Goal: Task Accomplishment & Management: Complete application form

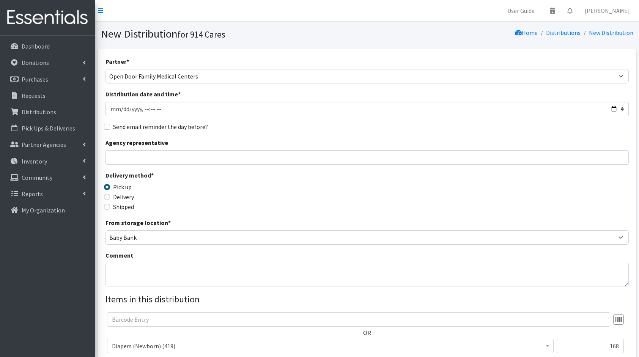
select select "2895"
select select "305"
click at [73, 19] on img at bounding box center [47, 17] width 89 height 25
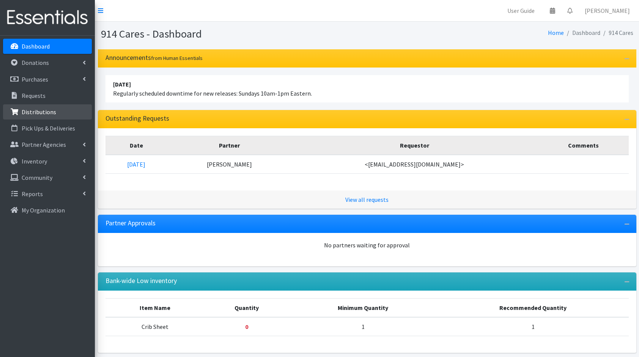
click at [54, 110] on link "Distributions" at bounding box center [47, 111] width 89 height 15
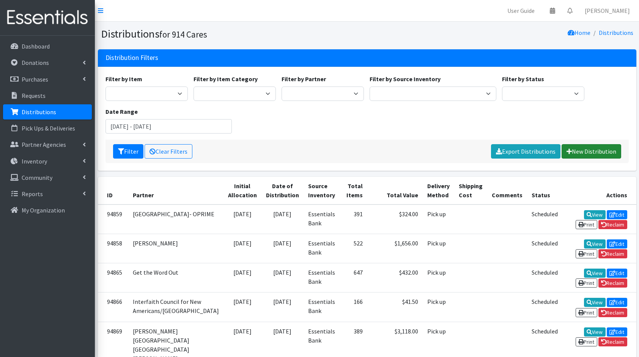
click at [589, 155] on link "New Distribution" at bounding box center [592, 151] width 60 height 14
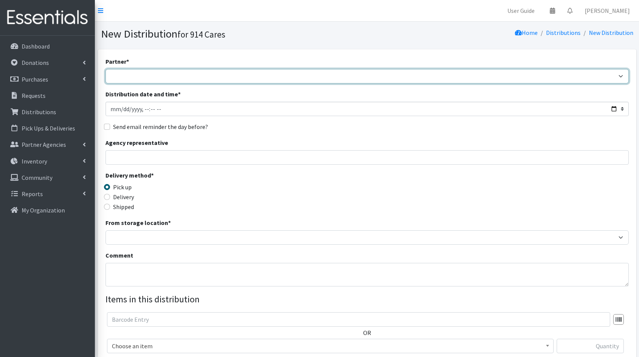
click at [314, 82] on select "4Communities 914United Abbot House Accompany Now All Access Yonkers, Inc All Or…" at bounding box center [366, 76] width 523 height 14
select select "2895"
click at [105, 69] on select "4Communities 914United Abbot House Accompany Now All Access Yonkers, Inc All Or…" at bounding box center [366, 76] width 523 height 14
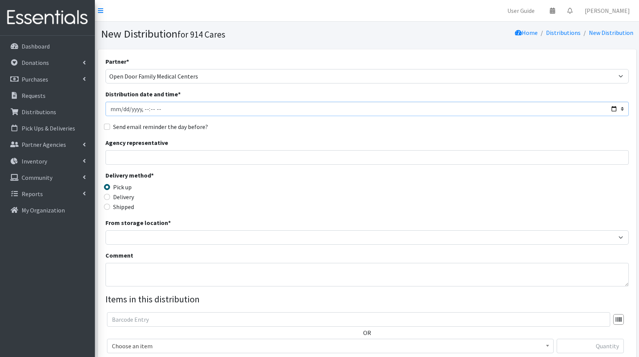
click at [612, 108] on input "Distribution date and time *" at bounding box center [366, 109] width 523 height 14
type input "[DATE]T23:59"
click at [300, 135] on div "Partner * 4Communities 914United Abbot House Accompany Now All Access Yonkers, …" at bounding box center [366, 230] width 523 height 346
click at [246, 159] on input "Agency representative" at bounding box center [366, 157] width 523 height 14
click at [298, 195] on div "Delivery method * Pick up Delivery Shipped Shipping cost" at bounding box center [366, 194] width 523 height 47
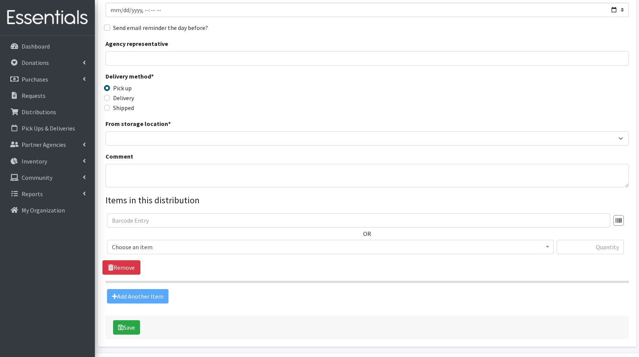
scroll to position [100, 0]
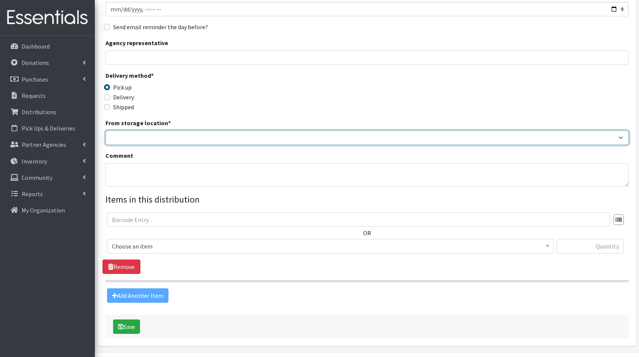
click at [170, 143] on select "Baby Bank Camp Clothing Plus Essentials Bank Westchester Reads" at bounding box center [366, 138] width 523 height 14
select select "305"
click at [105, 131] on select "Baby Bank Camp Clothing Plus Essentials Bank Westchester Reads" at bounding box center [366, 138] width 523 height 14
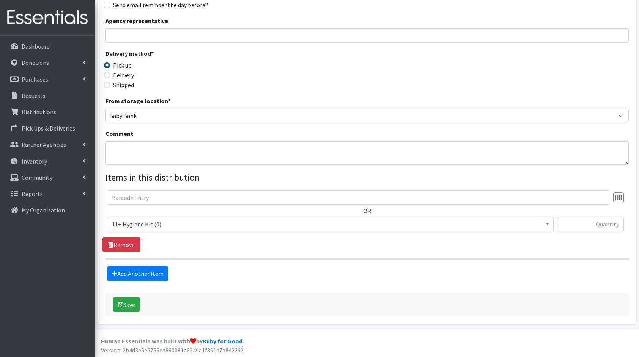
click at [167, 230] on span "11+ Hygiene Kit (0)" at bounding box center [330, 224] width 447 height 14
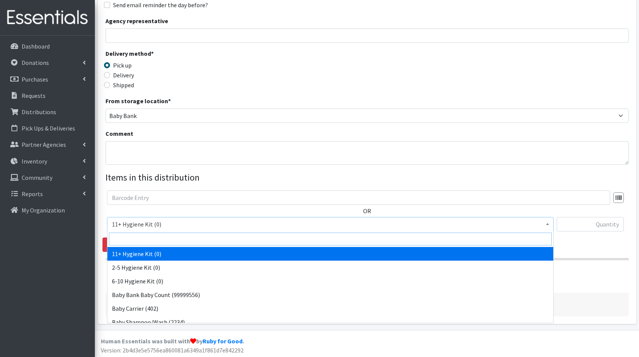
click at [134, 238] on input "search" at bounding box center [330, 239] width 443 height 13
type input "di"
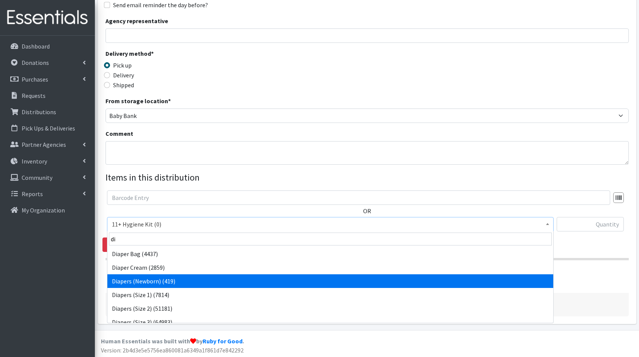
select select "5217"
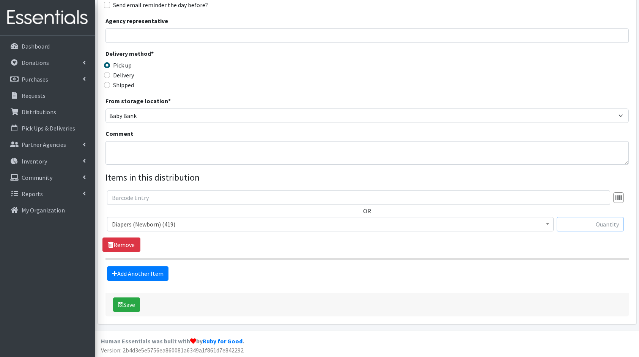
click at [597, 220] on input "text" at bounding box center [590, 224] width 67 height 14
type input "168"
click at [146, 269] on link "Add Another Item" at bounding box center [137, 273] width 61 height 14
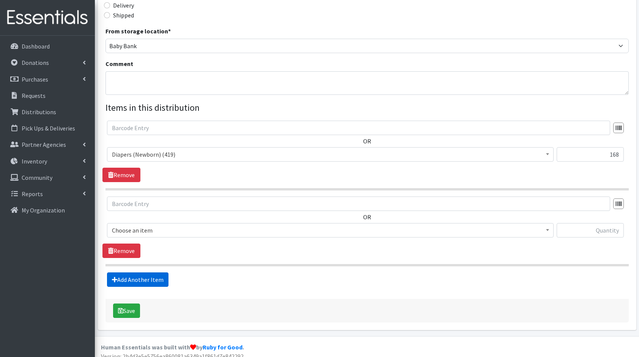
scroll to position [197, 0]
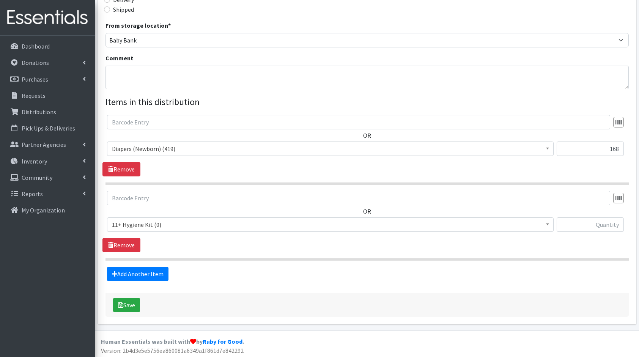
click at [164, 227] on span "11+ Hygiene Kit (0)" at bounding box center [330, 224] width 437 height 11
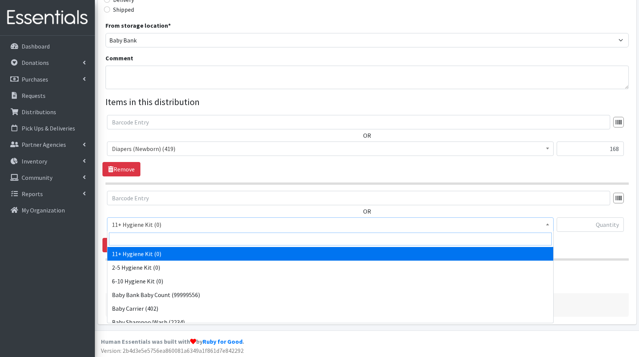
click at [180, 243] on input "search" at bounding box center [330, 239] width 443 height 13
type input "di"
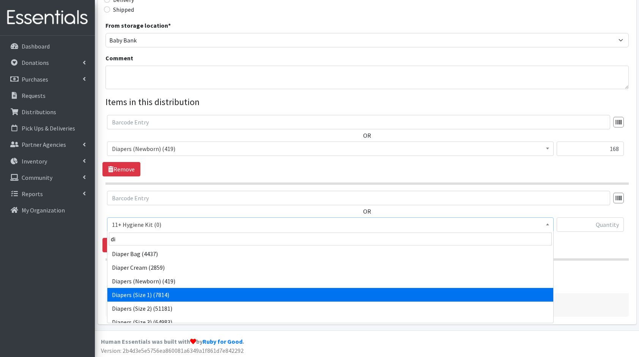
select select "5195"
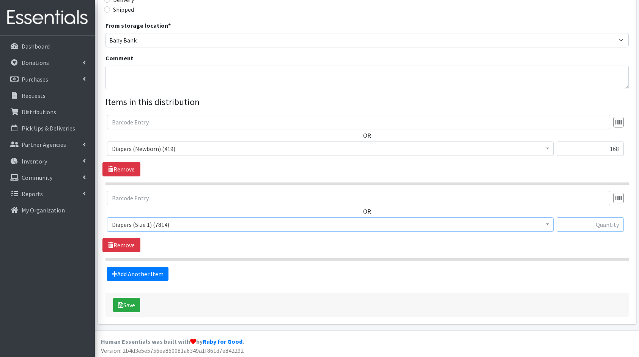
click at [582, 227] on input "text" at bounding box center [590, 224] width 67 height 14
type input "800"
click at [136, 276] on link "Add Another Item" at bounding box center [137, 274] width 61 height 14
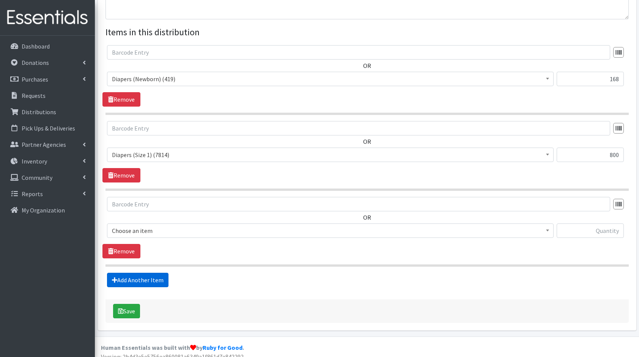
scroll to position [273, 0]
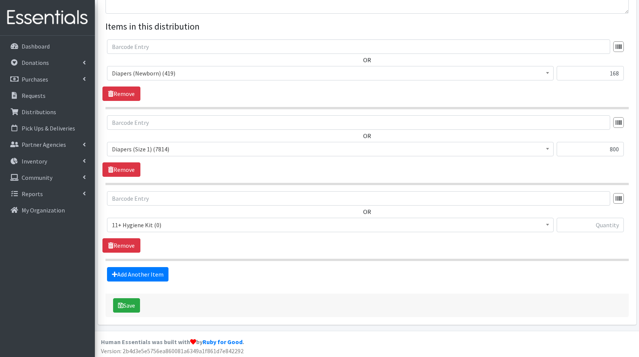
click at [134, 227] on span "11+ Hygiene Kit (0)" at bounding box center [330, 225] width 437 height 11
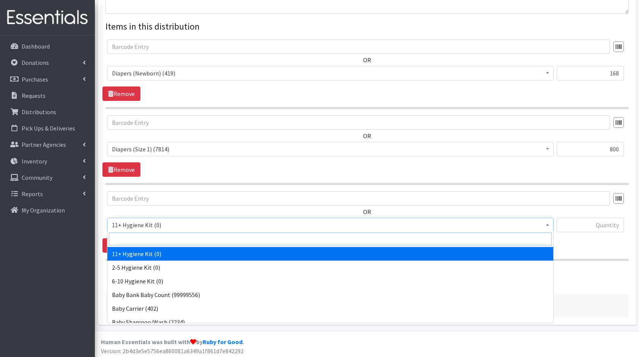
click at [153, 236] on input "search" at bounding box center [330, 239] width 443 height 13
type input "di"
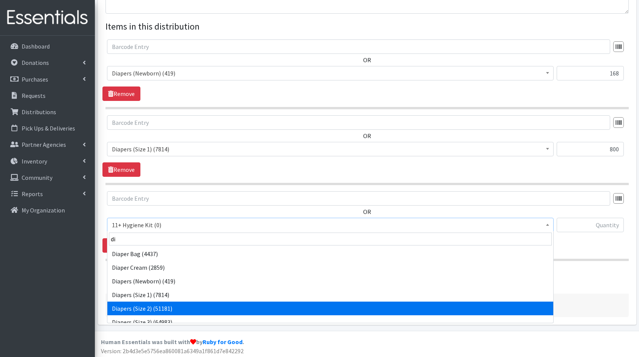
select select "5196"
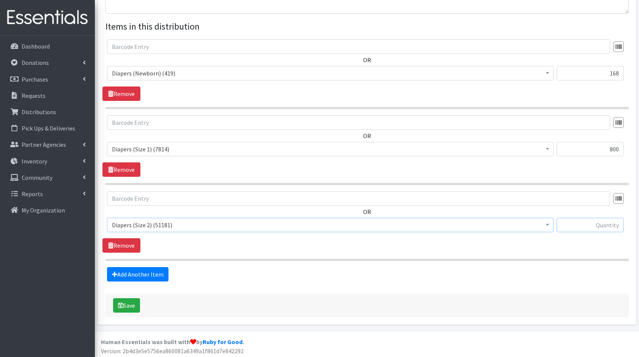
click at [595, 223] on input "text" at bounding box center [590, 225] width 67 height 14
type input "504"
click at [150, 267] on link "Add Another Item" at bounding box center [137, 274] width 61 height 14
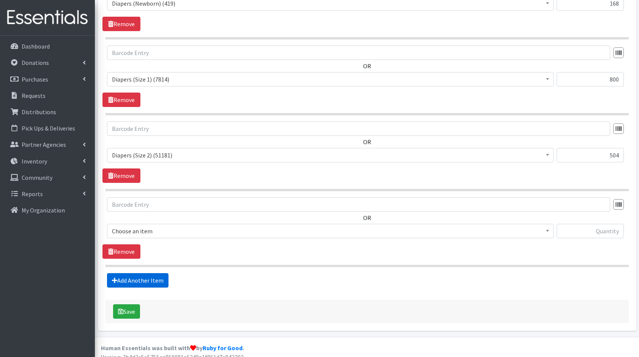
scroll to position [348, 0]
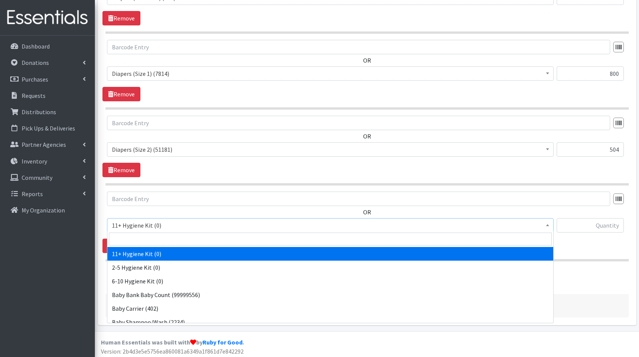
click at [148, 222] on span "11+ Hygiene Kit (0)" at bounding box center [330, 225] width 437 height 11
click at [163, 236] on input "search" at bounding box center [330, 239] width 443 height 13
type input "di"
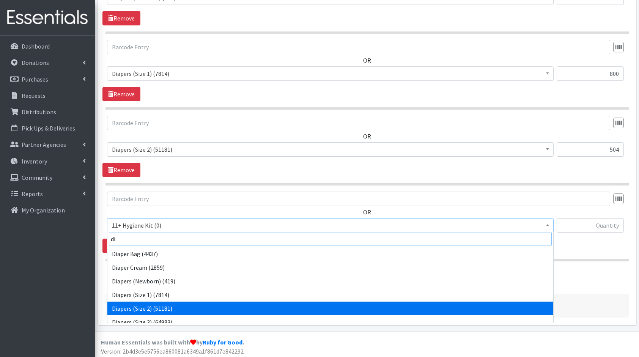
scroll to position [6, 0]
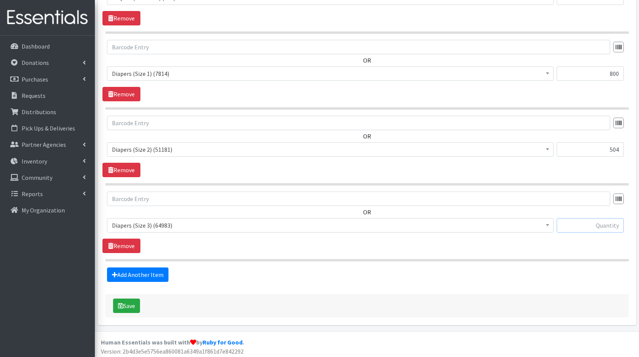
click at [579, 222] on input "text" at bounding box center [590, 225] width 67 height 14
click at [348, 229] on span "Diapers (Size 3) (64983)" at bounding box center [330, 225] width 437 height 11
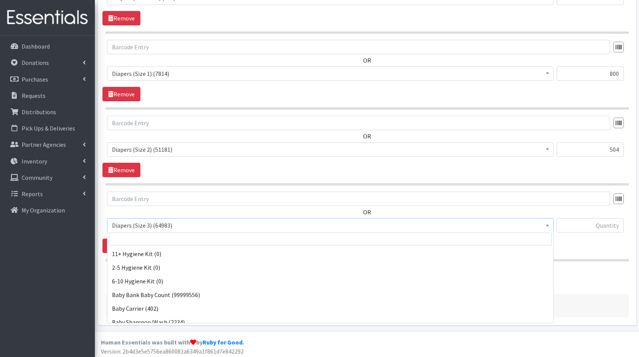
scroll to position [314, 0]
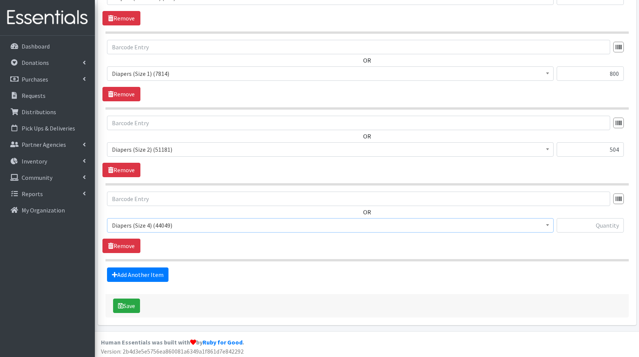
select select "5206"
click at [597, 221] on input "text" at bounding box center [590, 225] width 67 height 14
type input "500"
click at [126, 281] on form "Partner * 4Communities 914United Abbot House Accompany Now All Access Yonkers, …" at bounding box center [366, 13] width 523 height 609
click at [146, 279] on link "Add Another Item" at bounding box center [137, 275] width 61 height 14
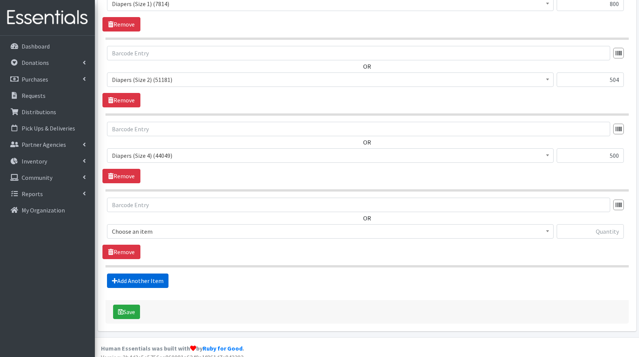
scroll to position [424, 0]
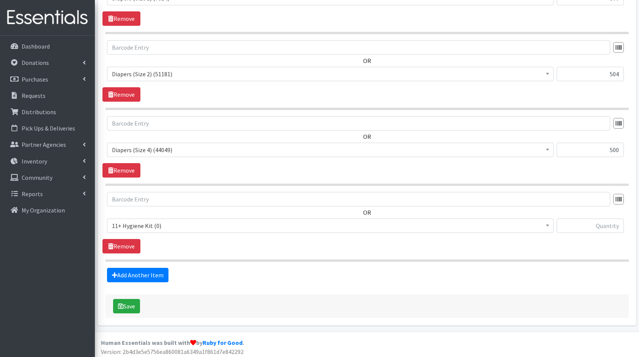
click at [148, 214] on div "OR 11+ Hygiene Kit (0) 2-5 Hygiene Kit (0) 6-10 Hygiene Kit (0) Baby Bank Baby …" at bounding box center [366, 215] width 529 height 47
click at [159, 227] on span "11+ Hygiene Kit (0)" at bounding box center [330, 225] width 437 height 11
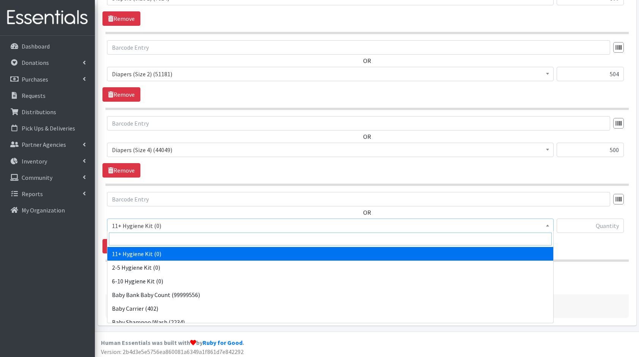
click at [173, 240] on input "search" at bounding box center [330, 239] width 443 height 13
type input "di"
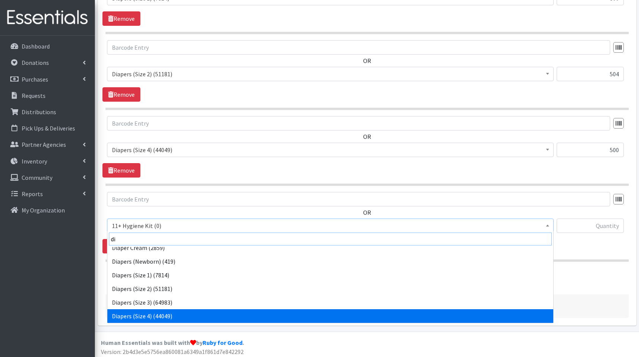
scroll to position [33, 0]
select select "5208"
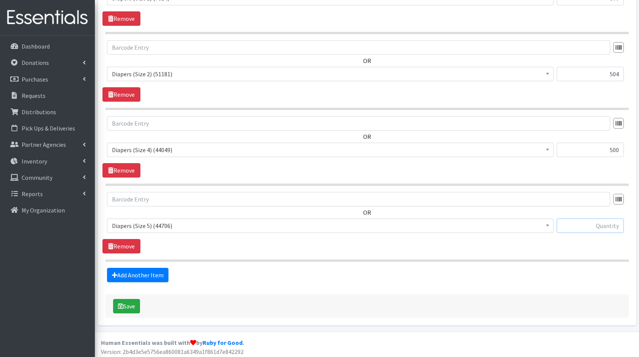
click at [609, 227] on input "text" at bounding box center [590, 226] width 67 height 14
type input "200"
click at [142, 270] on link "Add Another Item" at bounding box center [137, 275] width 61 height 14
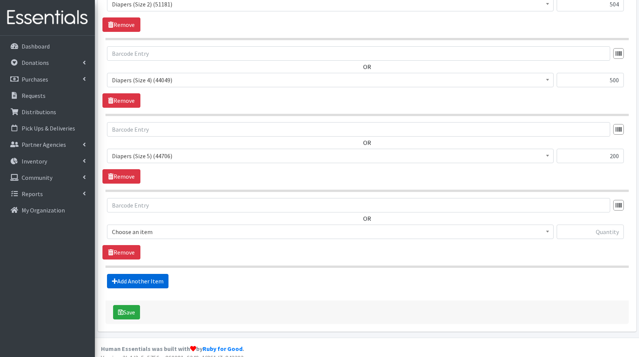
scroll to position [499, 0]
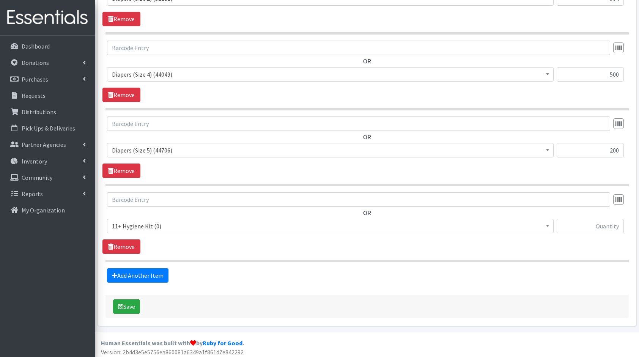
click at [169, 227] on span "11+ Hygiene Kit (0)" at bounding box center [330, 226] width 437 height 11
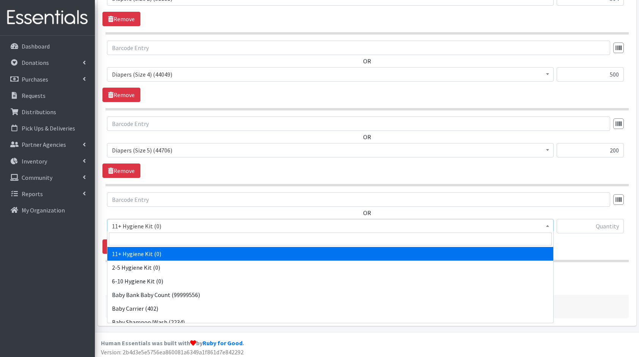
click at [183, 245] on span at bounding box center [330, 239] width 446 height 16
click at [195, 241] on input "search" at bounding box center [330, 239] width 443 height 13
type input "di"
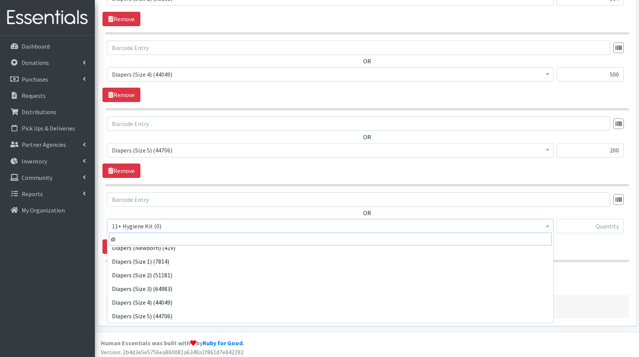
scroll to position [47, 0]
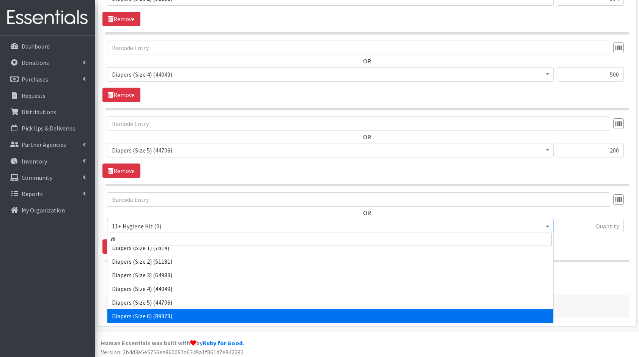
select select "5209"
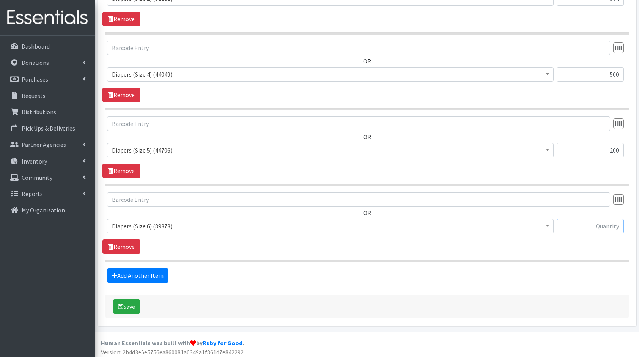
click at [592, 219] on input "text" at bounding box center [590, 226] width 67 height 14
type input "360"
click at [127, 271] on link "Add Another Item" at bounding box center [137, 275] width 61 height 14
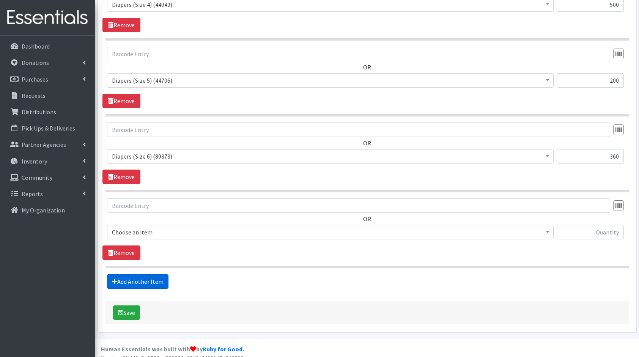
scroll to position [575, 0]
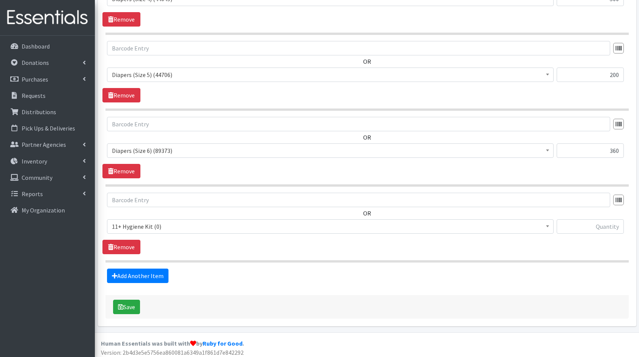
click at [143, 223] on span "11+ Hygiene Kit (0)" at bounding box center [330, 226] width 437 height 11
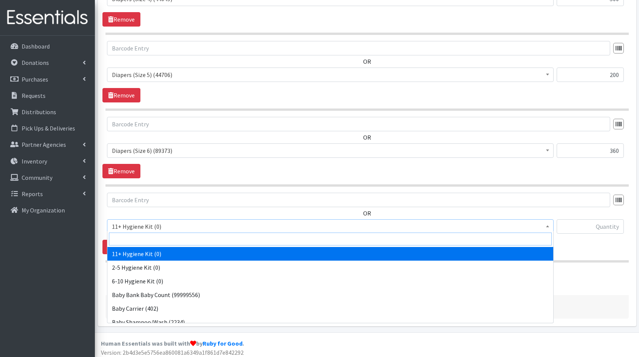
click at [166, 237] on input "search" at bounding box center [330, 239] width 443 height 13
type input "cl"
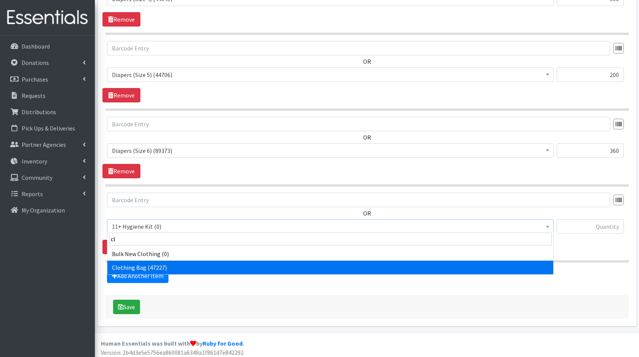
select select "10574"
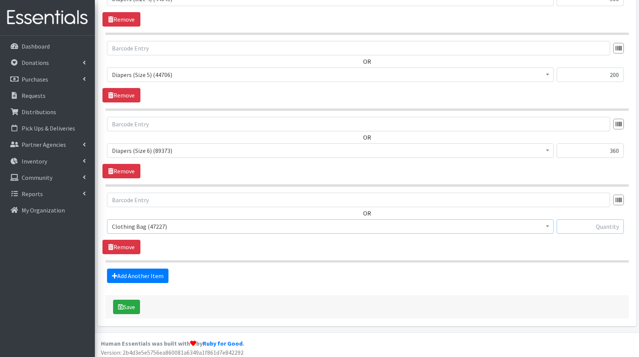
click at [580, 219] on input "text" at bounding box center [590, 226] width 67 height 14
type input "18"
click at [142, 269] on link "Add Another Item" at bounding box center [137, 276] width 61 height 14
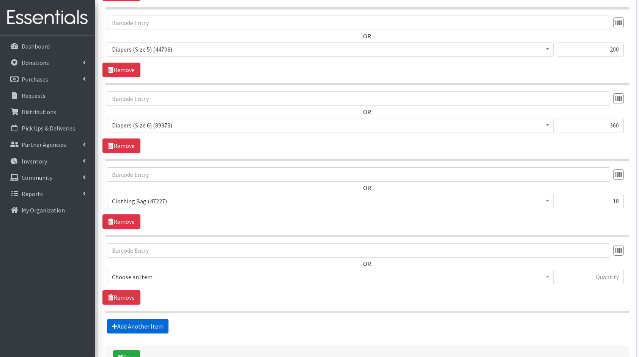
scroll to position [650, 0]
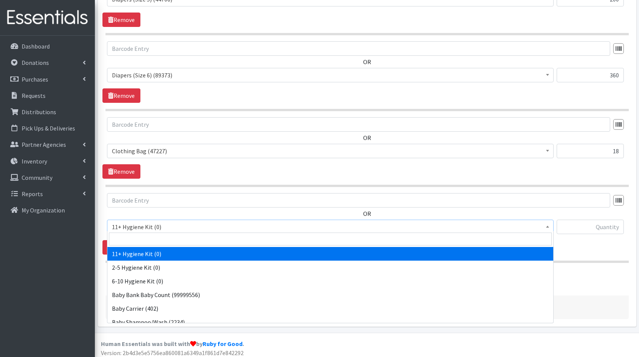
click at [161, 231] on span "11+ Hygiene Kit (0)" at bounding box center [330, 227] width 447 height 14
click at [170, 241] on input "search" at bounding box center [330, 239] width 443 height 13
type input "bo"
select select "10657"
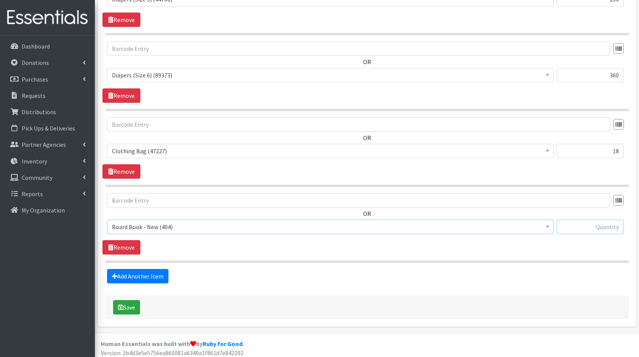
click at [596, 228] on input "text" at bounding box center [590, 227] width 67 height 14
type input "8"
type input "18"
click at [152, 272] on link "Add Another Item" at bounding box center [137, 276] width 61 height 14
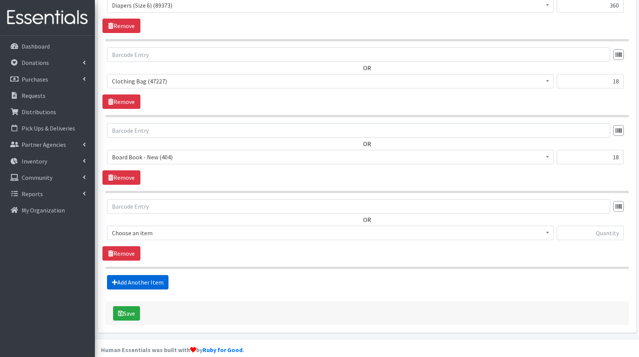
scroll to position [726, 0]
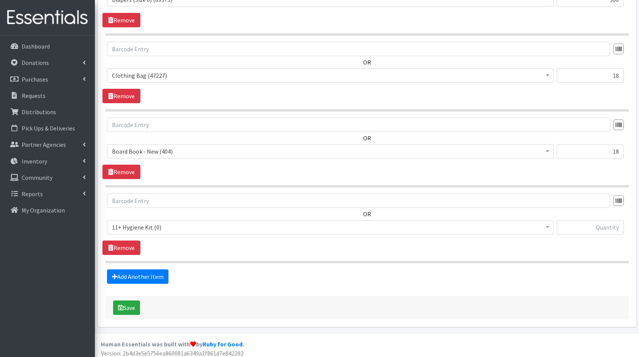
click at [174, 229] on span "11+ Hygiene Kit (0)" at bounding box center [330, 227] width 447 height 14
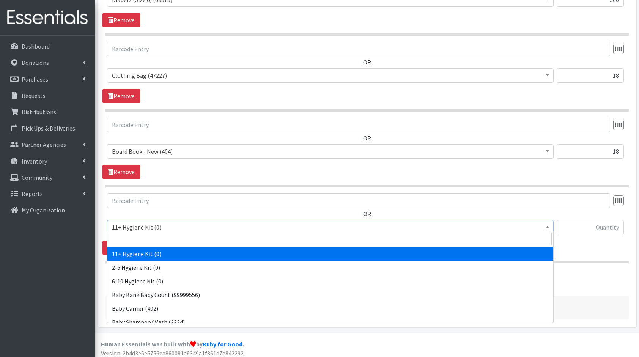
click at [188, 238] on input "search" at bounding box center [330, 239] width 443 height 13
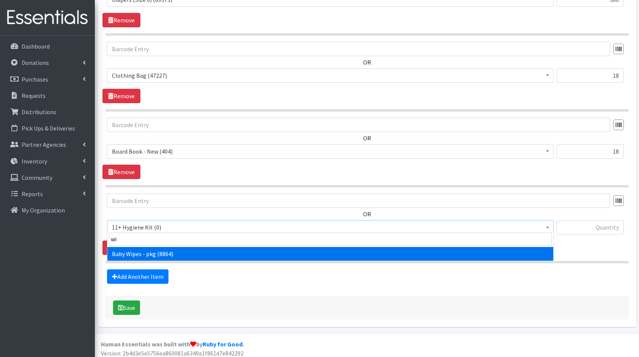
type input "wip"
select select "5219"
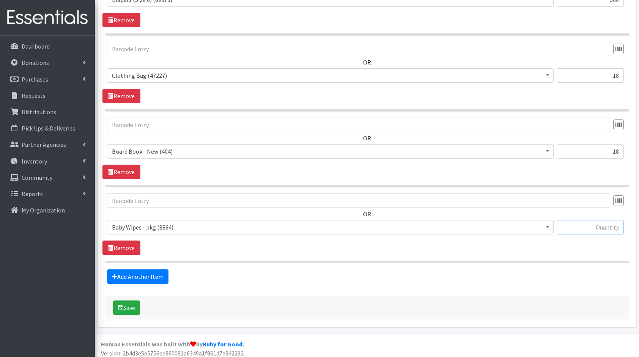
click at [586, 220] on input "text" at bounding box center [590, 227] width 67 height 14
type input "72"
click at [139, 275] on link "Add Another Item" at bounding box center [137, 276] width 61 height 14
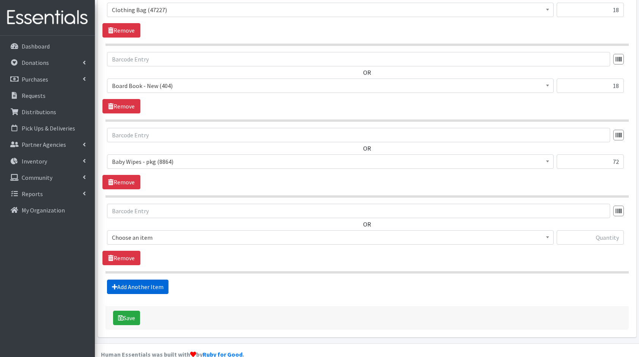
scroll to position [801, 0]
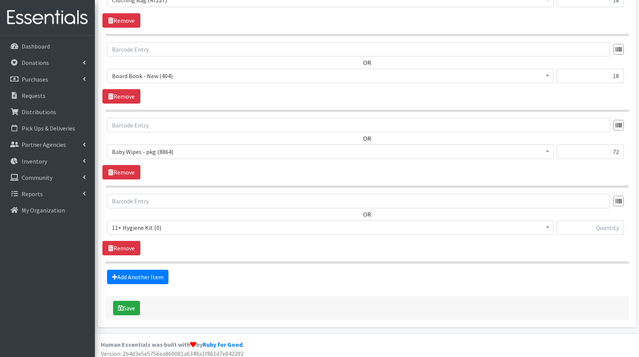
click at [157, 226] on span "11+ Hygiene Kit (0)" at bounding box center [330, 227] width 437 height 11
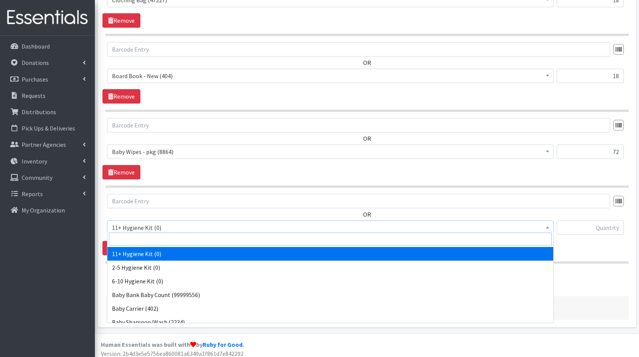
click at [176, 242] on input "search" at bounding box center [330, 239] width 443 height 13
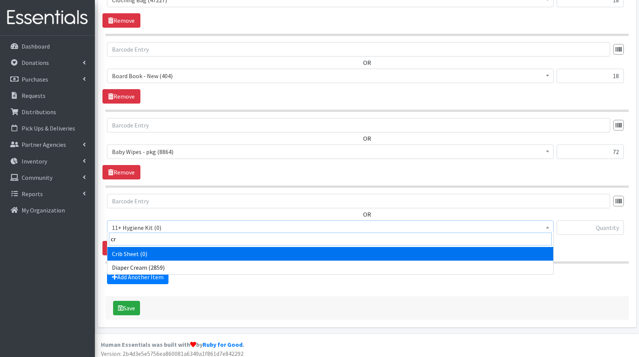
type input "cre"
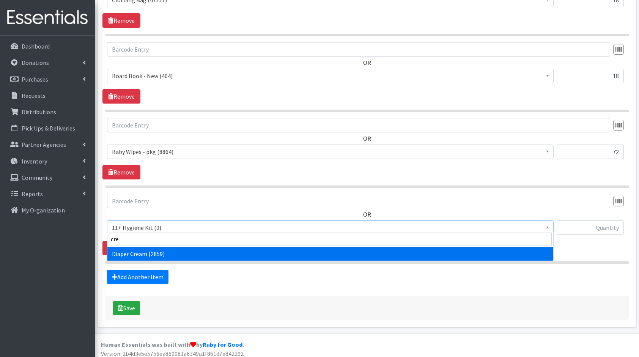
select select "10590"
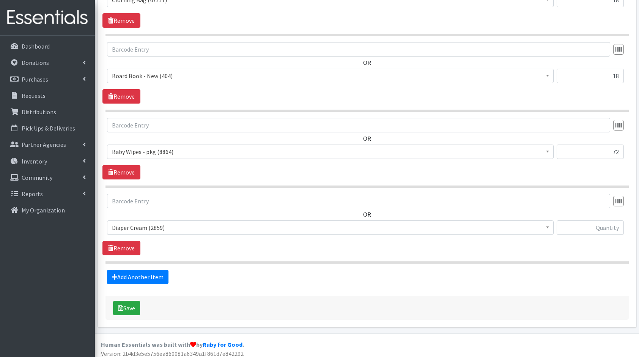
click at [588, 216] on div "OR 11+ Hygiene Kit (0) 2-5 Hygiene Kit (0) 6-10 Hygiene Kit (0) Baby Bank Baby …" at bounding box center [366, 217] width 529 height 47
click at [594, 221] on input "text" at bounding box center [590, 227] width 67 height 14
type input "18"
click at [150, 271] on link "Add Another Item" at bounding box center [137, 277] width 61 height 14
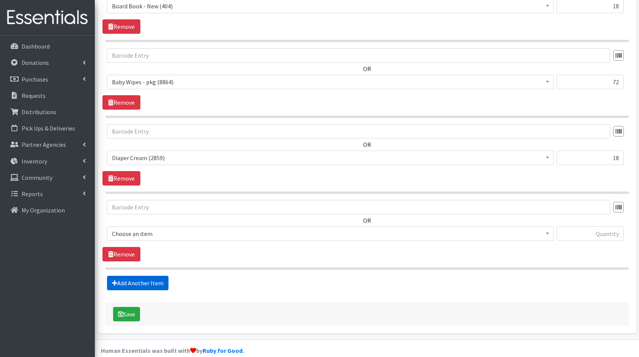
scroll to position [877, 0]
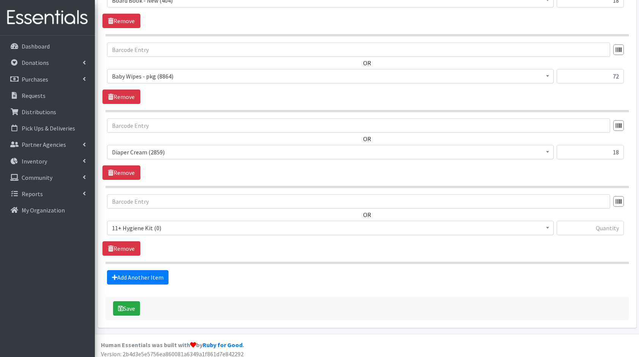
click at [152, 221] on span "11+ Hygiene Kit (0)" at bounding box center [330, 228] width 447 height 14
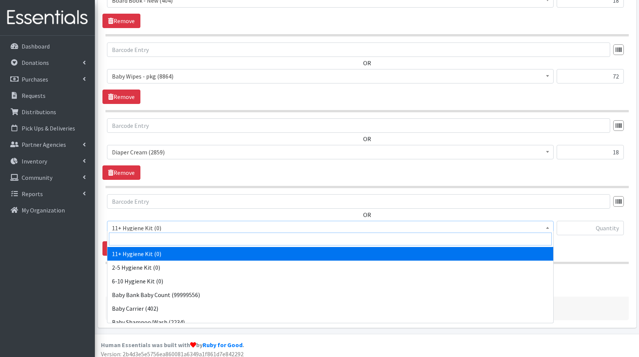
click at [170, 238] on input "search" at bounding box center [330, 239] width 443 height 13
type input "was"
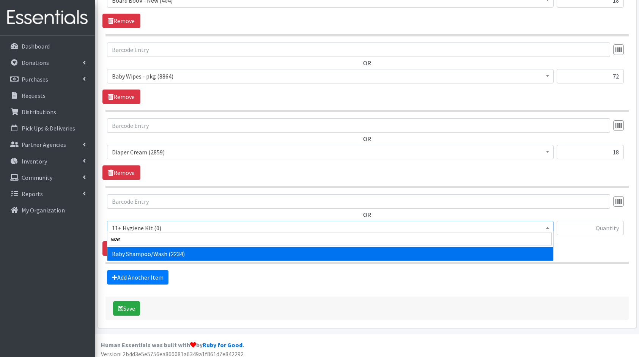
select select "10589"
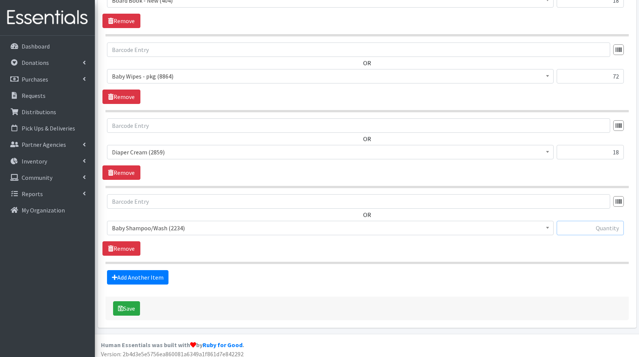
click at [601, 223] on input "text" at bounding box center [590, 228] width 67 height 14
type input "18"
click at [141, 275] on link "Add Another Item" at bounding box center [137, 277] width 61 height 14
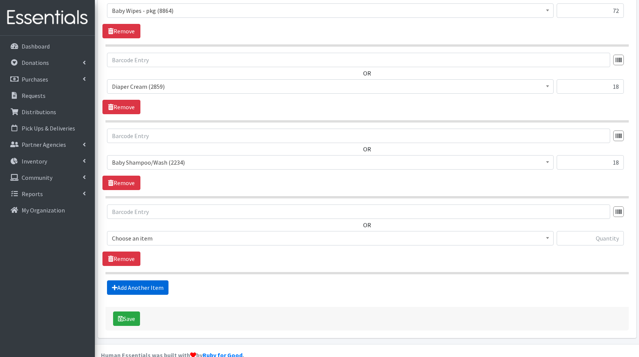
scroll to position [952, 0]
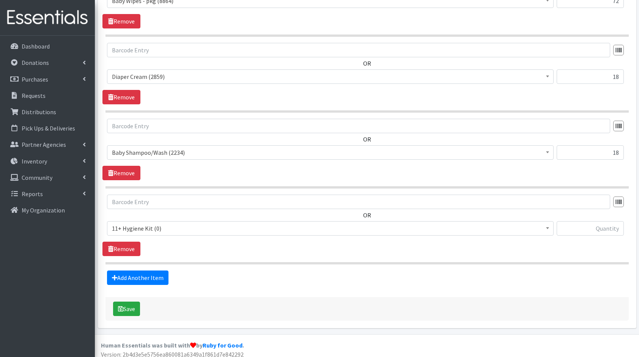
click at [175, 224] on span "11+ Hygiene Kit (0)" at bounding box center [330, 228] width 437 height 11
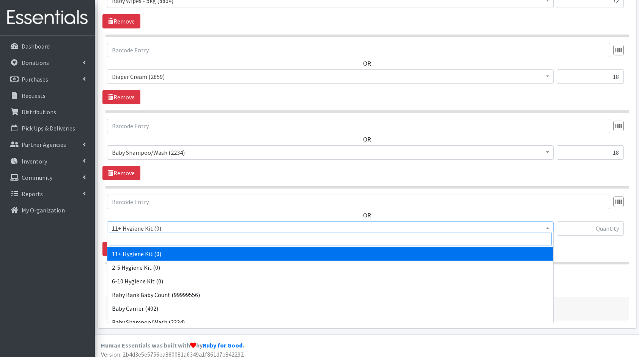
click at [193, 239] on input "search" at bounding box center [330, 239] width 443 height 13
type input "de"
select select "10591"
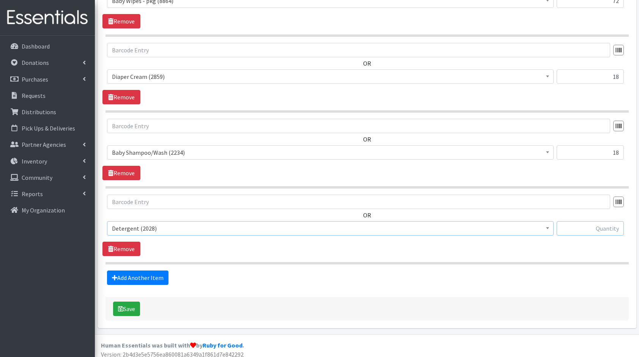
click at [572, 221] on input "text" at bounding box center [590, 228] width 67 height 14
type input "8"
click at [119, 275] on link "Add Another Item" at bounding box center [137, 278] width 61 height 14
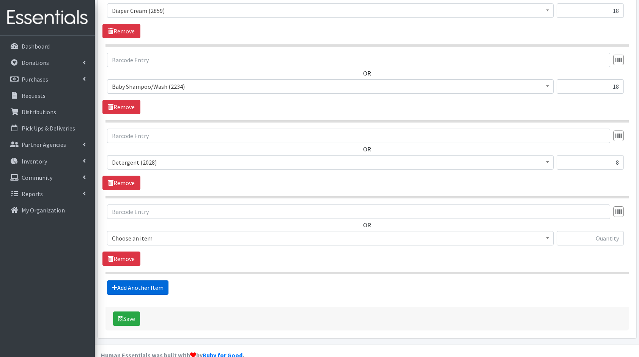
scroll to position [1028, 0]
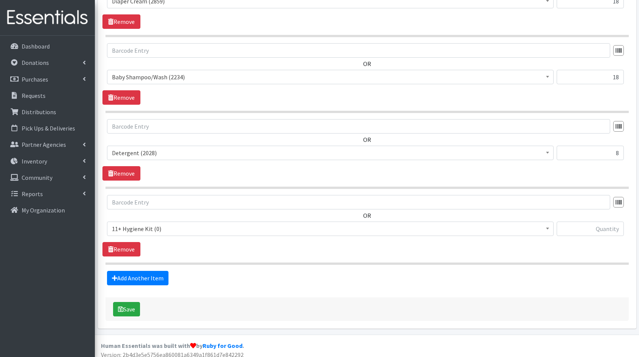
click at [171, 226] on span "11+ Hygiene Kit (0)" at bounding box center [330, 229] width 437 height 11
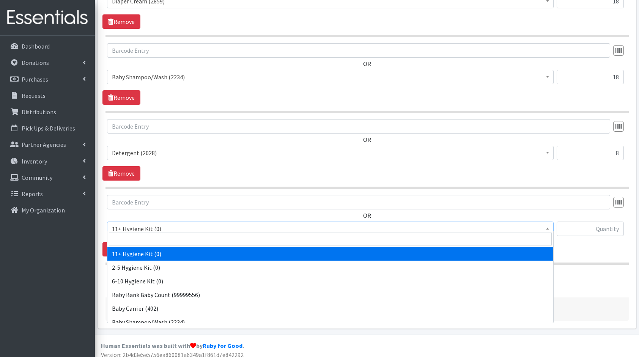
click at [184, 239] on input "search" at bounding box center [330, 239] width 443 height 13
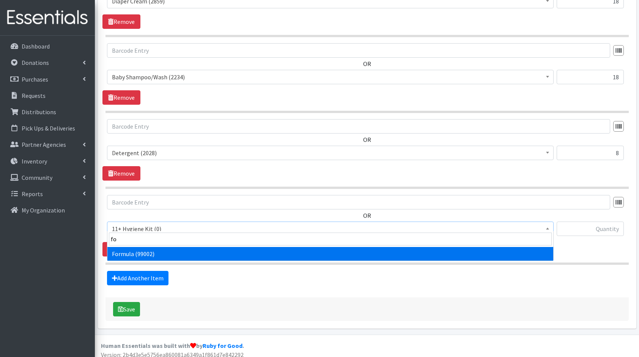
type input "for"
select select "13582"
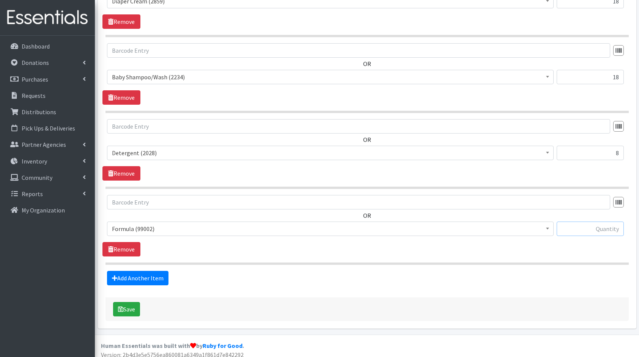
click at [584, 222] on input "text" at bounding box center [590, 229] width 67 height 14
type input "12"
click at [156, 271] on link "Add Another Item" at bounding box center [137, 278] width 61 height 14
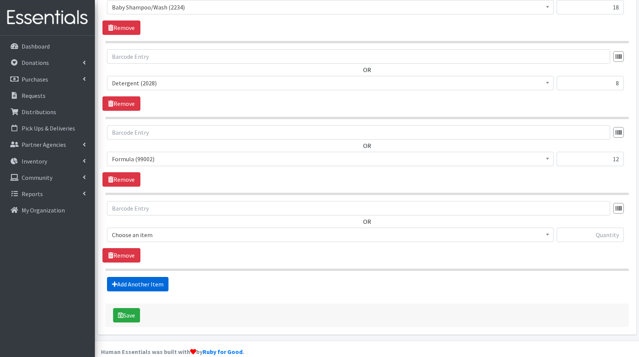
scroll to position [1103, 0]
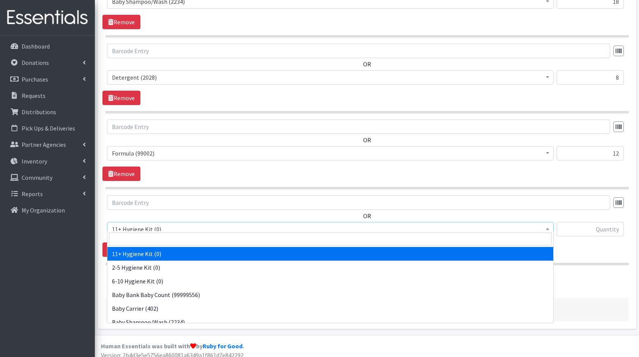
click at [154, 225] on span "11+ Hygiene Kit (0)" at bounding box center [330, 229] width 437 height 11
click at [172, 242] on input "search" at bounding box center [330, 239] width 443 height 13
type input "towe"
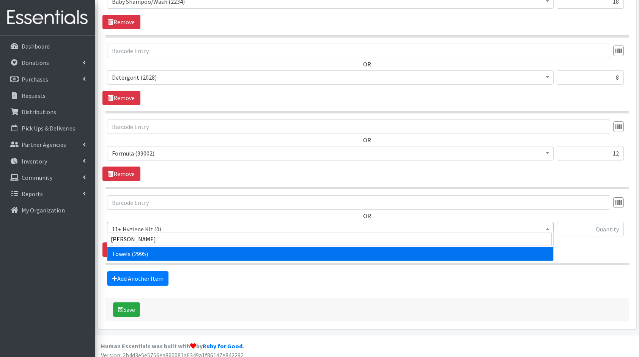
select select "10577"
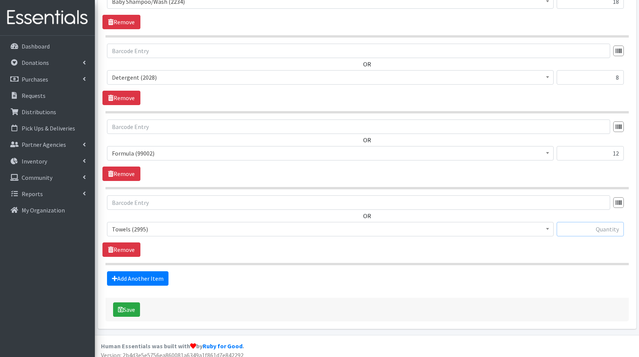
click at [604, 222] on input "text" at bounding box center [590, 229] width 67 height 14
type input "8"
click at [139, 273] on link "Add Another Item" at bounding box center [137, 278] width 61 height 14
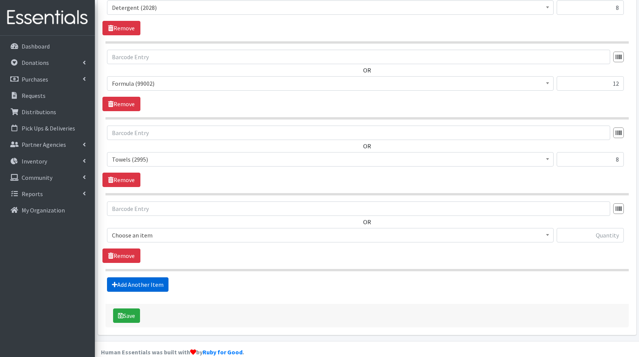
scroll to position [1179, 0]
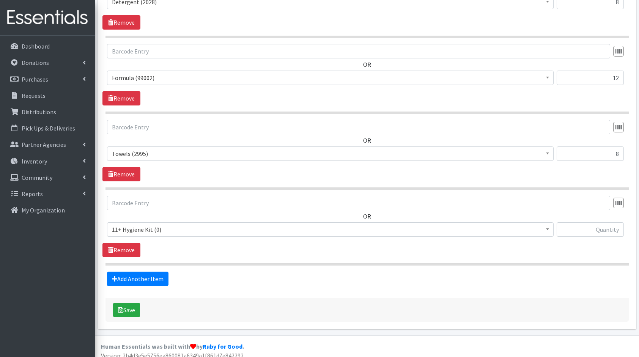
click at [167, 224] on span "11+ Hygiene Kit (0)" at bounding box center [330, 229] width 437 height 11
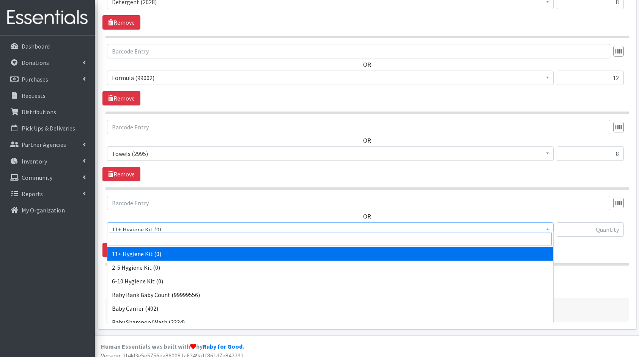
click at [205, 243] on input "search" at bounding box center [330, 239] width 443 height 13
type input "bot"
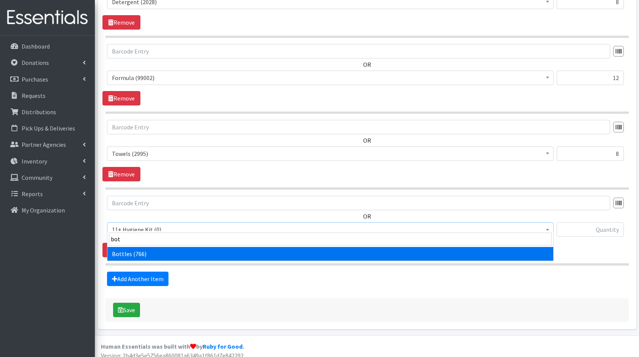
select select "10576"
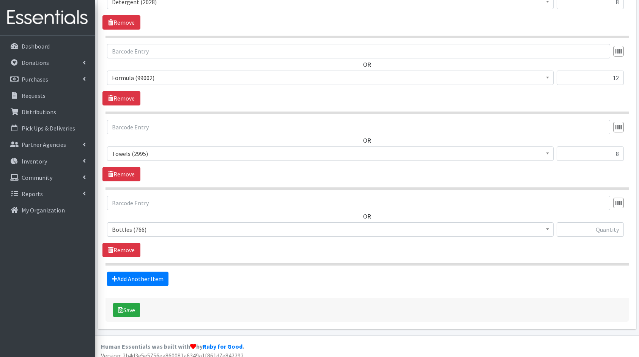
click at [593, 231] on div at bounding box center [590, 232] width 67 height 20
click at [597, 228] on input "text" at bounding box center [590, 229] width 67 height 14
type input "8"
click at [154, 272] on link "Add Another Item" at bounding box center [137, 279] width 61 height 14
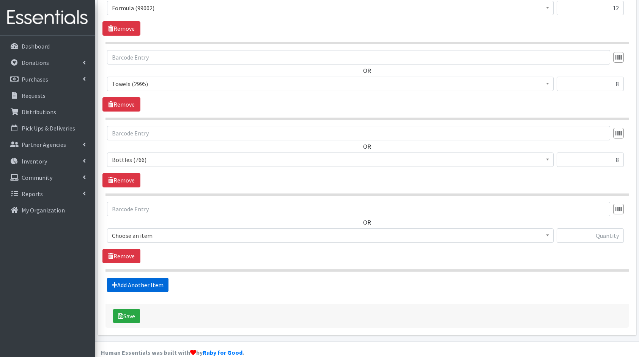
scroll to position [1255, 0]
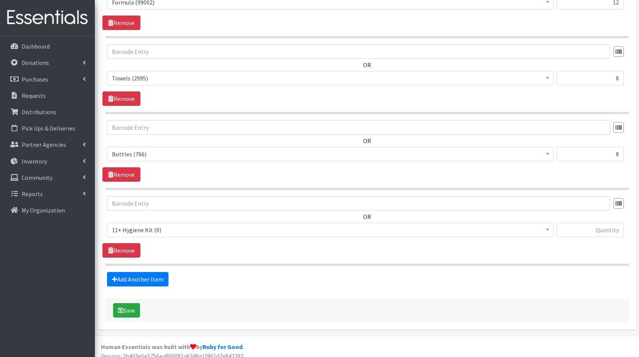
click at [161, 225] on span "11+ Hygiene Kit (0)" at bounding box center [330, 230] width 437 height 11
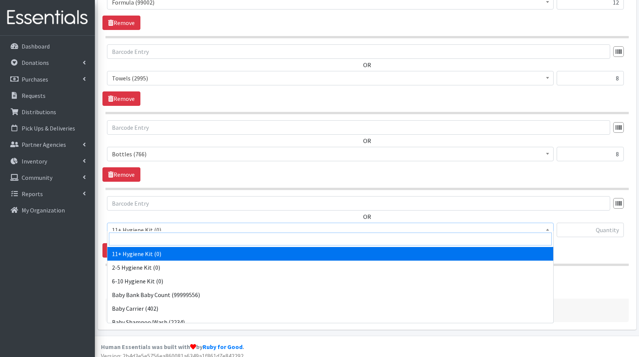
click at [168, 237] on input "search" at bounding box center [330, 239] width 443 height 13
type input "bl"
select select "10596"
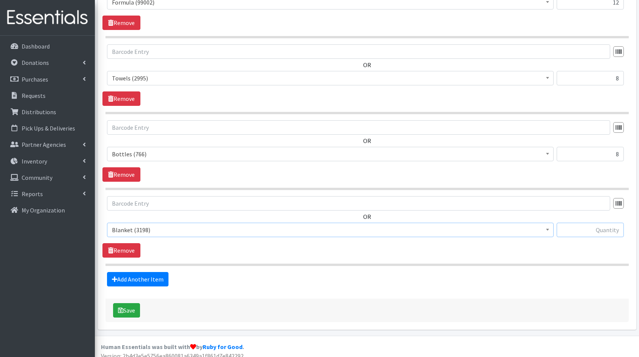
click at [606, 225] on input "text" at bounding box center [590, 230] width 67 height 14
type input "8"
click at [148, 272] on link "Add Another Item" at bounding box center [137, 279] width 61 height 14
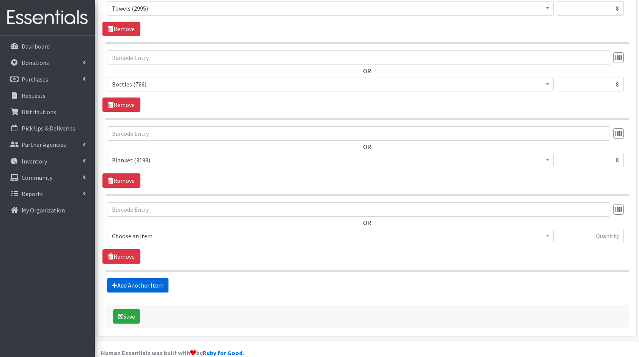
scroll to position [1330, 0]
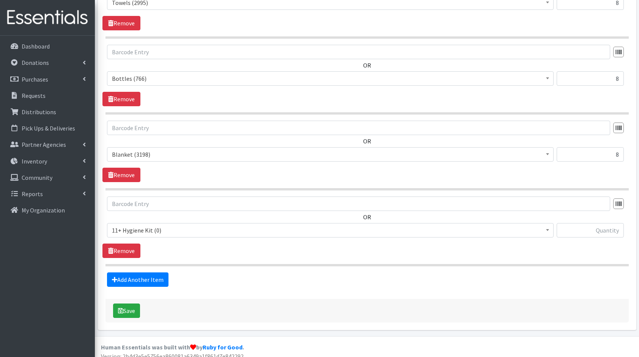
click at [168, 225] on span "11+ Hygiene Kit (0)" at bounding box center [330, 230] width 437 height 11
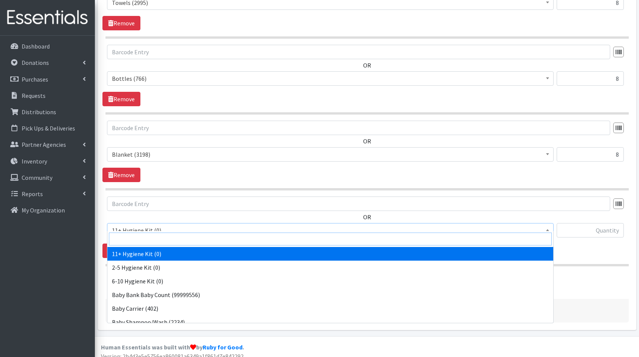
click at [189, 242] on input "search" at bounding box center [330, 239] width 443 height 13
type input "bi"
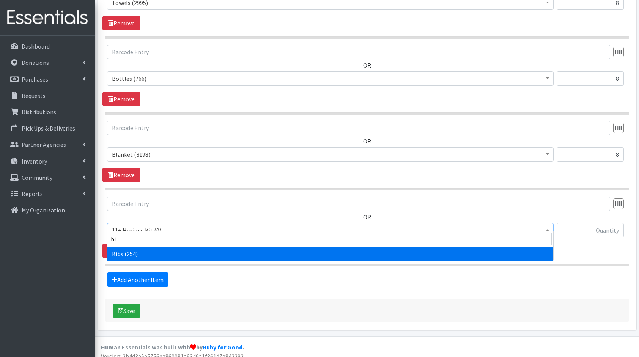
select select "10575"
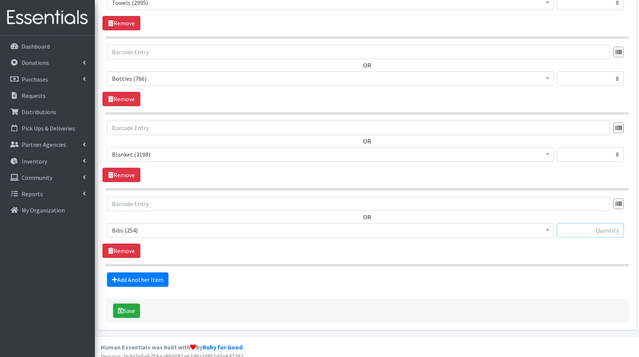
click at [591, 227] on input "text" at bounding box center [590, 230] width 67 height 14
type input "8"
click at [119, 272] on link "Add Another Item" at bounding box center [137, 279] width 61 height 14
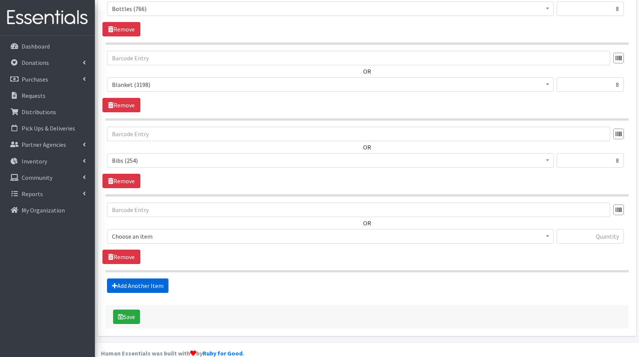
scroll to position [1406, 0]
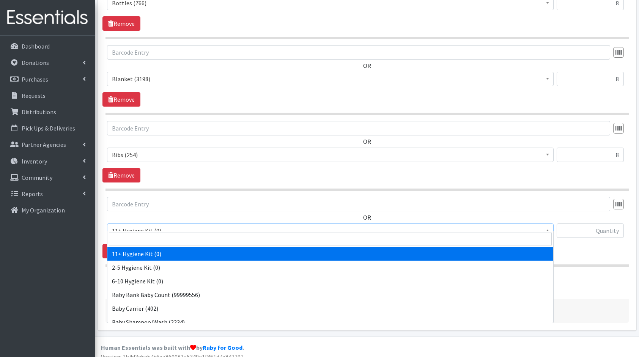
click at [155, 225] on span "11+ Hygiene Kit (0)" at bounding box center [330, 230] width 437 height 11
click at [185, 242] on input "search" at bounding box center [330, 239] width 443 height 13
type input "di"
select select "10586"
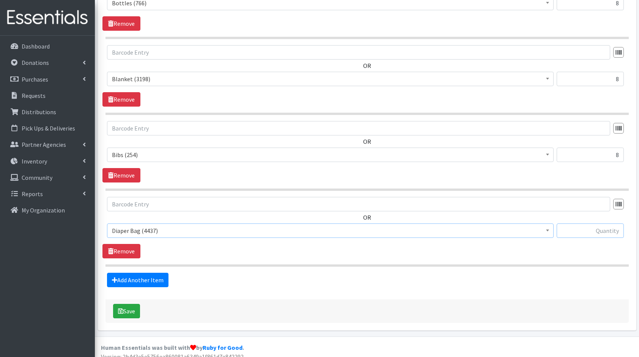
click at [577, 224] on input "text" at bounding box center [590, 231] width 67 height 14
type input "2"
click at [146, 273] on link "Add Another Item" at bounding box center [137, 280] width 61 height 14
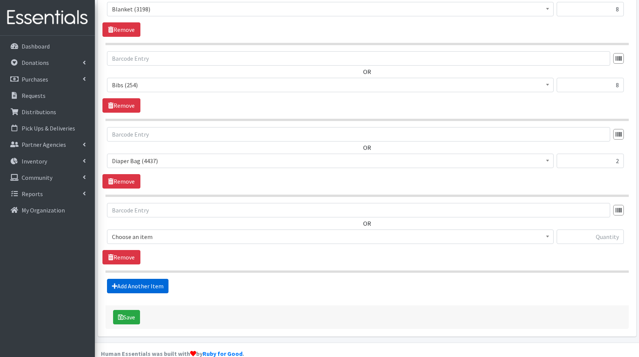
scroll to position [1481, 0]
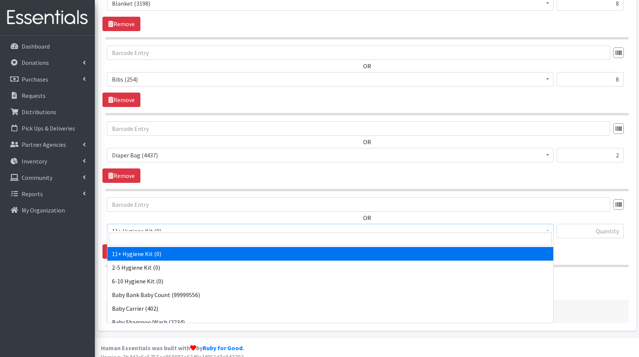
click at [173, 226] on span "11+ Hygiene Kit (0)" at bounding box center [330, 231] width 437 height 11
click at [191, 238] on input "search" at bounding box center [330, 239] width 443 height 13
type input "high"
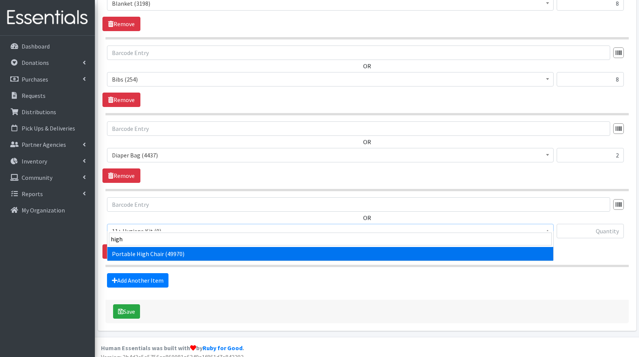
select select "10580"
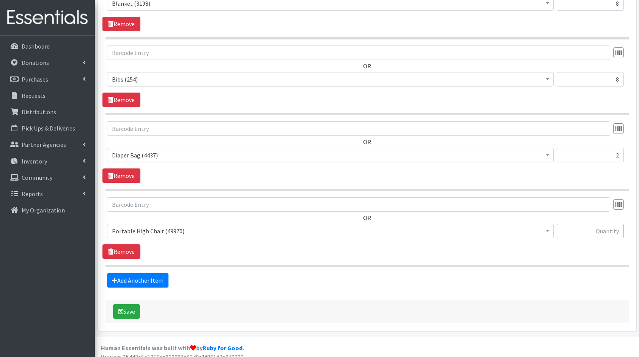
click at [613, 224] on input "text" at bounding box center [590, 231] width 67 height 14
type input "3"
click at [139, 277] on link "Add Another Item" at bounding box center [137, 280] width 61 height 14
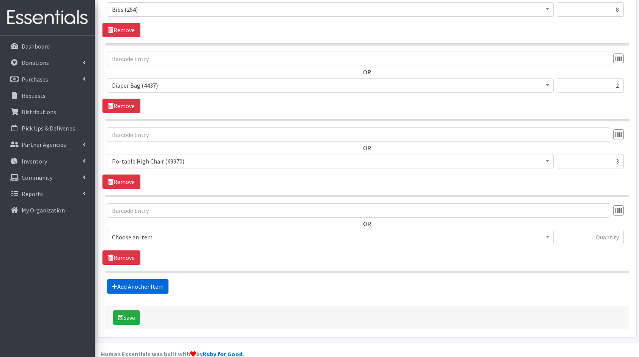
scroll to position [1557, 0]
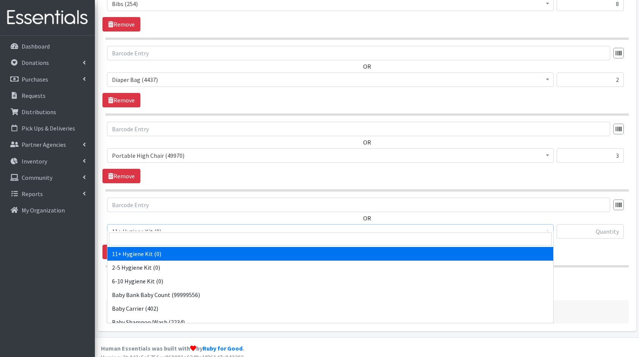
click at [166, 226] on span "11+ Hygiene Kit (0)" at bounding box center [330, 231] width 437 height 11
click at [182, 235] on input "search" at bounding box center [330, 239] width 443 height 13
type input "pac"
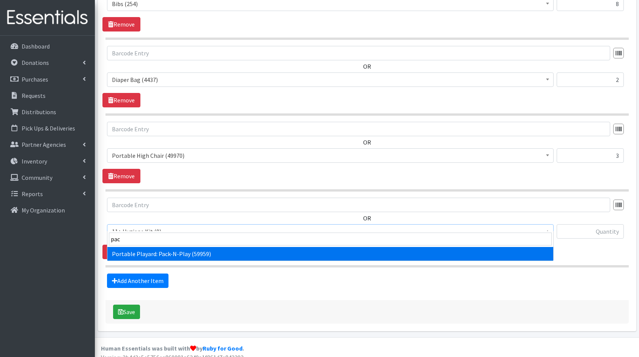
select select "10581"
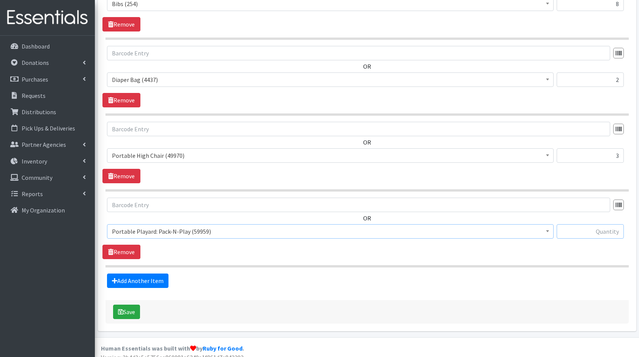
click at [578, 228] on input "text" at bounding box center [590, 231] width 67 height 14
type input "2"
click at [129, 274] on link "Add Another Item" at bounding box center [137, 281] width 61 height 14
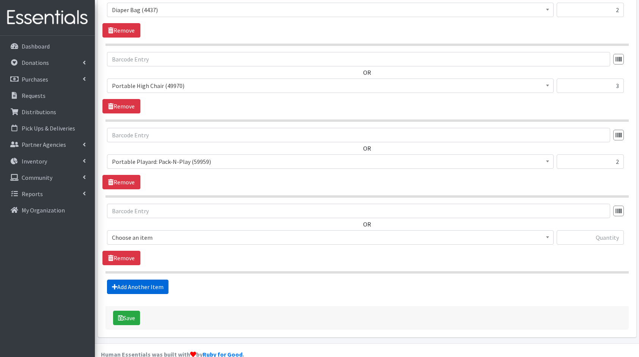
scroll to position [1632, 0]
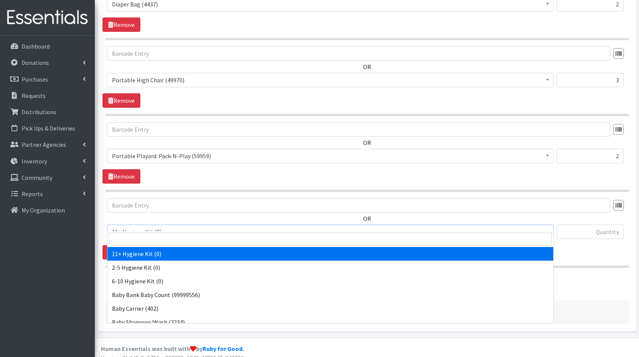
click at [156, 228] on span "11+ Hygiene Kit (0)" at bounding box center [330, 232] width 437 height 11
click at [176, 237] on input "search" at bounding box center [330, 239] width 443 height 13
type input "sy"
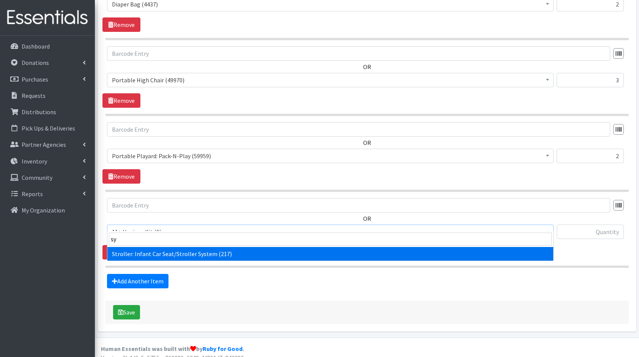
select select "10582"
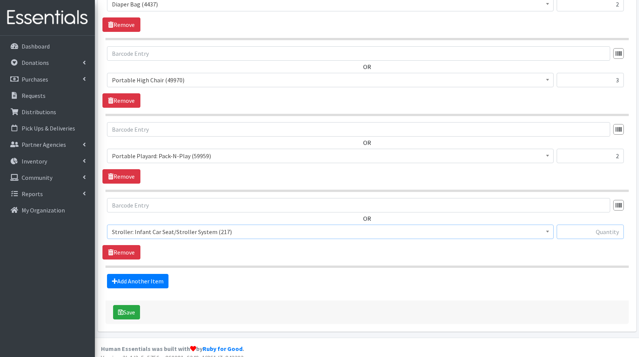
click at [592, 229] on input "text" at bounding box center [590, 232] width 67 height 14
type input "2"
click at [131, 275] on link "Add Another Item" at bounding box center [137, 281] width 61 height 14
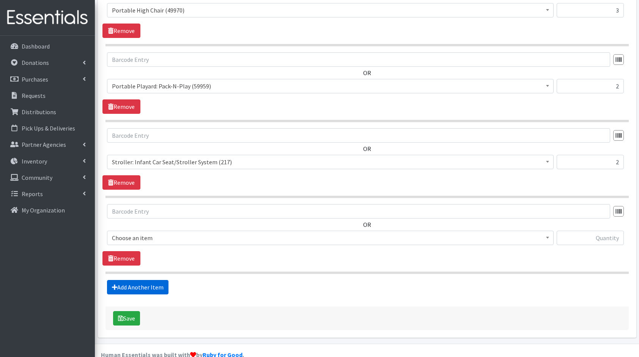
scroll to position [1708, 0]
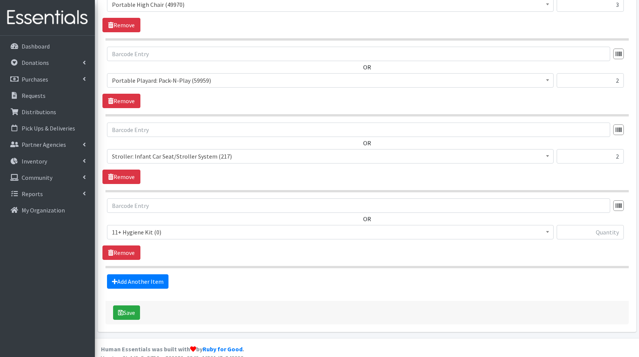
click at [172, 228] on span "11+ Hygiene Kit (0)" at bounding box center [330, 232] width 437 height 11
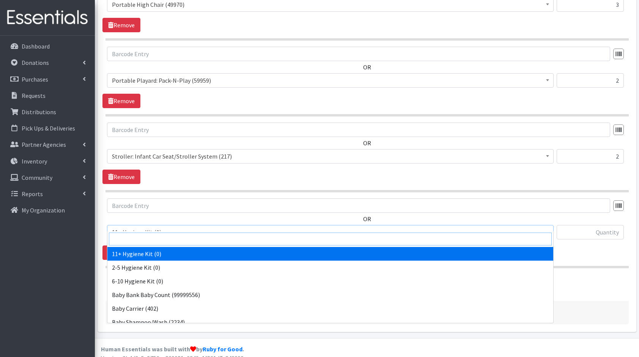
click at [173, 235] on input "search" at bounding box center [330, 239] width 443 height 13
type input "car"
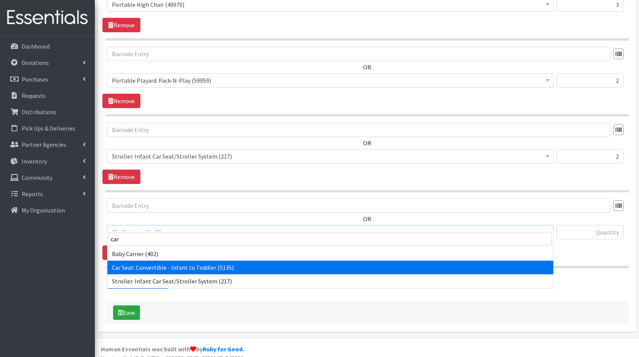
select select "10583"
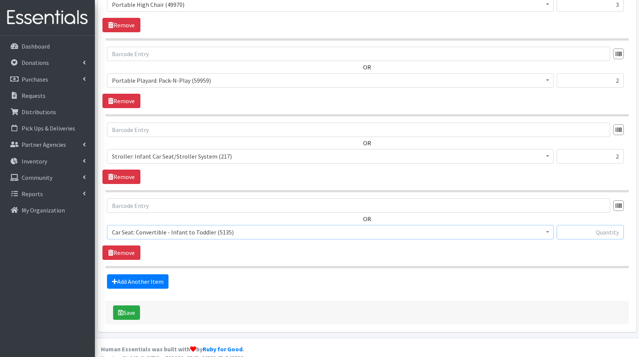
click at [595, 225] on input "text" at bounding box center [590, 232] width 67 height 14
type input "2"
click at [112, 274] on link "Add Another Item" at bounding box center [137, 281] width 61 height 14
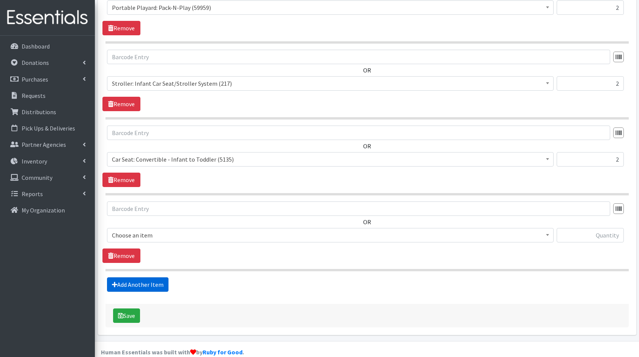
scroll to position [1783, 0]
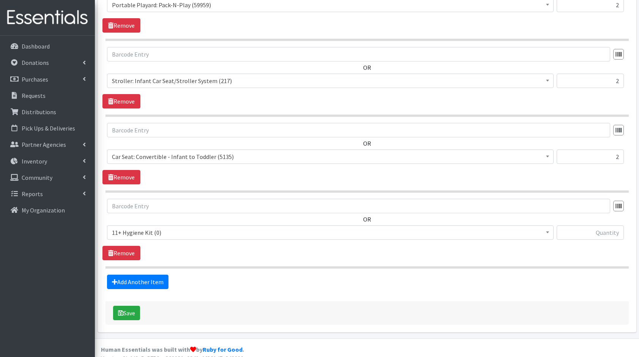
click at [175, 235] on span "11+ Hygiene Kit (0) 2-5 Hygiene Kit (0) 6-10 Hygiene Kit (0) Baby Bank Baby Cou…" at bounding box center [330, 235] width 447 height 20
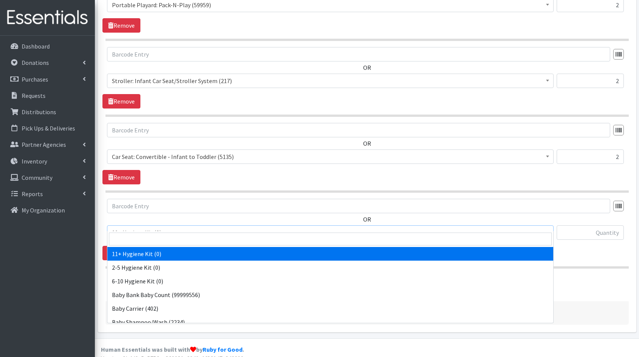
click at [175, 230] on span "11+ Hygiene Kit (0)" at bounding box center [330, 232] width 447 height 14
click at [187, 241] on input "search" at bounding box center [330, 239] width 443 height 13
type input "car"
select select "10578"
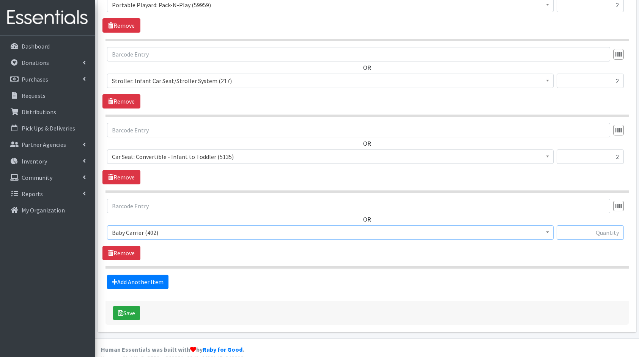
click at [615, 225] on input "text" at bounding box center [590, 232] width 67 height 14
type input "5"
click at [159, 275] on link "Add Another Item" at bounding box center [137, 282] width 61 height 14
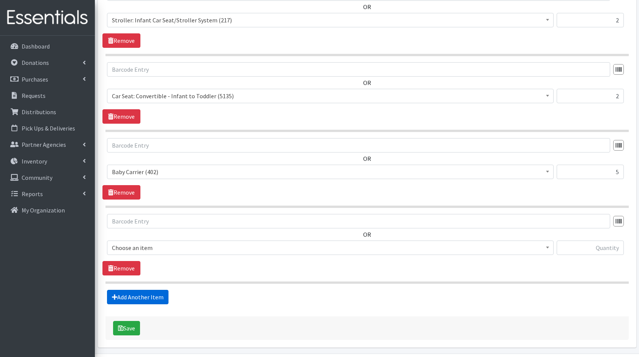
scroll to position [1859, 0]
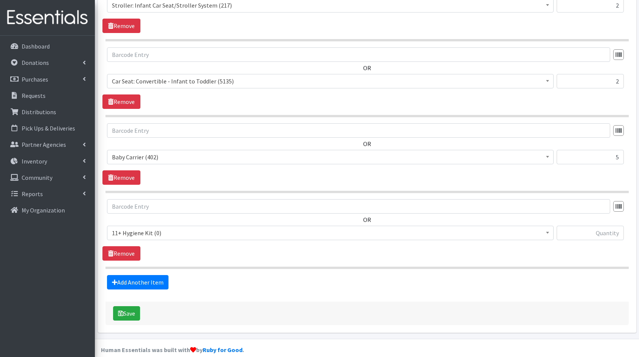
click at [183, 228] on span "11+ Hygiene Kit (0)" at bounding box center [330, 233] width 437 height 11
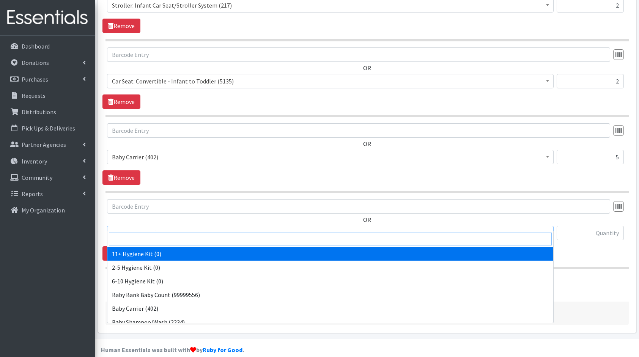
click at [194, 234] on input "search" at bounding box center [330, 239] width 443 height 13
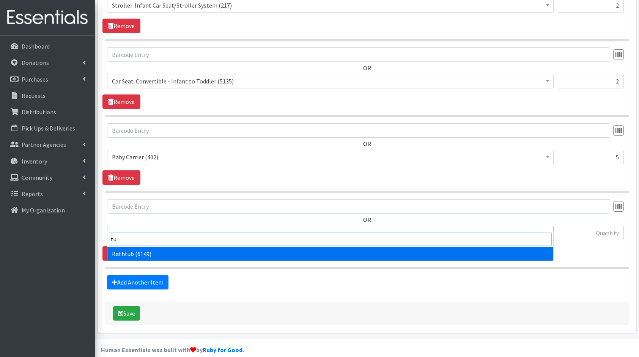
type input "tub"
select select "10579"
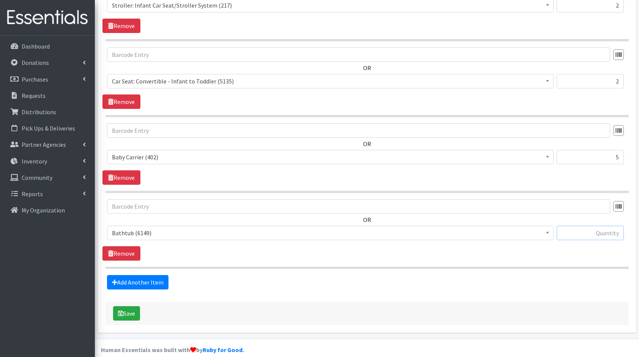
click at [573, 226] on input "text" at bounding box center [590, 233] width 67 height 14
type input "2"
click at [130, 306] on button "Save" at bounding box center [126, 313] width 27 height 14
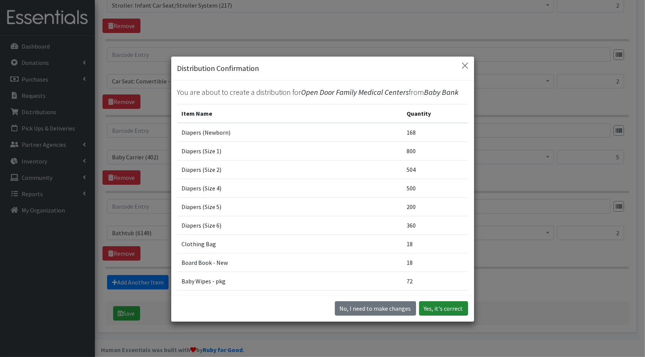
click at [439, 305] on button "Yes, it's correct" at bounding box center [443, 308] width 49 height 14
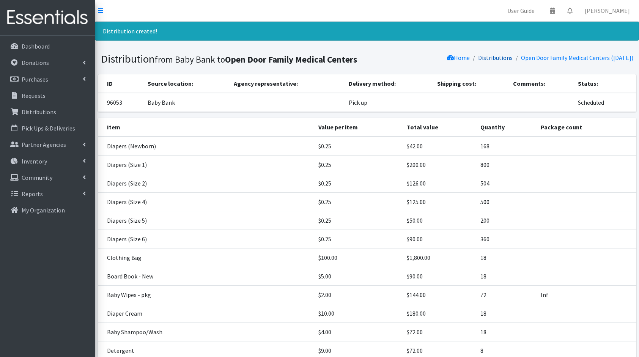
click at [492, 56] on link "Distributions" at bounding box center [495, 58] width 35 height 8
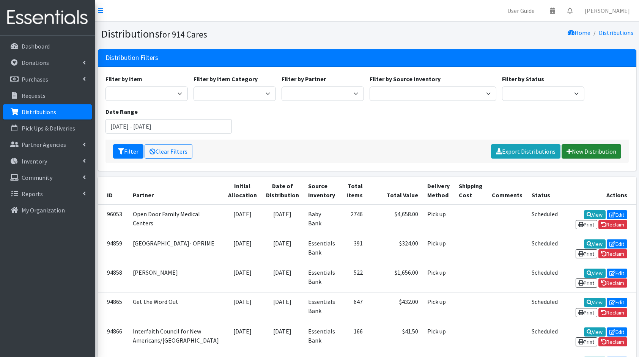
click at [603, 148] on link "New Distribution" at bounding box center [592, 151] width 60 height 14
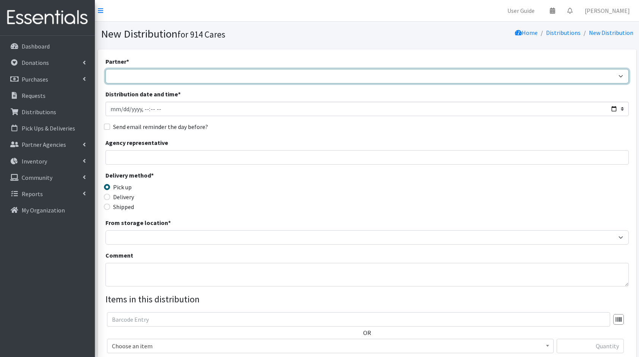
click at [289, 78] on select "4Communities 914United Abbot House Accompany Now All Access Yonkers, Inc All Or…" at bounding box center [366, 76] width 523 height 14
select select "2904"
click at [105, 69] on select "4Communities 914United Abbot House Accompany Now All Access Yonkers, Inc All Or…" at bounding box center [366, 76] width 523 height 14
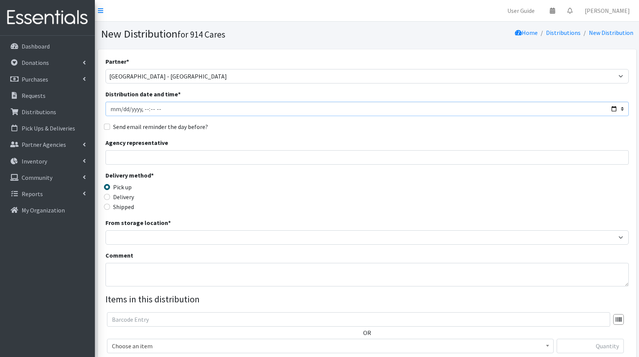
click at [619, 108] on input "Distribution date and time *" at bounding box center [366, 109] width 523 height 14
click at [617, 108] on input "Distribution date and time *" at bounding box center [366, 109] width 523 height 14
type input "[DATE]T23:59"
click at [275, 150] on div "Agency representative" at bounding box center [366, 151] width 523 height 27
click at [232, 162] on input "Agency representative" at bounding box center [366, 157] width 523 height 14
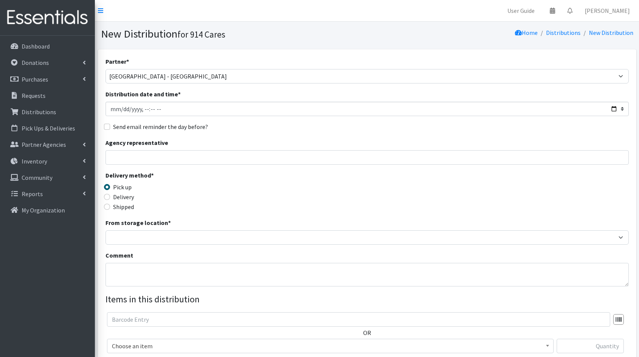
click at [328, 178] on div "Delivery method * Pick up Delivery Shipped Shipping cost" at bounding box center [366, 194] width 523 height 47
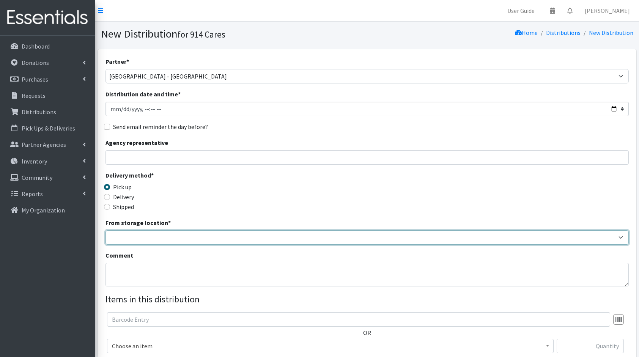
click at [165, 241] on select "Baby Bank Camp Clothing Plus Essentials Bank Westchester Reads" at bounding box center [366, 237] width 523 height 14
select select "305"
click at [105, 230] on select "Baby Bank Camp Clothing Plus Essentials Bank Westchester Reads" at bounding box center [366, 237] width 523 height 14
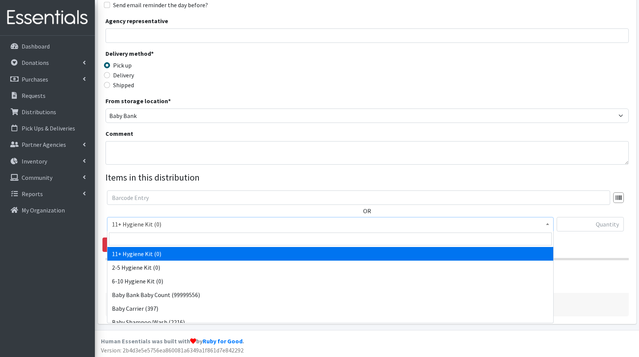
click at [177, 225] on span "11+ Hygiene Kit (0)" at bounding box center [330, 224] width 437 height 11
click at [187, 236] on input "search" at bounding box center [330, 239] width 443 height 13
type input "di"
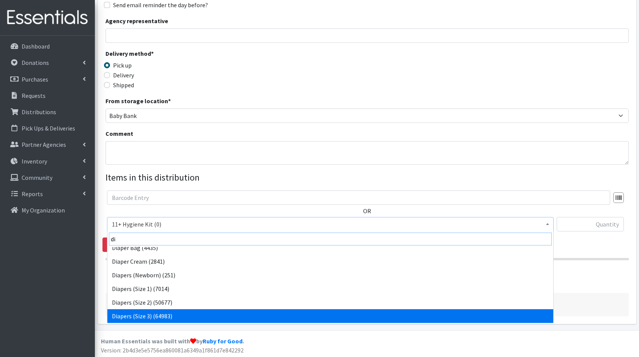
scroll to position [20, 0]
select select "5206"
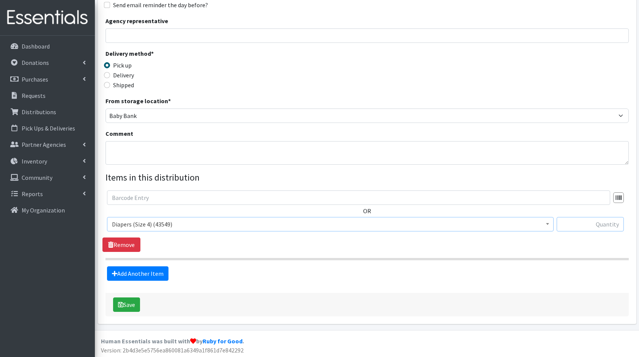
click at [565, 219] on input "text" at bounding box center [590, 224] width 67 height 14
type input "625"
click at [131, 275] on link "Add Another Item" at bounding box center [137, 273] width 61 height 14
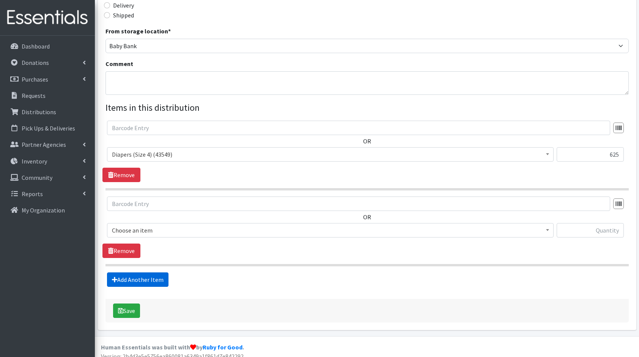
scroll to position [197, 0]
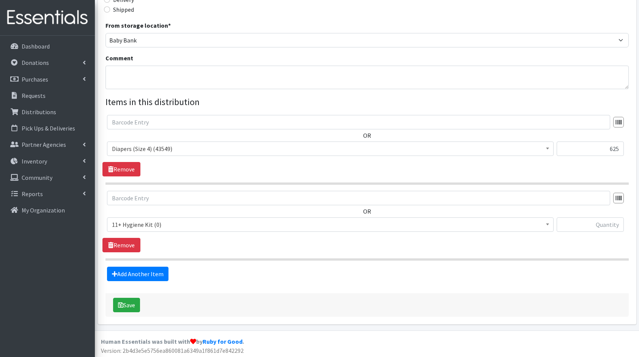
click at [131, 223] on span "11+ Hygiene Kit (0)" at bounding box center [330, 224] width 437 height 11
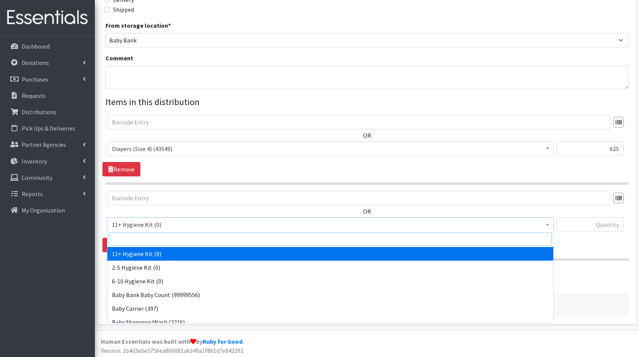
click at [146, 235] on input "search" at bounding box center [330, 239] width 443 height 13
type input "di"
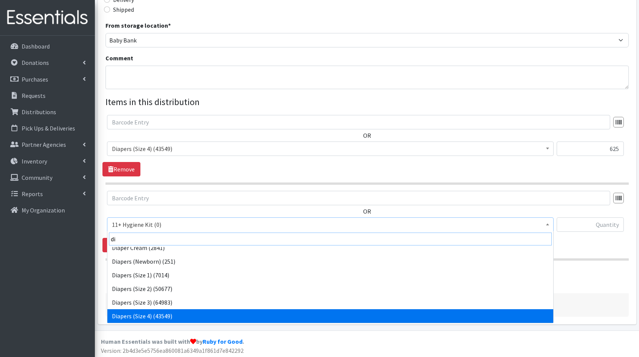
scroll to position [33, 0]
select select "5208"
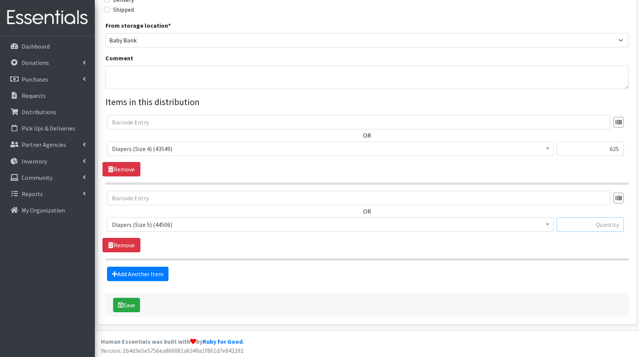
click at [604, 222] on input "text" at bounding box center [590, 224] width 67 height 14
type input "300"
click at [145, 278] on link "Add Another Item" at bounding box center [137, 274] width 61 height 14
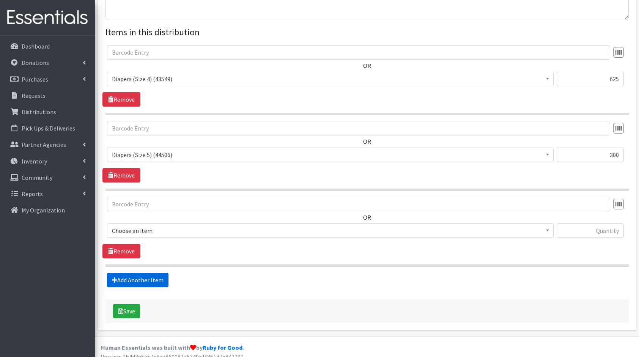
scroll to position [273, 0]
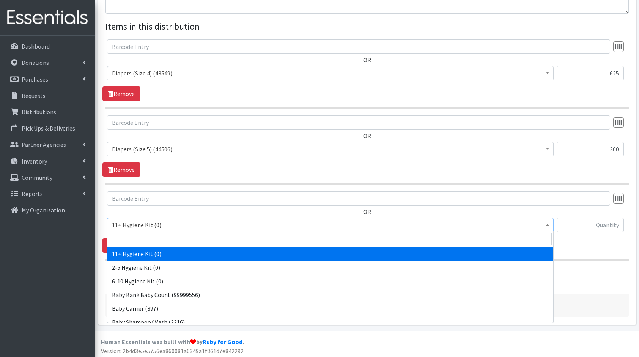
click at [177, 225] on span "11+ Hygiene Kit (0)" at bounding box center [330, 225] width 437 height 11
click at [187, 236] on input "search" at bounding box center [330, 239] width 443 height 13
type input "di"
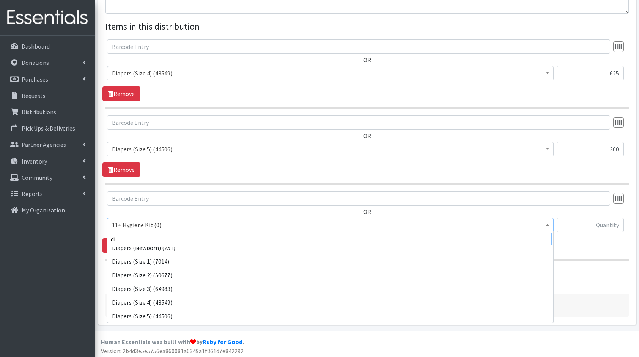
scroll to position [47, 0]
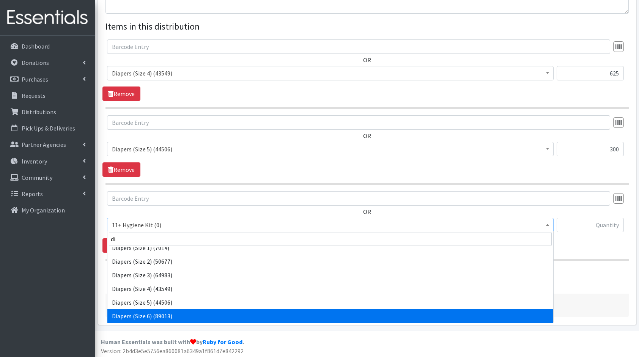
select select "5209"
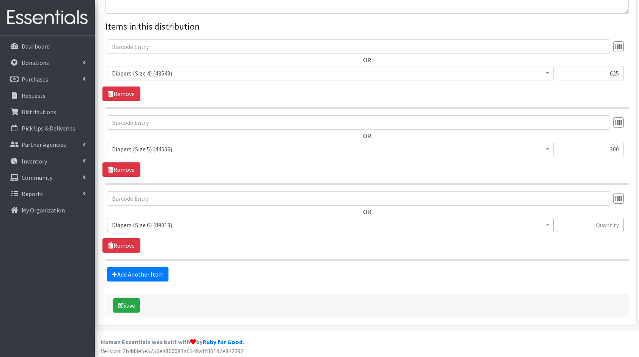
click at [599, 225] on input "text" at bounding box center [590, 225] width 67 height 14
type input "190"
click at [164, 271] on link "Add Another Item" at bounding box center [137, 274] width 61 height 14
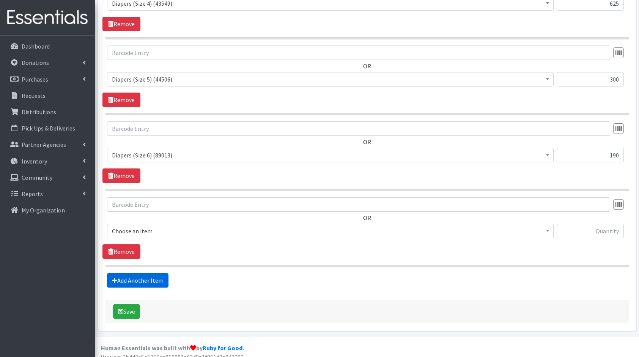
scroll to position [348, 0]
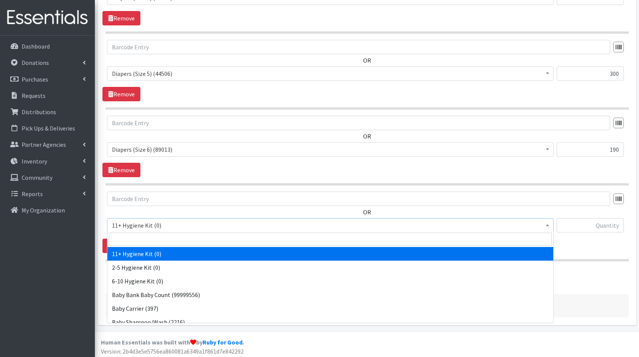
click at [177, 224] on span "11+ Hygiene Kit (0)" at bounding box center [330, 225] width 437 height 11
click at [184, 234] on input "search" at bounding box center [330, 239] width 443 height 13
type input "cl"
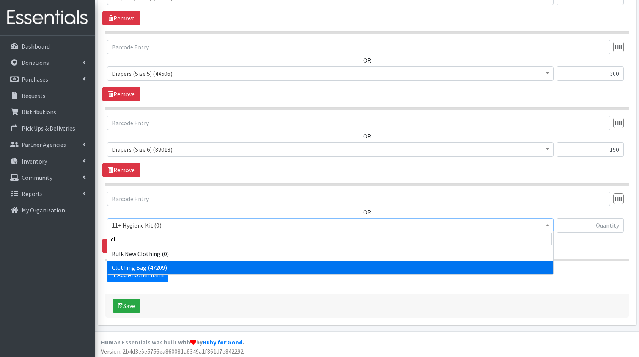
select select "10574"
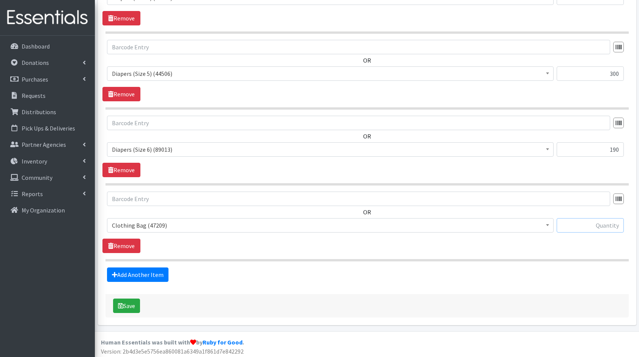
click at [609, 219] on input "text" at bounding box center [590, 225] width 67 height 14
type input "10"
click at [130, 276] on link "Add Another Item" at bounding box center [137, 275] width 61 height 14
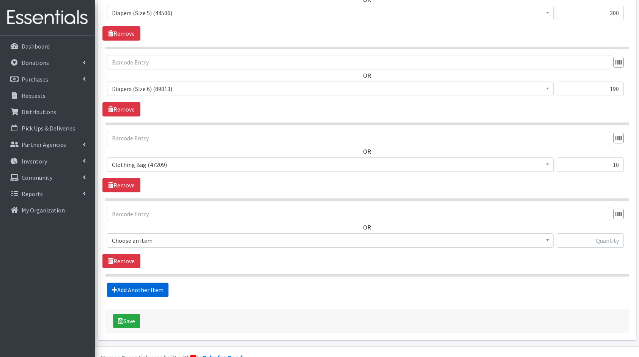
scroll to position [424, 0]
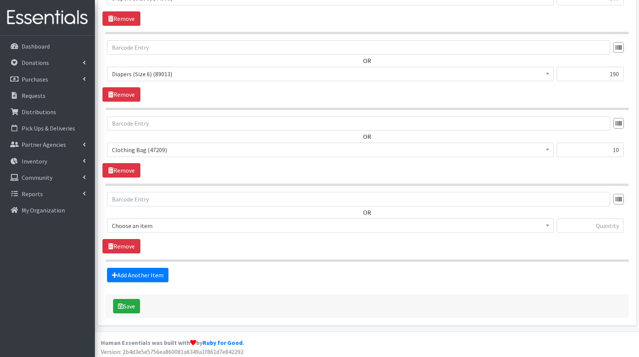
click at [172, 231] on span "Choose an item 11+ Hygiene Kit 2-5 Hygiene Kit 6-10 Hygiene Kit Baby Bank Baby …" at bounding box center [330, 229] width 447 height 20
click at [187, 228] on span "11+ Hygiene Kit (0)" at bounding box center [330, 225] width 437 height 11
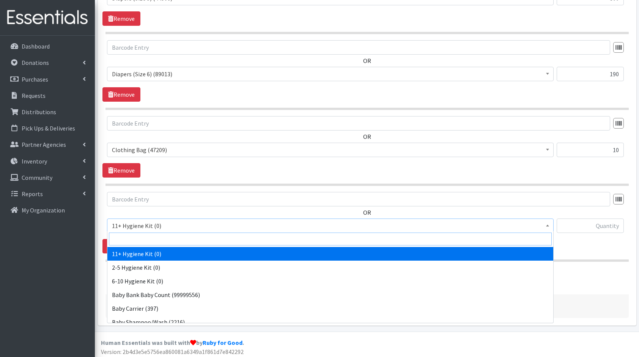
click at [189, 233] on input "search" at bounding box center [330, 239] width 443 height 13
type input "bo"
select select "10657"
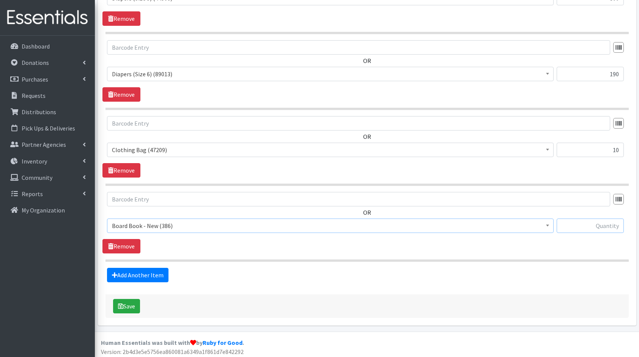
click at [606, 225] on input "text" at bounding box center [590, 226] width 67 height 14
type input "10"
click at [145, 270] on link "Add Another Item" at bounding box center [137, 275] width 61 height 14
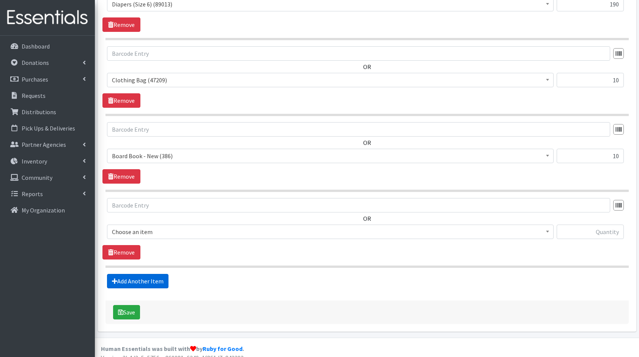
scroll to position [499, 0]
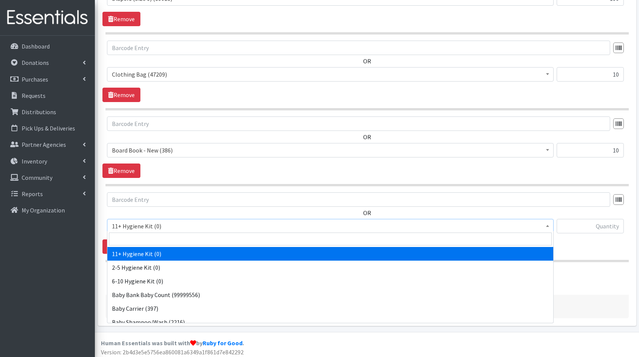
click at [141, 224] on span "11+ Hygiene Kit (0)" at bounding box center [330, 226] width 437 height 11
click at [157, 234] on input "search" at bounding box center [330, 239] width 443 height 13
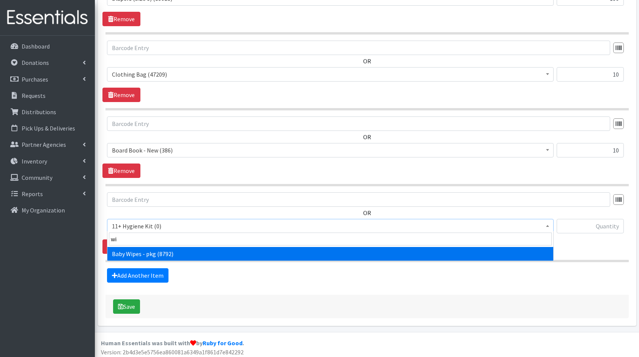
type input "wip"
select select "5219"
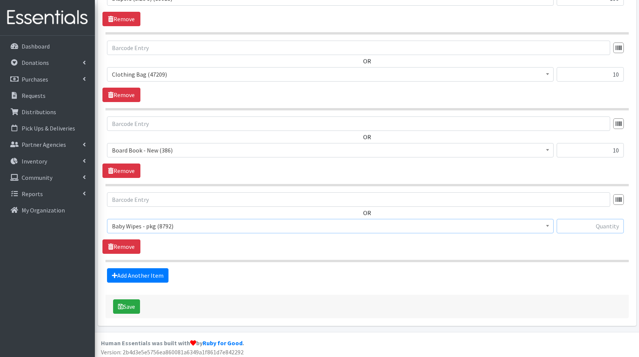
click at [570, 226] on input "text" at bounding box center [590, 226] width 67 height 14
type input "40"
click at [133, 278] on link "Add Another Item" at bounding box center [137, 275] width 61 height 14
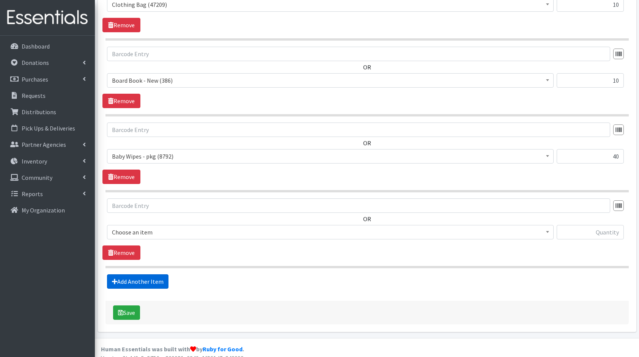
scroll to position [575, 0]
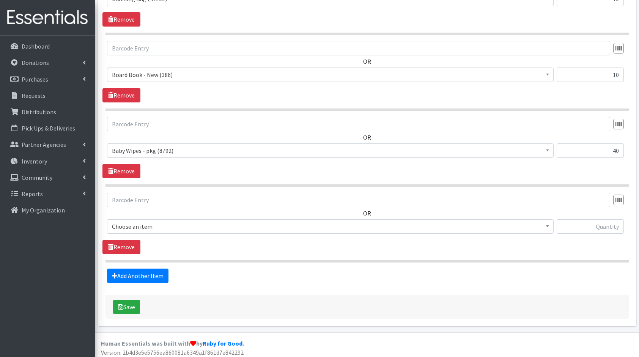
click at [194, 226] on span "Choose an item" at bounding box center [330, 226] width 437 height 11
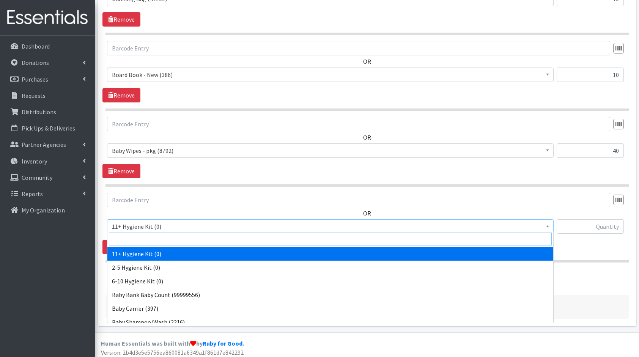
click at [206, 235] on input "search" at bounding box center [330, 239] width 443 height 13
type input "cre"
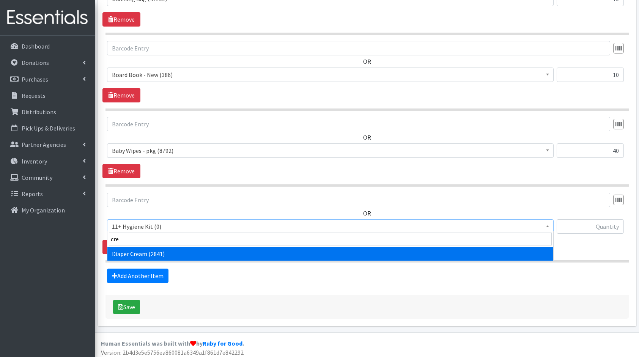
select select "10590"
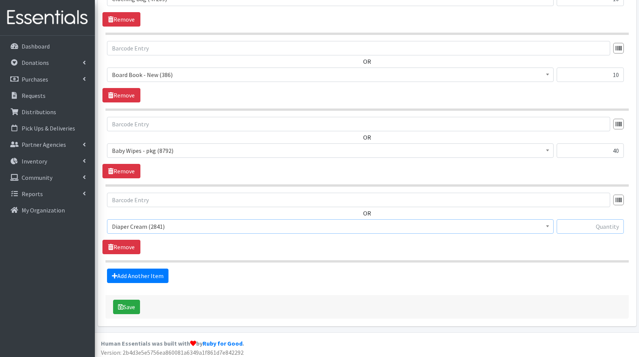
click at [599, 227] on input "text" at bounding box center [590, 226] width 67 height 14
type input "10"
click at [136, 276] on link "Add Another Item" at bounding box center [137, 276] width 61 height 14
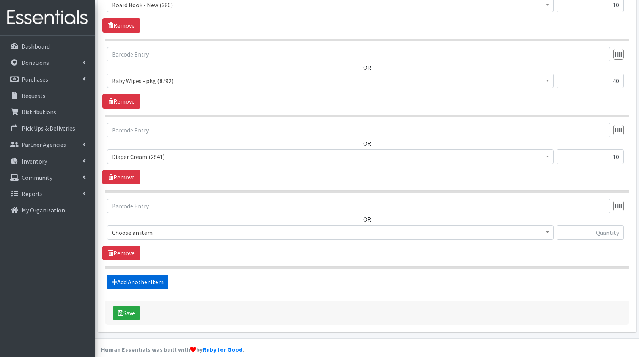
scroll to position [650, 0]
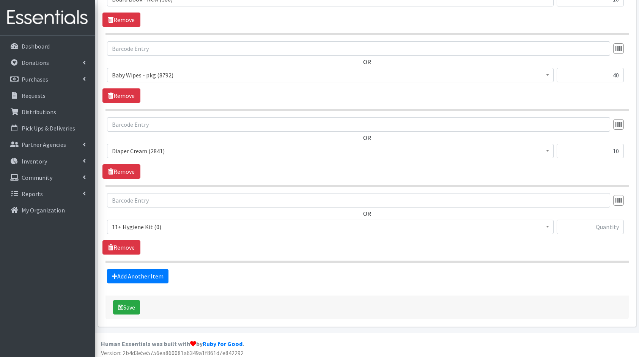
click at [144, 222] on span "11+ Hygiene Kit (0)" at bounding box center [330, 227] width 437 height 11
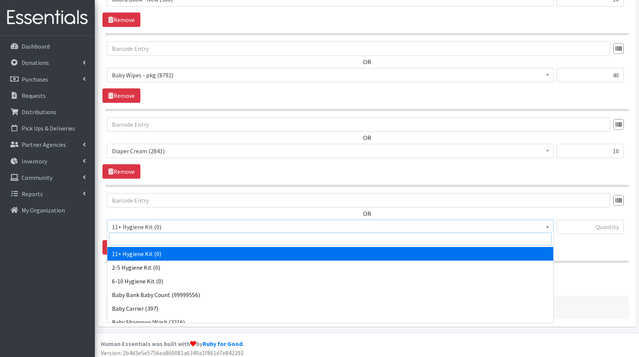
click at [164, 235] on input "search" at bounding box center [330, 239] width 443 height 13
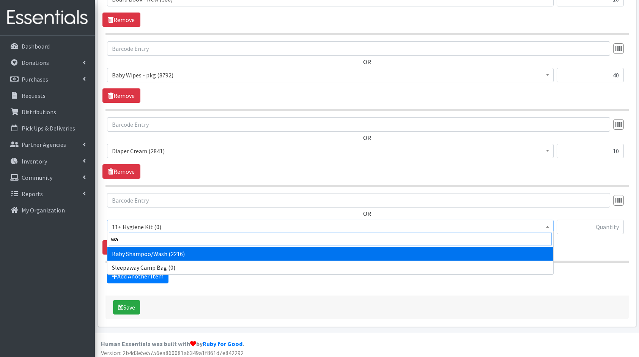
type input "was"
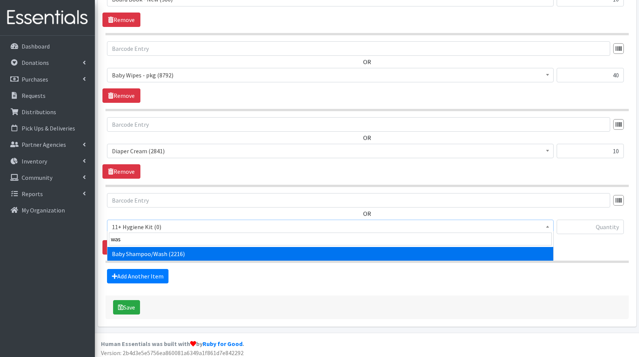
select select "10589"
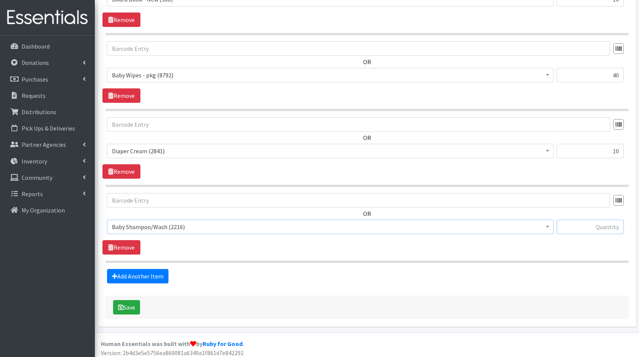
click at [585, 225] on input "text" at bounding box center [590, 227] width 67 height 14
type input "10"
click at [149, 269] on link "Add Another Item" at bounding box center [137, 276] width 61 height 14
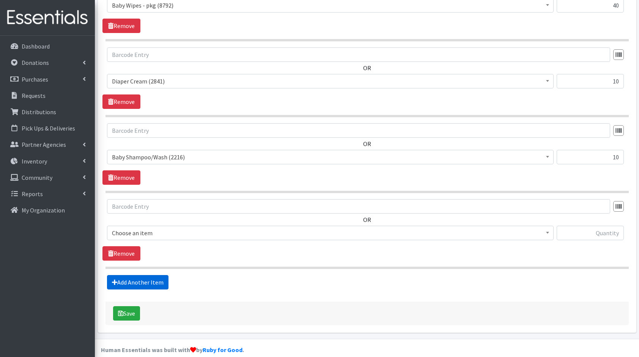
scroll to position [726, 0]
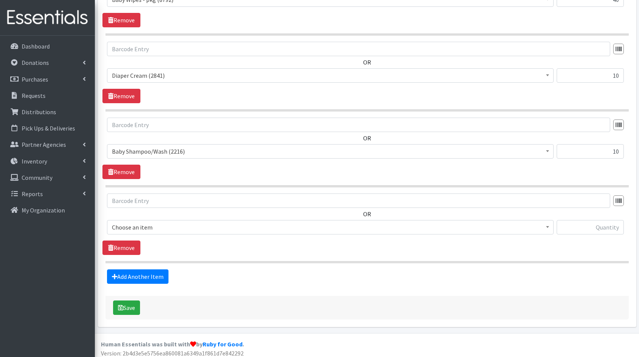
click at [167, 228] on span "Choose an item" at bounding box center [330, 227] width 437 height 11
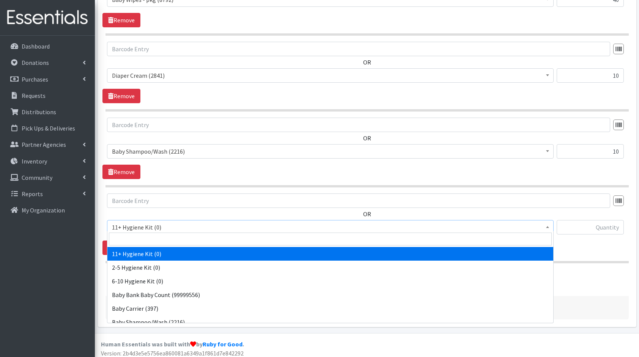
click at [172, 236] on input "search" at bounding box center [330, 239] width 443 height 13
type input "bo"
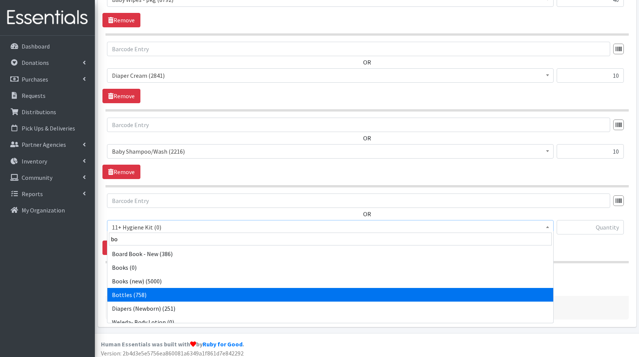
select select "10576"
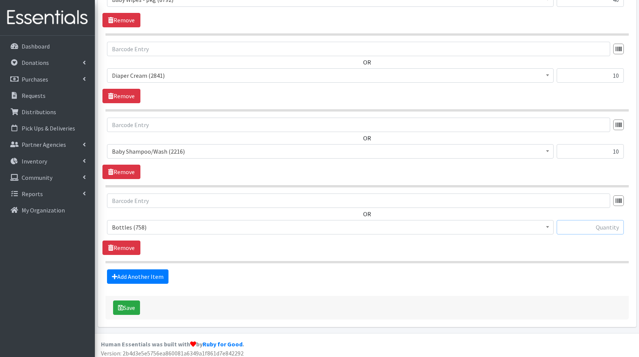
click at [597, 220] on input "text" at bounding box center [590, 227] width 67 height 14
type input "10"
click at [129, 272] on link "Add Another Item" at bounding box center [137, 276] width 61 height 14
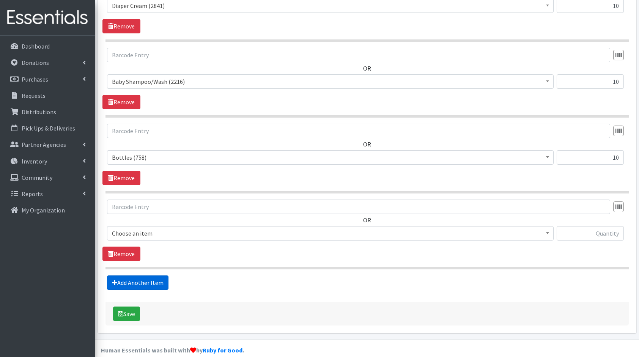
scroll to position [801, 0]
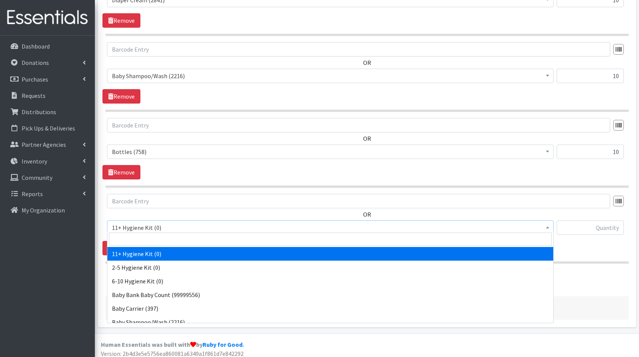
click at [137, 222] on span "11+ Hygiene Kit (0)" at bounding box center [330, 227] width 437 height 11
click at [167, 236] on input "search" at bounding box center [330, 239] width 443 height 13
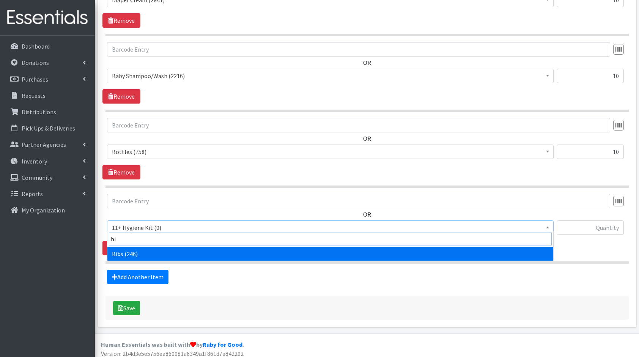
type input "bib"
select select "10575"
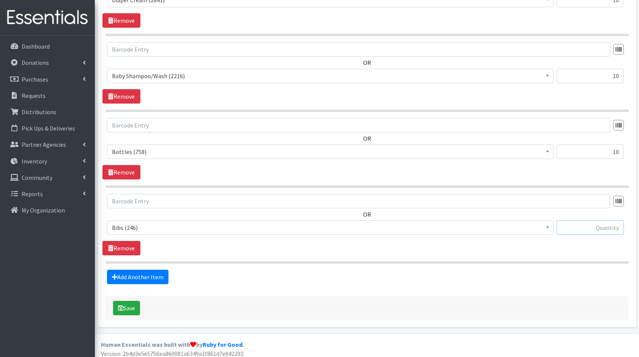
click at [592, 226] on input "text" at bounding box center [590, 227] width 67 height 14
type input "10"
click at [126, 306] on button "Save" at bounding box center [126, 308] width 27 height 14
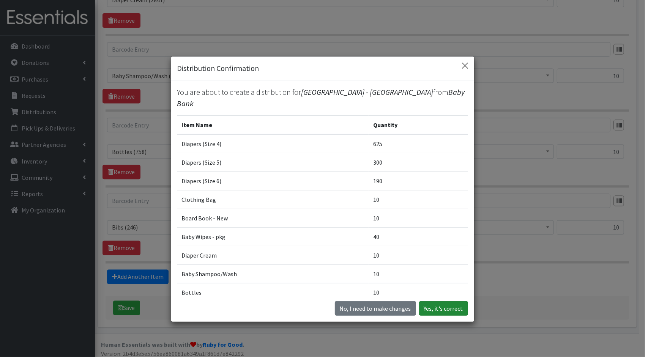
click at [449, 305] on button "Yes, it's correct" at bounding box center [443, 308] width 49 height 14
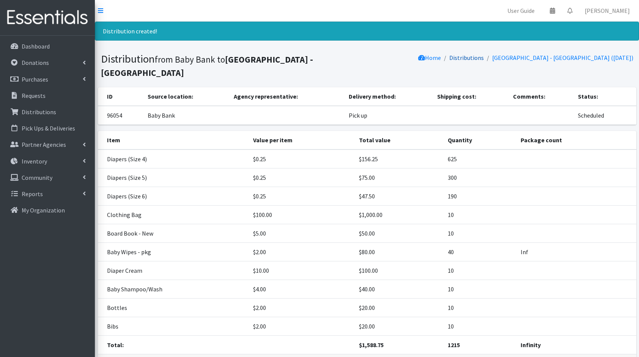
click at [449, 59] on link "Distributions" at bounding box center [466, 58] width 35 height 8
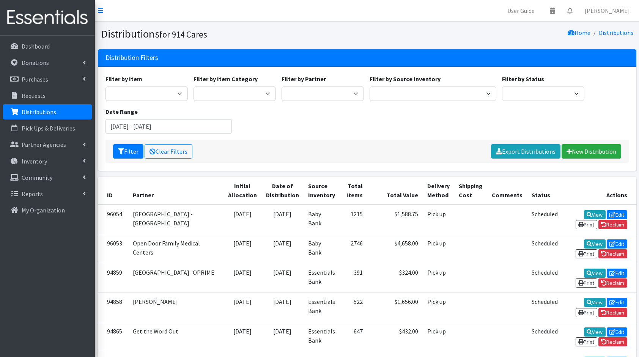
click at [417, 166] on div "Filter by Item 11+ Hygiene Kit 2-5 Hygiene Kit 6-10 Hygiene Kit Baby Bank Baby …" at bounding box center [367, 119] width 538 height 104
click at [390, 140] on div "Filter Clear Filters Export Distributions New Distribution" at bounding box center [366, 152] width 523 height 24
click at [600, 150] on link "New Distribution" at bounding box center [592, 151] width 60 height 14
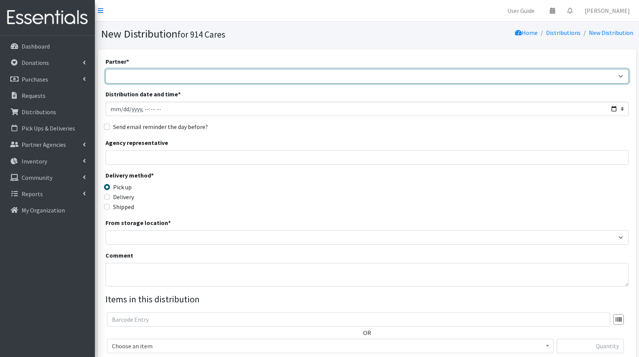
click at [263, 74] on select "4Communities 914United Abbot House Accompany Now All Access Yonkers, Inc All Or…" at bounding box center [366, 76] width 523 height 14
select select "5633"
click at [105, 69] on select "4Communities 914United Abbot House Accompany Now All Access Yonkers, Inc All Or…" at bounding box center [366, 76] width 523 height 14
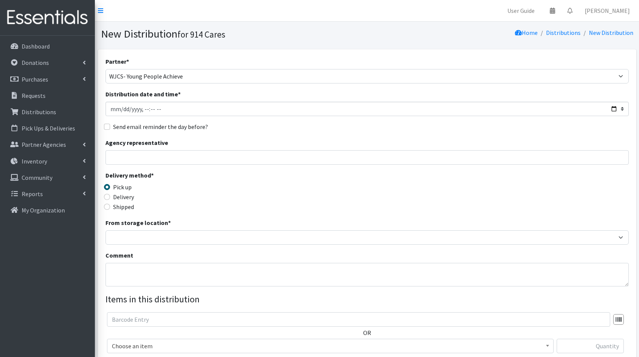
click at [181, 228] on div "From storage location * Baby Bank Camp Clothing Plus Essentials Bank Westcheste…" at bounding box center [366, 231] width 523 height 27
click at [608, 102] on input "Distribution date and time *" at bounding box center [366, 109] width 523 height 14
click at [615, 112] on input "Distribution date and time *" at bounding box center [366, 109] width 523 height 14
type input "2025-08-01T23:59"
click at [295, 141] on div "Agency representative" at bounding box center [366, 151] width 523 height 27
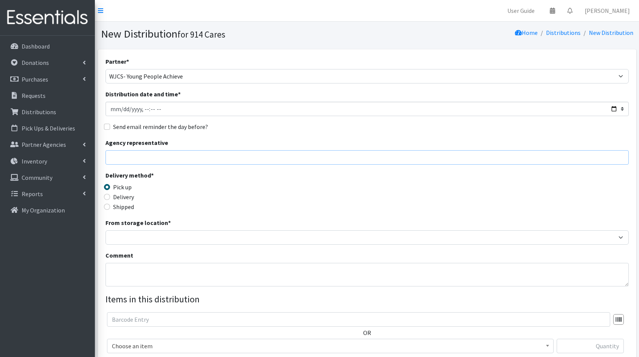
click at [269, 157] on input "Agency representative" at bounding box center [366, 157] width 523 height 14
click at [298, 182] on div "Delivery method * Pick up Delivery Shipped Shipping cost" at bounding box center [366, 194] width 523 height 47
click at [168, 247] on div "Partner * 4Communities 914United Abbot House Accompany Now All Access Yonkers, …" at bounding box center [366, 230] width 523 height 346
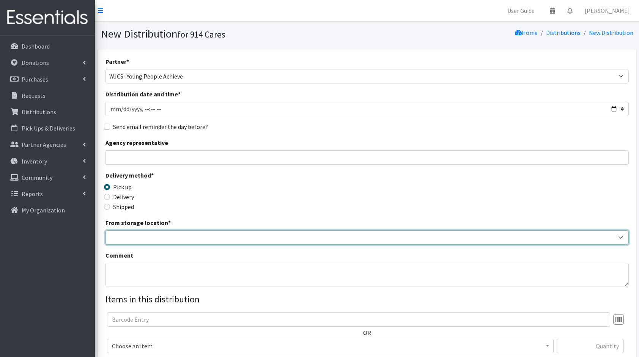
click at [144, 237] on select "Baby Bank Camp Clothing Plus Essentials Bank Westchester Reads" at bounding box center [366, 237] width 523 height 14
select select "305"
click at [105, 230] on select "Baby Bank Camp Clothing Plus Essentials Bank Westchester Reads" at bounding box center [366, 237] width 523 height 14
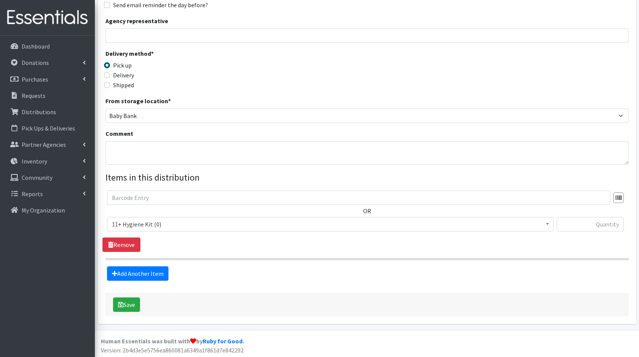
click at [153, 220] on span "11+ Hygiene Kit (0)" at bounding box center [330, 224] width 437 height 11
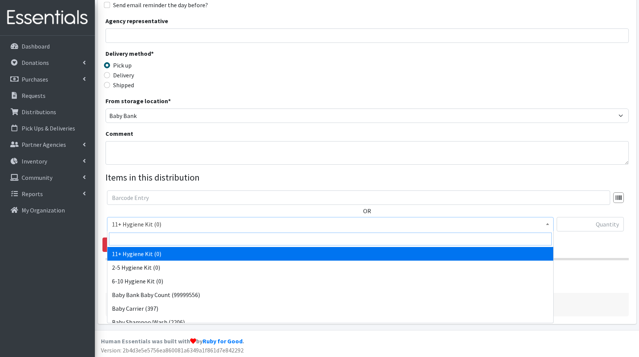
click at [165, 243] on input "search" at bounding box center [330, 239] width 443 height 13
type input "dia"
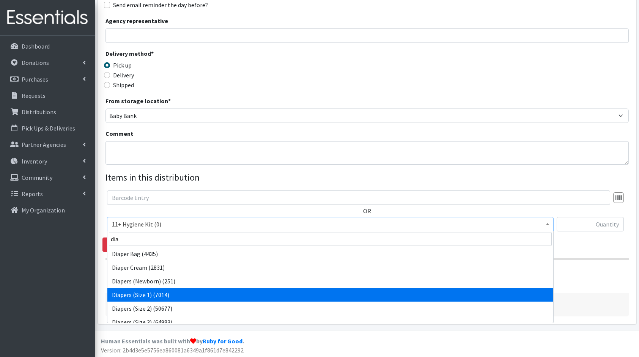
select select "5195"
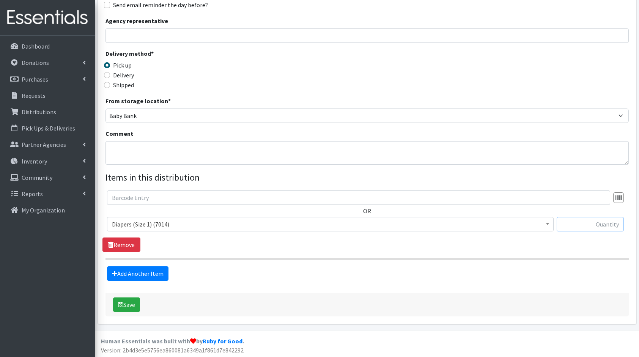
click at [579, 219] on input "text" at bounding box center [590, 224] width 67 height 14
type input "408"
click at [124, 276] on link "Add Another Item" at bounding box center [137, 273] width 61 height 14
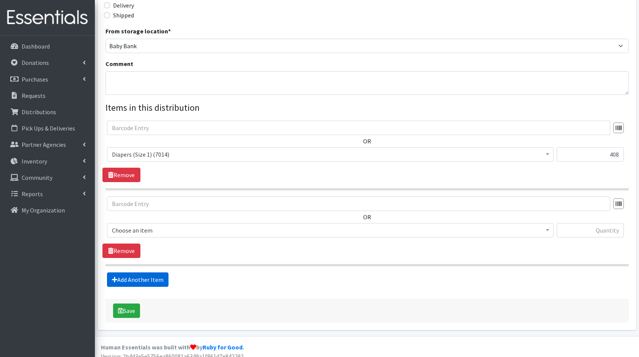
scroll to position [197, 0]
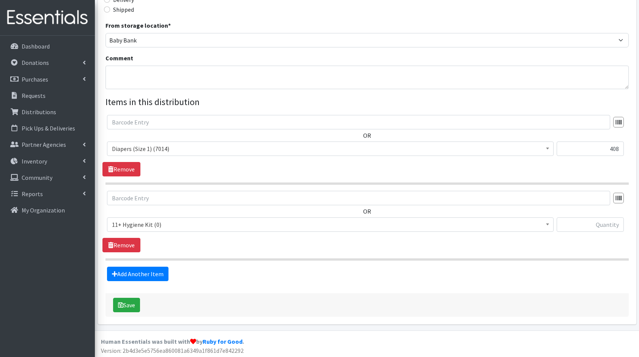
click at [159, 222] on span "11+ Hygiene Kit (0)" at bounding box center [330, 224] width 437 height 11
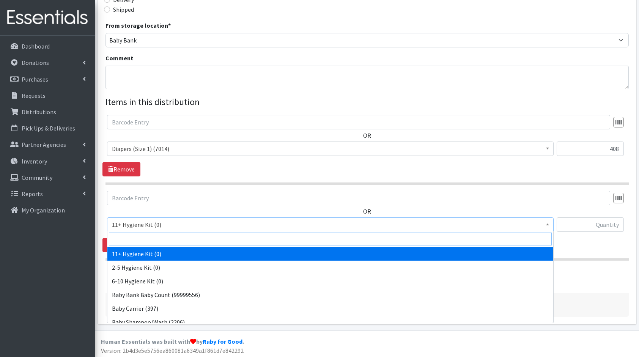
click at [175, 239] on input "search" at bounding box center [330, 239] width 443 height 13
type input "dia"
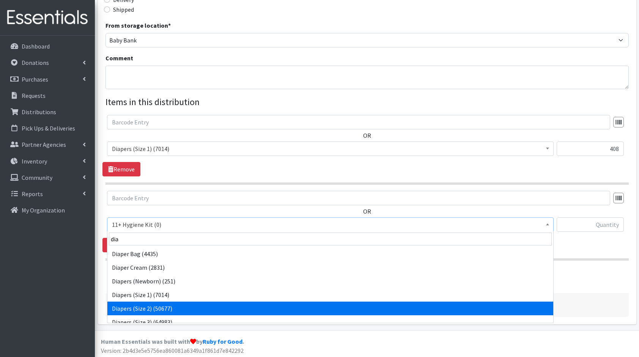
select select "5196"
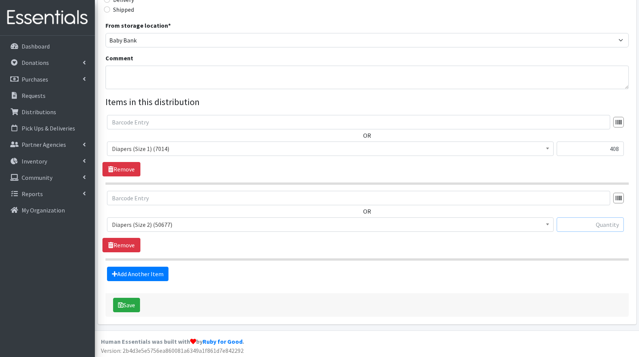
click at [613, 224] on input "text" at bounding box center [590, 224] width 67 height 14
type input "672"
click at [140, 277] on link "Add Another Item" at bounding box center [137, 274] width 61 height 14
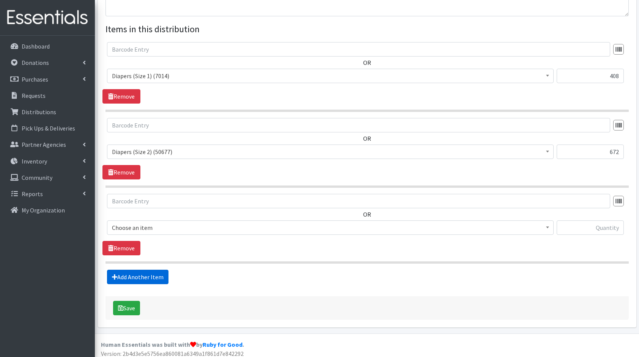
scroll to position [273, 0]
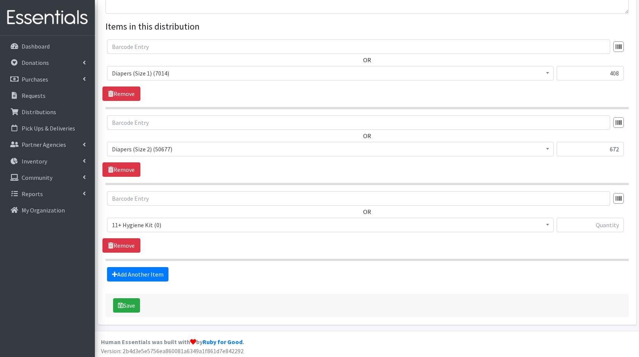
click at [168, 225] on span "11+ Hygiene Kit (0)" at bounding box center [330, 225] width 437 height 11
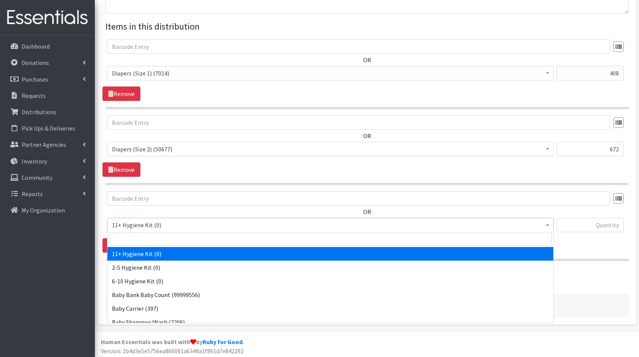
click at [176, 235] on input "search" at bounding box center [330, 239] width 443 height 13
type input "dia"
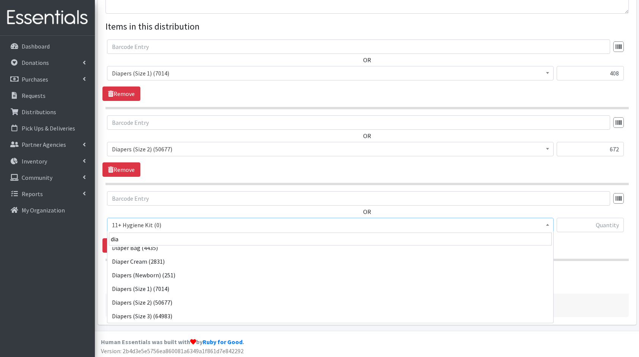
scroll to position [20, 0]
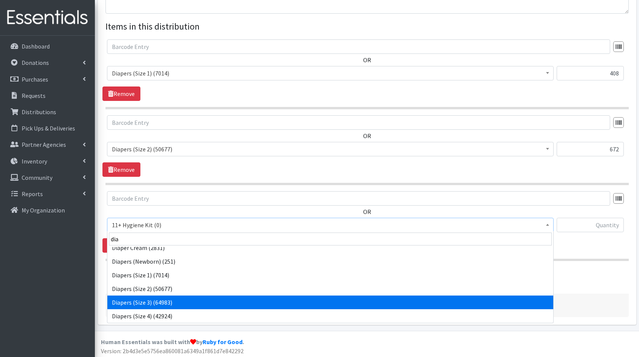
select select "5205"
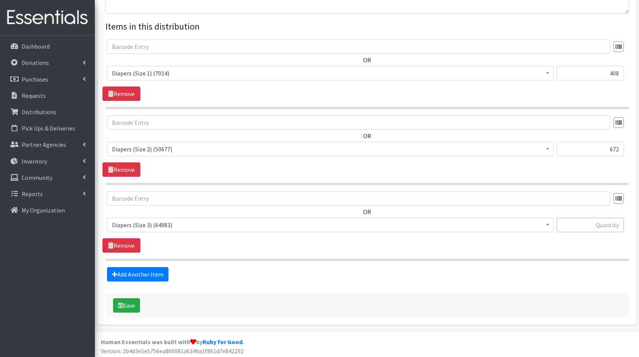
click at [598, 225] on input "text" at bounding box center [590, 225] width 67 height 14
type input "144"
click at [142, 276] on link "Add Another Item" at bounding box center [137, 274] width 61 height 14
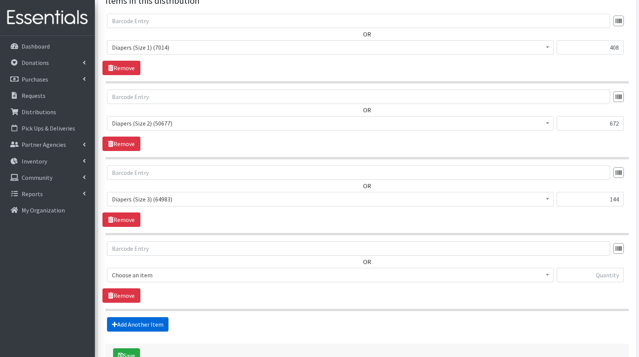
scroll to position [348, 0]
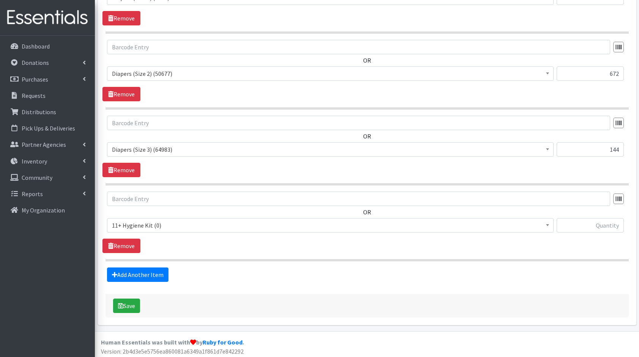
click at [156, 227] on span "11+ Hygiene Kit (0)" at bounding box center [330, 225] width 437 height 11
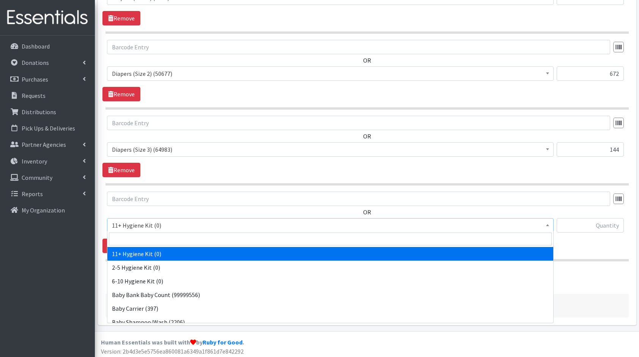
click at [173, 240] on input "search" at bounding box center [330, 239] width 443 height 13
type input "cl"
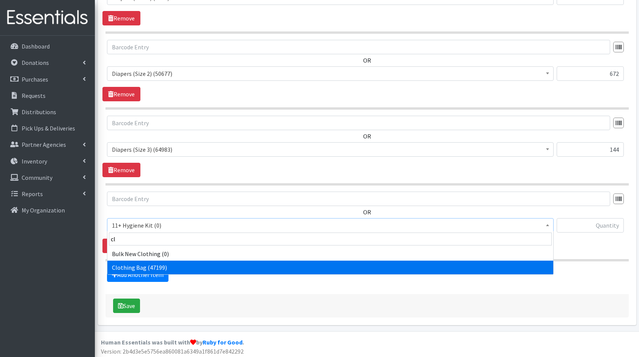
select select "10574"
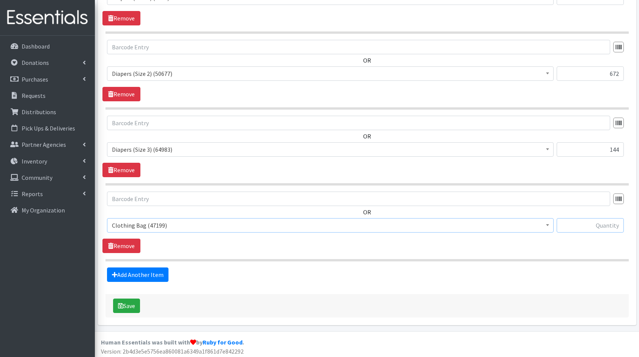
click at [584, 228] on input "text" at bounding box center [590, 225] width 67 height 14
type input "7"
click at [137, 269] on link "Add Another Item" at bounding box center [137, 275] width 61 height 14
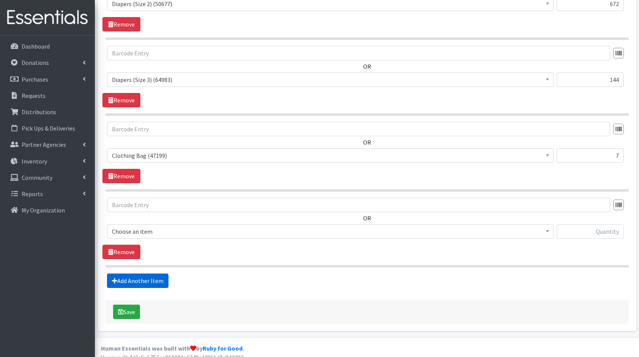
scroll to position [424, 0]
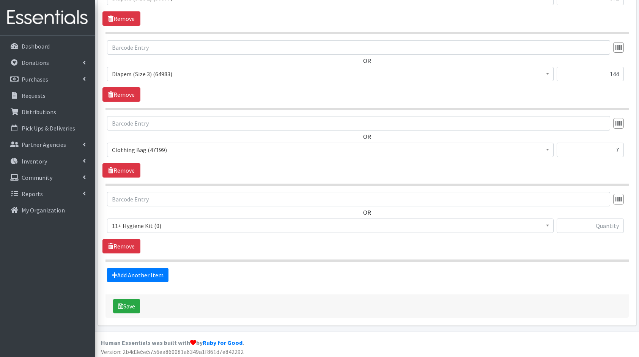
click at [163, 222] on span "11+ Hygiene Kit (0)" at bounding box center [330, 225] width 437 height 11
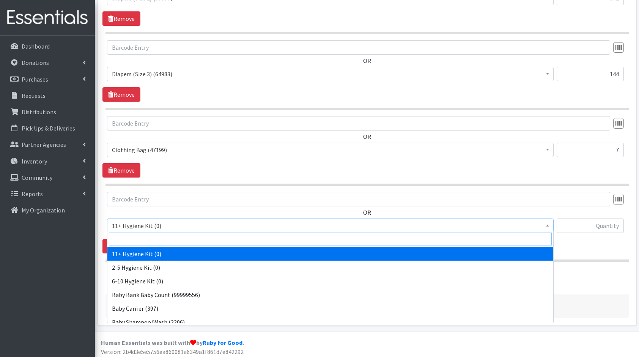
click at [163, 238] on input "search" at bounding box center [330, 239] width 443 height 13
type input "bo"
select select "10657"
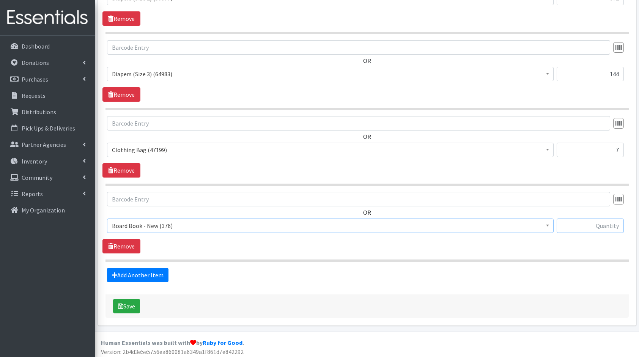
click at [601, 220] on input "text" at bounding box center [590, 226] width 67 height 14
type input "7"
click at [136, 277] on link "Add Another Item" at bounding box center [137, 275] width 61 height 14
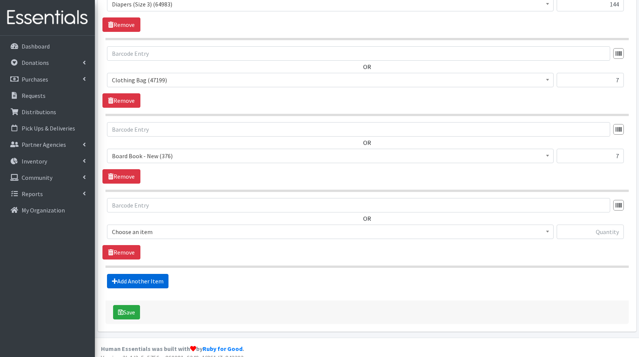
scroll to position [499, 0]
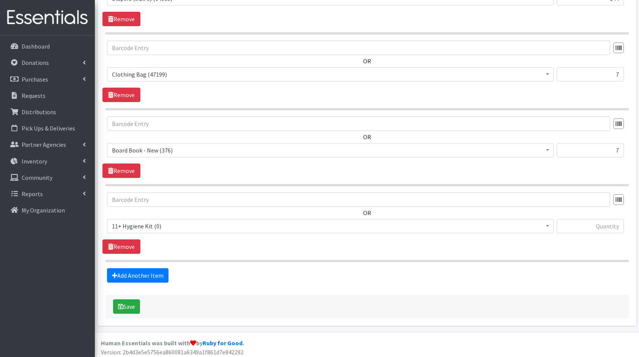
click at [253, 224] on span "11+ Hygiene Kit (0)" at bounding box center [330, 226] width 437 height 11
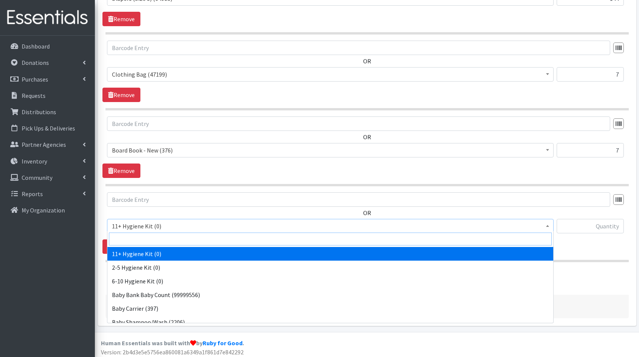
click at [262, 237] on input "search" at bounding box center [330, 239] width 443 height 13
type input "wip"
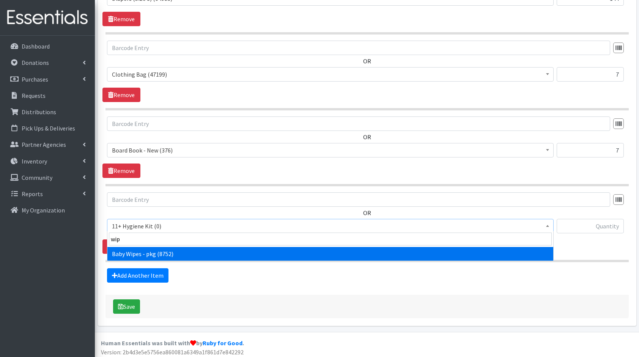
select select "5219"
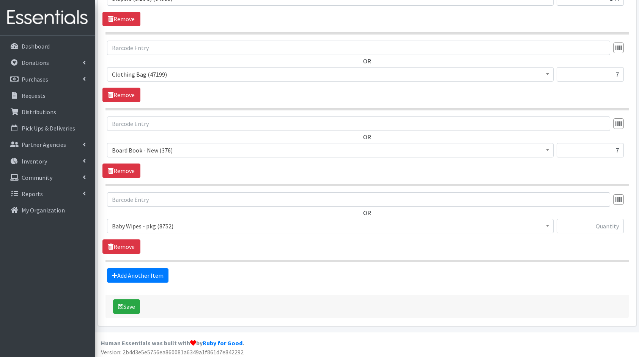
click at [547, 231] on span "11+ Hygiene Kit (0) 2-5 Hygiene Kit (0) 6-10 Hygiene Kit (0) Baby Bank Baby Cou…" at bounding box center [330, 229] width 447 height 20
click at [560, 228] on input "text" at bounding box center [590, 226] width 67 height 14
click at [604, 225] on input "text" at bounding box center [590, 226] width 67 height 14
type input "28"
click at [138, 270] on link "Add Another Item" at bounding box center [137, 275] width 61 height 14
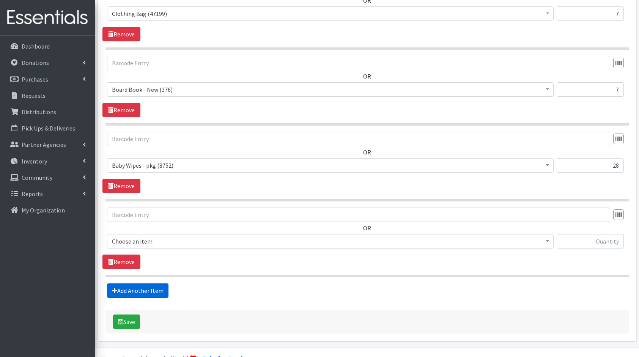
scroll to position [575, 0]
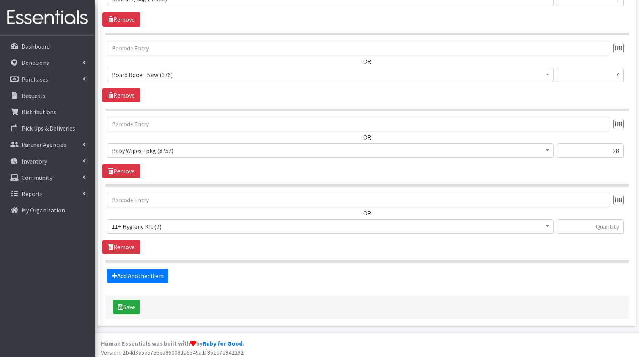
click at [177, 222] on span "11+ Hygiene Kit (0)" at bounding box center [330, 226] width 437 height 11
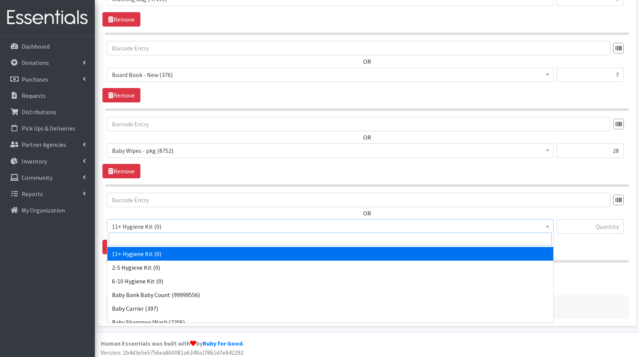
click at [189, 237] on input "search" at bounding box center [330, 239] width 443 height 13
type input "cre"
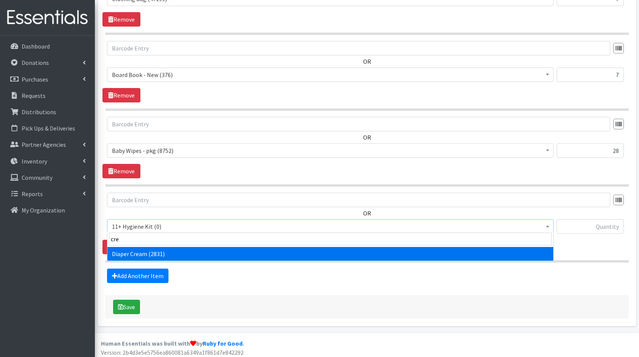
select select "10590"
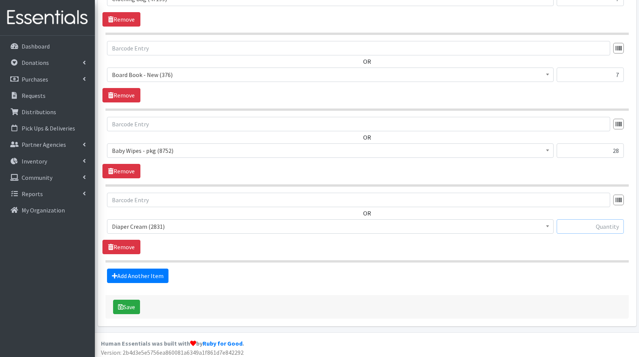
click at [597, 222] on input "text" at bounding box center [590, 226] width 67 height 14
type input "1"
click at [150, 269] on link "Add Another Item" at bounding box center [137, 276] width 61 height 14
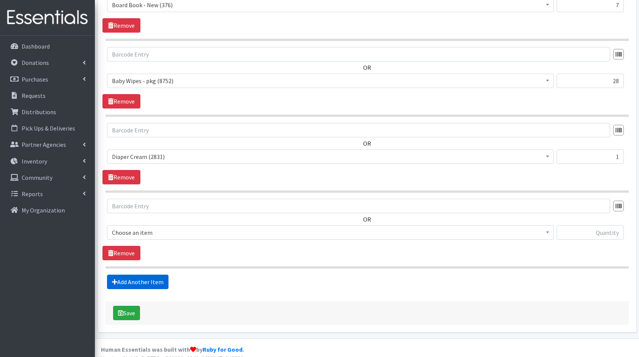
scroll to position [650, 0]
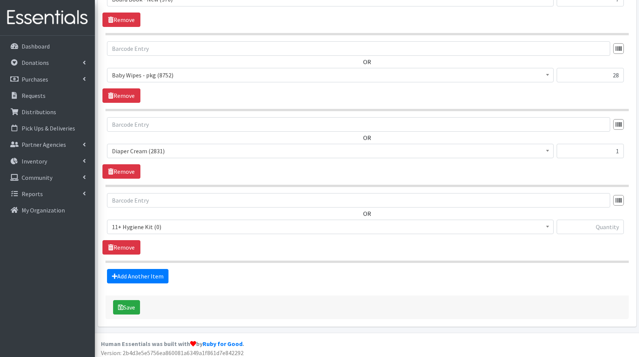
click at [179, 232] on span "11+ Hygiene Kit (0) 2-5 Hygiene Kit (0) 6-10 Hygiene Kit (0) Baby Bank Baby Cou…" at bounding box center [330, 230] width 447 height 20
click at [196, 222] on span "11+ Hygiene Kit (0)" at bounding box center [330, 227] width 437 height 11
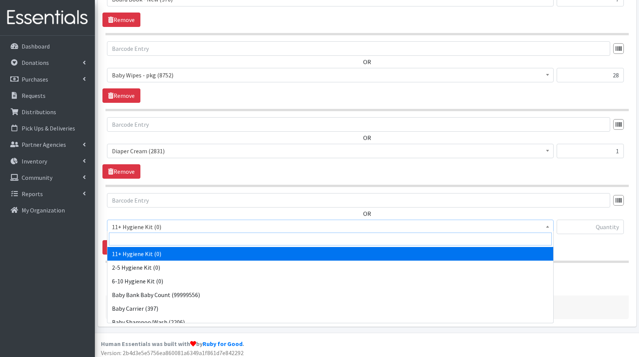
click at [212, 241] on input "search" at bounding box center [330, 239] width 443 height 13
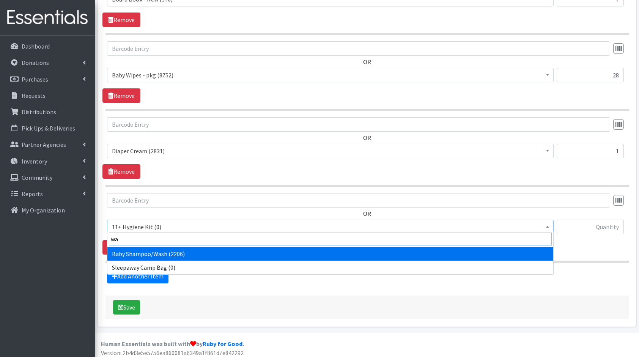
type input "was"
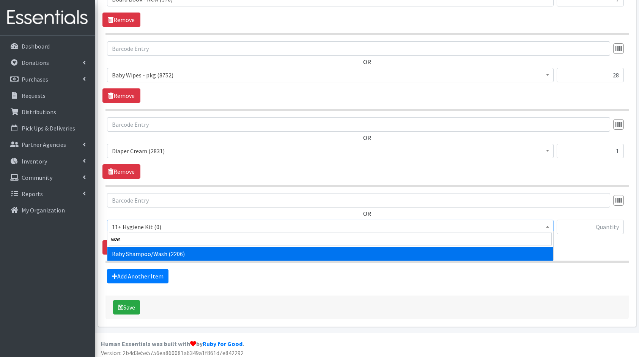
select select "10589"
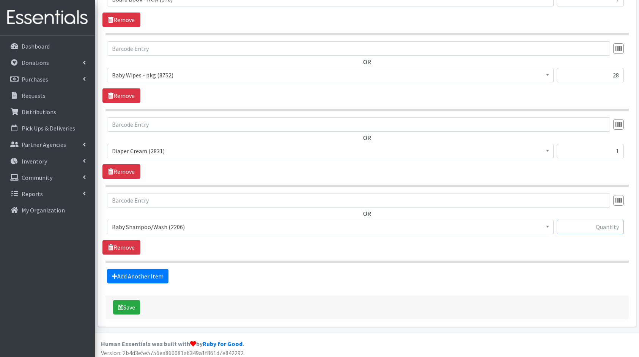
click at [572, 222] on input "text" at bounding box center [590, 227] width 67 height 14
type input "1"
click at [147, 275] on link "Add Another Item" at bounding box center [137, 276] width 61 height 14
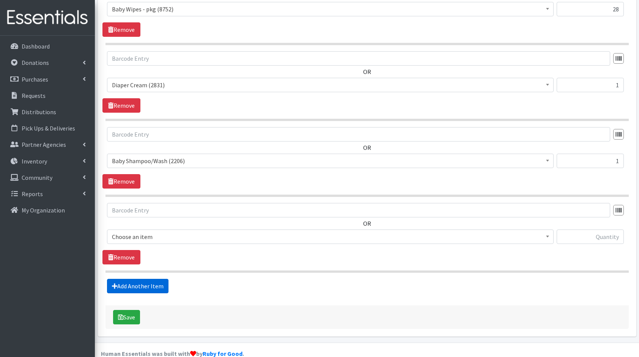
scroll to position [726, 0]
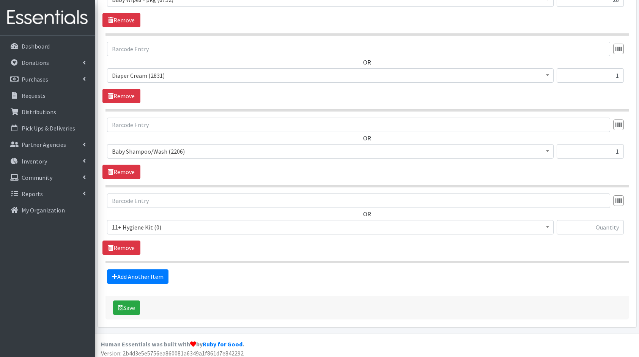
click at [141, 228] on span "11+ Hygiene Kit (0)" at bounding box center [330, 227] width 437 height 11
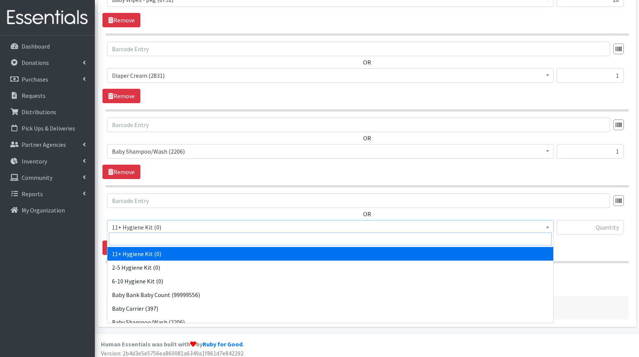
click at [167, 238] on input "search" at bounding box center [330, 239] width 443 height 13
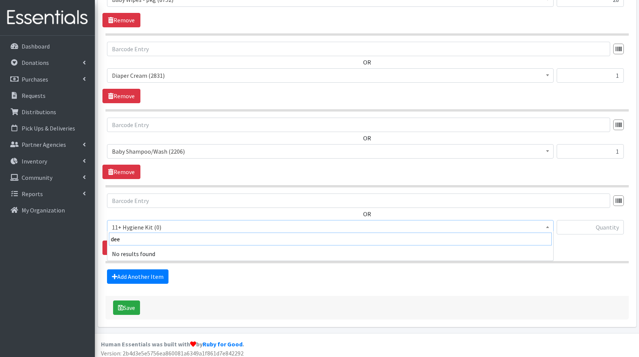
type input "de"
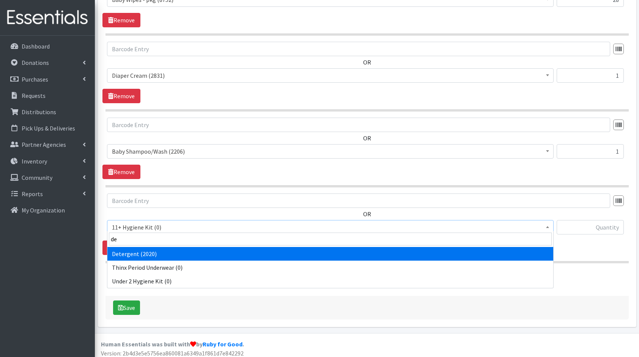
select select "10591"
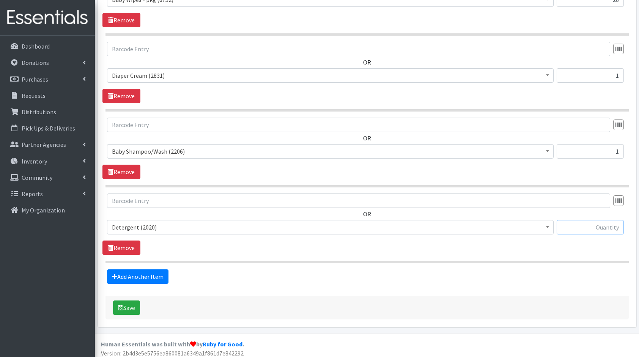
click at [570, 224] on input "text" at bounding box center [590, 227] width 67 height 14
type input "1"
click at [133, 269] on link "Add Another Item" at bounding box center [137, 276] width 61 height 14
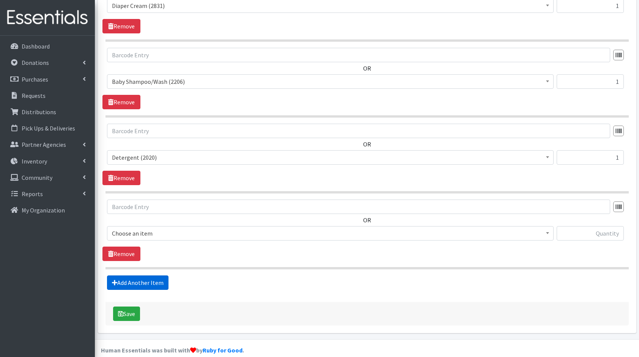
scroll to position [801, 0]
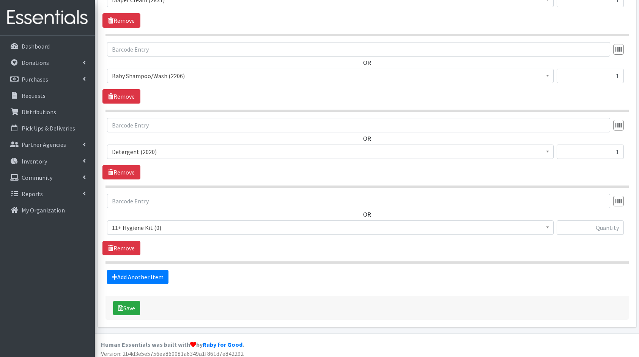
click at [142, 230] on span "11+ Hygiene Kit (0)" at bounding box center [330, 227] width 447 height 14
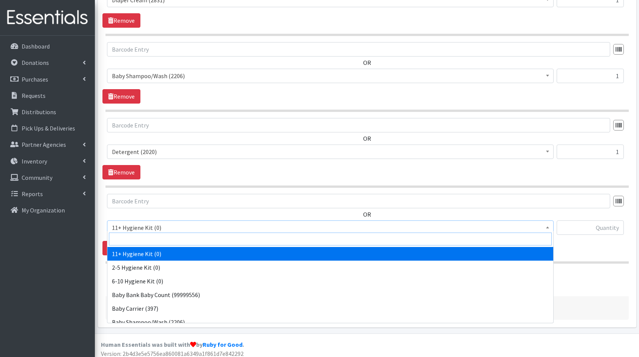
click at [164, 242] on input "search" at bounding box center [330, 239] width 443 height 13
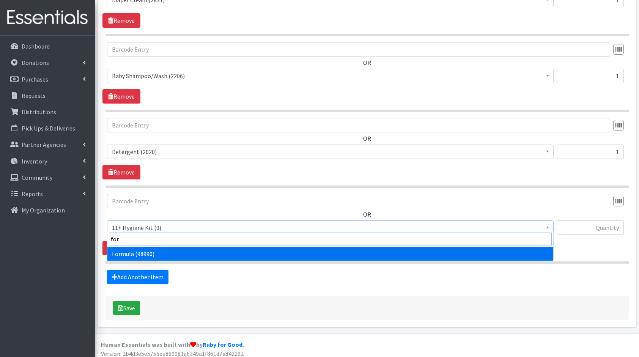
type input "form"
select select "13582"
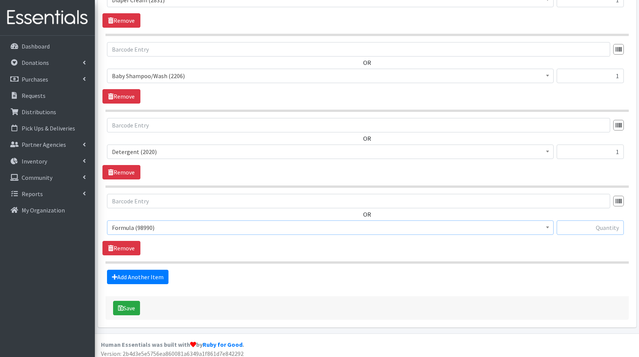
click at [602, 222] on input "text" at bounding box center [590, 227] width 67 height 14
type input "7"
click at [151, 270] on link "Add Another Item" at bounding box center [137, 277] width 61 height 14
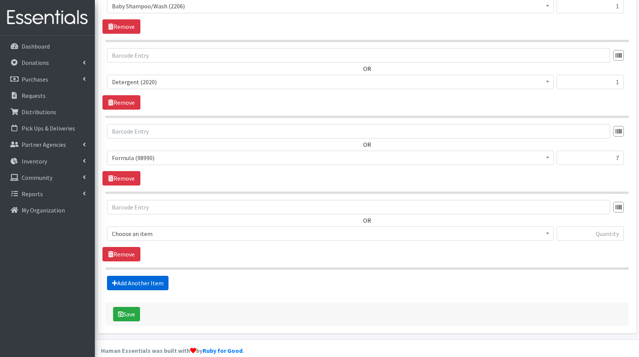
scroll to position [877, 0]
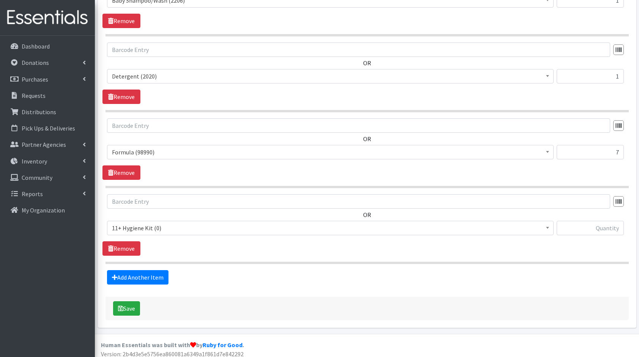
click at [154, 223] on span "11+ Hygiene Kit (0)" at bounding box center [330, 228] width 437 height 11
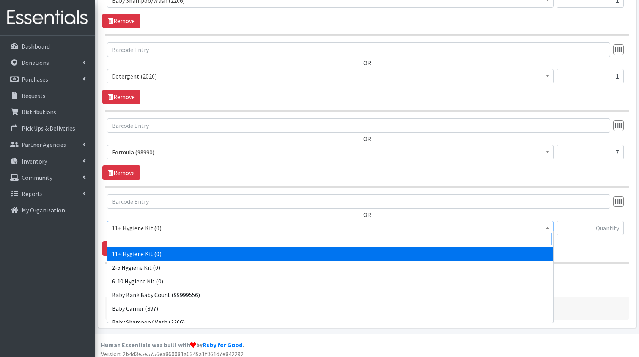
click at [167, 243] on input "search" at bounding box center [330, 239] width 443 height 13
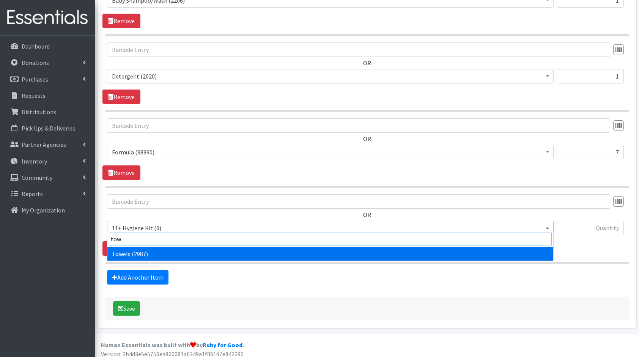
type input "[PERSON_NAME]"
select select "10577"
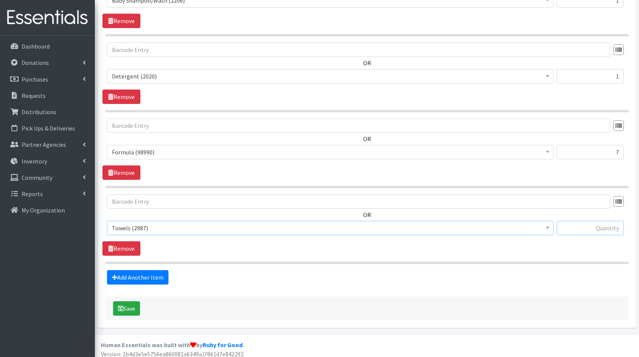
click at [592, 225] on input "text" at bounding box center [590, 228] width 67 height 14
type input "7"
click at [162, 271] on link "Add Another Item" at bounding box center [137, 277] width 61 height 14
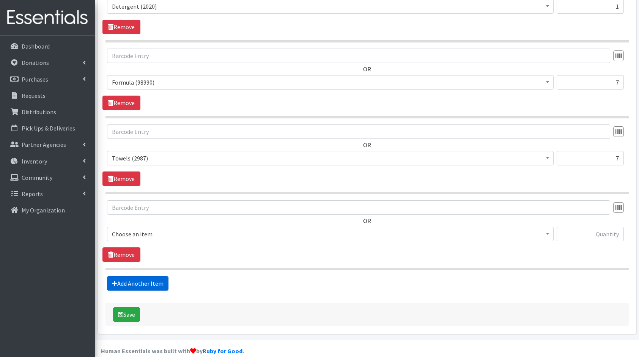
scroll to position [952, 0]
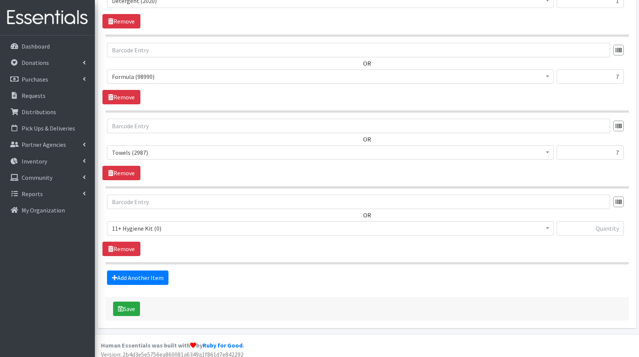
click at [183, 223] on span "11+ Hygiene Kit (0)" at bounding box center [330, 228] width 437 height 11
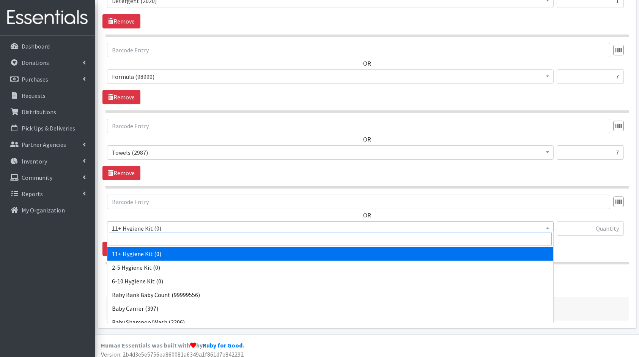
click at [200, 241] on input "search" at bounding box center [330, 239] width 443 height 13
type input "bo"
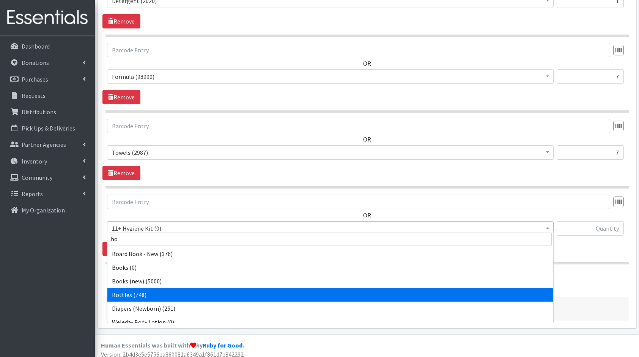
select select "10576"
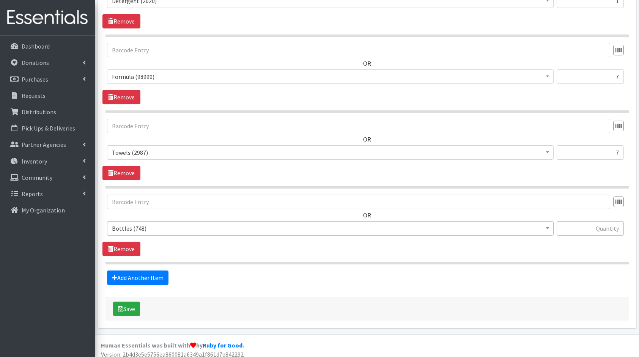
click at [600, 221] on input "text" at bounding box center [590, 228] width 67 height 14
type input "7"
click at [129, 275] on link "Add Another Item" at bounding box center [137, 278] width 61 height 14
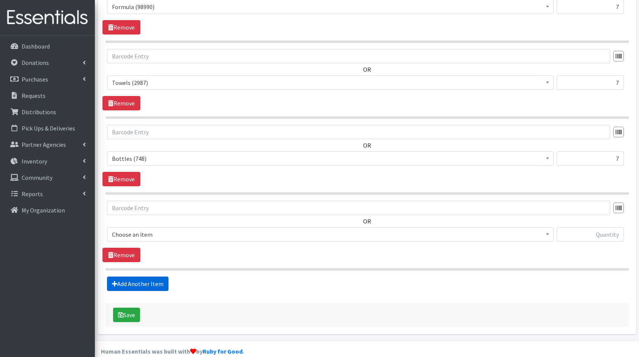
scroll to position [1028, 0]
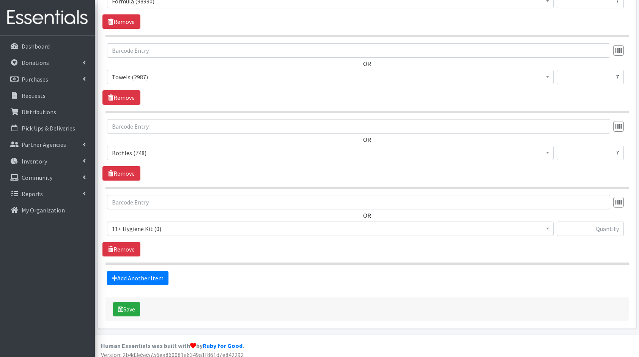
click at [146, 224] on span "11+ Hygiene Kit (0)" at bounding box center [330, 229] width 437 height 11
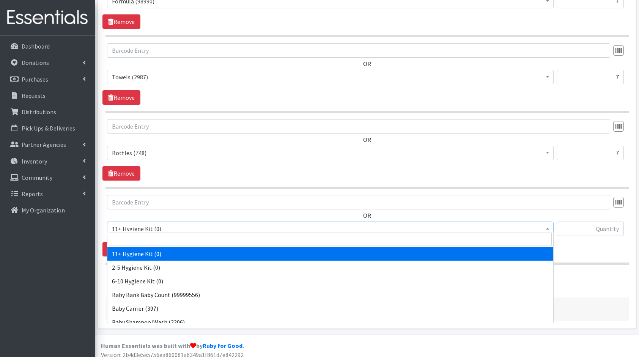
click at [155, 231] on span at bounding box center [330, 239] width 446 height 16
click at [157, 238] on input "search" at bounding box center [330, 239] width 443 height 13
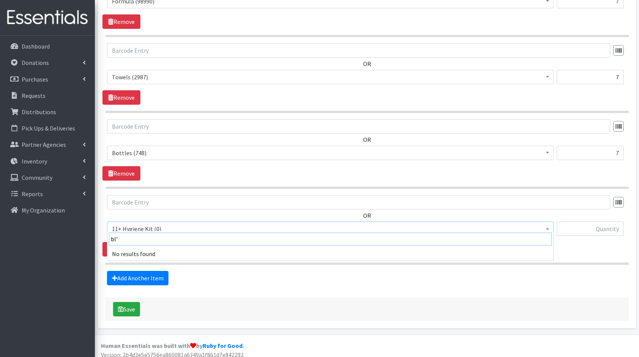
type input "bl"
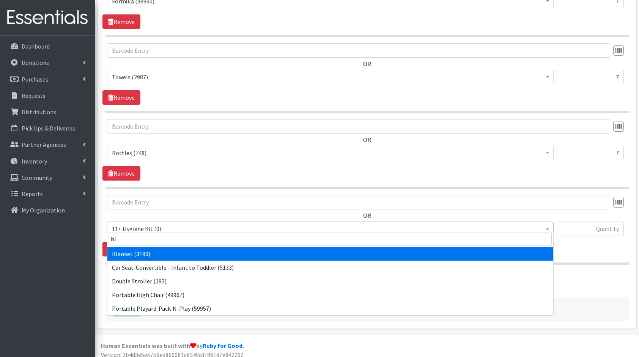
select select "10596"
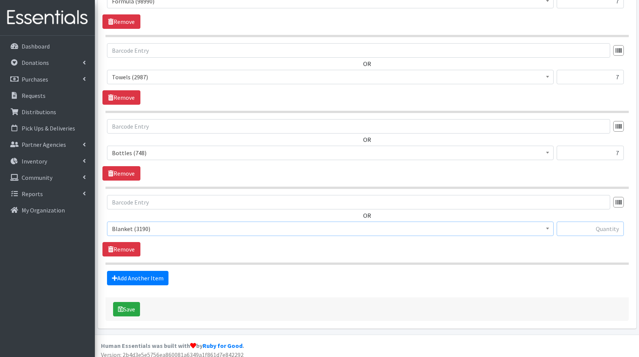
click at [589, 227] on input "text" at bounding box center [590, 229] width 67 height 14
type input "\"
type input "7"
click at [144, 271] on link "Add Another Item" at bounding box center [137, 278] width 61 height 14
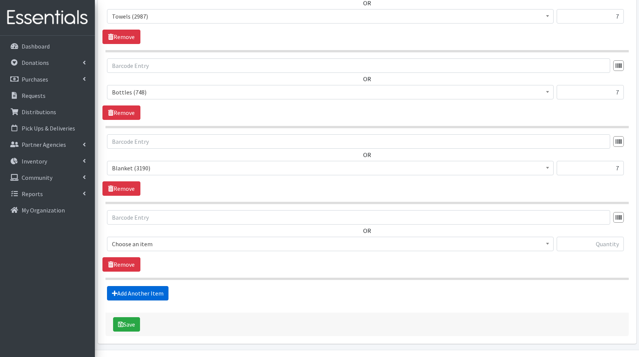
scroll to position [1103, 0]
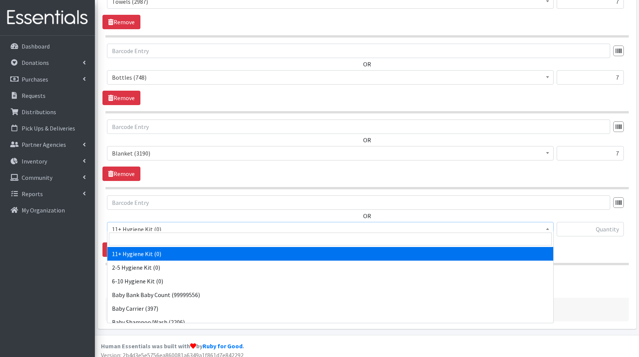
click at [167, 230] on span "11+ Hygiene Kit (0)" at bounding box center [330, 229] width 447 height 14
click at [184, 239] on input "search" at bounding box center [330, 239] width 443 height 13
type input "bib"
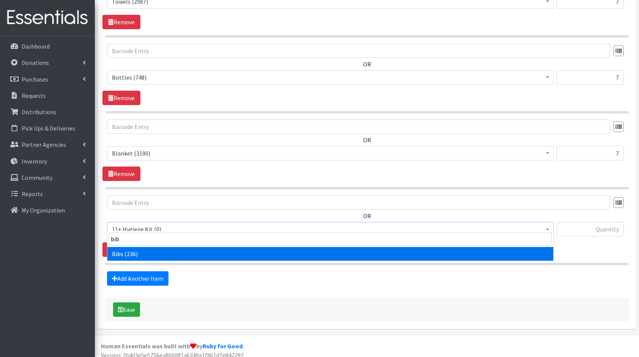
select select "10575"
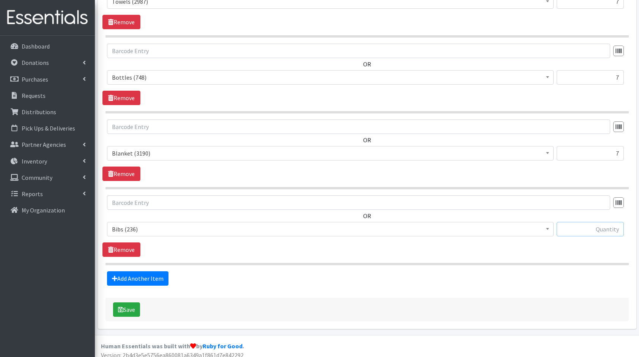
click at [598, 222] on input "text" at bounding box center [590, 229] width 67 height 14
type input "7"
click at [123, 307] on icon "submit" at bounding box center [120, 310] width 5 height 6
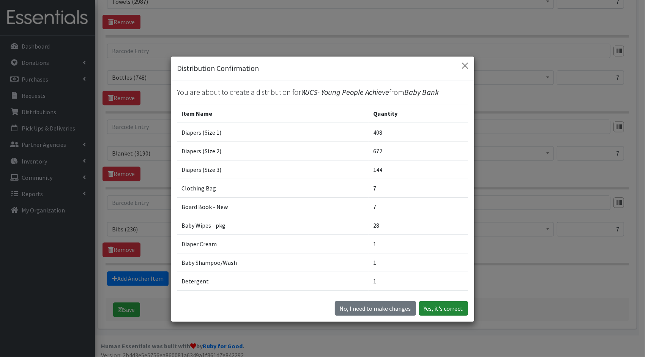
click at [437, 312] on button "Yes, it's correct" at bounding box center [443, 308] width 49 height 14
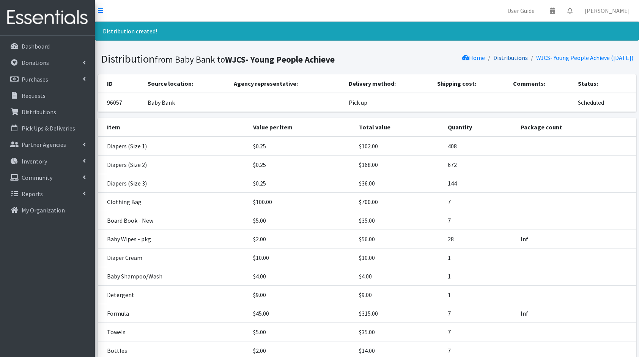
click at [504, 56] on link "Distributions" at bounding box center [510, 58] width 35 height 8
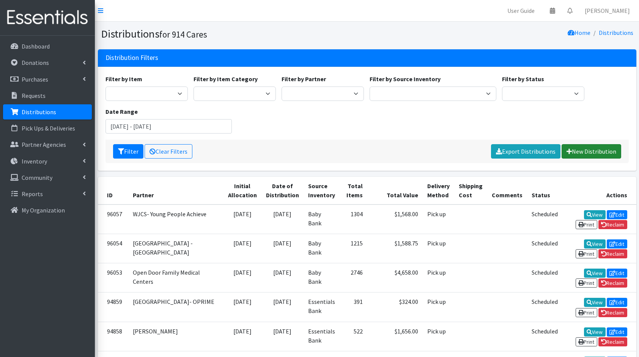
click at [609, 148] on link "New Distribution" at bounding box center [592, 151] width 60 height 14
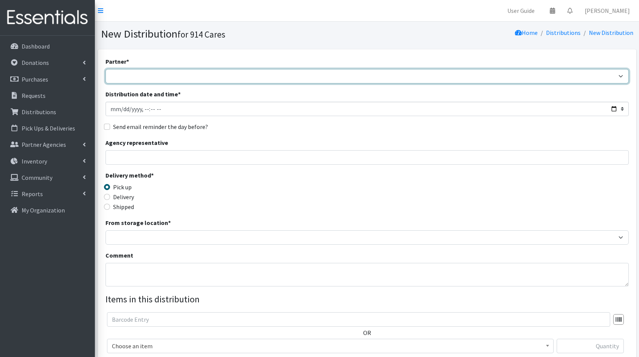
click at [266, 79] on select "4Communities 914United Abbot House Accompany Now All Access Yonkers, Inc All Or…" at bounding box center [366, 76] width 523 height 14
select select "3687"
click at [105, 69] on select "4Communities 914United Abbot House Accompany Now All Access Yonkers, Inc All Or…" at bounding box center [366, 76] width 523 height 14
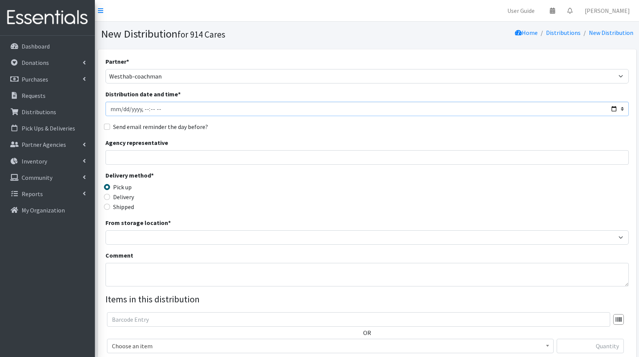
click at [615, 109] on input "Distribution date and time *" at bounding box center [366, 109] width 523 height 14
type input "2025-08-01T23:59"
click at [275, 128] on div "Send email reminder the day before?" at bounding box center [366, 126] width 523 height 9
click at [263, 159] on input "Agency representative" at bounding box center [366, 157] width 523 height 14
click at [291, 127] on div "Send email reminder the day before?" at bounding box center [366, 126] width 523 height 9
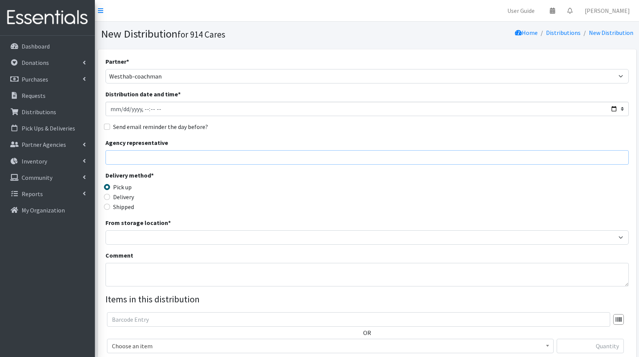
click at [225, 152] on input "Agency representative" at bounding box center [366, 157] width 523 height 14
click at [268, 219] on div "From storage location * Baby Bank Camp Clothing Plus Essentials Bank Westcheste…" at bounding box center [366, 231] width 523 height 27
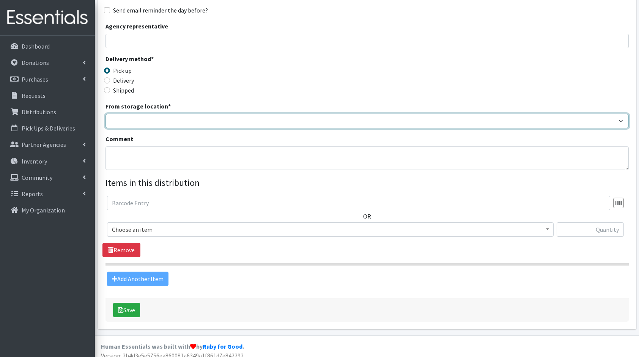
click at [162, 121] on select "Baby Bank Camp Clothing Plus Essentials Bank Westchester Reads" at bounding box center [366, 121] width 523 height 14
select select "305"
click at [105, 114] on select "Baby Bank Camp Clothing Plus Essentials Bank Westchester Reads" at bounding box center [366, 121] width 523 height 14
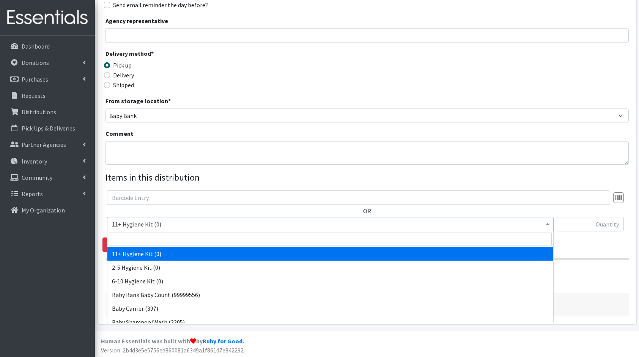
click at [150, 225] on span "11+ Hygiene Kit (0)" at bounding box center [330, 224] width 437 height 11
click at [190, 241] on input "search" at bounding box center [330, 239] width 443 height 13
click at [156, 244] on input "search" at bounding box center [330, 239] width 443 height 13
type input "dia"
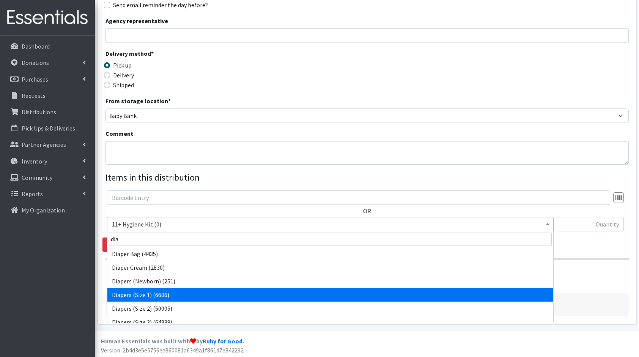
select select "5195"
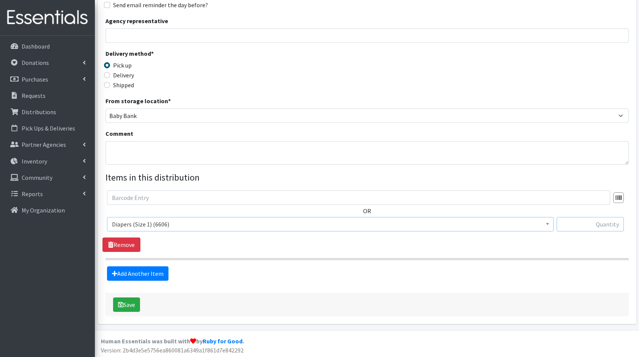
click at [590, 221] on input "text" at bounding box center [590, 224] width 67 height 14
type input "612"
click at [144, 274] on link "Add Another Item" at bounding box center [137, 273] width 61 height 14
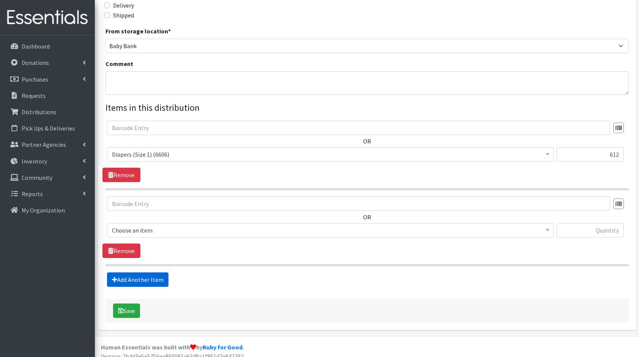
scroll to position [197, 0]
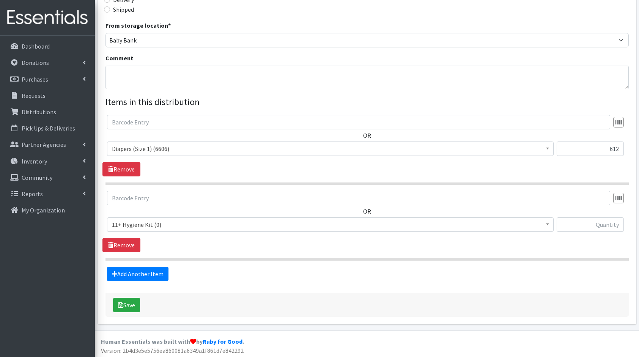
click at [180, 217] on span "11+ Hygiene Kit (0)" at bounding box center [330, 224] width 447 height 14
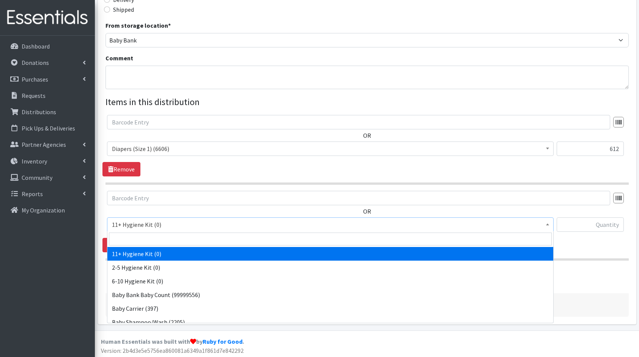
click at [197, 234] on input "search" at bounding box center [330, 239] width 443 height 13
type input "dia"
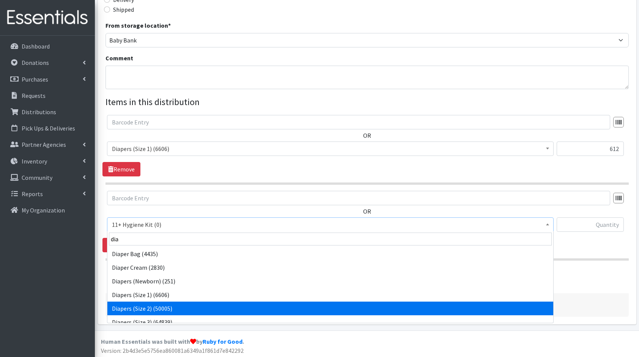
select select "5196"
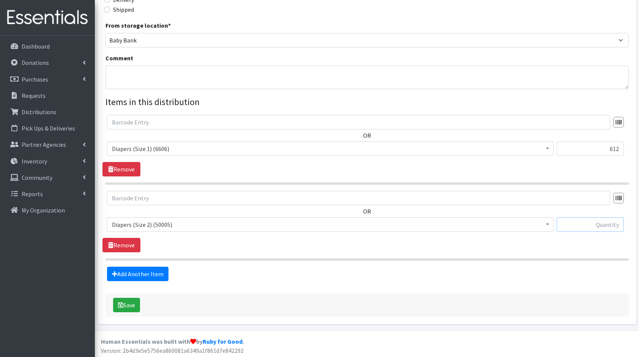
click at [597, 221] on input "text" at bounding box center [590, 224] width 67 height 14
type input "168"
click at [165, 272] on link "Add Another Item" at bounding box center [137, 274] width 61 height 14
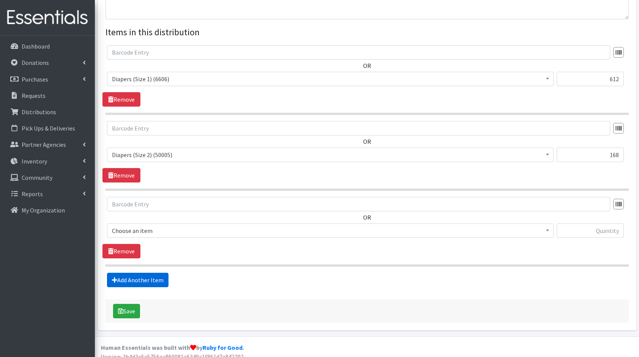
scroll to position [273, 0]
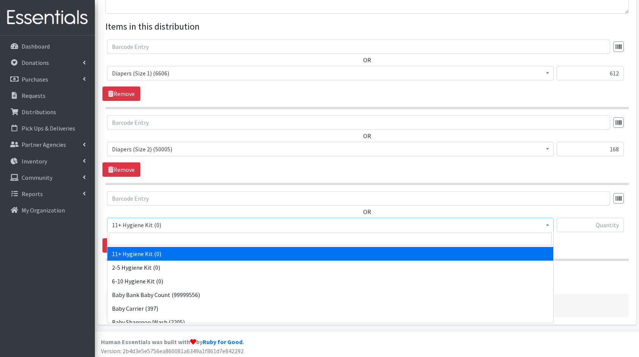
click at [162, 228] on span "11+ Hygiene Kit (0)" at bounding box center [330, 225] width 437 height 11
click at [159, 239] on input "search" at bounding box center [330, 239] width 443 height 13
type input "dia"
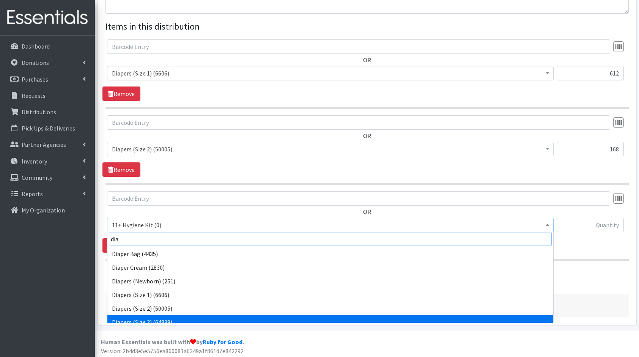
scroll to position [6, 0]
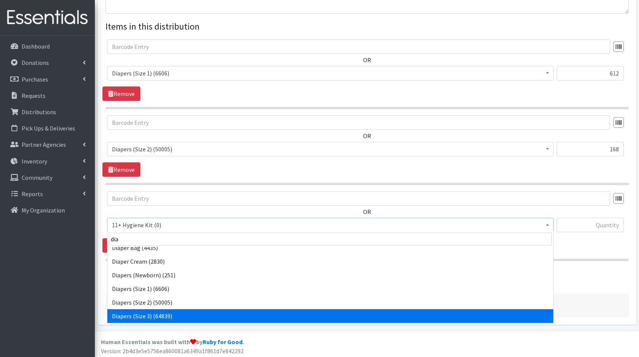
select select "5205"
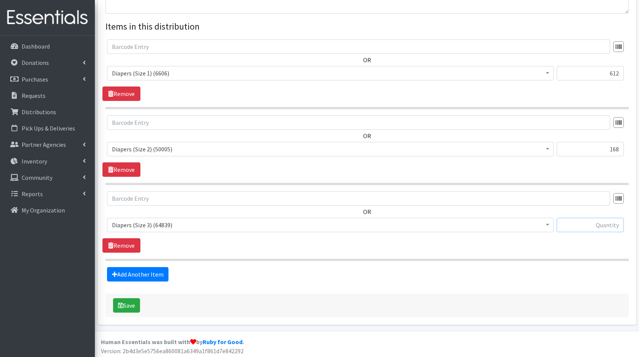
click at [602, 218] on input "text" at bounding box center [590, 225] width 67 height 14
type input "140"
click at [144, 274] on link "Add Another Item" at bounding box center [137, 274] width 61 height 14
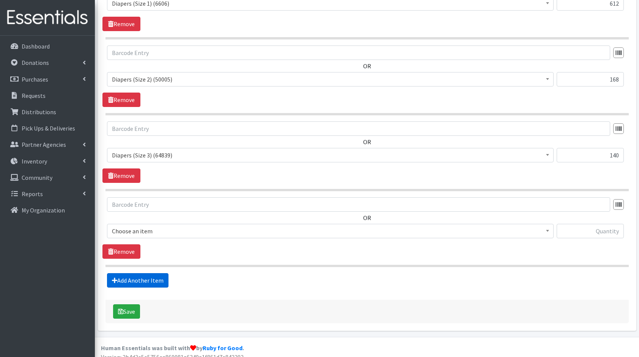
scroll to position [348, 0]
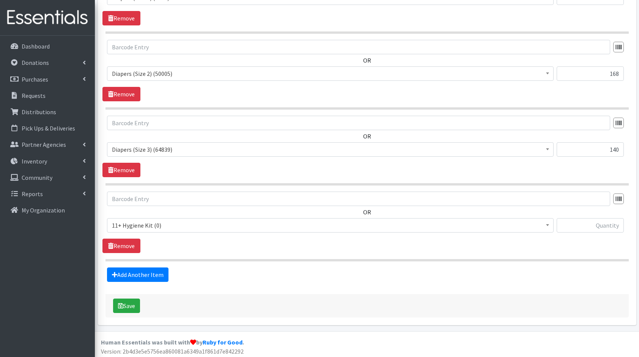
click at [164, 224] on span "11+ Hygiene Kit (0)" at bounding box center [330, 225] width 437 height 11
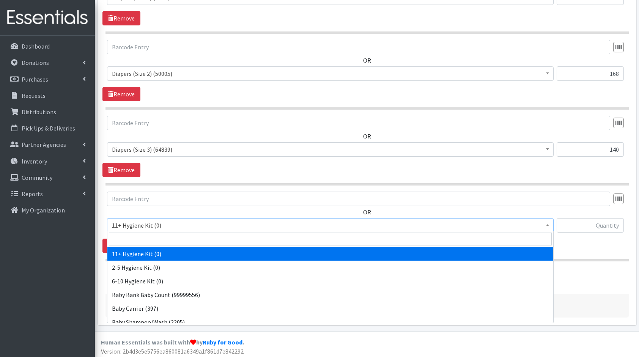
click at [189, 239] on input "search" at bounding box center [330, 239] width 443 height 13
type input "dia"
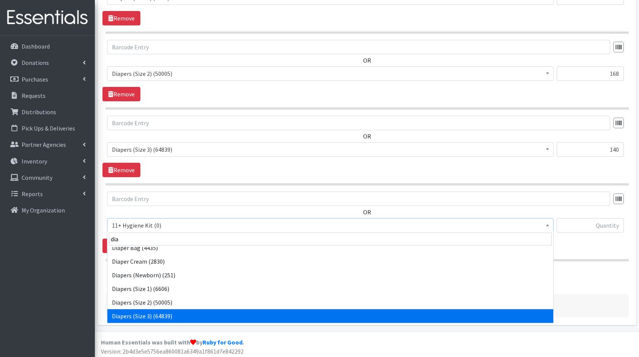
scroll to position [20, 0]
select select "5206"
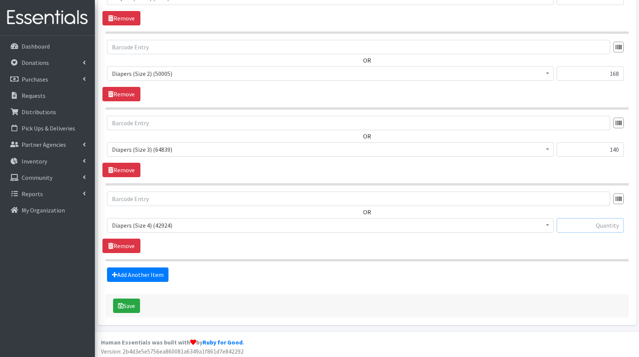
click at [603, 220] on input "text" at bounding box center [590, 225] width 67 height 14
type input "375"
click at [143, 272] on link "Add Another Item" at bounding box center [137, 275] width 61 height 14
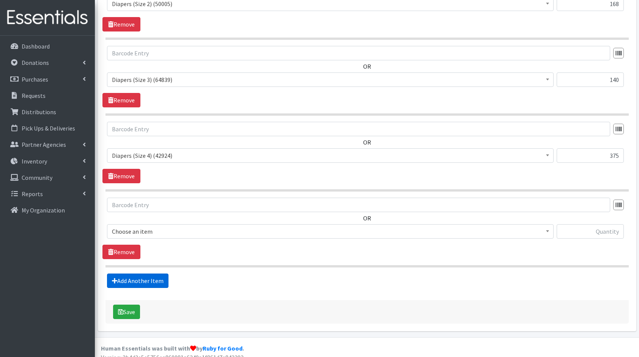
scroll to position [424, 0]
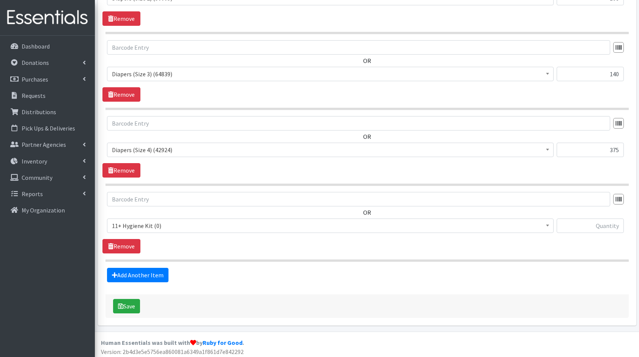
click at [168, 224] on span "11+ Hygiene Kit (0)" at bounding box center [330, 225] width 437 height 11
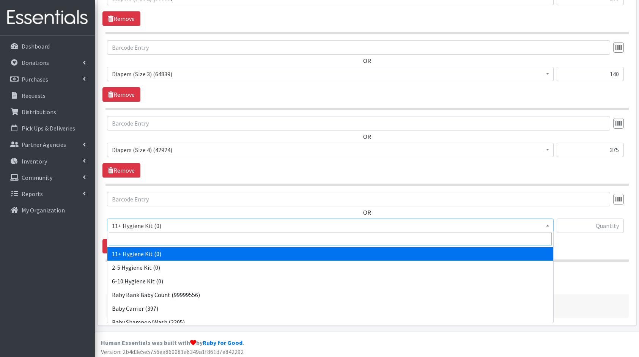
click at [180, 234] on input "search" at bounding box center [330, 239] width 443 height 13
type input "dia"
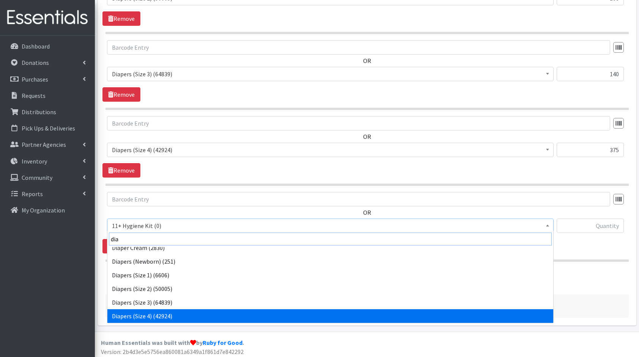
scroll to position [33, 0]
select select "5208"
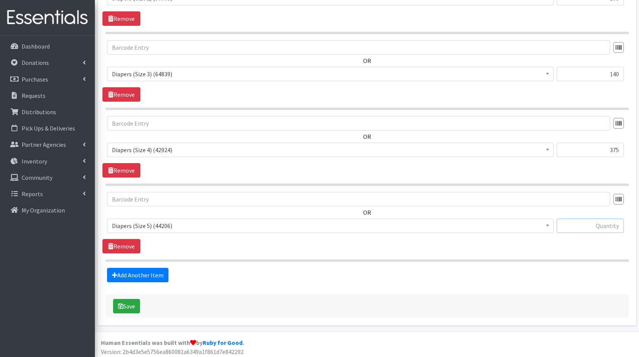
click at [582, 222] on input "text" at bounding box center [590, 226] width 67 height 14
type input "200"
click at [157, 278] on link "Add Another Item" at bounding box center [137, 275] width 61 height 14
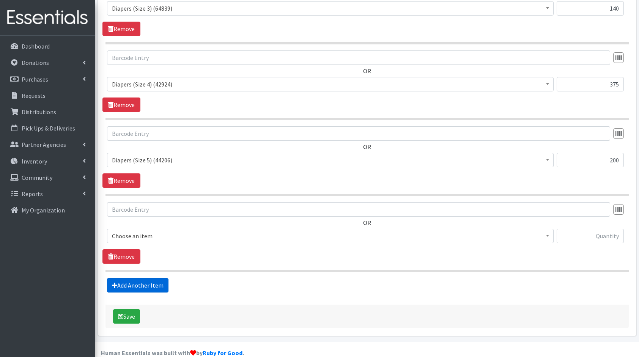
scroll to position [499, 0]
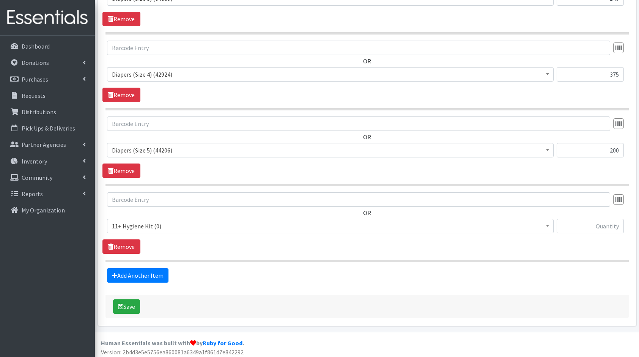
click at [183, 229] on span "11+ Hygiene Kit (0)" at bounding box center [330, 226] width 437 height 11
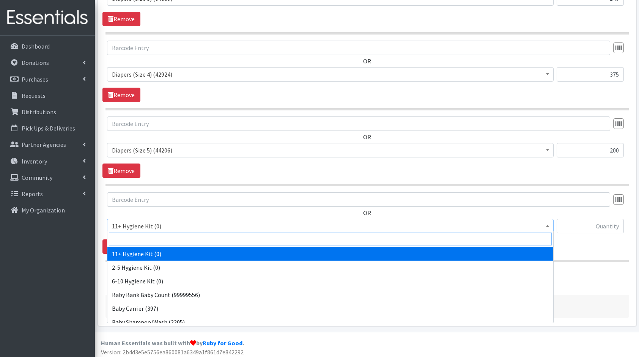
click at [213, 240] on input "search" at bounding box center [330, 239] width 443 height 13
type input "clo"
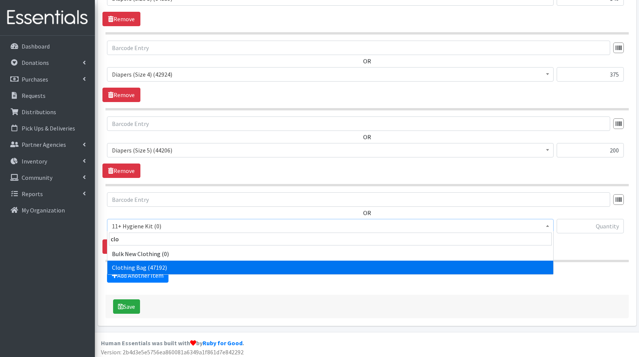
select select "10574"
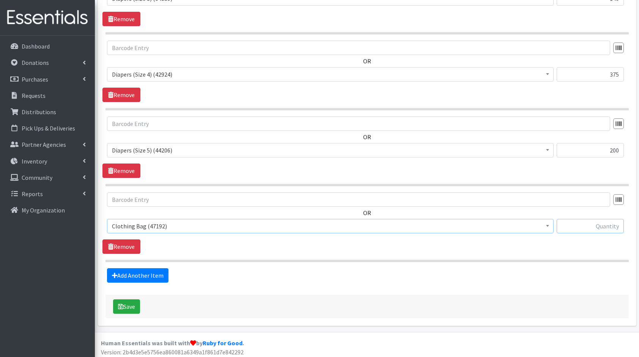
click at [590, 225] on input "text" at bounding box center [590, 226] width 67 height 14
type input "10"
click at [139, 268] on link "Add Another Item" at bounding box center [137, 275] width 61 height 14
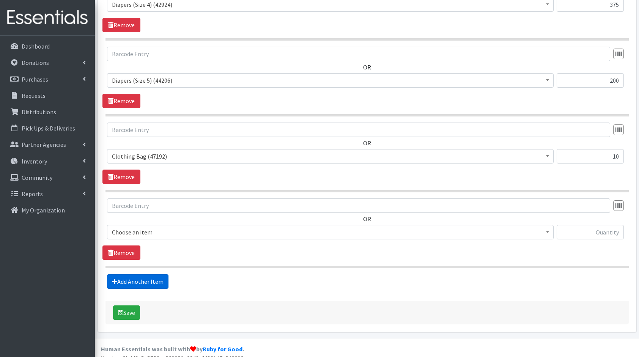
scroll to position [575, 0]
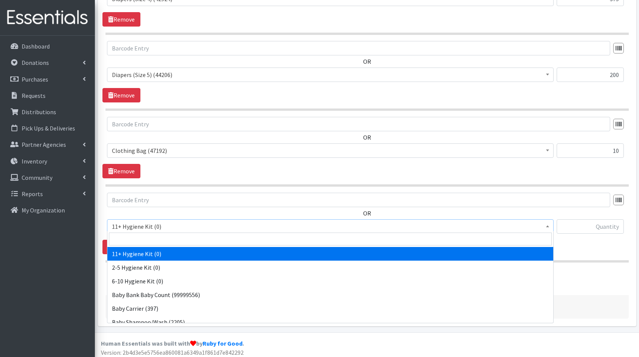
click at [175, 219] on span "11+ Hygiene Kit (0)" at bounding box center [330, 226] width 447 height 14
click at [187, 237] on input "search" at bounding box center [330, 239] width 443 height 13
type input "bo"
select select "10657"
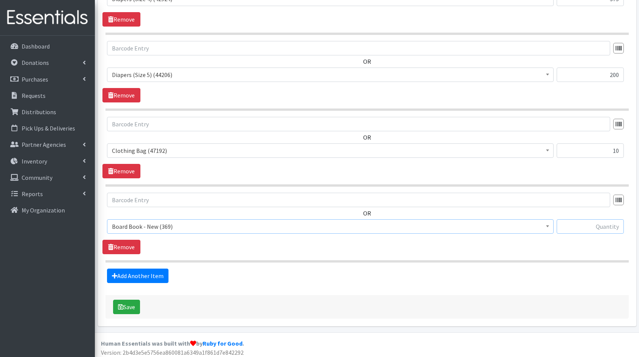
click at [603, 222] on input "text" at bounding box center [590, 226] width 67 height 14
type input "10"
click at [126, 279] on link "Add Another Item" at bounding box center [137, 276] width 61 height 14
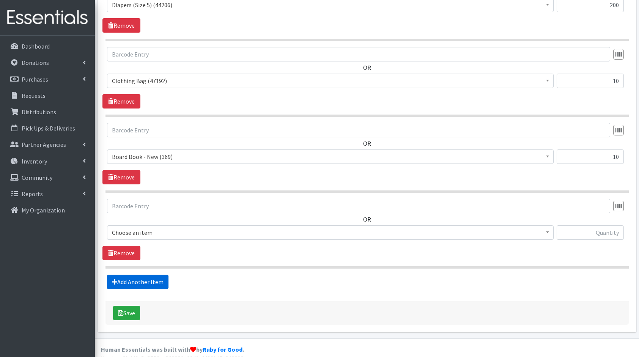
scroll to position [650, 0]
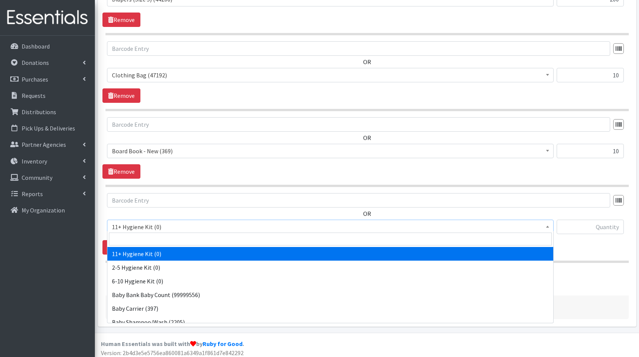
click at [184, 224] on span "11+ Hygiene Kit (0)" at bounding box center [330, 227] width 437 height 11
click at [200, 235] on input "search" at bounding box center [330, 239] width 443 height 13
type input "wip"
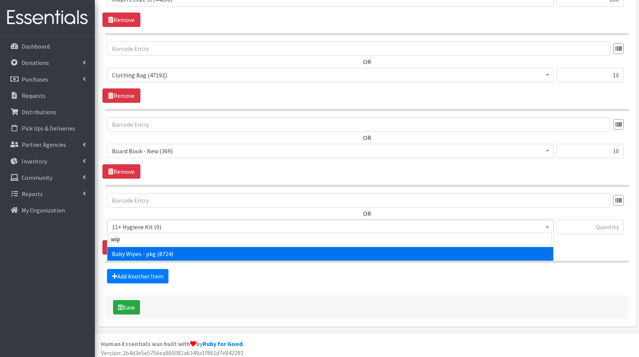
select select "5219"
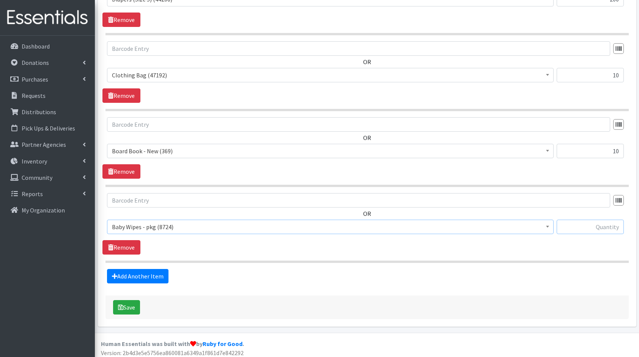
click at [588, 225] on input "text" at bounding box center [590, 227] width 67 height 14
type input "40"
click at [146, 269] on link "Add Another Item" at bounding box center [137, 276] width 61 height 14
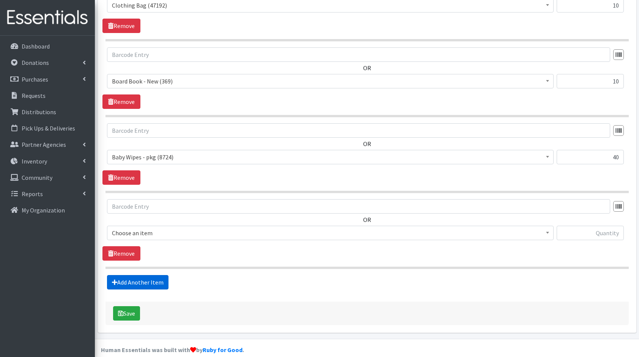
scroll to position [726, 0]
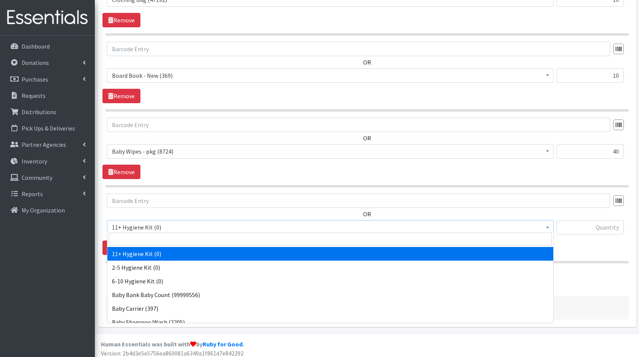
click at [170, 222] on span "11+ Hygiene Kit (0)" at bounding box center [330, 227] width 437 height 11
click at [187, 235] on input "search" at bounding box center [330, 239] width 443 height 13
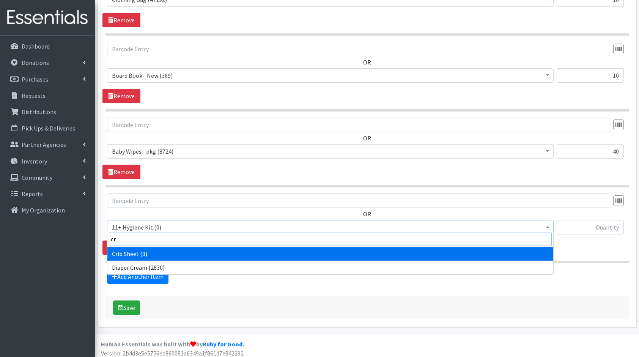
type input "cre"
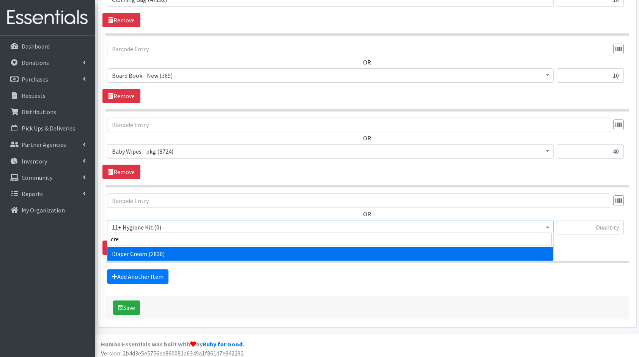
select select "10590"
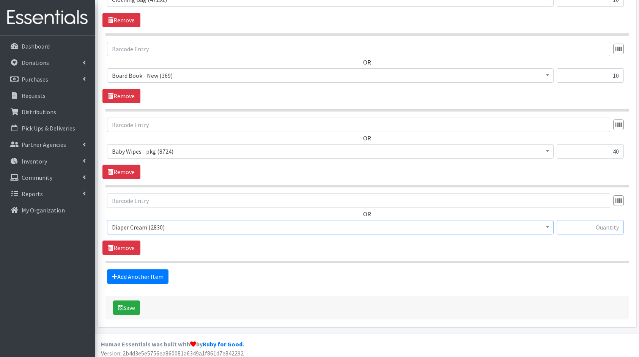
click at [604, 221] on input "text" at bounding box center [590, 227] width 67 height 14
type input "10"
click at [130, 272] on link "Add Another Item" at bounding box center [137, 276] width 61 height 14
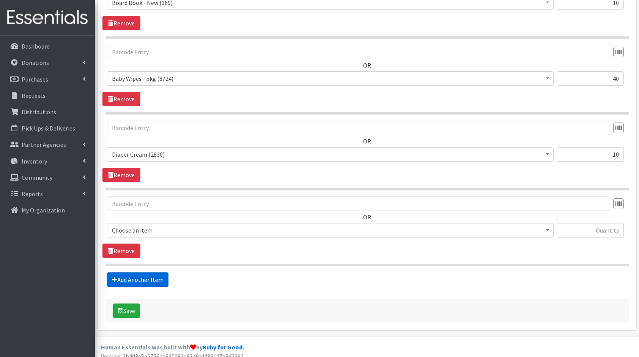
scroll to position [801, 0]
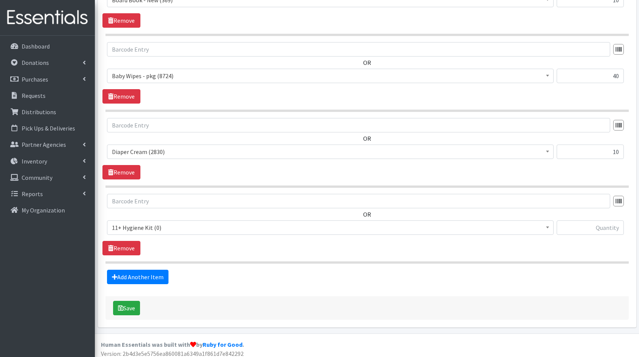
click at [146, 222] on span "11+ Hygiene Kit (0)" at bounding box center [330, 227] width 437 height 11
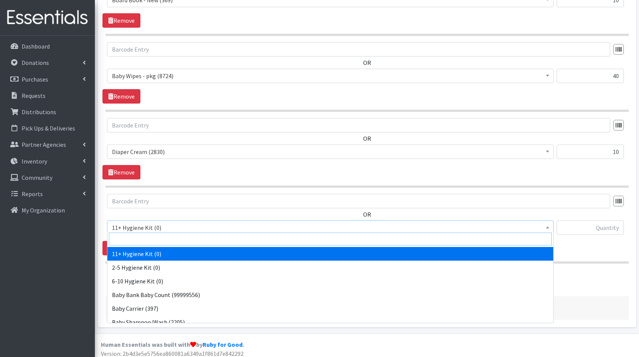
click at [169, 238] on input "search" at bounding box center [330, 239] width 443 height 13
type input "was"
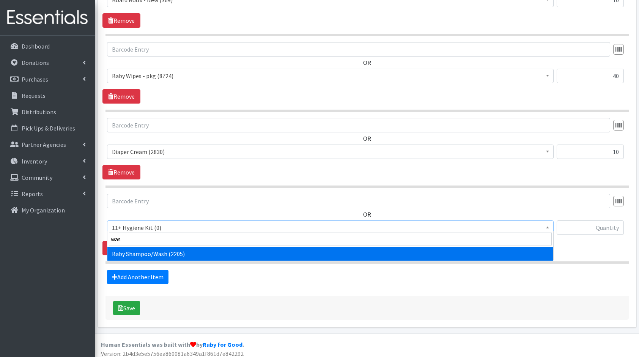
select select "10589"
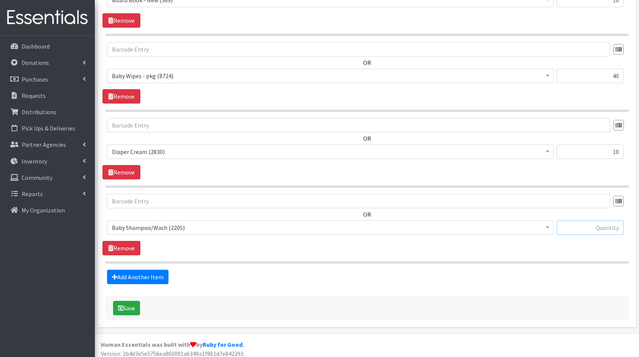
click at [578, 227] on input "text" at bounding box center [590, 227] width 67 height 14
type input "10"
click at [120, 273] on link "Add Another Item" at bounding box center [137, 277] width 61 height 14
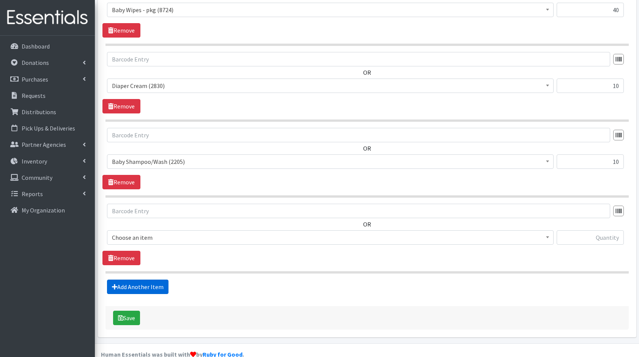
scroll to position [877, 0]
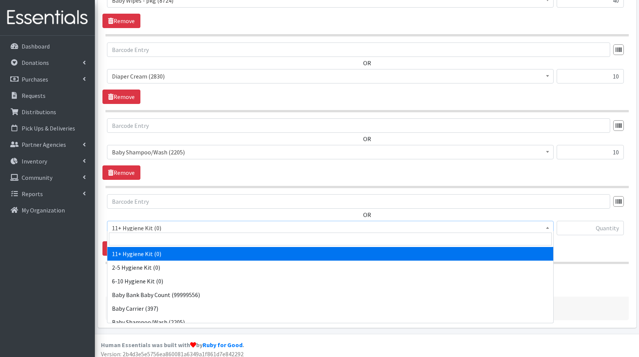
click at [147, 223] on span "11+ Hygiene Kit (0)" at bounding box center [330, 228] width 437 height 11
click at [169, 235] on input "search" at bounding box center [330, 239] width 443 height 13
type input "de"
select select "10591"
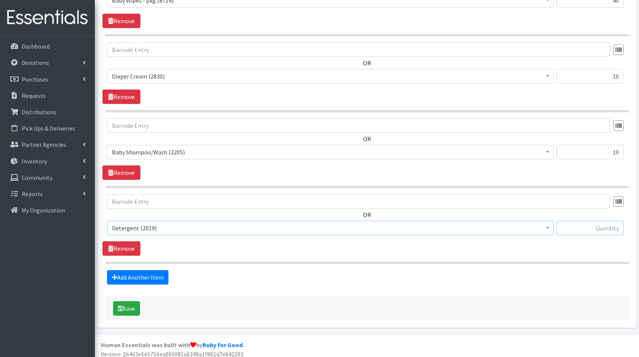
click at [590, 230] on input "text" at bounding box center [590, 228] width 67 height 14
type input "5"
click at [139, 274] on link "Add Another Item" at bounding box center [137, 277] width 61 height 14
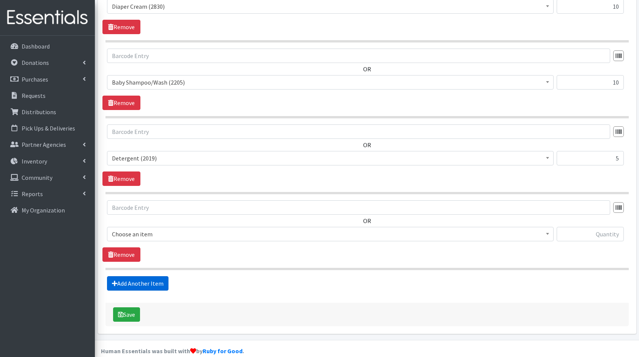
scroll to position [952, 0]
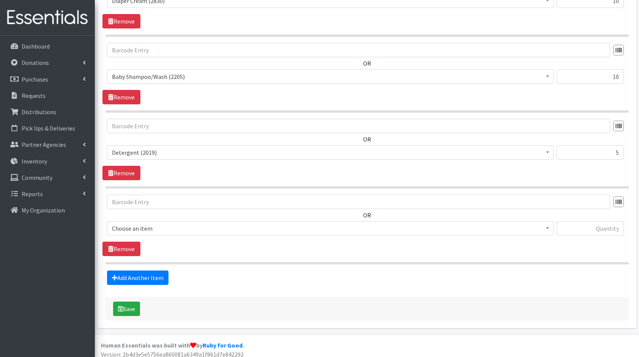
click at [159, 225] on span "Choose an item" at bounding box center [330, 228] width 437 height 11
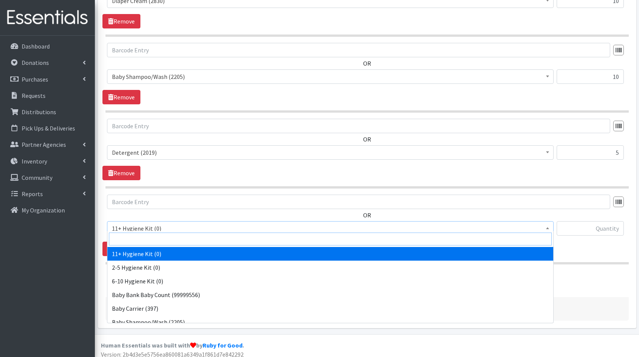
click at [180, 236] on input "search" at bounding box center [330, 239] width 443 height 13
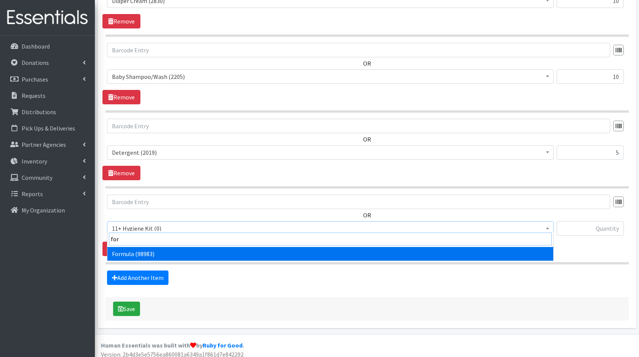
type input "form"
select select "13582"
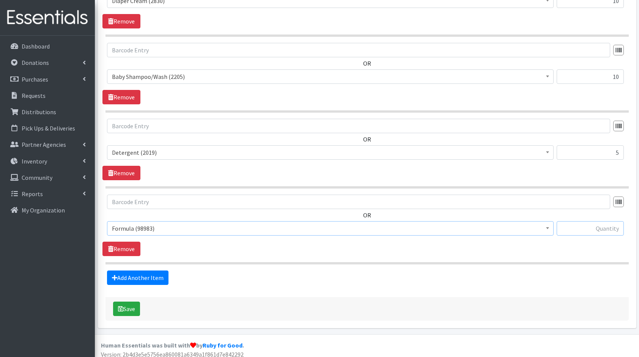
click at [591, 225] on input "text" at bounding box center [590, 228] width 67 height 14
type input "4"
type input "5"
click at [143, 275] on link "Add Another Item" at bounding box center [137, 278] width 61 height 14
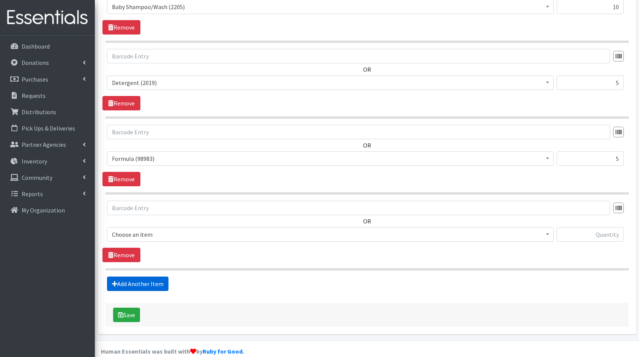
scroll to position [1028, 0]
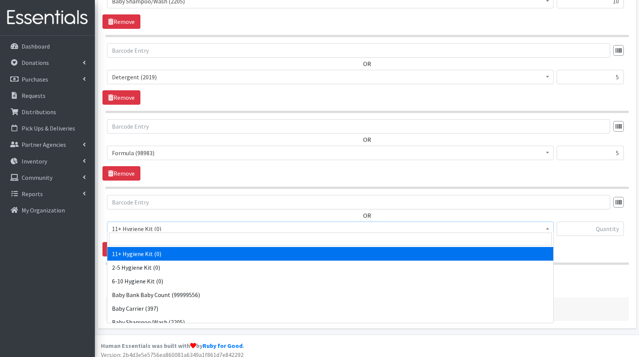
click at [150, 225] on span "11+ Hygiene Kit (0)" at bounding box center [330, 229] width 437 height 11
click at [164, 242] on input "search" at bounding box center [330, 239] width 443 height 13
type input "to"
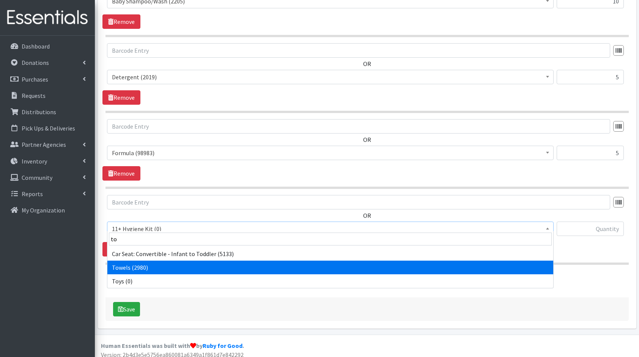
select select "10577"
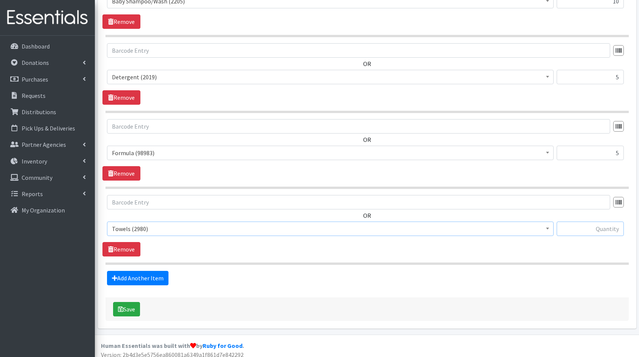
click at [587, 223] on input "text" at bounding box center [590, 229] width 67 height 14
type input "7"
click at [143, 272] on link "Add Another Item" at bounding box center [137, 278] width 61 height 14
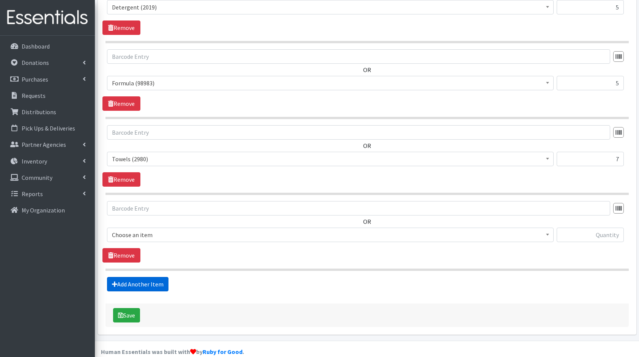
scroll to position [1103, 0]
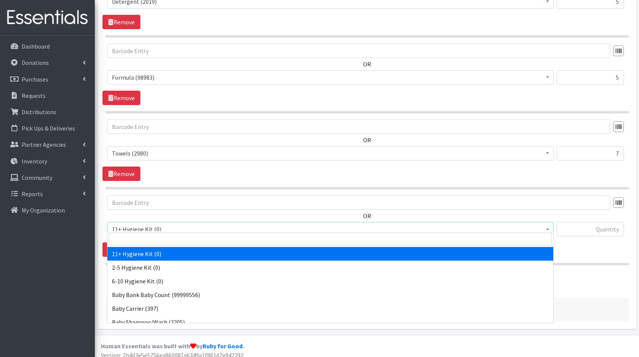
click at [167, 224] on span "11+ Hygiene Kit (0)" at bounding box center [330, 229] width 437 height 11
click at [189, 238] on input "search" at bounding box center [330, 239] width 443 height 13
type input "bot"
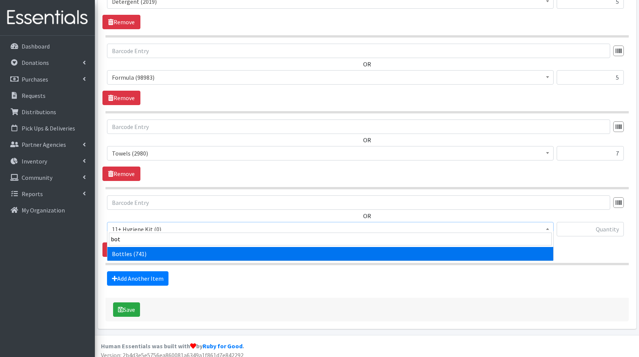
select select "10576"
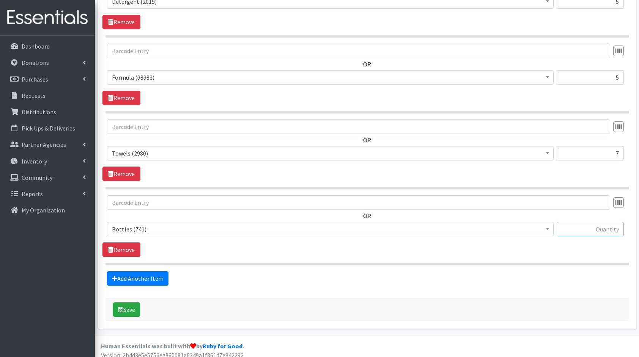
click at [573, 222] on input "text" at bounding box center [590, 229] width 67 height 14
type input "7"
click at [153, 271] on link "Add Another Item" at bounding box center [137, 278] width 61 height 14
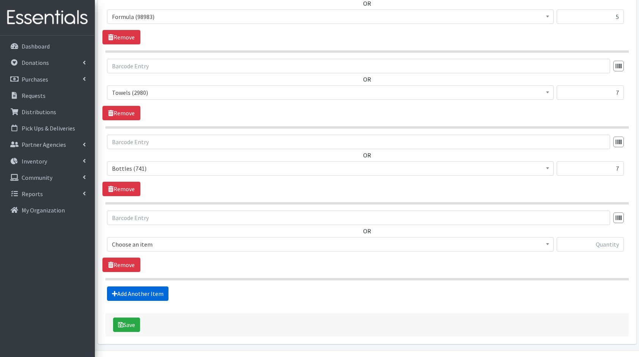
scroll to position [1179, 0]
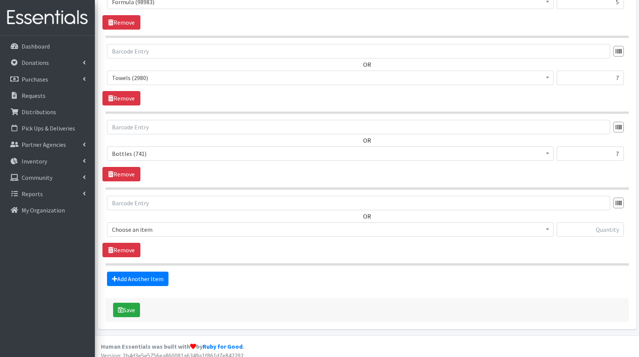
click at [157, 222] on span "Choose an item" at bounding box center [330, 229] width 447 height 14
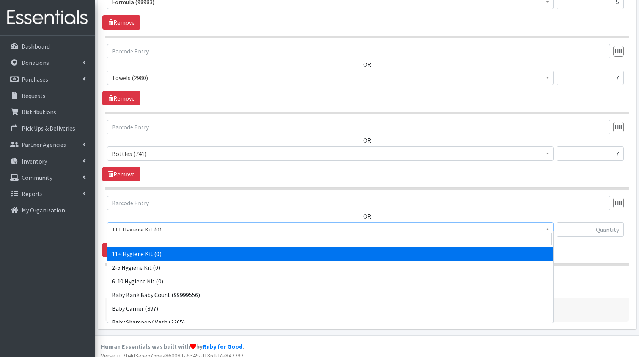
click at [178, 243] on input "search" at bounding box center [330, 239] width 443 height 13
type input "bl"
select select "10596"
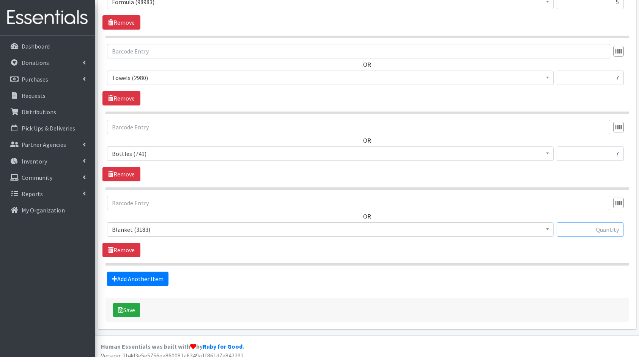
click at [595, 222] on input "text" at bounding box center [590, 229] width 67 height 14
type input "8"
click at [125, 272] on link "Add Another Item" at bounding box center [137, 279] width 61 height 14
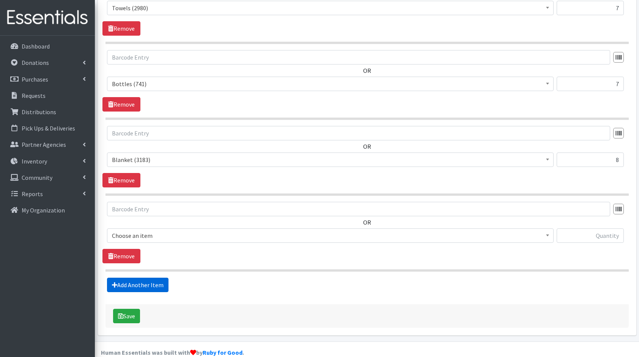
scroll to position [1255, 0]
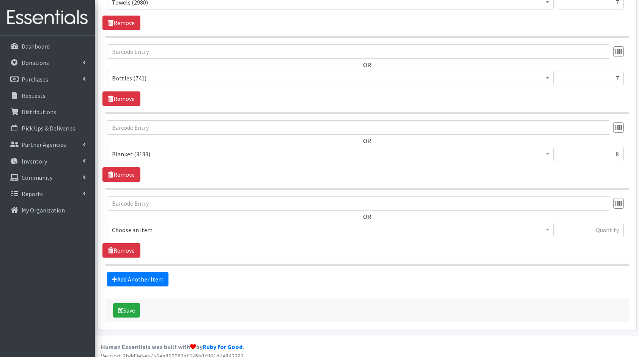
click at [162, 232] on span "Choose an item 11+ Hygiene Kit 2-5 Hygiene Kit 6-10 Hygiene Kit Baby Bank Baby …" at bounding box center [330, 233] width 447 height 20
click at [186, 225] on span "11+ Hygiene Kit (0)" at bounding box center [330, 230] width 437 height 11
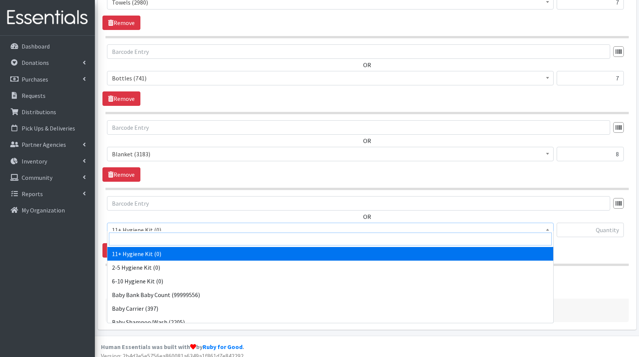
click at [220, 239] on input "search" at bounding box center [330, 239] width 443 height 13
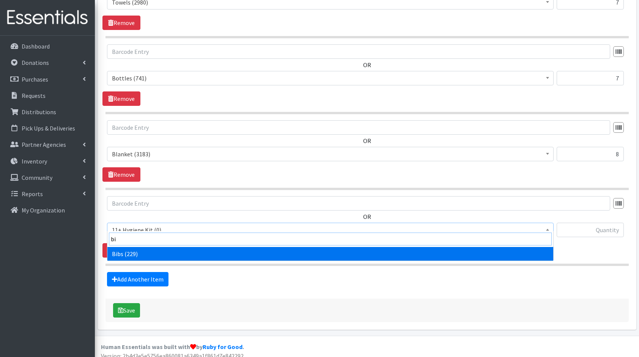
type input "bib"
select select "10575"
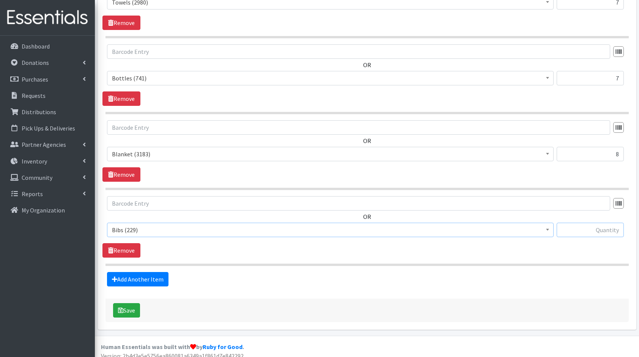
click at [579, 225] on input "text" at bounding box center [590, 230] width 67 height 14
type input "6"
click at [163, 272] on link "Add Another Item" at bounding box center [137, 279] width 61 height 14
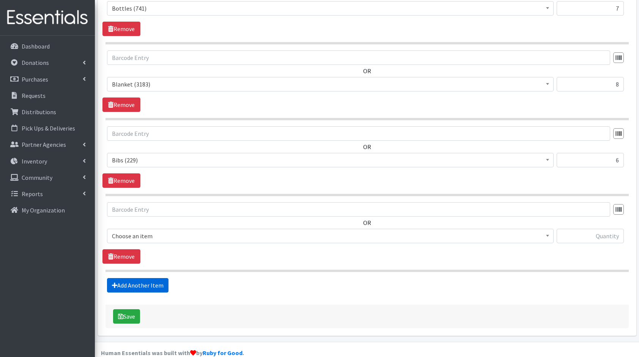
scroll to position [1330, 0]
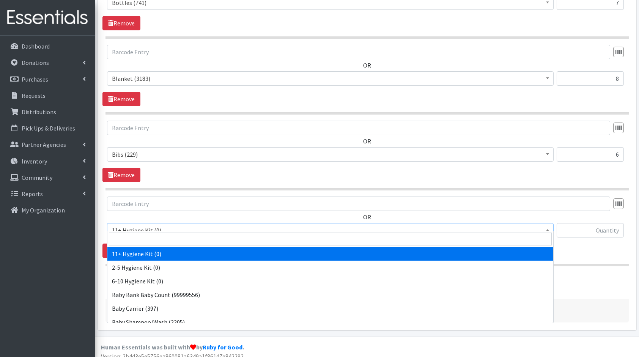
click at [160, 225] on span "11+ Hygiene Kit (0)" at bounding box center [330, 230] width 437 height 11
click at [185, 240] on input "search" at bounding box center [330, 239] width 443 height 13
type input "bag"
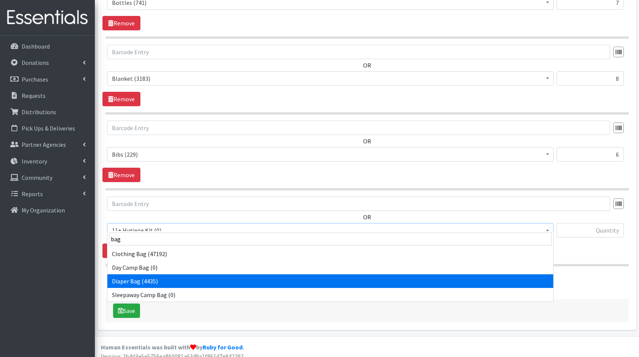
select select "10586"
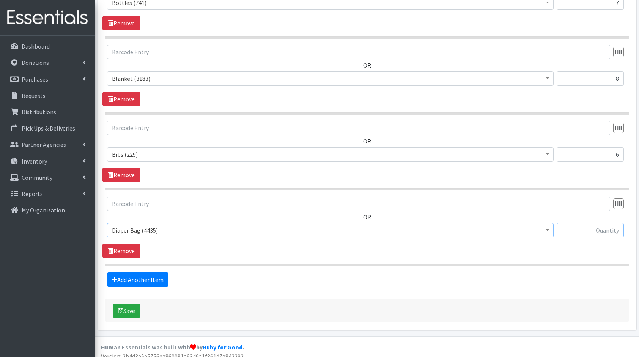
click at [600, 223] on input "text" at bounding box center [590, 230] width 67 height 14
type input "5"
click at [144, 272] on link "Add Another Item" at bounding box center [137, 279] width 61 height 14
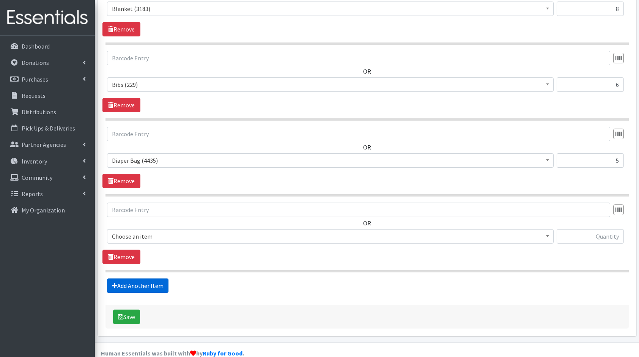
scroll to position [1406, 0]
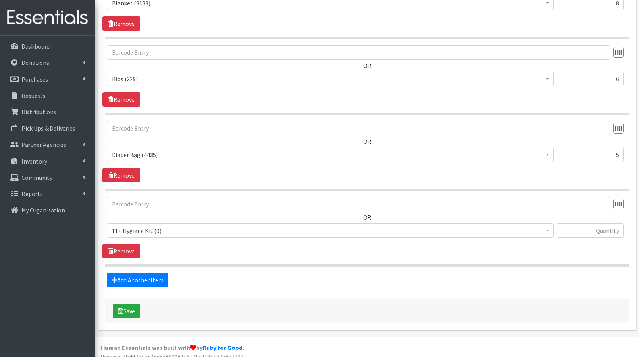
click at [161, 225] on span "11+ Hygiene Kit (0)" at bounding box center [330, 230] width 437 height 11
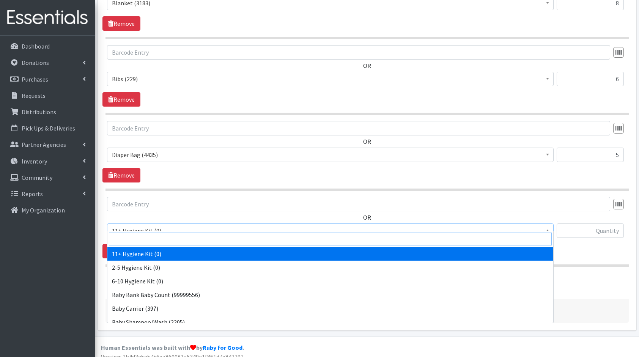
click at [178, 233] on input "search" at bounding box center [330, 239] width 443 height 13
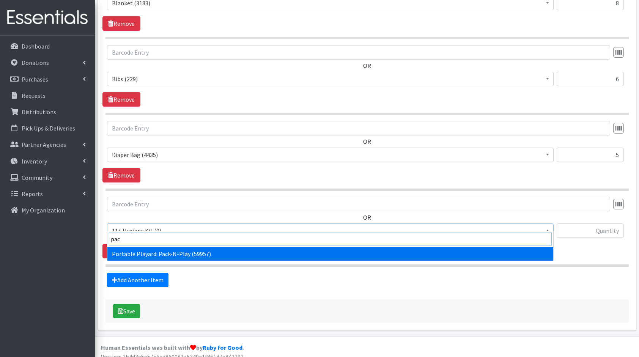
type input "pack"
select select "10581"
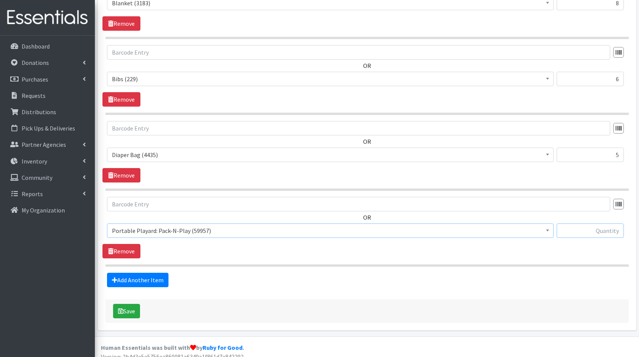
click at [614, 228] on input "text" at bounding box center [590, 231] width 67 height 14
type input "3"
click at [150, 273] on link "Add Another Item" at bounding box center [137, 280] width 61 height 14
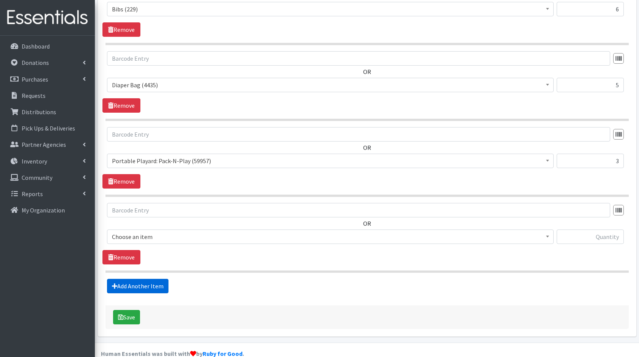
scroll to position [1481, 0]
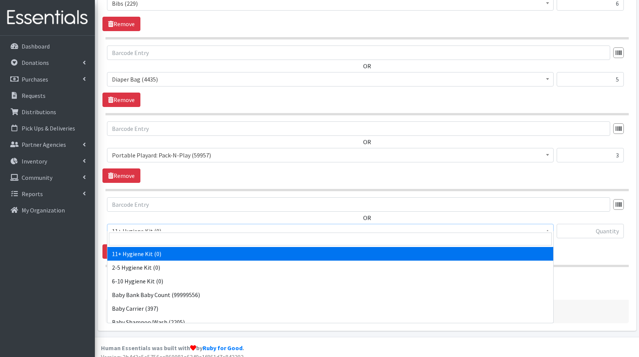
click at [174, 226] on span "11+ Hygiene Kit (0)" at bounding box center [330, 231] width 437 height 11
click at [184, 235] on input "search" at bounding box center [330, 239] width 443 height 13
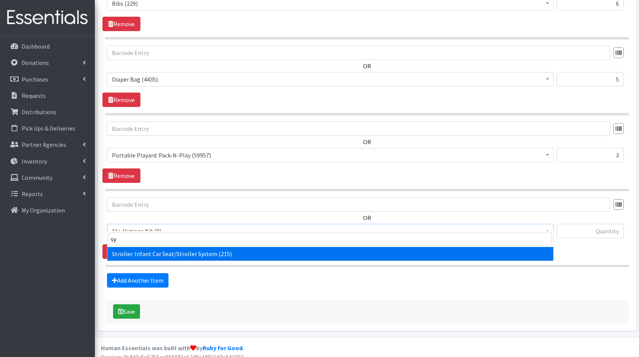
type input "sys"
select select "10582"
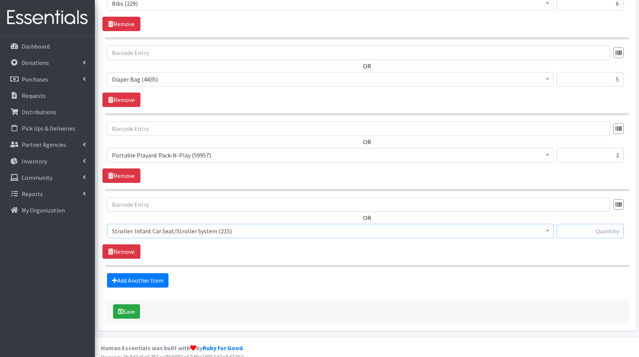
click at [608, 224] on input "text" at bounding box center [590, 231] width 67 height 14
type input "2"
click at [109, 273] on link "Add Another Item" at bounding box center [137, 280] width 61 height 14
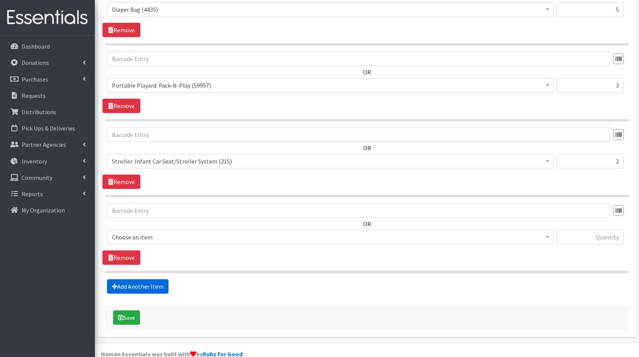
scroll to position [1557, 0]
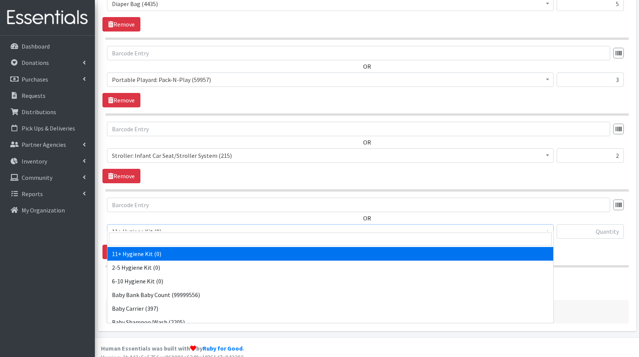
click at [149, 228] on span "11+ Hygiene Kit (0)" at bounding box center [330, 231] width 437 height 11
paste input "587786"
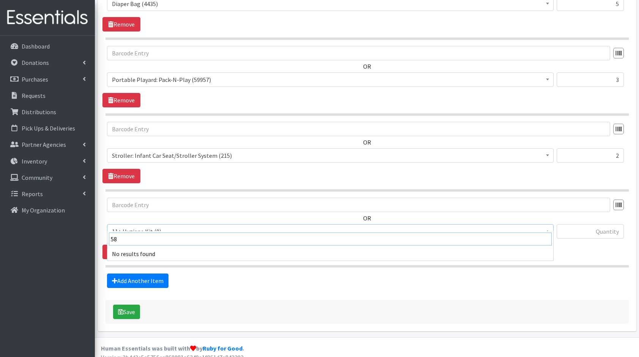
type input "5"
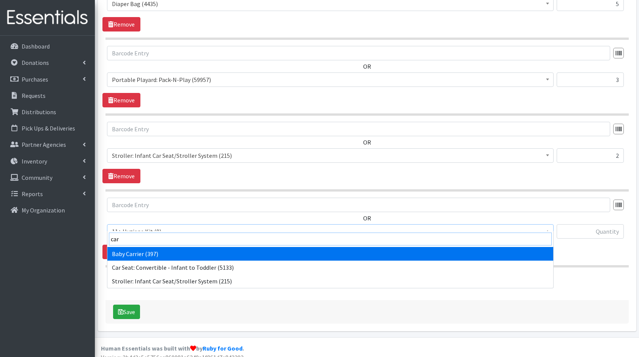
type input "carr"
select select "10578"
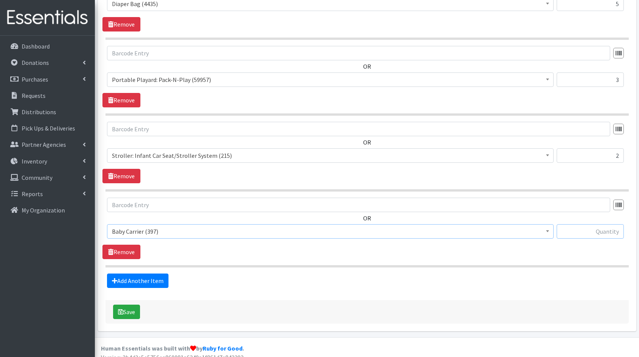
click at [581, 224] on input "text" at bounding box center [590, 231] width 67 height 14
type input "4"
click at [138, 274] on link "Add Another Item" at bounding box center [137, 281] width 61 height 14
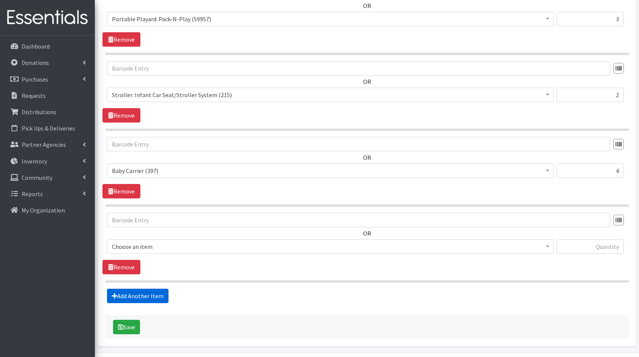
scroll to position [1632, 0]
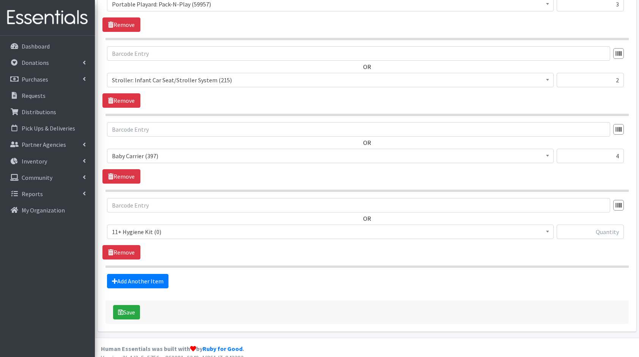
click at [146, 227] on span "11+ Hygiene Kit (0)" at bounding box center [330, 232] width 437 height 11
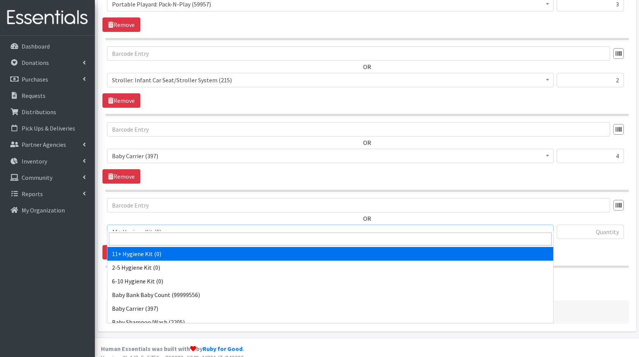
click at [175, 244] on input "search" at bounding box center [330, 239] width 443 height 13
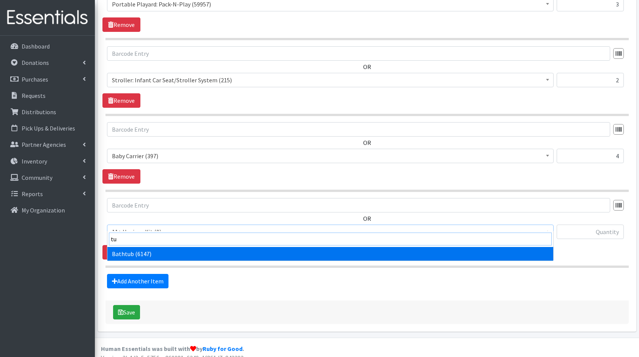
type input "tub"
select select "10579"
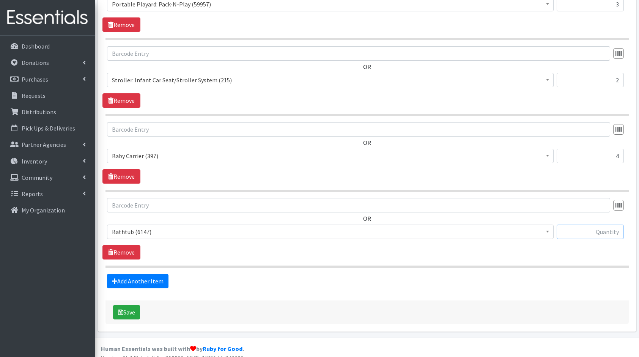
click at [592, 225] on input "text" at bounding box center [590, 232] width 67 height 14
type input "4"
click at [125, 305] on button "Save" at bounding box center [126, 312] width 27 height 14
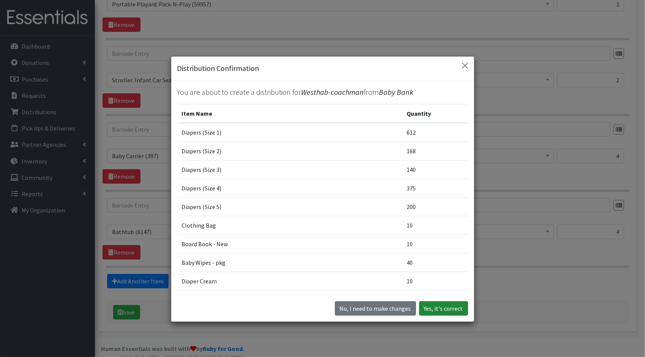
click at [437, 306] on button "Yes, it's correct" at bounding box center [443, 308] width 49 height 14
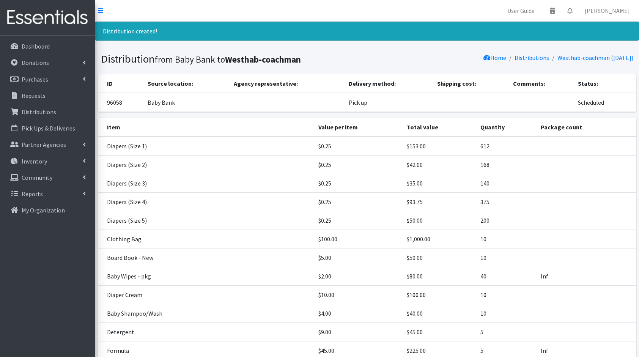
drag, startPoint x: 291, startPoint y: 57, endPoint x: 254, endPoint y: 55, distance: 37.6
click at [526, 57] on link "Distributions" at bounding box center [532, 58] width 35 height 8
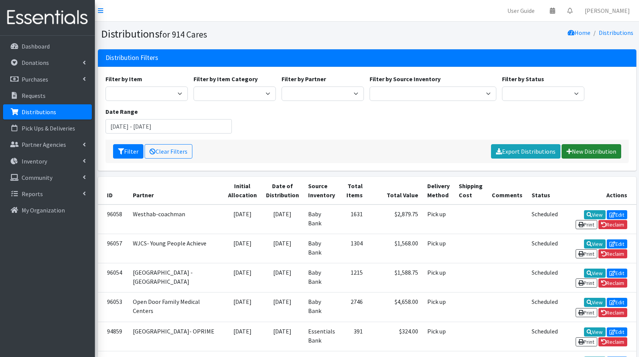
click at [600, 154] on link "New Distribution" at bounding box center [592, 151] width 60 height 14
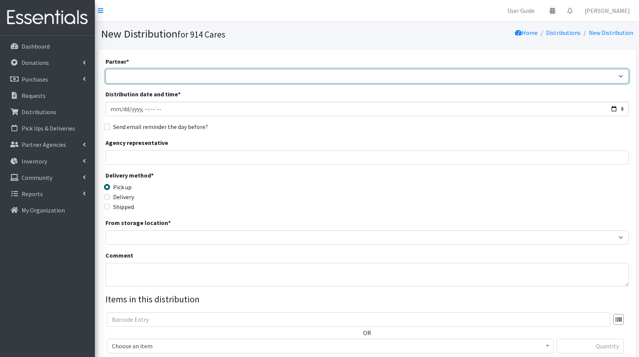
click at [276, 76] on select "4Communities 914United Abbot House Accompany Now All Access Yonkers, Inc All Or…" at bounding box center [366, 76] width 523 height 14
select select "2893"
click at [105, 69] on select "4Communities 914United Abbot House Accompany Now All Access Yonkers, Inc All Or…" at bounding box center [366, 76] width 523 height 14
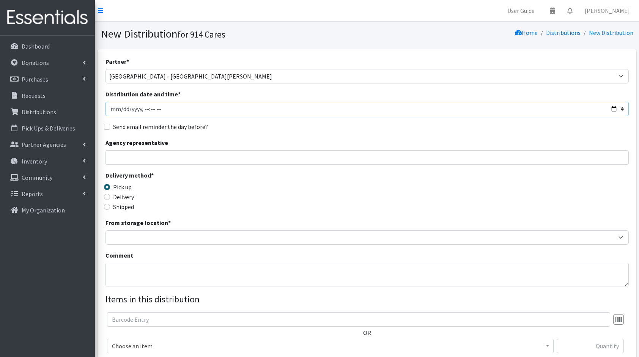
click at [617, 111] on input "Distribution date and time *" at bounding box center [366, 109] width 523 height 14
type input "[DATE]T23:59"
click at [299, 140] on div "Agency representative" at bounding box center [366, 151] width 523 height 27
click at [263, 158] on input "Agency representative" at bounding box center [366, 157] width 523 height 14
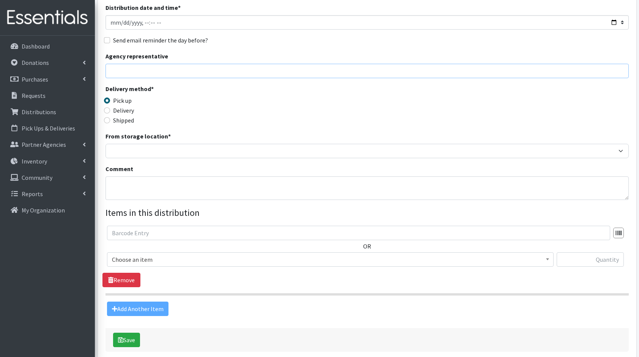
scroll to position [87, 0]
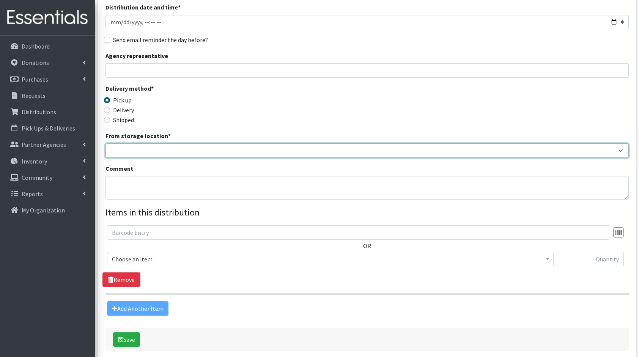
click at [211, 153] on select "Baby Bank Camp Clothing Plus Essentials Bank Westchester Reads" at bounding box center [366, 150] width 523 height 14
select select "305"
click at [105, 143] on select "Baby Bank Camp Clothing Plus Essentials Bank Westchester Reads" at bounding box center [366, 150] width 523 height 14
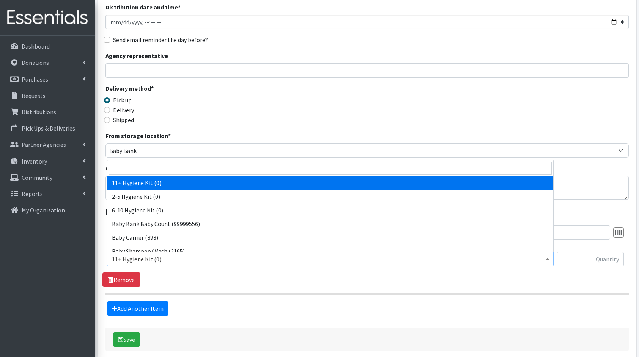
click at [151, 258] on span "11+ Hygiene Kit (0)" at bounding box center [330, 259] width 437 height 11
click at [154, 167] on input "search" at bounding box center [330, 168] width 443 height 13
type input "di"
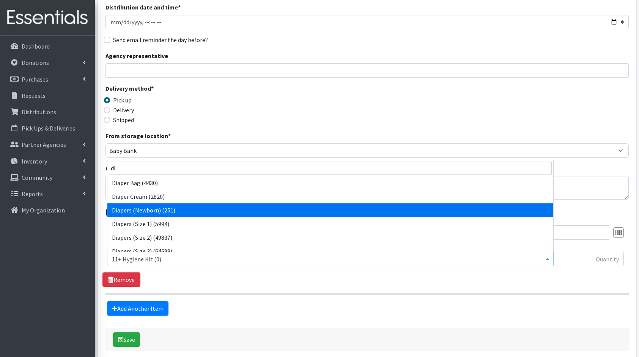
select select "5217"
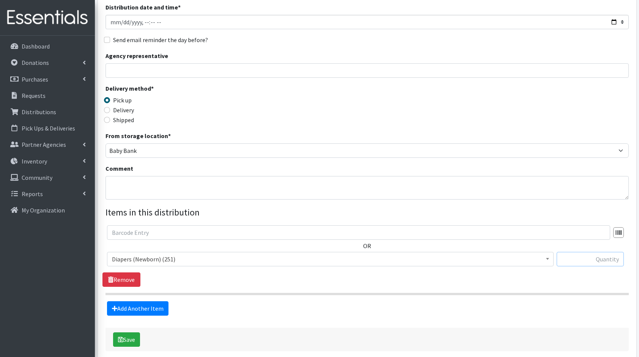
click at [578, 256] on input "text" at bounding box center [590, 259] width 67 height 14
type input "168"
click at [148, 313] on link "Add Another Item" at bounding box center [137, 308] width 61 height 14
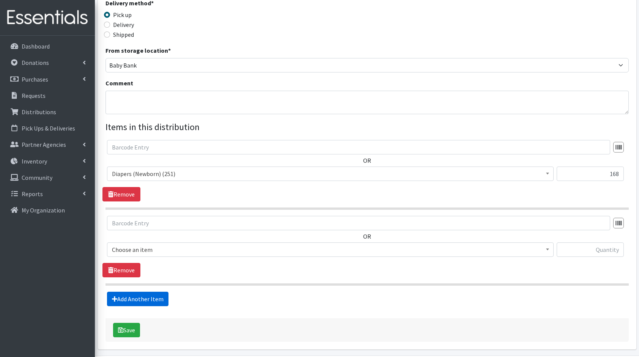
scroll to position [197, 0]
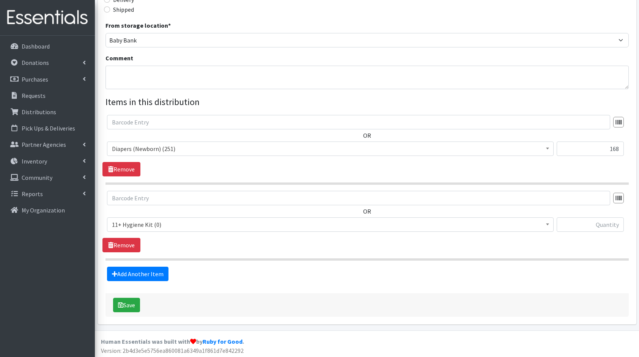
click at [143, 225] on span "11+ Hygiene Kit (0)" at bounding box center [330, 224] width 437 height 11
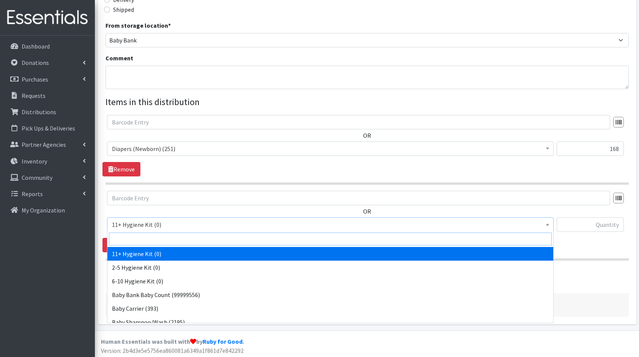
click at [166, 236] on input "search" at bounding box center [330, 239] width 443 height 13
type input "dia"
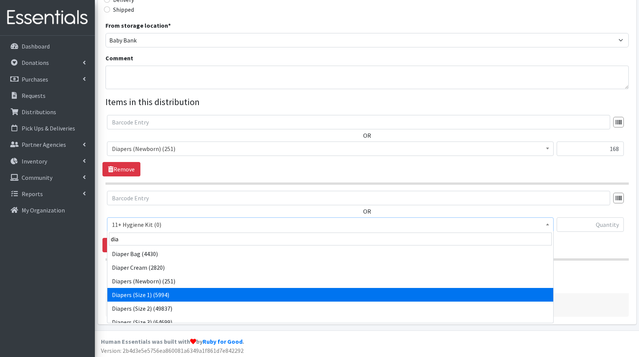
select select "5195"
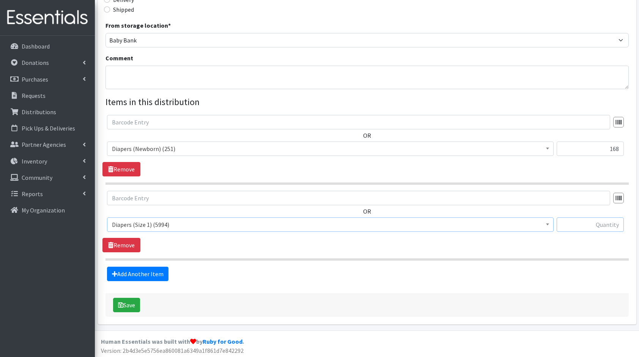
click at [578, 225] on input "text" at bounding box center [590, 224] width 67 height 14
type input "816"
click at [130, 272] on link "Add Another Item" at bounding box center [137, 274] width 61 height 14
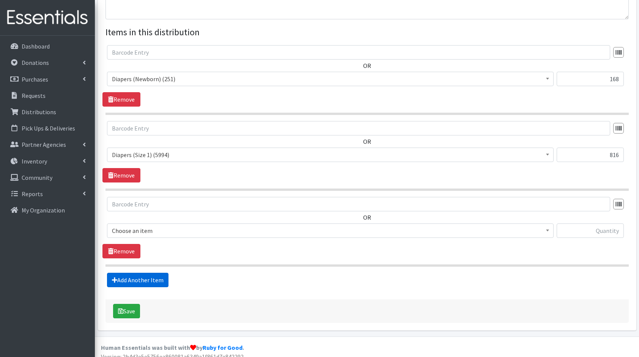
scroll to position [273, 0]
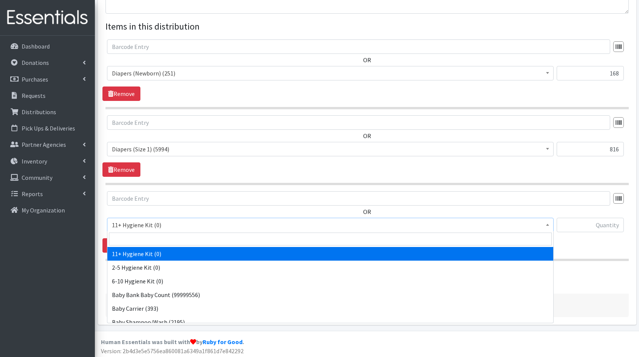
click at [151, 222] on span "11+ Hygiene Kit (0)" at bounding box center [330, 225] width 437 height 11
click at [164, 238] on input "search" at bounding box center [330, 239] width 443 height 13
type input "dia"
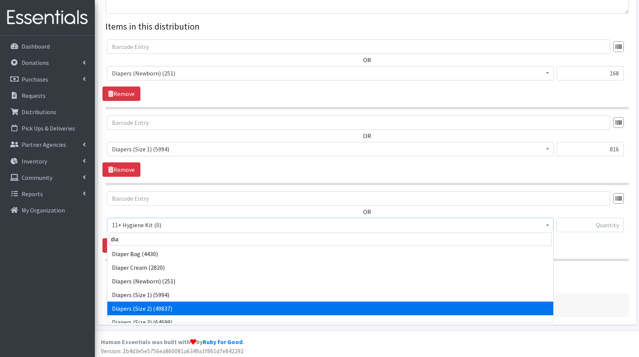
select select "5196"
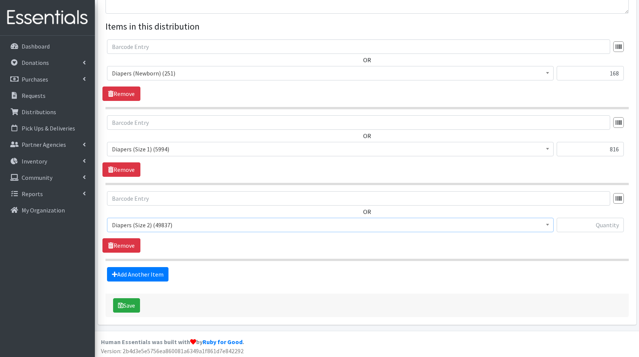
click at [612, 214] on div "OR 11+ Hygiene Kit (0) 2-5 Hygiene Kit (0) 6-10 Hygiene Kit (0) Baby Bank Baby …" at bounding box center [366, 214] width 529 height 47
click at [613, 218] on input "text" at bounding box center [590, 225] width 67 height 14
type input "840"
click at [122, 271] on link "Add Another Item" at bounding box center [137, 274] width 61 height 14
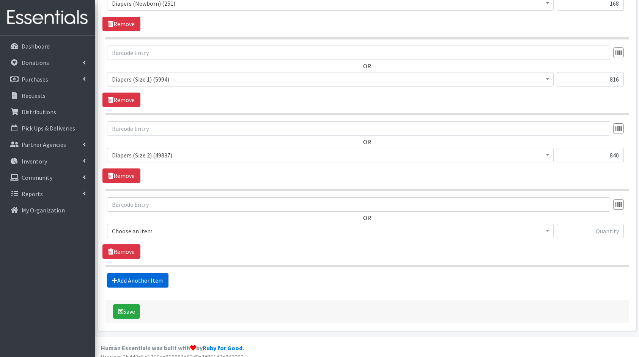
scroll to position [348, 0]
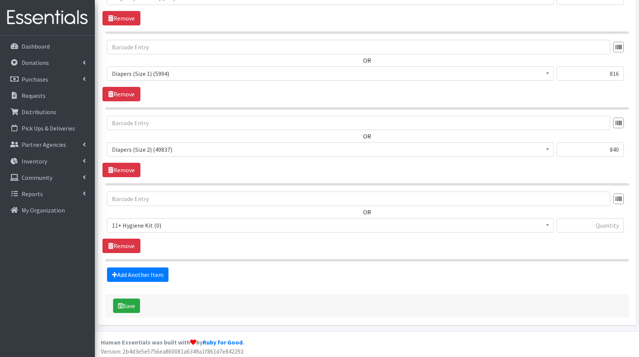
click at [147, 218] on span "11+ Hygiene Kit (0)" at bounding box center [330, 225] width 447 height 14
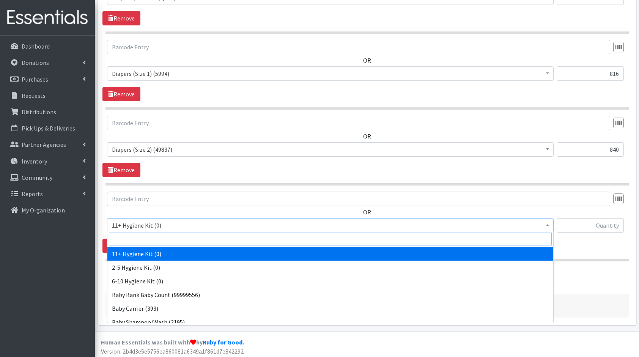
click at [169, 236] on input "search" at bounding box center [330, 239] width 443 height 13
type input "dia"
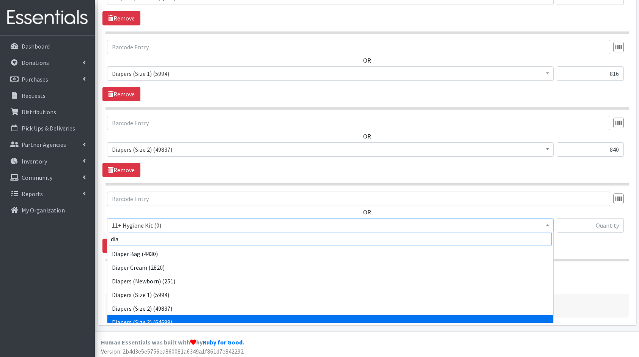
scroll to position [6, 0]
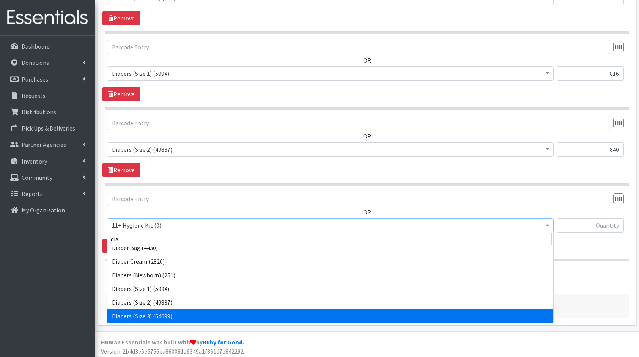
select select "5205"
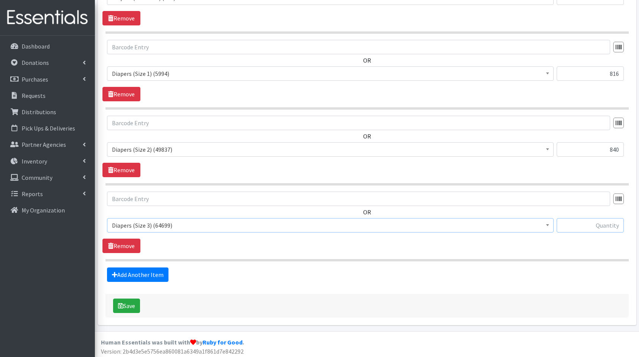
click at [590, 225] on input "text" at bounding box center [590, 225] width 67 height 14
type input "540"
click at [142, 271] on link "Add Another Item" at bounding box center [137, 275] width 61 height 14
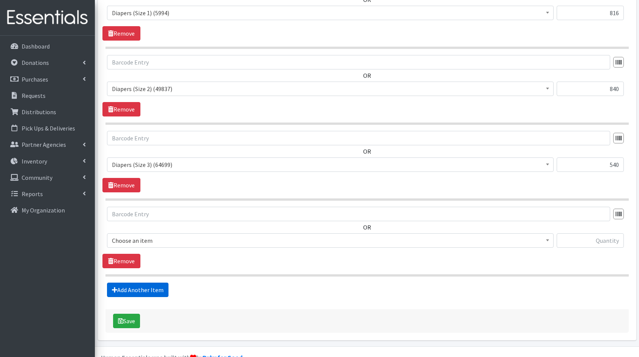
scroll to position [424, 0]
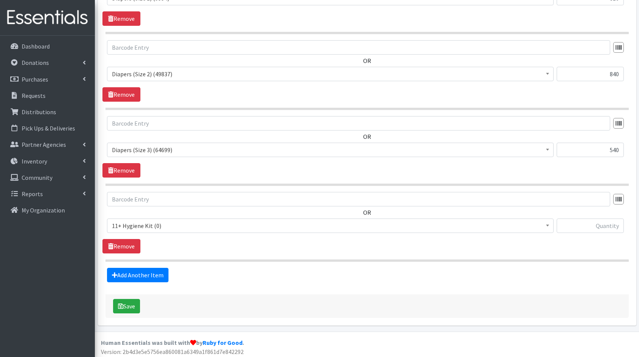
click at [161, 220] on span "11+ Hygiene Kit (0)" at bounding box center [330, 225] width 437 height 11
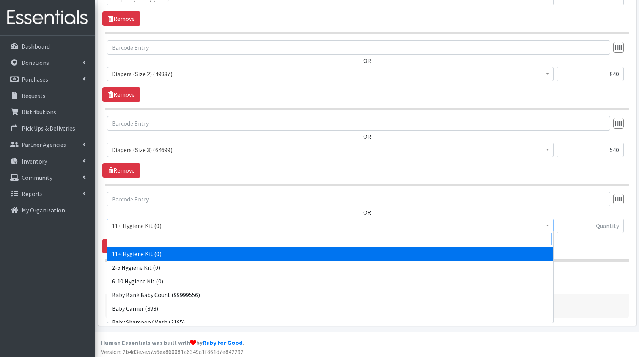
click at [174, 236] on input "search" at bounding box center [330, 239] width 443 height 13
type input "dia"
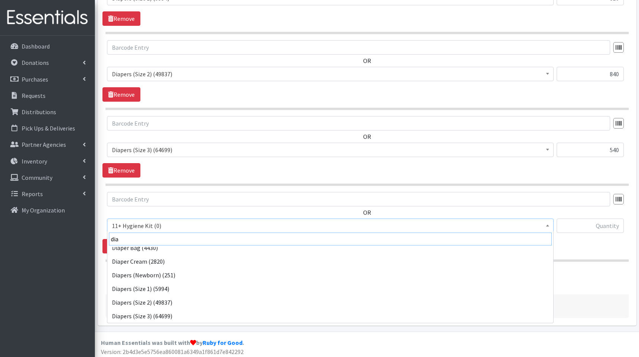
scroll to position [20, 0]
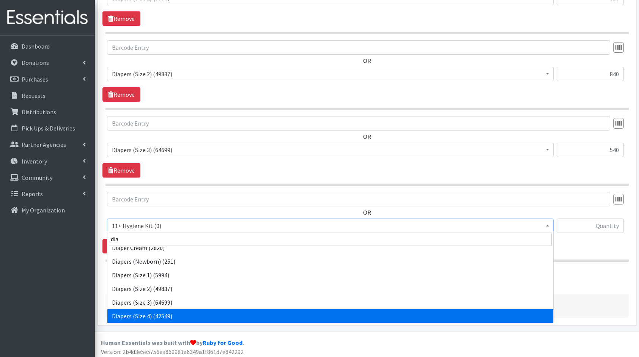
select select "5206"
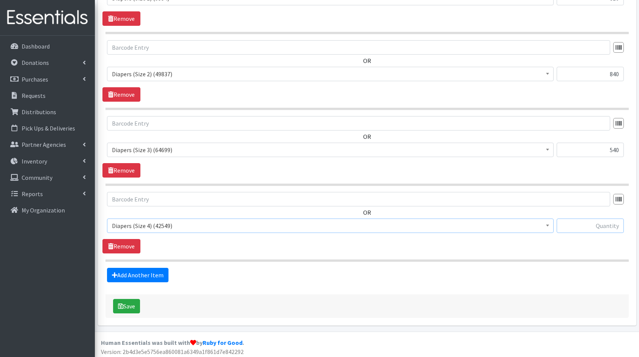
click at [601, 227] on input "text" at bounding box center [590, 226] width 67 height 14
type input "625"
click at [128, 271] on link "Add Another Item" at bounding box center [137, 275] width 61 height 14
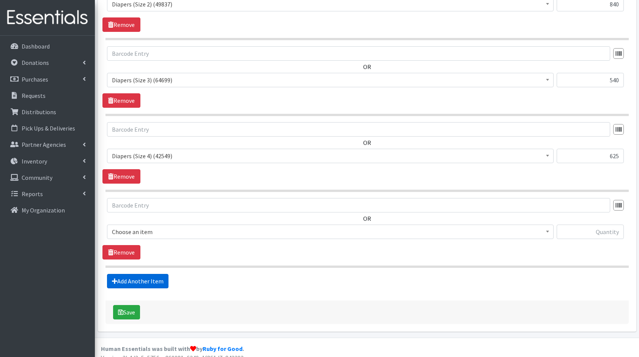
scroll to position [499, 0]
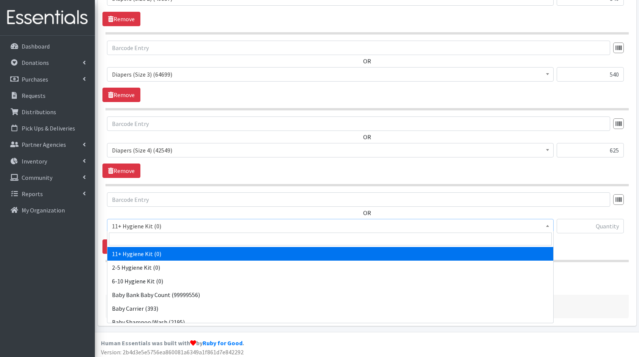
click at [152, 225] on span "11+ Hygiene Kit (0)" at bounding box center [330, 226] width 437 height 11
click at [180, 238] on input "search" at bounding box center [330, 239] width 443 height 13
type input "dia"
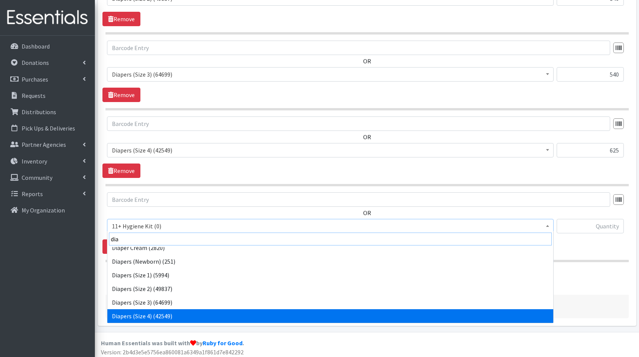
scroll to position [33, 0]
select select "5208"
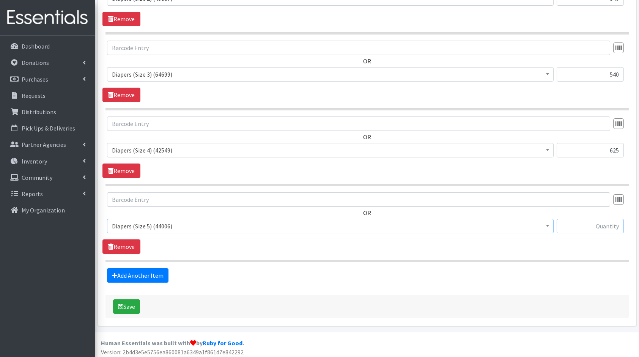
click at [601, 226] on input "text" at bounding box center [590, 226] width 67 height 14
type input "100"
click at [143, 275] on link "Add Another Item" at bounding box center [137, 275] width 61 height 14
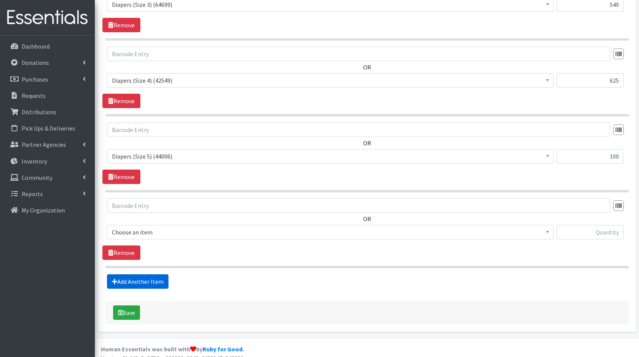
scroll to position [575, 0]
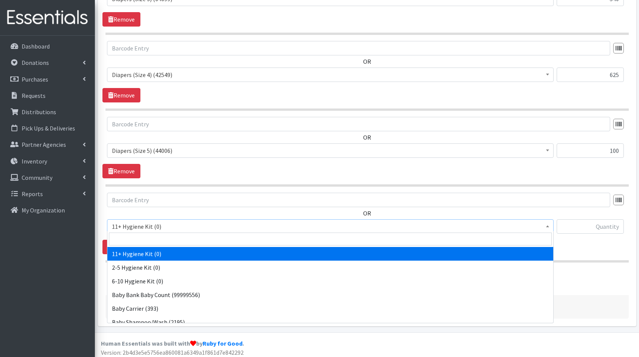
click at [152, 221] on span "11+ Hygiene Kit (0)" at bounding box center [330, 226] width 437 height 11
click at [170, 235] on input "search" at bounding box center [330, 239] width 443 height 13
type input "clo"
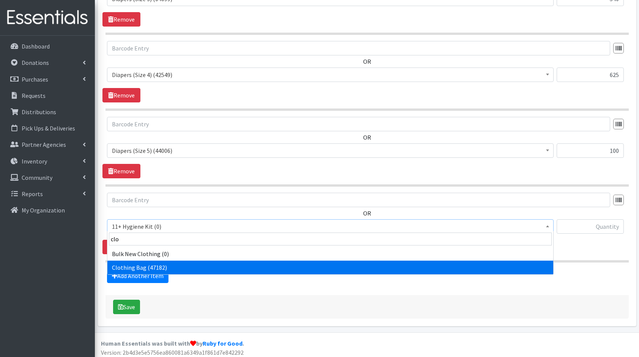
select select "10574"
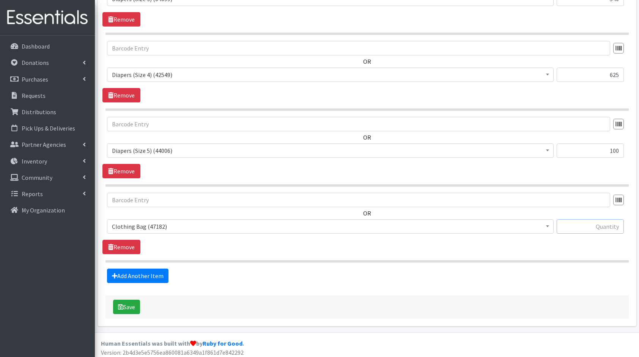
click at [586, 224] on input "text" at bounding box center [590, 226] width 67 height 14
type input "20"
click at [146, 272] on link "Add Another Item" at bounding box center [137, 276] width 61 height 14
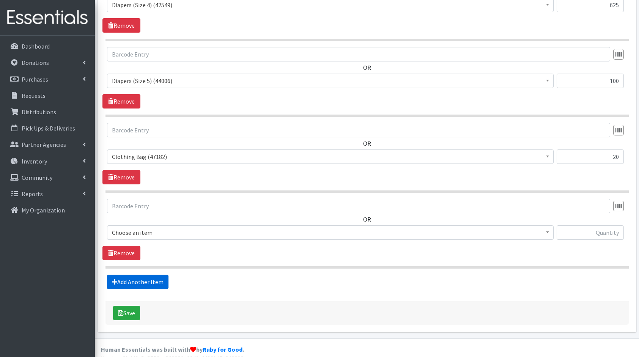
scroll to position [650, 0]
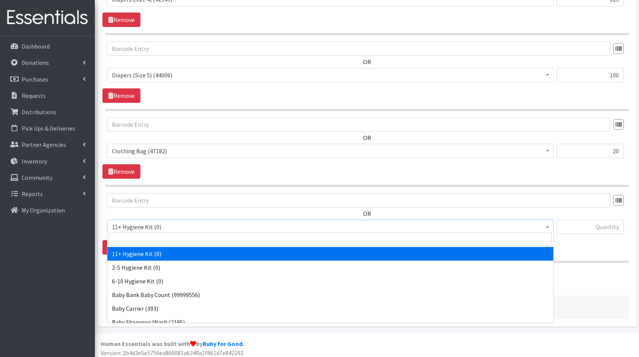
click at [139, 222] on span "11+ Hygiene Kit (0)" at bounding box center [330, 227] width 437 height 11
click at [175, 237] on input "search" at bounding box center [330, 239] width 443 height 13
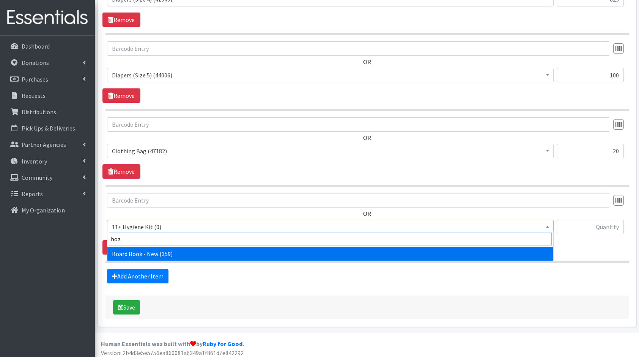
type input "boar"
select select "10657"
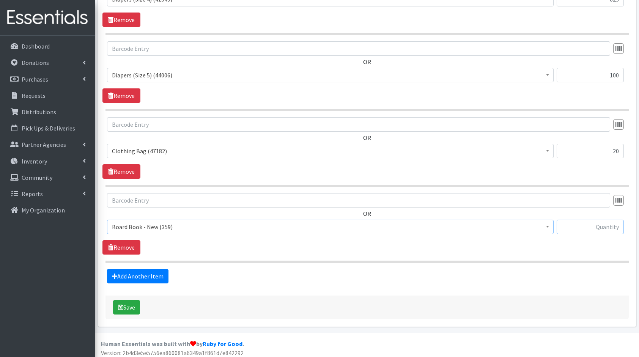
click at [605, 225] on input "text" at bounding box center [590, 227] width 67 height 14
type input "20"
click at [132, 274] on link "Add Another Item" at bounding box center [137, 276] width 61 height 14
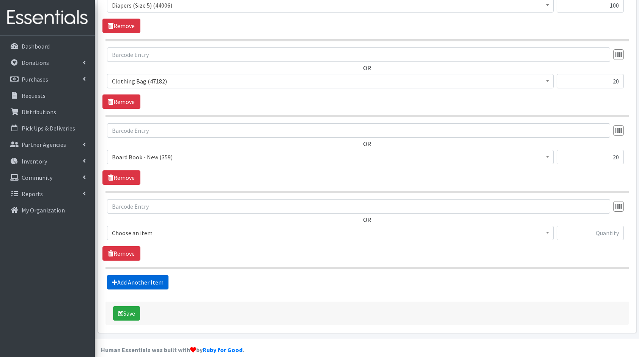
scroll to position [726, 0]
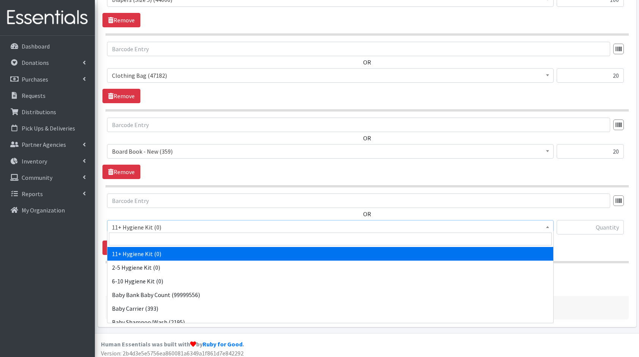
click at [161, 225] on span "11+ Hygiene Kit (0)" at bounding box center [330, 227] width 437 height 11
click at [183, 242] on input "search" at bounding box center [330, 239] width 443 height 13
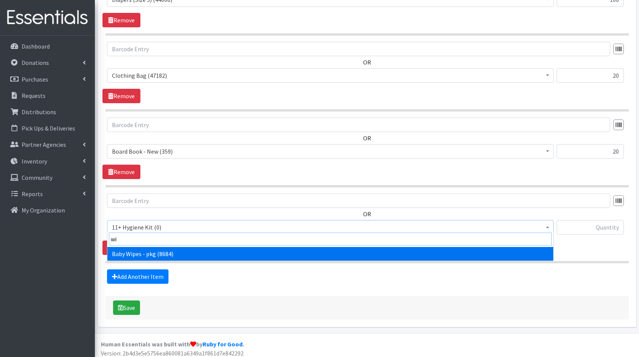
type input "wip"
select select "5219"
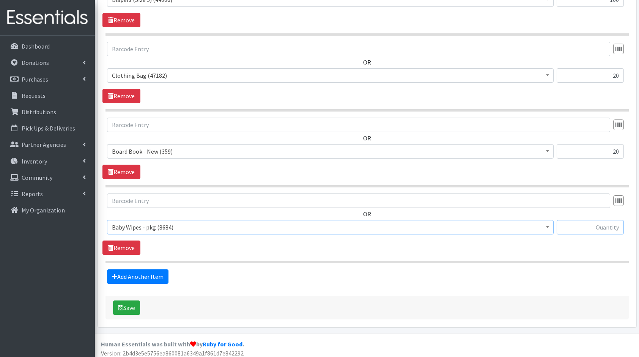
click at [588, 222] on input "text" at bounding box center [590, 227] width 67 height 14
type input "80"
drag, startPoint x: 160, startPoint y: 251, endPoint x: 156, endPoint y: 254, distance: 5.2
click at [156, 254] on section "OR 11+ Hygiene Kit (0) 2-5 Hygiene Kit (0) 6-10 Hygiene Kit (0) Baby Bank Baby …" at bounding box center [366, 229] width 523 height 70
drag, startPoint x: 156, startPoint y: 254, endPoint x: 134, endPoint y: 274, distance: 29.5
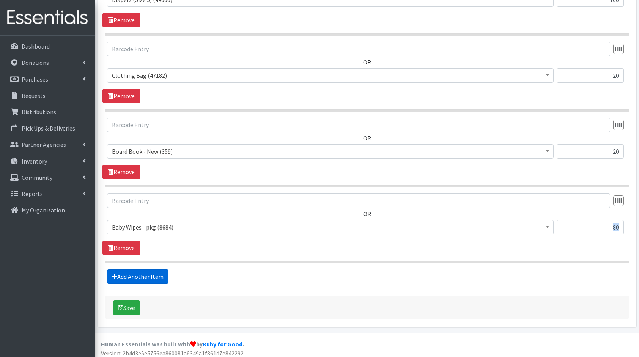
click at [134, 274] on link "Add Another Item" at bounding box center [137, 276] width 61 height 14
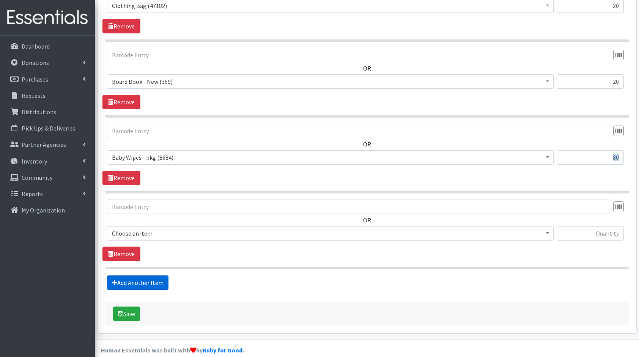
scroll to position [801, 0]
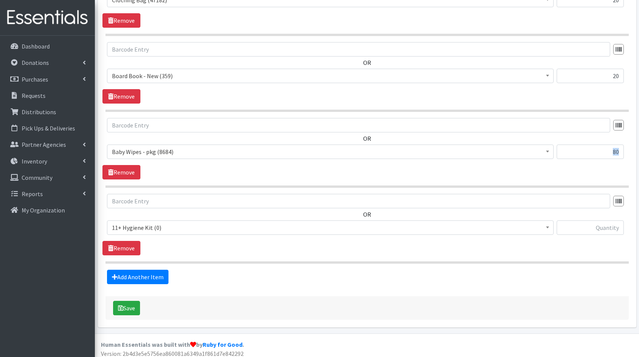
click at [187, 222] on span "11+ Hygiene Kit (0)" at bounding box center [330, 227] width 437 height 11
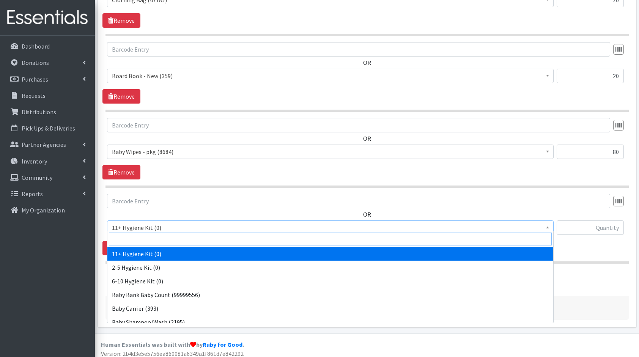
click at [212, 240] on input "search" at bounding box center [330, 239] width 443 height 13
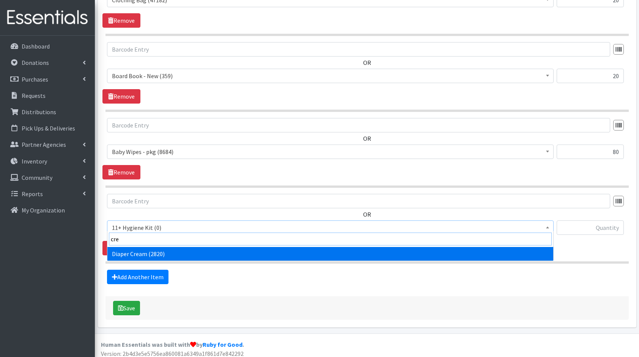
type input "crea"
select select "10590"
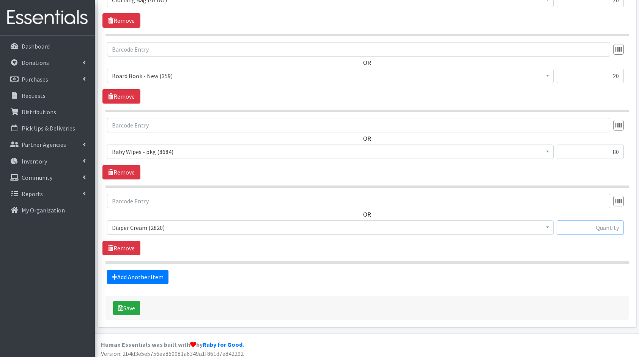
click at [570, 222] on input "text" at bounding box center [590, 227] width 67 height 14
type input "20"
click at [149, 279] on link "Add Another Item" at bounding box center [137, 277] width 61 height 14
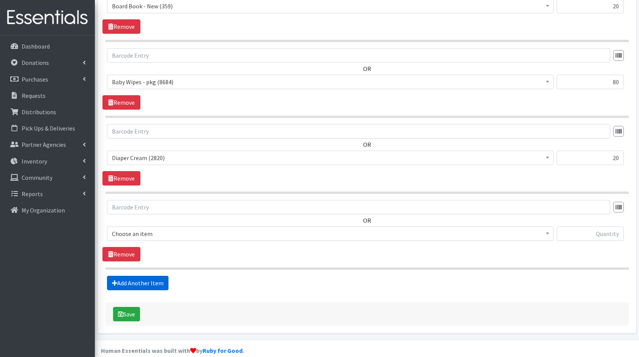
scroll to position [877, 0]
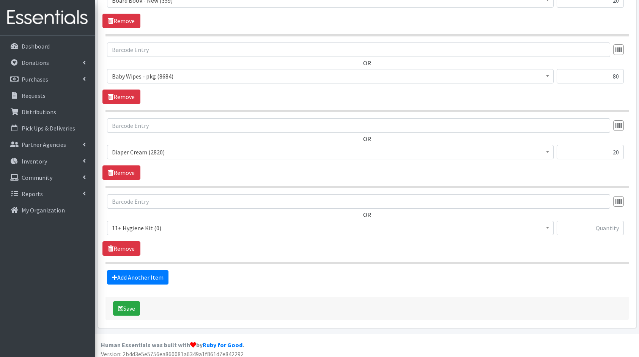
click at [162, 225] on span "11+ Hygiene Kit (0)" at bounding box center [330, 228] width 437 height 11
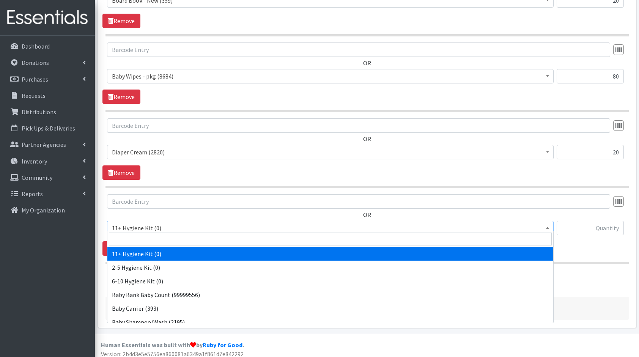
click at [176, 236] on input "search" at bounding box center [330, 239] width 443 height 13
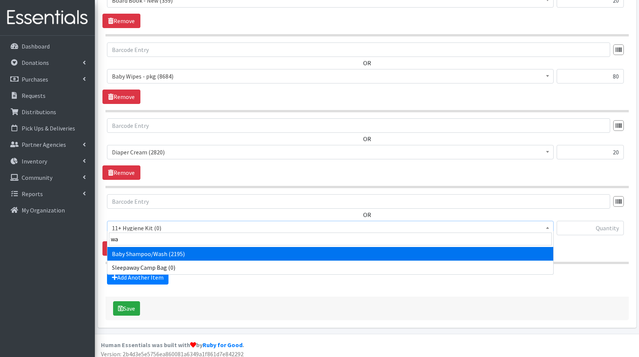
type input "was"
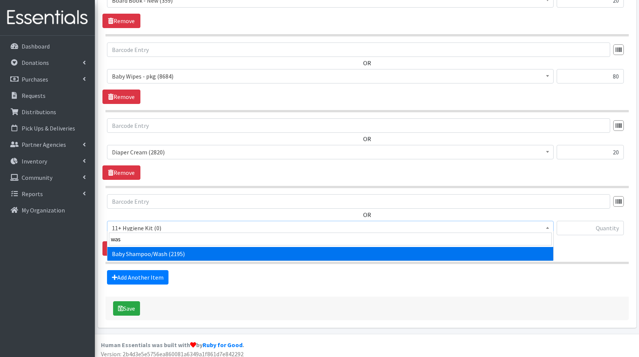
select select "10589"
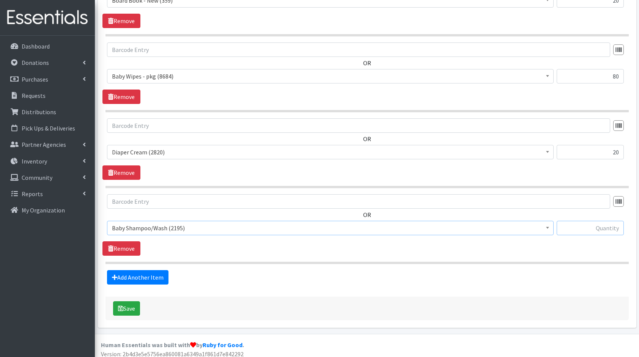
click at [592, 221] on input "text" at bounding box center [590, 228] width 67 height 14
type input "20"
click at [134, 272] on link "Add Another Item" at bounding box center [137, 277] width 61 height 14
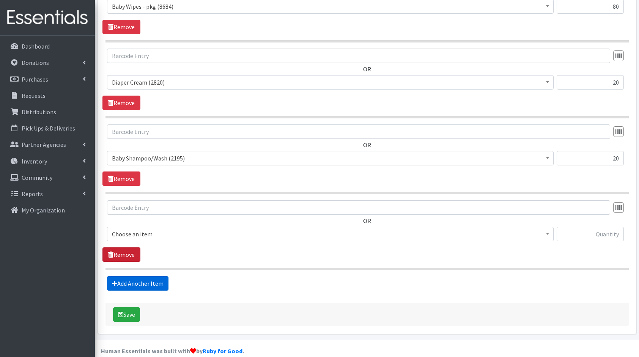
scroll to position [952, 0]
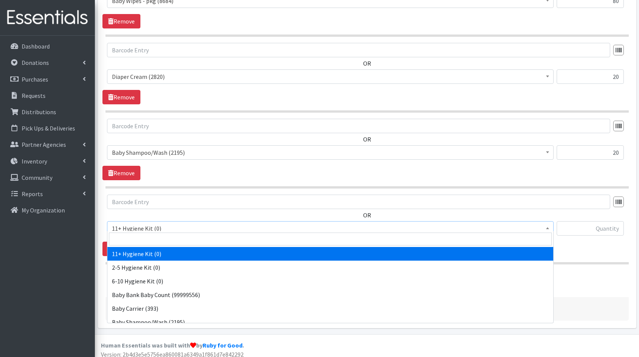
click at [140, 223] on span "11+ Hygiene Kit (0)" at bounding box center [330, 228] width 437 height 11
click at [173, 238] on input "search" at bounding box center [330, 239] width 443 height 13
type input "de"
select select "10591"
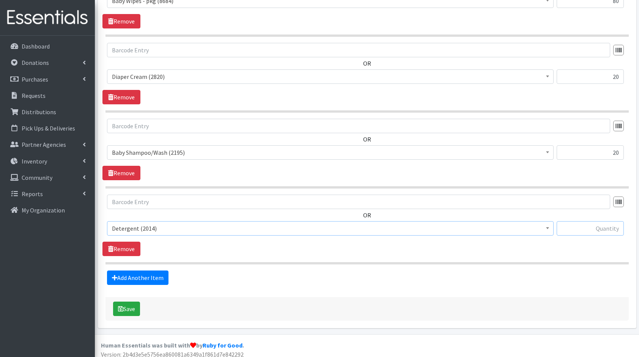
click at [590, 222] on input "text" at bounding box center [590, 228] width 67 height 14
type input "10"
click at [138, 271] on link "Add Another Item" at bounding box center [137, 278] width 61 height 14
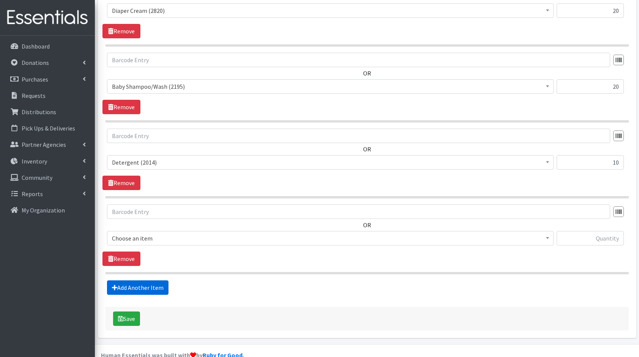
scroll to position [1028, 0]
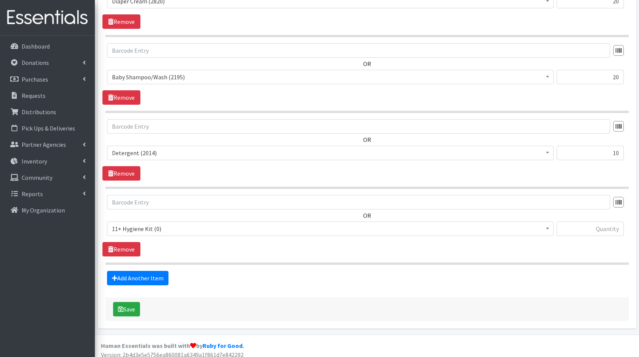
click at [168, 231] on span "11+ Hygiene Kit (0) 2-5 Hygiene Kit (0) 6-10 Hygiene Kit (0) Baby Bank Baby Cou…" at bounding box center [330, 232] width 447 height 20
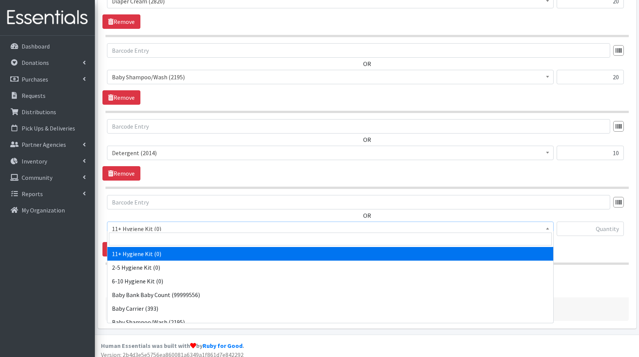
click at [175, 227] on span "11+ Hygiene Kit (0)" at bounding box center [330, 229] width 437 height 11
click at [186, 236] on input "search" at bounding box center [330, 239] width 443 height 13
type input "towe"
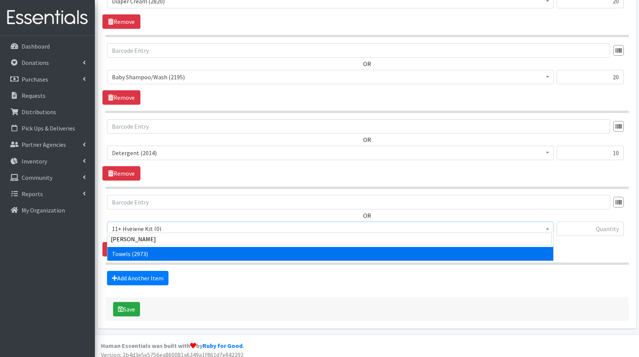
select select "10577"
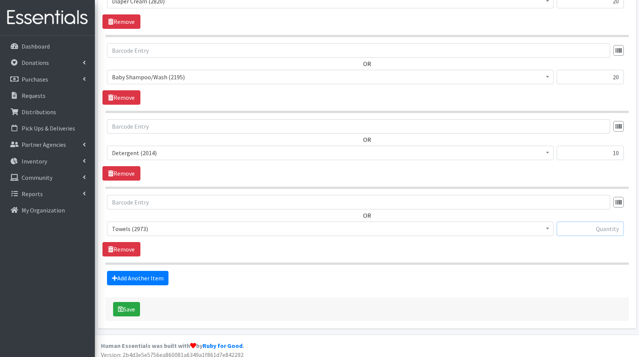
click at [595, 222] on input "text" at bounding box center [590, 229] width 67 height 14
type input "10"
click at [116, 275] on icon at bounding box center [114, 278] width 5 height 6
click at [149, 274] on link "Add Another Item" at bounding box center [137, 278] width 61 height 14
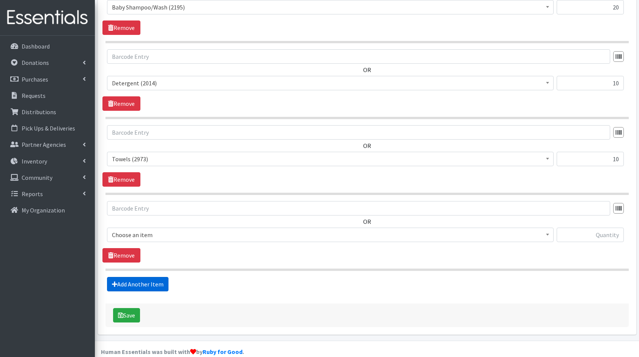
scroll to position [1103, 0]
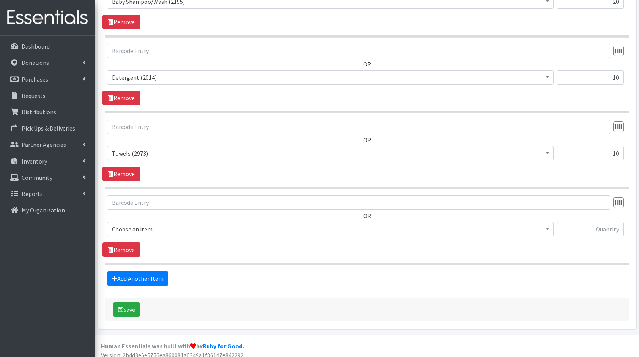
click at [159, 224] on span "Choose an item" at bounding box center [330, 229] width 437 height 11
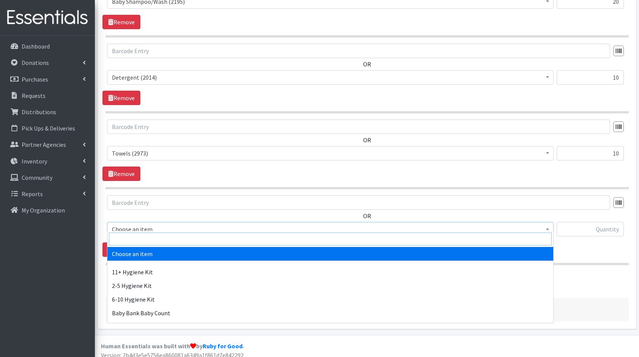
click at [183, 239] on input "search" at bounding box center [330, 239] width 443 height 13
type input "b"
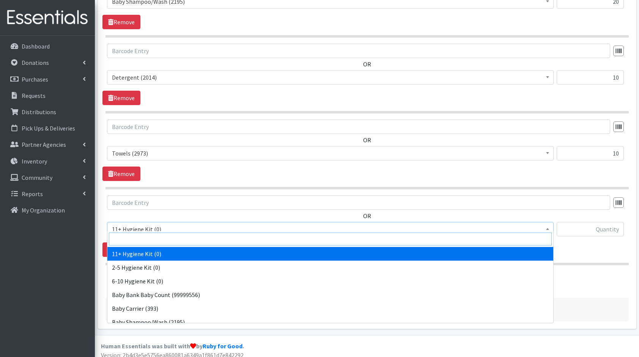
click at [183, 239] on input "search" at bounding box center [330, 239] width 443 height 13
type input "bl"
select select "10596"
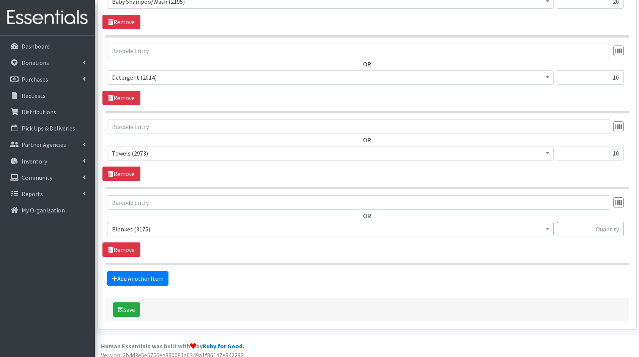
click at [612, 222] on input "text" at bounding box center [590, 229] width 67 height 14
type input "10"
click at [141, 271] on link "Add Another Item" at bounding box center [137, 278] width 61 height 14
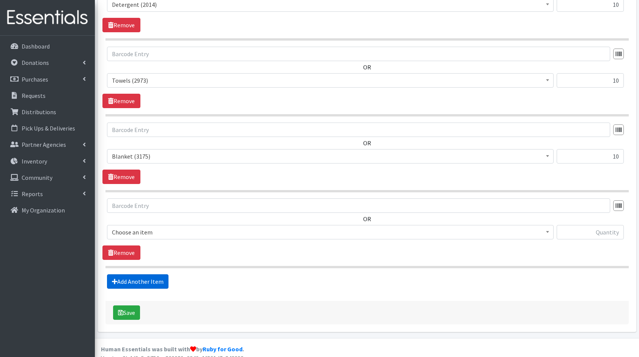
scroll to position [1179, 0]
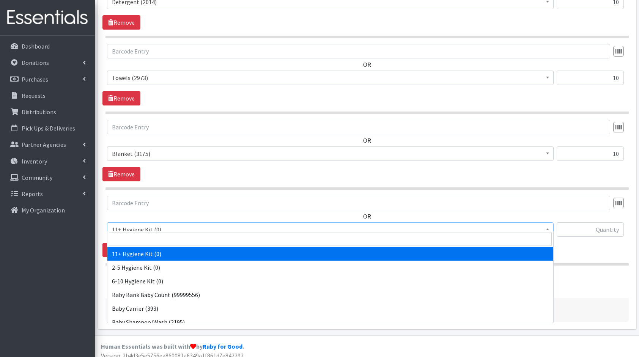
click at [151, 224] on span "11+ Hygiene Kit (0)" at bounding box center [330, 229] width 437 height 11
click at [164, 239] on input "search" at bounding box center [330, 239] width 443 height 13
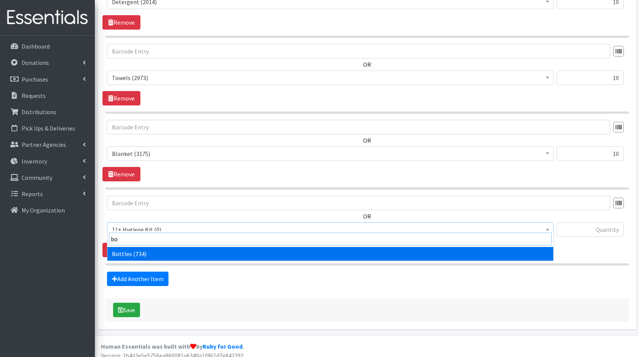
type input "bot"
select select "10576"
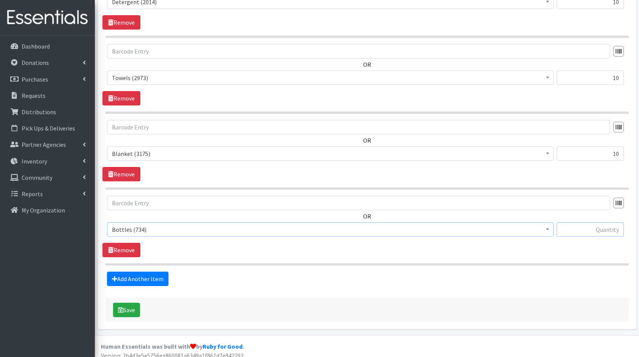
click at [600, 223] on input "text" at bounding box center [590, 229] width 67 height 14
type input "10"
click at [137, 274] on link "Add Another Item" at bounding box center [137, 279] width 61 height 14
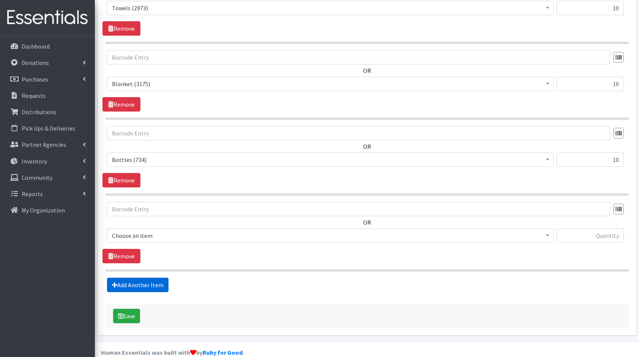
scroll to position [1255, 0]
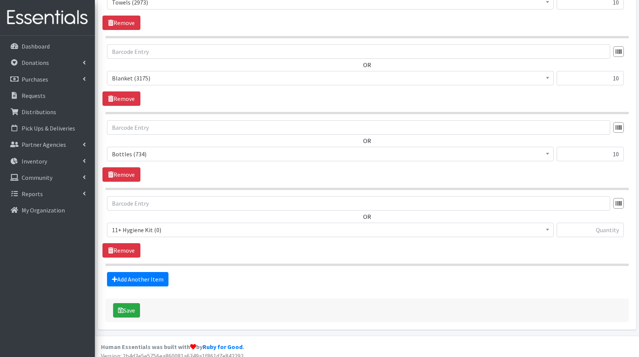
click at [164, 225] on span "11+ Hygiene Kit (0)" at bounding box center [330, 230] width 437 height 11
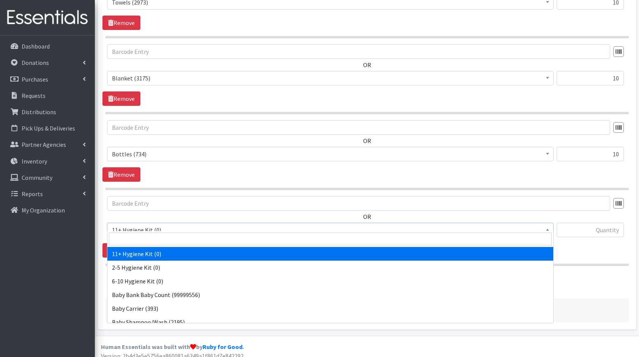
click at [203, 243] on input "search" at bounding box center [330, 239] width 443 height 13
type input "bib"
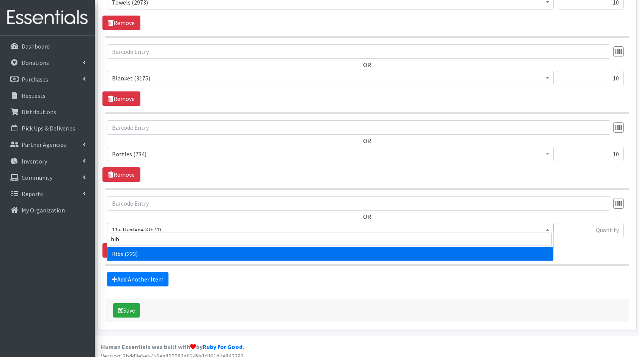
select select "10575"
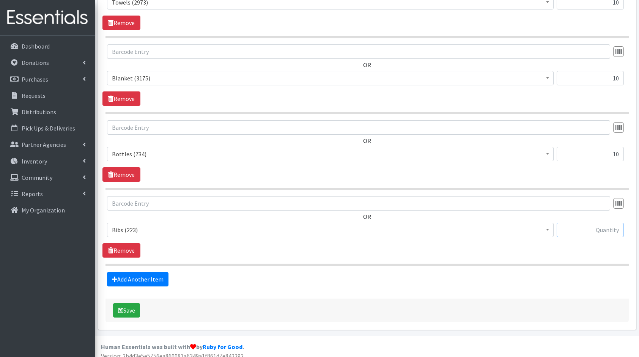
click at [598, 223] on input "text" at bounding box center [590, 230] width 67 height 14
type input "10"
click at [149, 276] on link "Add Another Item" at bounding box center [137, 279] width 61 height 14
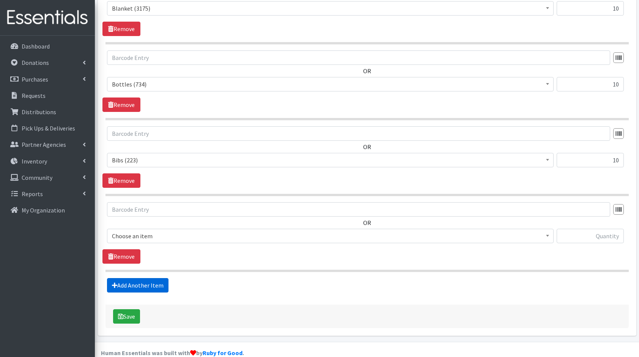
scroll to position [1330, 0]
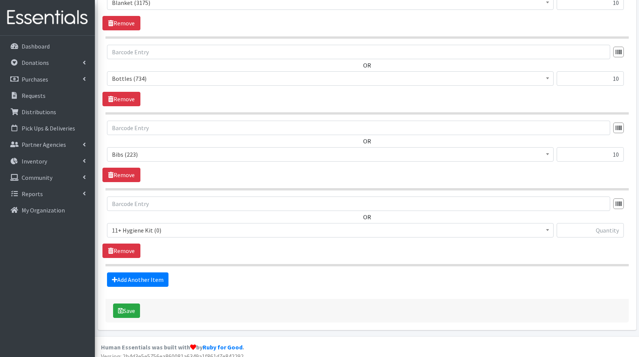
click at [142, 233] on span "11+ Hygiene Kit (0) 2-5 Hygiene Kit (0) 6-10 Hygiene Kit (0) Baby Bank Baby Cou…" at bounding box center [330, 233] width 447 height 20
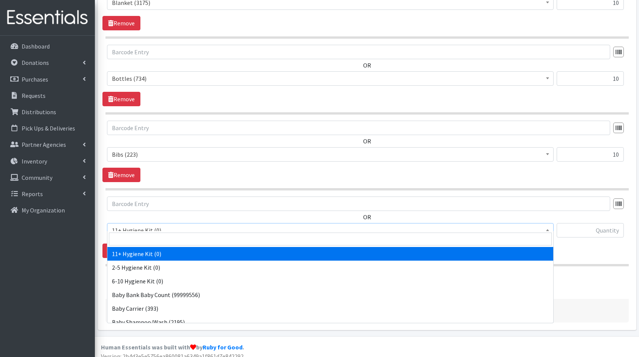
click at [159, 226] on span "11+ Hygiene Kit (0)" at bounding box center [330, 230] width 437 height 11
click at [166, 233] on input "search" at bounding box center [330, 239] width 443 height 13
type input "bag"
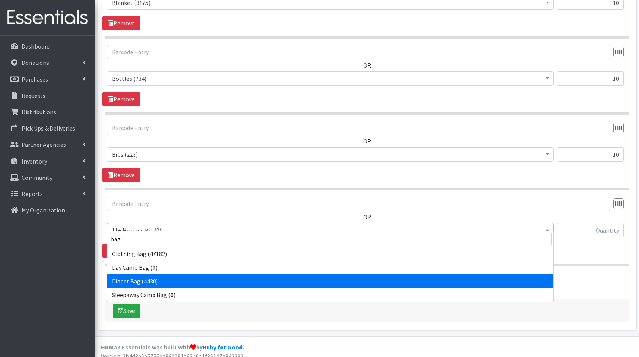
select select "10586"
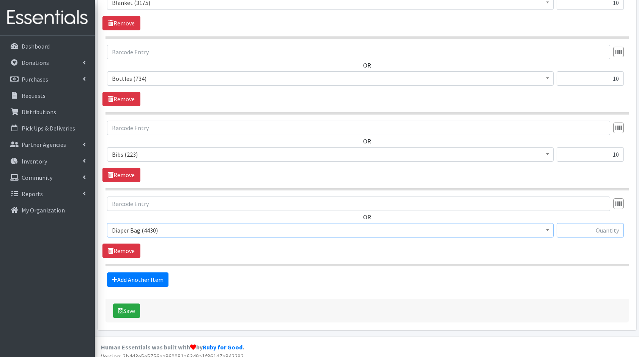
click at [597, 227] on input "text" at bounding box center [590, 230] width 67 height 14
type input "9"
click at [149, 272] on link "Add Another Item" at bounding box center [137, 279] width 61 height 14
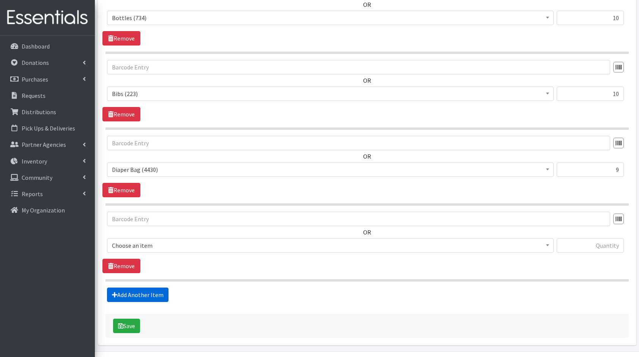
scroll to position [1406, 0]
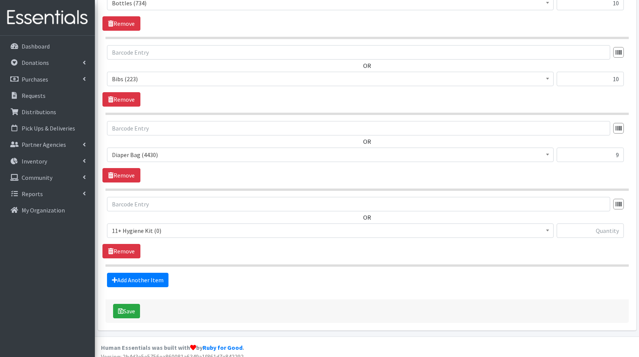
click at [164, 225] on span "11+ Hygiene Kit (0)" at bounding box center [330, 230] width 437 height 11
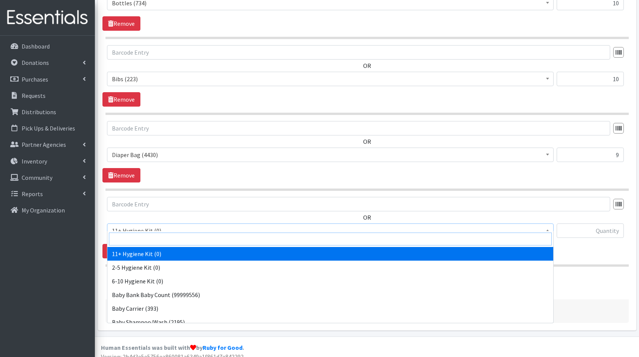
click at [189, 236] on input "search" at bounding box center [330, 239] width 443 height 13
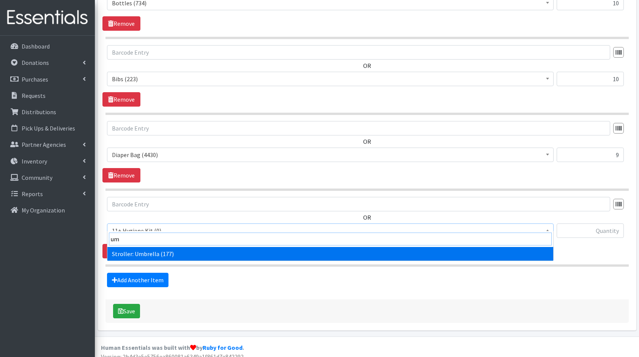
type input "umb"
select select "10585"
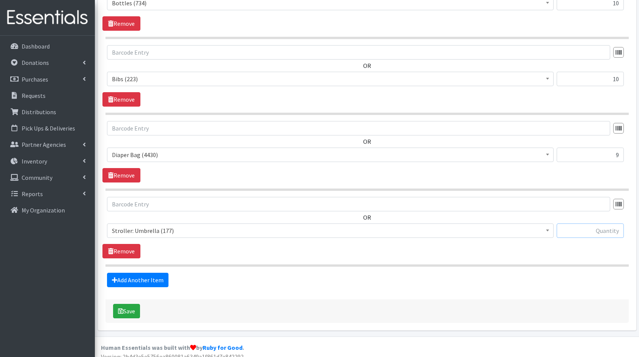
click at [581, 224] on input "text" at bounding box center [590, 231] width 67 height 14
type input "2"
click at [143, 273] on link "Add Another Item" at bounding box center [137, 280] width 61 height 14
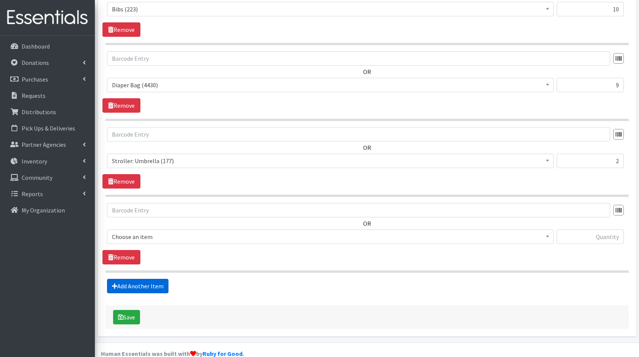
scroll to position [1481, 0]
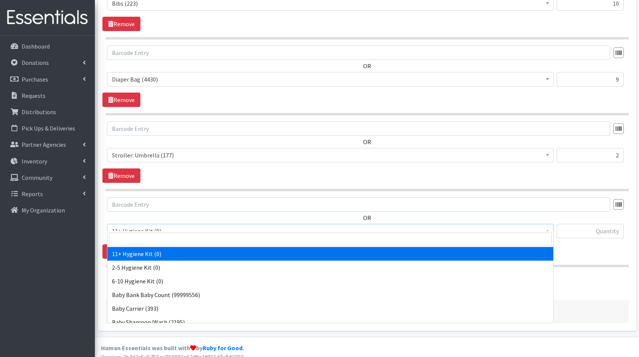
click at [121, 226] on span "11+ Hygiene Kit (0)" at bounding box center [330, 231] width 437 height 11
click at [148, 239] on input "search" at bounding box center [330, 239] width 443 height 13
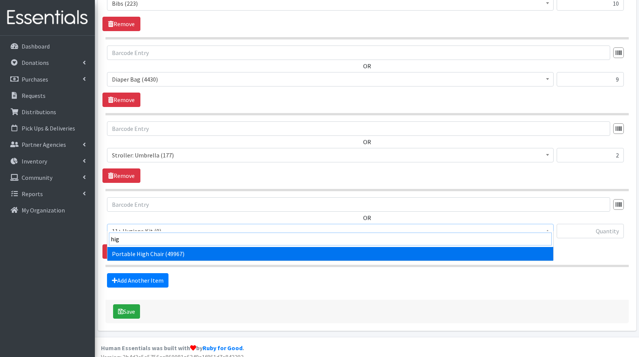
type input "high"
select select "10580"
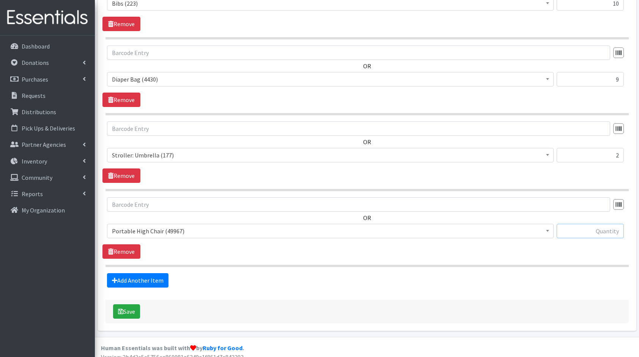
click at [583, 224] on input "text" at bounding box center [590, 231] width 67 height 14
type input "1"
click at [148, 275] on link "Add Another Item" at bounding box center [137, 280] width 61 height 14
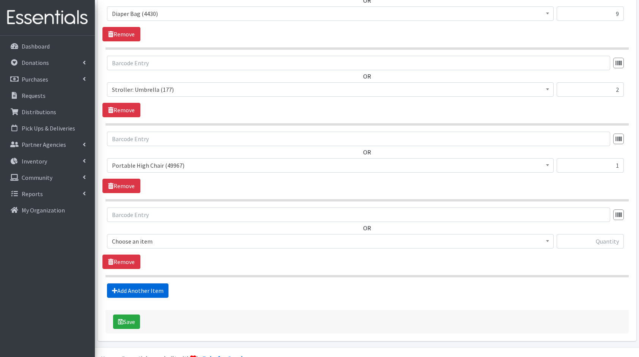
scroll to position [1557, 0]
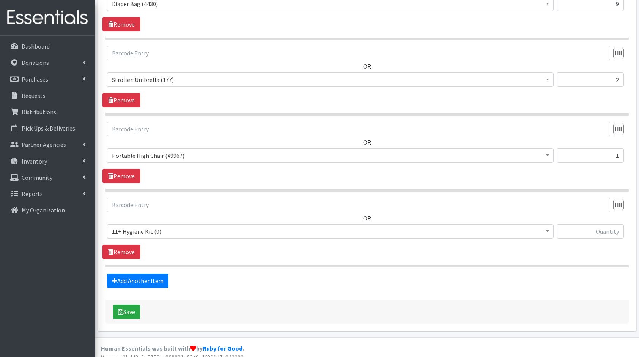
click at [140, 230] on span "11+ Hygiene Kit (0)" at bounding box center [330, 231] width 447 height 14
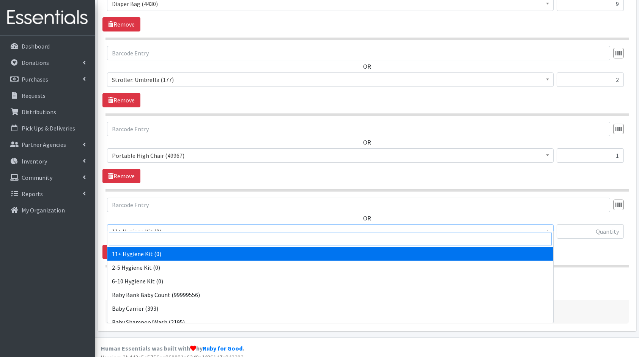
click at [172, 238] on input "search" at bounding box center [330, 239] width 443 height 13
type input "sys"
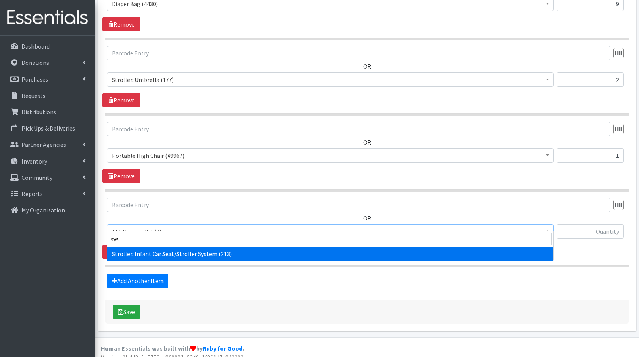
select select "10582"
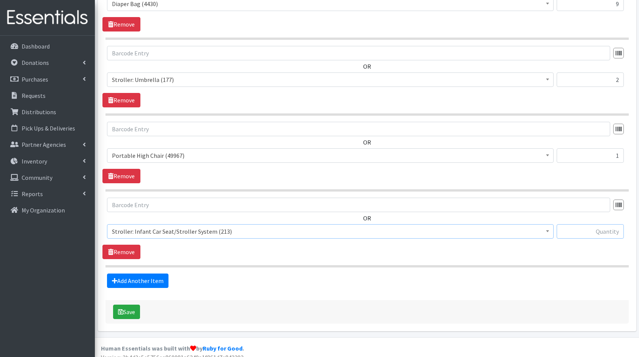
click at [597, 224] on input "text" at bounding box center [590, 231] width 67 height 14
type input "3"
click at [131, 274] on link "Add Another Item" at bounding box center [137, 281] width 61 height 14
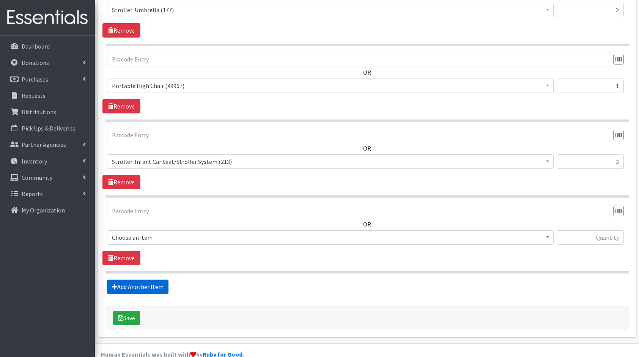
scroll to position [1632, 0]
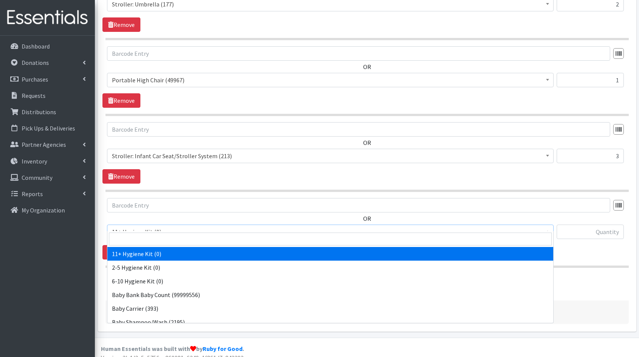
click at [139, 227] on span "11+ Hygiene Kit (0)" at bounding box center [330, 232] width 437 height 11
click at [161, 233] on input "search" at bounding box center [330, 239] width 443 height 13
type input "car"
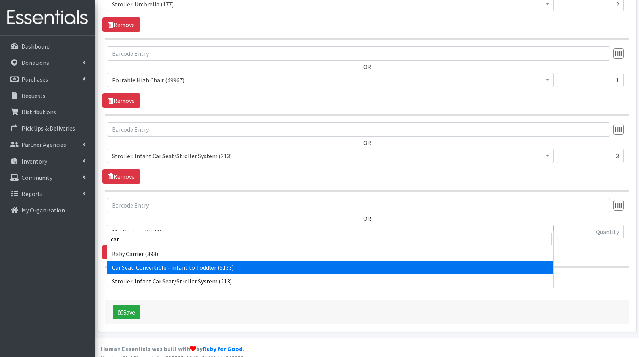
select select "10583"
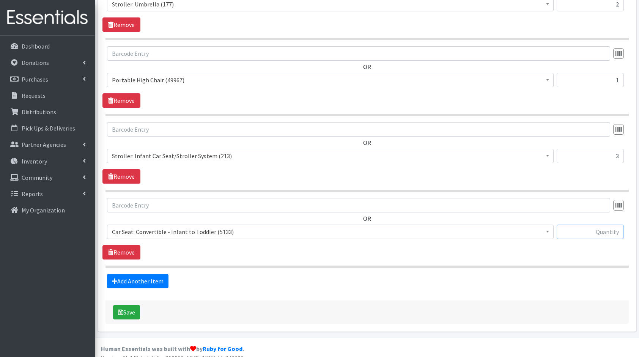
click at [584, 226] on input "text" at bounding box center [590, 232] width 67 height 14
type input "3"
type input "2"
click at [123, 274] on link "Add Another Item" at bounding box center [137, 281] width 61 height 14
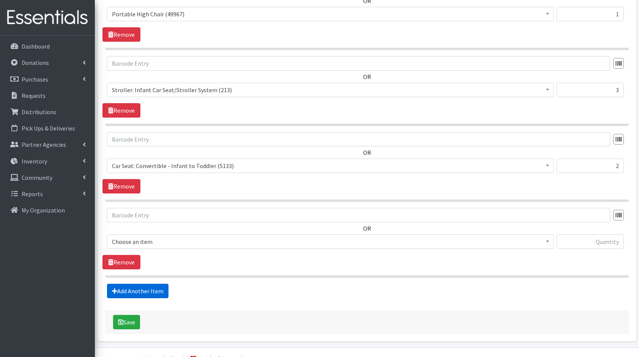
scroll to position [1708, 0]
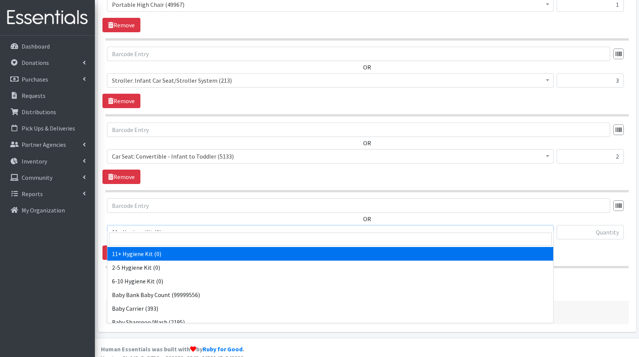
click at [182, 227] on span "11+ Hygiene Kit (0)" at bounding box center [330, 232] width 437 height 11
click at [194, 238] on input "search" at bounding box center [330, 239] width 443 height 13
type input "carr"
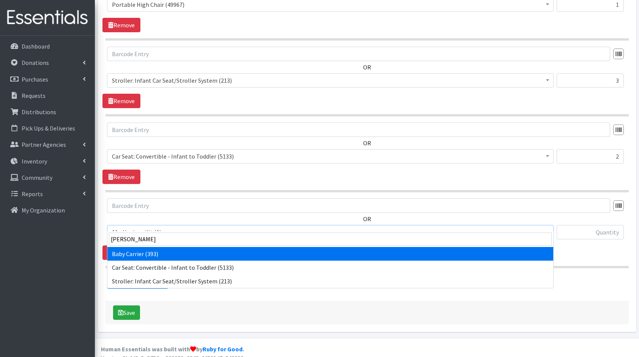
select select "10578"
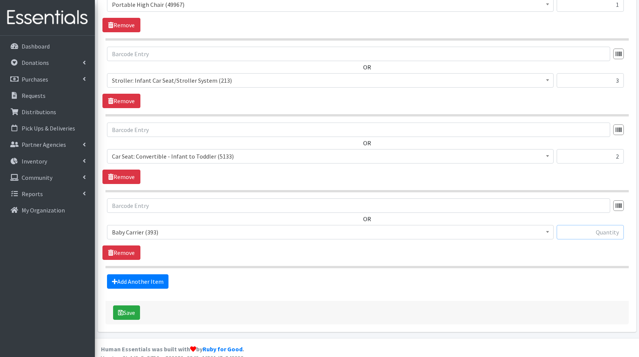
click at [593, 225] on input "text" at bounding box center [590, 232] width 67 height 14
type input "10"
click at [146, 274] on link "Add Another Item" at bounding box center [137, 281] width 61 height 14
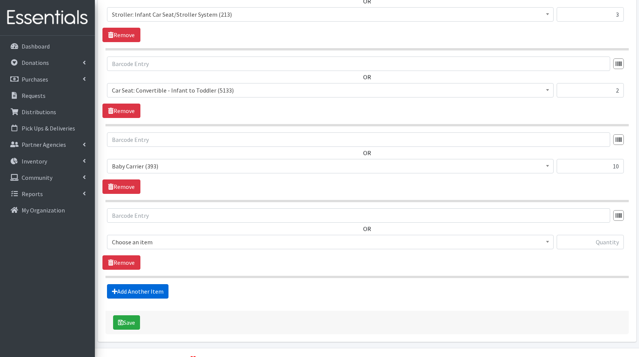
scroll to position [1783, 0]
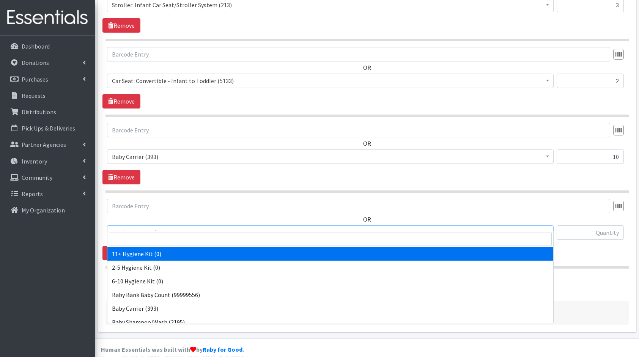
click at [162, 227] on span "11+ Hygiene Kit (0)" at bounding box center [330, 232] width 437 height 11
click at [175, 236] on input "search" at bounding box center [330, 239] width 443 height 13
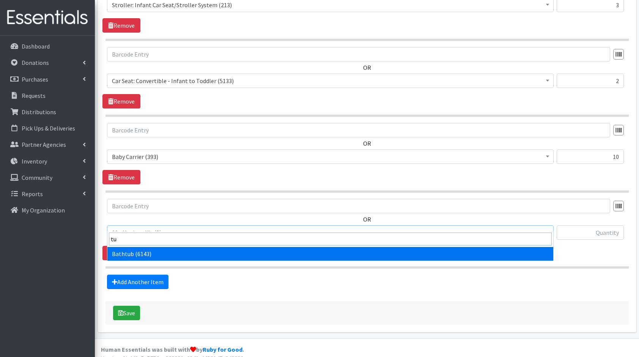
type input "tub"
select select "10579"
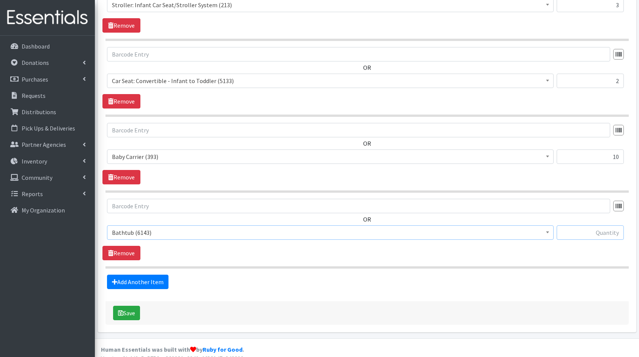
click at [593, 225] on input "text" at bounding box center [590, 232] width 67 height 14
type input "7"
click at [126, 306] on button "Save" at bounding box center [126, 313] width 27 height 14
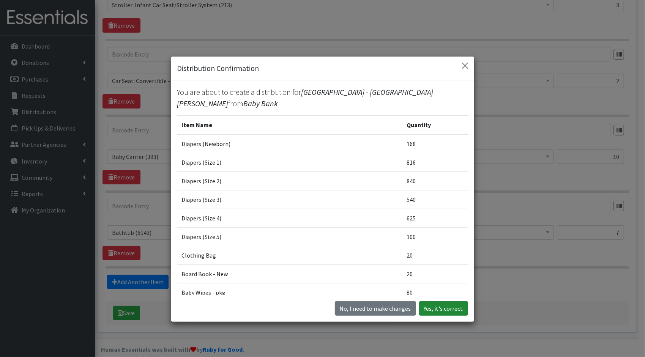
click at [441, 310] on button "Yes, it's correct" at bounding box center [443, 308] width 49 height 14
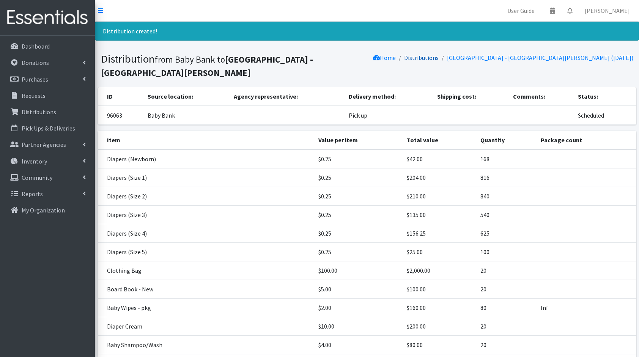
click at [439, 58] on link "Distributions" at bounding box center [421, 58] width 35 height 8
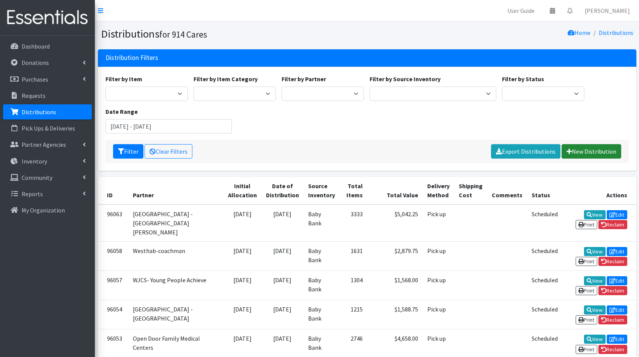
click at [610, 151] on link "New Distribution" at bounding box center [592, 151] width 60 height 14
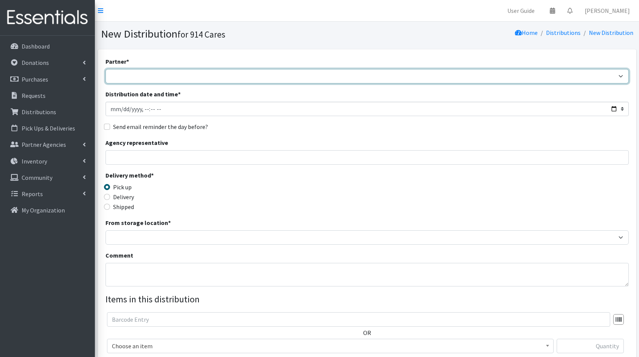
click at [387, 80] on select "4Communities 914United Abbot House Accompany Now All Access Yonkers, Inc All Or…" at bounding box center [366, 76] width 523 height 14
select select "2894"
click at [105, 69] on select "4Communities 914United Abbot House Accompany Now All Access Yonkers, Inc All Or…" at bounding box center [366, 76] width 523 height 14
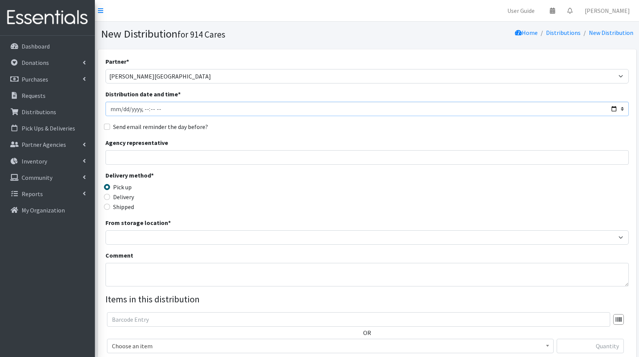
click at [615, 110] on input "Distribution date and time *" at bounding box center [366, 109] width 523 height 14
type input "[DATE]T23:59"
click at [309, 130] on div "Send email reminder the day before?" at bounding box center [366, 126] width 523 height 9
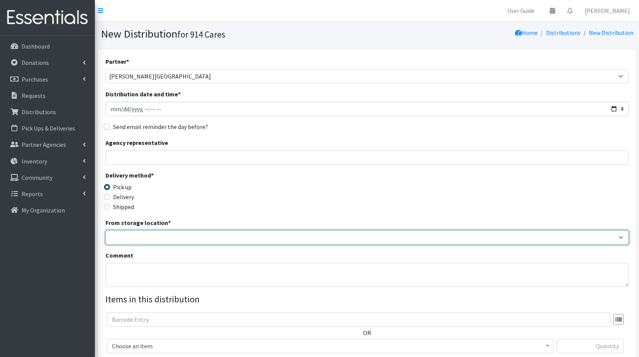
click at [186, 239] on select "Baby Bank Camp Clothing Plus Essentials Bank Westchester Reads" at bounding box center [366, 237] width 523 height 14
select select "305"
click at [105, 230] on select "Baby Bank Camp Clothing Plus Essentials Bank Westchester Reads" at bounding box center [366, 237] width 523 height 14
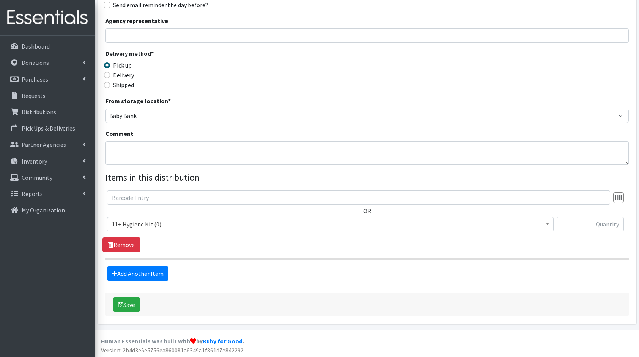
click at [157, 220] on span "11+ Hygiene Kit (0)" at bounding box center [330, 224] width 437 height 11
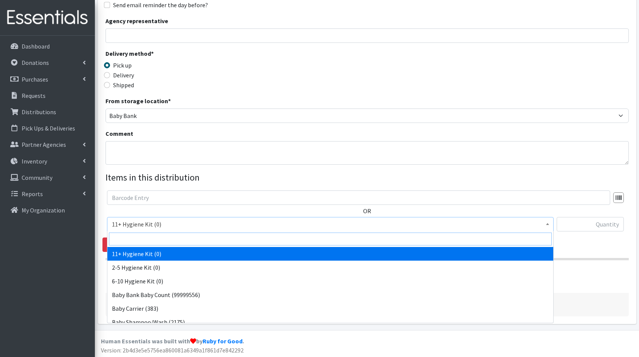
click at [183, 243] on input "search" at bounding box center [330, 239] width 443 height 13
type input "dia"
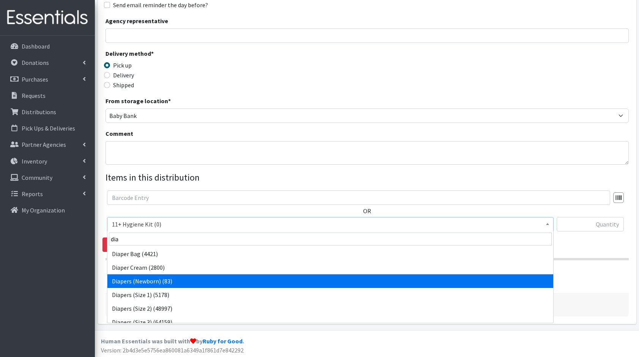
select select "5217"
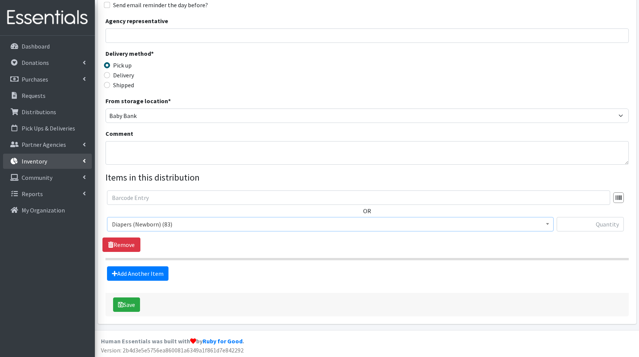
click at [52, 161] on link "Inventory" at bounding box center [47, 161] width 89 height 15
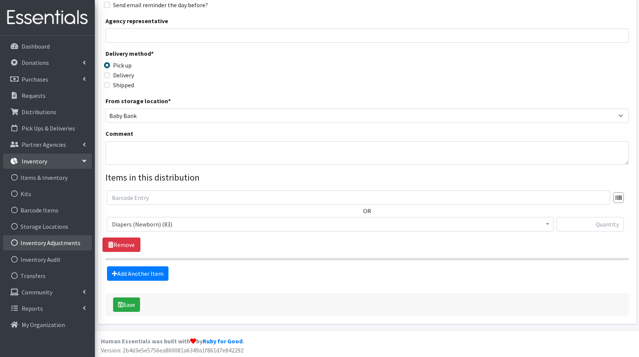
click at [47, 238] on link "Inventory Adjustments" at bounding box center [47, 242] width 89 height 15
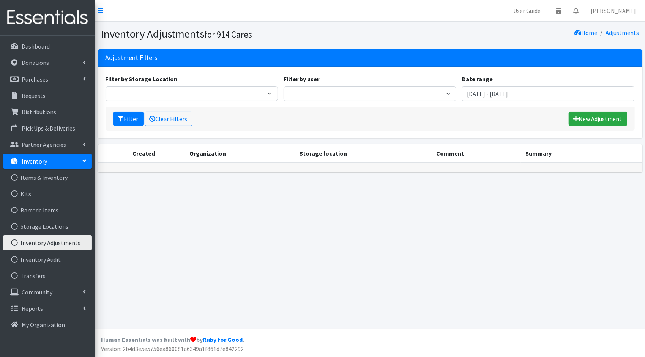
click at [602, 110] on div "Filter Clear Filters New Adjustment" at bounding box center [369, 119] width 529 height 24
click at [602, 116] on link "New Adjustment" at bounding box center [597, 119] width 58 height 14
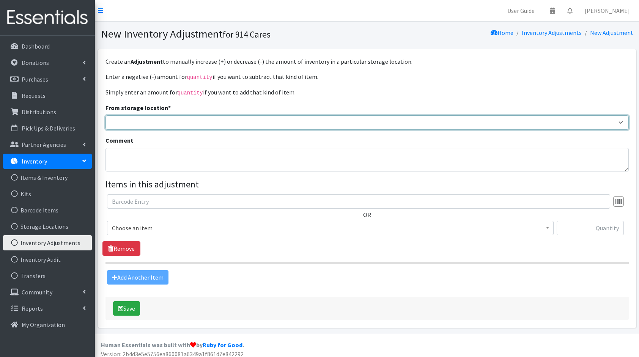
click at [190, 120] on select "Essentials Bank Clothing Plus Camp Baby Bank Westchester Reads" at bounding box center [366, 122] width 523 height 14
select select "305"
click at [105, 115] on select "Essentials Bank Clothing Plus Camp Baby Bank Westchester Reads" at bounding box center [366, 122] width 523 height 14
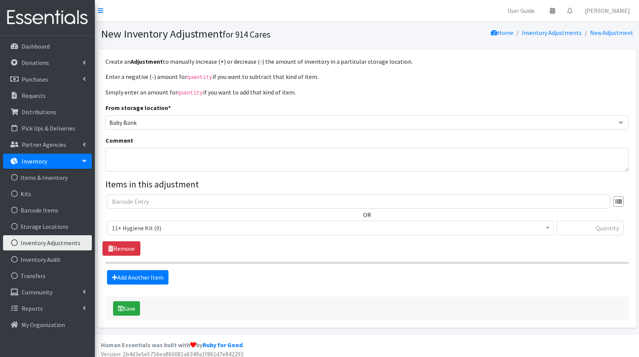
click at [146, 232] on span "11+ Hygiene Kit (0)" at bounding box center [330, 228] width 437 height 11
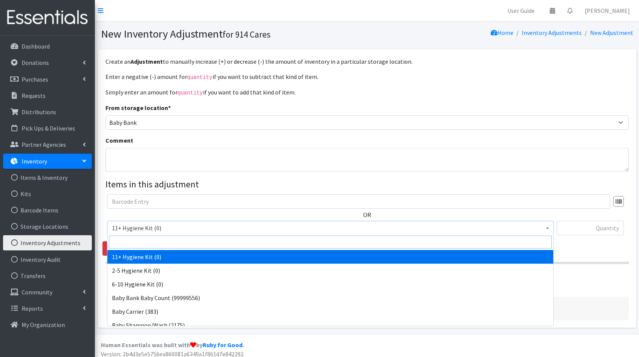
click at [151, 237] on input "search" at bounding box center [330, 242] width 443 height 13
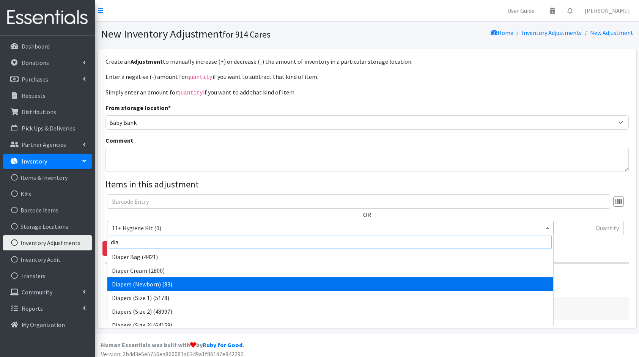
type input "dia"
select select "5217"
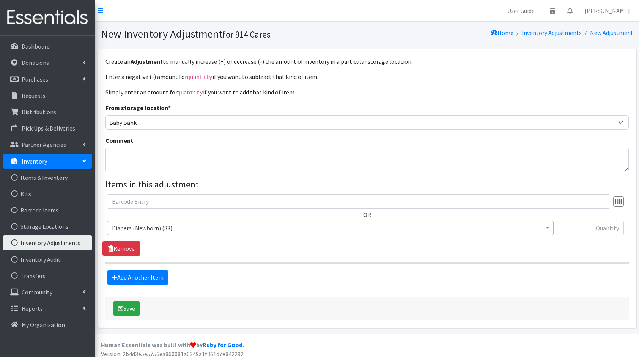
click at [595, 235] on div at bounding box center [590, 231] width 67 height 20
click at [608, 225] on input "text" at bounding box center [590, 228] width 67 height 14
type input "10000"
click at [122, 312] on button "Save" at bounding box center [126, 308] width 27 height 14
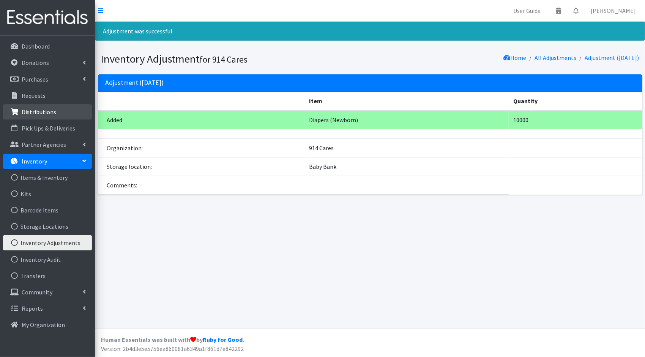
click at [42, 109] on p "Distributions" at bounding box center [39, 112] width 35 height 8
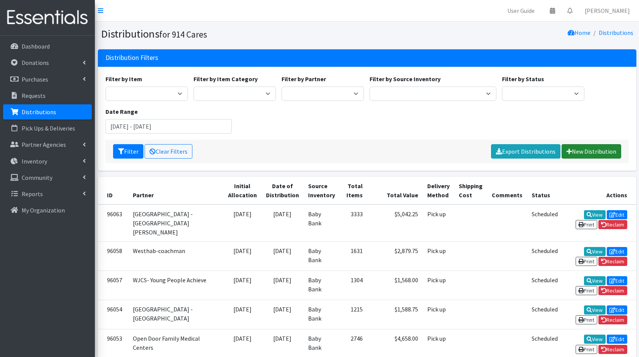
click at [594, 153] on link "New Distribution" at bounding box center [592, 151] width 60 height 14
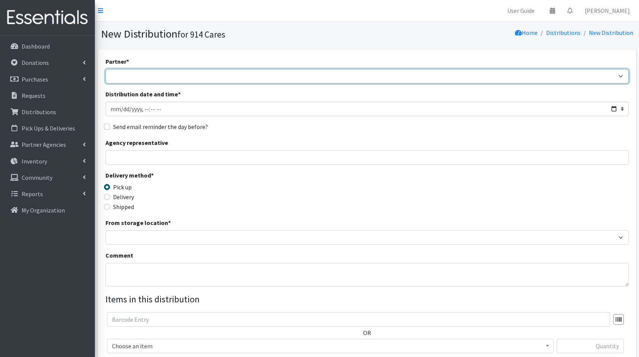
click at [165, 80] on select "4Communities 914United Abbot House Accompany Now All Access Yonkers, Inc All Or…" at bounding box center [366, 76] width 523 height 14
select select "2894"
click at [105, 69] on select "4Communities 914United Abbot House Accompany Now All Access Yonkers, Inc All Or…" at bounding box center [366, 76] width 523 height 14
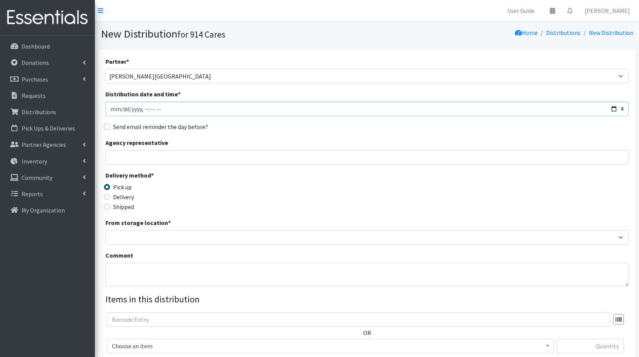
click at [615, 108] on input "Distribution date and time *" at bounding box center [366, 109] width 523 height 14
type input "[DATE]T23:59"
click at [282, 139] on div "Agency representative" at bounding box center [366, 151] width 523 height 27
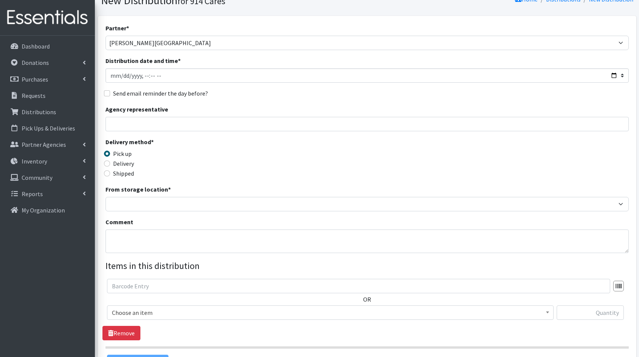
scroll to position [34, 0]
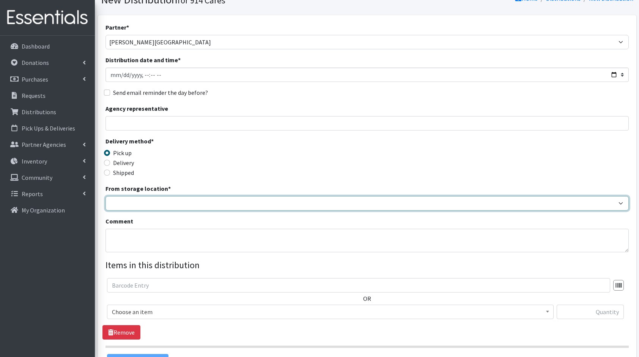
click at [168, 209] on select "Baby Bank Camp Clothing Plus Essentials Bank Westchester Reads" at bounding box center [366, 203] width 523 height 14
select select "305"
click at [105, 196] on select "Baby Bank Camp Clothing Plus Essentials Bank Westchester Reads" at bounding box center [366, 203] width 523 height 14
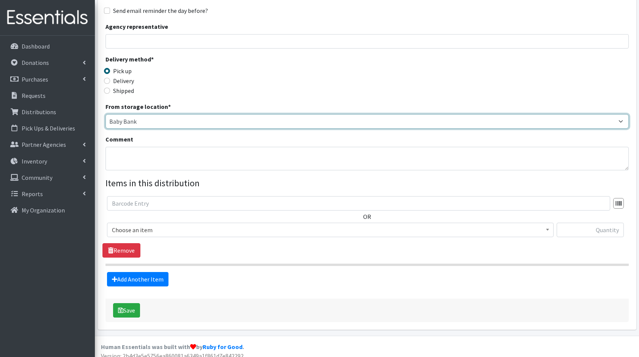
scroll to position [122, 0]
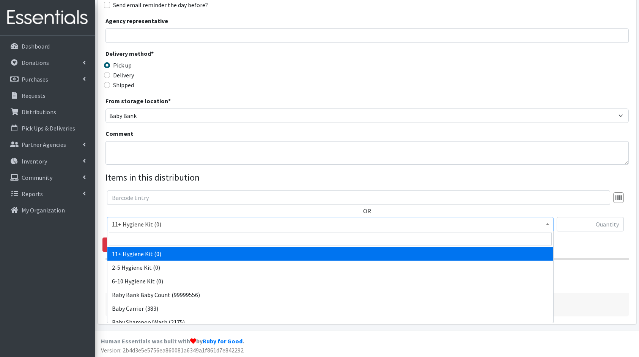
click at [161, 223] on span "11+ Hygiene Kit (0)" at bounding box center [330, 224] width 437 height 11
click at [175, 239] on input "search" at bounding box center [330, 239] width 443 height 13
type input "dia"
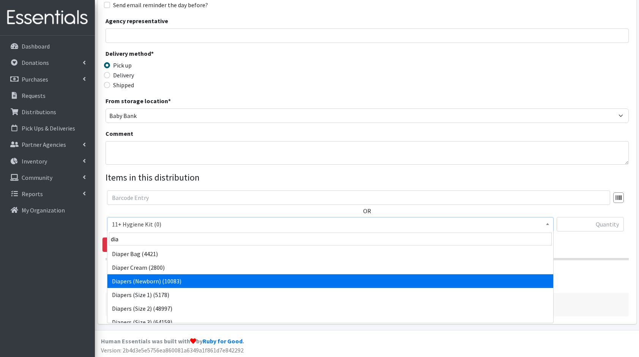
select select "5217"
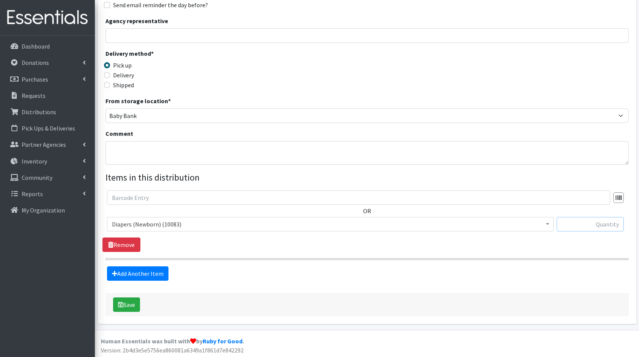
click at [590, 224] on input "text" at bounding box center [590, 224] width 67 height 14
type input "504"
click at [124, 274] on link "Add Another Item" at bounding box center [137, 273] width 61 height 14
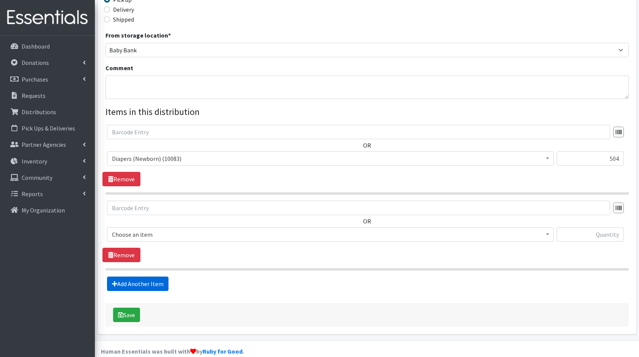
scroll to position [197, 0]
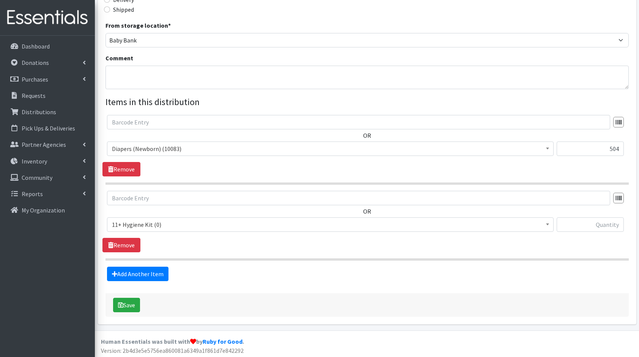
click at [169, 233] on span "11+ Hygiene Kit (0) 2-5 Hygiene Kit (0) 6-10 Hygiene Kit (0) Baby Bank Baby Cou…" at bounding box center [330, 227] width 447 height 20
click at [181, 225] on span "11+ Hygiene Kit (0)" at bounding box center [330, 224] width 437 height 11
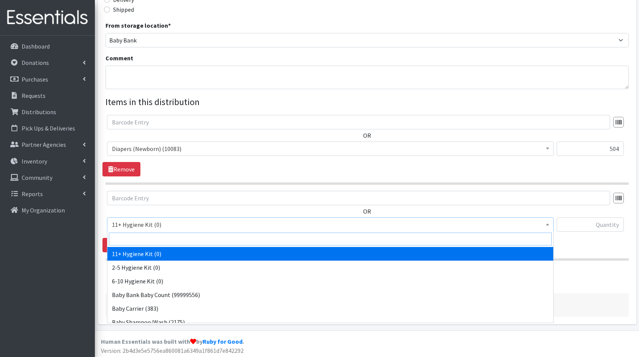
click at [216, 236] on input "search" at bounding box center [330, 239] width 443 height 13
type input "e"
type input "dia"
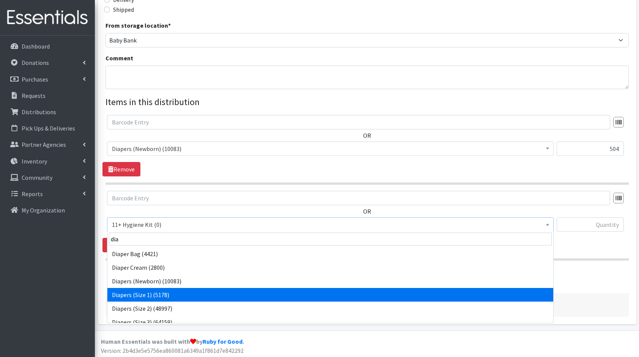
select select "5195"
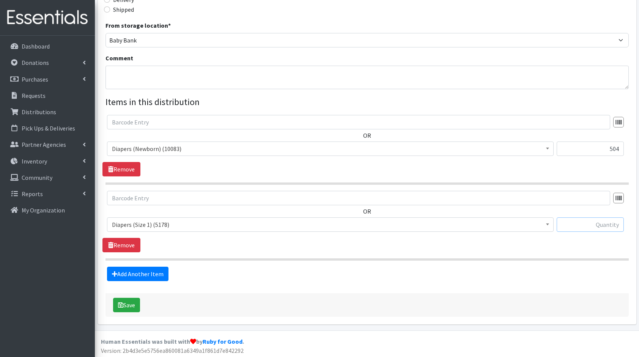
click at [603, 231] on input "text" at bounding box center [590, 224] width 67 height 14
type input "1200"
click at [128, 277] on link "Add Another Item" at bounding box center [137, 274] width 61 height 14
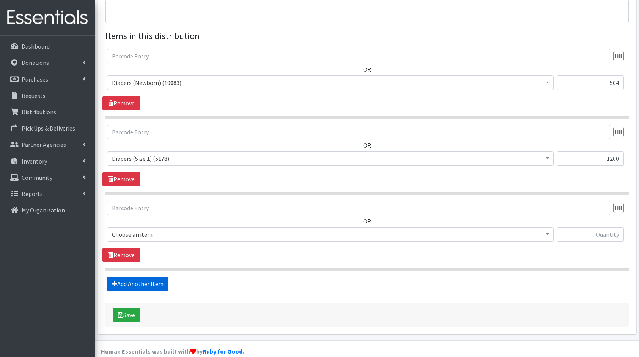
scroll to position [273, 0]
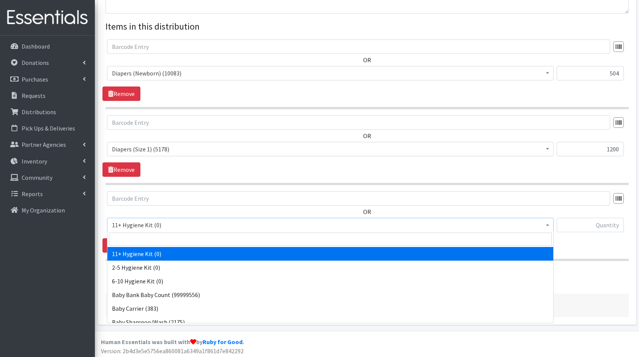
click at [162, 222] on span "11+ Hygiene Kit (0)" at bounding box center [330, 225] width 437 height 11
click at [192, 238] on input "search" at bounding box center [330, 239] width 443 height 13
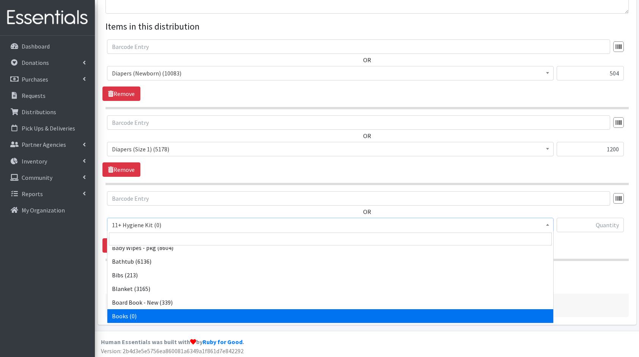
scroll to position [102, 0]
click at [192, 238] on input "search" at bounding box center [330, 239] width 443 height 13
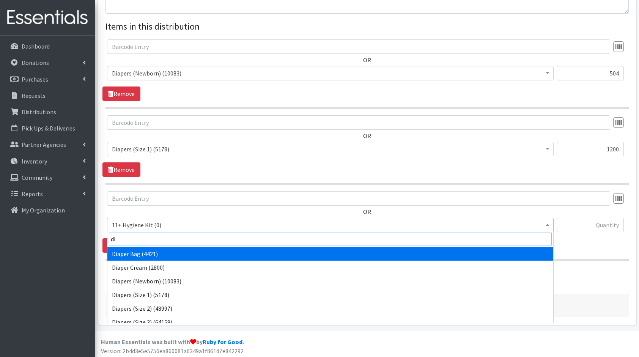
type input "dia"
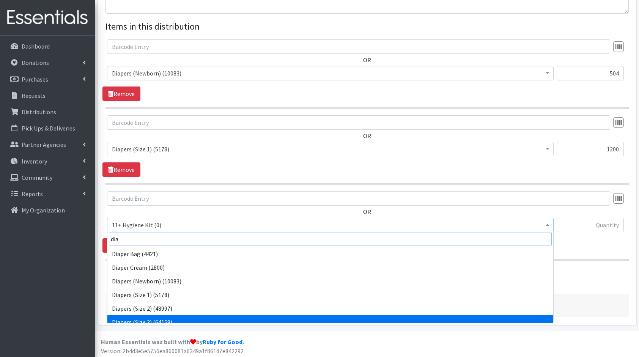
scroll to position [6, 0]
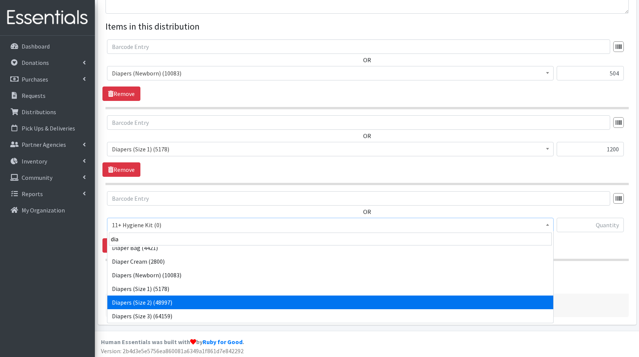
select select "5196"
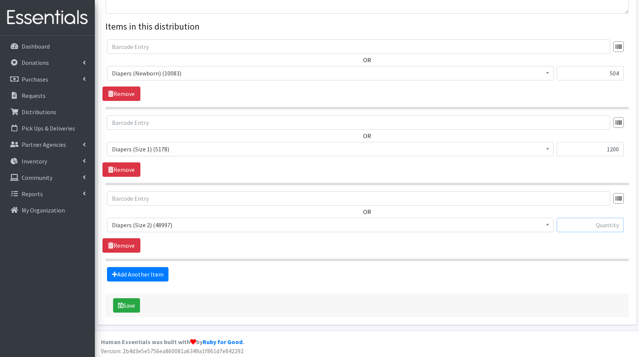
click at [571, 222] on input "text" at bounding box center [590, 225] width 67 height 14
type input "336"
click at [137, 269] on link "Add Another Item" at bounding box center [137, 274] width 61 height 14
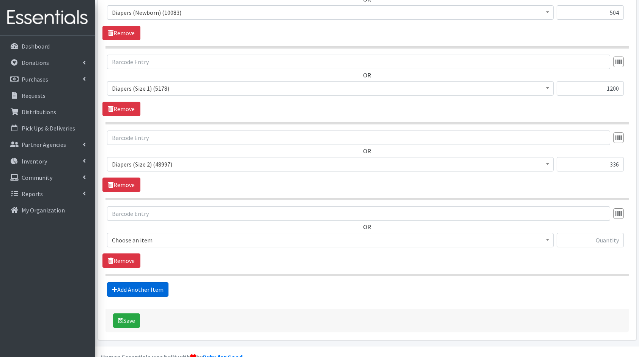
scroll to position [348, 0]
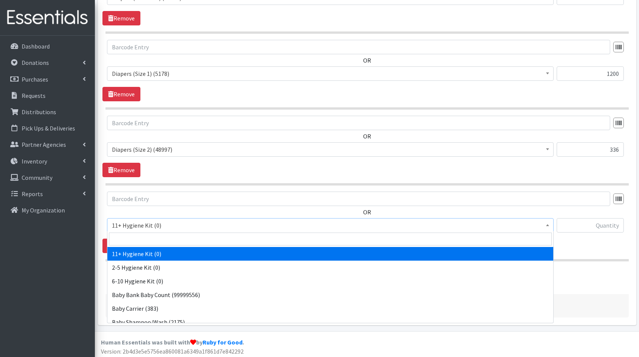
click at [148, 223] on span "11+ Hygiene Kit (0)" at bounding box center [330, 225] width 437 height 11
click at [164, 237] on input "search" at bounding box center [330, 239] width 443 height 13
type input "dia"
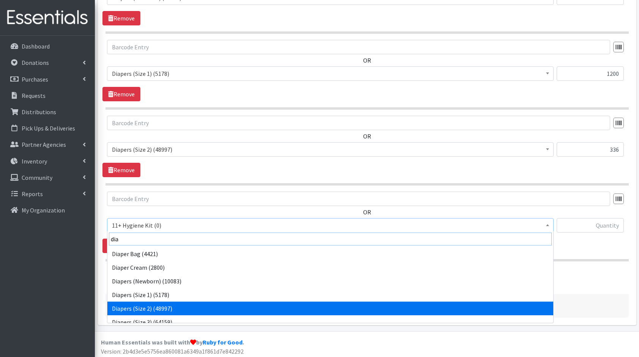
scroll to position [6, 0]
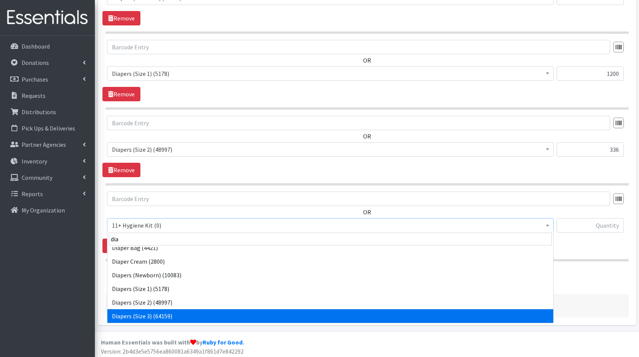
select select "5205"
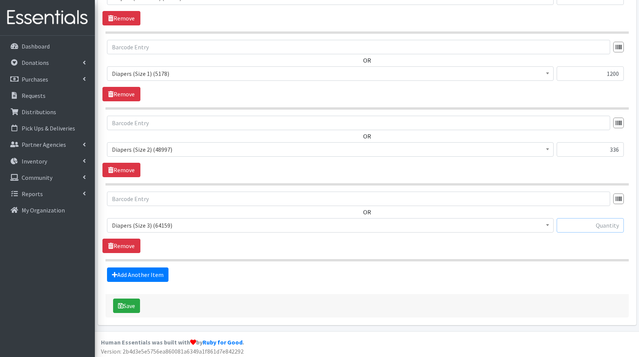
click at [564, 219] on input "text" at bounding box center [590, 225] width 67 height 14
type input "280"
click at [130, 270] on link "Add Another Item" at bounding box center [137, 275] width 61 height 14
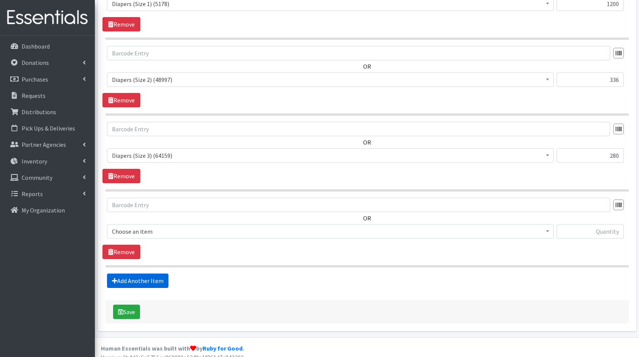
scroll to position [424, 0]
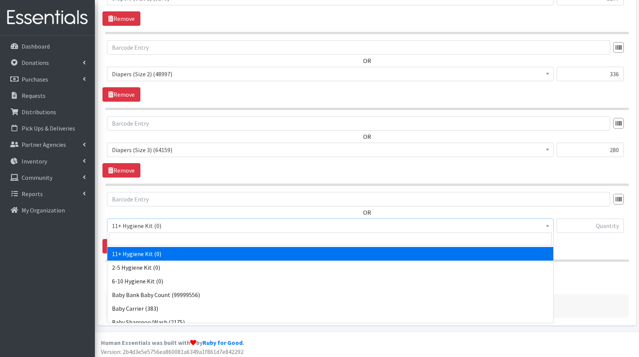
click at [133, 222] on span "11+ Hygiene Kit (0)" at bounding box center [330, 225] width 437 height 11
click at [171, 239] on input "search" at bounding box center [330, 239] width 443 height 13
type input "dia"
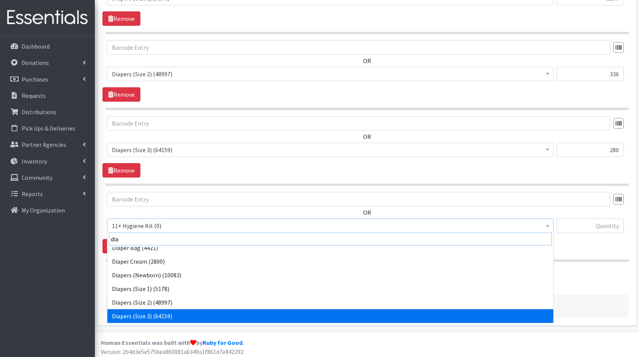
scroll to position [20, 0]
select select "5206"
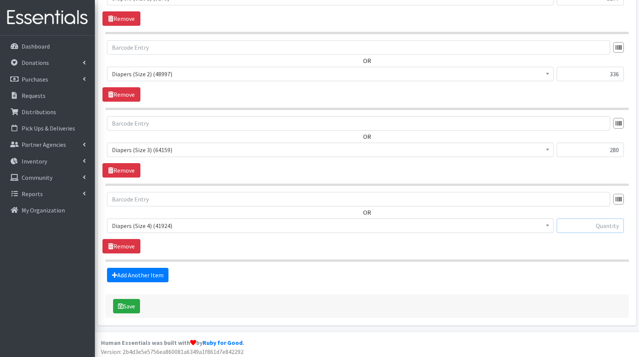
click at [593, 222] on input "text" at bounding box center [590, 226] width 67 height 14
type input "625"
click at [145, 274] on link "Add Another Item" at bounding box center [137, 275] width 61 height 14
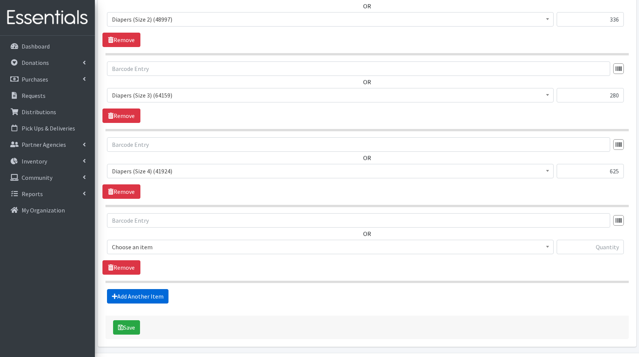
scroll to position [499, 0]
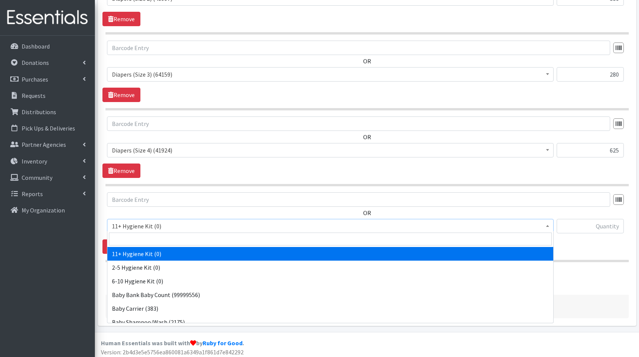
click at [149, 219] on span "11+ Hygiene Kit (0)" at bounding box center [330, 226] width 447 height 14
click at [170, 233] on input "search" at bounding box center [330, 239] width 443 height 13
type input "dia"
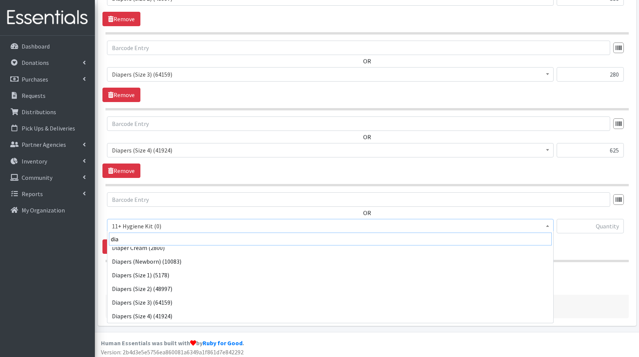
scroll to position [33, 0]
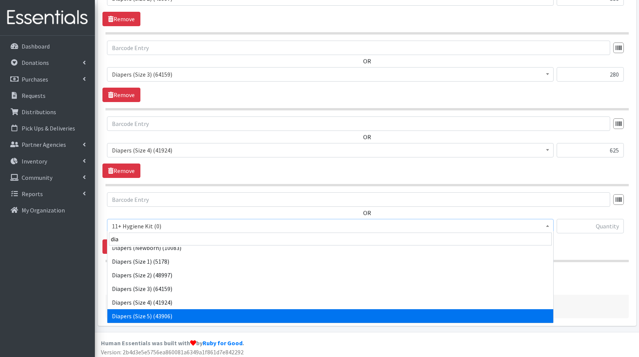
select select "5208"
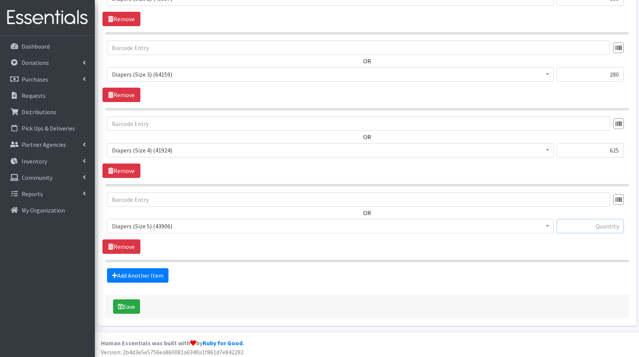
click at [604, 219] on input "text" at bounding box center [590, 226] width 67 height 14
type input "200"
click at [151, 275] on link "Add Another Item" at bounding box center [137, 275] width 61 height 14
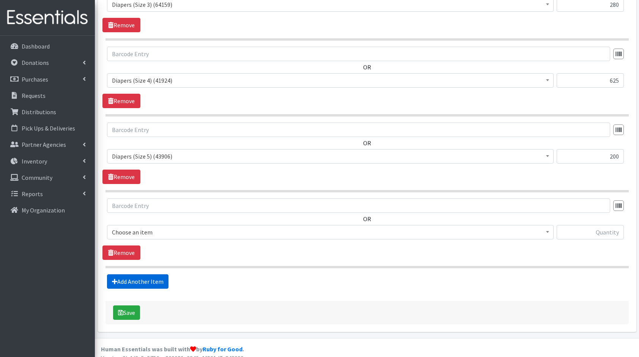
scroll to position [575, 0]
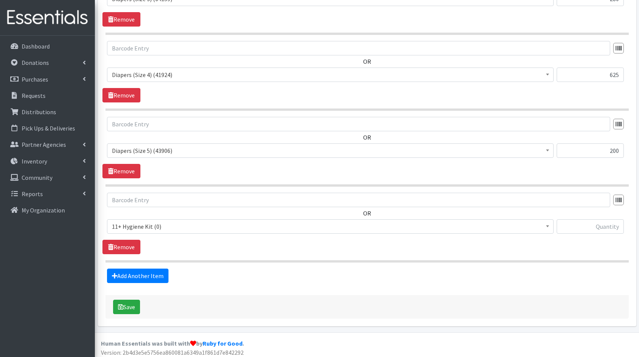
click at [171, 226] on span "11+ Hygiene Kit (0)" at bounding box center [330, 226] width 437 height 11
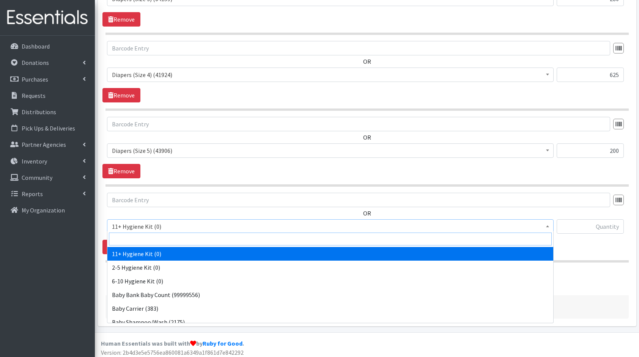
click at [187, 237] on input "search" at bounding box center [330, 239] width 443 height 13
type input "clo"
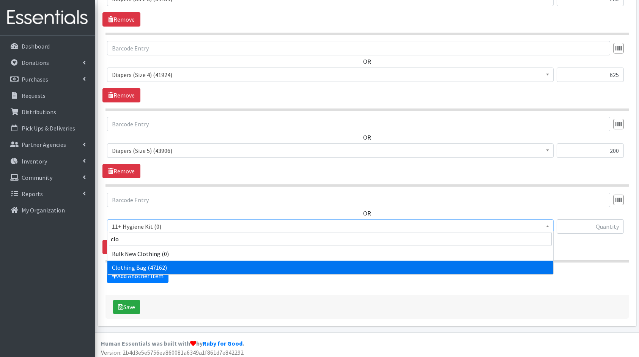
select select "10574"
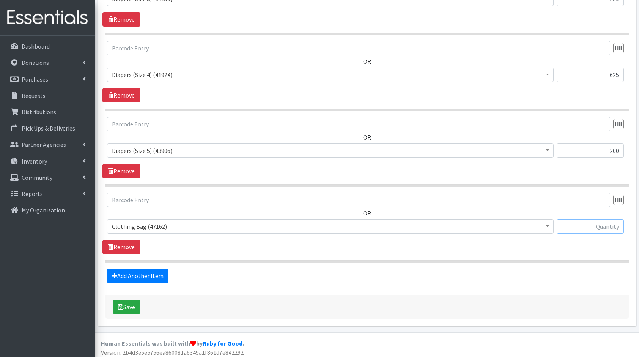
click at [595, 220] on input "text" at bounding box center [590, 226] width 67 height 14
type input "20"
click at [127, 271] on link "Add Another Item" at bounding box center [137, 276] width 61 height 14
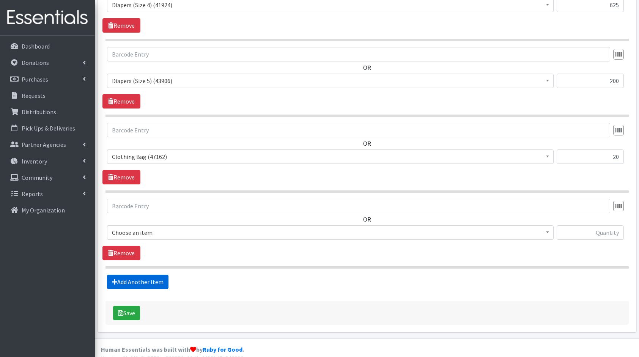
scroll to position [650, 0]
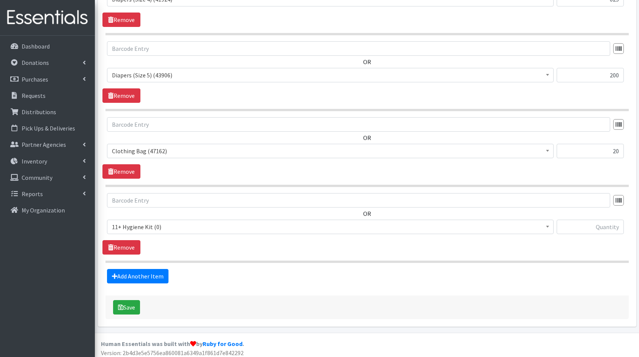
click at [148, 224] on span "11+ Hygiene Kit (0)" at bounding box center [330, 227] width 437 height 11
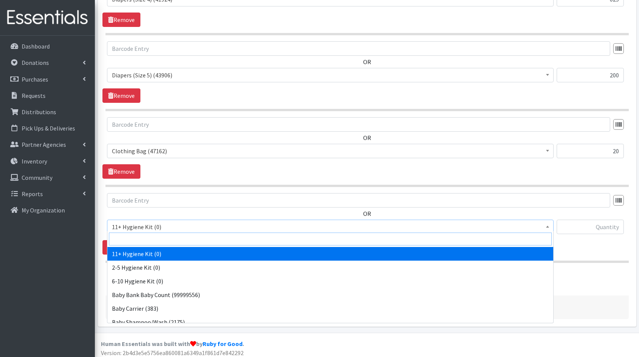
click at [165, 235] on input "search" at bounding box center [330, 239] width 443 height 13
type input "boa"
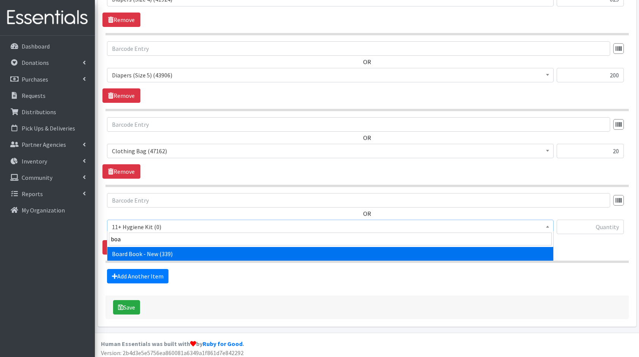
select select "10657"
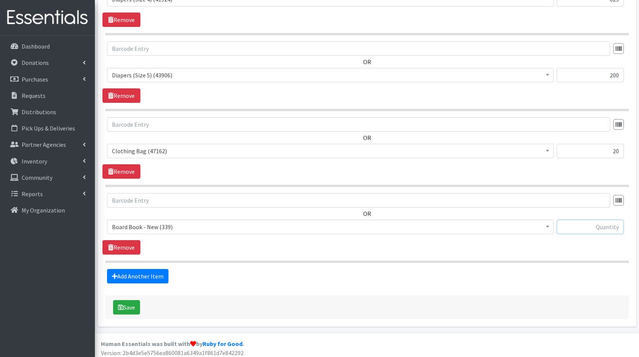
click at [609, 220] on input "text" at bounding box center [590, 227] width 67 height 14
type input "20"
click at [131, 269] on link "Add Another Item" at bounding box center [137, 276] width 61 height 14
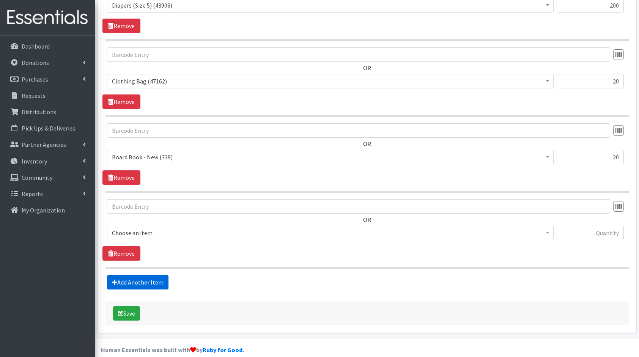
scroll to position [726, 0]
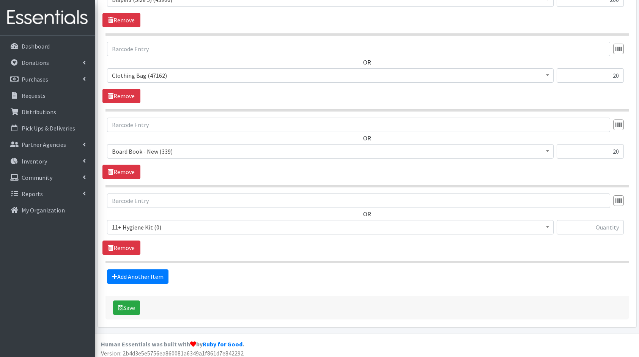
click at [171, 228] on span "11+ Hygiene Kit (0)" at bounding box center [330, 227] width 437 height 11
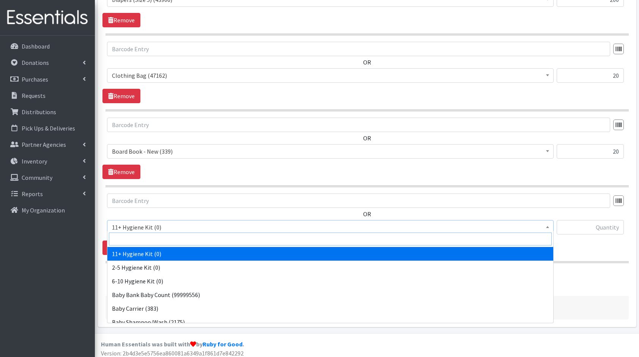
click at [185, 236] on input "search" at bounding box center [330, 239] width 443 height 13
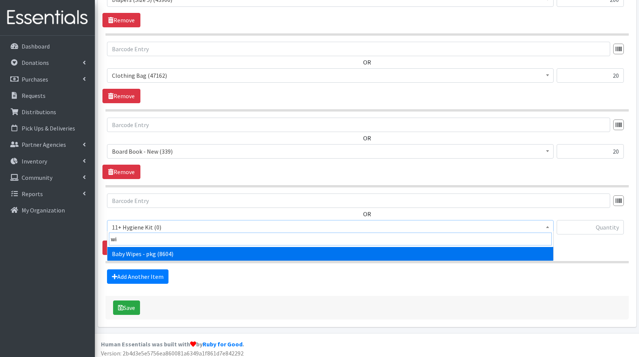
type input "wip"
select select "5219"
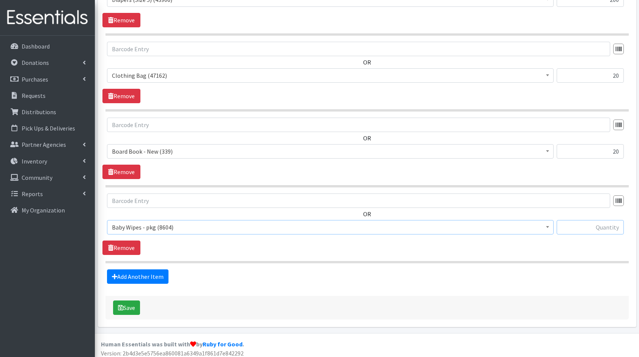
click at [605, 220] on input "text" at bounding box center [590, 227] width 67 height 14
type input "80"
click at [136, 271] on link "Add Another Item" at bounding box center [137, 276] width 61 height 14
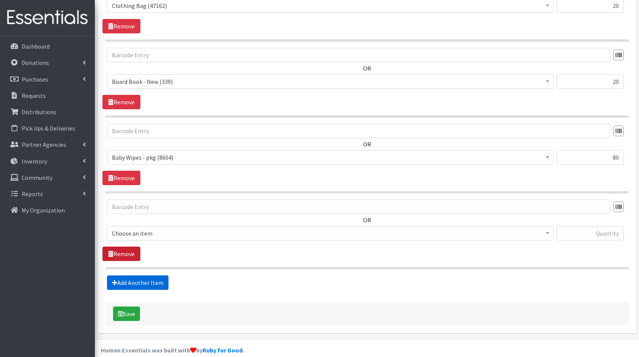
scroll to position [801, 0]
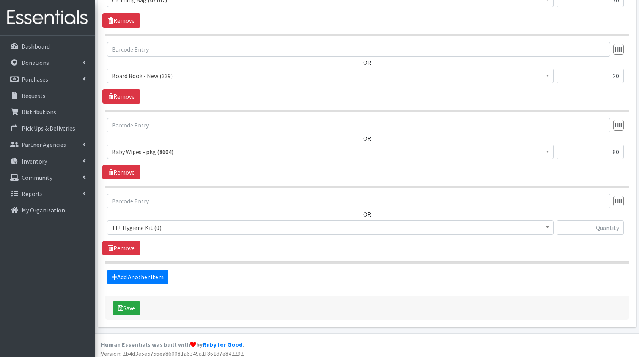
click at [137, 222] on span "11+ Hygiene Kit (0)" at bounding box center [330, 227] width 437 height 11
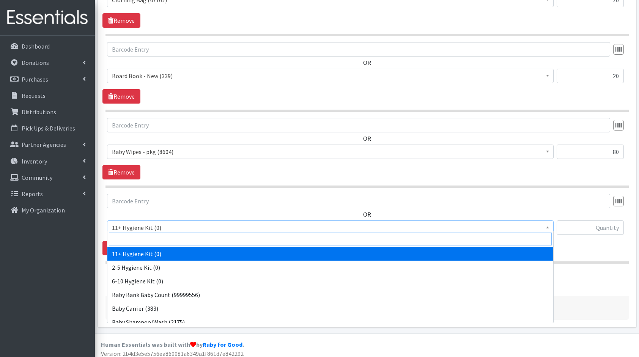
click at [173, 233] on input "search" at bounding box center [330, 239] width 443 height 13
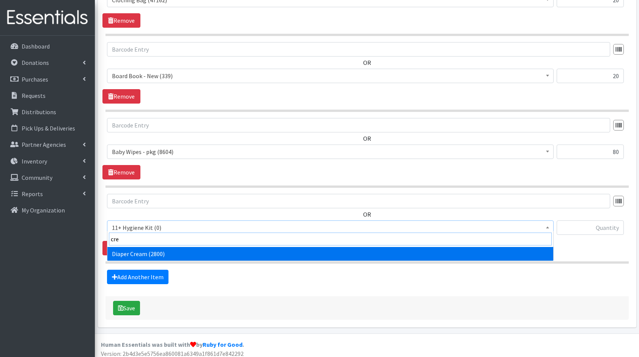
type input "crea"
select select "10590"
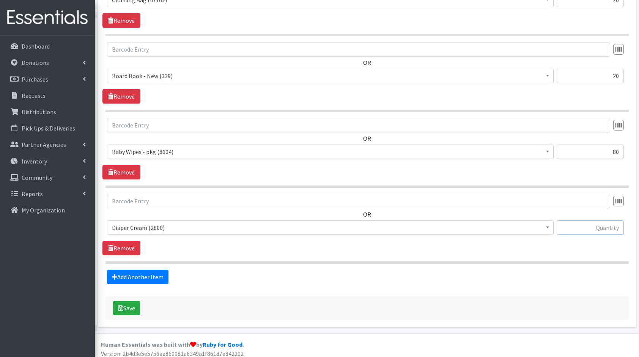
click at [579, 229] on input "text" at bounding box center [590, 227] width 67 height 14
type input "20"
click at [134, 279] on link "Add Another Item" at bounding box center [137, 277] width 61 height 14
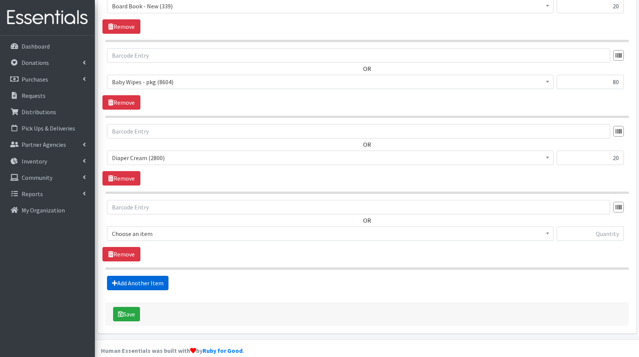
scroll to position [877, 0]
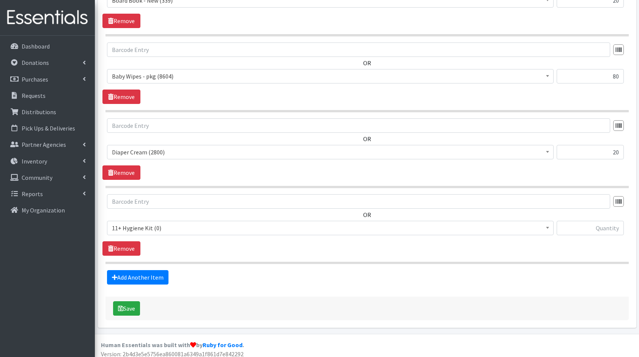
click at [145, 224] on span "11+ Hygiene Kit (0)" at bounding box center [330, 228] width 437 height 11
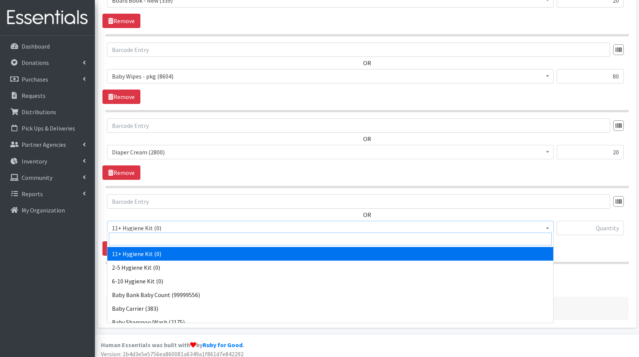
click at [158, 237] on input "search" at bounding box center [330, 239] width 443 height 13
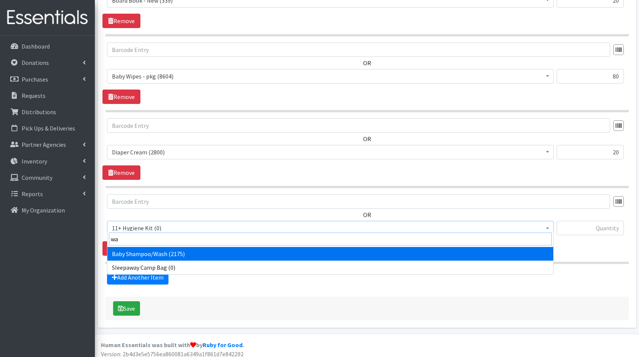
type input "was"
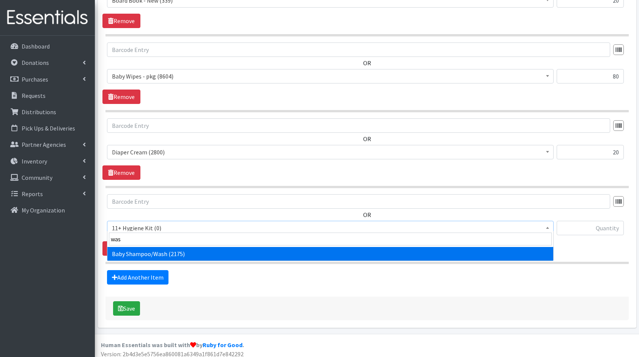
select select "10589"
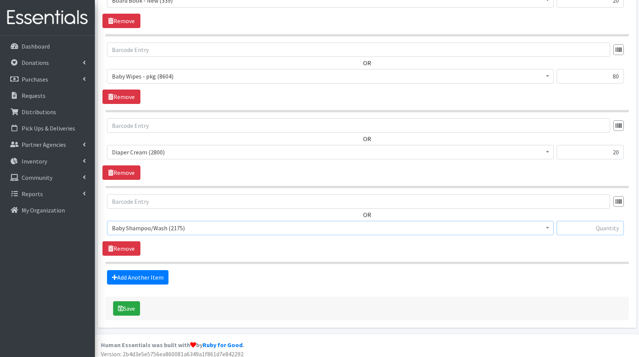
click at [569, 222] on input "text" at bounding box center [590, 228] width 67 height 14
type input "20"
click at [153, 270] on link "Add Another Item" at bounding box center [137, 277] width 61 height 14
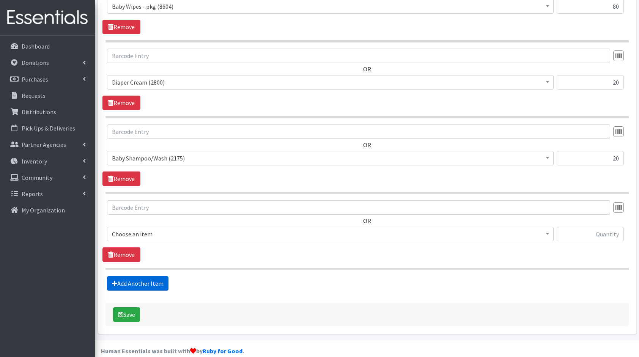
scroll to position [952, 0]
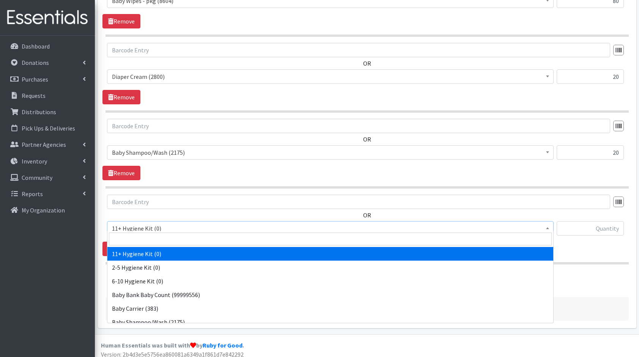
click at [160, 225] on span "11+ Hygiene Kit (0)" at bounding box center [330, 228] width 437 height 11
click at [184, 239] on input "search" at bounding box center [330, 239] width 443 height 13
type input "det"
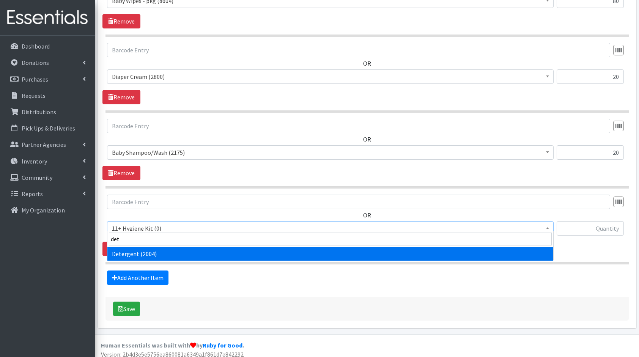
select select "10591"
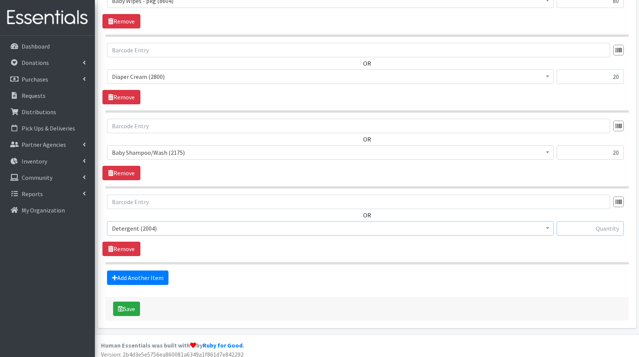
click at [589, 223] on input "text" at bounding box center [590, 228] width 67 height 14
type input "10"
click at [143, 271] on link "Add Another Item" at bounding box center [137, 278] width 61 height 14
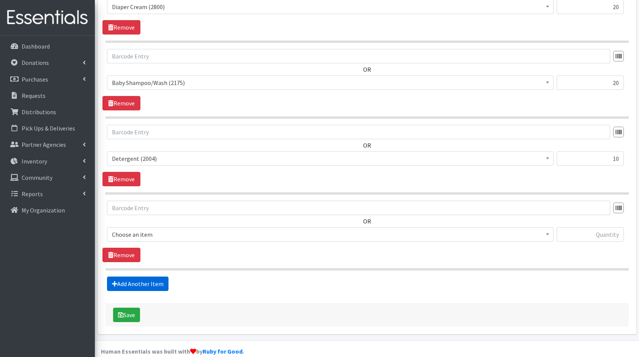
scroll to position [1028, 0]
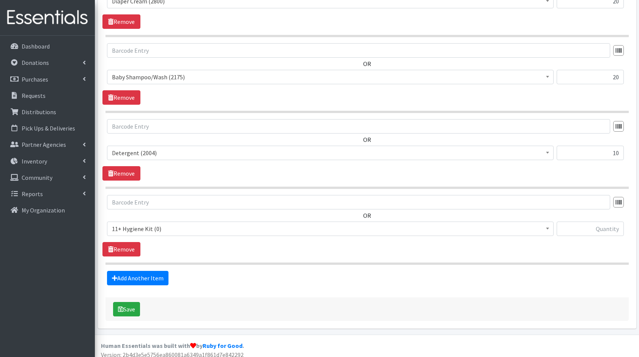
click at [177, 212] on div "OR 11+ Hygiene Kit (0) 2-5 Hygiene Kit (0) 6-10 Hygiene Kit (0) Baby Bank Baby …" at bounding box center [366, 218] width 529 height 47
click at [181, 224] on span "11+ Hygiene Kit (0)" at bounding box center [330, 229] width 437 height 11
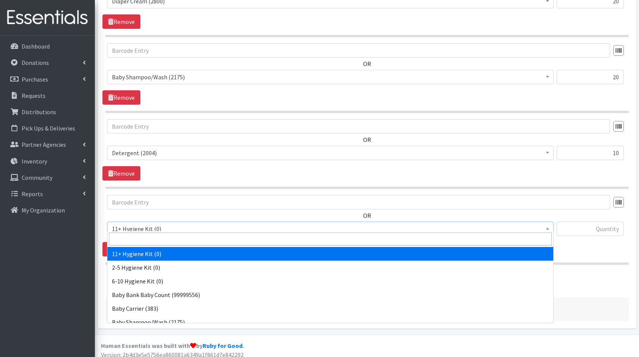
click at [199, 239] on input "search" at bounding box center [330, 239] width 443 height 13
type input "form"
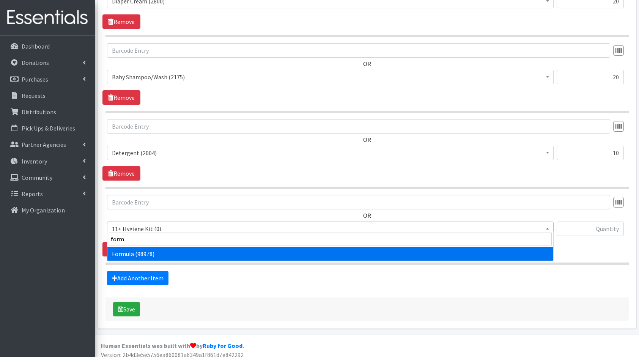
select select "13582"
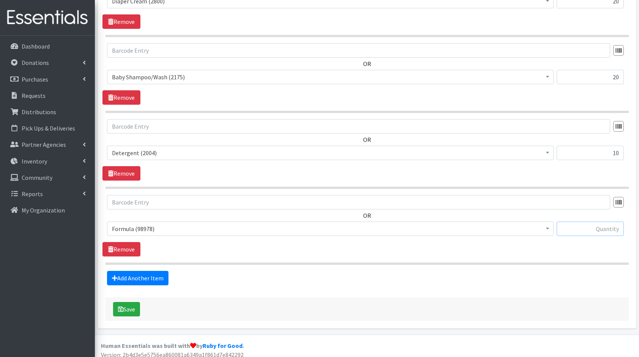
click at [616, 224] on input "text" at bounding box center [590, 229] width 67 height 14
type input "10"
click at [148, 271] on link "Add Another Item" at bounding box center [137, 278] width 61 height 14
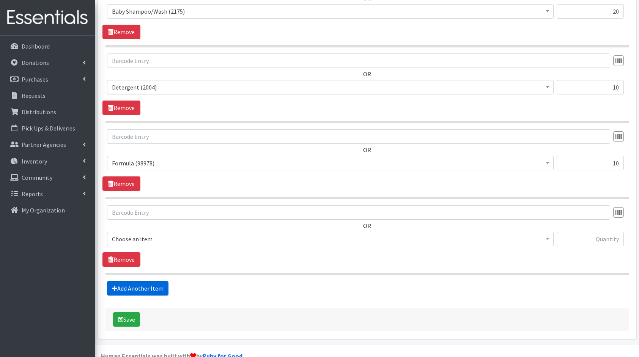
scroll to position [1103, 0]
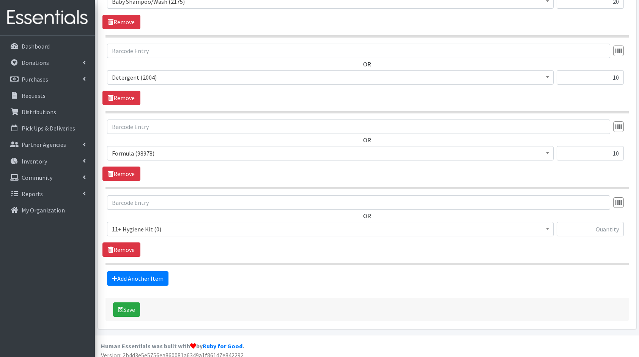
click at [198, 224] on span "11+ Hygiene Kit (0)" at bounding box center [330, 229] width 437 height 11
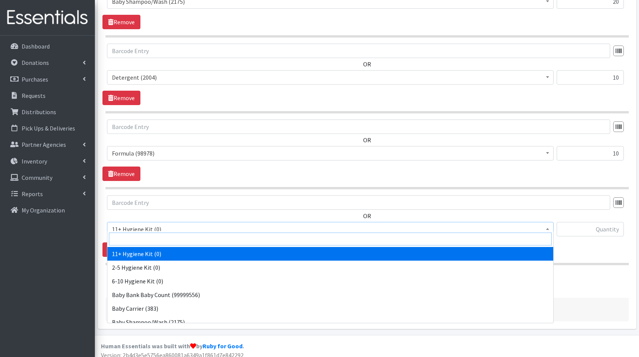
click at [214, 236] on input "search" at bounding box center [330, 239] width 443 height 13
type input "to"
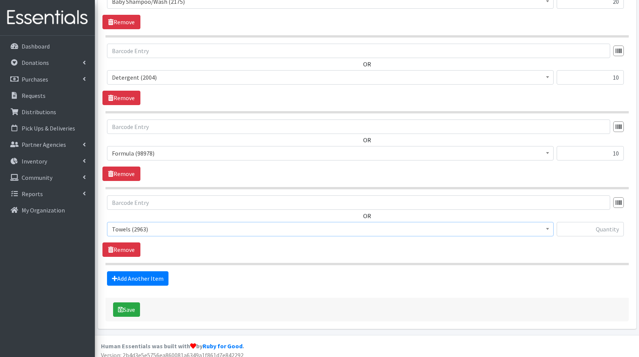
select select "10577"
click at [595, 223] on input "text" at bounding box center [590, 229] width 67 height 14
type input "18"
click at [148, 271] on link "Add Another Item" at bounding box center [137, 278] width 61 height 14
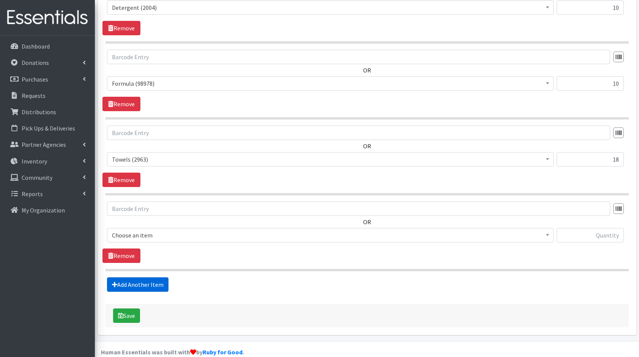
scroll to position [1179, 0]
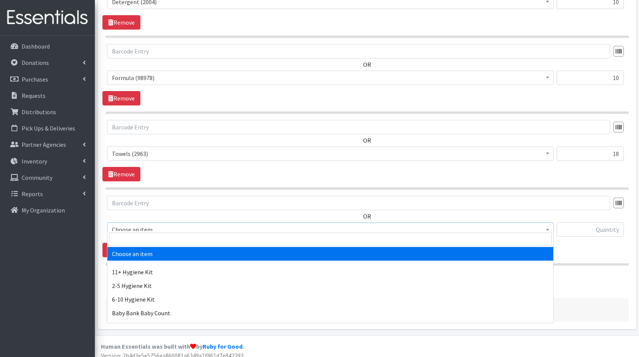
click at [159, 224] on span "Choose an item" at bounding box center [330, 229] width 437 height 11
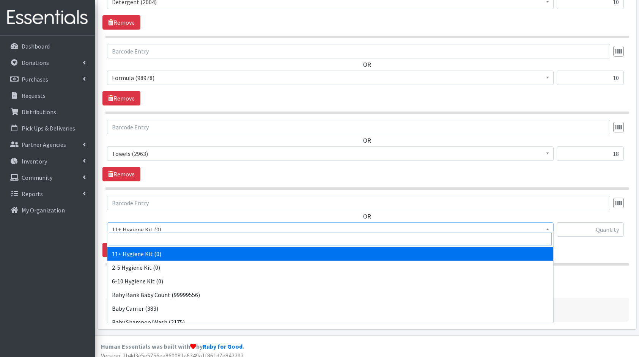
click at [180, 234] on input "search" at bounding box center [330, 239] width 443 height 13
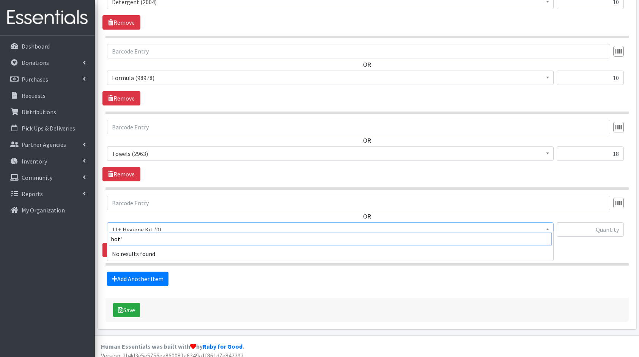
type input "bot"
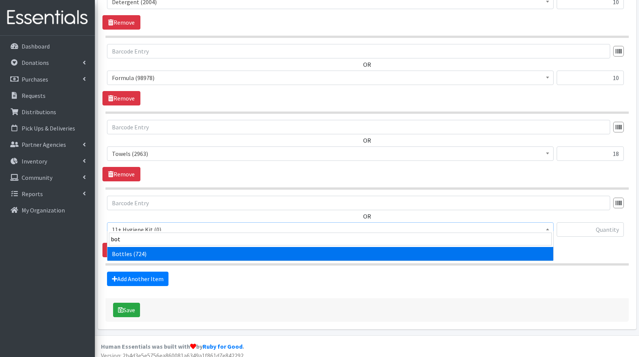
select select "10576"
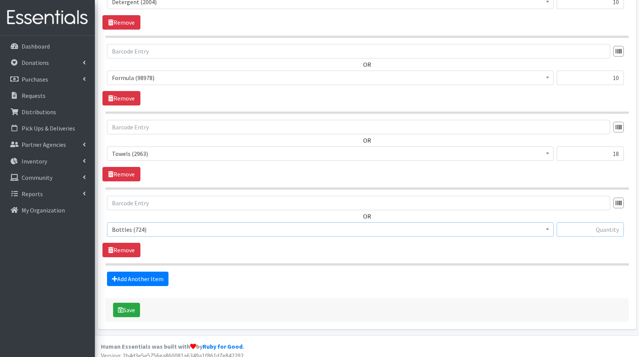
click at [590, 227] on input "text" at bounding box center [590, 229] width 67 height 14
type input "13"
click at [130, 272] on link "Add Another Item" at bounding box center [137, 279] width 61 height 14
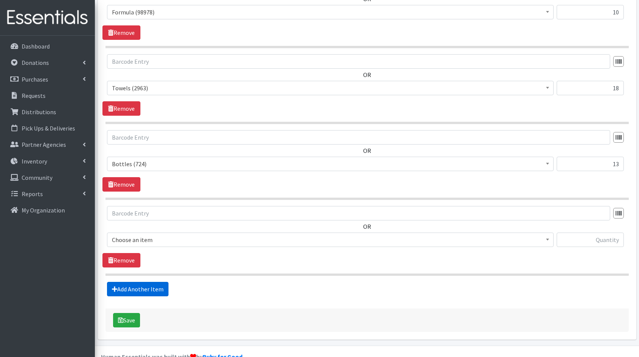
scroll to position [1255, 0]
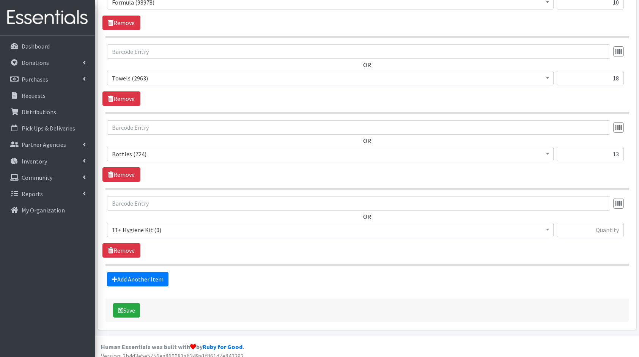
click at [159, 225] on span "11+ Hygiene Kit (0)" at bounding box center [330, 230] width 437 height 11
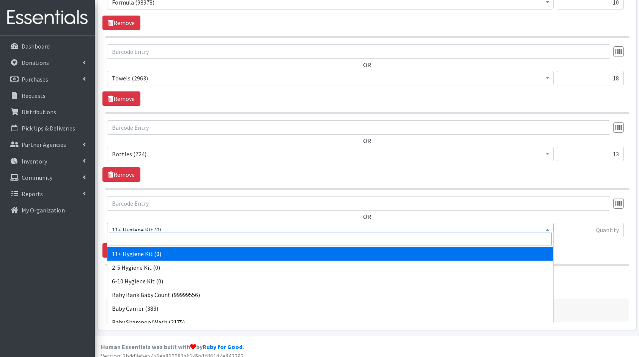
click at [186, 235] on input "search" at bounding box center [330, 239] width 443 height 13
type input "bla"
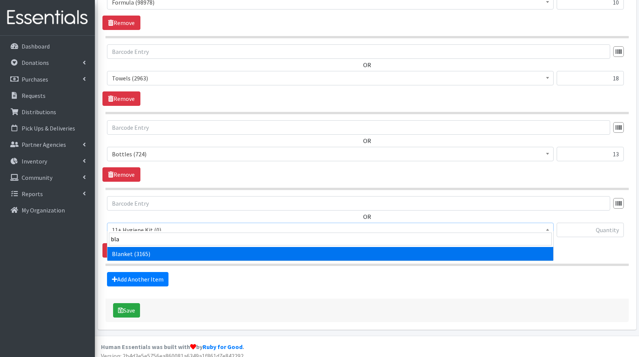
select select "10596"
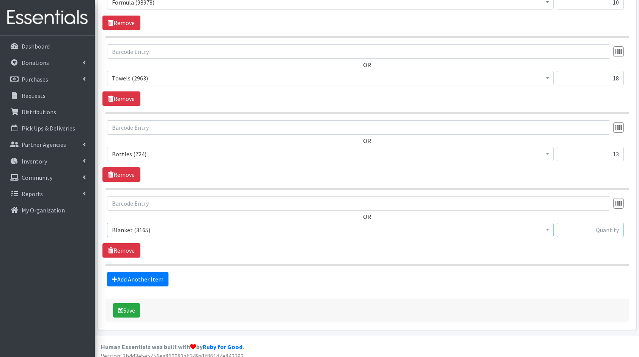
click at [594, 223] on input "text" at bounding box center [590, 230] width 67 height 14
type input "16"
click at [145, 272] on link "Add Another Item" at bounding box center [137, 279] width 61 height 14
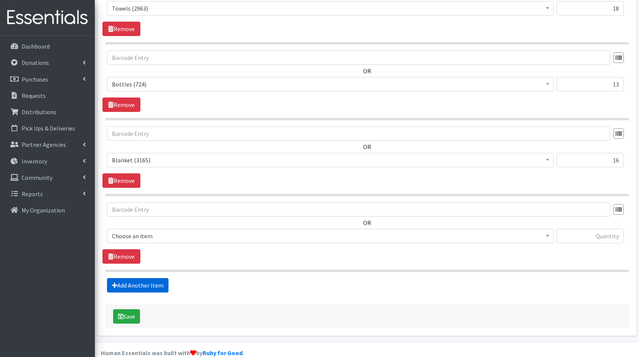
scroll to position [1330, 0]
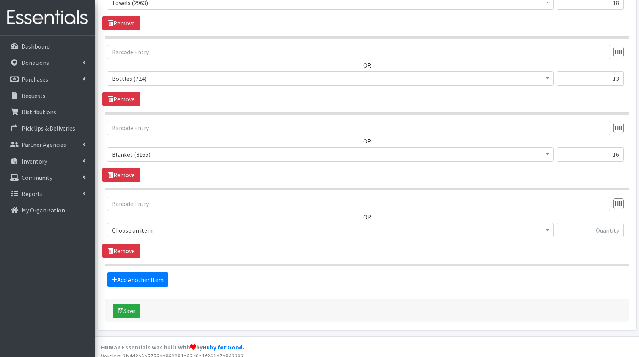
click at [141, 225] on span "Choose an item" at bounding box center [330, 230] width 437 height 11
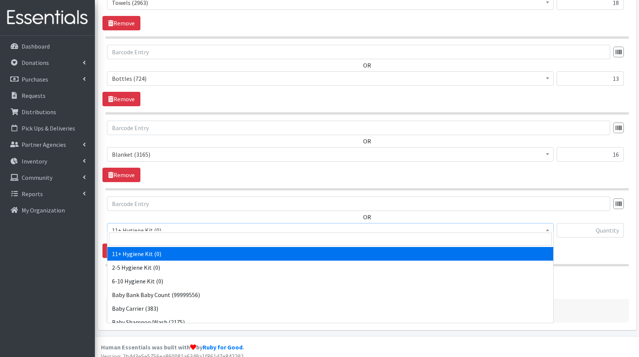
click at [175, 240] on input "search" at bounding box center [330, 239] width 443 height 13
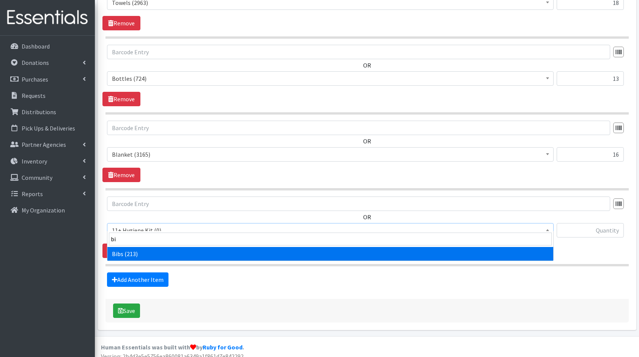
type input "bib"
select select "10575"
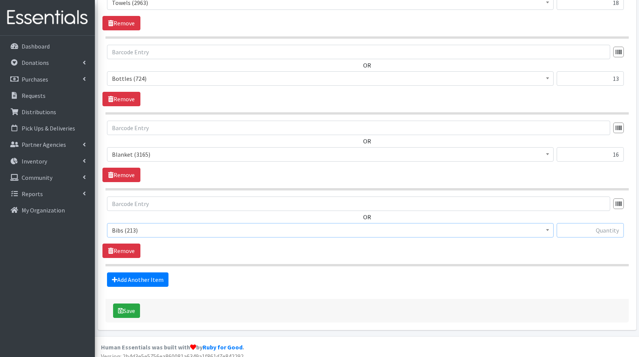
click at [610, 223] on input "text" at bounding box center [590, 230] width 67 height 14
type input "20"
click at [132, 272] on link "Add Another Item" at bounding box center [137, 279] width 61 height 14
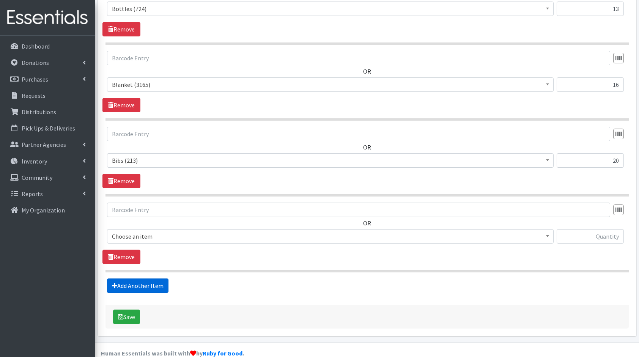
scroll to position [1406, 0]
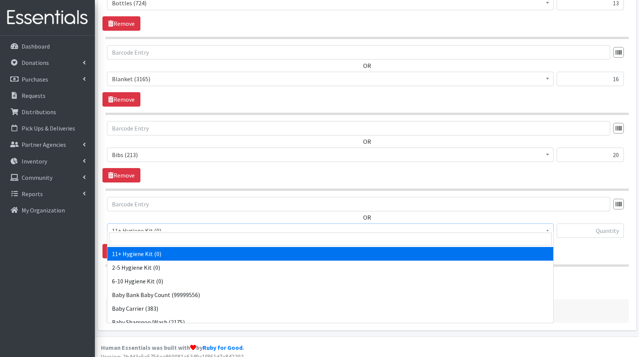
click at [156, 229] on span "11+ Hygiene Kit (0)" at bounding box center [330, 230] width 437 height 11
click at [168, 237] on input "search" at bounding box center [330, 239] width 443 height 13
type input "bag"
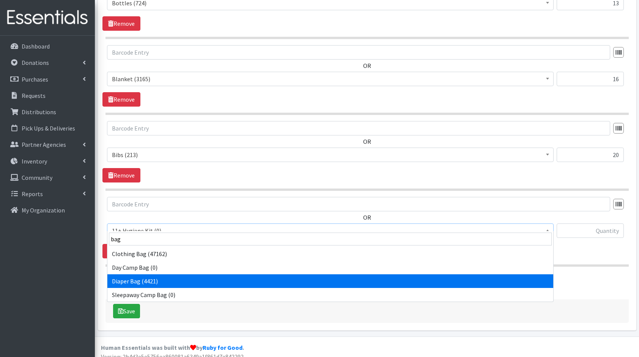
select select "10586"
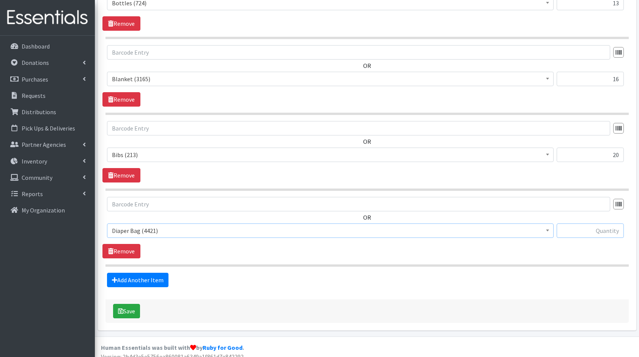
click at [597, 227] on input "text" at bounding box center [590, 231] width 67 height 14
type input "8"
type input "9"
click at [143, 273] on link "Add Another Item" at bounding box center [137, 280] width 61 height 14
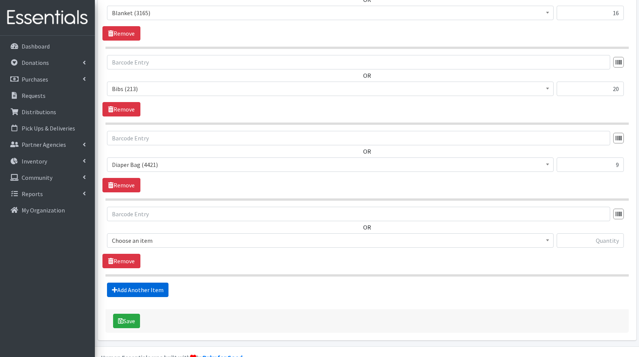
scroll to position [1481, 0]
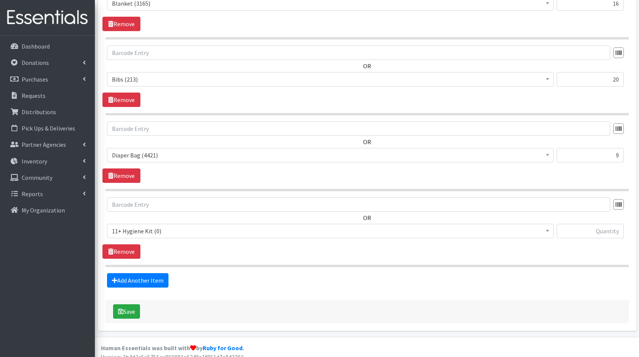
click at [163, 226] on span "11+ Hygiene Kit (0)" at bounding box center [330, 231] width 437 height 11
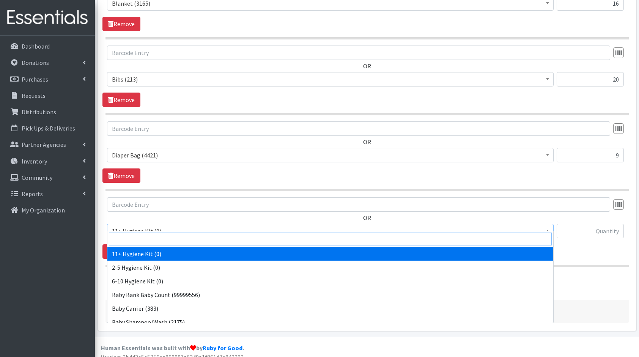
click at [181, 240] on input "search" at bounding box center [330, 239] width 443 height 13
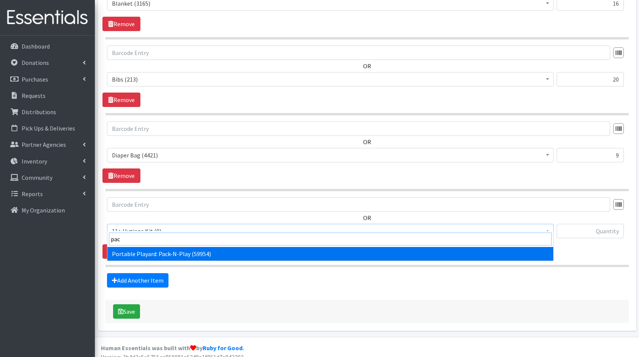
type input "pack"
select select "10581"
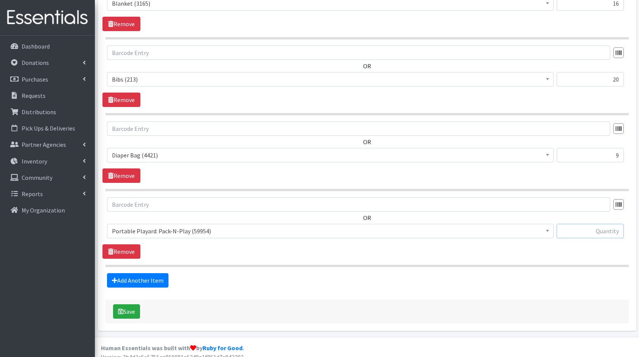
click at [593, 224] on input "text" at bounding box center [590, 231] width 67 height 14
type input "8"
click at [149, 273] on link "Add Another Item" at bounding box center [137, 280] width 61 height 14
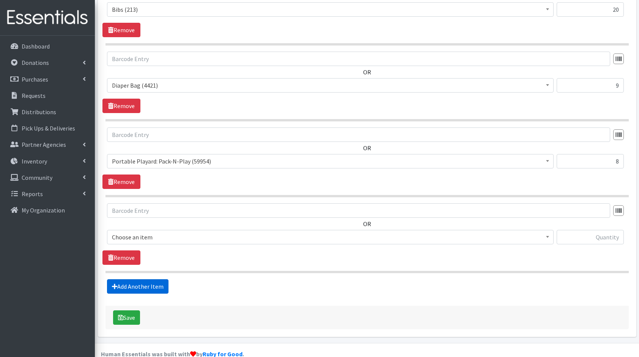
scroll to position [1557, 0]
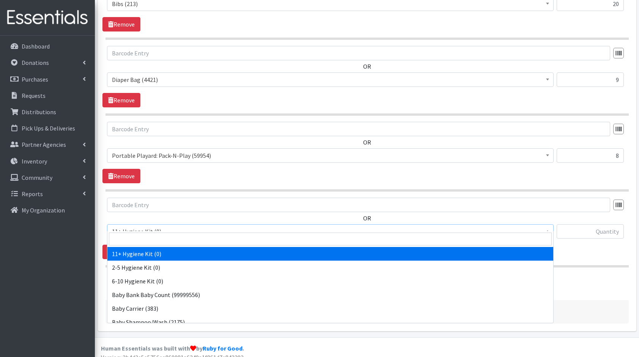
click at [165, 227] on span "11+ Hygiene Kit (0)" at bounding box center [330, 231] width 437 height 11
click at [178, 239] on input "search" at bounding box center [330, 239] width 443 height 13
type input "sys"
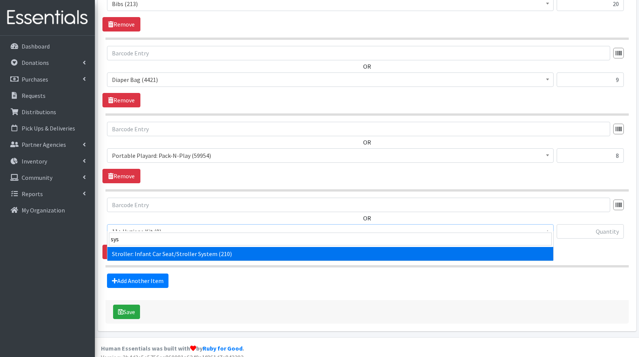
select select "10582"
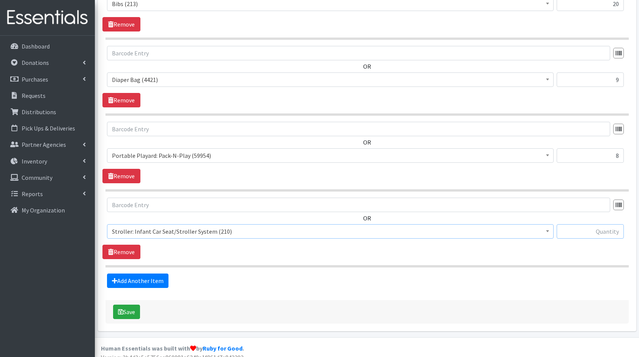
click at [608, 227] on input "text" at bounding box center [590, 231] width 67 height 14
type input "3"
click at [129, 276] on link "Add Another Item" at bounding box center [137, 281] width 61 height 14
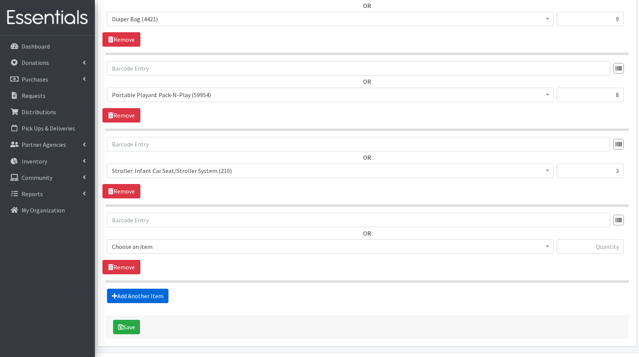
scroll to position [1632, 0]
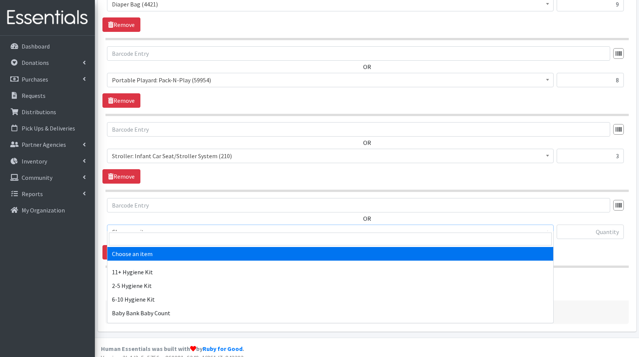
click at [133, 227] on span "Choose an item" at bounding box center [330, 232] width 437 height 11
click at [159, 239] on input "search" at bounding box center [330, 239] width 443 height 13
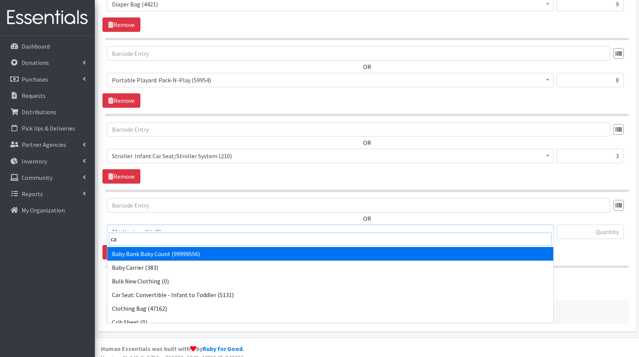
type input "ca"
click at [159, 239] on input "search" at bounding box center [330, 239] width 443 height 13
type input "car"
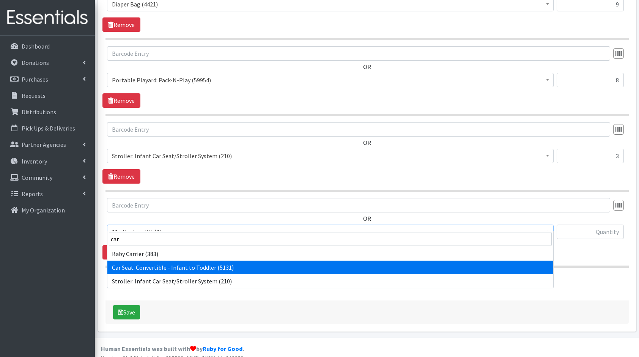
select select "10583"
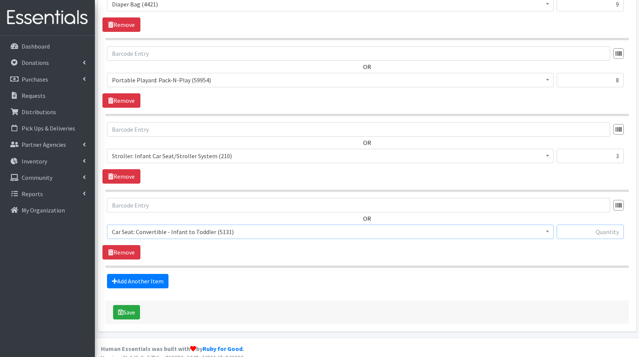
click at [585, 225] on input "text" at bounding box center [590, 232] width 67 height 14
type input "5"
click at [154, 274] on link "Add Another Item" at bounding box center [137, 281] width 61 height 14
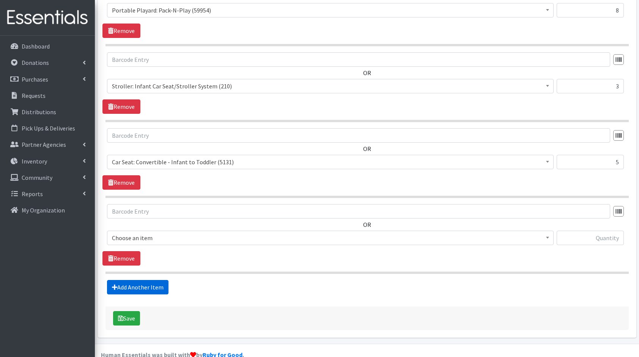
scroll to position [1708, 0]
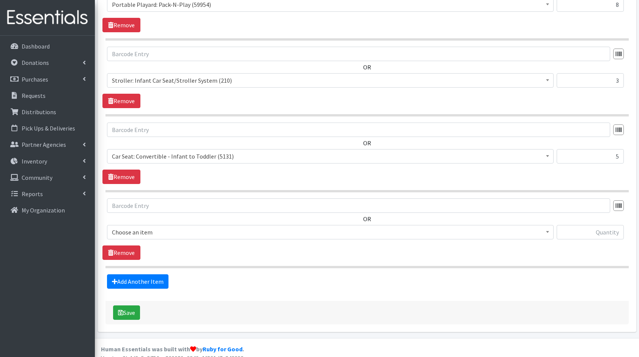
click at [157, 225] on span "Choose an item" at bounding box center [330, 232] width 447 height 14
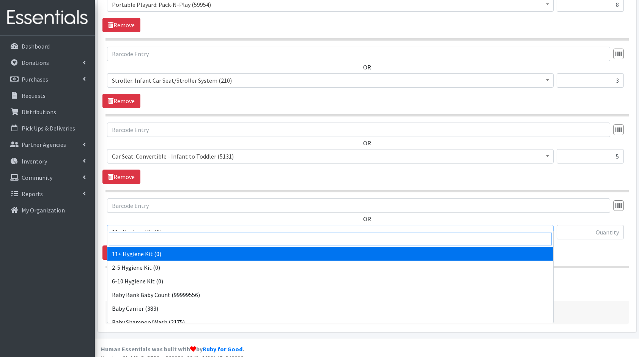
click at [175, 238] on input "search" at bounding box center [330, 239] width 443 height 13
type input "car"
select select "10578"
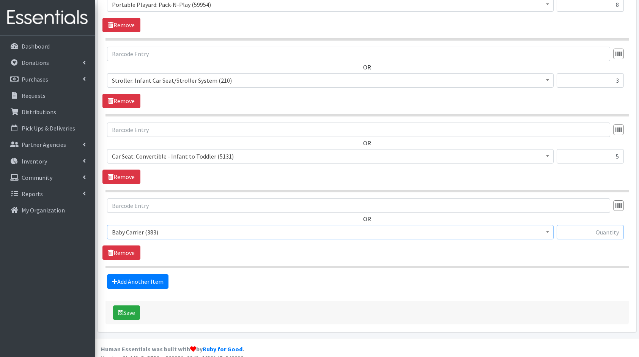
click at [598, 225] on input "text" at bounding box center [590, 232] width 67 height 14
type input "8"
click at [154, 274] on link "Add Another Item" at bounding box center [137, 281] width 61 height 14
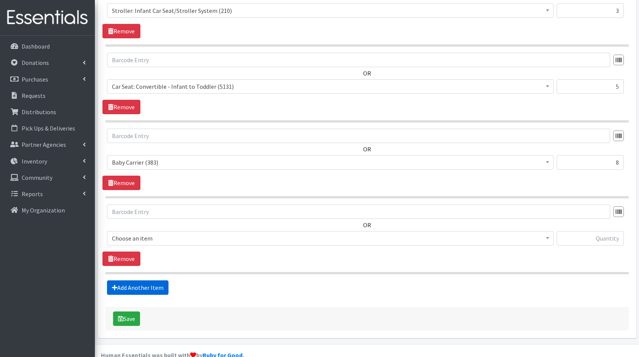
scroll to position [1783, 0]
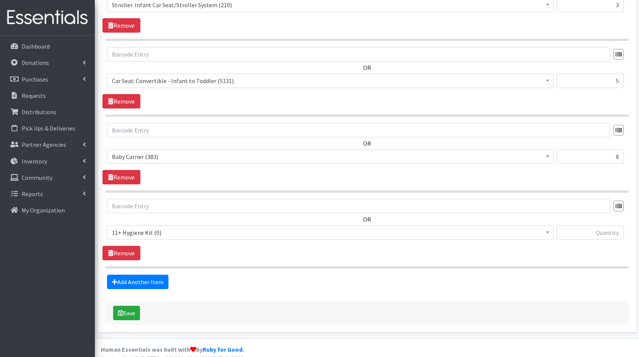
click at [148, 227] on span "11+ Hygiene Kit (0)" at bounding box center [330, 232] width 437 height 11
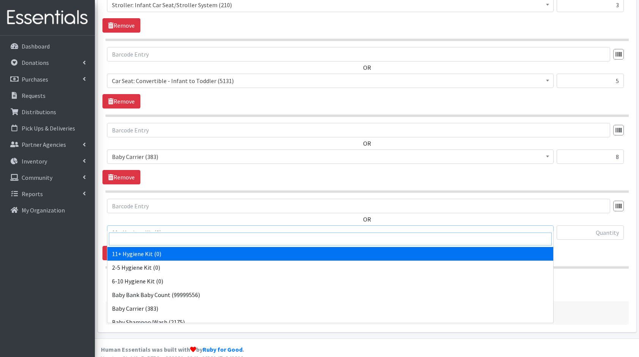
click at [169, 233] on input "search" at bounding box center [330, 239] width 443 height 13
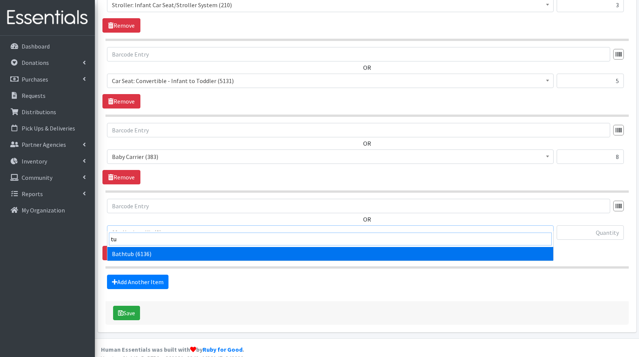
type input "tub"
select select "10579"
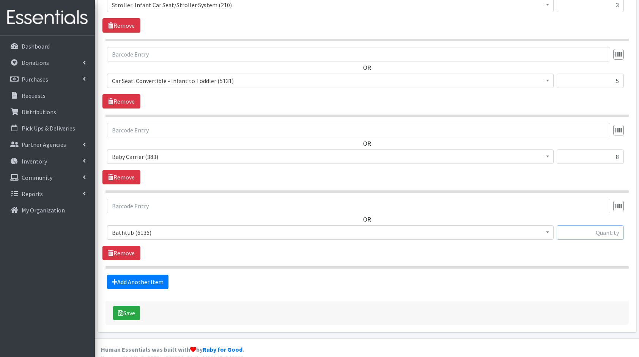
click at [606, 225] on input "text" at bounding box center [590, 232] width 67 height 14
type input "10"
click at [126, 306] on button "Save" at bounding box center [126, 313] width 27 height 14
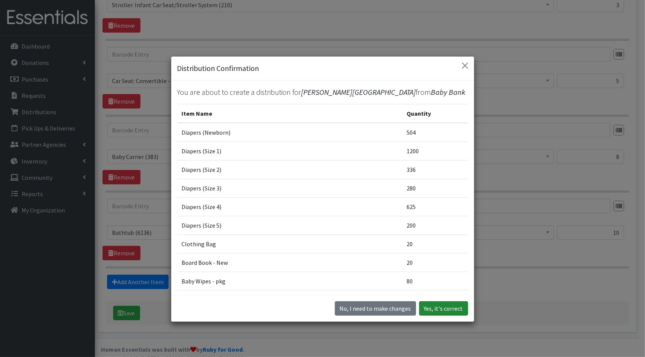
click at [444, 302] on button "Yes, it's correct" at bounding box center [443, 308] width 49 height 14
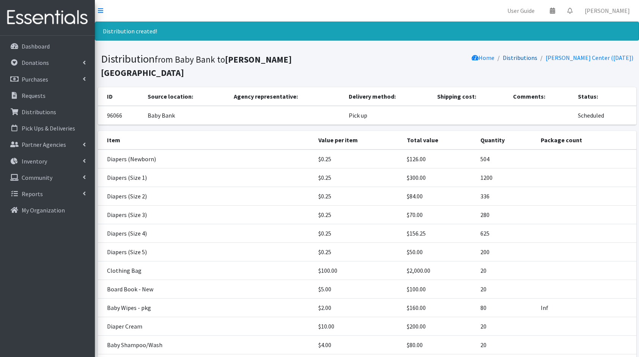
click at [537, 57] on link "Distributions" at bounding box center [520, 58] width 35 height 8
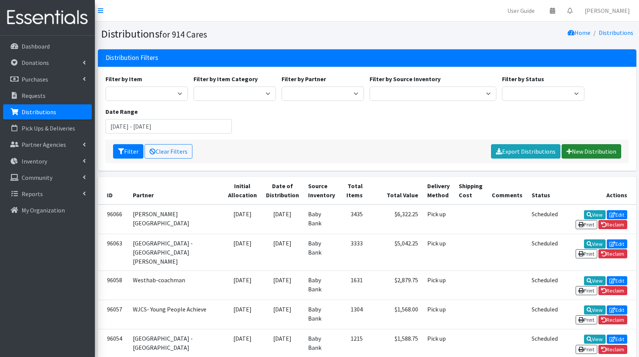
click at [606, 148] on link "New Distribution" at bounding box center [592, 151] width 60 height 14
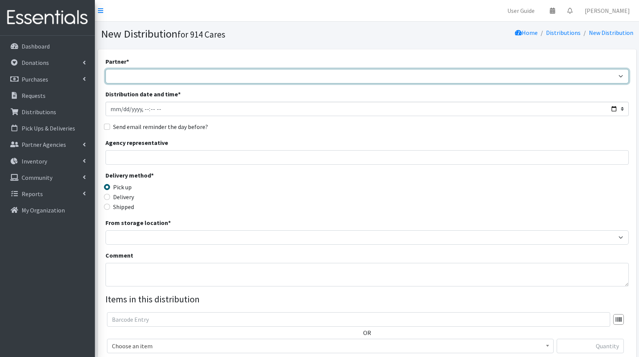
click at [134, 76] on select "4Communities 914United Abbot House Accompany Now All Access Yonkers, Inc All Or…" at bounding box center [366, 76] width 523 height 14
select select "2886"
click at [105, 69] on select "4Communities 914United Abbot House Accompany Now All Access Yonkers, Inc All Or…" at bounding box center [366, 76] width 523 height 14
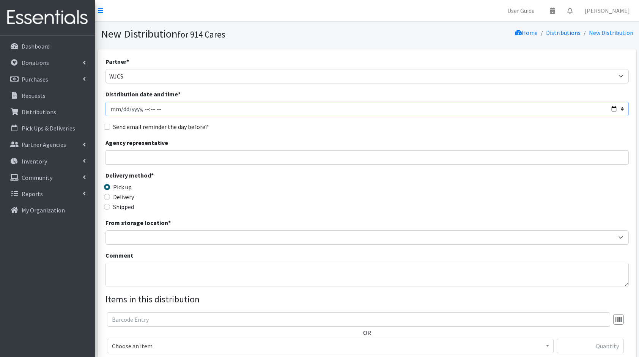
click at [614, 109] on input "Distribution date and time *" at bounding box center [366, 109] width 523 height 14
type input "[DATE]T23:59"
click at [305, 135] on div "Partner * 4Communities 914United Abbot House Accompany Now All Access Yonkers, …" at bounding box center [366, 230] width 523 height 346
click at [207, 166] on div "Partner * 4Communities 914United Abbot House Accompany Now All Access Yonkers, …" at bounding box center [366, 230] width 523 height 346
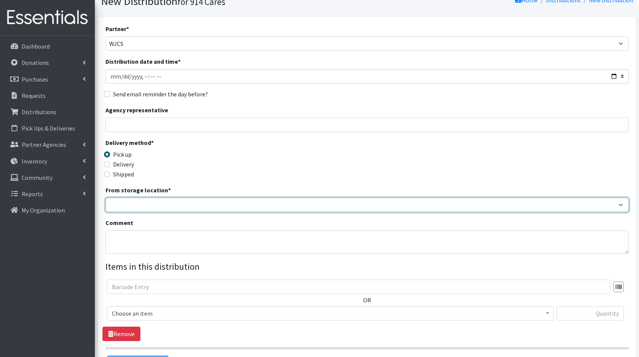
click at [179, 205] on select "Baby Bank Camp Clothing Plus Essentials Bank Westchester Reads" at bounding box center [366, 205] width 523 height 14
select select "305"
click at [105, 198] on select "Baby Bank Camp Clothing Plus Essentials Bank Westchester Reads" at bounding box center [366, 205] width 523 height 14
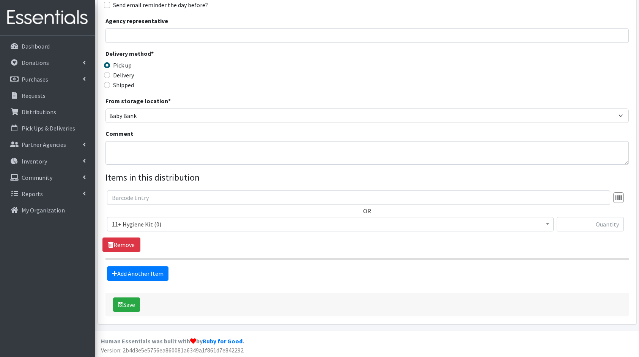
click at [166, 223] on span "11+ Hygiene Kit (0)" at bounding box center [330, 224] width 437 height 11
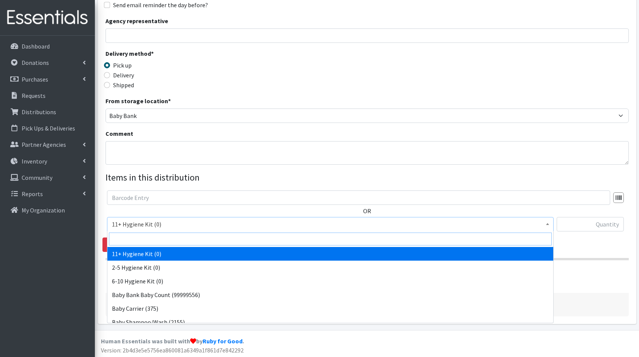
click at [181, 237] on input "search" at bounding box center [330, 239] width 443 height 13
type input "dia"
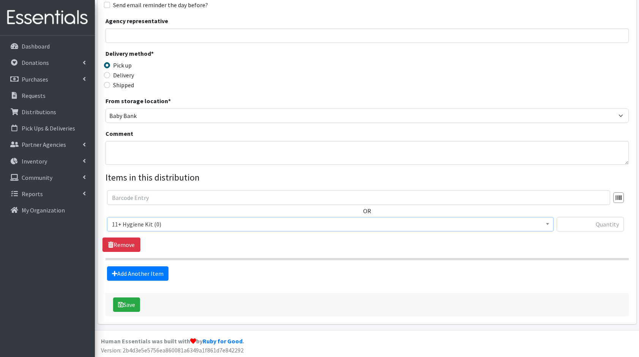
click at [508, 89] on div "Delivery method * Pick up Delivery Shipped Shipping cost" at bounding box center [366, 72] width 523 height 47
click at [241, 226] on span "11+ Hygiene Kit (0)" at bounding box center [330, 224] width 437 height 11
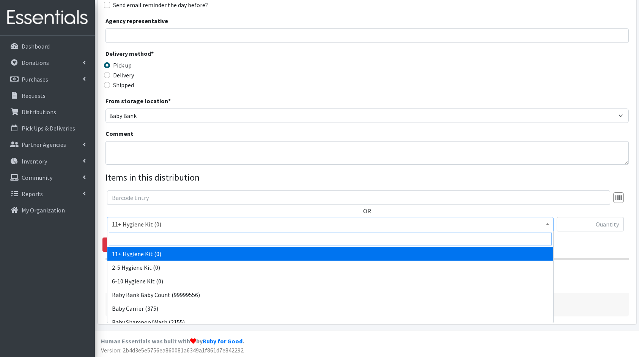
click at [197, 241] on input "search" at bounding box center [330, 239] width 443 height 13
click at [271, 239] on input "search" at bounding box center [330, 239] width 443 height 13
type input "dia"
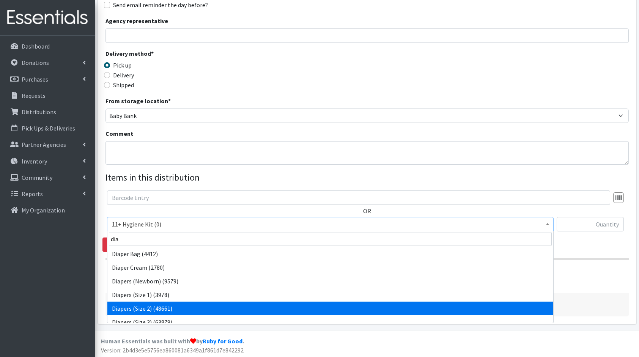
select select "5196"
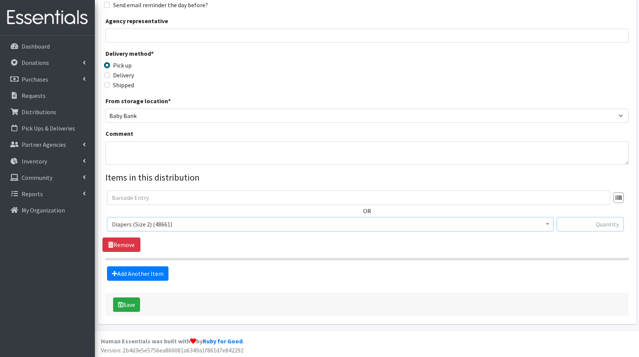
click at [587, 222] on input "text" at bounding box center [590, 224] width 67 height 14
type input "504"
click at [137, 279] on link "Add Another Item" at bounding box center [137, 273] width 61 height 14
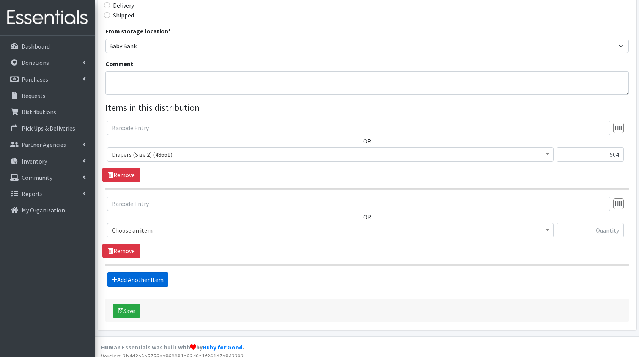
scroll to position [197, 0]
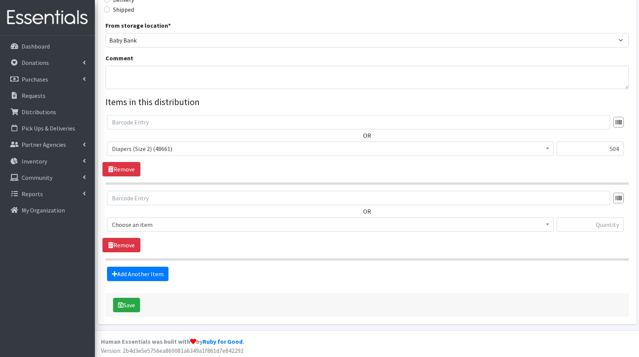
click at [143, 227] on span "Choose an item" at bounding box center [330, 224] width 437 height 11
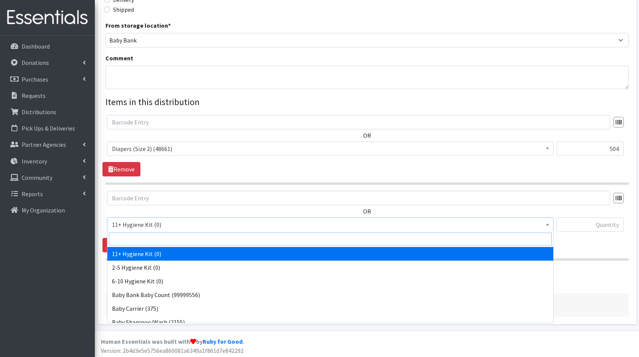
click at [158, 238] on input "search" at bounding box center [330, 239] width 443 height 13
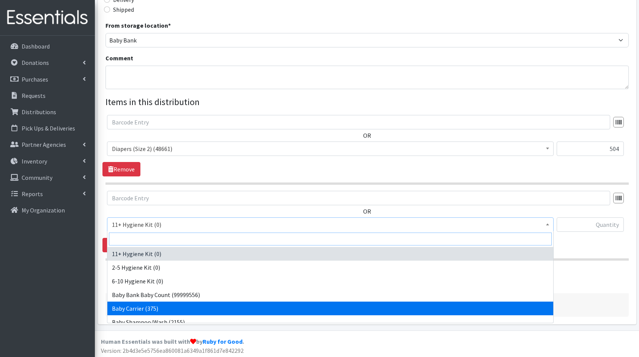
click at [158, 238] on input "search" at bounding box center [330, 239] width 443 height 13
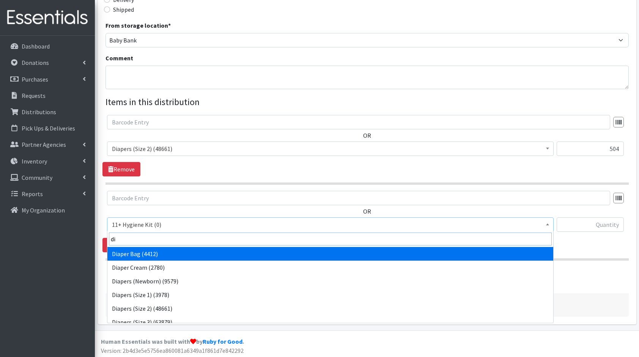
type input "dia"
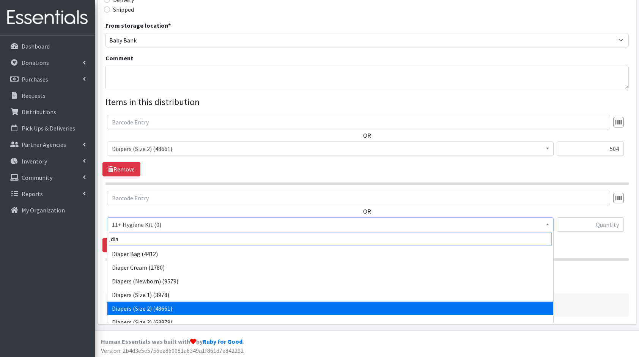
scroll to position [6, 0]
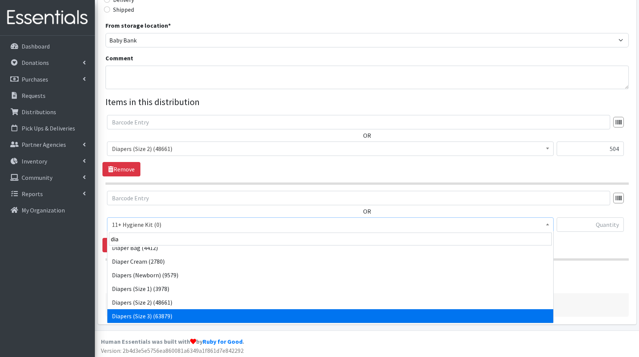
select select "5205"
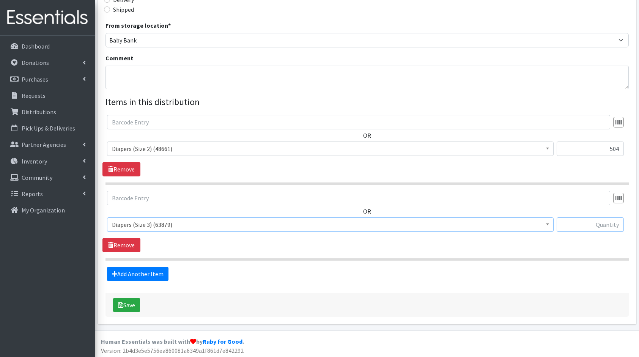
click at [612, 222] on input "text" at bounding box center [590, 224] width 67 height 14
type input "1008"
click at [151, 261] on fieldset "Items in this distribution OR 11+ Hygiene Kit (0) 2-5 Hygiene Kit (0) 6-10 Hygi…" at bounding box center [366, 188] width 523 height 186
click at [142, 272] on link "Add Another Item" at bounding box center [137, 274] width 61 height 14
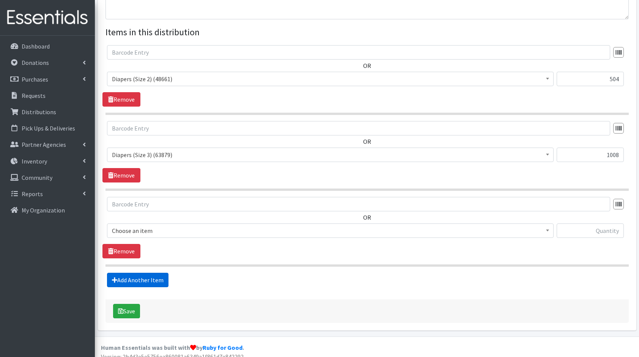
scroll to position [273, 0]
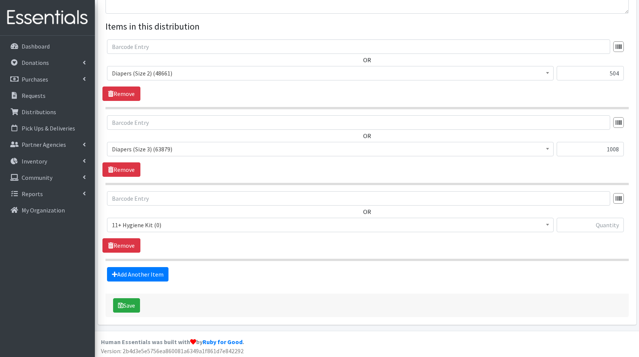
click at [165, 222] on span "11+ Hygiene Kit (0)" at bounding box center [330, 225] width 437 height 11
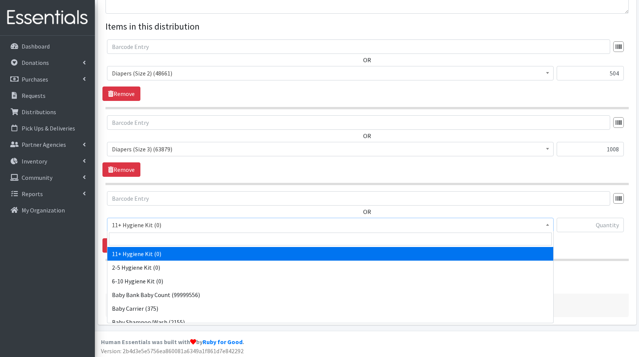
click at [186, 238] on input "search" at bounding box center [330, 239] width 443 height 13
type input "clot"
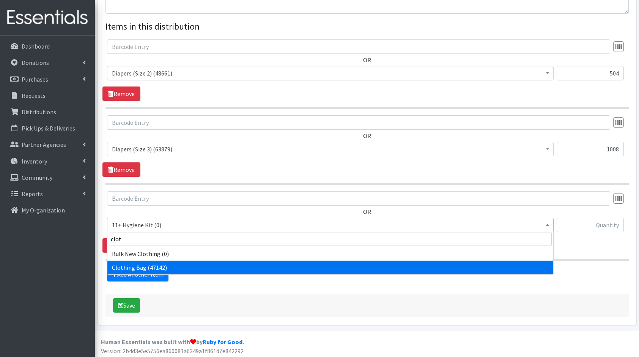
select select "10574"
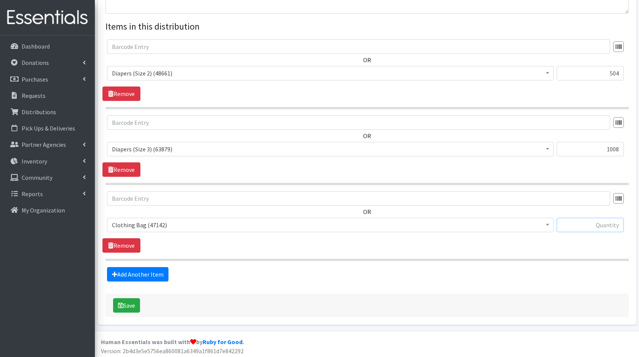
click at [598, 220] on input "text" at bounding box center [590, 225] width 67 height 14
type input "10"
click at [143, 269] on link "Add Another Item" at bounding box center [137, 274] width 61 height 14
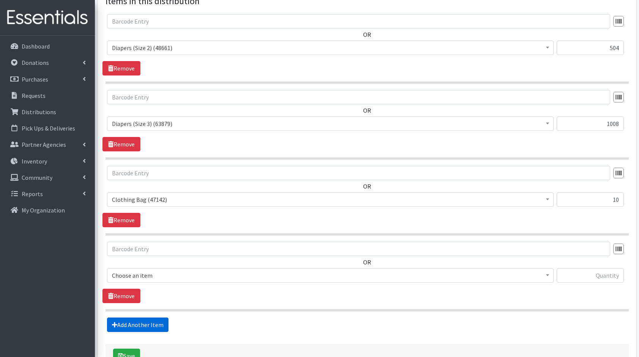
scroll to position [348, 0]
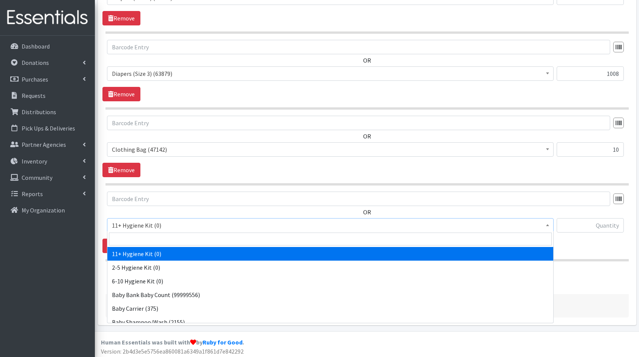
click at [148, 224] on span "11+ Hygiene Kit (0)" at bounding box center [330, 225] width 437 height 11
click at [165, 235] on input "search" at bounding box center [330, 239] width 443 height 13
type input "boa"
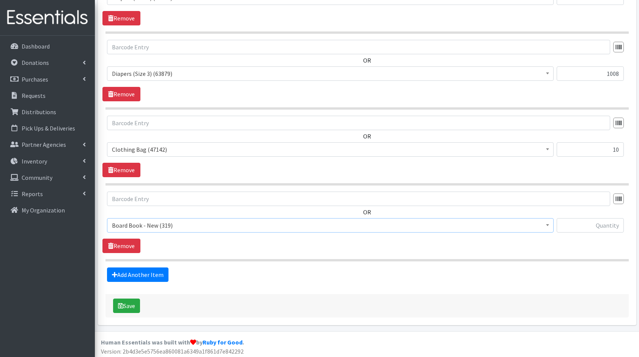
select select "10657"
click at [600, 228] on input "text" at bounding box center [590, 225] width 67 height 14
type input "10"
click at [145, 274] on link "Add Another Item" at bounding box center [137, 275] width 61 height 14
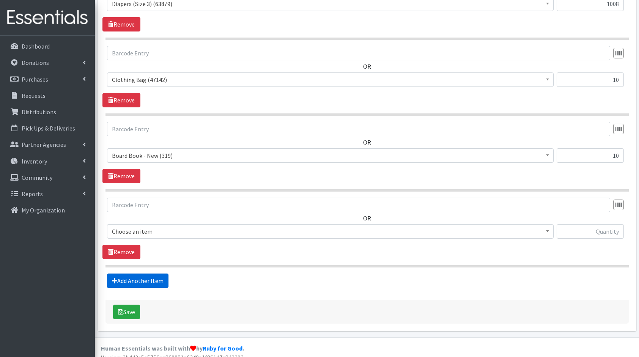
scroll to position [424, 0]
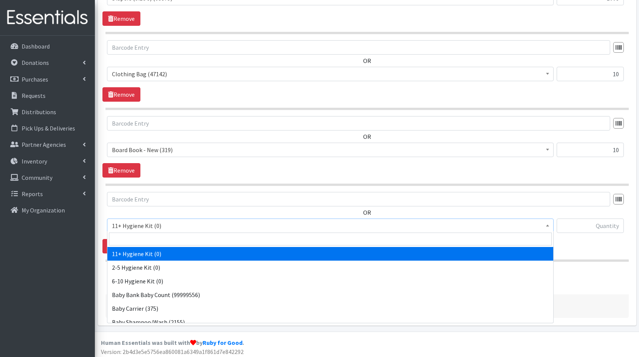
click at [141, 224] on span "11+ Hygiene Kit (0)" at bounding box center [330, 225] width 437 height 11
click at [163, 235] on input "search" at bounding box center [330, 239] width 443 height 13
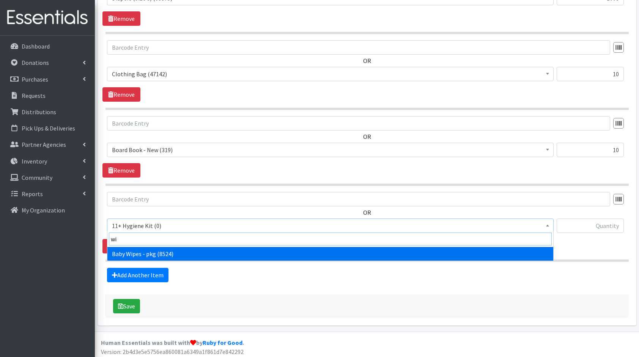
type input "wip"
select select "5219"
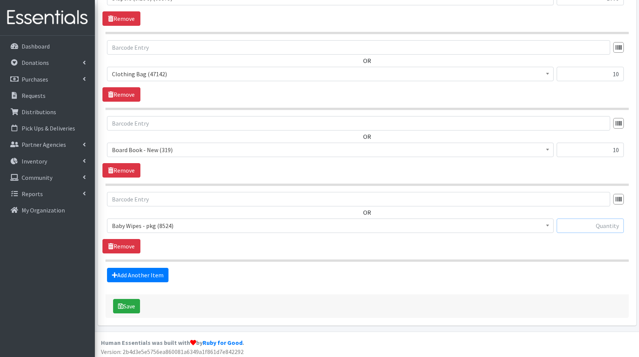
click at [589, 224] on input "text" at bounding box center [590, 226] width 67 height 14
type input "40"
click at [132, 275] on link "Add Another Item" at bounding box center [137, 275] width 61 height 14
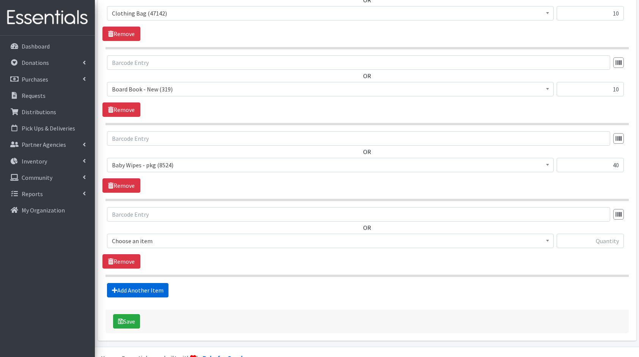
scroll to position [499, 0]
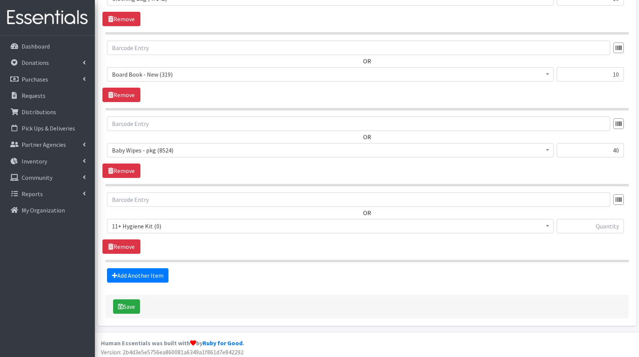
click at [163, 228] on span "11+ Hygiene Kit (0)" at bounding box center [330, 226] width 437 height 11
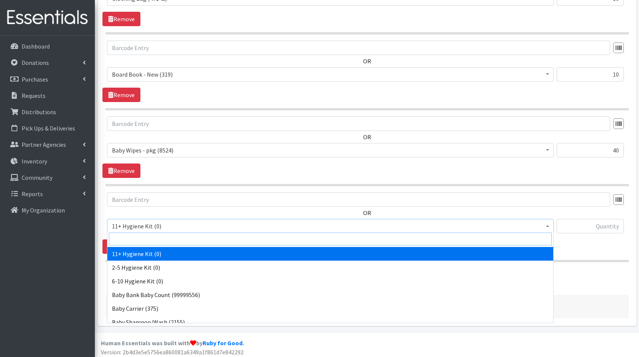
click at [183, 239] on input "search" at bounding box center [330, 239] width 443 height 13
type input "cre"
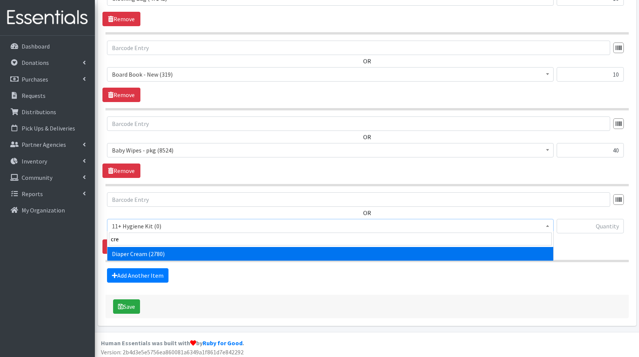
select select "10590"
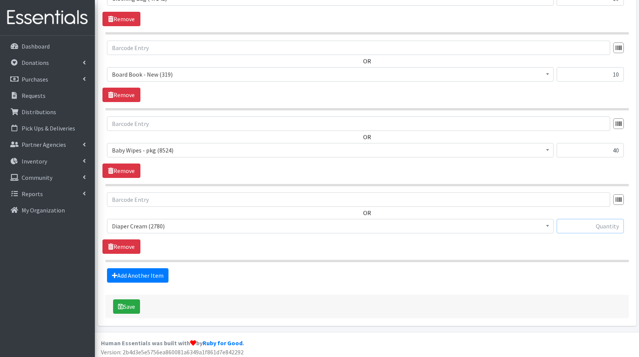
click at [601, 227] on input "text" at bounding box center [590, 226] width 67 height 14
type input "10"
click at [152, 268] on link "Add Another Item" at bounding box center [137, 275] width 61 height 14
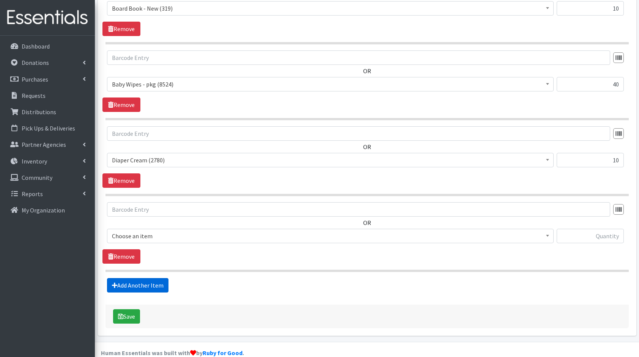
scroll to position [575, 0]
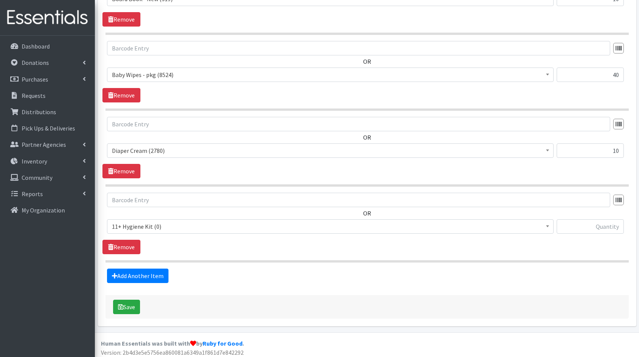
click at [148, 231] on span "11+ Hygiene Kit (0) 2-5 Hygiene Kit (0) 6-10 Hygiene Kit (0) Baby Bank Baby Cou…" at bounding box center [330, 229] width 447 height 20
click at [159, 222] on span "11+ Hygiene Kit (0)" at bounding box center [330, 226] width 437 height 11
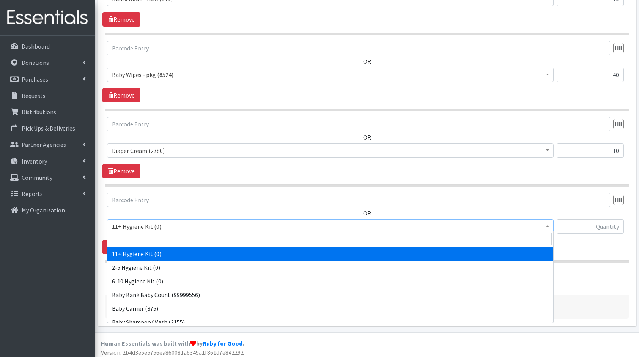
click at [170, 231] on span at bounding box center [330, 239] width 446 height 16
click at [173, 238] on input "search" at bounding box center [330, 239] width 443 height 13
type input "wa"
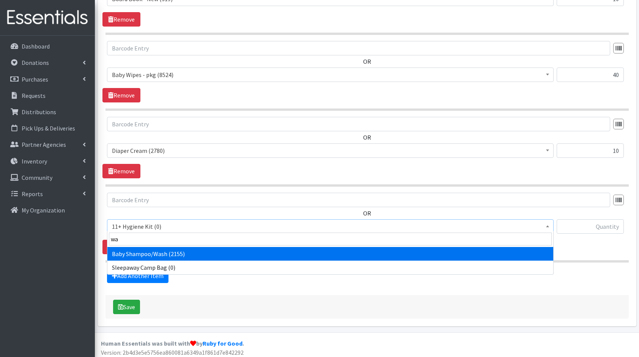
select select "10589"
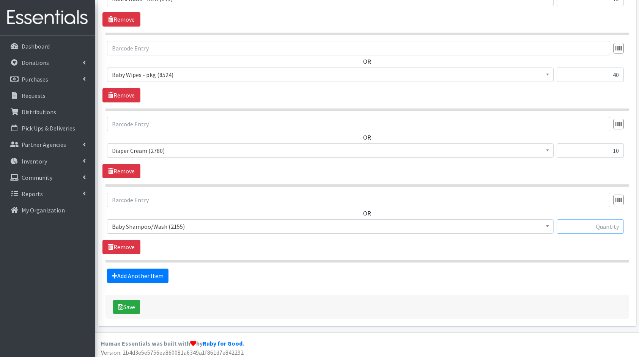
click at [596, 227] on input "text" at bounding box center [590, 226] width 67 height 14
type input "10"
click at [153, 275] on link "Add Another Item" at bounding box center [137, 276] width 61 height 14
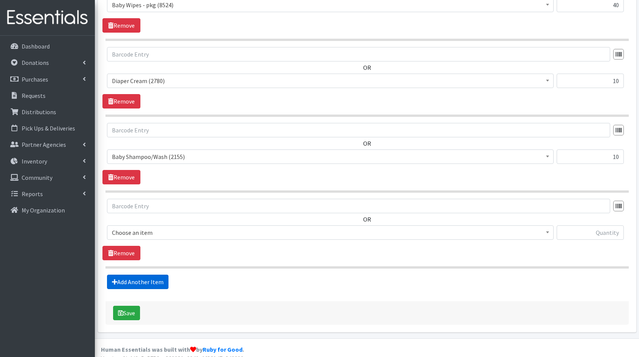
scroll to position [650, 0]
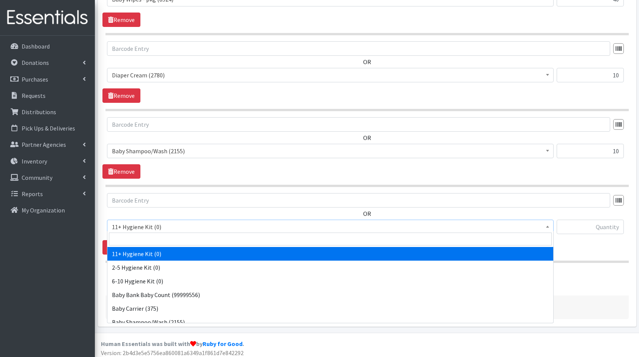
click at [136, 222] on span "11+ Hygiene Kit (0)" at bounding box center [330, 227] width 437 height 11
click at [146, 237] on input "search" at bounding box center [330, 239] width 443 height 13
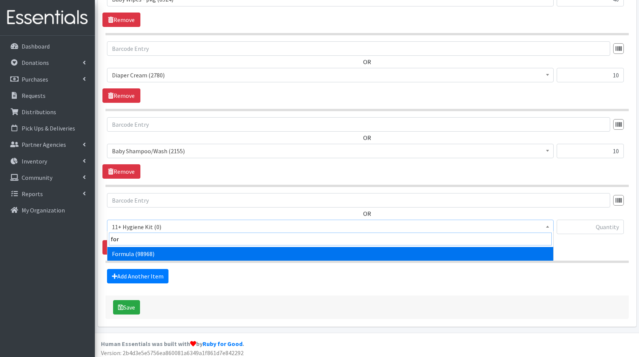
type input "form"
select select "13582"
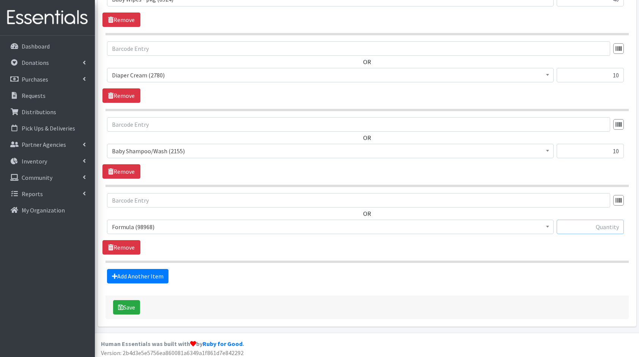
click at [594, 220] on input "text" at bounding box center [590, 227] width 67 height 14
type input "2"
click at [127, 270] on link "Add Another Item" at bounding box center [137, 276] width 61 height 14
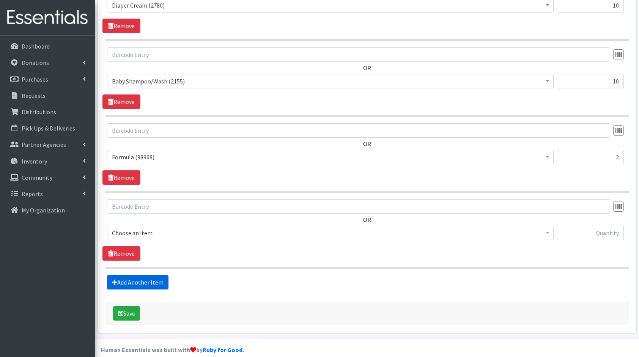
scroll to position [726, 0]
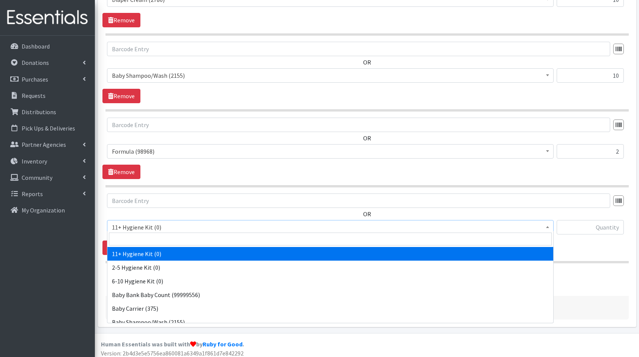
click at [148, 220] on span "11+ Hygiene Kit (0)" at bounding box center [330, 227] width 447 height 14
click at [181, 236] on input "search" at bounding box center [330, 239] width 443 height 13
type input "towe"
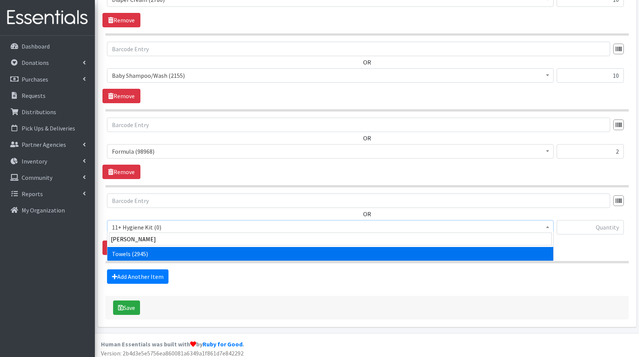
select select "10577"
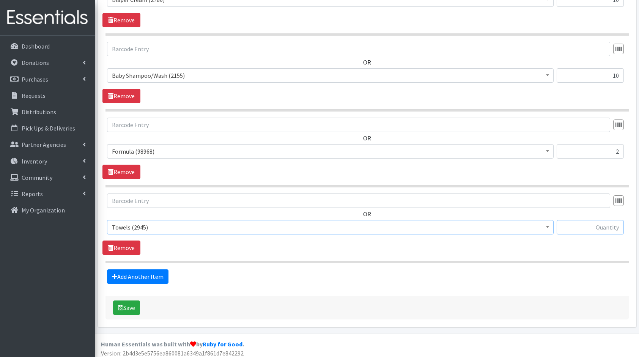
click at [591, 222] on input "text" at bounding box center [590, 227] width 67 height 14
type input "6"
click at [157, 269] on link "Add Another Item" at bounding box center [137, 276] width 61 height 14
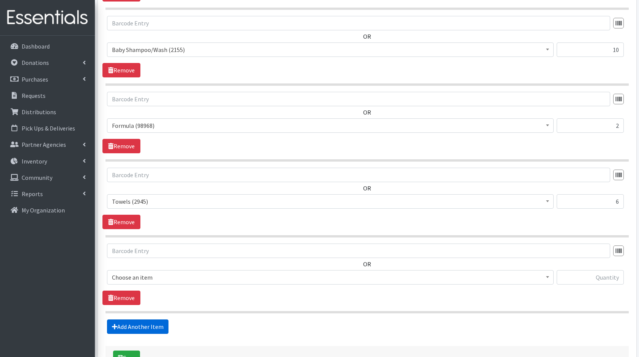
scroll to position [801, 0]
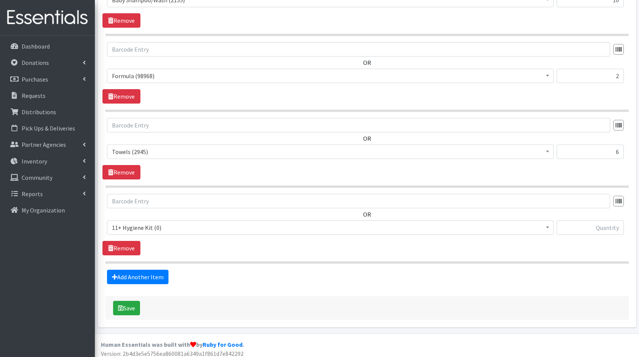
click at [146, 224] on span "11+ Hygiene Kit (0)" at bounding box center [330, 227] width 437 height 11
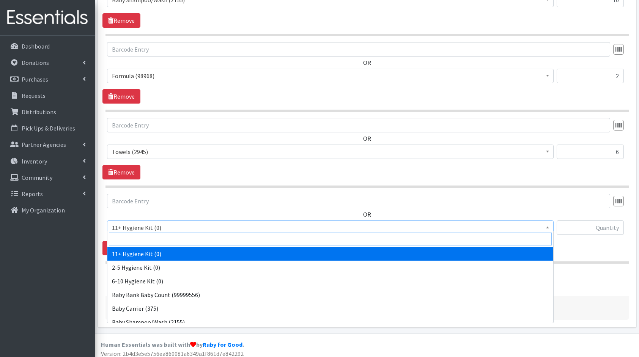
click at [181, 237] on input "search" at bounding box center [330, 239] width 443 height 13
type input "6"
type input "bot"
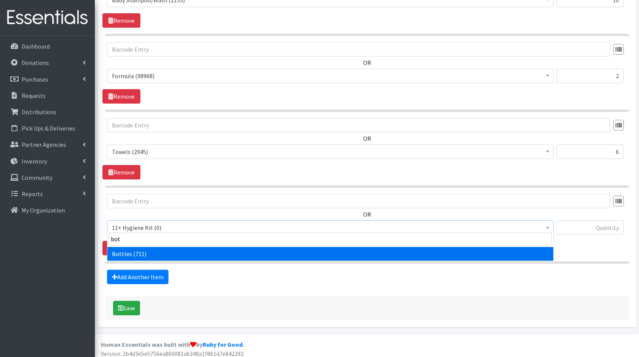
select select "10576"
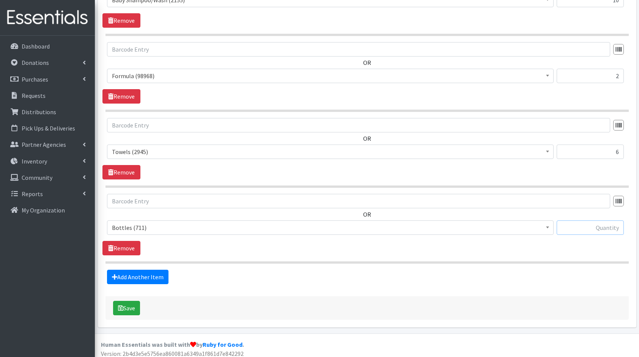
click at [614, 227] on input "text" at bounding box center [590, 227] width 67 height 14
type input "6"
click at [145, 270] on link "Add Another Item" at bounding box center [137, 277] width 61 height 14
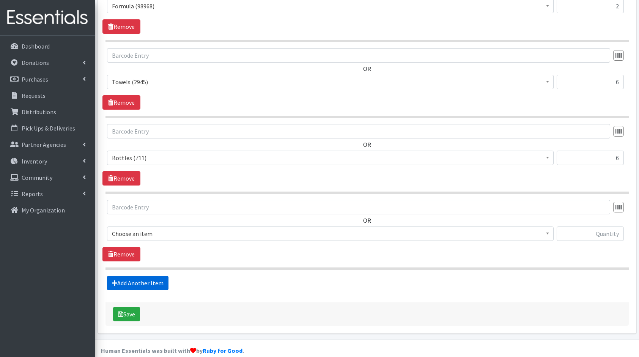
scroll to position [877, 0]
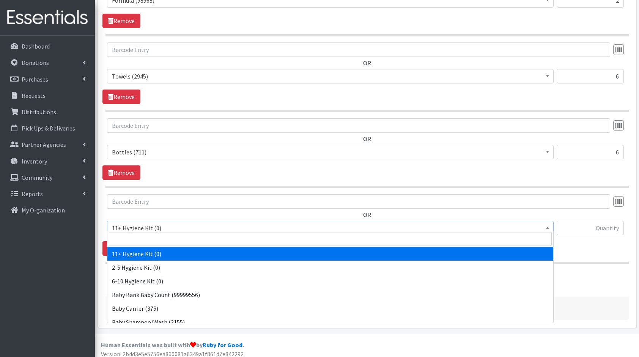
click at [194, 227] on span "11+ Hygiene Kit (0)" at bounding box center [330, 228] width 437 height 11
click at [196, 238] on input "search" at bounding box center [330, 239] width 443 height 13
type input "bla"
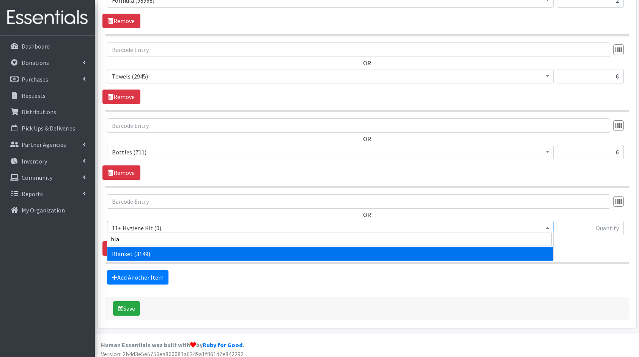
select select "10596"
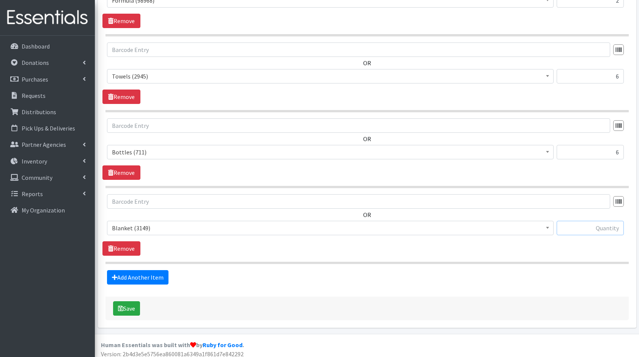
click at [589, 222] on input "text" at bounding box center [590, 228] width 67 height 14
type input "6"
click at [143, 273] on link "Add Another Item" at bounding box center [137, 277] width 61 height 14
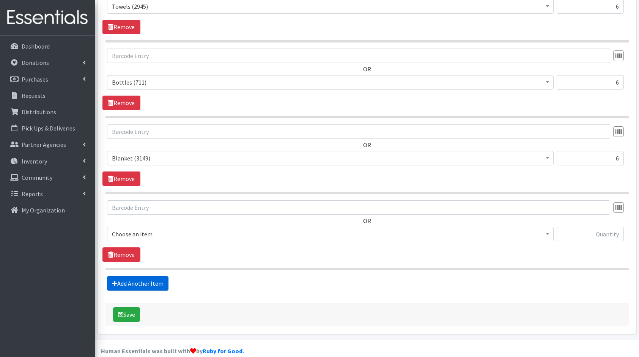
scroll to position [952, 0]
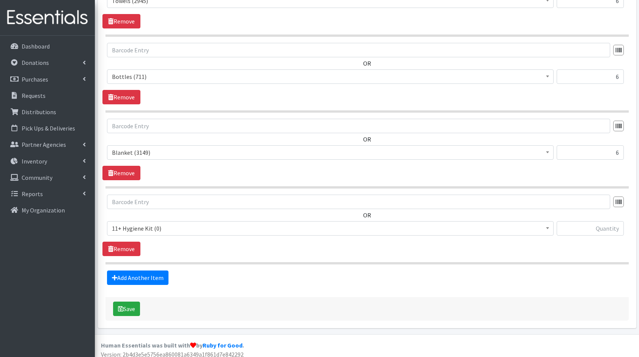
click at [131, 223] on span "11+ Hygiene Kit (0)" at bounding box center [330, 228] width 437 height 11
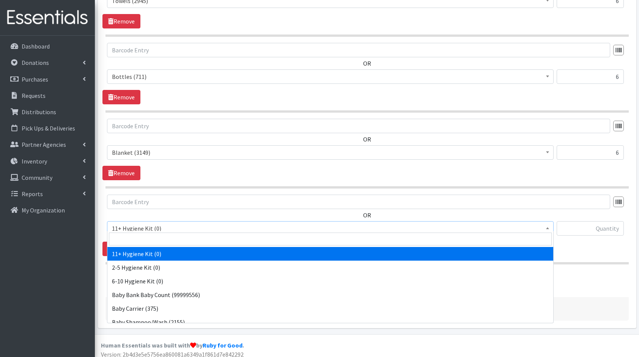
click at [169, 238] on input "search" at bounding box center [330, 239] width 443 height 13
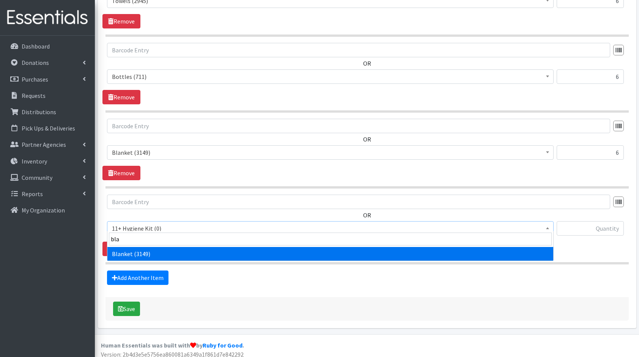
type input "bla"
select select "10596"
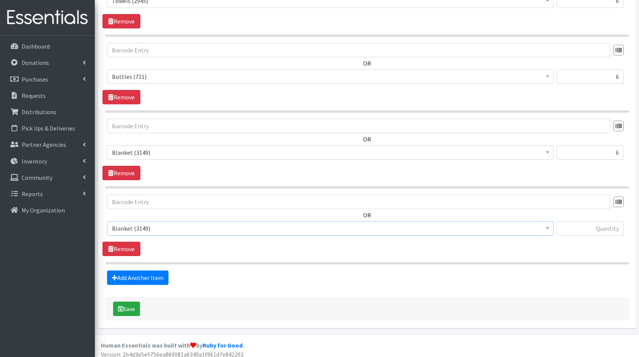
click at [432, 223] on span "Blanket (3149)" at bounding box center [330, 228] width 437 height 11
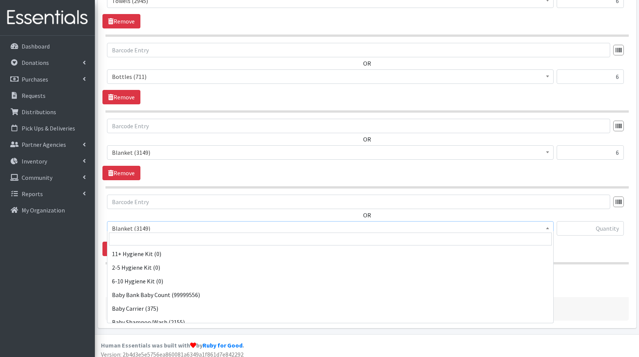
scroll to position [96, 0]
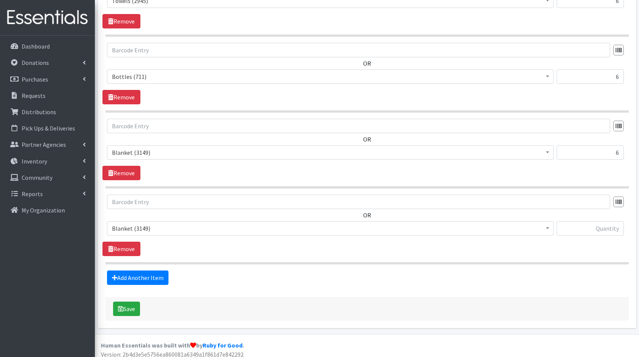
click at [153, 212] on div "OR 11+ Hygiene Kit (0) 2-5 Hygiene Kit (0) 6-10 Hygiene Kit (0) Baby Bank Baby …" at bounding box center [366, 218] width 529 height 47
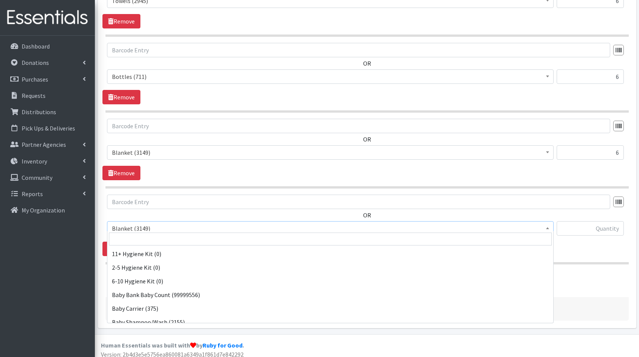
click at [156, 225] on span "Blanket (3149)" at bounding box center [330, 228] width 437 height 11
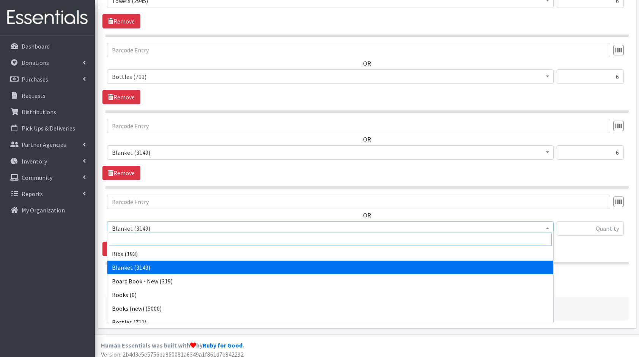
click at [141, 240] on input "search" at bounding box center [330, 239] width 443 height 13
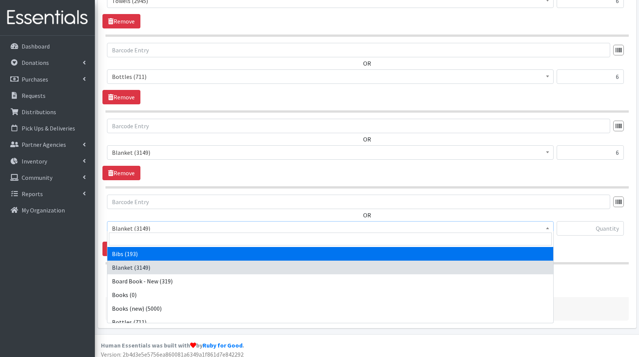
select select "10575"
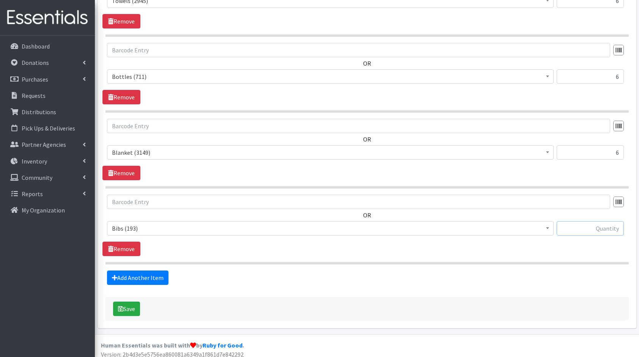
click at [609, 228] on input "text" at bounding box center [590, 228] width 67 height 14
type input "10"
click at [149, 272] on link "Add Another Item" at bounding box center [137, 278] width 61 height 14
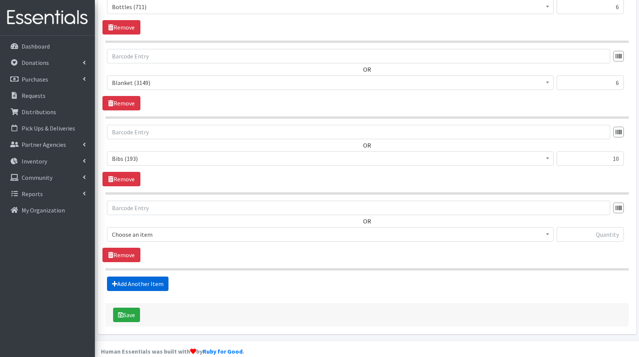
scroll to position [1028, 0]
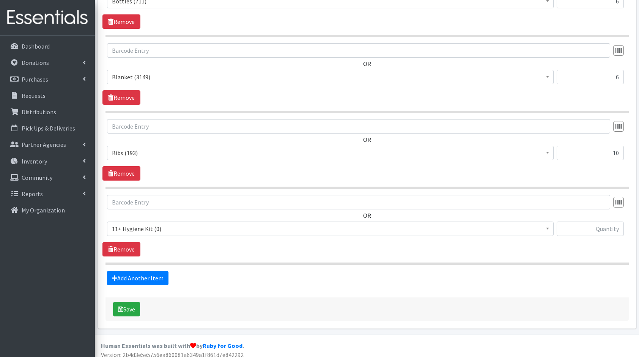
click at [156, 216] on div "OR 11+ Hygiene Kit (0) 2-5 Hygiene Kit (0) 6-10 Hygiene Kit (0) Baby Bank Baby …" at bounding box center [366, 218] width 529 height 47
click at [172, 228] on span "11+ Hygiene Kit (0)" at bounding box center [330, 229] width 437 height 11
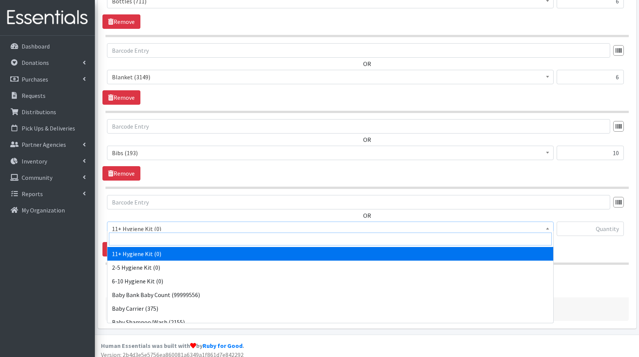
click at [181, 241] on input "search" at bounding box center [330, 239] width 443 height 13
type input "bag"
select select "10574"
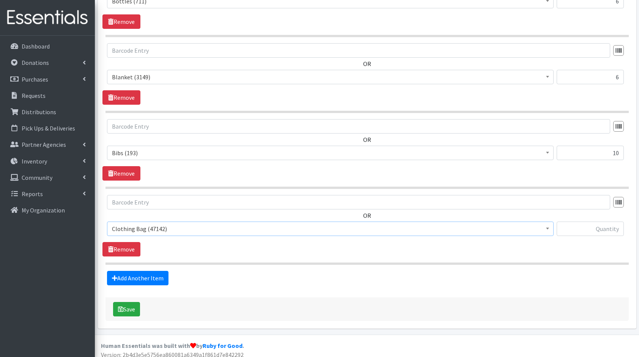
click at [344, 225] on span "Clothing Bag (47142)" at bounding box center [330, 229] width 437 height 11
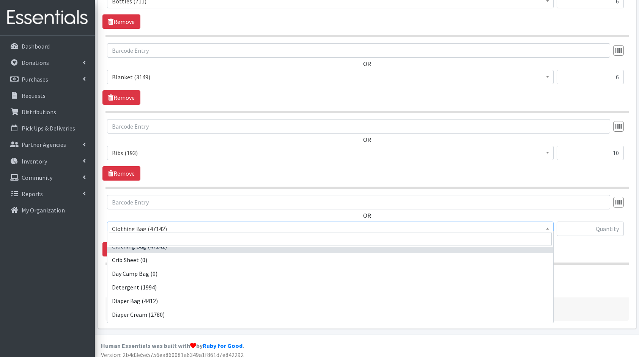
scroll to position [228, 0]
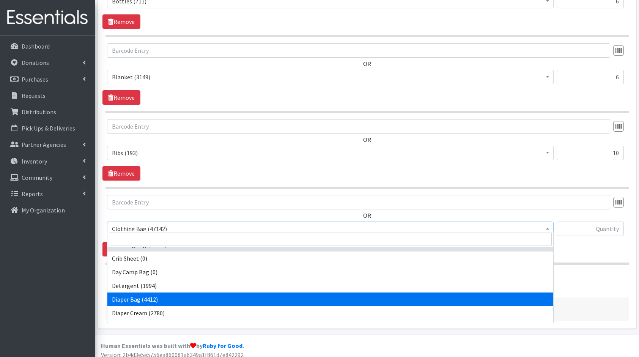
select select "10586"
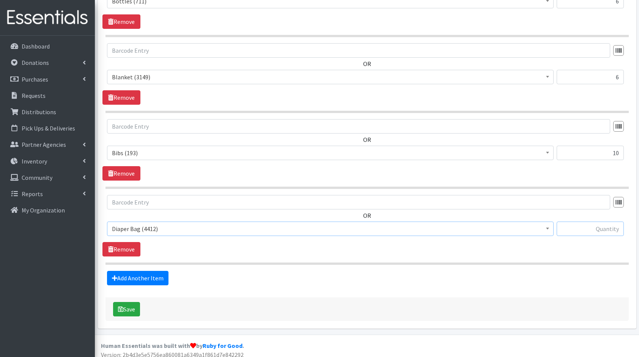
click at [601, 222] on input "text" at bounding box center [590, 229] width 67 height 14
click at [605, 223] on input "text" at bounding box center [590, 229] width 67 height 14
type input "4"
click at [161, 273] on link "Add Another Item" at bounding box center [137, 278] width 61 height 14
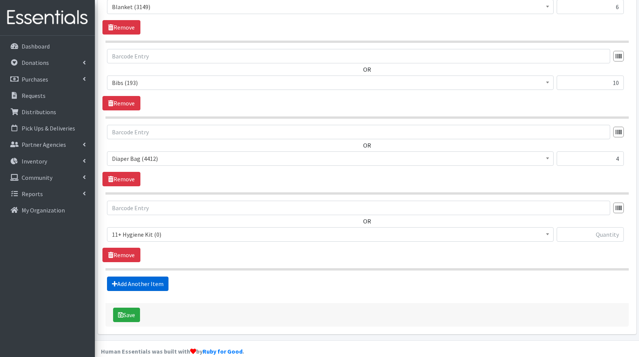
scroll to position [1103, 0]
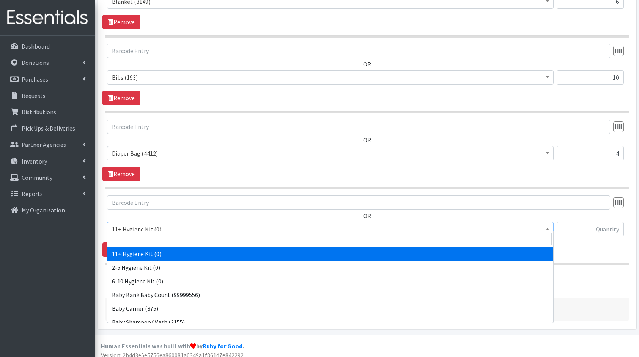
click at [148, 224] on span "11+ Hygiene Kit (0)" at bounding box center [330, 229] width 437 height 11
click at [173, 239] on input "search" at bounding box center [330, 239] width 443 height 13
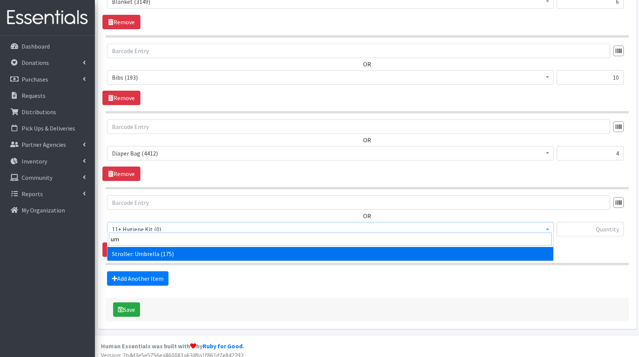
type input "umb"
select select "10585"
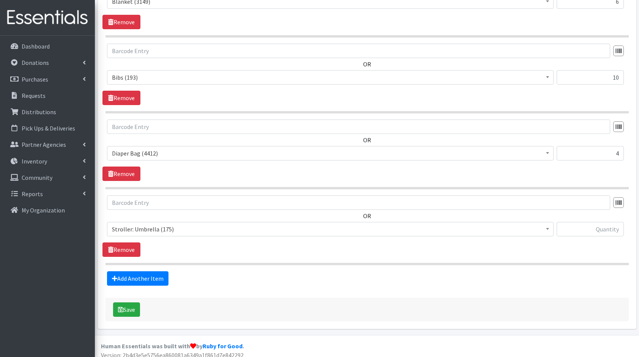
click at [556, 222] on div "11+ Hygiene Kit (0) 2-5 Hygiene Kit (0) 6-10 Hygiene Kit (0) Baby Bank Baby Cou…" at bounding box center [367, 232] width 520 height 20
click at [573, 224] on input "text" at bounding box center [590, 229] width 67 height 14
type input "5"
click at [139, 276] on link "Add Another Item" at bounding box center [137, 278] width 61 height 14
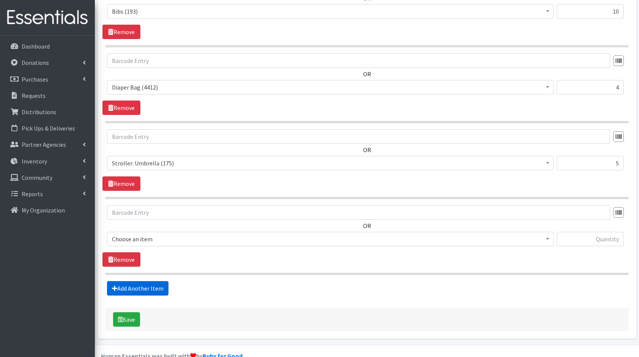
scroll to position [1179, 0]
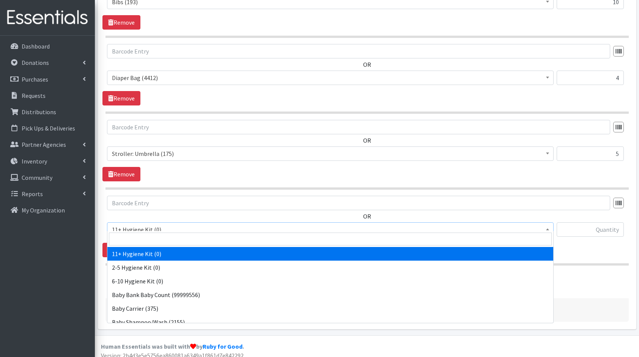
click at [157, 224] on span "11+ Hygiene Kit (0)" at bounding box center [330, 229] width 437 height 11
click at [181, 239] on input "search" at bounding box center [330, 239] width 443 height 13
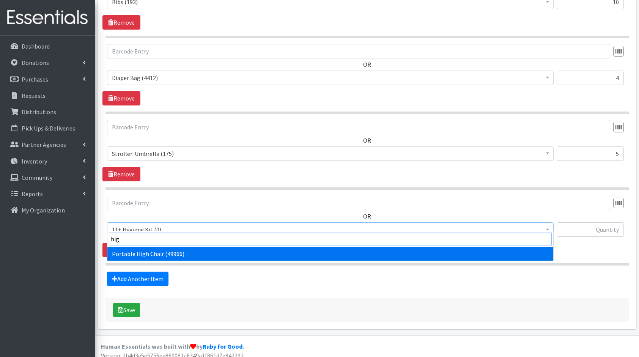
type input "high"
select select "10580"
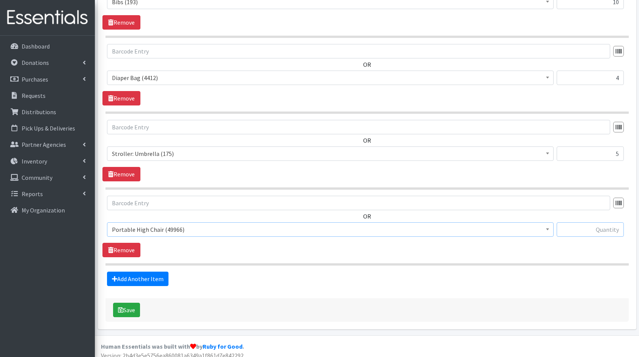
click at [580, 225] on input "text" at bounding box center [590, 229] width 67 height 14
type input "5"
click at [125, 273] on link "Add Another Item" at bounding box center [137, 279] width 61 height 14
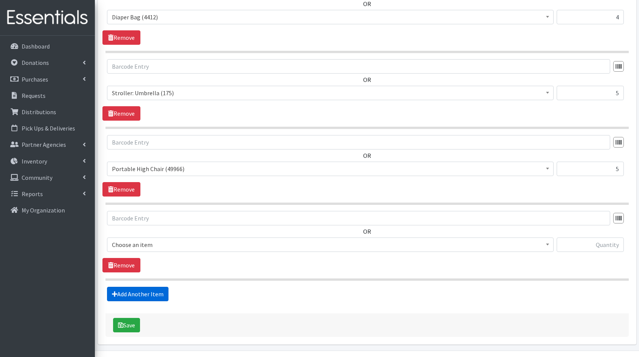
scroll to position [1255, 0]
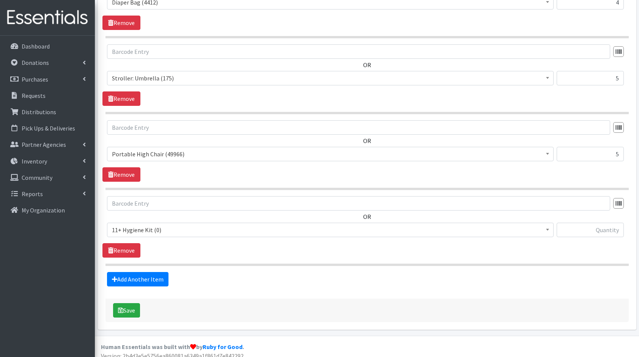
click at [139, 225] on span "11+ Hygiene Kit (0)" at bounding box center [330, 230] width 437 height 11
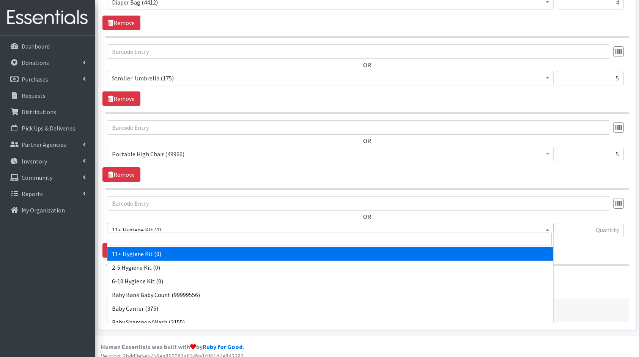
click at [169, 240] on input "search" at bounding box center [330, 239] width 443 height 13
type input "pack"
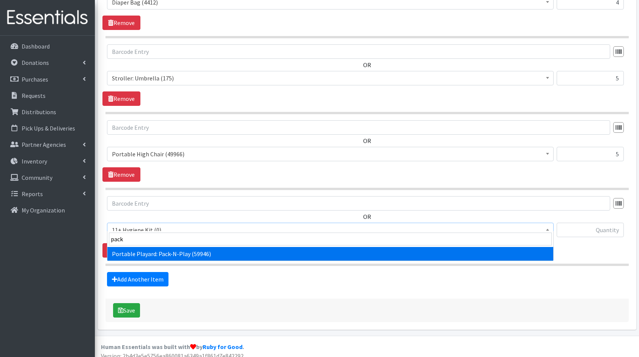
select select "10581"
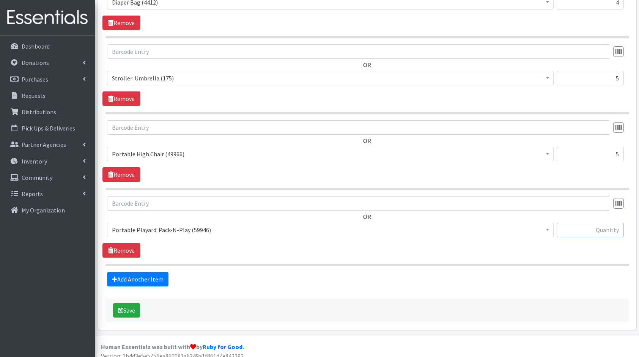
click at [575, 223] on input "text" at bounding box center [590, 230] width 67 height 14
type input "5"
click at [123, 272] on link "Add Another Item" at bounding box center [137, 279] width 61 height 14
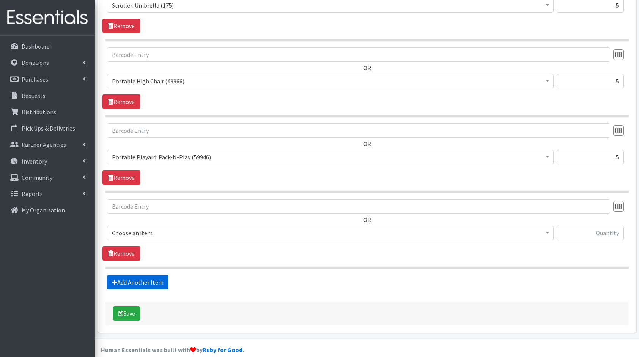
scroll to position [1330, 0]
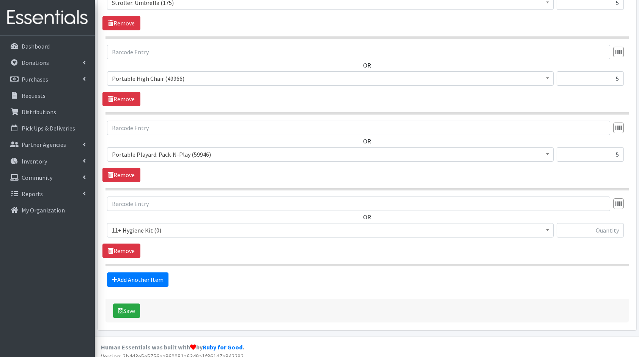
click at [150, 228] on span "11+ Hygiene Kit (0)" at bounding box center [330, 230] width 437 height 11
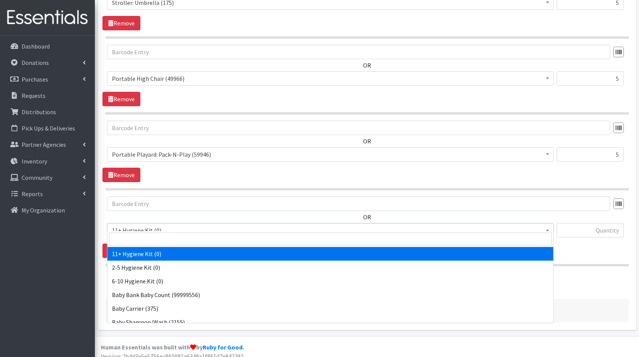
click at [172, 242] on input "search" at bounding box center [330, 239] width 443 height 13
type input "car"
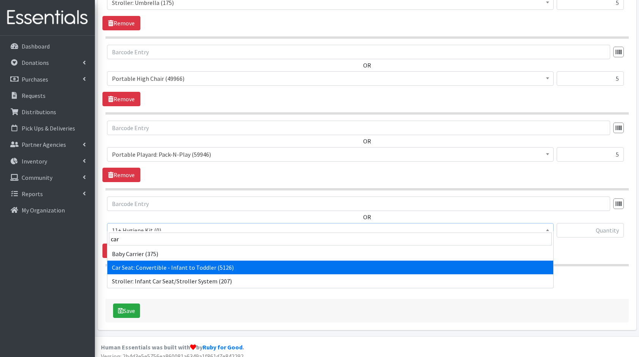
select select "10583"
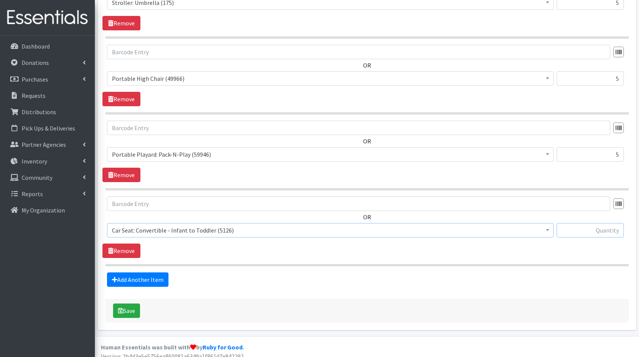
click at [585, 228] on input "text" at bounding box center [590, 230] width 67 height 14
type input "4"
click at [133, 272] on link "Add Another Item" at bounding box center [137, 279] width 61 height 14
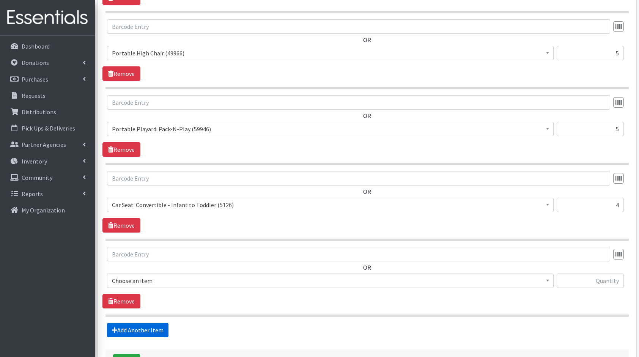
scroll to position [1406, 0]
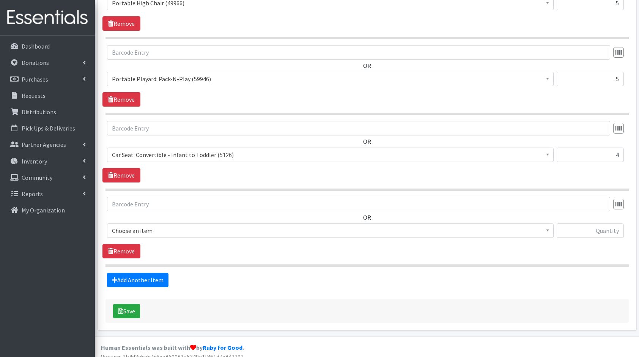
click at [148, 226] on span "Choose an item" at bounding box center [330, 230] width 437 height 11
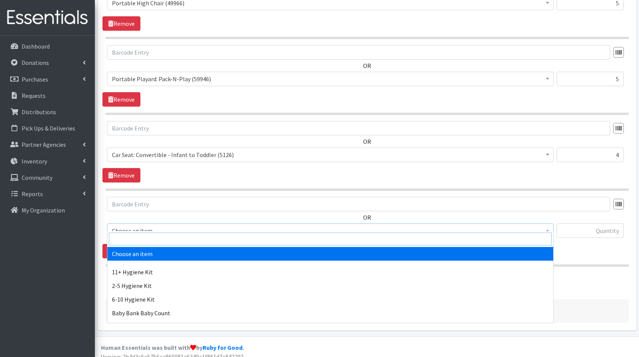
click at [164, 238] on input "search" at bounding box center [330, 239] width 443 height 13
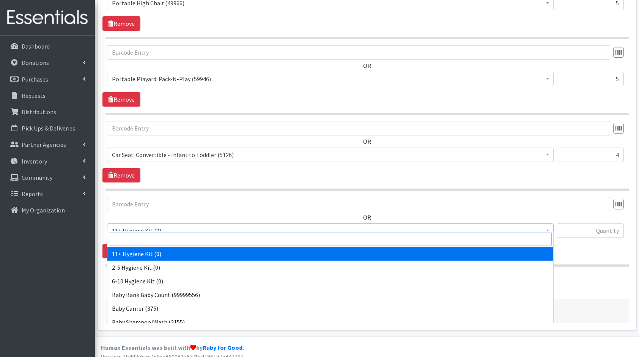
click at [164, 238] on input "search" at bounding box center [330, 239] width 443 height 13
type input "car"
select select "10578"
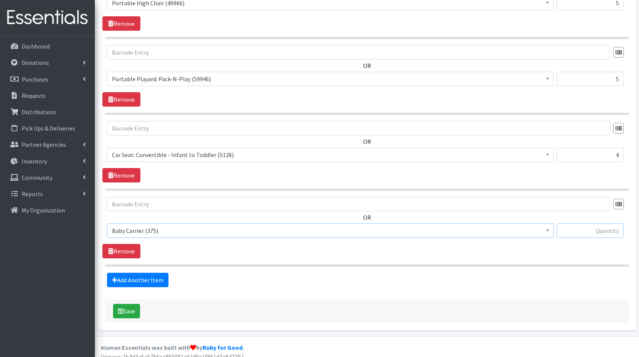
click at [597, 224] on input "text" at bounding box center [590, 231] width 67 height 14
type input "4"
type input "5"
click at [160, 273] on link "Add Another Item" at bounding box center [137, 280] width 61 height 14
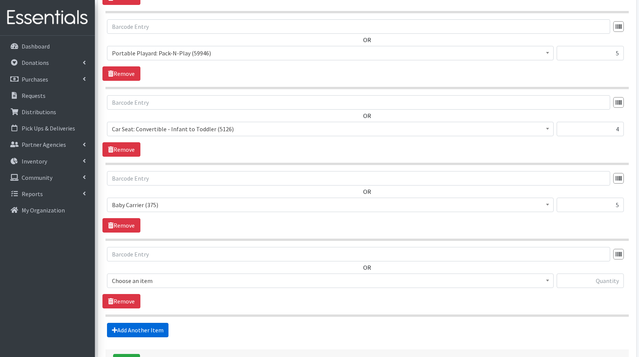
scroll to position [1481, 0]
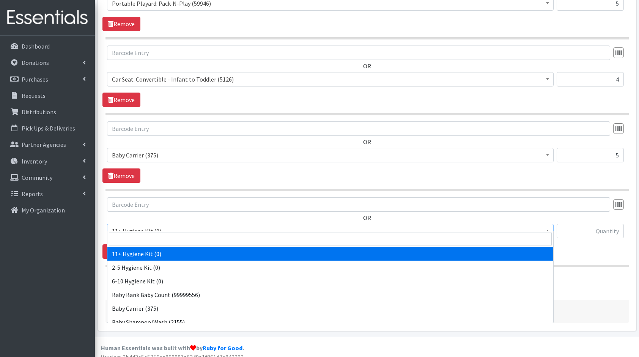
click at [156, 226] on span "11+ Hygiene Kit (0)" at bounding box center [330, 231] width 437 height 11
click at [178, 239] on input "search" at bounding box center [330, 239] width 443 height 13
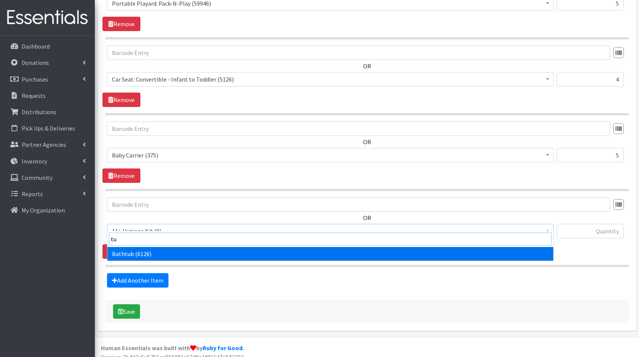
type input "tub"
select select "10579"
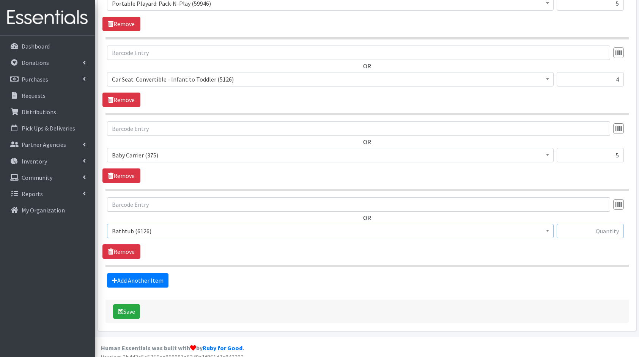
click at [597, 224] on input "text" at bounding box center [590, 231] width 67 height 14
type input "3"
click at [134, 304] on button "Save" at bounding box center [126, 311] width 27 height 14
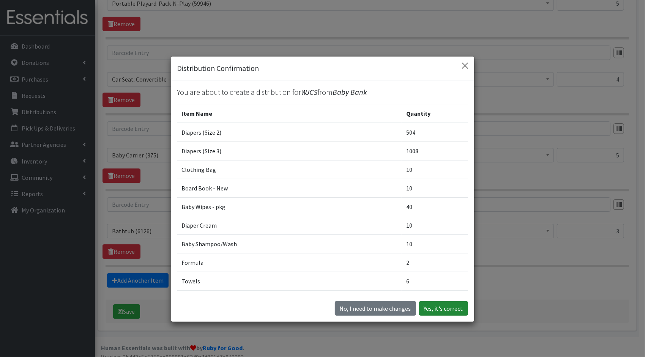
click at [436, 307] on button "Yes, it's correct" at bounding box center [443, 308] width 49 height 14
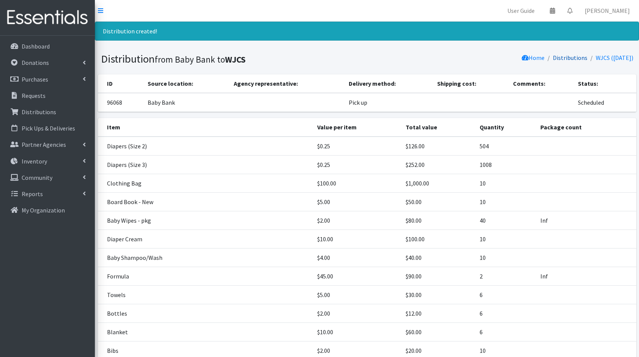
click at [559, 59] on link "Distributions" at bounding box center [570, 58] width 35 height 8
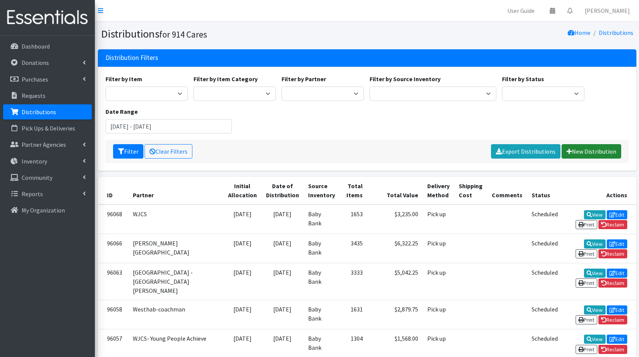
click at [599, 152] on link "New Distribution" at bounding box center [592, 151] width 60 height 14
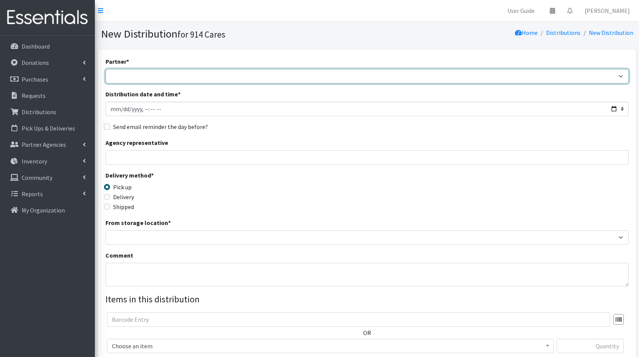
click at [403, 73] on select "4Communities 914United Abbot House Accompany Now All Access Yonkers, Inc All Or…" at bounding box center [366, 76] width 523 height 14
select select "5651"
click at [105, 69] on select "4Communities 914United Abbot House Accompany Now All Access Yonkers, Inc All Or…" at bounding box center [366, 76] width 523 height 14
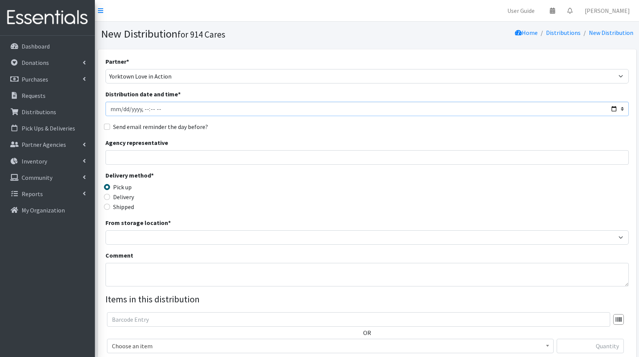
click at [616, 109] on input "Distribution date and time *" at bounding box center [366, 109] width 523 height 14
type input "[DATE]T23:59"
click at [291, 144] on div "Agency representative" at bounding box center [366, 151] width 523 height 27
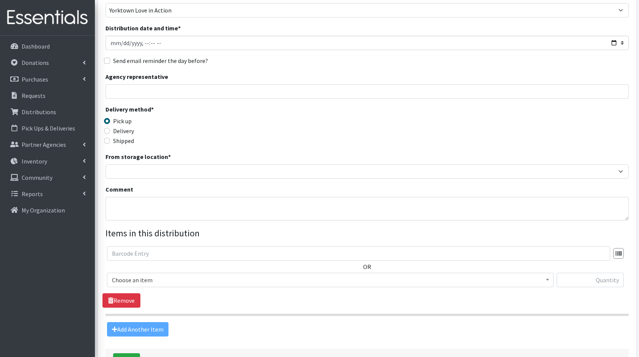
scroll to position [67, 0]
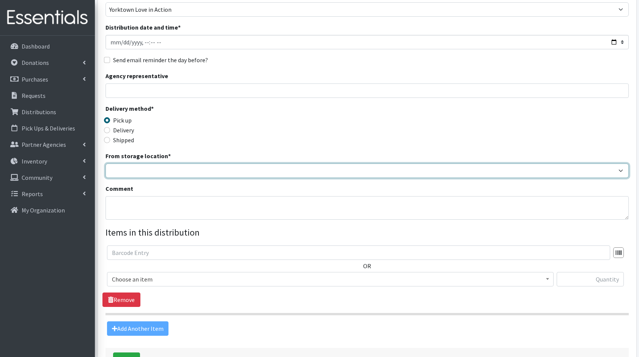
click at [180, 167] on select "Baby Bank Camp Clothing Plus Essentials Bank Westchester Reads" at bounding box center [366, 171] width 523 height 14
select select "207"
click at [105, 164] on select "Baby Bank Camp Clothing Plus Essentials Bank Westchester Reads" at bounding box center [366, 171] width 523 height 14
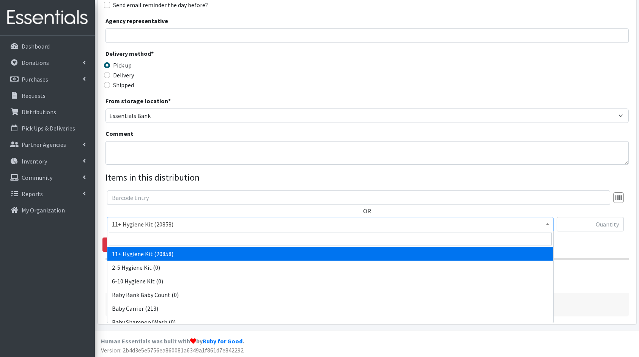
click at [173, 224] on span "11+ Hygiene Kit (20858)" at bounding box center [330, 224] width 437 height 11
click at [156, 237] on input "search" at bounding box center [330, 239] width 443 height 13
type input "dia"
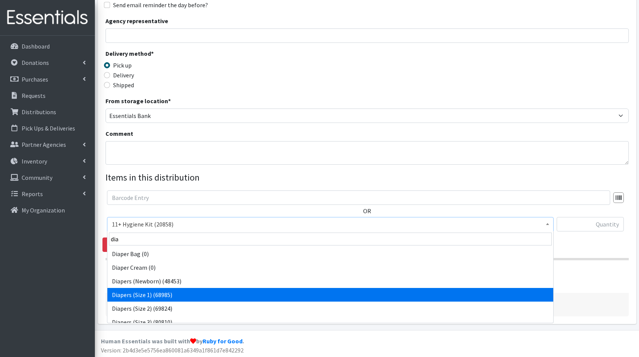
select select "5195"
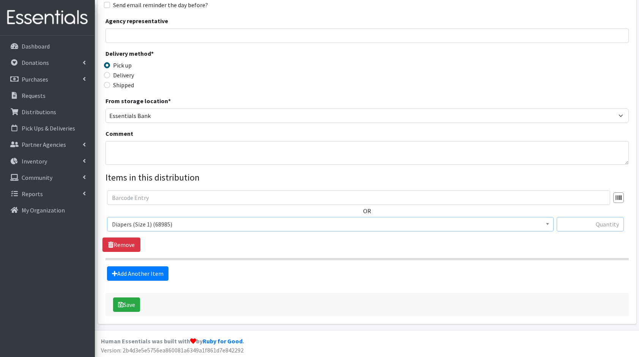
click at [600, 225] on input "text" at bounding box center [590, 224] width 67 height 14
type input "136"
click at [152, 278] on link "Add Another Item" at bounding box center [137, 273] width 61 height 14
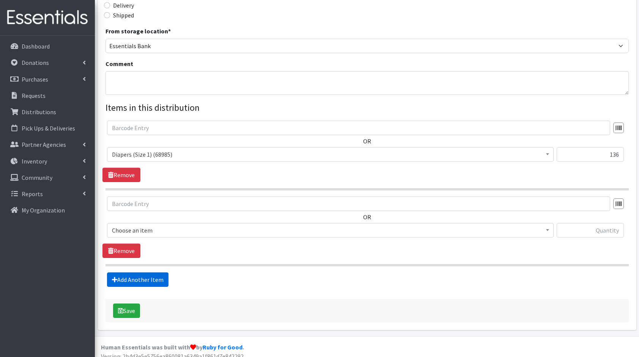
scroll to position [197, 0]
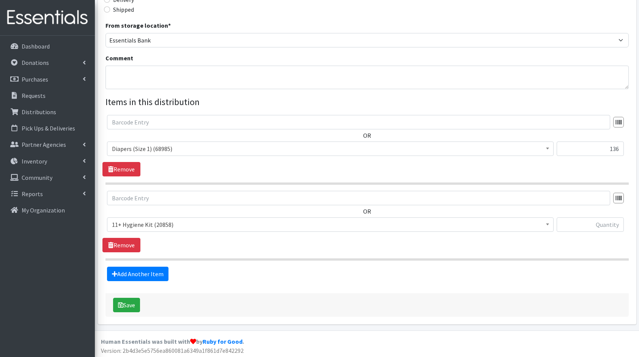
click at [146, 223] on span "11+ Hygiene Kit (20858)" at bounding box center [330, 224] width 437 height 11
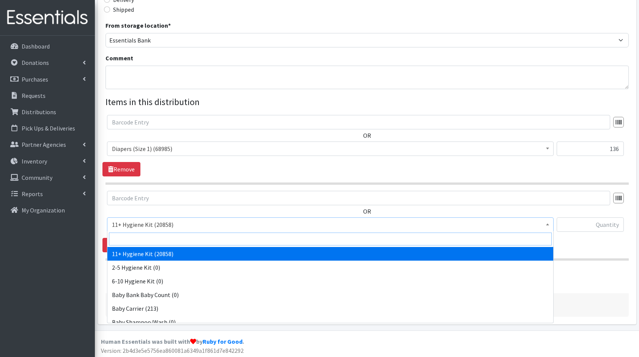
click at [169, 238] on input "search" at bounding box center [330, 239] width 443 height 13
type input "dia"
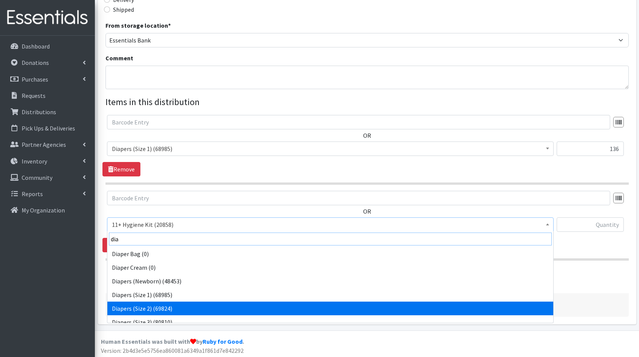
scroll to position [6, 0]
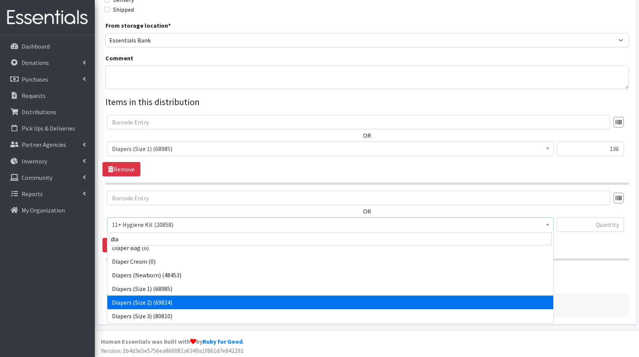
select select "5196"
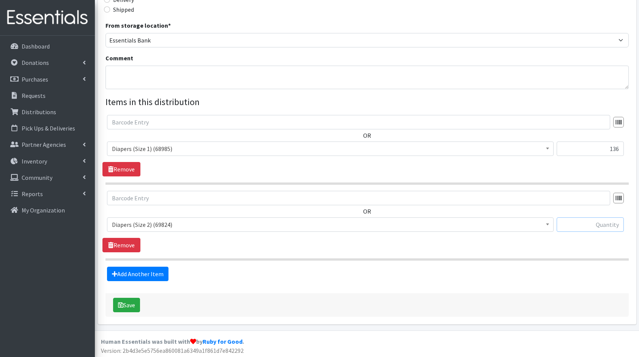
click at [590, 226] on input "text" at bounding box center [590, 224] width 67 height 14
type input "84"
click at [131, 265] on fieldset "Items in this distribution OR 11+ Hygiene Kit (20858) 2-5 Hygiene Kit (0) 6-10 …" at bounding box center [366, 188] width 523 height 186
click at [148, 264] on fieldset "Items in this distribution OR 11+ Hygiene Kit (20858) 2-5 Hygiene Kit (0) 6-10 …" at bounding box center [366, 188] width 523 height 186
click at [156, 270] on link "Add Another Item" at bounding box center [137, 274] width 61 height 14
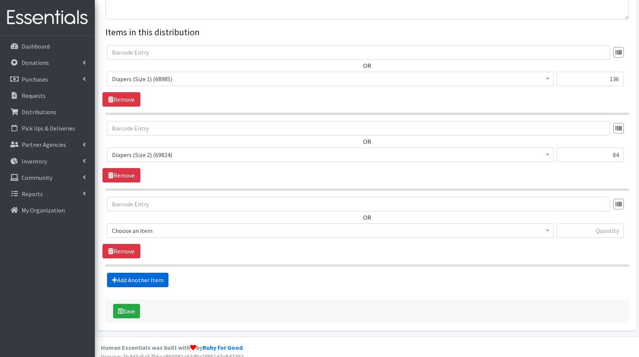
scroll to position [273, 0]
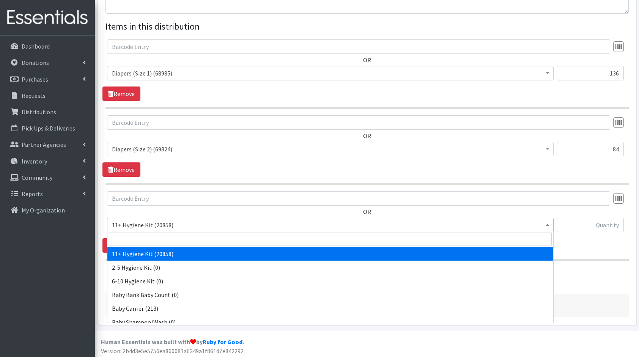
click at [153, 225] on span "11+ Hygiene Kit (20858)" at bounding box center [330, 225] width 437 height 11
click at [178, 241] on input "search" at bounding box center [330, 239] width 443 height 13
type input "dia"
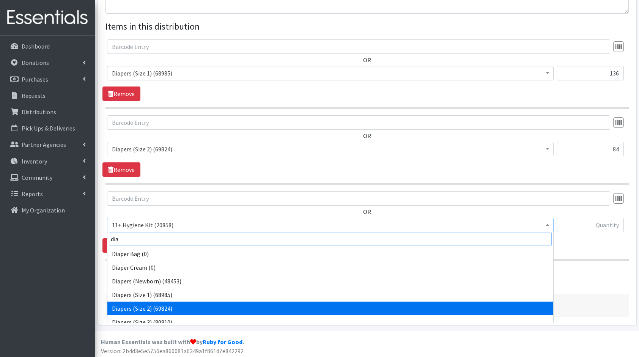
scroll to position [6, 0]
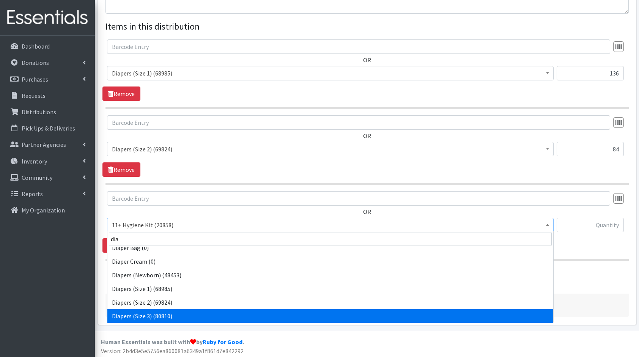
select select "5205"
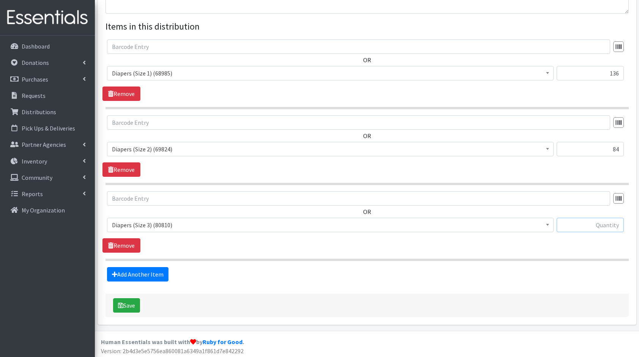
click at [594, 225] on input "text" at bounding box center [590, 225] width 67 height 14
type input "140"
click at [147, 272] on link "Add Another Item" at bounding box center [137, 274] width 61 height 14
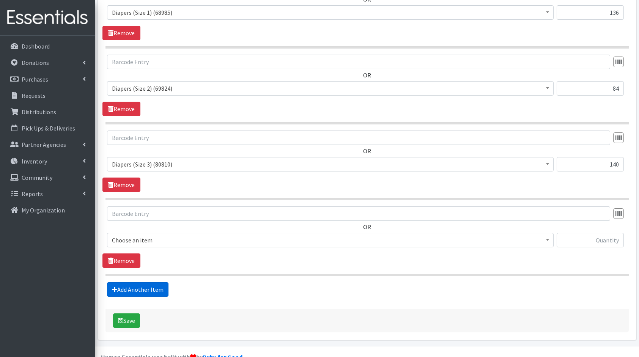
scroll to position [348, 0]
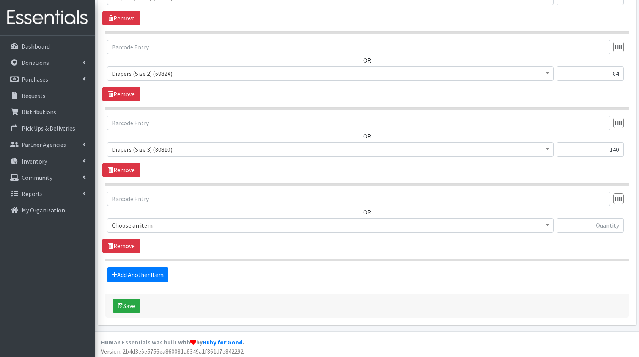
click at [154, 223] on span "Choose an item" at bounding box center [330, 225] width 437 height 11
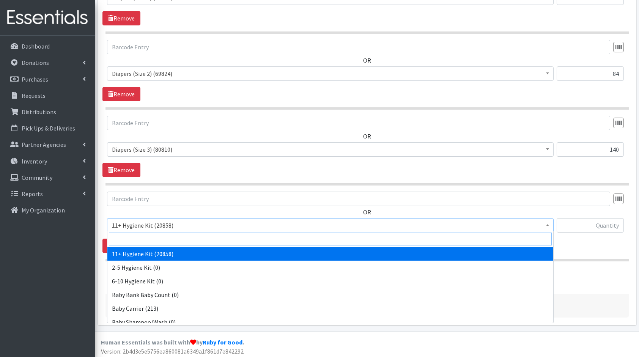
click at [178, 239] on input "search" at bounding box center [330, 239] width 443 height 13
type input "dia"
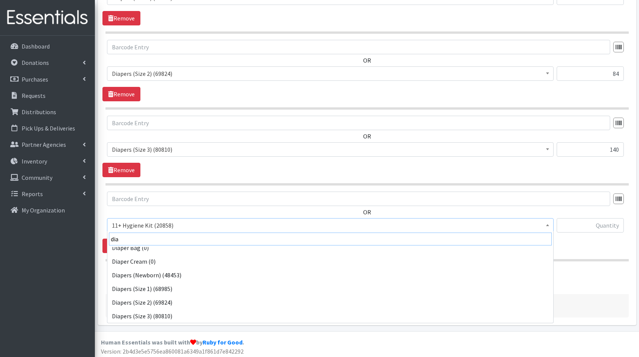
scroll to position [20, 0]
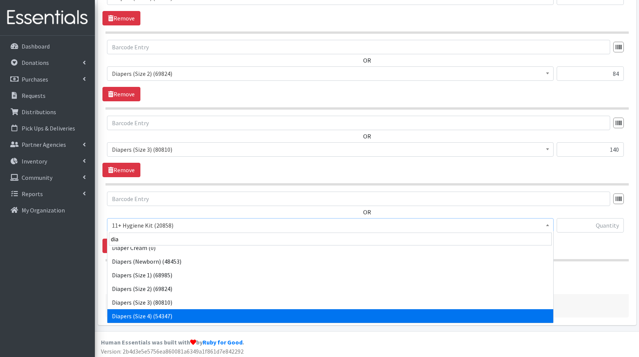
select select "5206"
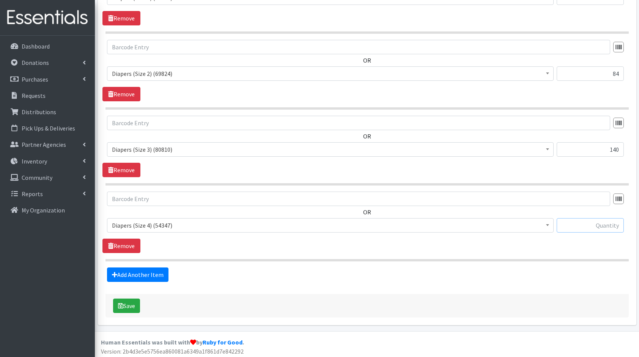
click at [608, 223] on input "text" at bounding box center [590, 225] width 67 height 14
type input "150"
click at [141, 280] on form "Partner * 4Communities 914United Abbot House Accompany Now All Access Yonkers, …" at bounding box center [366, 13] width 523 height 609
click at [156, 268] on link "Add Another Item" at bounding box center [137, 275] width 61 height 14
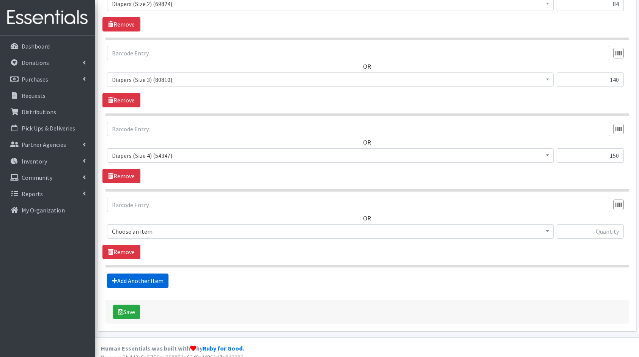
scroll to position [424, 0]
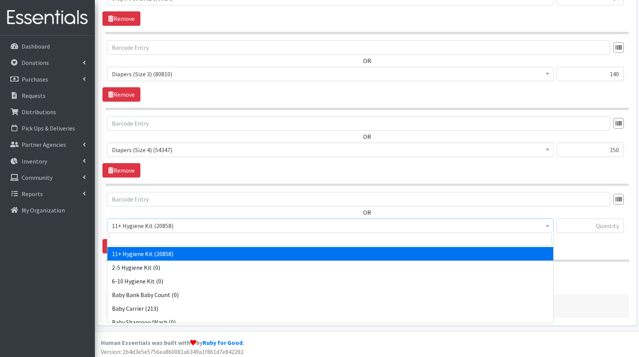
click at [159, 229] on span "11+ Hygiene Kit (20858)" at bounding box center [330, 225] width 437 height 11
click at [180, 238] on input "search" at bounding box center [330, 239] width 443 height 13
type input "dia"
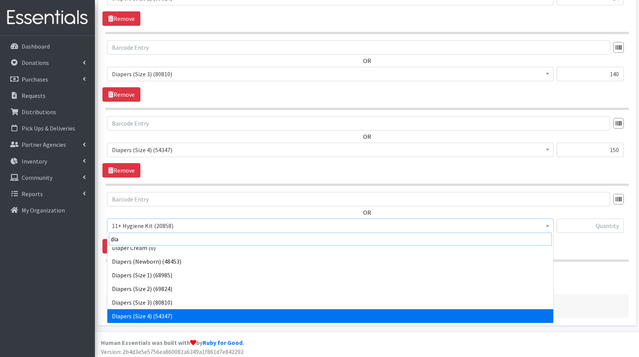
scroll to position [33, 0]
select select "5208"
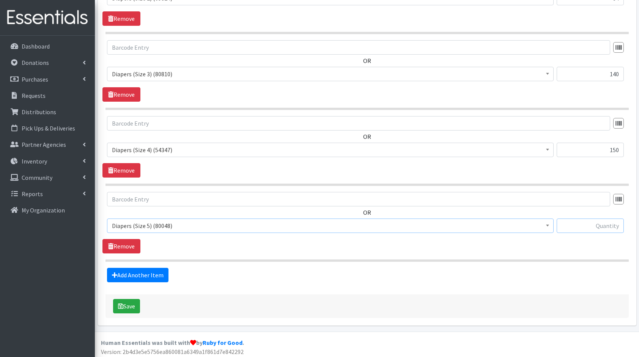
click at [593, 228] on input "text" at bounding box center [590, 226] width 67 height 14
type input "176"
click at [152, 269] on link "Add Another Item" at bounding box center [137, 275] width 61 height 14
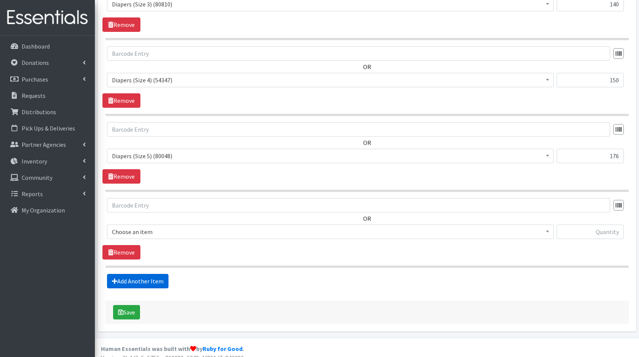
scroll to position [499, 0]
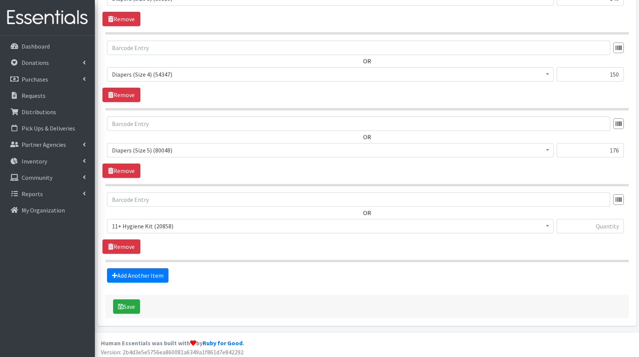
click at [162, 224] on span "11+ Hygiene Kit (20858)" at bounding box center [330, 226] width 437 height 11
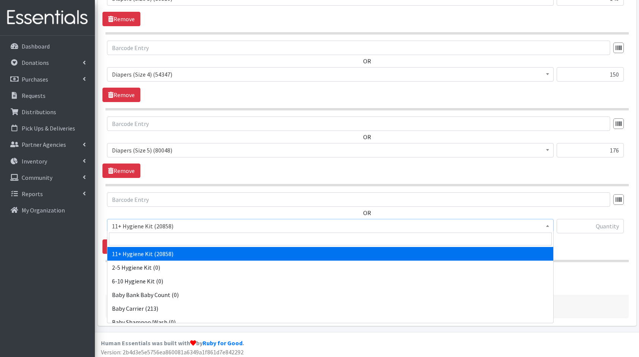
click at [183, 241] on input "search" at bounding box center [330, 239] width 443 height 13
type input "dia"
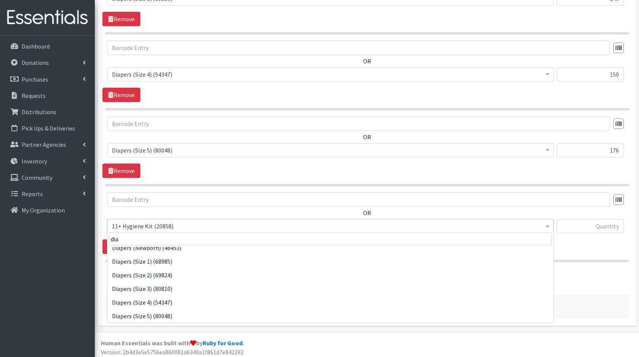
scroll to position [47, 0]
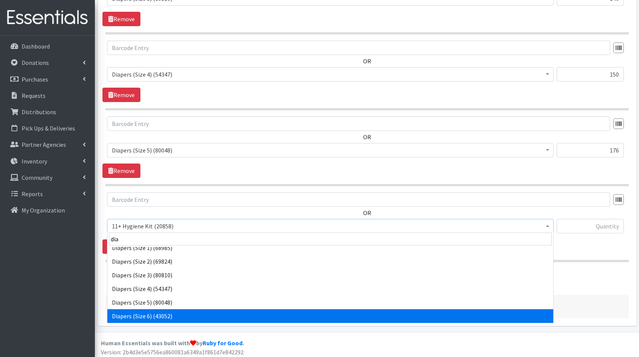
select select "5209"
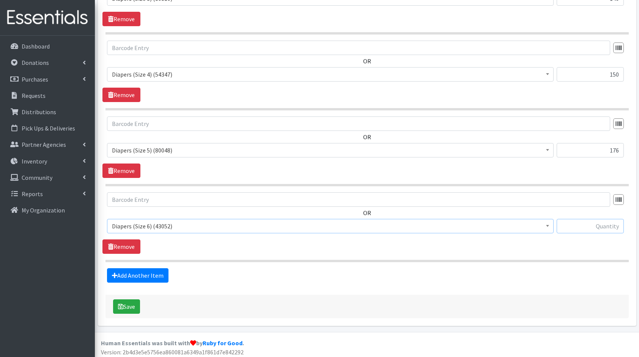
click at [590, 226] on input "text" at bounding box center [590, 226] width 67 height 14
type input "144"
click at [162, 270] on link "Add Another Item" at bounding box center [137, 275] width 61 height 14
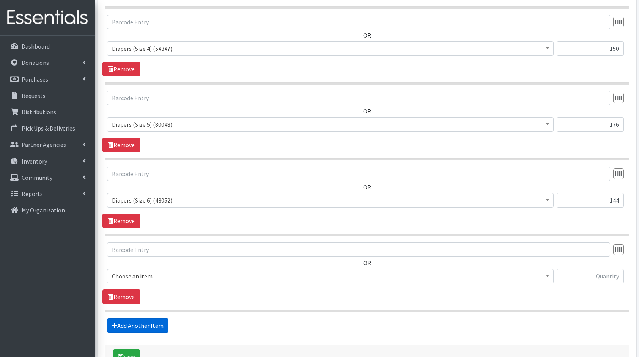
scroll to position [575, 0]
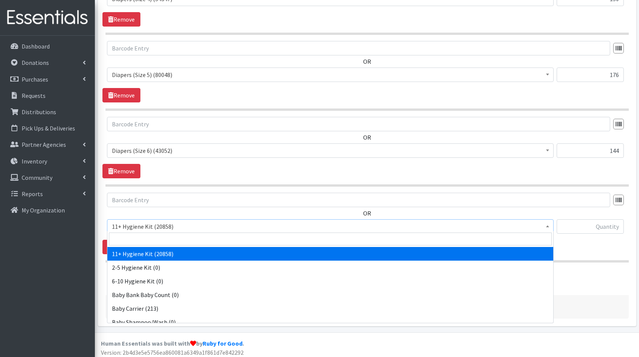
click at [146, 223] on span "11+ Hygiene Kit (20858)" at bounding box center [330, 226] width 437 height 11
click at [176, 235] on input "search" at bounding box center [330, 239] width 443 height 13
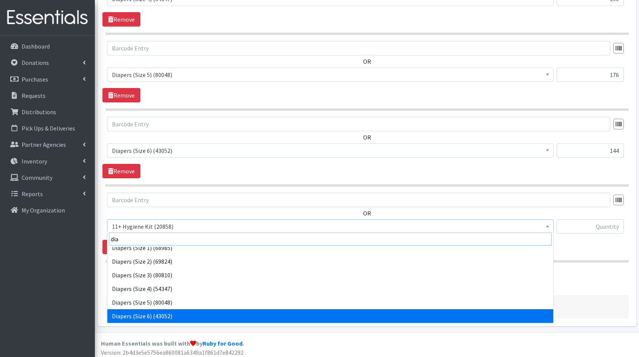
scroll to position [61, 0]
drag, startPoint x: 176, startPoint y: 235, endPoint x: 138, endPoint y: 232, distance: 38.8
click at [138, 233] on input "dia" at bounding box center [330, 239] width 443 height 13
click at [134, 236] on input "dia" at bounding box center [330, 239] width 443 height 13
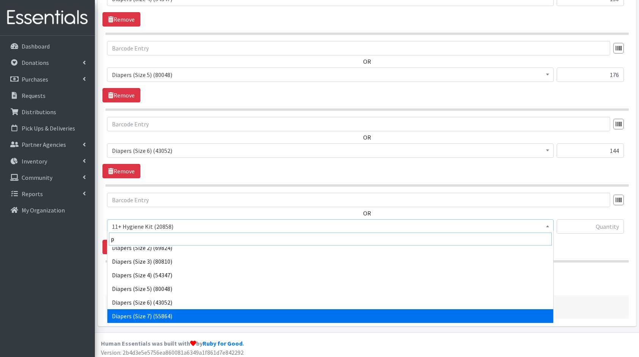
scroll to position [0, 0]
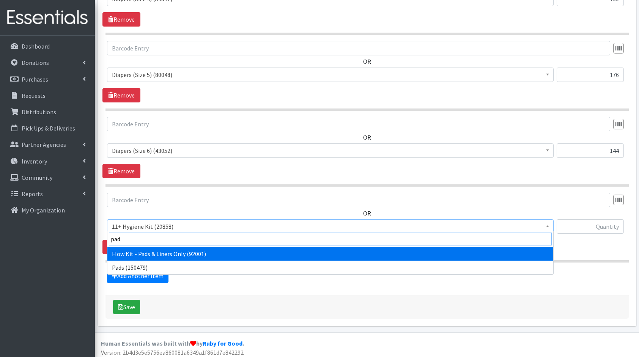
type input "pads"
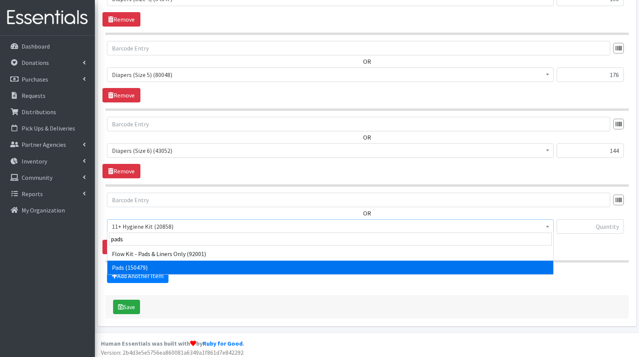
select select "5226"
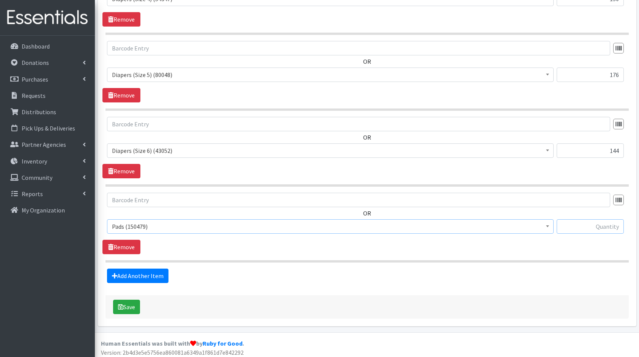
click at [596, 226] on input "text" at bounding box center [590, 226] width 67 height 14
type input "256"
click at [147, 272] on link "Add Another Item" at bounding box center [137, 276] width 61 height 14
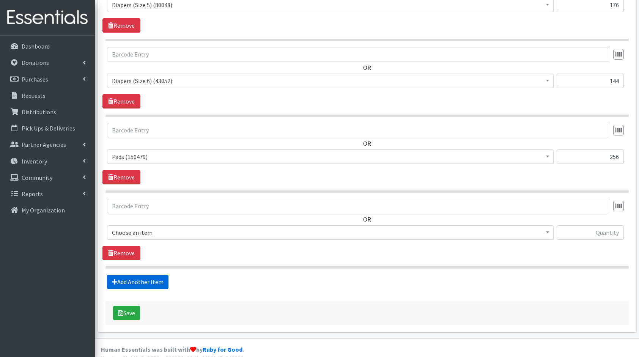
scroll to position [650, 0]
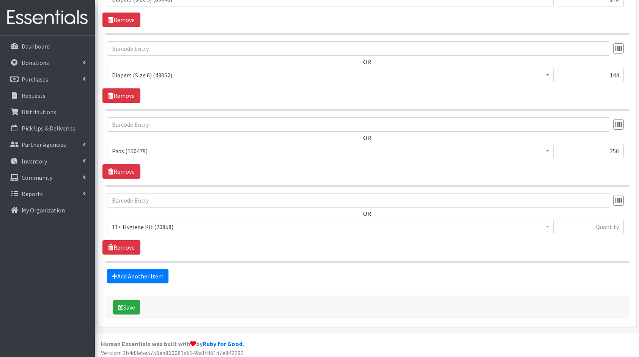
click at [156, 228] on span "11+ Hygiene Kit (20858)" at bounding box center [330, 227] width 437 height 11
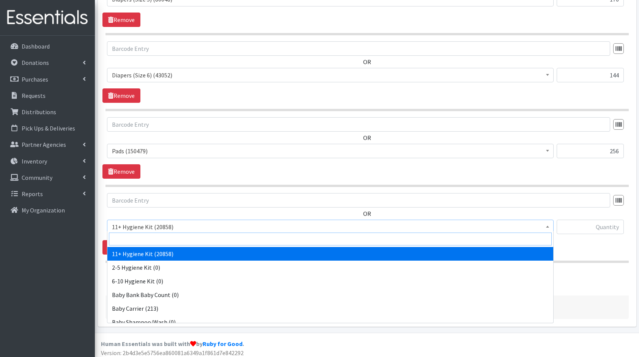
click at [169, 236] on input "search" at bounding box center [330, 239] width 443 height 13
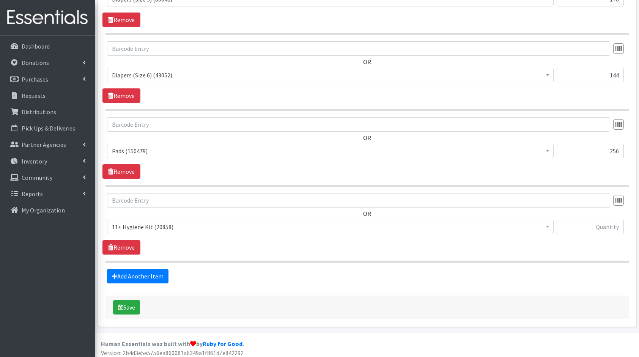
click at [126, 213] on div "OR 11+ Hygiene Kit (20858) 2-5 Hygiene Kit (0) 6-10 Hygiene Kit (0) Baby Bank B…" at bounding box center [366, 216] width 529 height 47
click at [121, 243] on link "Remove" at bounding box center [121, 247] width 38 height 14
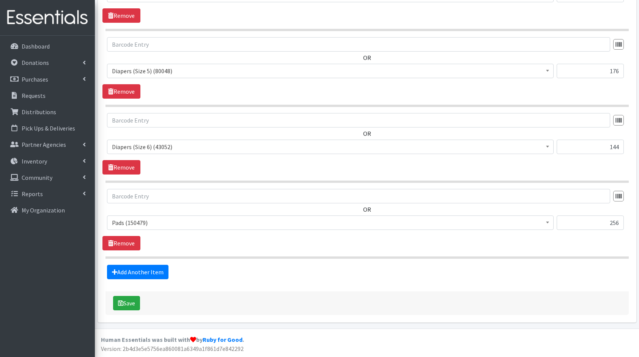
scroll to position [575, 0]
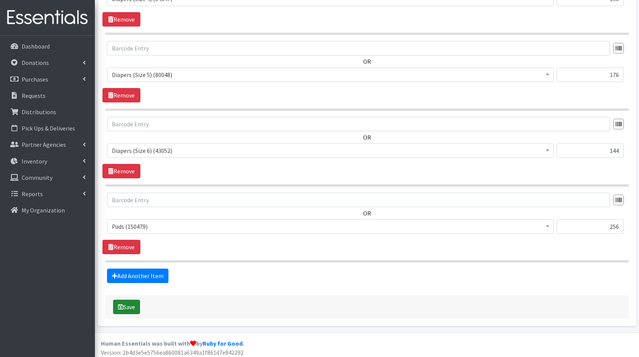
click at [133, 306] on button "Save" at bounding box center [126, 307] width 27 height 14
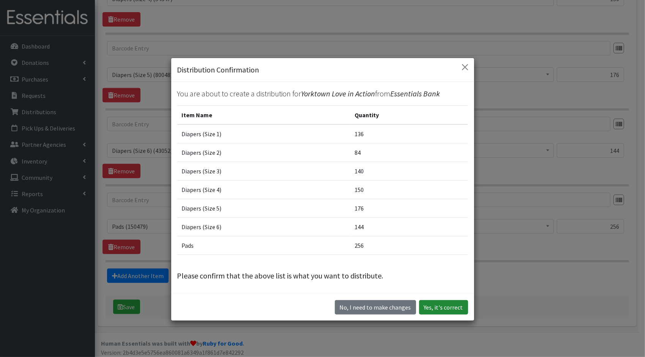
click at [443, 301] on button "Yes, it's correct" at bounding box center [443, 307] width 49 height 14
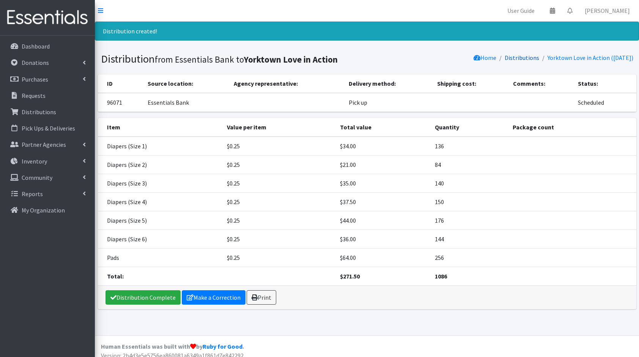
click at [512, 57] on link "Distributions" at bounding box center [522, 58] width 35 height 8
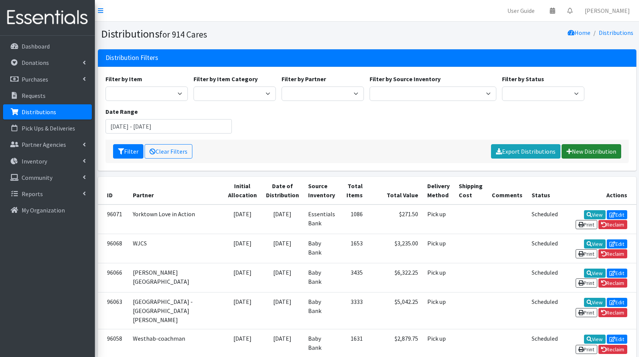
click at [616, 154] on link "New Distribution" at bounding box center [592, 151] width 60 height 14
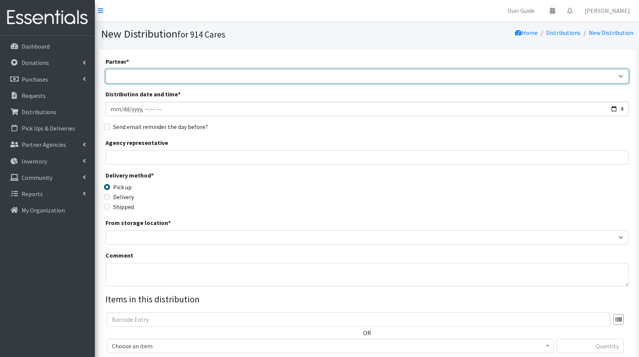
click at [521, 74] on select "4Communities 914United Abbot House Accompany Now All Access Yonkers, Inc All Or…" at bounding box center [366, 76] width 523 height 14
select select "2887"
click at [105, 69] on select "4Communities 914United Abbot House Accompany Now All Access Yonkers, Inc All Or…" at bounding box center [366, 76] width 523 height 14
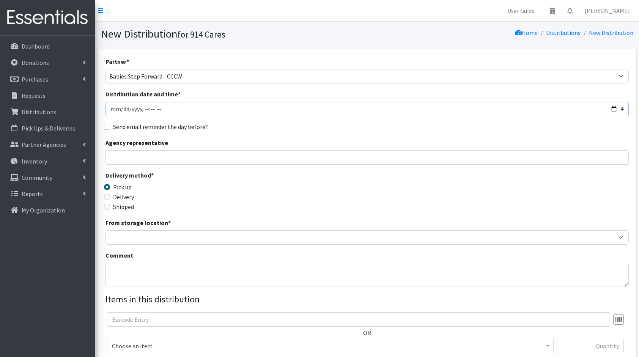
click at [616, 110] on input "Distribution date and time *" at bounding box center [366, 109] width 523 height 14
type input "[DATE]T23:59"
click at [284, 126] on div "Send email reminder the day before?" at bounding box center [366, 126] width 523 height 9
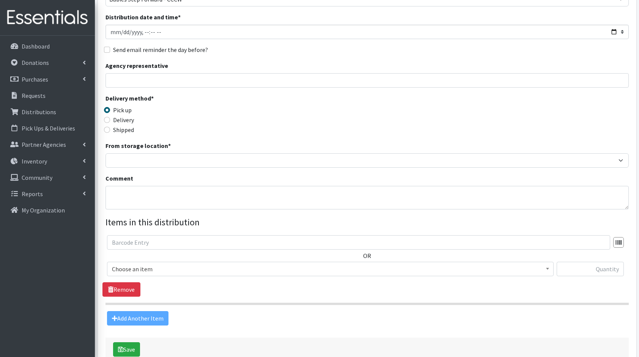
scroll to position [77, 0]
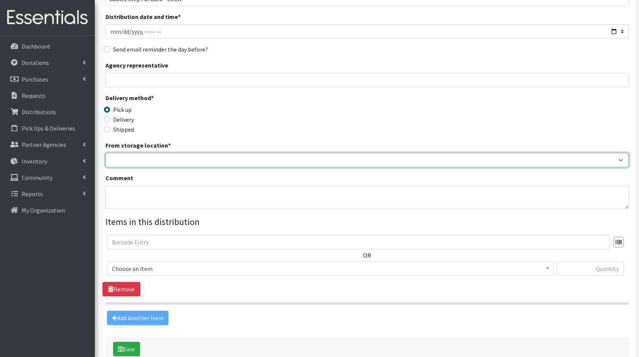
click at [147, 156] on select "Baby Bank Camp Clothing Plus Essentials Bank Westchester Reads" at bounding box center [366, 160] width 523 height 14
select select "305"
click at [105, 153] on select "Baby Bank Camp Clothing Plus Essentials Bank Westchester Reads" at bounding box center [366, 160] width 523 height 14
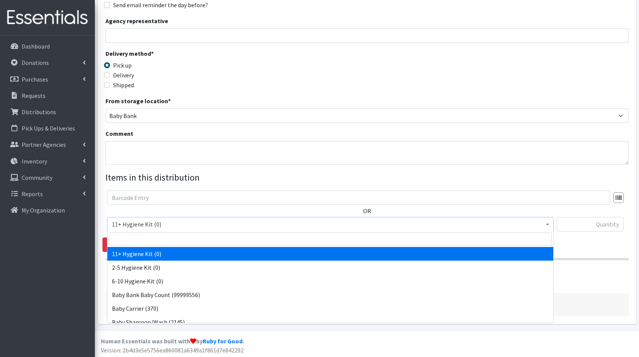
click at [142, 224] on span "11+ Hygiene Kit (0)" at bounding box center [330, 224] width 437 height 11
click at [169, 241] on input "search" at bounding box center [330, 239] width 443 height 13
type input "dia"
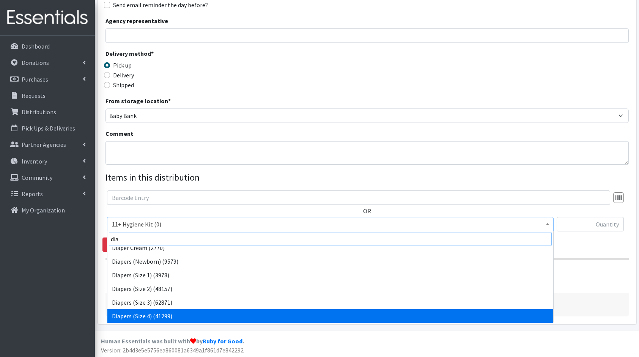
scroll to position [33, 0]
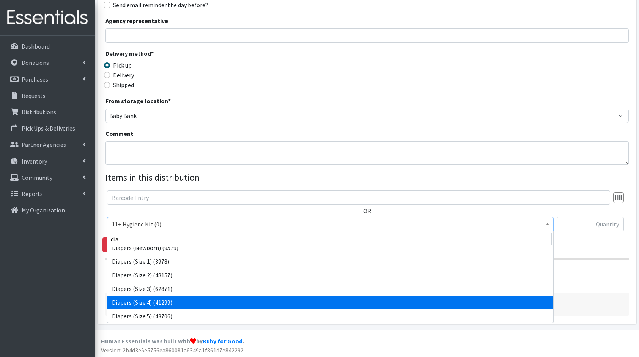
select select "5206"
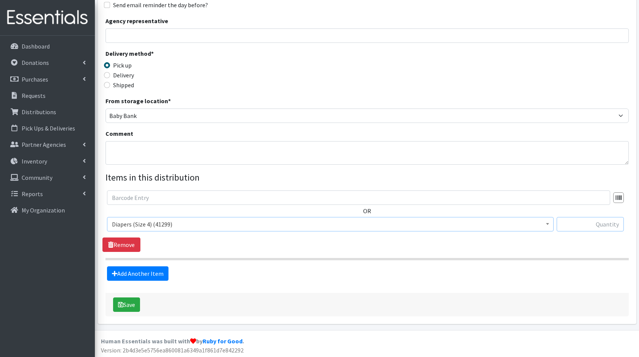
click at [609, 225] on input "text" at bounding box center [590, 224] width 67 height 14
type input "150"
click at [159, 272] on link "Add Another Item" at bounding box center [137, 273] width 61 height 14
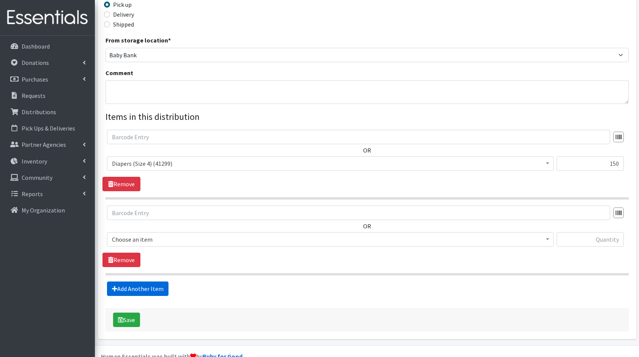
scroll to position [197, 0]
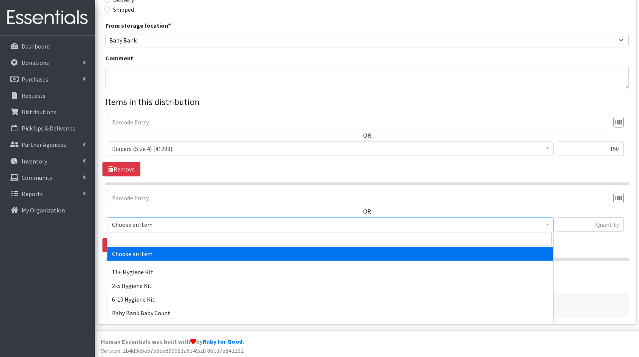
click at [138, 222] on span "Choose an item" at bounding box center [330, 224] width 437 height 11
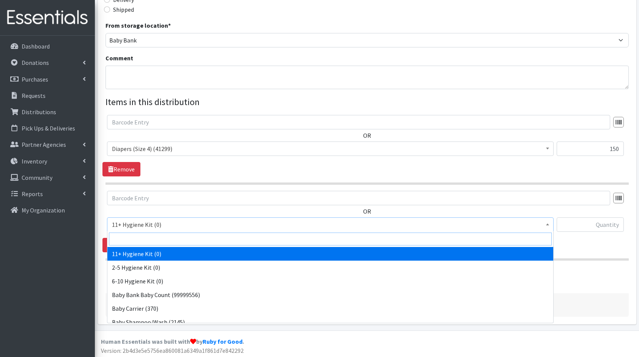
click at [167, 239] on input "search" at bounding box center [330, 239] width 443 height 13
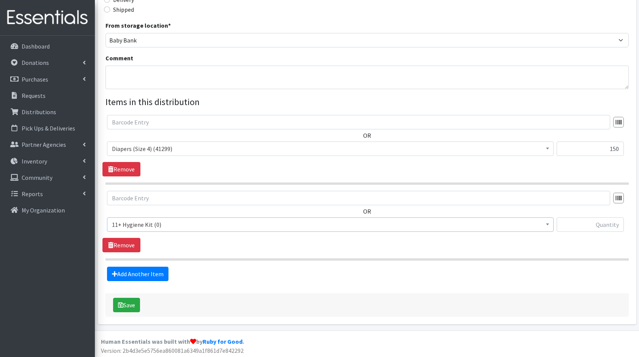
click at [170, 230] on span "11+ Hygiene Kit (0)" at bounding box center [330, 224] width 447 height 14
click at [164, 226] on span "11+ Hygiene Kit (0)" at bounding box center [330, 224] width 437 height 11
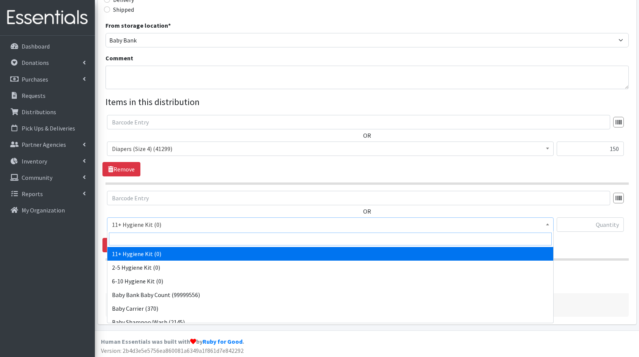
click at [177, 238] on input "search" at bounding box center [330, 239] width 443 height 13
type input "dia"
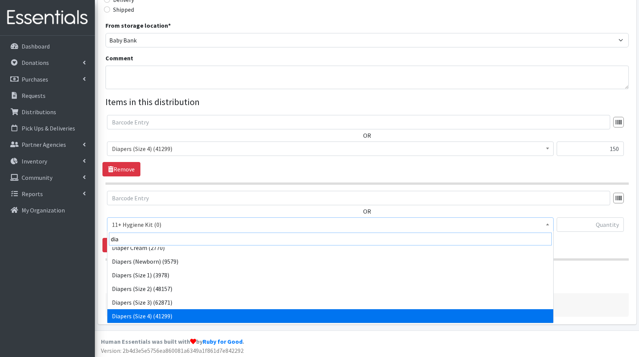
scroll to position [33, 0]
select select "5208"
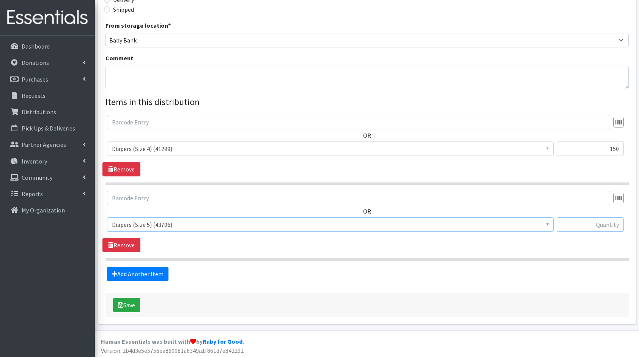
click at [598, 222] on input "text" at bounding box center [590, 224] width 67 height 14
type input "132"
click at [118, 278] on link "Add Another Item" at bounding box center [137, 274] width 61 height 14
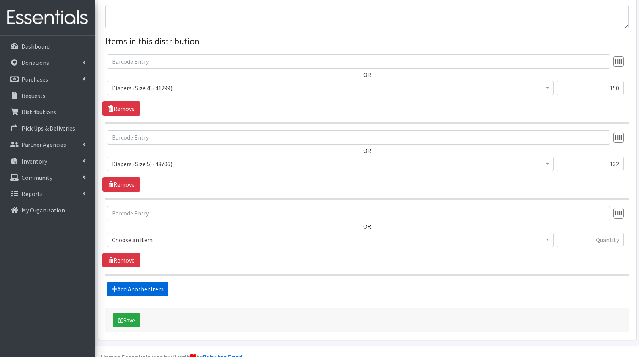
scroll to position [273, 0]
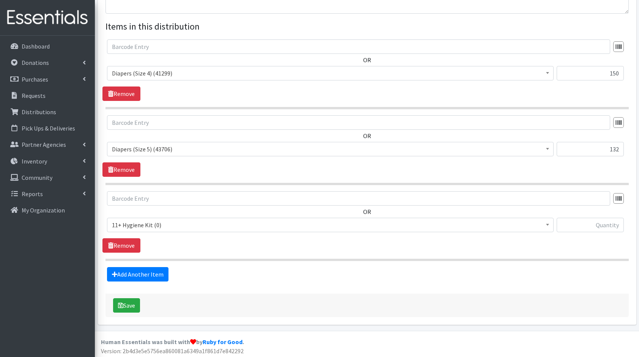
click at [148, 213] on div "OR 11+ Hygiene Kit (0) 2-5 Hygiene Kit (0) 6-10 Hygiene Kit (0) Baby Bank Baby …" at bounding box center [366, 214] width 529 height 47
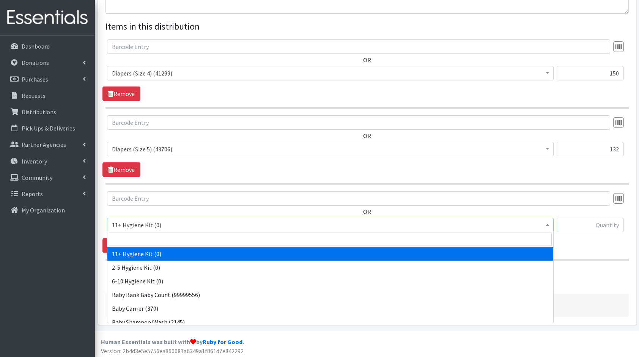
click at [156, 221] on span "11+ Hygiene Kit (0)" at bounding box center [330, 225] width 437 height 11
click at [171, 239] on input "search" at bounding box center [330, 239] width 443 height 13
type input "dia"
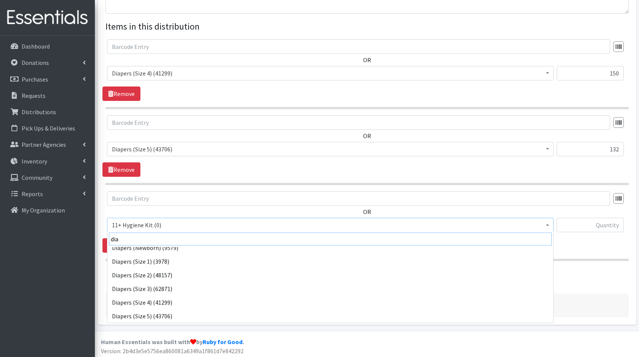
scroll to position [47, 0]
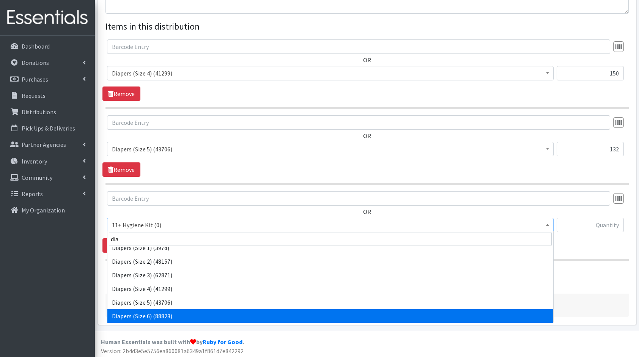
select select "5209"
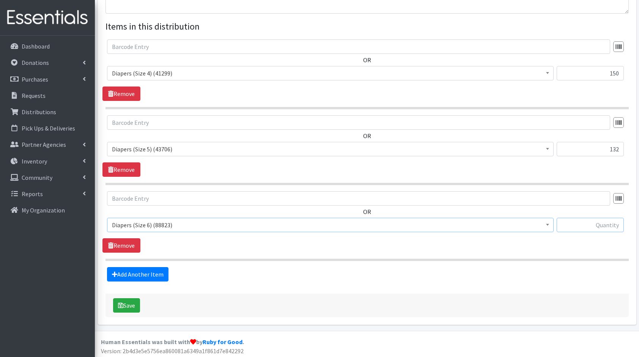
click at [590, 221] on input "text" at bounding box center [590, 225] width 67 height 14
type input "108"
click at [137, 272] on link "Add Another Item" at bounding box center [137, 274] width 61 height 14
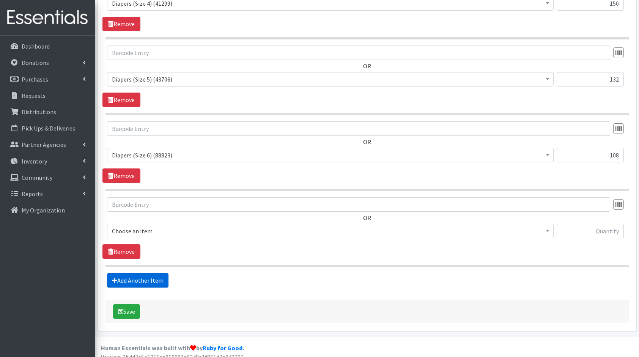
scroll to position [348, 0]
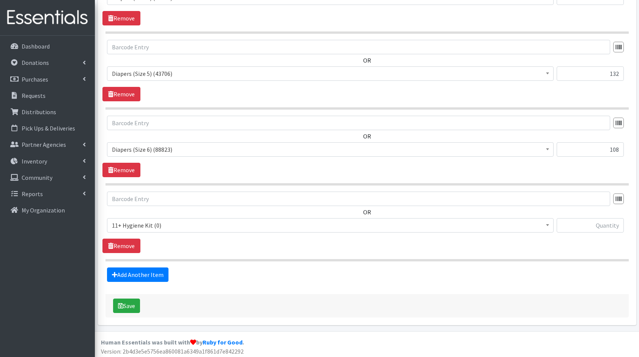
click at [143, 223] on span "11+ Hygiene Kit (0)" at bounding box center [330, 225] width 437 height 11
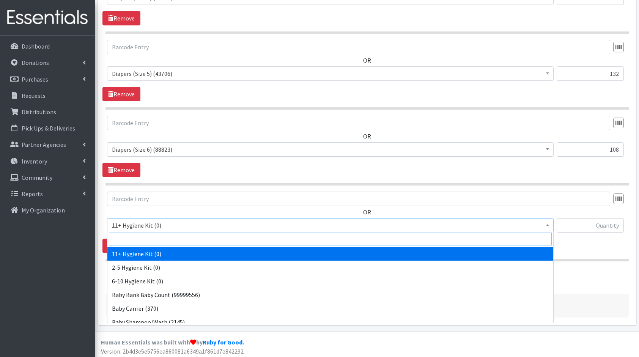
click at [173, 237] on input "search" at bounding box center [330, 239] width 443 height 13
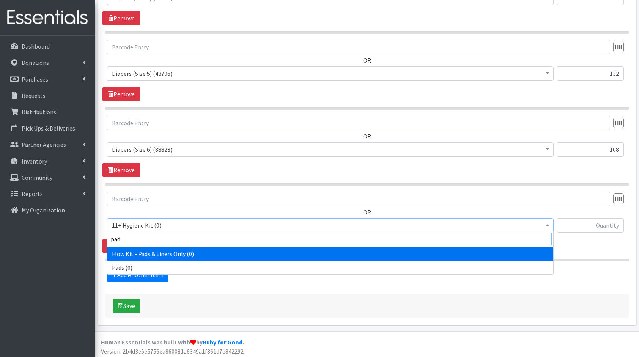
type input "pads"
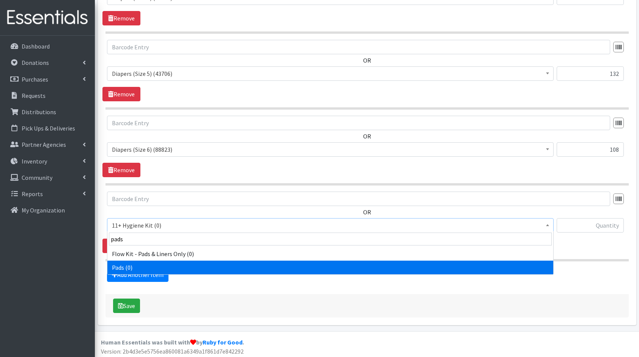
select select "5226"
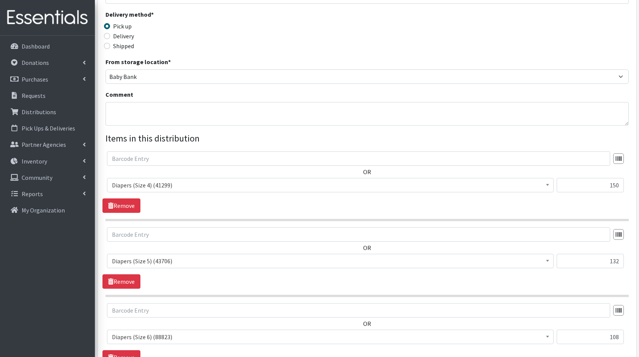
scroll to position [161, 0]
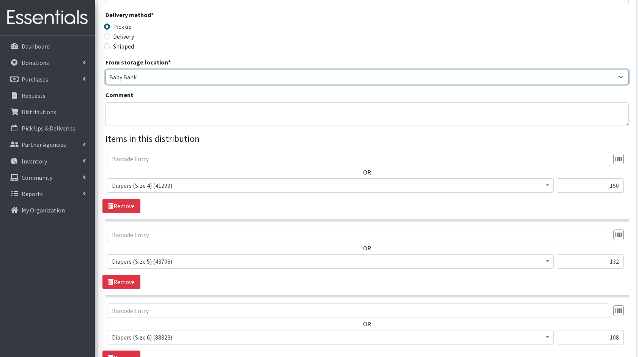
click at [139, 74] on select "Baby Bank Camp Clothing Plus Essentials Bank Westchester Reads" at bounding box center [366, 77] width 523 height 14
select select "207"
click at [105, 70] on select "Baby Bank Camp Clothing Plus Essentials Bank Westchester Reads" at bounding box center [366, 77] width 523 height 14
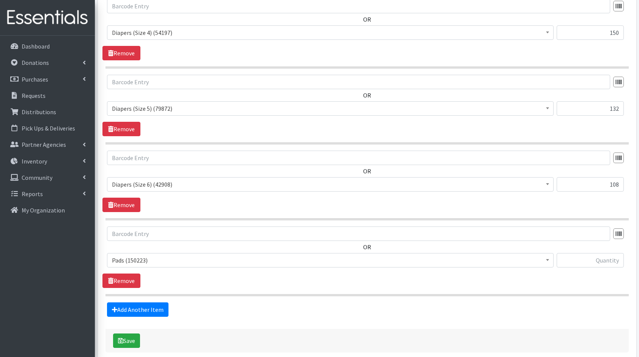
scroll to position [348, 0]
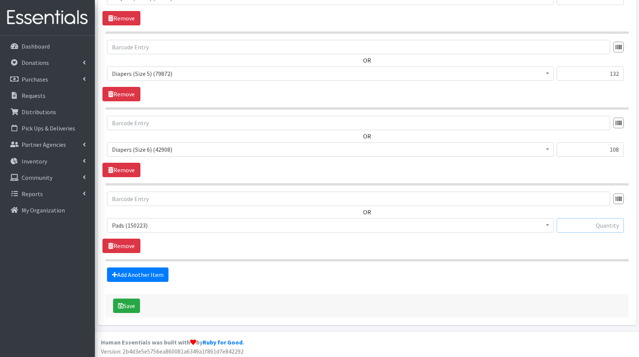
click at [612, 225] on input "text" at bounding box center [590, 225] width 67 height 14
type input "128"
click at [133, 273] on link "Add Another Item" at bounding box center [137, 275] width 61 height 14
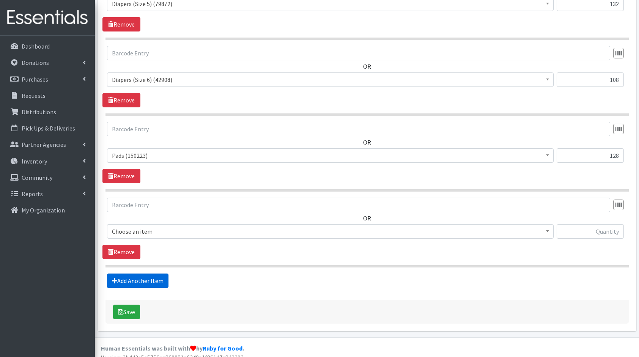
scroll to position [424, 0]
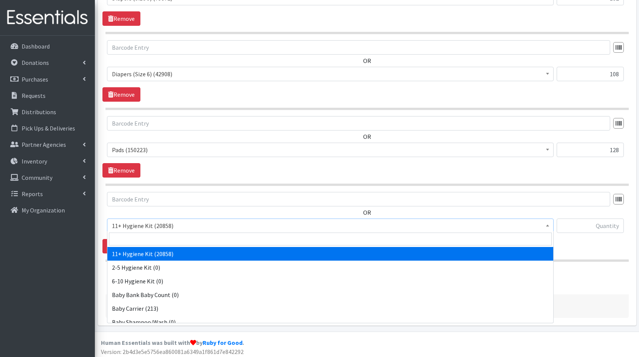
click at [159, 228] on span "11+ Hygiene Kit (20858)" at bounding box center [330, 225] width 437 height 11
click at [169, 242] on input "search" at bounding box center [330, 239] width 443 height 13
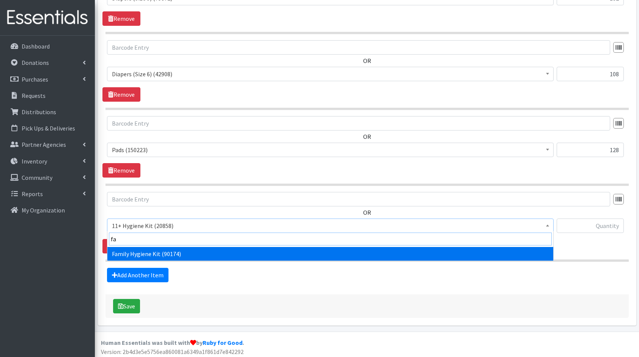
type input "fam"
select select "14713"
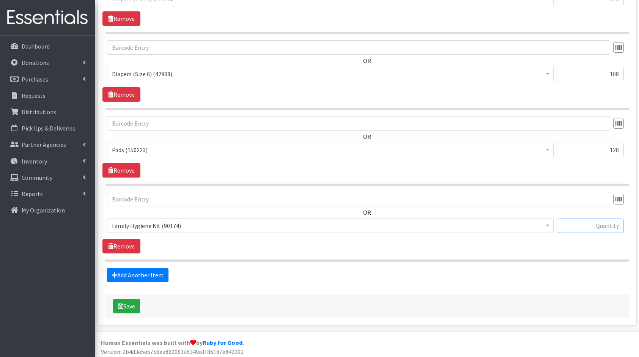
click at [589, 225] on input "text" at bounding box center [590, 226] width 67 height 14
type input "8"
click at [131, 272] on link "Add Another Item" at bounding box center [137, 275] width 61 height 14
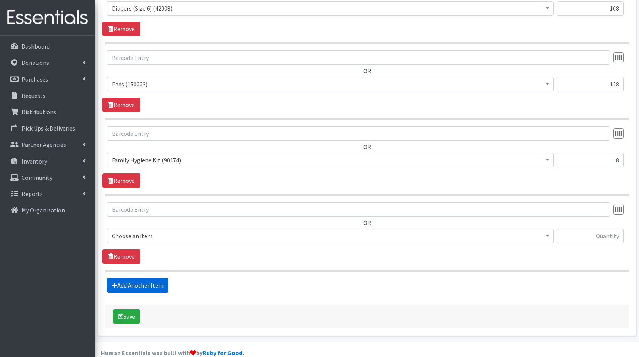
scroll to position [499, 0]
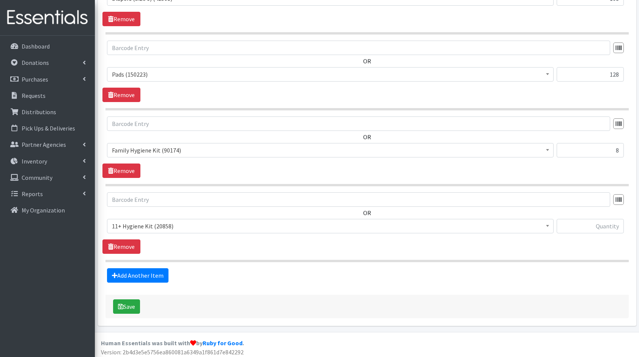
click at [124, 223] on span "11+ Hygiene Kit (20858)" at bounding box center [330, 226] width 437 height 11
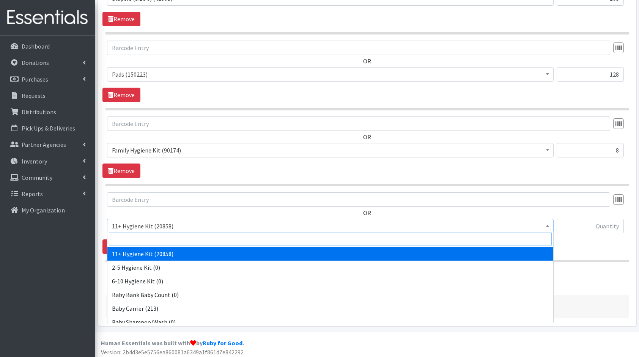
click at [172, 235] on input "search" at bounding box center [330, 239] width 443 height 13
type input "ad"
select select "5198"
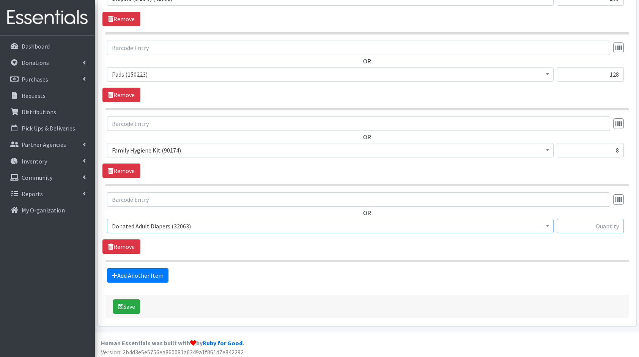
click at [576, 224] on input "text" at bounding box center [590, 226] width 67 height 14
type input "76"
click at [130, 307] on button "Save" at bounding box center [126, 306] width 27 height 14
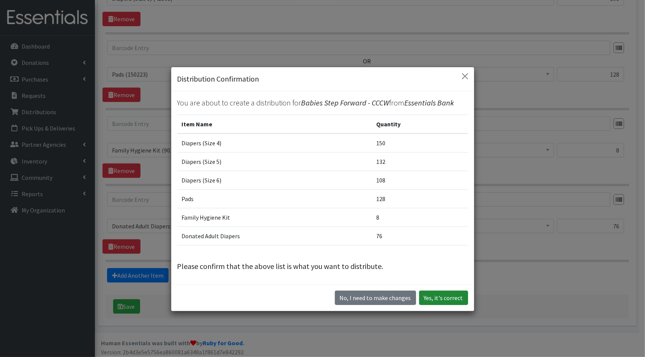
click at [431, 293] on button "Yes, it's correct" at bounding box center [443, 298] width 49 height 14
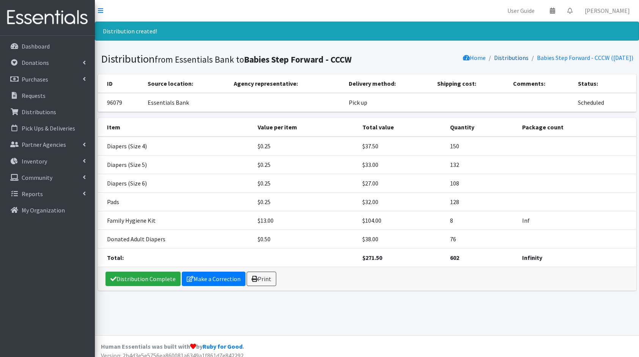
click at [504, 55] on link "Distributions" at bounding box center [511, 58] width 35 height 8
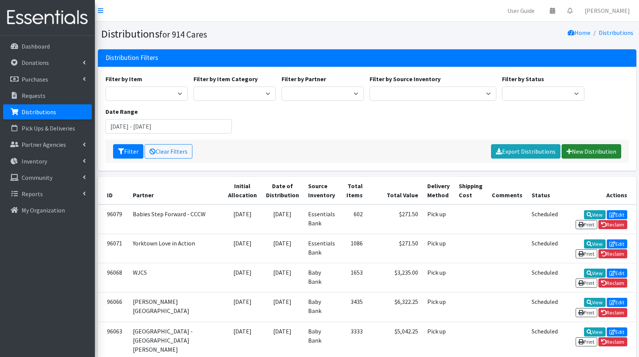
click at [592, 153] on link "New Distribution" at bounding box center [592, 151] width 60 height 14
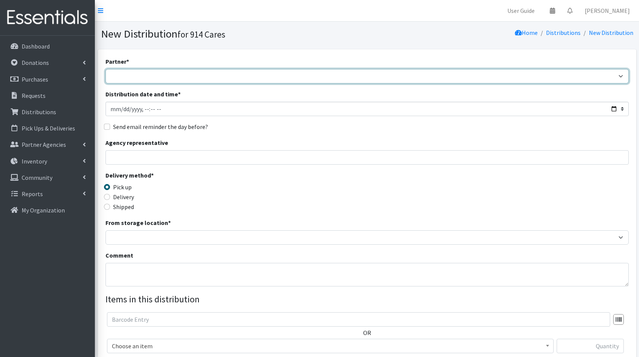
click at [321, 82] on select "4Communities 914United Abbot House Accompany Now All Access Yonkers, Inc All Or…" at bounding box center [366, 76] width 523 height 14
select select "6650"
click at [105, 69] on select "4Communities 914United Abbot House Accompany Now All Access Yonkers, Inc All Or…" at bounding box center [366, 76] width 523 height 14
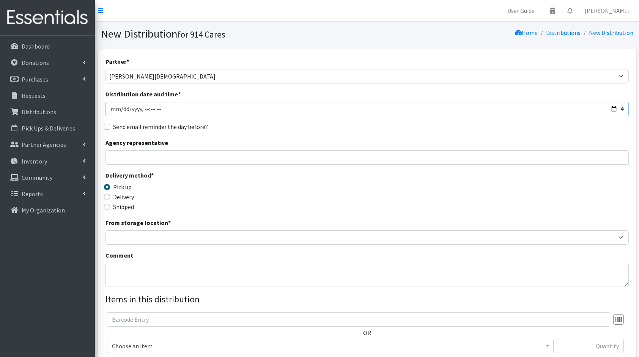
click at [616, 111] on input "Distribution date and time *" at bounding box center [366, 109] width 523 height 14
type input "[DATE]T23:59"
click at [313, 133] on div "Partner * 4Communities 914United Abbot House Accompany Now All Access Yonkers, …" at bounding box center [366, 230] width 523 height 346
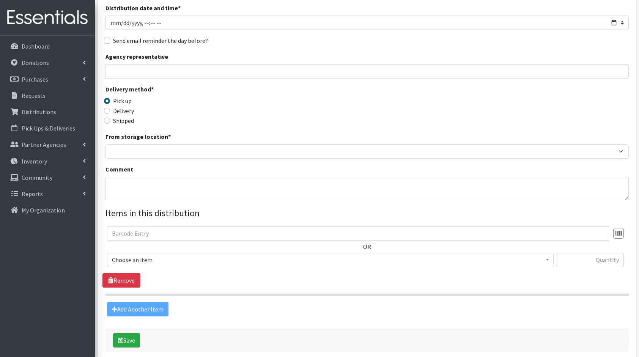
scroll to position [87, 0]
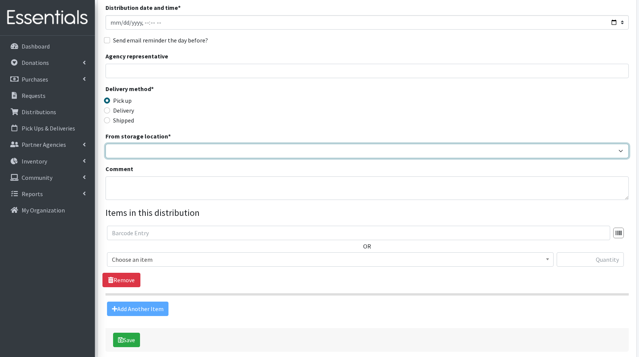
click at [142, 151] on select "Baby Bank Camp Clothing Plus Essentials Bank Westchester Reads" at bounding box center [366, 151] width 523 height 14
select select "207"
click at [105, 144] on select "Baby Bank Camp Clothing Plus Essentials Bank Westchester Reads" at bounding box center [366, 151] width 523 height 14
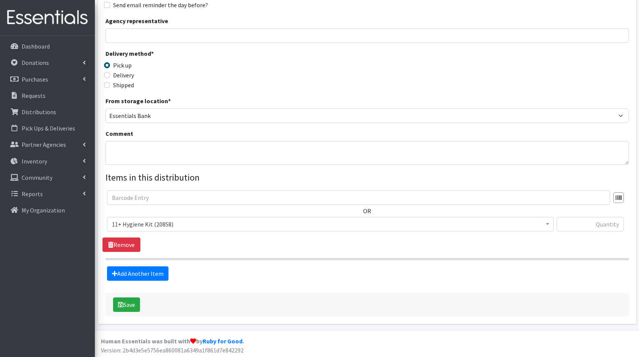
click at [171, 227] on span "11+ Hygiene Kit (20858)" at bounding box center [330, 224] width 437 height 11
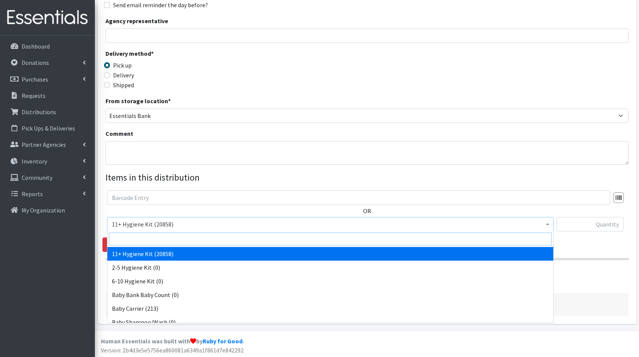
click at [188, 237] on input "search" at bounding box center [330, 239] width 443 height 13
type input "dia"
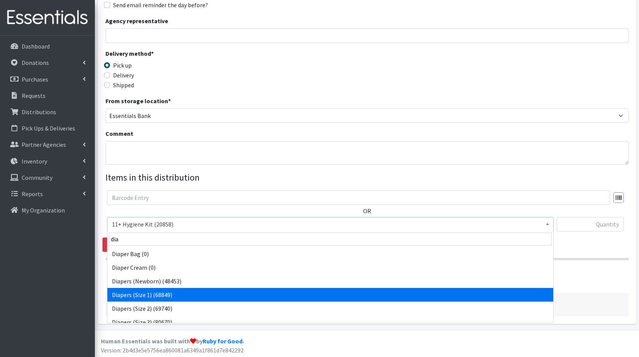
select select "5195"
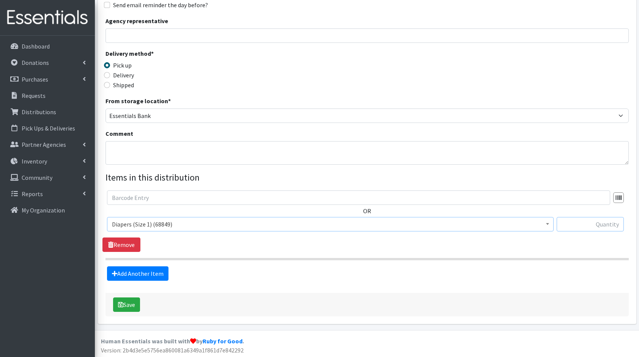
click at [597, 231] on input "text" at bounding box center [590, 224] width 67 height 14
type input "102"
click at [146, 273] on link "Add Another Item" at bounding box center [137, 273] width 61 height 14
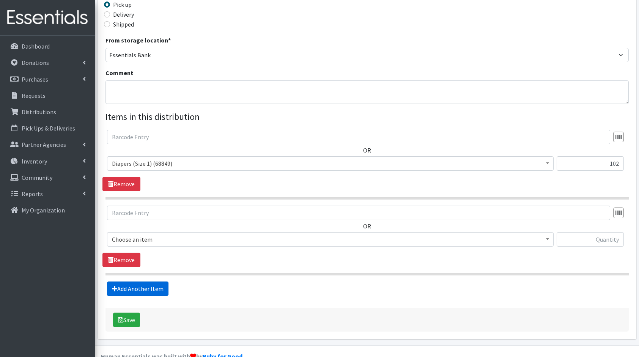
scroll to position [197, 0]
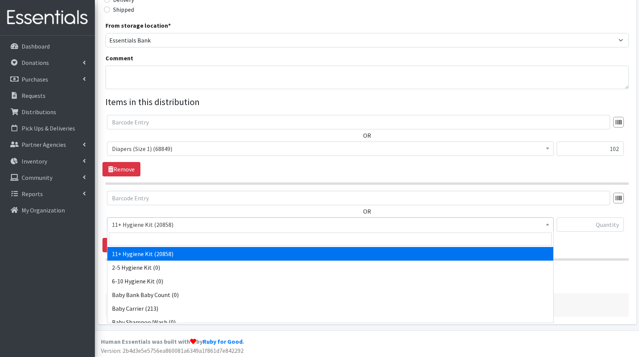
click at [151, 221] on span "11+ Hygiene Kit (20858)" at bounding box center [330, 224] width 437 height 11
click at [166, 237] on input "search" at bounding box center [330, 239] width 443 height 13
type input "dia"
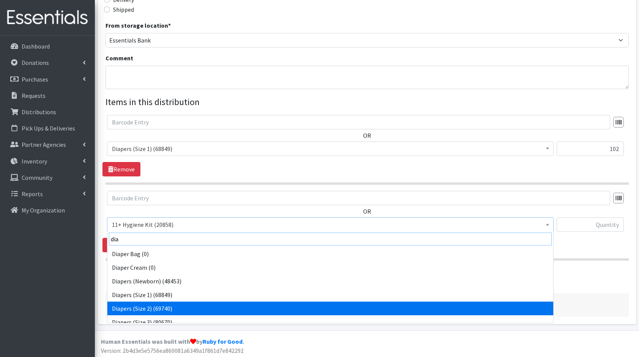
scroll to position [6, 0]
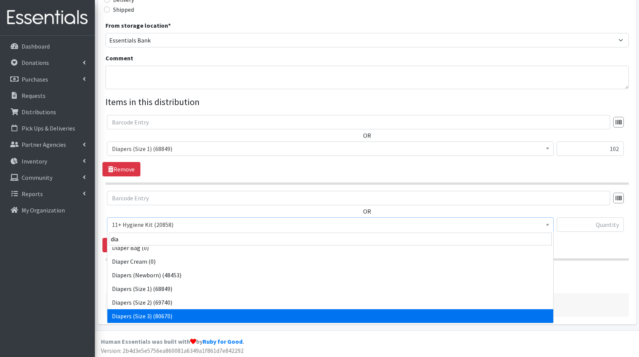
select select "5205"
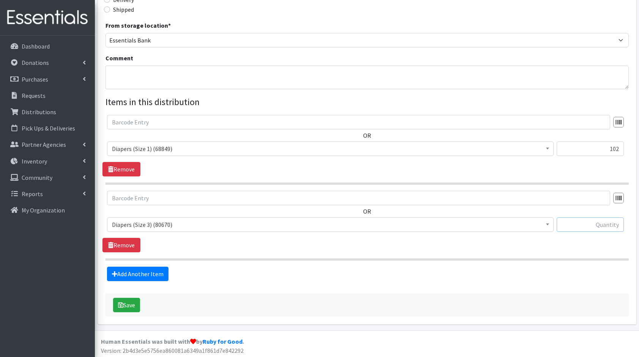
click at [565, 228] on input "text" at bounding box center [590, 224] width 67 height 14
type input "112"
click at [156, 268] on link "Add Another Item" at bounding box center [137, 274] width 61 height 14
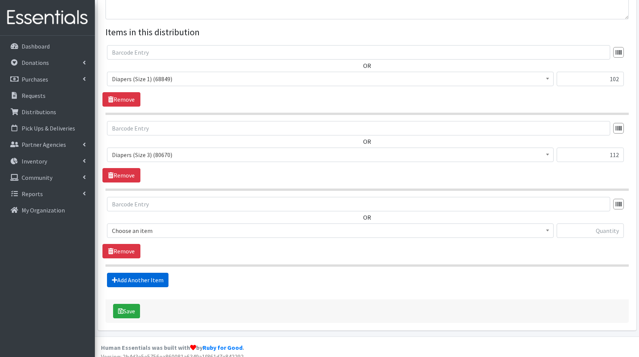
scroll to position [273, 0]
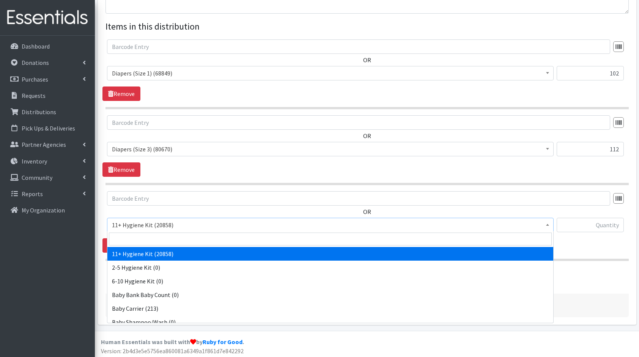
click at [156, 228] on span "11+ Hygiene Kit (20858)" at bounding box center [330, 225] width 437 height 11
click at [162, 235] on input "search" at bounding box center [330, 239] width 443 height 13
type input "dia"
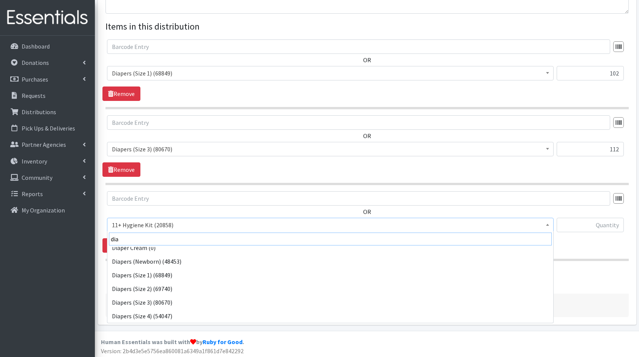
scroll to position [33, 0]
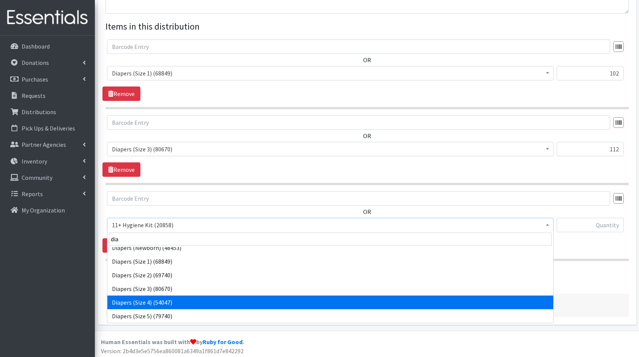
select select "5206"
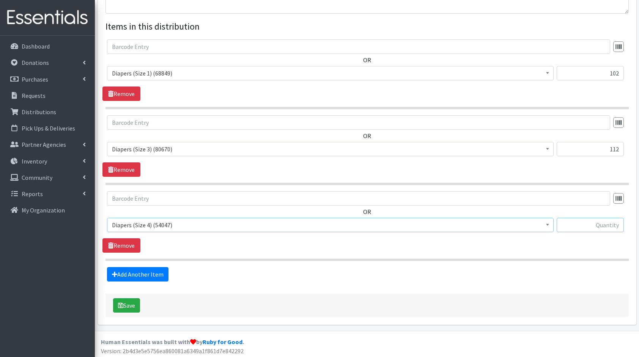
click at [580, 226] on input "text" at bounding box center [590, 225] width 67 height 14
type input "90"
click at [138, 279] on link "Add Another Item" at bounding box center [137, 274] width 61 height 14
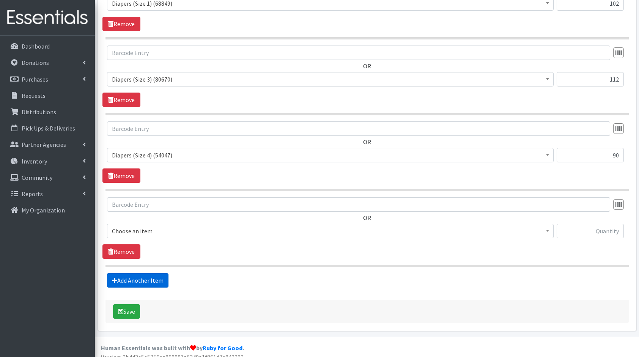
scroll to position [348, 0]
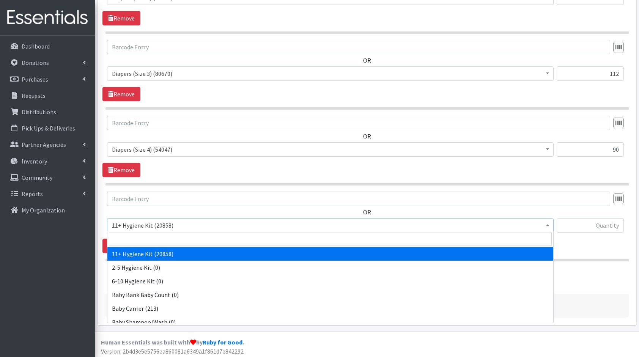
click at [125, 222] on span "11+ Hygiene Kit (20858)" at bounding box center [330, 225] width 437 height 11
click at [137, 231] on span at bounding box center [330, 239] width 446 height 16
click at [137, 240] on input "search" at bounding box center [330, 239] width 443 height 13
type input "dia"
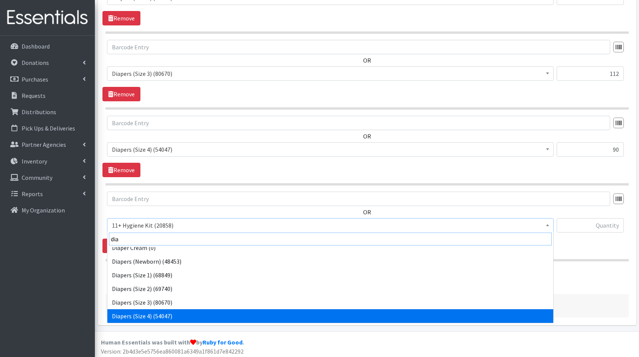
scroll to position [33, 0]
select select "5208"
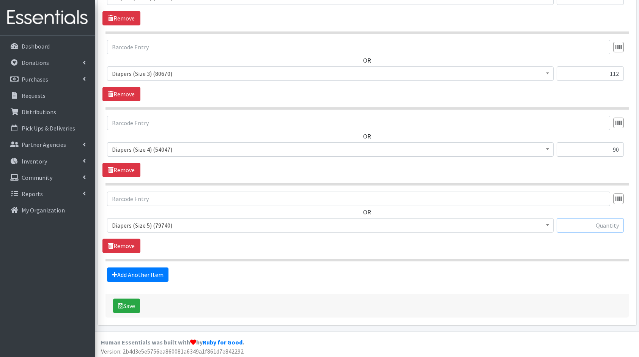
click at [581, 218] on input "text" at bounding box center [590, 225] width 67 height 14
type input "96"
click at [156, 269] on link "Add Another Item" at bounding box center [137, 275] width 61 height 14
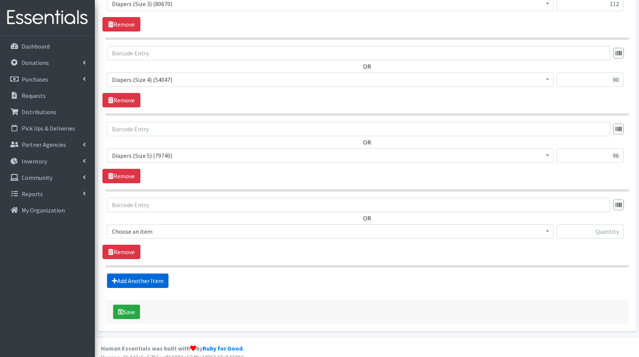
scroll to position [424, 0]
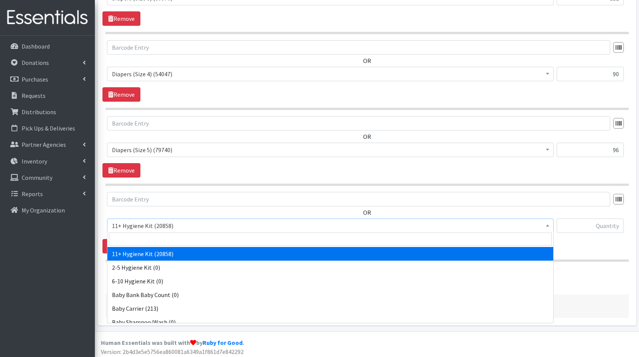
click at [166, 219] on span "11+ Hygiene Kit (20858)" at bounding box center [330, 226] width 447 height 14
click at [213, 238] on input "search" at bounding box center [330, 239] width 443 height 13
type input "dia"
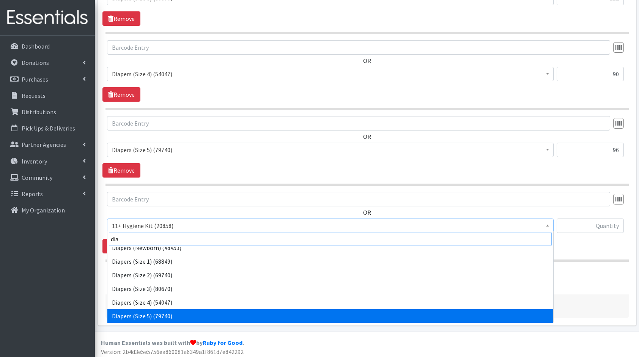
scroll to position [47, 0]
select select "5209"
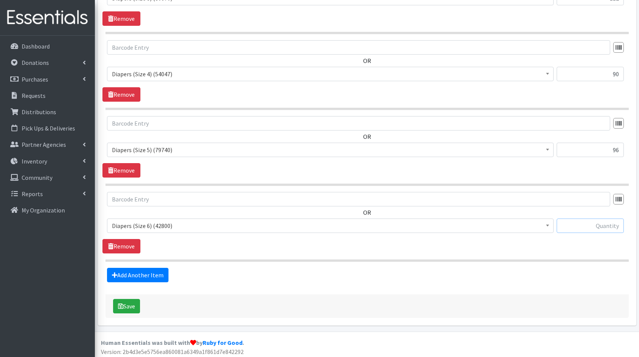
click at [591, 225] on input "text" at bounding box center [590, 226] width 67 height 14
type input "72"
click at [127, 268] on link "Add Another Item" at bounding box center [137, 275] width 61 height 14
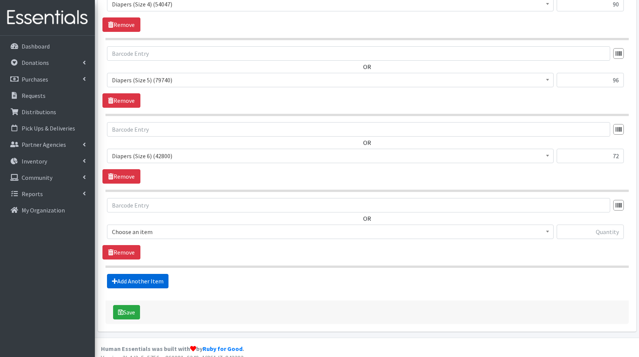
scroll to position [499, 0]
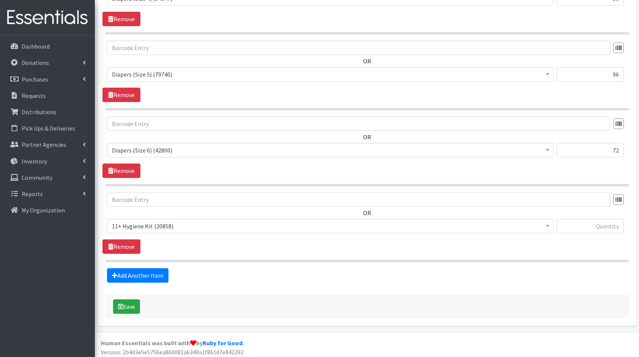
click at [156, 222] on span "11+ Hygiene Kit (20858)" at bounding box center [330, 226] width 437 height 11
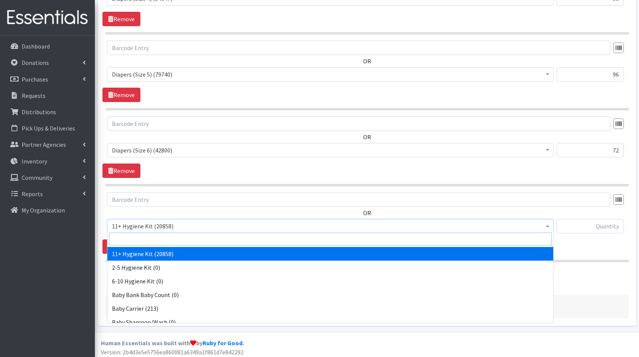
click at [178, 235] on input "search" at bounding box center [330, 239] width 443 height 13
type input "pads"
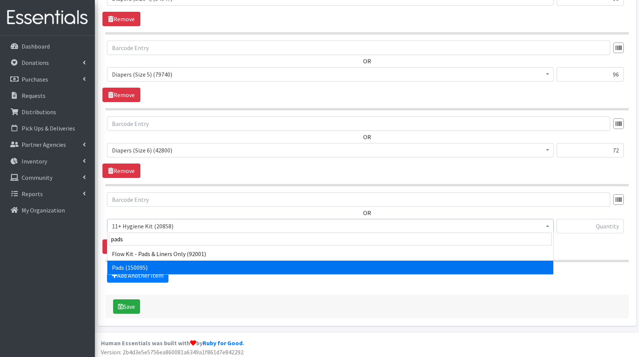
select select "5226"
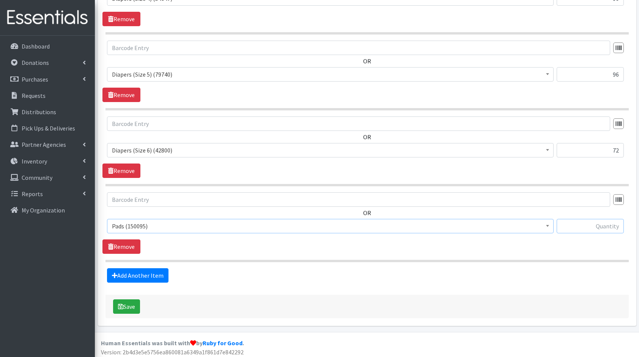
click at [615, 219] on input "text" at bounding box center [590, 226] width 67 height 14
type input "384"
click at [136, 271] on link "Add Another Item" at bounding box center [137, 275] width 61 height 14
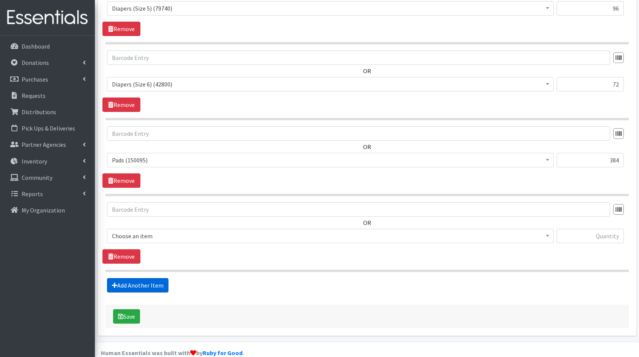
scroll to position [575, 0]
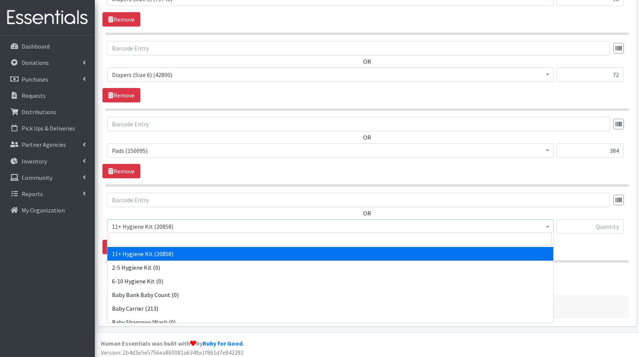
click at [159, 221] on span "11+ Hygiene Kit (20858)" at bounding box center [330, 226] width 437 height 11
click at [191, 237] on input "search" at bounding box center [330, 239] width 443 height 13
type input "bo"
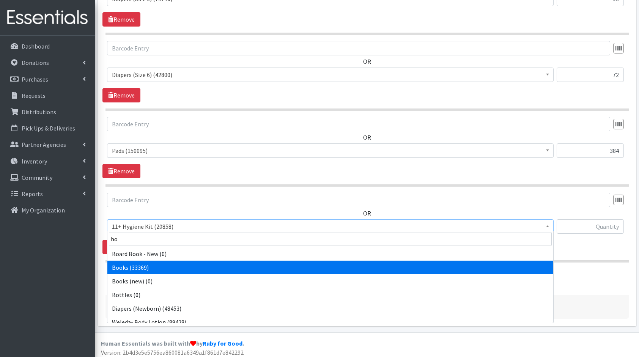
select select "10573"
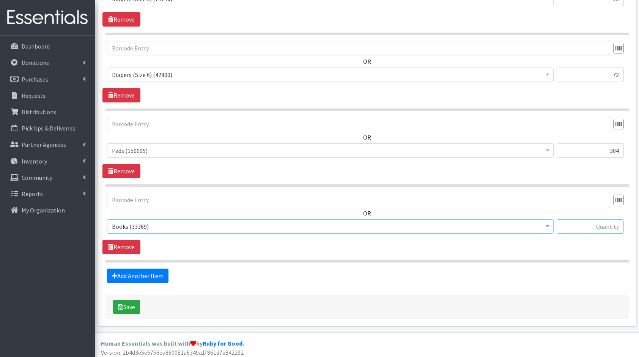
click at [593, 219] on input "text" at bounding box center [590, 226] width 67 height 14
type input "160"
click at [136, 273] on link "Add Another Item" at bounding box center [137, 276] width 61 height 14
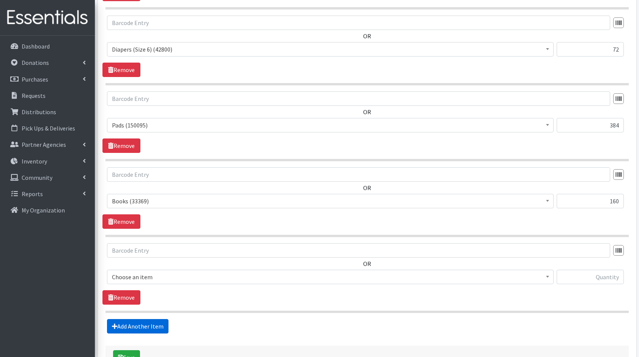
scroll to position [650, 0]
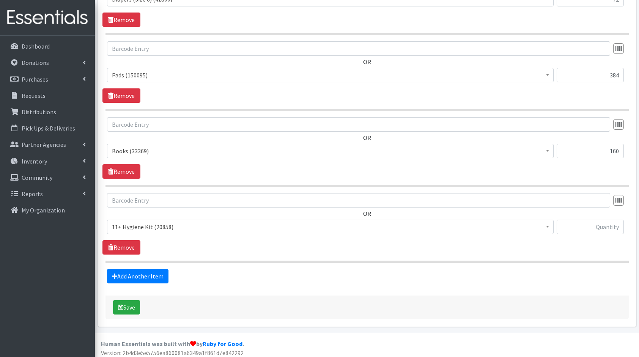
click at [126, 210] on div "OR 11+ Hygiene Kit (20858) 2-5 Hygiene Kit (0) 6-10 Hygiene Kit (0) Baby Bank B…" at bounding box center [366, 216] width 529 height 47
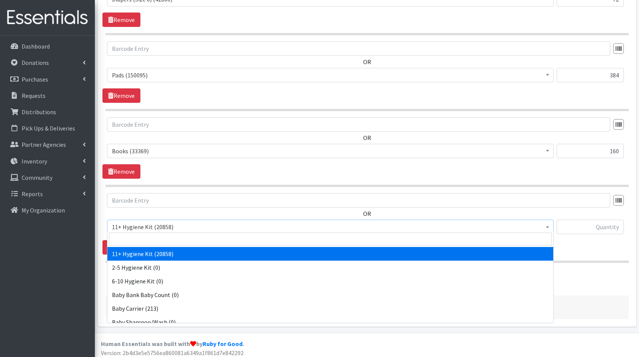
click at [139, 220] on span "11+ Hygiene Kit (20858)" at bounding box center [330, 227] width 447 height 14
click at [178, 237] on input "search" at bounding box center [330, 239] width 443 height 13
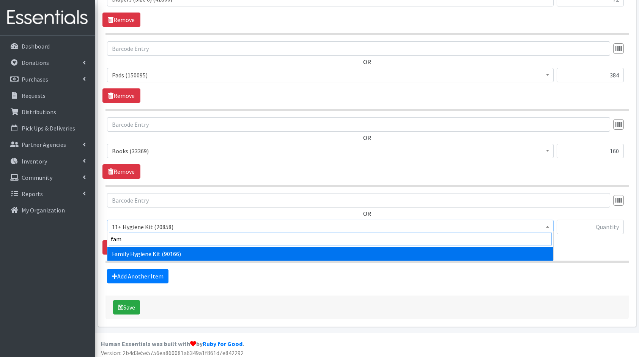
type input "fam"
select select "14713"
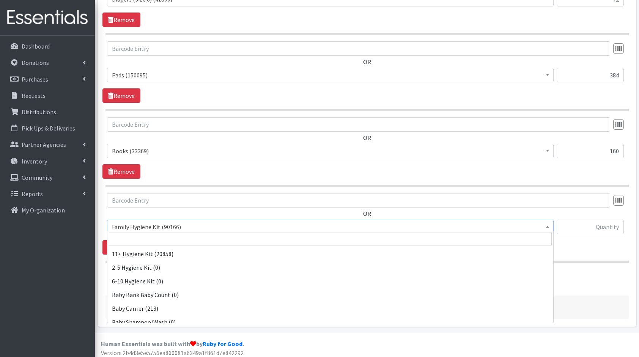
scroll to position [410, 0]
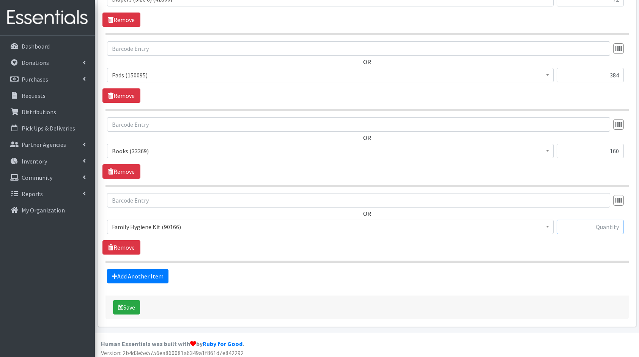
click at [571, 224] on input "text" at bounding box center [590, 227] width 67 height 14
type input "15"
click at [133, 270] on link "Add Another Item" at bounding box center [137, 276] width 61 height 14
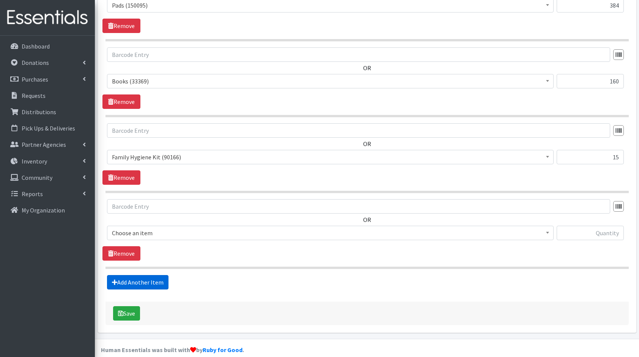
scroll to position [726, 0]
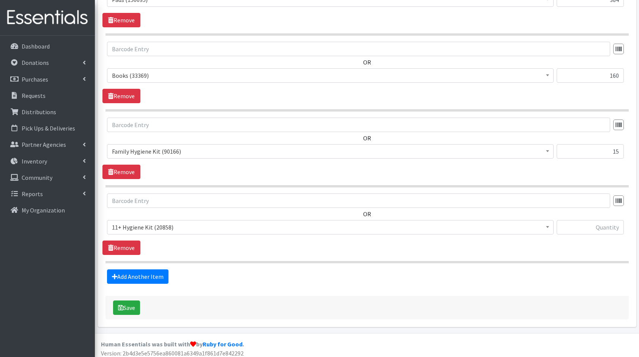
click at [154, 222] on span "11+ Hygiene Kit (20858)" at bounding box center [330, 227] width 437 height 11
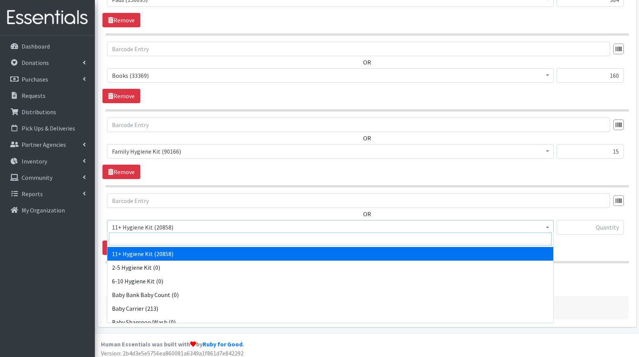
click at [182, 233] on input "search" at bounding box center [330, 239] width 443 height 13
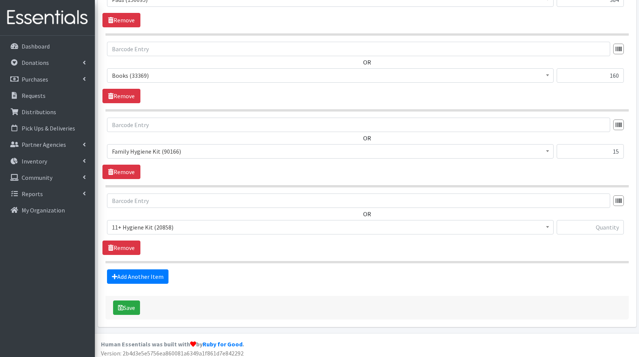
click at [146, 213] on div "OR 11+ Hygiene Kit (20858) 2-5 Hygiene Kit (0) 6-10 Hygiene Kit (0) Baby Bank B…" at bounding box center [366, 217] width 529 height 47
click at [132, 241] on link "Remove" at bounding box center [121, 248] width 38 height 14
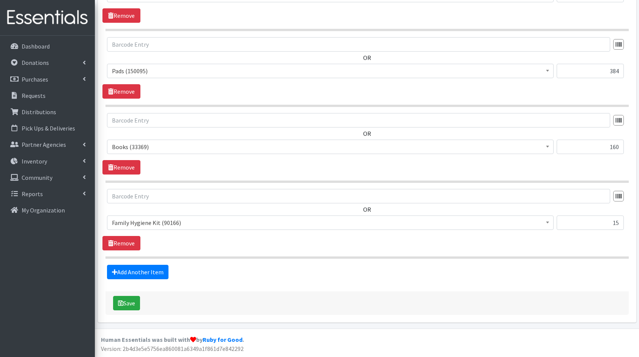
scroll to position [650, 0]
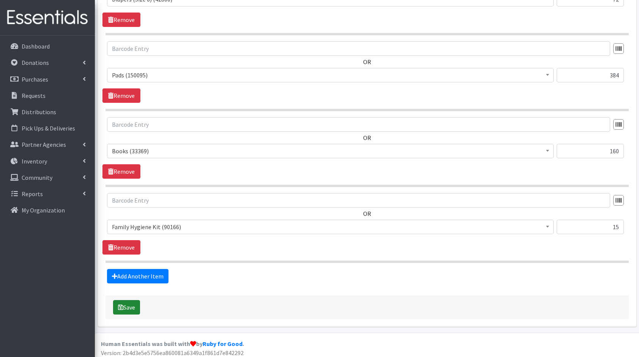
click at [132, 304] on button "Save" at bounding box center [126, 307] width 27 height 14
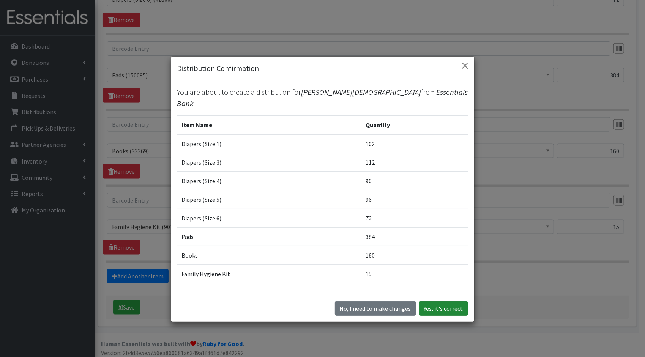
click at [432, 306] on button "Yes, it's correct" at bounding box center [443, 308] width 49 height 14
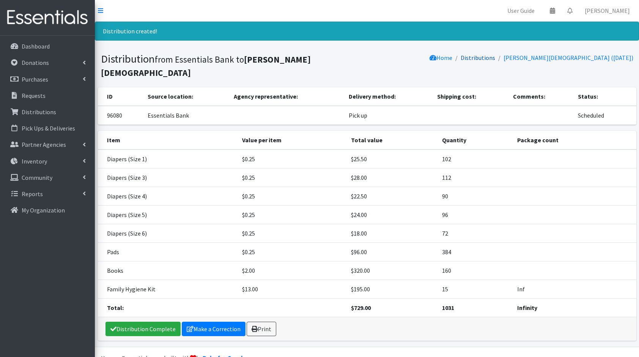
click at [495, 60] on link "Distributions" at bounding box center [478, 58] width 35 height 8
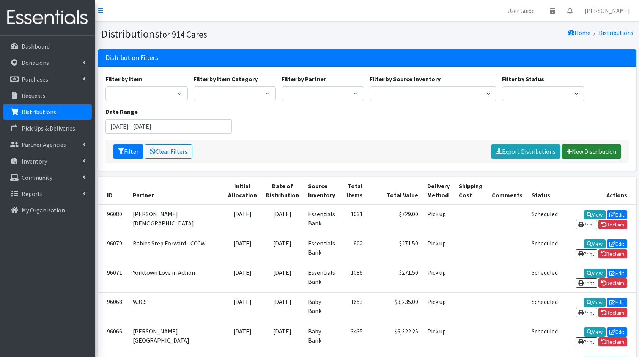
click at [598, 152] on link "New Distribution" at bounding box center [592, 151] width 60 height 14
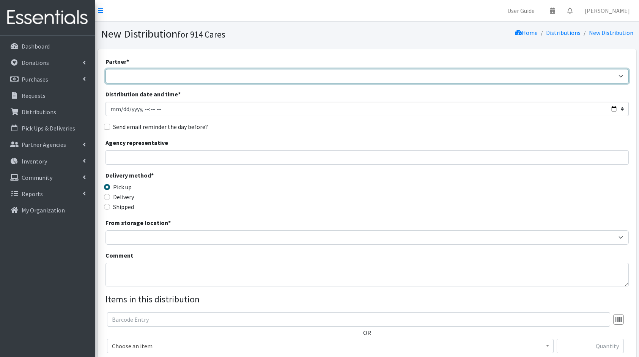
click at [257, 82] on select "4Communities 914United Abbot House Accompany Now All Access Yonkers, Inc All Or…" at bounding box center [366, 76] width 523 height 14
select select "4286"
click at [105, 69] on select "4Communities 914United Abbot House Accompany Now All Access Yonkers, Inc All Or…" at bounding box center [366, 76] width 523 height 14
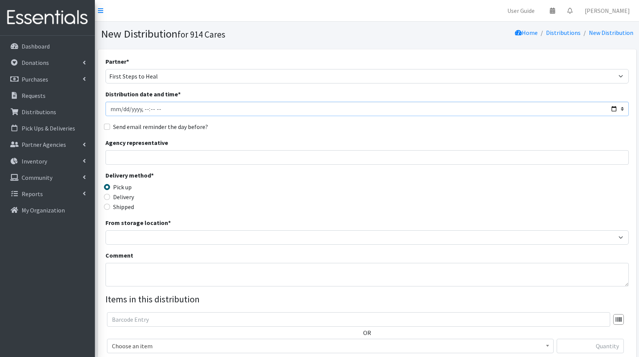
click at [614, 108] on input "Distribution date and time *" at bounding box center [366, 109] width 523 height 14
type input "[DATE]T23:59"
click at [269, 142] on div "Agency representative" at bounding box center [366, 151] width 523 height 27
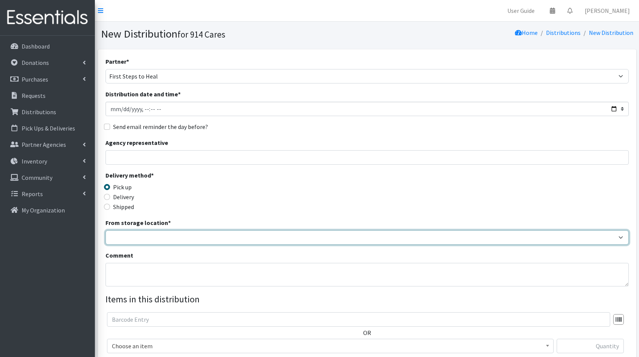
click at [176, 233] on select "Baby Bank Camp Clothing Plus Essentials Bank Westchester Reads" at bounding box center [366, 237] width 523 height 14
select select "207"
click at [105, 230] on select "Baby Bank Camp Clothing Plus Essentials Bank Westchester Reads" at bounding box center [366, 237] width 523 height 14
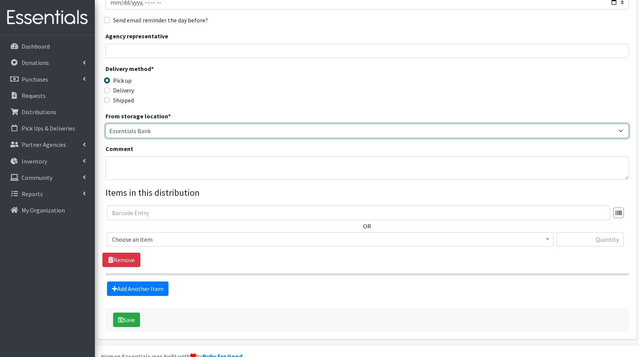
scroll to position [122, 0]
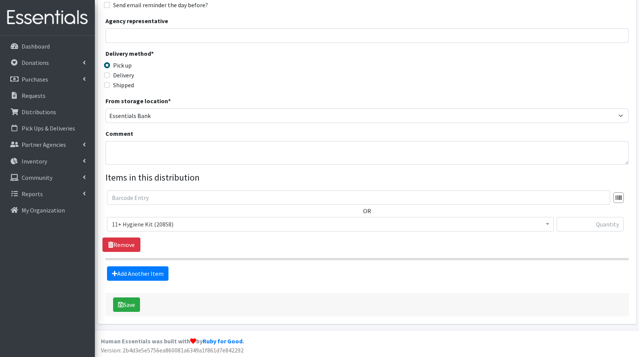
click at [169, 222] on span "11+ Hygiene Kit (20858)" at bounding box center [330, 224] width 437 height 11
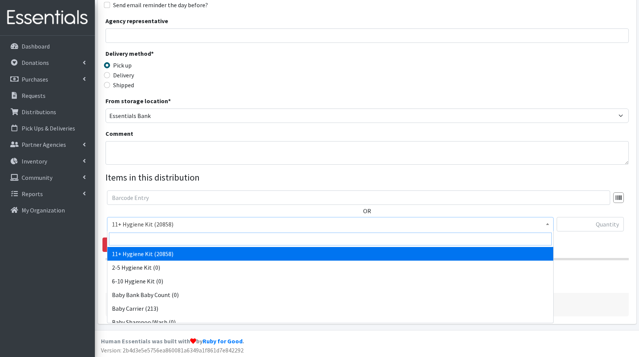
click at [184, 236] on input "search" at bounding box center [330, 239] width 443 height 13
type input "dia"
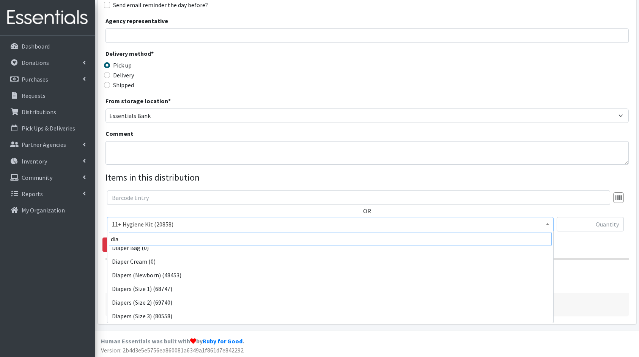
scroll to position [20, 0]
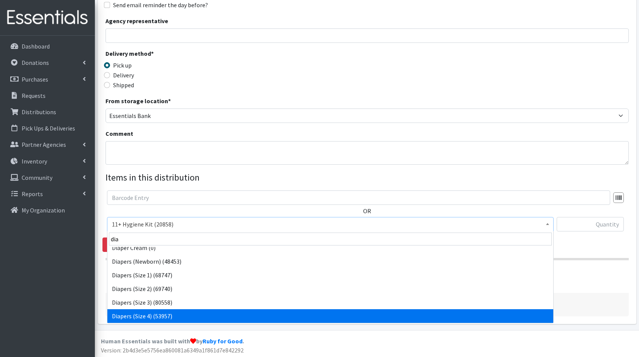
select select "5206"
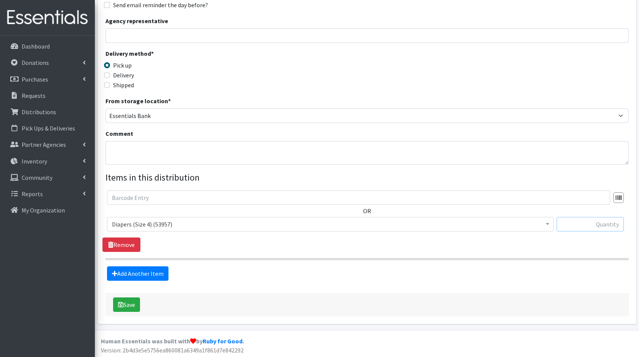
click at [588, 221] on input "text" at bounding box center [590, 224] width 67 height 14
type input "75"
click at [139, 268] on link "Add Another Item" at bounding box center [137, 273] width 61 height 14
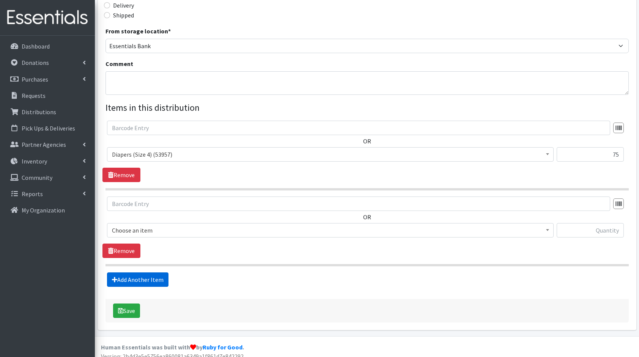
scroll to position [197, 0]
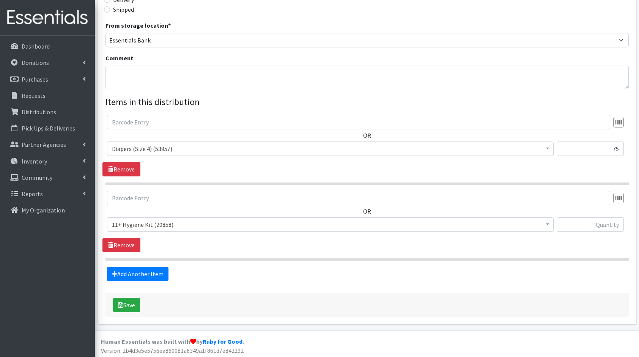
click at [155, 220] on span "11+ Hygiene Kit (20858)" at bounding box center [330, 224] width 437 height 11
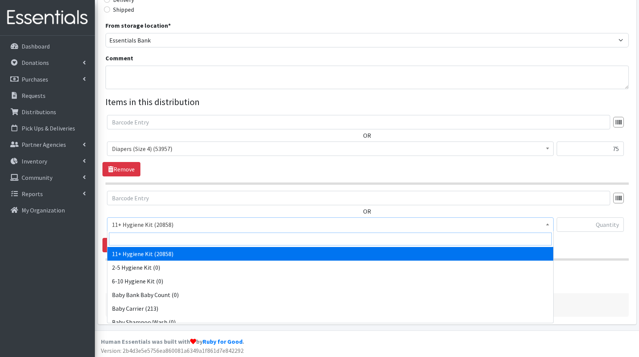
click at [176, 237] on input "search" at bounding box center [330, 239] width 443 height 13
type input "dia"
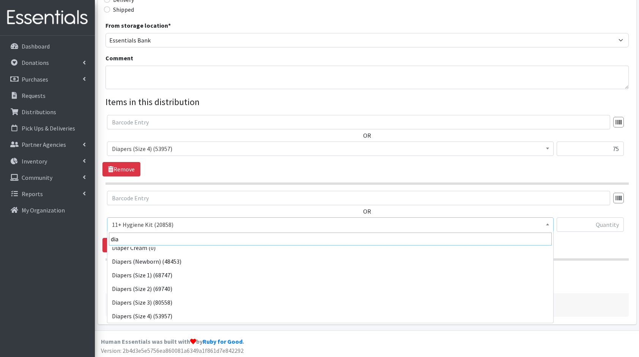
scroll to position [33, 0]
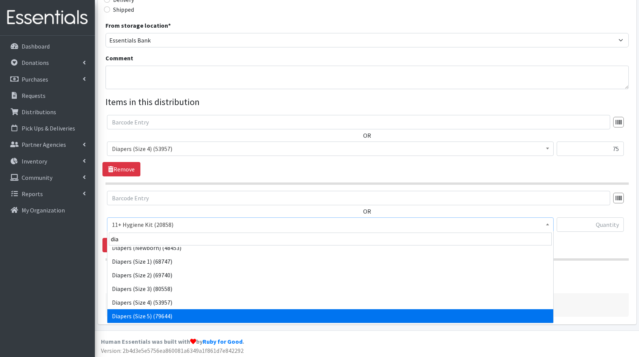
select select "5208"
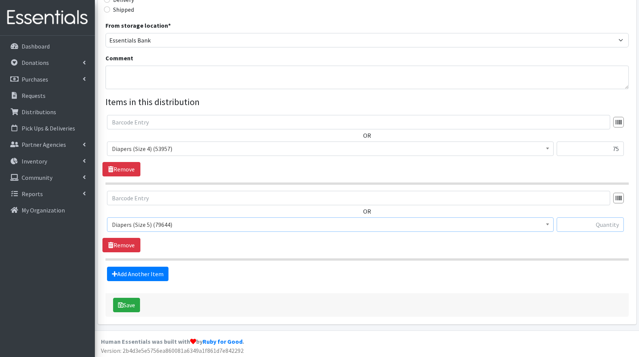
click at [599, 227] on input "text" at bounding box center [590, 224] width 67 height 14
type input "132"
click at [164, 267] on link "Add Another Item" at bounding box center [137, 274] width 61 height 14
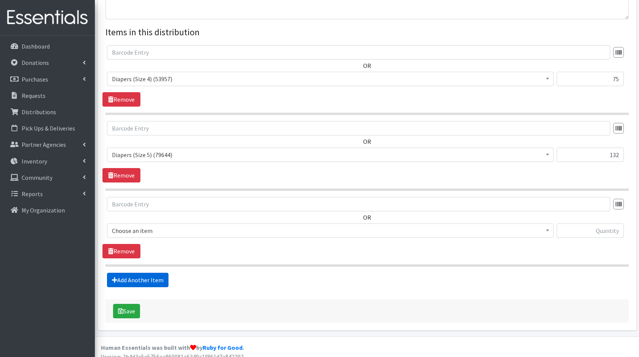
scroll to position [273, 0]
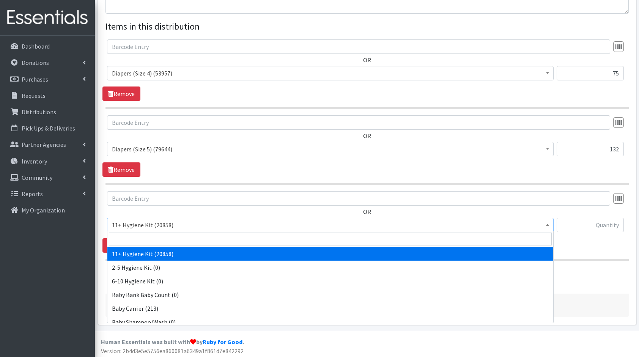
click at [147, 229] on span "11+ Hygiene Kit (20858)" at bounding box center [330, 225] width 447 height 14
click at [159, 235] on input "search" at bounding box center [330, 239] width 443 height 13
type input "dia"
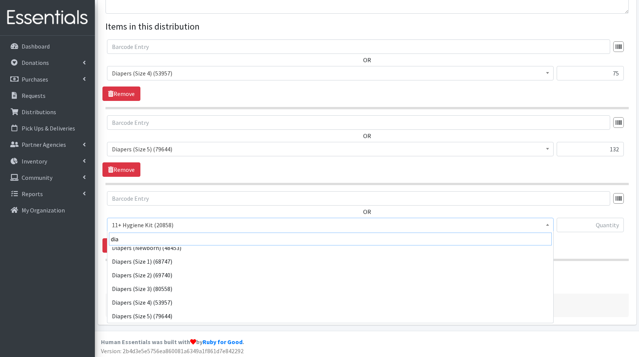
scroll to position [47, 0]
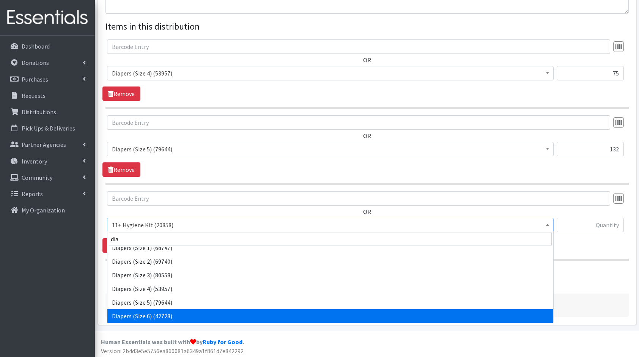
select select "5209"
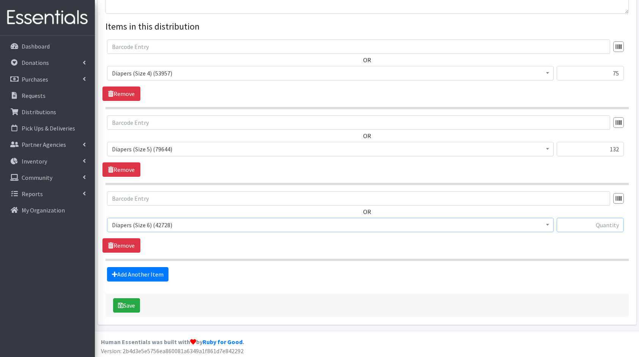
click at [576, 226] on input "text" at bounding box center [590, 225] width 67 height 14
type input "72"
click at [159, 270] on link "Add Another Item" at bounding box center [137, 274] width 61 height 14
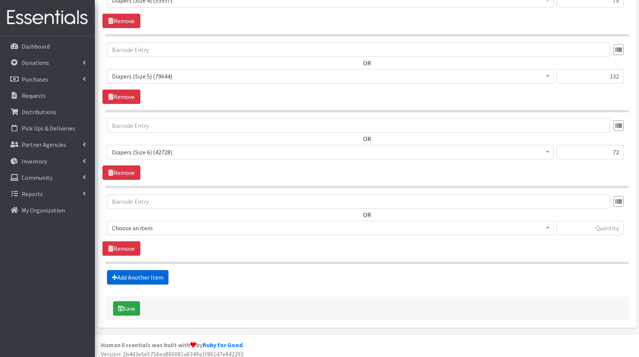
scroll to position [348, 0]
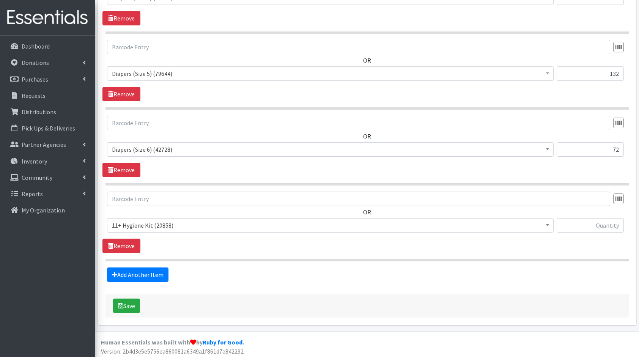
click at [162, 228] on span "11+ Hygiene Kit (20858)" at bounding box center [330, 225] width 437 height 11
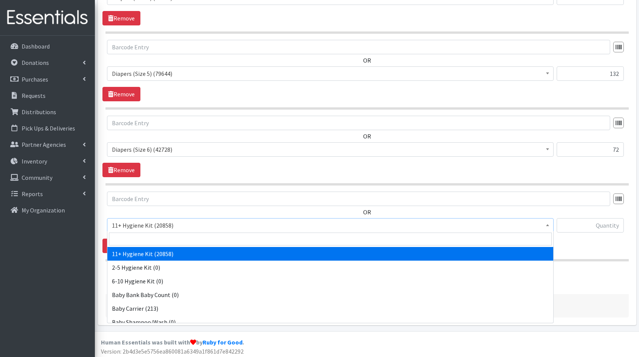
click at [179, 239] on input "search" at bounding box center [330, 239] width 443 height 13
type input "pads"
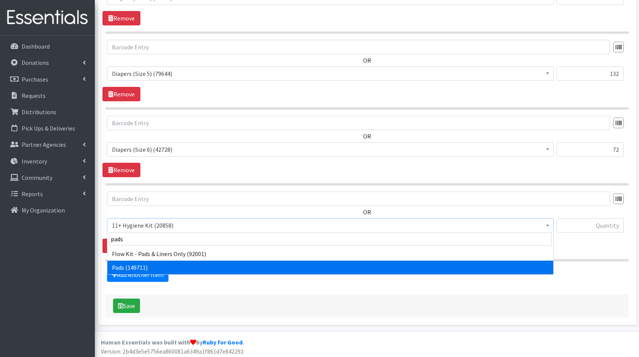
select select "5226"
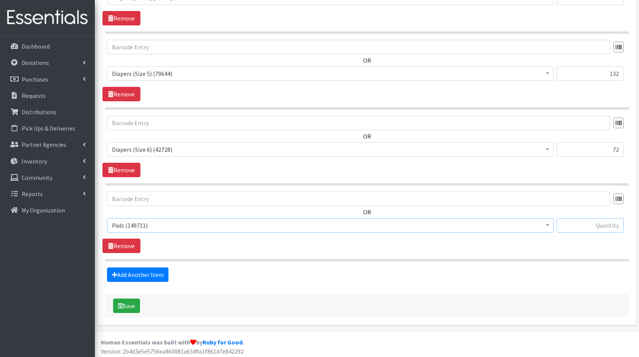
click at [584, 225] on input "text" at bounding box center [590, 225] width 67 height 14
type input "256"
drag, startPoint x: 160, startPoint y: 271, endPoint x: 118, endPoint y: 274, distance: 42.2
click at [118, 274] on link "Add Another Item" at bounding box center [137, 275] width 61 height 14
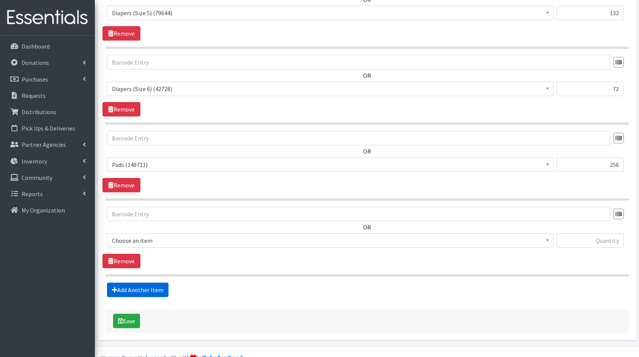
scroll to position [424, 0]
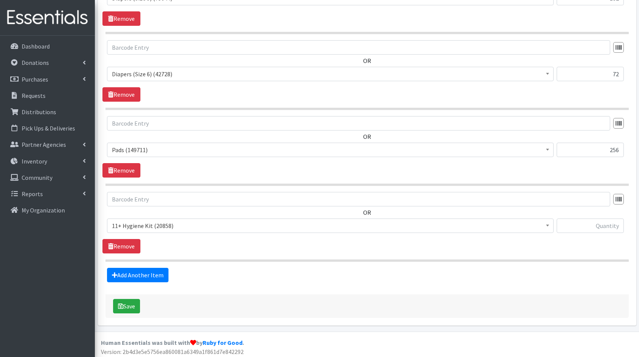
click at [151, 225] on span "11+ Hygiene Kit (20858)" at bounding box center [330, 225] width 437 height 11
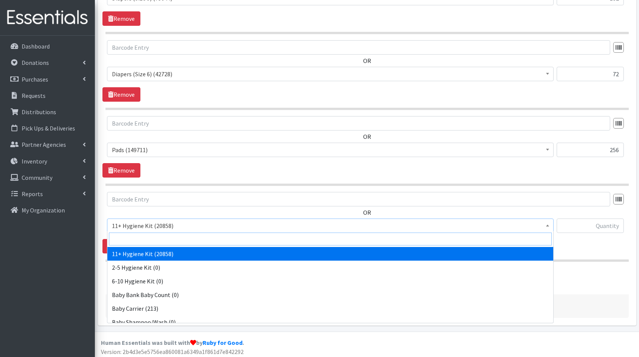
click at [162, 235] on input "search" at bounding box center [330, 239] width 443 height 13
type input "bo"
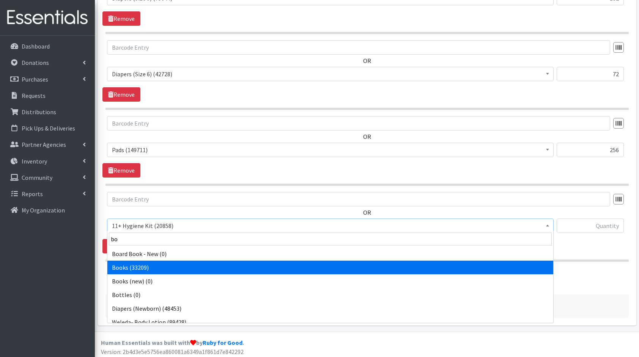
select select "10573"
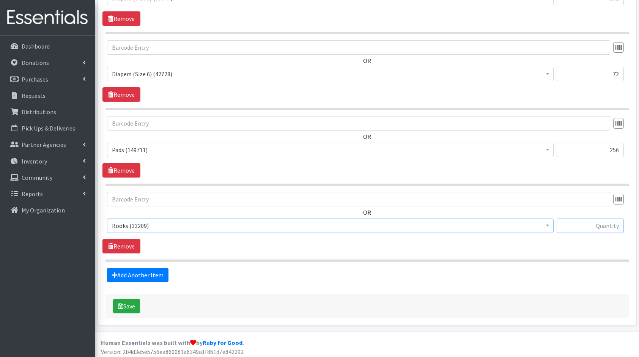
click at [595, 223] on input "text" at bounding box center [590, 226] width 67 height 14
type input "140"
click at [146, 275] on link "Add Another Item" at bounding box center [137, 275] width 61 height 14
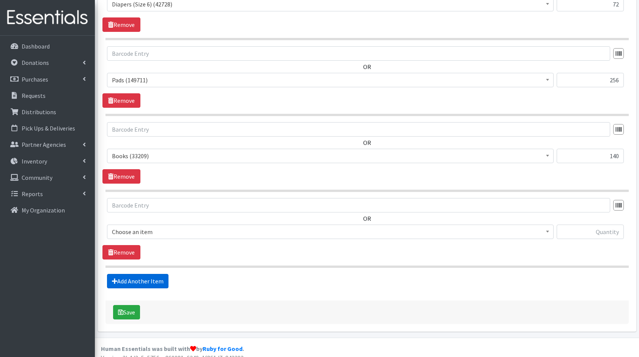
scroll to position [499, 0]
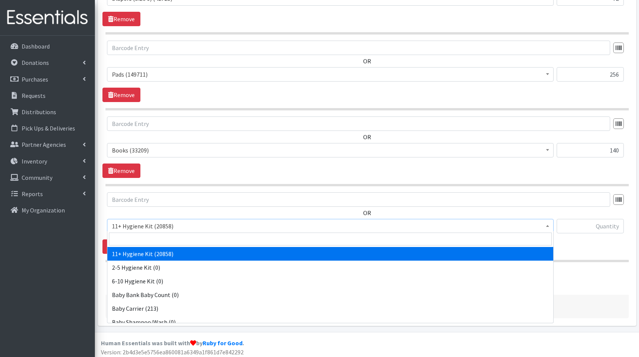
click at [161, 221] on span "11+ Hygiene Kit (20858)" at bounding box center [330, 226] width 437 height 11
click at [182, 240] on input "search" at bounding box center [330, 239] width 443 height 13
type input "fam"
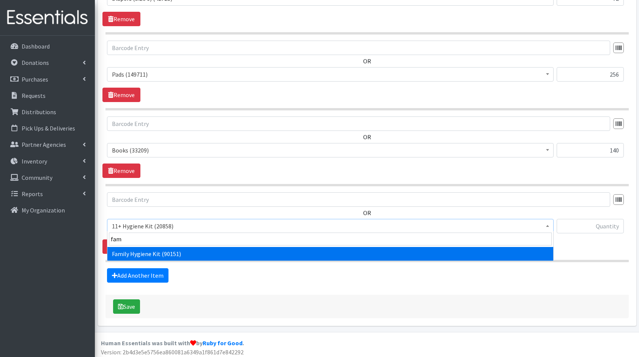
select select "14713"
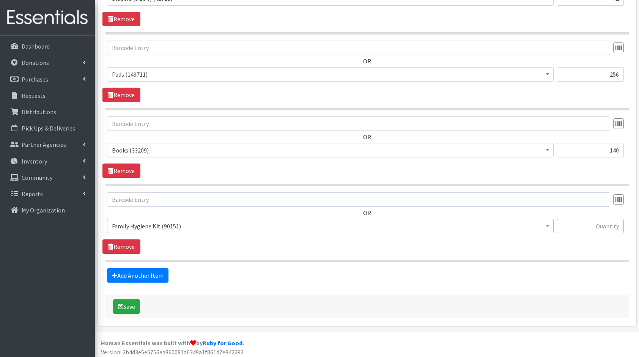
click at [587, 222] on input "text" at bounding box center [590, 226] width 67 height 14
type input "5"
click at [138, 268] on link "Add Another Item" at bounding box center [137, 275] width 61 height 14
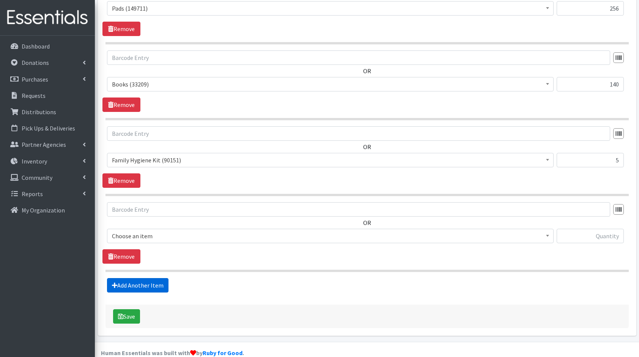
scroll to position [575, 0]
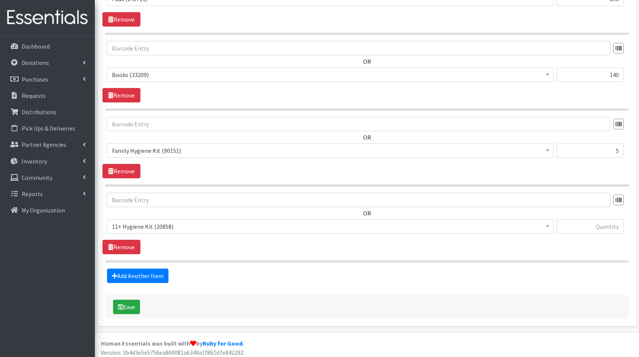
click at [172, 216] on div "OR 11+ Hygiene Kit (20858) 2-5 Hygiene Kit (0) 6-10 Hygiene Kit (0) Baby Bank B…" at bounding box center [366, 216] width 529 height 47
click at [188, 233] on span "11+ Hygiene Kit (20858) 2-5 Hygiene Kit (0) 6-10 Hygiene Kit (0) Baby Bank Baby…" at bounding box center [330, 229] width 447 height 20
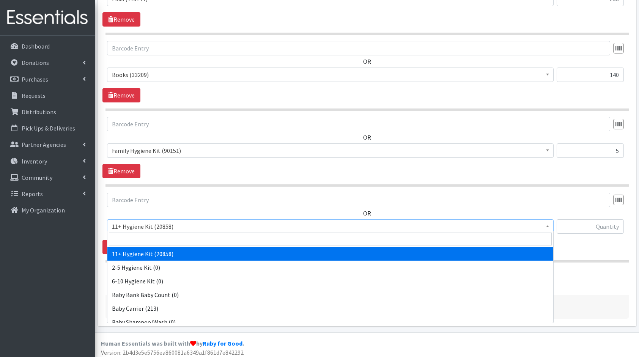
click at [201, 226] on span "11+ Hygiene Kit (20858)" at bounding box center [330, 226] width 437 height 11
click at [209, 235] on input "search" at bounding box center [330, 239] width 443 height 13
type input "th"
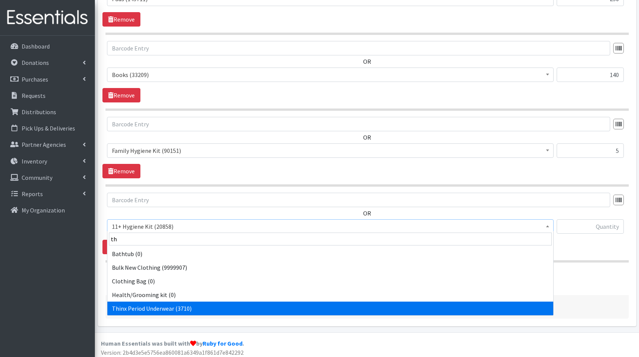
select select "15374"
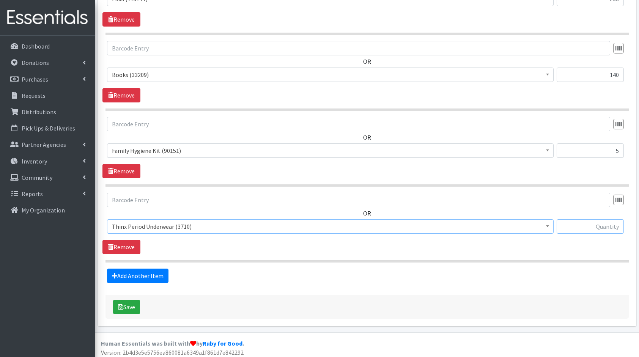
click at [601, 230] on input "text" at bounding box center [590, 226] width 67 height 14
type input "36"
click at [135, 273] on link "Add Another Item" at bounding box center [137, 276] width 61 height 14
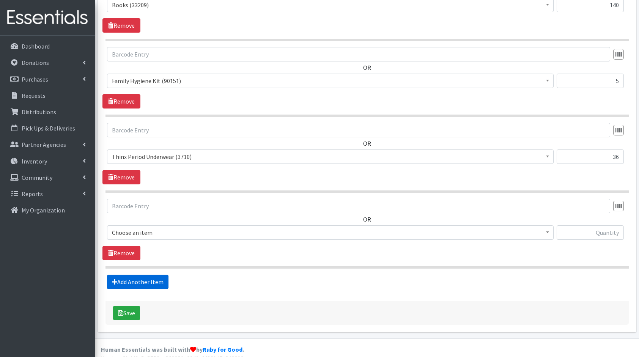
scroll to position [650, 0]
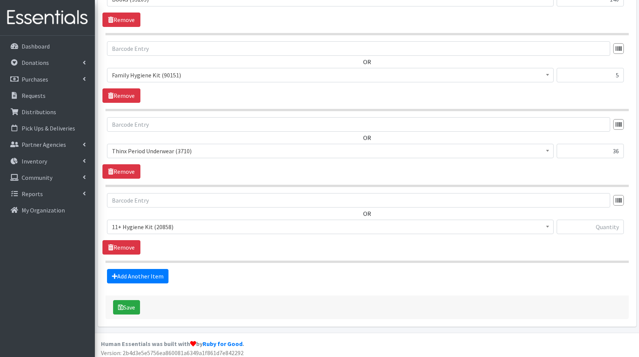
click at [157, 224] on span "11+ Hygiene Kit (20858)" at bounding box center [330, 227] width 437 height 11
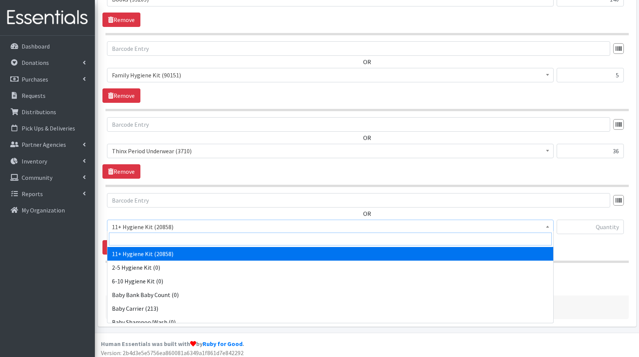
click at [174, 234] on input "search" at bounding box center [330, 239] width 443 height 13
type input "bul"
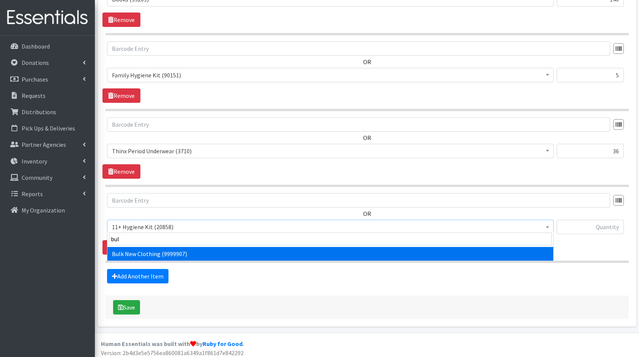
select select "13151"
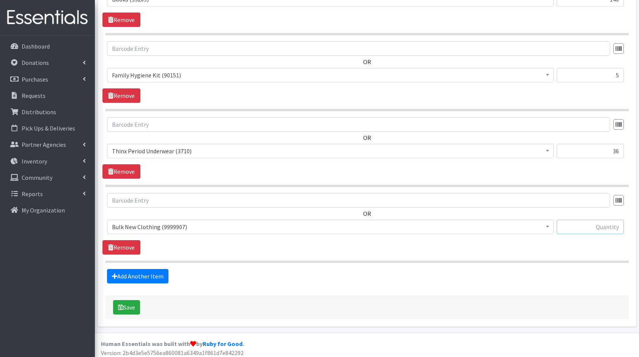
click at [570, 222] on input "text" at bounding box center [590, 227] width 67 height 14
type input "3"
click at [130, 302] on button "Save" at bounding box center [126, 307] width 27 height 14
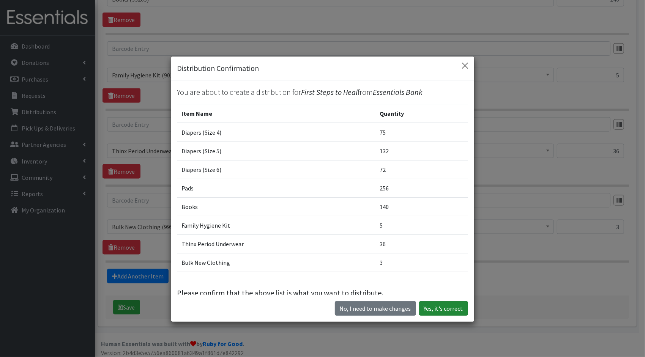
click at [425, 315] on button "Yes, it's correct" at bounding box center [443, 308] width 49 height 14
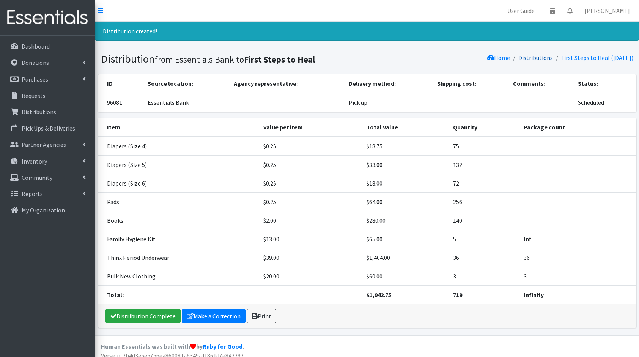
click at [531, 58] on link "Distributions" at bounding box center [535, 58] width 35 height 8
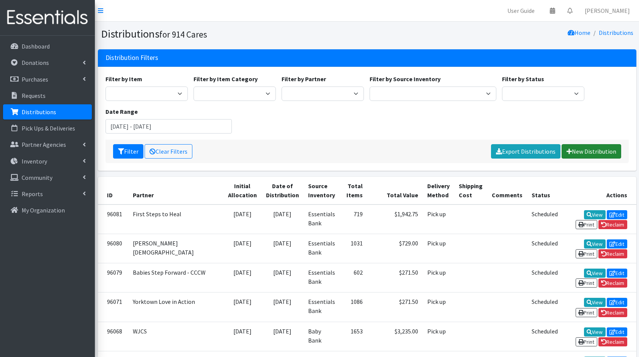
click at [598, 153] on link "New Distribution" at bounding box center [592, 151] width 60 height 14
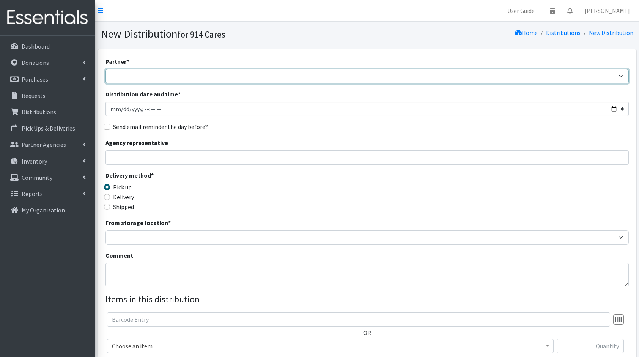
click at [287, 78] on select "4Communities 914United Abbot House Accompany Now All Access Yonkers, Inc All Or…" at bounding box center [366, 76] width 523 height 14
select select "2972"
click at [105, 69] on select "4Communities 914United Abbot House Accompany Now All Access Yonkers, Inc All Or…" at bounding box center [366, 76] width 523 height 14
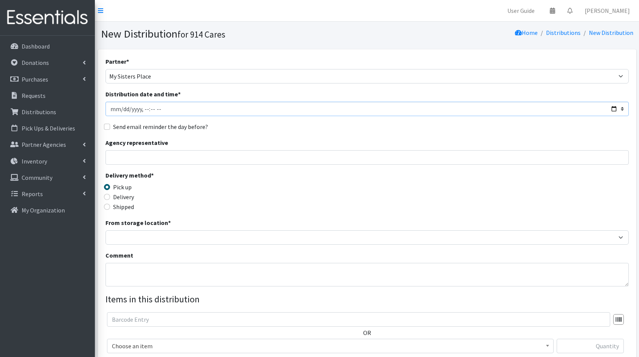
click at [612, 108] on input "Distribution date and time *" at bounding box center [366, 109] width 523 height 14
type input "[DATE]T23:59"
drag, startPoint x: 291, startPoint y: 155, endPoint x: 231, endPoint y: 161, distance: 60.3
click at [291, 155] on input "Agency representative" at bounding box center [366, 157] width 523 height 14
click at [291, 208] on div "Delivery method * Pick up Delivery Shipped Shipping cost" at bounding box center [366, 194] width 523 height 47
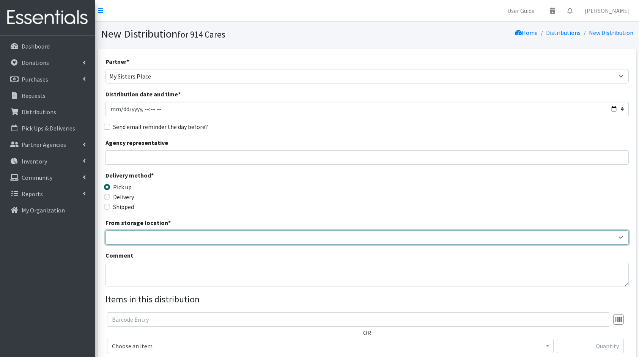
click at [163, 242] on select "Baby Bank Camp Clothing Plus Essentials Bank Westchester Reads" at bounding box center [366, 237] width 523 height 14
click at [105, 230] on select "Baby Bank Camp Clothing Plus Essentials Bank Westchester Reads" at bounding box center [366, 237] width 523 height 14
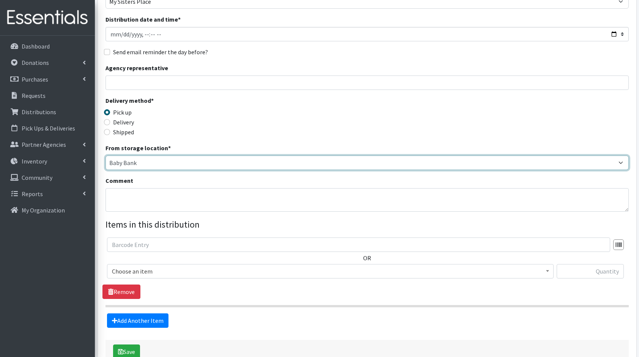
scroll to position [75, 0]
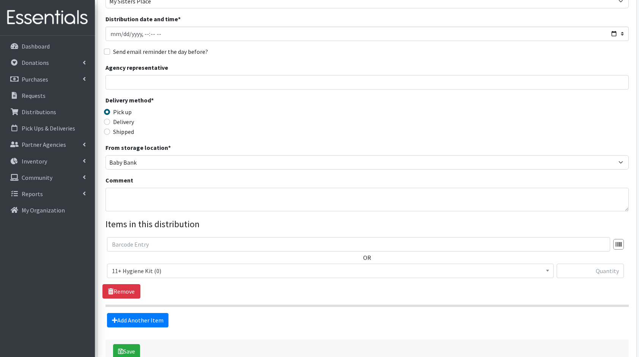
click at [175, 270] on span "11+ Hygiene Kit (0)" at bounding box center [330, 271] width 437 height 11
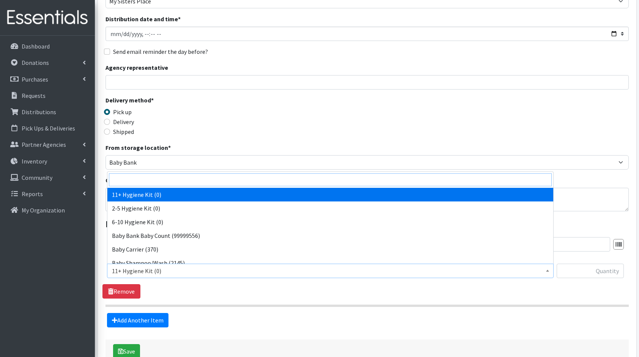
click at [136, 176] on input "search" at bounding box center [330, 179] width 443 height 13
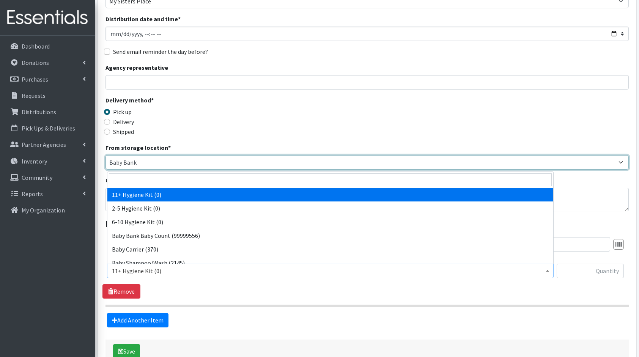
click at [132, 159] on select "Baby Bank Camp Clothing Plus Essentials Bank Westchester Reads" at bounding box center [366, 162] width 523 height 14
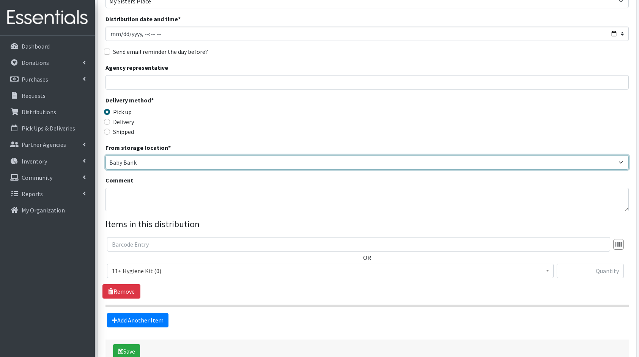
select select "207"
click at [105, 155] on select "Baby Bank Camp Clothing Plus Essentials Bank Westchester Reads" at bounding box center [366, 162] width 523 height 14
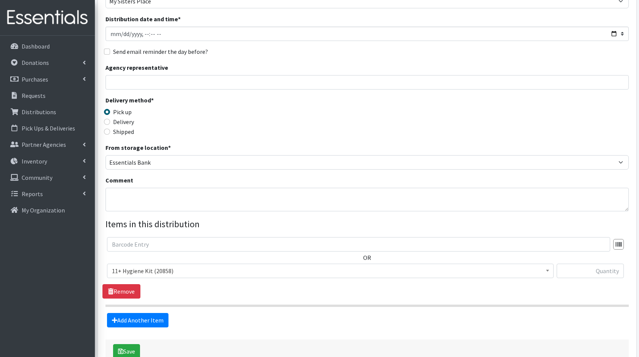
click at [145, 275] on span "11+ Hygiene Kit (20858)" at bounding box center [330, 271] width 437 height 11
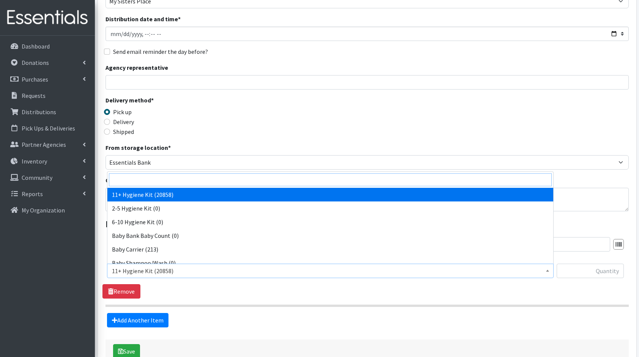
click at [152, 177] on input "search" at bounding box center [330, 179] width 443 height 13
type input "dia"
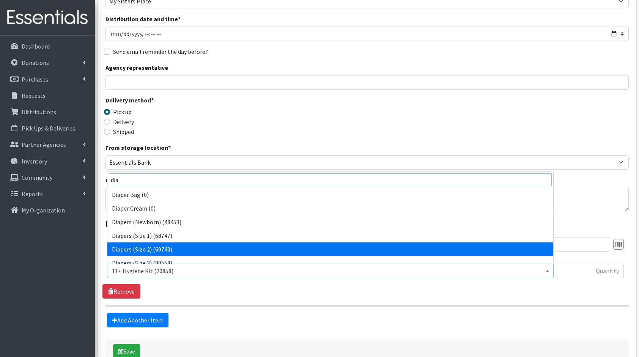
scroll to position [6, 0]
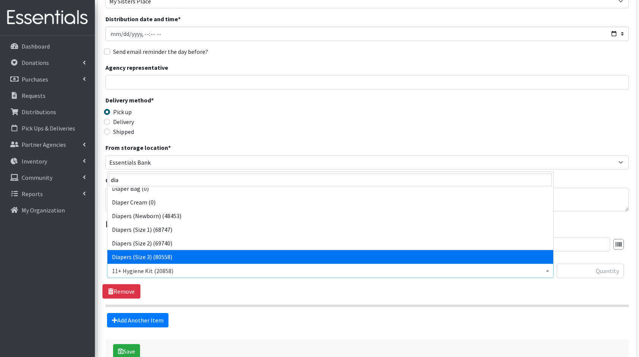
select select "5205"
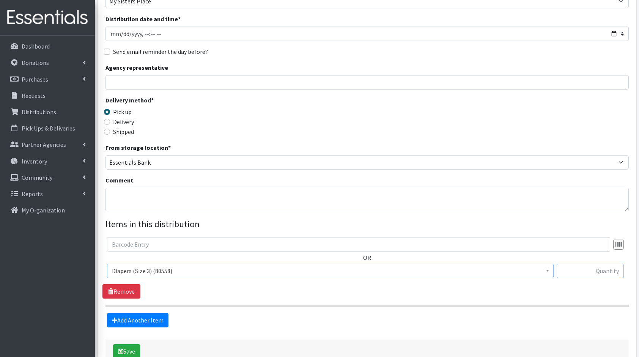
click at [593, 268] on input "text" at bounding box center [590, 271] width 67 height 14
type input "168"
click at [118, 319] on link "Add Another Item" at bounding box center [137, 320] width 61 height 14
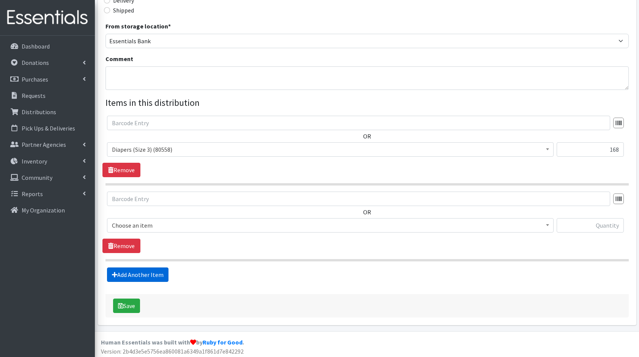
scroll to position [197, 0]
click at [163, 220] on span "11+ Hygiene Kit (20858)" at bounding box center [330, 224] width 437 height 11
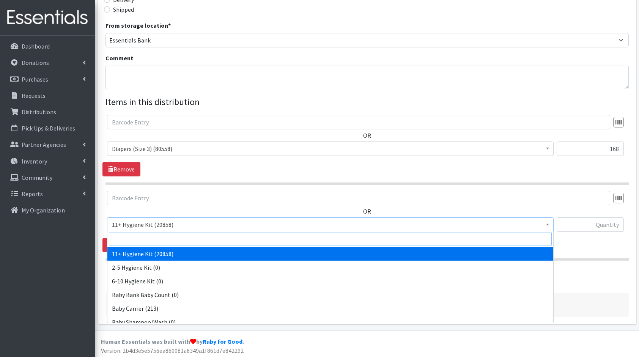
click at [176, 233] on input "search" at bounding box center [330, 239] width 443 height 13
type input "dia"
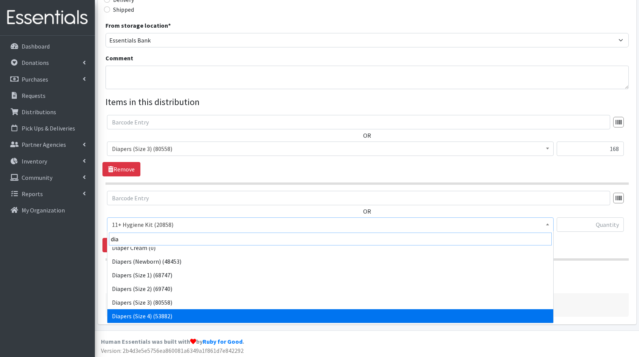
scroll to position [33, 0]
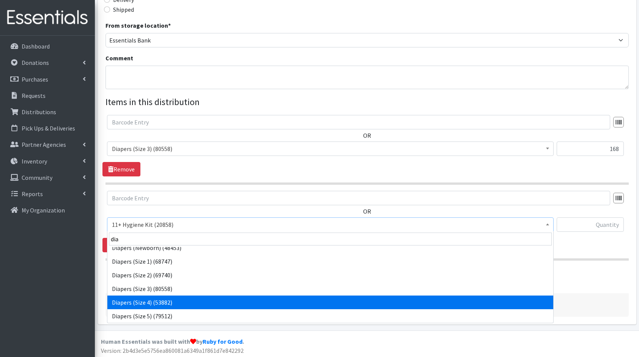
select select "5206"
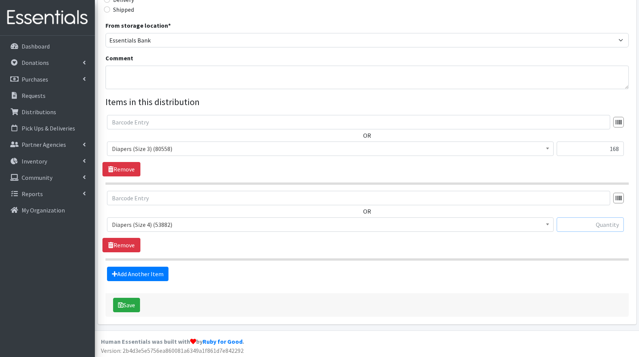
click at [585, 219] on input "text" at bounding box center [590, 224] width 67 height 14
type input "150"
click at [128, 279] on link "Add Another Item" at bounding box center [137, 274] width 61 height 14
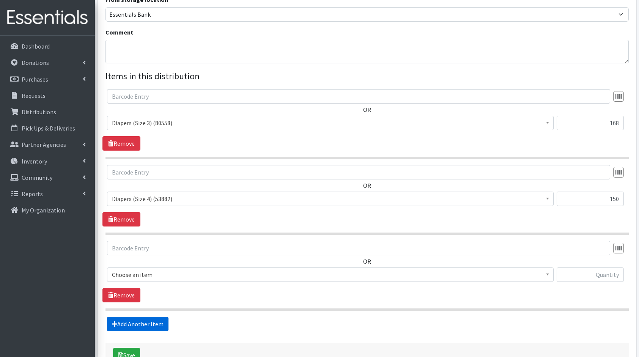
scroll to position [273, 0]
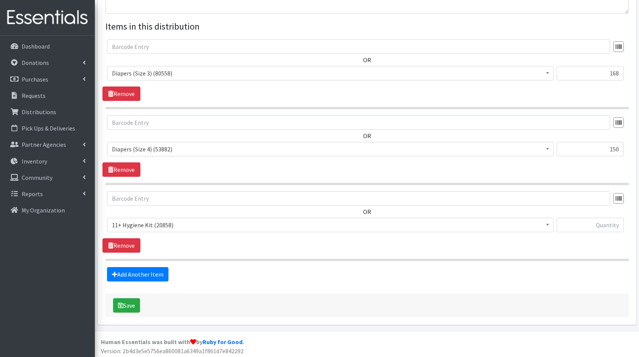
click at [145, 218] on span "11+ Hygiene Kit (20858)" at bounding box center [330, 225] width 447 height 14
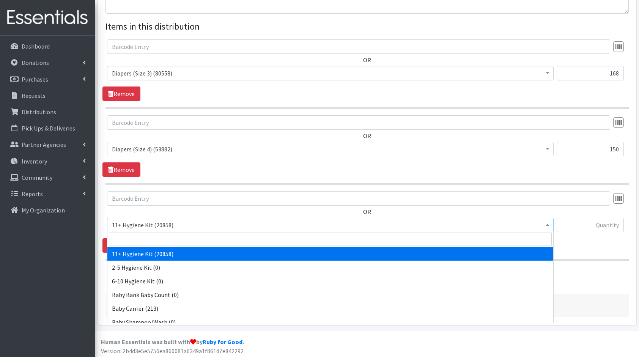
click at [175, 236] on input "search" at bounding box center [330, 239] width 443 height 13
type input "dia"
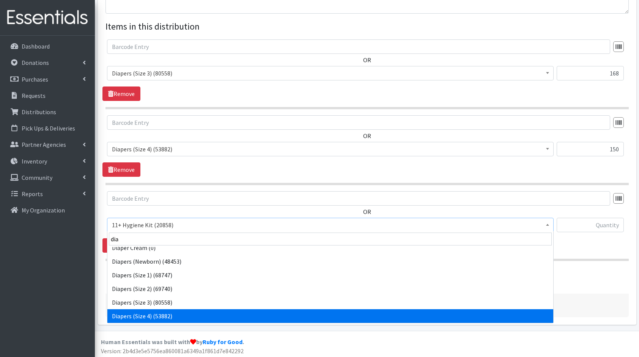
scroll to position [33, 0]
select select "5208"
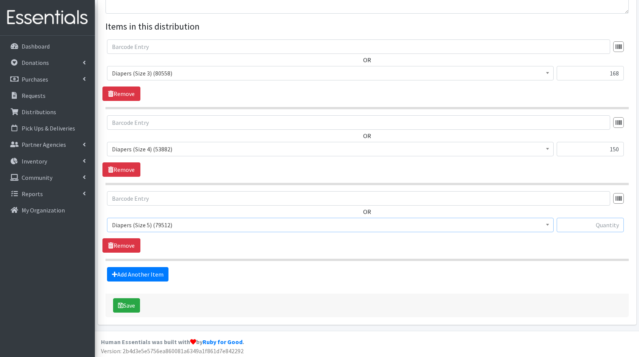
click at [600, 226] on input "text" at bounding box center [590, 225] width 67 height 14
type input "320"
click at [133, 269] on link "Add Another Item" at bounding box center [137, 274] width 61 height 14
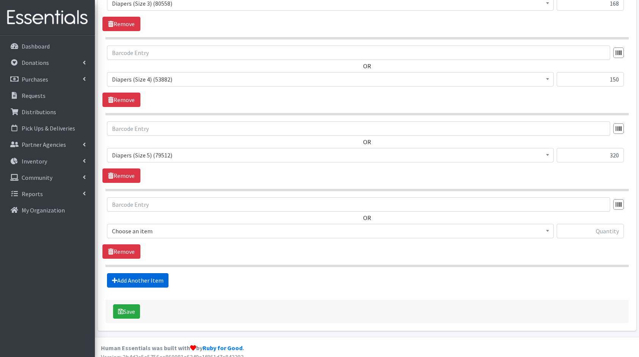
scroll to position [348, 0]
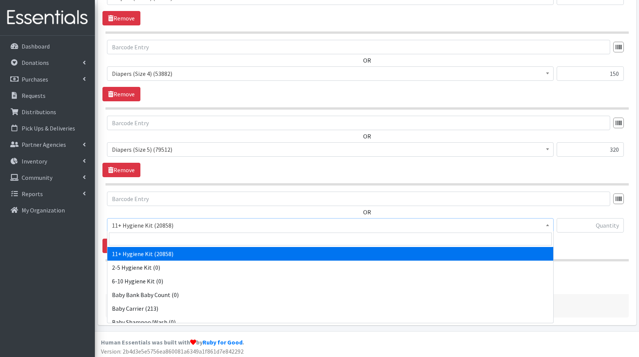
click at [140, 224] on span "11+ Hygiene Kit (20858)" at bounding box center [330, 225] width 437 height 11
click at [152, 233] on input "search" at bounding box center [330, 239] width 443 height 13
type input "dia"
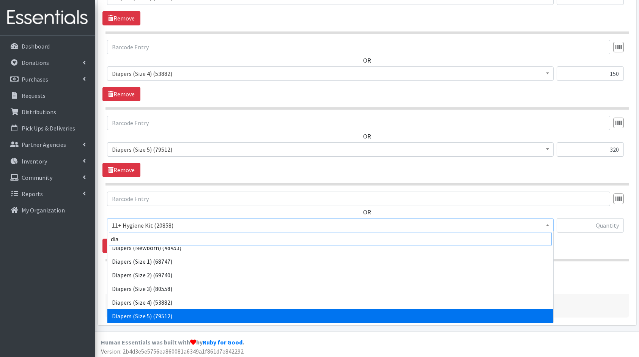
scroll to position [47, 0]
select select "5209"
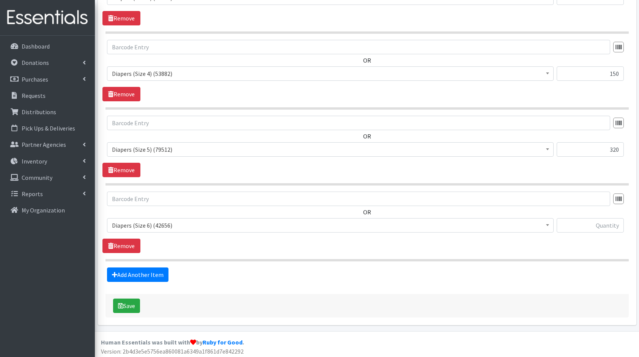
click at [575, 231] on div at bounding box center [590, 228] width 67 height 20
click at [592, 230] on input "text" at bounding box center [590, 225] width 67 height 14
type input "216"
click at [115, 276] on link "Add Another Item" at bounding box center [137, 275] width 61 height 14
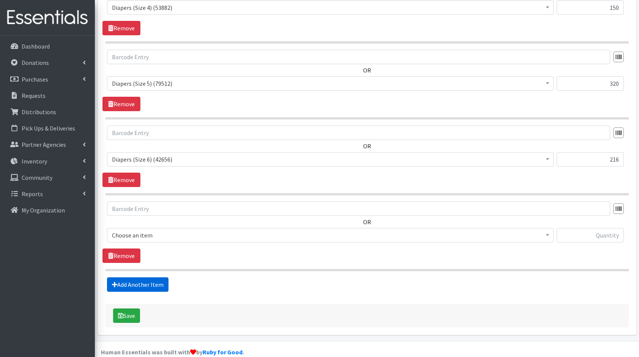
scroll to position [424, 0]
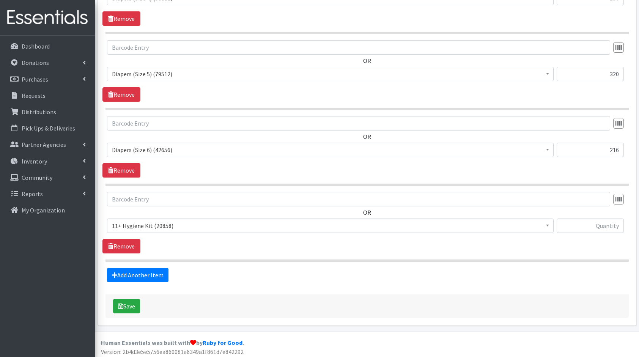
click at [163, 230] on span "11+ Hygiene Kit (20858)" at bounding box center [330, 226] width 447 height 14
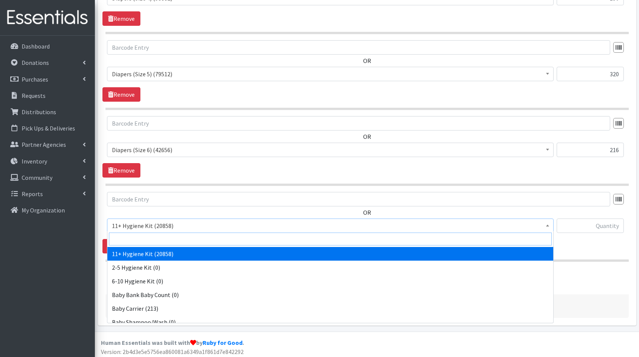
click at [199, 238] on input "search" at bounding box center [330, 239] width 443 height 13
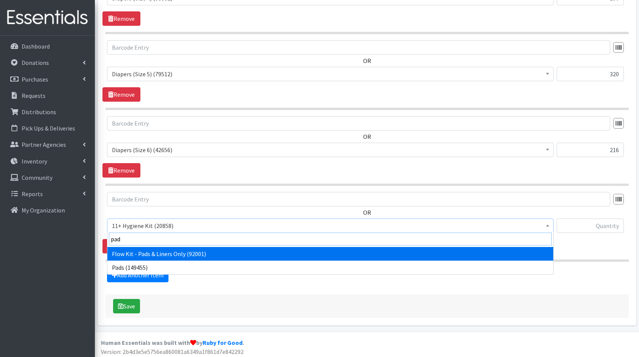
type input "pads"
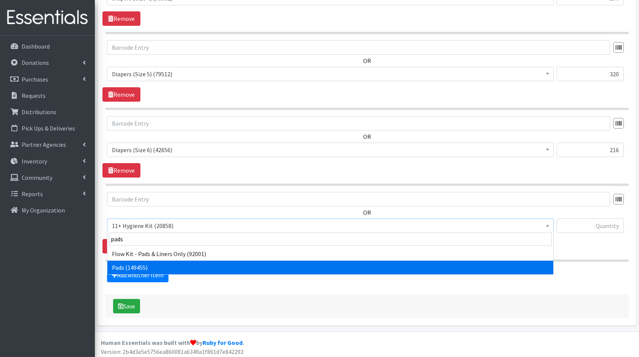
select select "5226"
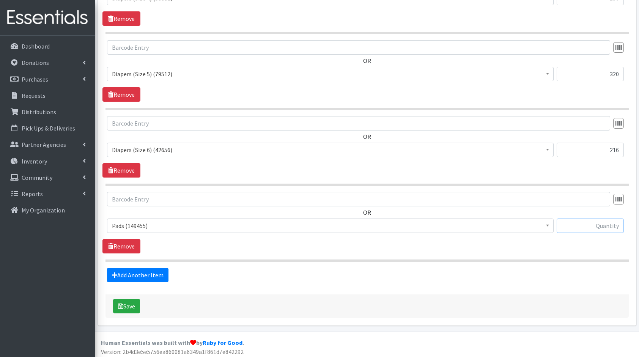
click at [578, 227] on input "text" at bounding box center [590, 226] width 67 height 14
type input "384"
click at [156, 270] on link "Add Another Item" at bounding box center [137, 275] width 61 height 14
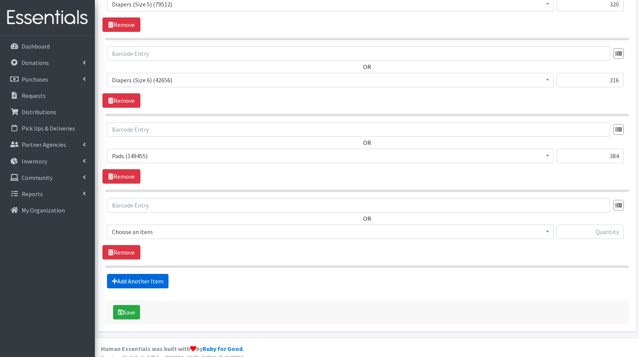
scroll to position [499, 0]
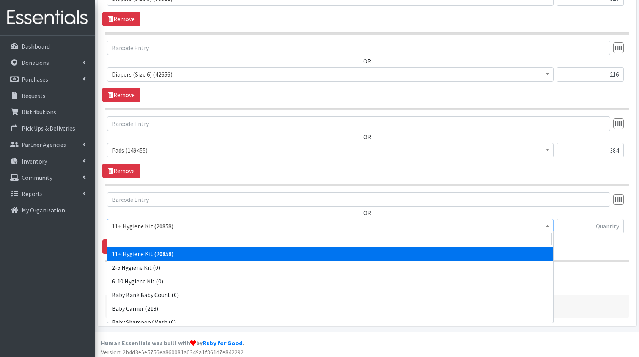
click at [157, 225] on span "11+ Hygiene Kit (20858)" at bounding box center [330, 226] width 437 height 11
click at [184, 235] on input "search" at bounding box center [330, 239] width 443 height 13
type input "fa"
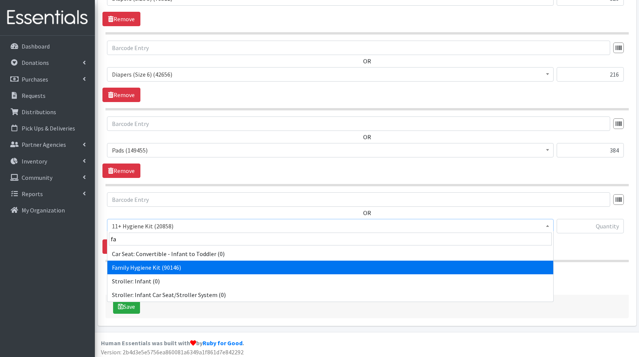
select select "14713"
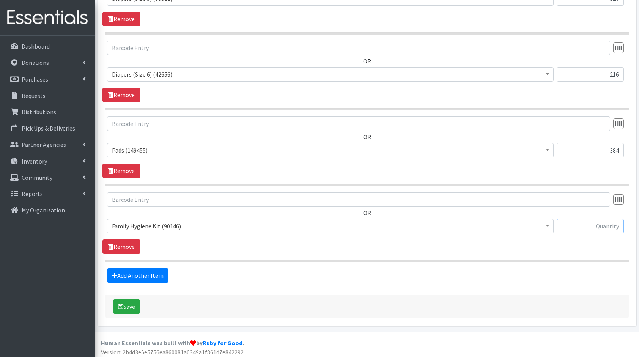
click at [589, 222] on input "text" at bounding box center [590, 226] width 67 height 14
type input "8"
click at [137, 275] on link "Add Another Item" at bounding box center [137, 275] width 61 height 14
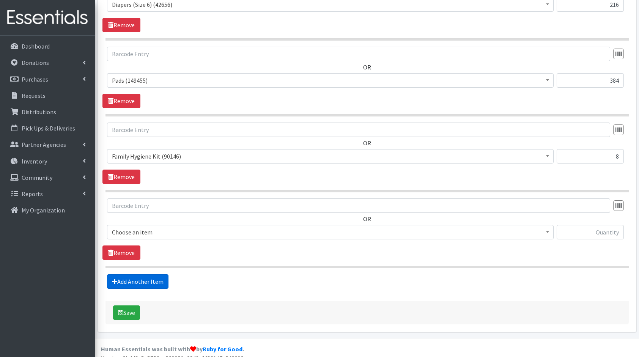
scroll to position [575, 0]
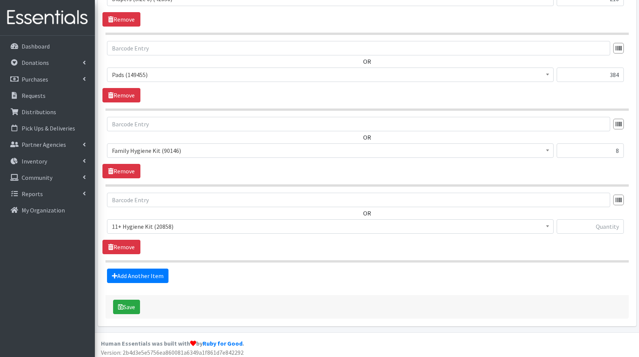
click at [140, 231] on span "11+ Hygiene Kit (20858) 2-5 Hygiene Kit (0) 6-10 Hygiene Kit (0) Baby Bank Baby…" at bounding box center [330, 229] width 447 height 20
click at [155, 222] on span "11+ Hygiene Kit (20858)" at bounding box center [330, 226] width 437 height 11
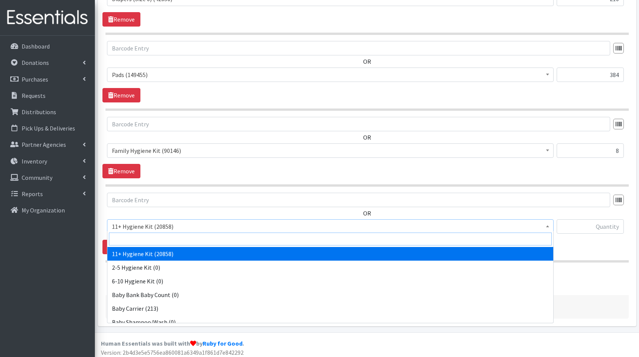
click at [172, 239] on input "search" at bounding box center [330, 239] width 443 height 13
type input "thin"
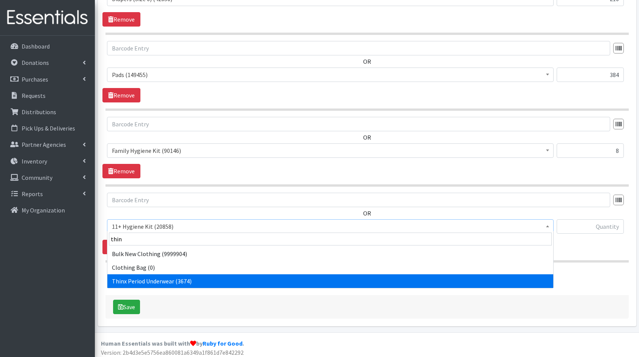
select select "15374"
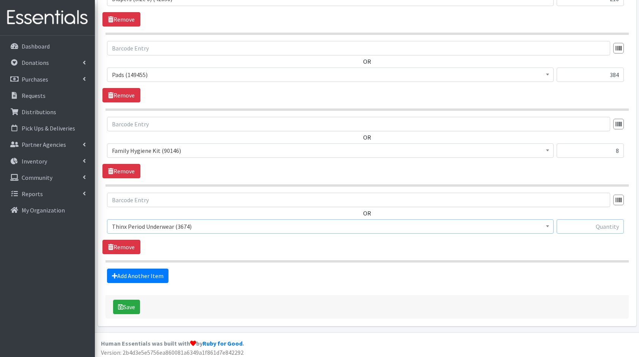
click at [591, 227] on input "text" at bounding box center [590, 226] width 67 height 14
type input "72"
click at [117, 304] on button "Save" at bounding box center [126, 307] width 27 height 14
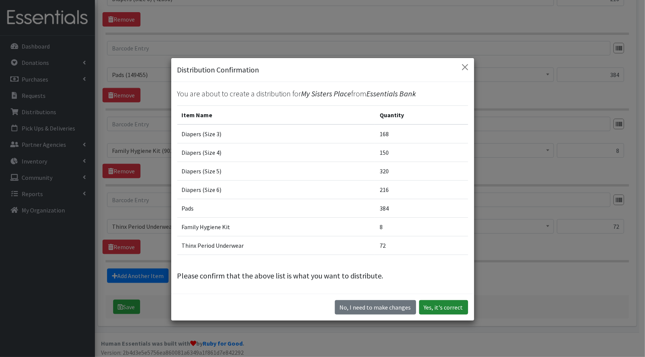
click at [438, 310] on button "Yes, it's correct" at bounding box center [443, 307] width 49 height 14
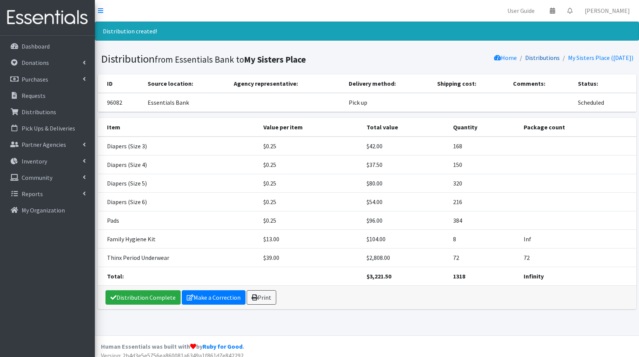
click at [536, 57] on link "Distributions" at bounding box center [542, 58] width 35 height 8
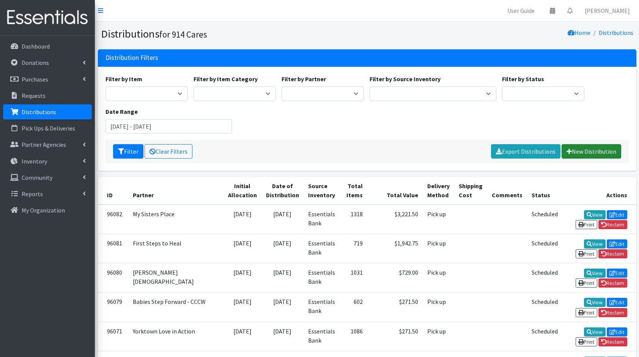
click at [582, 146] on link "New Distribution" at bounding box center [592, 151] width 60 height 14
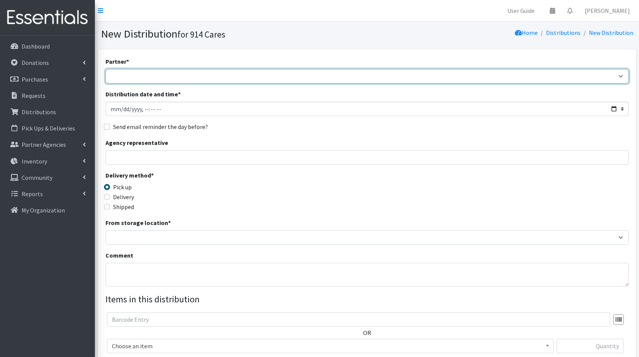
click at [393, 70] on select "4Communities 914United Abbot House Accompany Now All Access Yonkers, Inc All Or…" at bounding box center [366, 76] width 523 height 14
select select "7017"
click at [105, 69] on select "4Communities 914United Abbot House Accompany Now All Access Yonkers, Inc All Or…" at bounding box center [366, 76] width 523 height 14
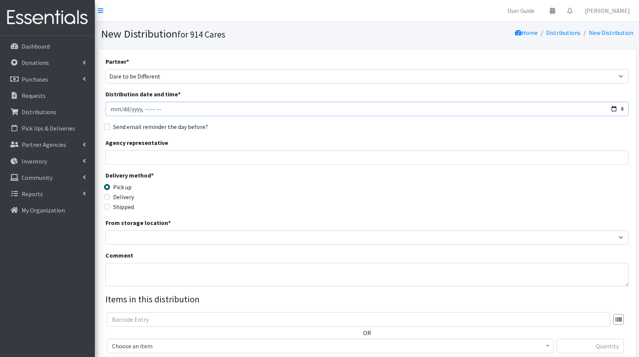
click at [612, 109] on input "Distribution date and time *" at bounding box center [366, 109] width 523 height 14
type input "[DATE]T23:59"
click at [286, 142] on div "Agency representative" at bounding box center [366, 151] width 523 height 27
click at [242, 153] on input "Agency representative" at bounding box center [366, 157] width 523 height 14
type input "[PERSON_NAME]"
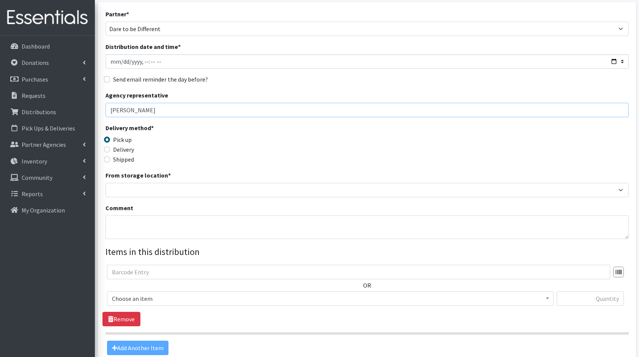
scroll to position [48, 0]
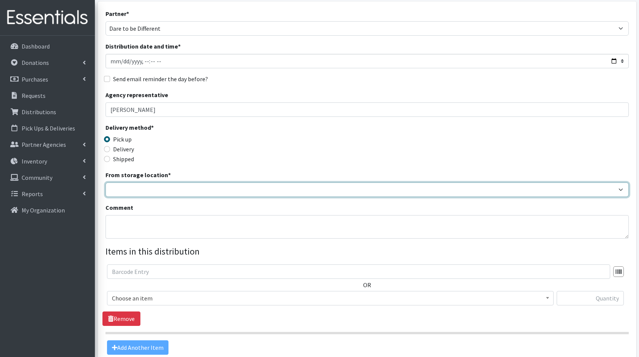
click at [167, 187] on select "Baby Bank Camp Clothing Plus Essentials Bank Westchester Reads" at bounding box center [366, 190] width 523 height 14
select select "207"
click at [105, 183] on select "Baby Bank Camp Clothing Plus Essentials Bank Westchester Reads" at bounding box center [366, 190] width 523 height 14
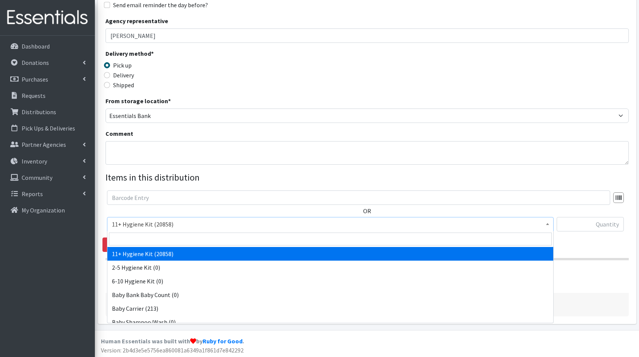
click at [178, 225] on span "11+ Hygiene Kit (20858)" at bounding box center [330, 224] width 437 height 11
click at [179, 235] on input "search" at bounding box center [330, 239] width 443 height 13
type input "dia"
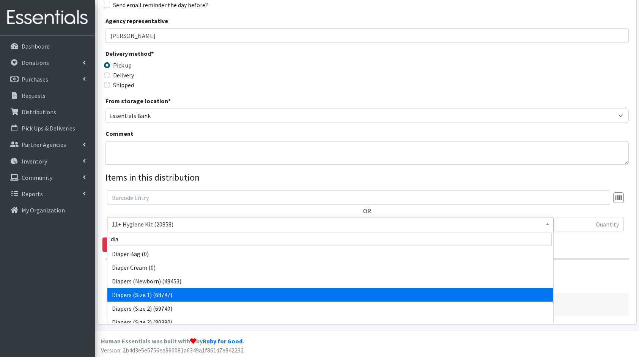
select select "5195"
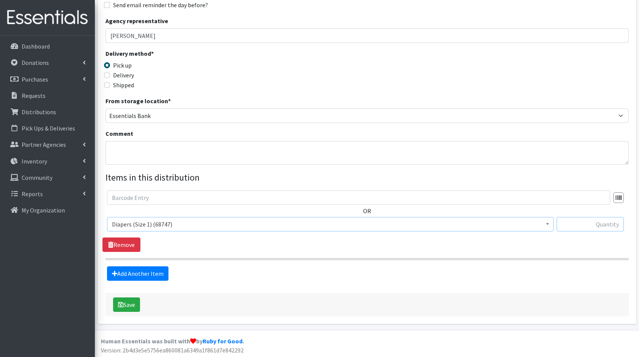
click at [572, 220] on input "text" at bounding box center [590, 224] width 67 height 14
type input "136"
click at [150, 272] on link "Add Another Item" at bounding box center [137, 273] width 61 height 14
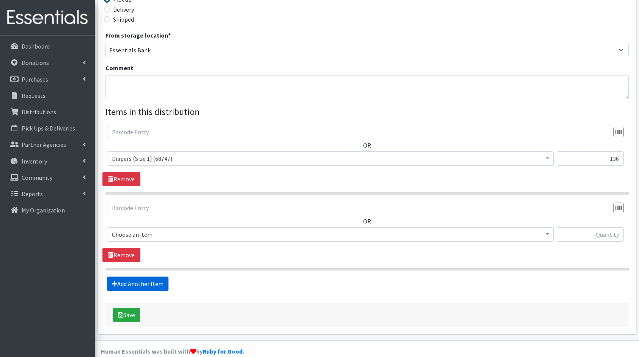
scroll to position [197, 0]
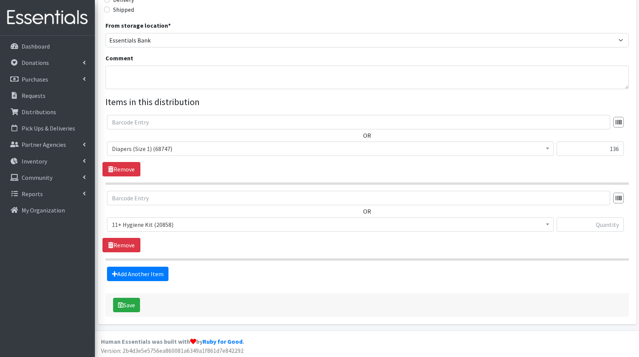
click at [142, 224] on span "11+ Hygiene Kit (20858)" at bounding box center [330, 224] width 437 height 11
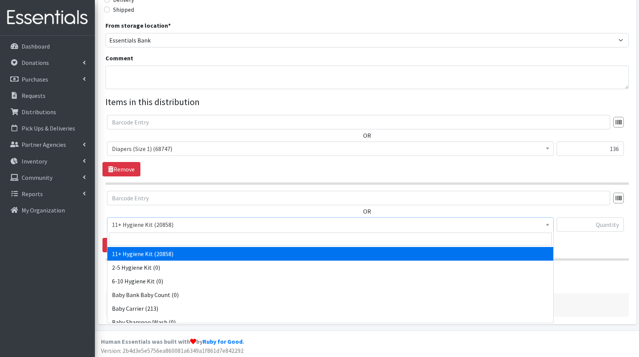
click at [155, 232] on span at bounding box center [330, 239] width 446 height 16
click at [157, 238] on input "search" at bounding box center [330, 239] width 443 height 13
type input "dia"
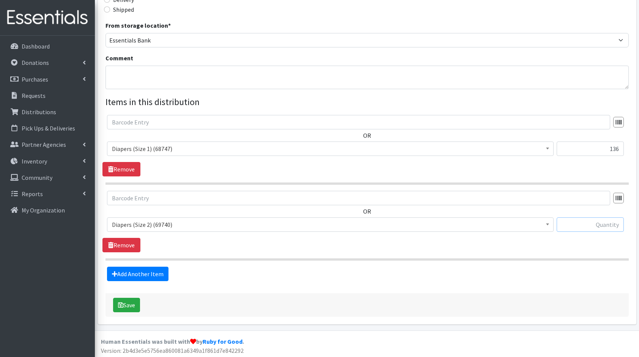
click at [605, 225] on input "text" at bounding box center [590, 224] width 67 height 14
click at [406, 227] on span "Diapers (Size 2) (69740)" at bounding box center [330, 224] width 437 height 11
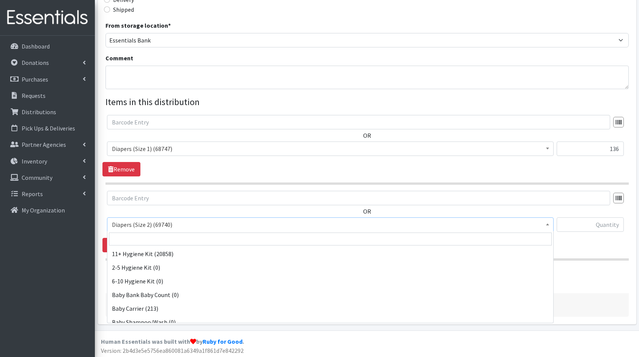
scroll to position [301, 0]
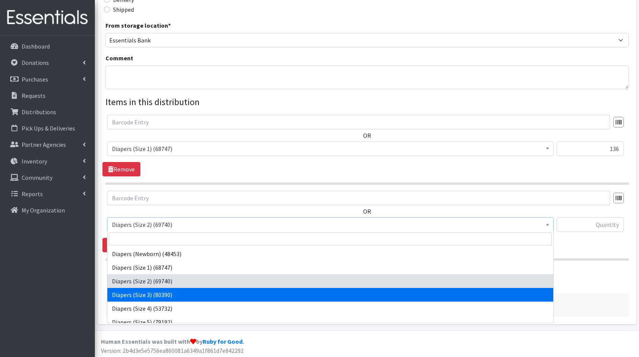
select select "5205"
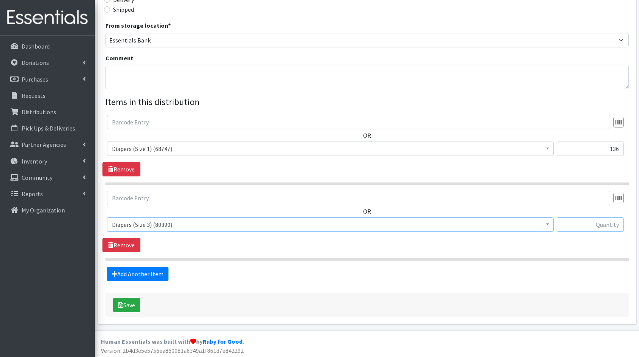
click at [599, 225] on input "text" at bounding box center [590, 224] width 67 height 14
type input "168"
click at [142, 272] on link "Add Another Item" at bounding box center [137, 274] width 61 height 14
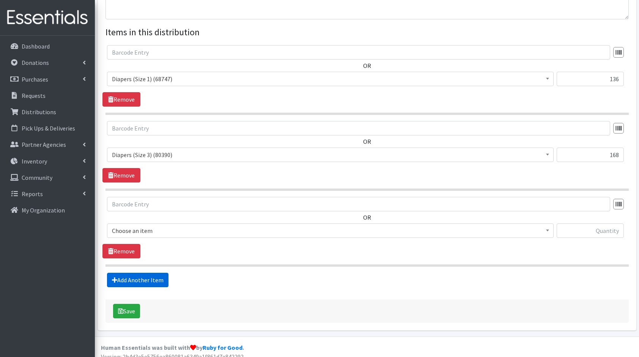
scroll to position [273, 0]
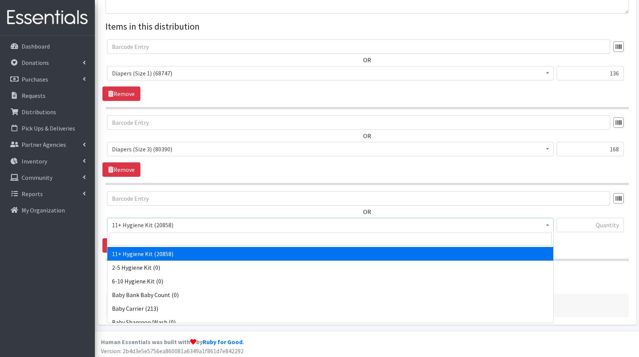
click at [143, 225] on span "11+ Hygiene Kit (20858)" at bounding box center [330, 225] width 437 height 11
click at [173, 238] on input "search" at bounding box center [330, 239] width 443 height 13
type input "dia"
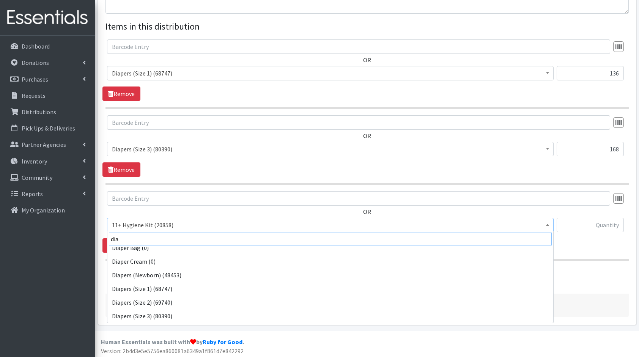
scroll to position [20, 0]
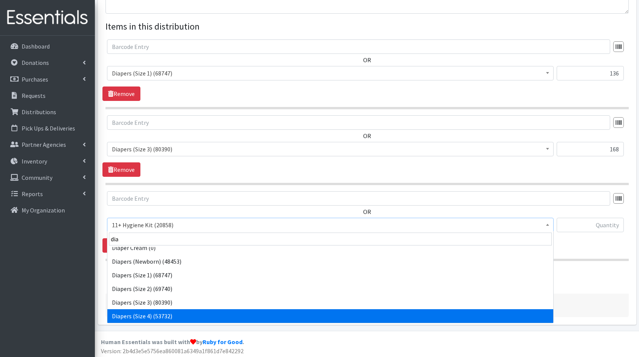
select select "5206"
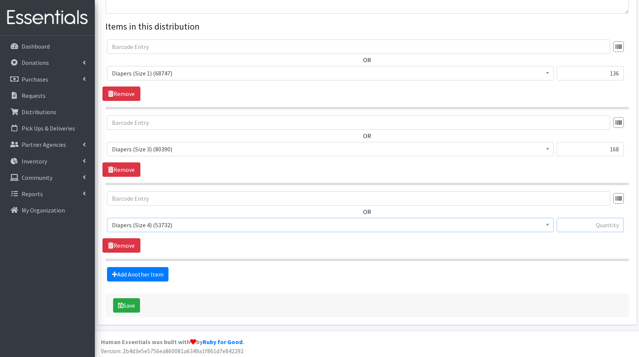
click at [568, 221] on input "text" at bounding box center [590, 225] width 67 height 14
type input "200"
click at [151, 278] on link "Add Another Item" at bounding box center [137, 274] width 61 height 14
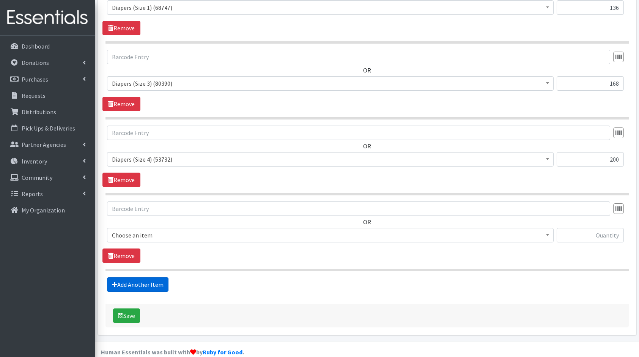
scroll to position [348, 0]
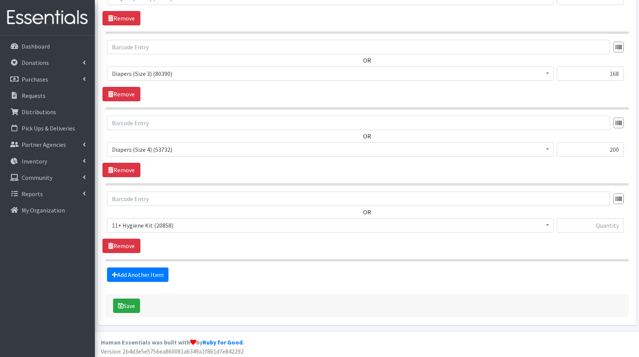
click at [135, 231] on span "11+ Hygiene Kit (20858) 2-5 Hygiene Kit (0) 6-10 Hygiene Kit (0) Baby Bank Baby…" at bounding box center [330, 228] width 447 height 20
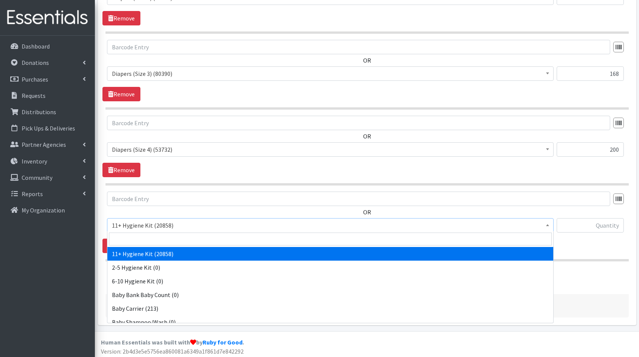
click at [160, 225] on span "11+ Hygiene Kit (20858)" at bounding box center [330, 225] width 437 height 11
click at [181, 240] on input "search" at bounding box center [330, 239] width 443 height 13
type input "dia"
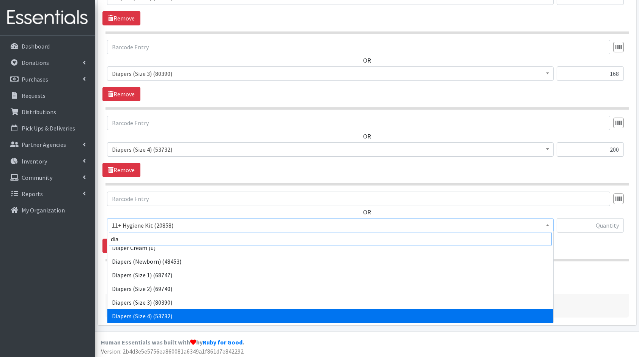
scroll to position [33, 0]
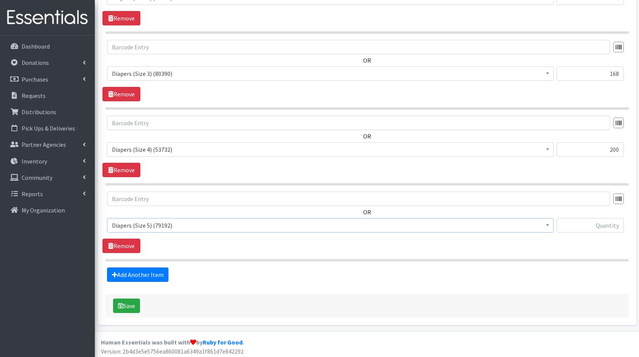
select select "5208"
click at [600, 220] on input "text" at bounding box center [590, 225] width 67 height 14
type input "264"
click at [119, 268] on link "Add Another Item" at bounding box center [137, 275] width 61 height 14
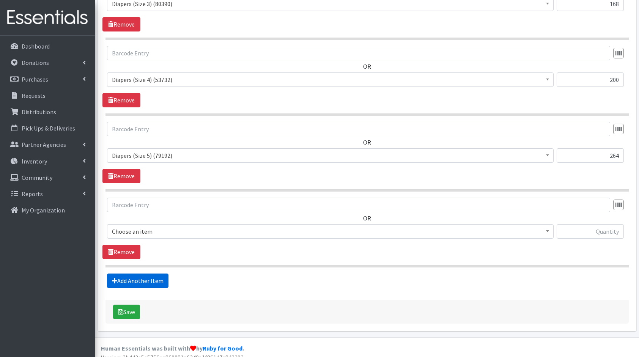
scroll to position [424, 0]
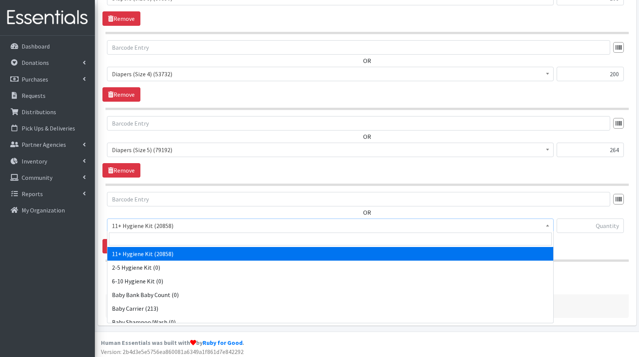
click at [169, 228] on span "11+ Hygiene Kit (20858)" at bounding box center [330, 225] width 437 height 11
click at [181, 237] on input "search" at bounding box center [330, 239] width 443 height 13
type input "dia"
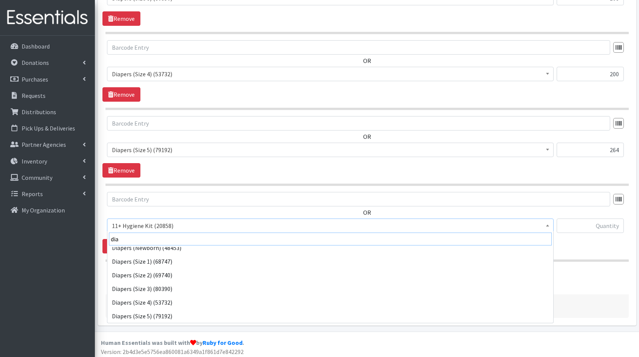
scroll to position [47, 0]
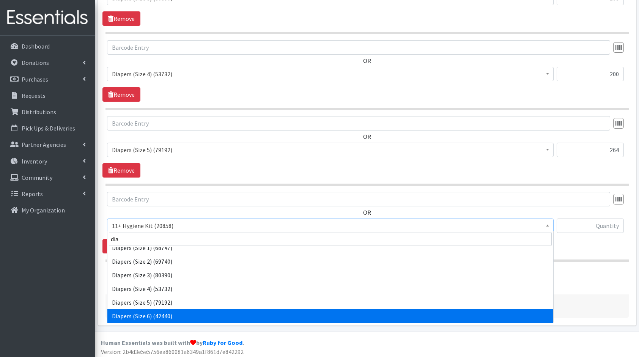
select select "5209"
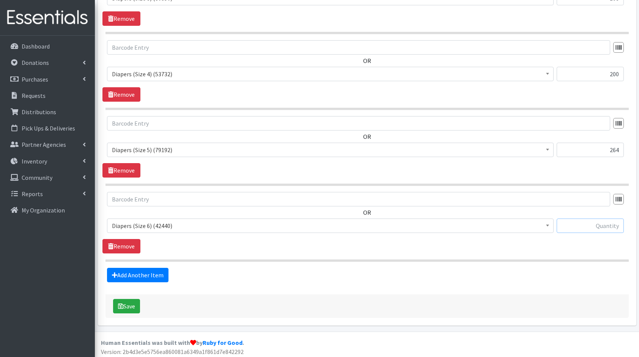
click at [613, 227] on input "text" at bounding box center [590, 226] width 67 height 14
click at [613, 227] on input "1088" at bounding box center [590, 226] width 67 height 14
type input "108"
click at [122, 268] on link "Add Another Item" at bounding box center [137, 275] width 61 height 14
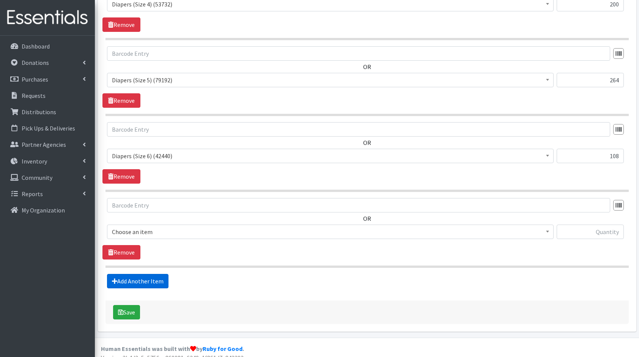
scroll to position [499, 0]
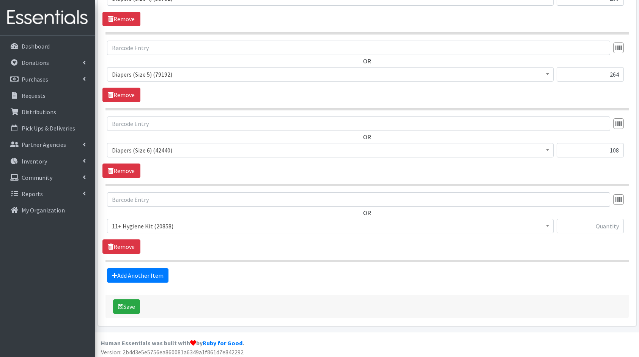
click at [152, 221] on span "11+ Hygiene Kit (20858)" at bounding box center [330, 226] width 437 height 11
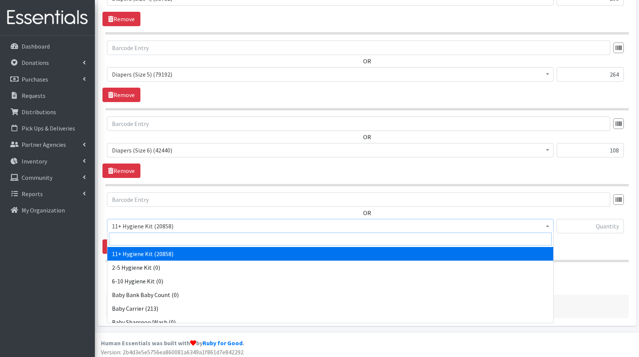
click at [181, 242] on input "search" at bounding box center [330, 239] width 443 height 13
type input "pads"
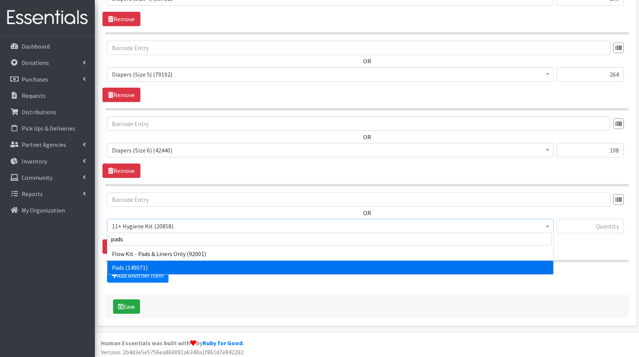
select select "5226"
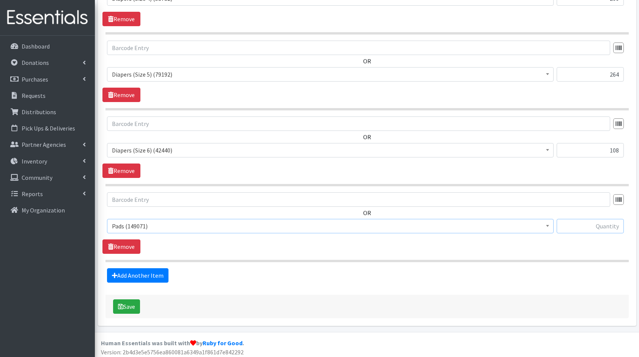
click at [603, 226] on input "text" at bounding box center [590, 226] width 67 height 14
type input "384"
click at [147, 270] on link "Add Another Item" at bounding box center [137, 275] width 61 height 14
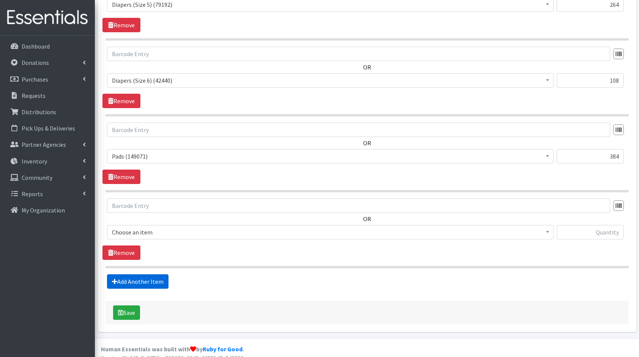
scroll to position [575, 0]
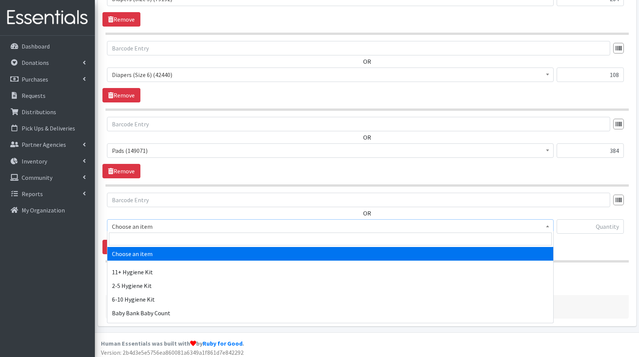
click at [158, 225] on span "Choose an item" at bounding box center [330, 226] width 437 height 11
click at [197, 242] on input "search" at bounding box center [330, 239] width 443 height 13
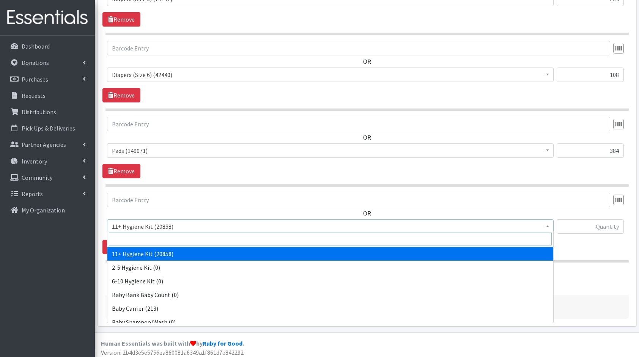
click at [197, 242] on input "search" at bounding box center [330, 239] width 443 height 13
type input "boo"
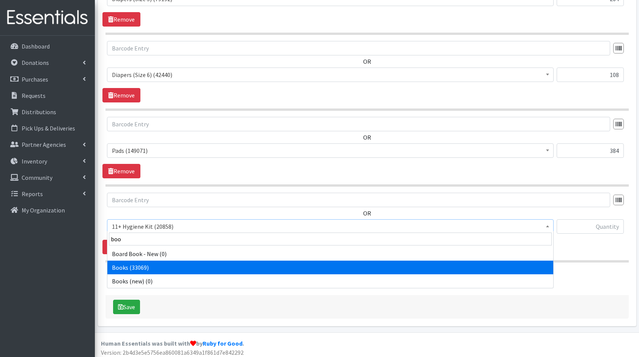
select select "10573"
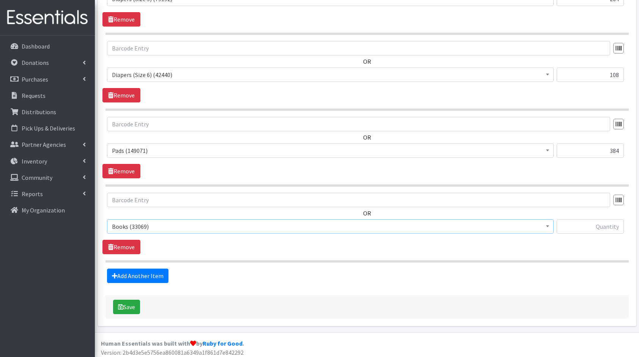
click at [588, 231] on div at bounding box center [590, 229] width 67 height 20
click at [602, 222] on input "text" at bounding box center [590, 226] width 67 height 14
type input "260"
click at [127, 269] on link "Add Another Item" at bounding box center [137, 276] width 61 height 14
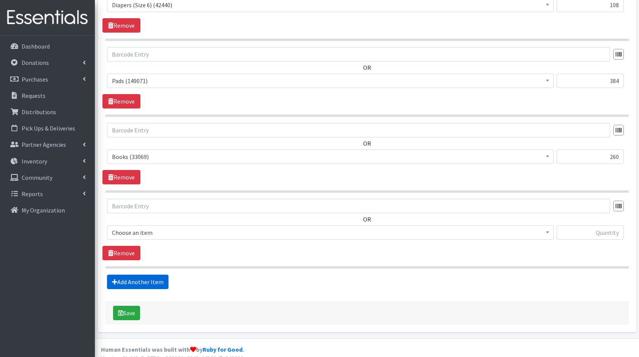
scroll to position [650, 0]
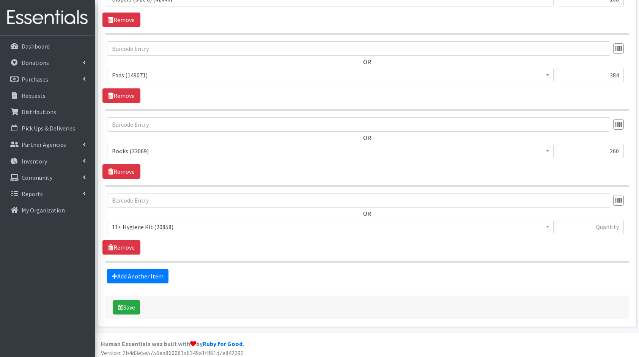
click at [156, 231] on span "11+ Hygiene Kit (20858) 2-5 Hygiene Kit (0) 6-10 Hygiene Kit (0) Baby Bank Baby…" at bounding box center [330, 230] width 447 height 20
click at [179, 225] on span "11+ Hygiene Kit (20858)" at bounding box center [330, 227] width 437 height 11
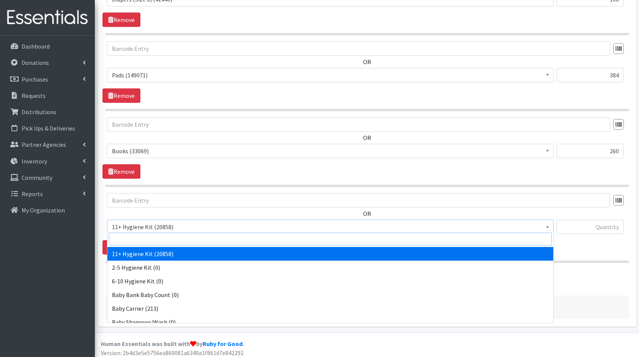
click at [196, 233] on input "search" at bounding box center [330, 239] width 443 height 13
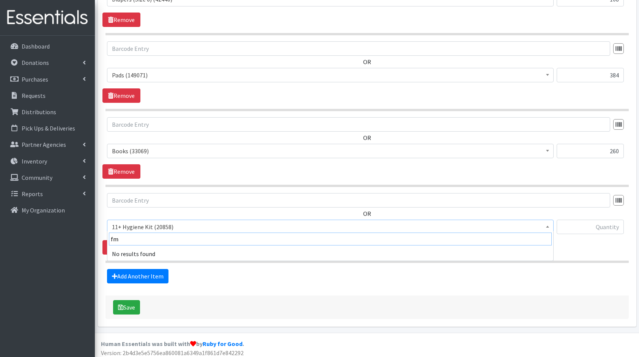
type input "f"
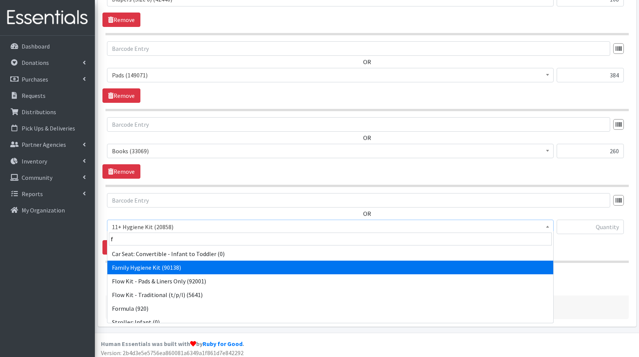
select select "14713"
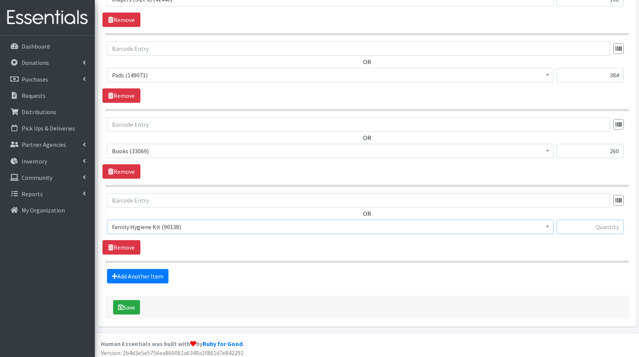
click at [587, 223] on input "text" at bounding box center [590, 227] width 67 height 14
type input "15"
click at [140, 274] on link "Add Another Item" at bounding box center [137, 276] width 61 height 14
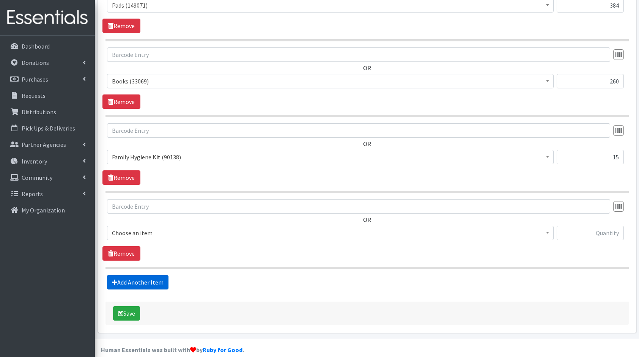
scroll to position [726, 0]
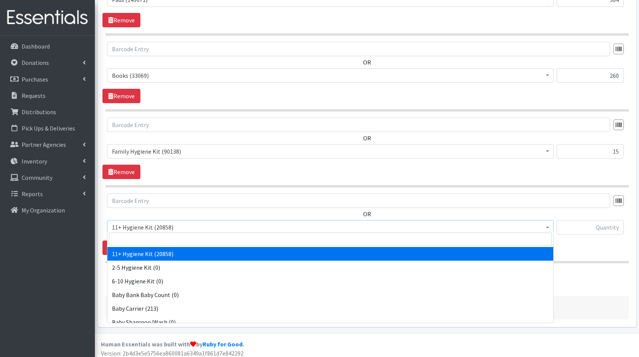
click at [130, 222] on span "11+ Hygiene Kit (20858)" at bounding box center [330, 227] width 437 height 11
click at [141, 236] on input "search" at bounding box center [330, 239] width 443 height 13
type input "thin"
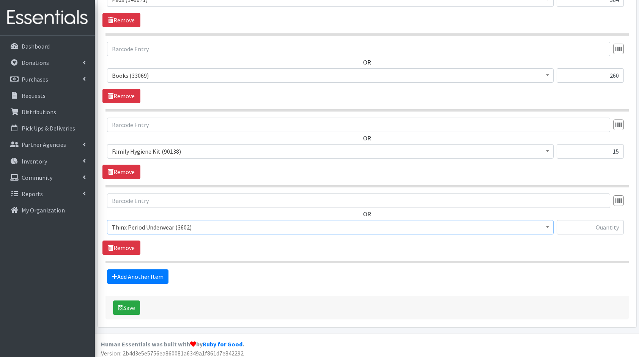
select select "15374"
click at [603, 225] on input "text" at bounding box center [590, 227] width 67 height 14
type input "36"
click at [126, 301] on button "Save" at bounding box center [126, 308] width 27 height 14
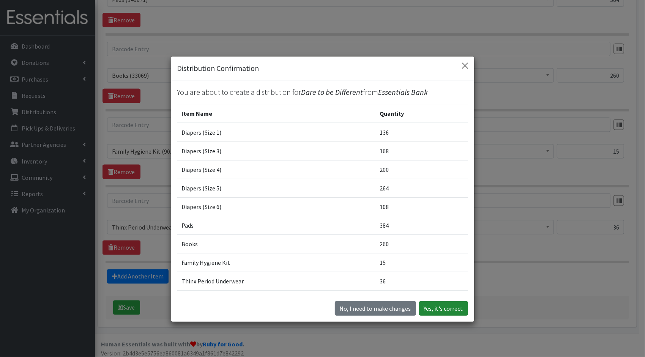
click at [428, 304] on button "Yes, it's correct" at bounding box center [443, 308] width 49 height 14
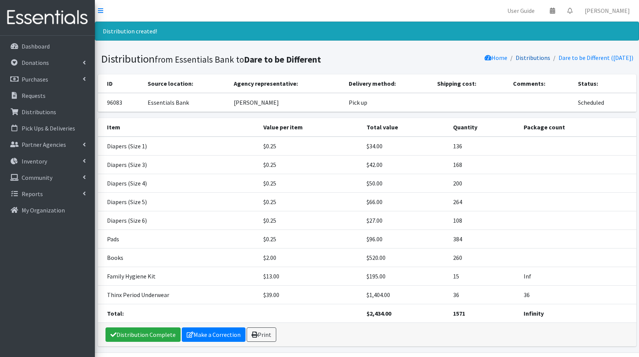
click at [516, 58] on link "Distributions" at bounding box center [533, 58] width 35 height 8
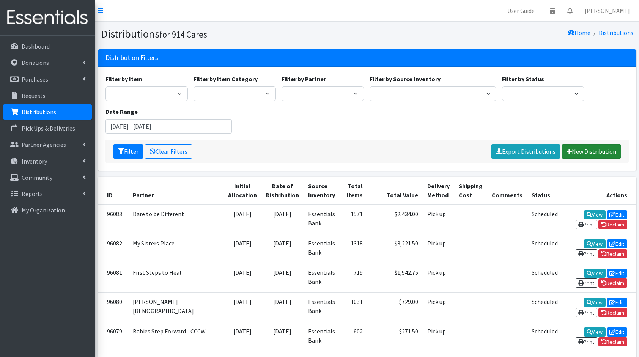
click at [591, 148] on link "New Distribution" at bounding box center [592, 151] width 60 height 14
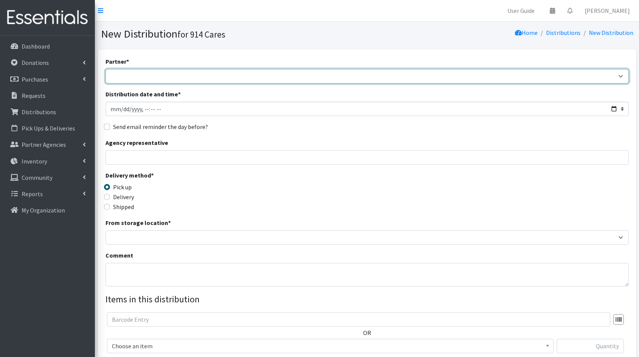
click at [362, 78] on select "4Communities 914United Abbot House Accompany Now All Access Yonkers, Inc All Or…" at bounding box center [366, 76] width 523 height 14
select select "7726"
click at [105, 69] on select "4Communities 914United Abbot House Accompany Now All Access Yonkers, Inc All Or…" at bounding box center [366, 76] width 523 height 14
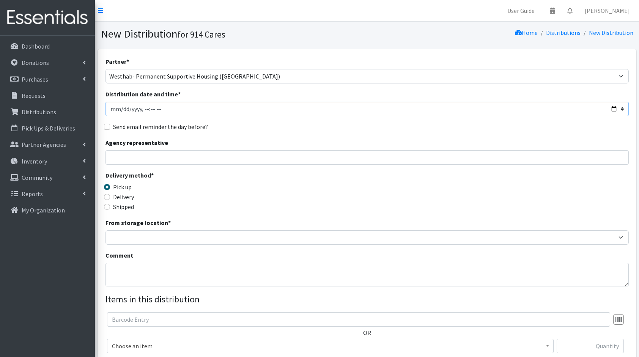
click at [613, 105] on input "Distribution date and time *" at bounding box center [366, 109] width 523 height 14
type input "[DATE]T23:59"
drag, startPoint x: 321, startPoint y: 150, endPoint x: 292, endPoint y: 158, distance: 30.2
click at [321, 150] on input "Agency representative" at bounding box center [366, 157] width 523 height 14
type input "Keyla Bates"
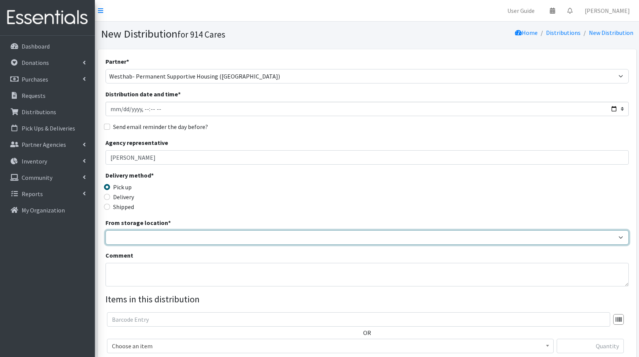
click at [175, 230] on select "Baby Bank Camp Clothing Plus Essentials Bank Westchester Reads" at bounding box center [366, 237] width 523 height 14
select select "207"
click at [105, 230] on select "Baby Bank Camp Clothing Plus Essentials Bank Westchester Reads" at bounding box center [366, 237] width 523 height 14
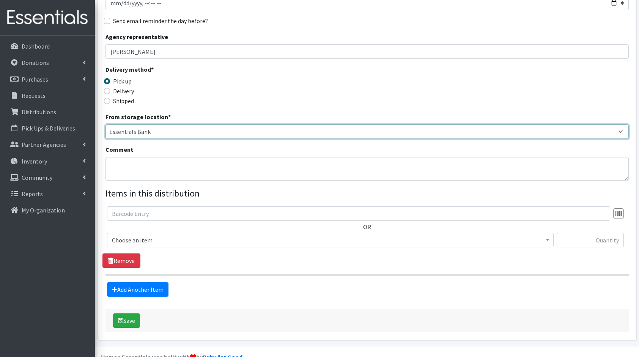
scroll to position [122, 0]
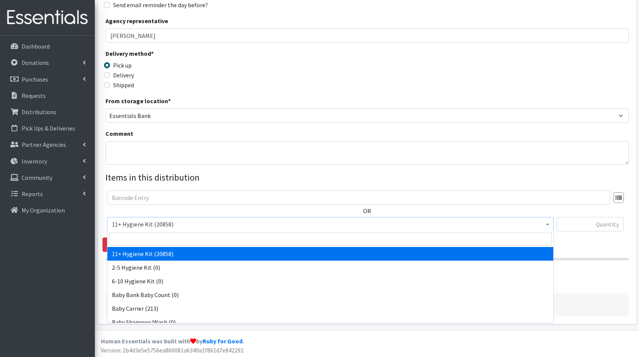
click at [170, 222] on span "11+ Hygiene Kit (20858)" at bounding box center [330, 224] width 437 height 11
click at [179, 239] on input "search" at bounding box center [330, 239] width 443 height 13
type input "fam"
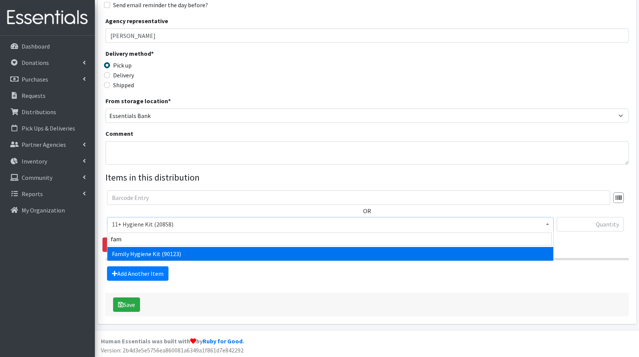
select select "14713"
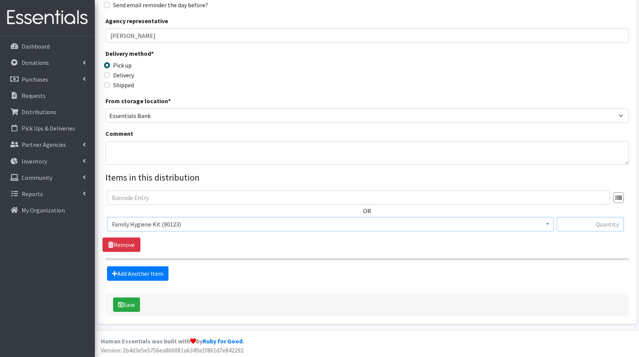
click at [600, 223] on input "text" at bounding box center [590, 224] width 67 height 14
type input "20"
click at [148, 273] on link "Add Another Item" at bounding box center [137, 273] width 61 height 14
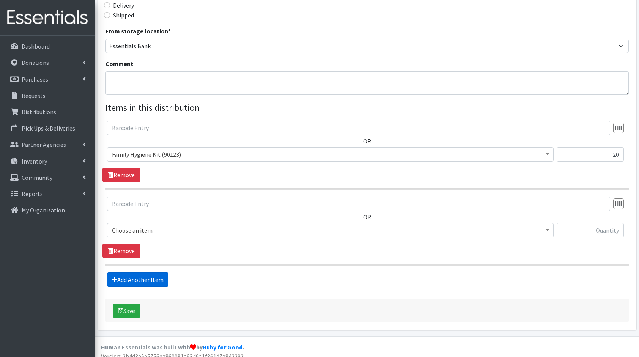
scroll to position [197, 0]
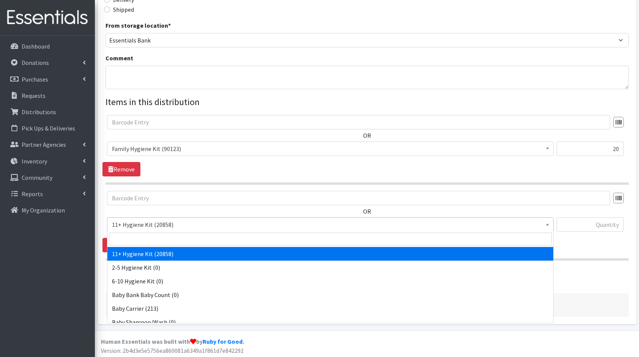
click at [184, 225] on span "11+ Hygiene Kit (20858)" at bounding box center [330, 224] width 437 height 11
click at [197, 235] on input "search" at bounding box center [330, 239] width 443 height 13
type input "thinx"
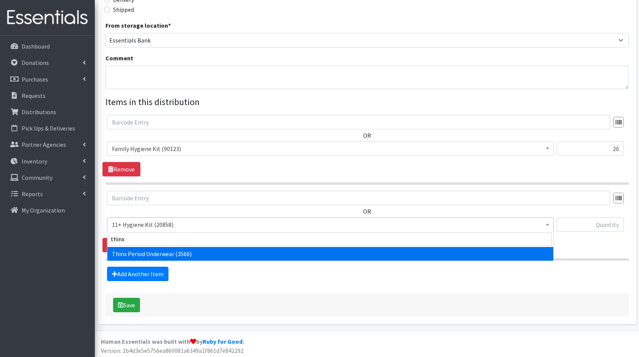
select select "15374"
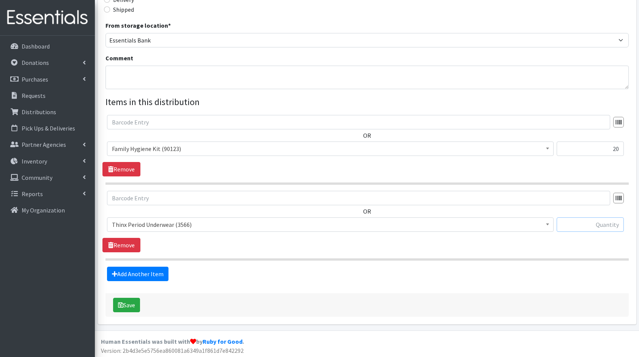
click at [598, 222] on input "text" at bounding box center [590, 224] width 67 height 14
type input "72"
click at [121, 302] on icon "submit" at bounding box center [120, 305] width 5 height 6
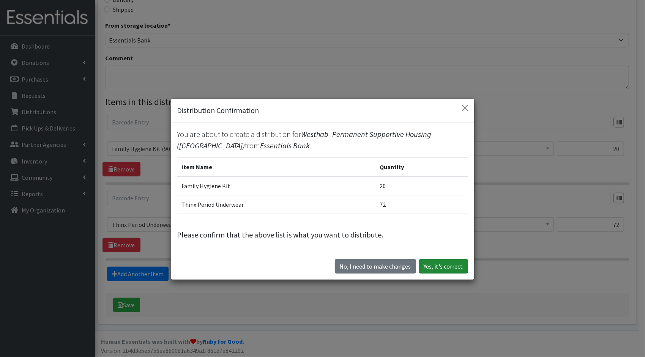
click at [426, 266] on button "Yes, it's correct" at bounding box center [443, 266] width 49 height 14
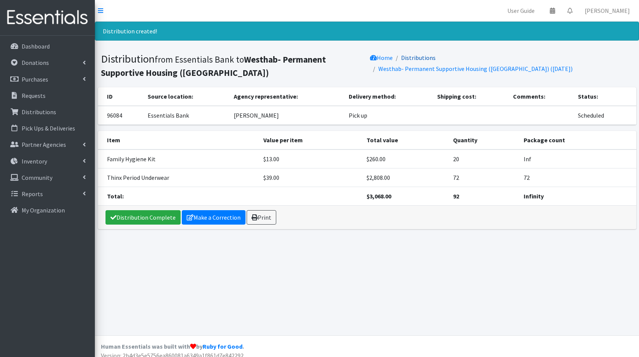
click at [416, 55] on link "Distributions" at bounding box center [418, 58] width 35 height 8
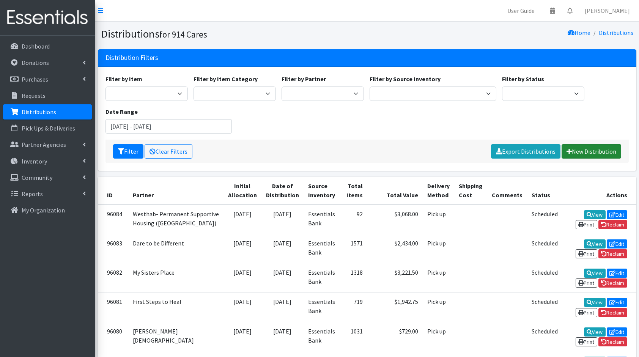
click at [588, 150] on link "New Distribution" at bounding box center [592, 151] width 60 height 14
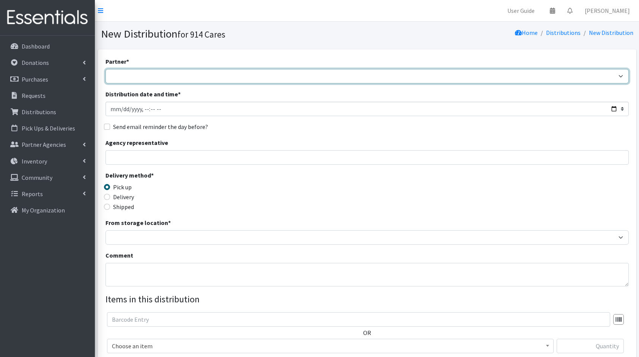
click at [318, 77] on select "4Communities 914United Abbot House Accompany Now All Access Yonkers, Inc All Or…" at bounding box center [366, 76] width 523 height 14
select select "2903"
click at [105, 69] on select "4Communities 914United Abbot House Accompany Now All Access Yonkers, Inc All Or…" at bounding box center [366, 76] width 523 height 14
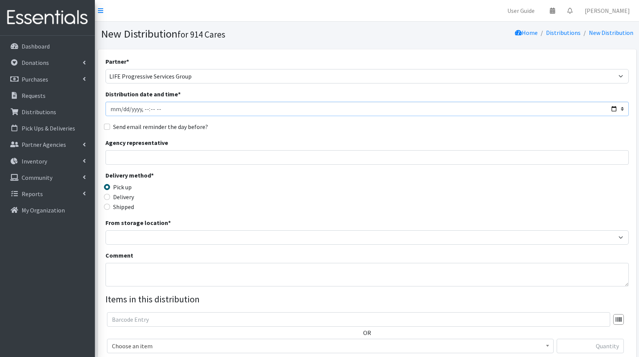
click at [613, 110] on input "Distribution date and time *" at bounding box center [366, 109] width 523 height 14
type input "[DATE]T23:59"
click at [278, 132] on div "Partner * 4Communities 914United Abbot House Accompany Now All Access Yonkers, …" at bounding box center [366, 230] width 523 height 346
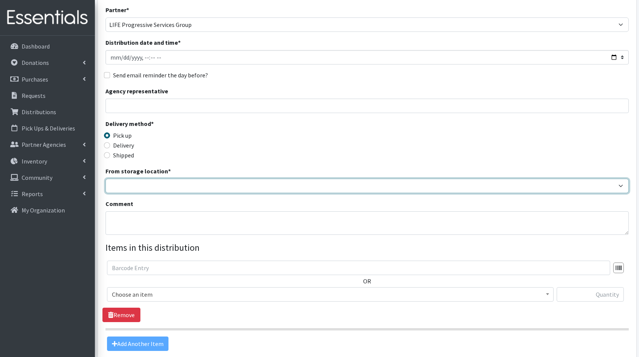
click at [178, 190] on select "Baby Bank Camp Clothing Plus Essentials Bank Westchester Reads" at bounding box center [366, 186] width 523 height 14
select select "207"
click at [105, 179] on select "Baby Bank Camp Clothing Plus Essentials Bank Westchester Reads" at bounding box center [366, 186] width 523 height 14
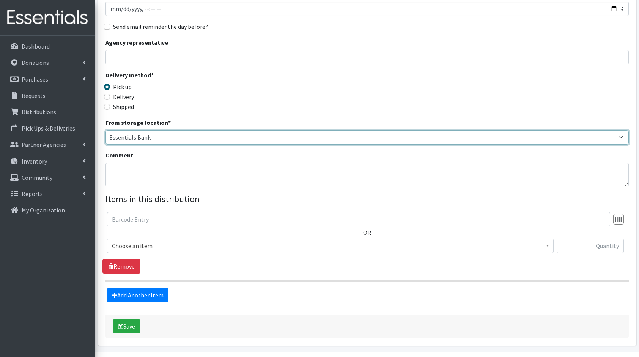
scroll to position [102, 0]
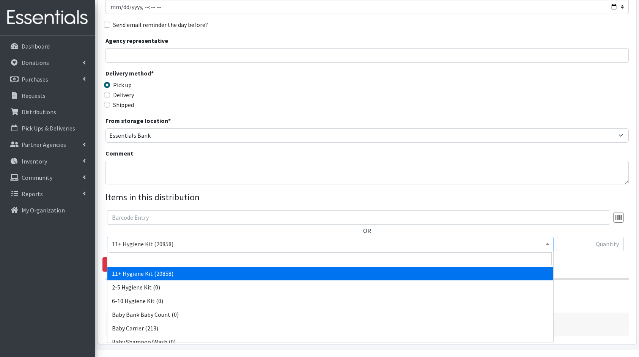
click at [157, 245] on span "11+ Hygiene Kit (20858)" at bounding box center [330, 244] width 437 height 11
click at [155, 255] on input "search" at bounding box center [330, 258] width 443 height 13
type input "dia"
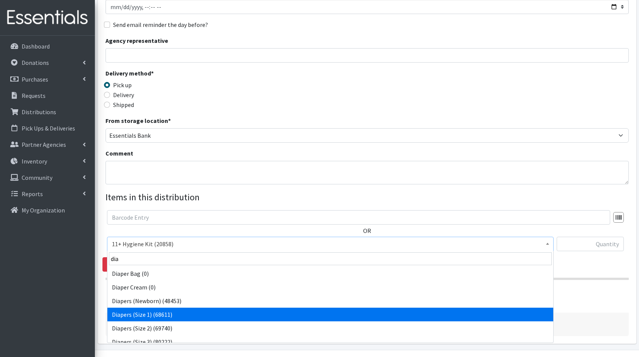
select select "5195"
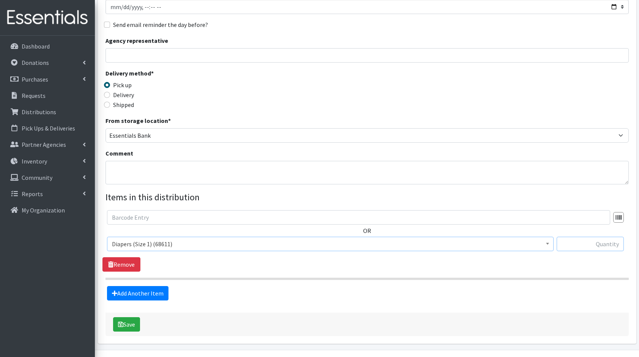
click at [578, 244] on input "text" at bounding box center [590, 244] width 67 height 14
type input "204"
click at [128, 291] on link "Add Another Item" at bounding box center [137, 293] width 61 height 14
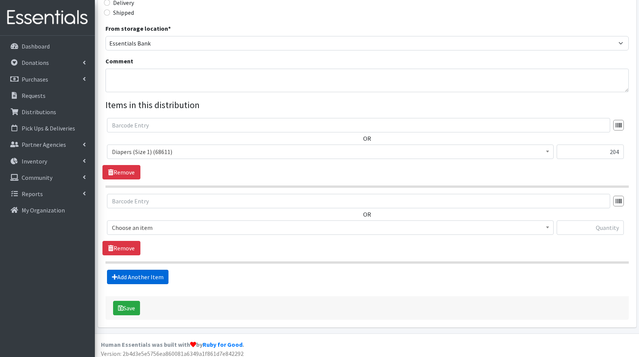
scroll to position [197, 0]
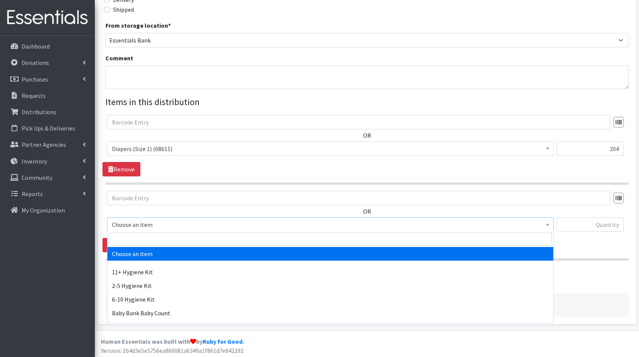
click at [126, 228] on span "Choose an item" at bounding box center [330, 224] width 437 height 11
click at [139, 238] on input "search" at bounding box center [330, 239] width 443 height 13
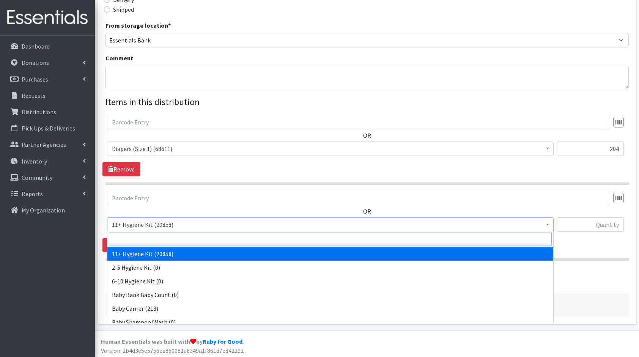
click at [139, 238] on input "search" at bounding box center [330, 239] width 443 height 13
type input "dia"
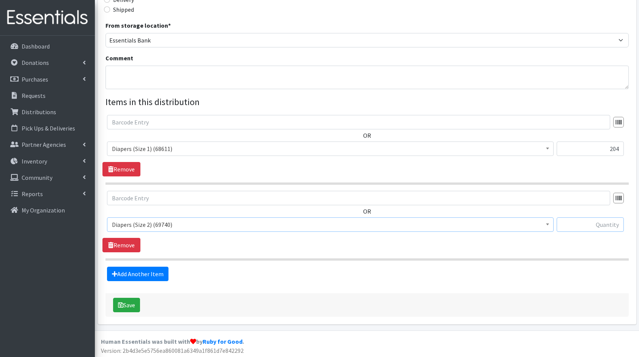
click at [609, 226] on input "text" at bounding box center [590, 224] width 67 height 14
click at [516, 225] on span "Diapers (Size 2) (69740)" at bounding box center [330, 224] width 437 height 11
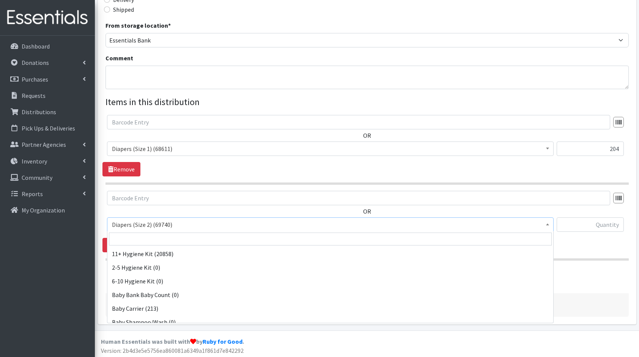
scroll to position [301, 0]
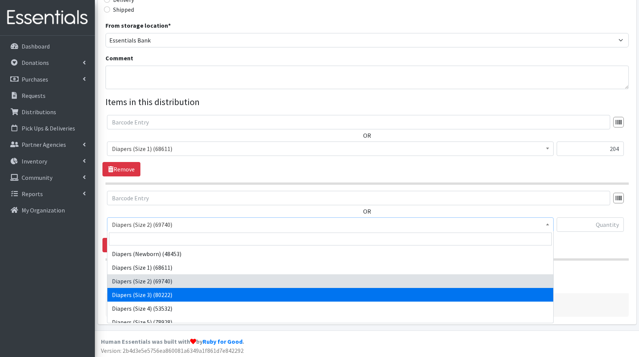
select select "5205"
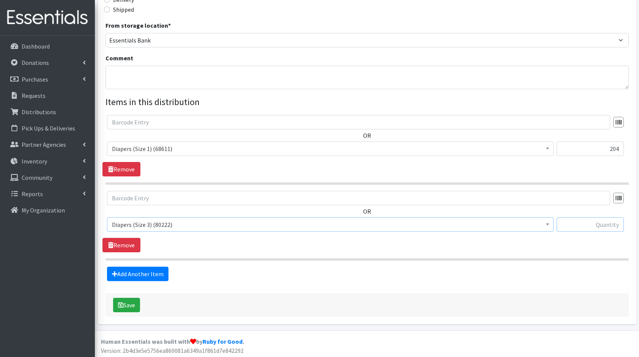
click at [596, 222] on input "text" at bounding box center [590, 224] width 67 height 14
type input "168"
click at [150, 273] on link "Add Another Item" at bounding box center [137, 274] width 61 height 14
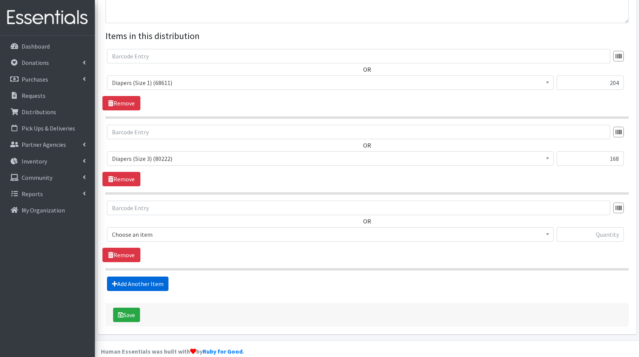
scroll to position [273, 0]
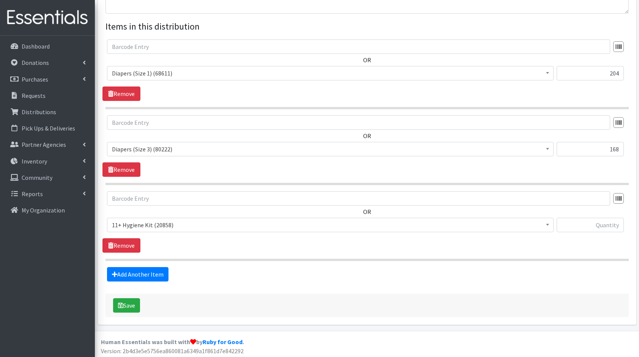
click at [153, 221] on span "11+ Hygiene Kit (20858)" at bounding box center [330, 225] width 437 height 11
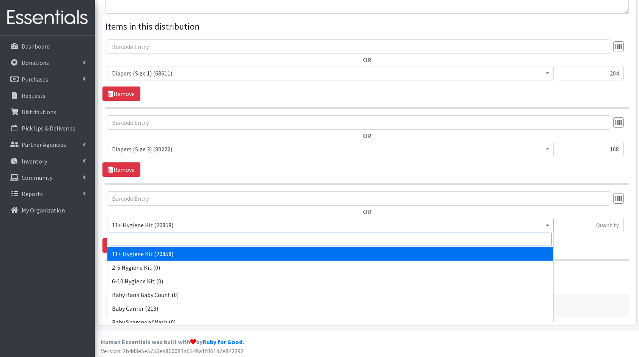
click at [180, 238] on input "search" at bounding box center [330, 239] width 443 height 13
type input "dia"
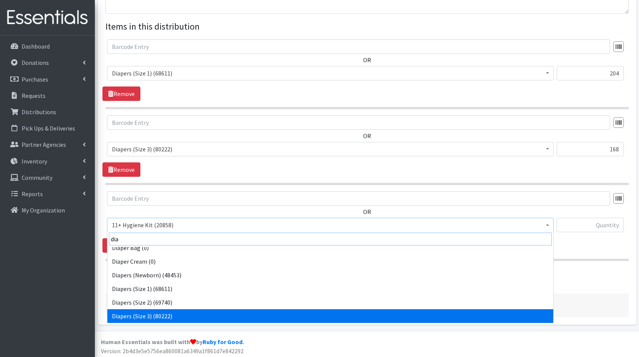
scroll to position [20, 0]
select select "5206"
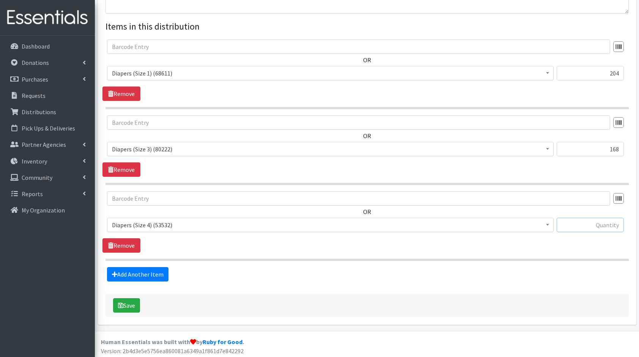
click at [565, 222] on input "text" at bounding box center [590, 225] width 67 height 14
type input "150"
click at [135, 274] on link "Add Another Item" at bounding box center [137, 274] width 61 height 14
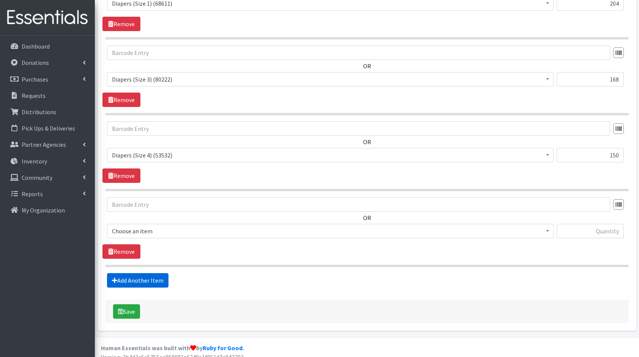
scroll to position [348, 0]
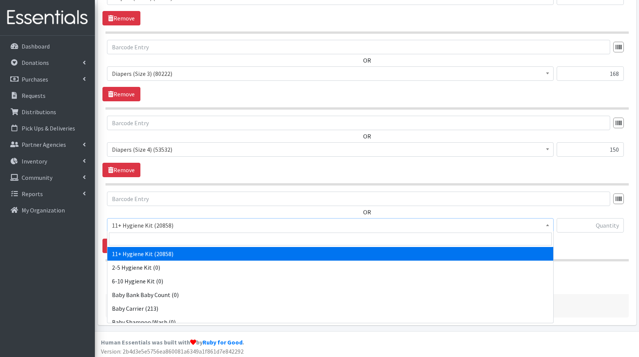
click at [143, 228] on span "11+ Hygiene Kit (20858)" at bounding box center [330, 225] width 437 height 11
click at [162, 238] on input "search" at bounding box center [330, 239] width 443 height 13
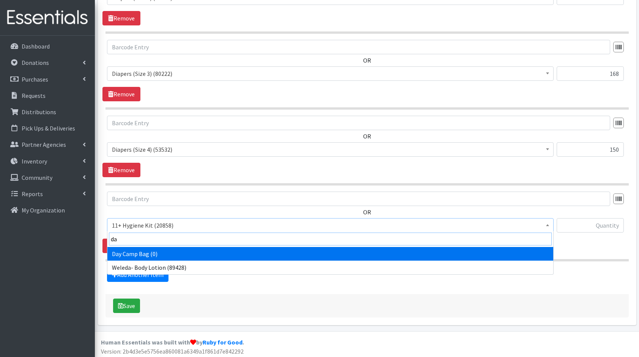
type input "d"
type input "dia"
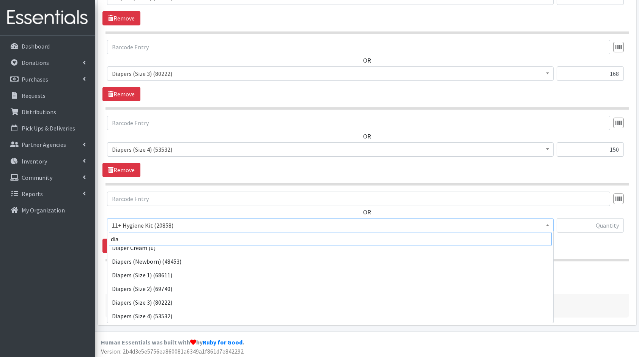
scroll to position [33, 0]
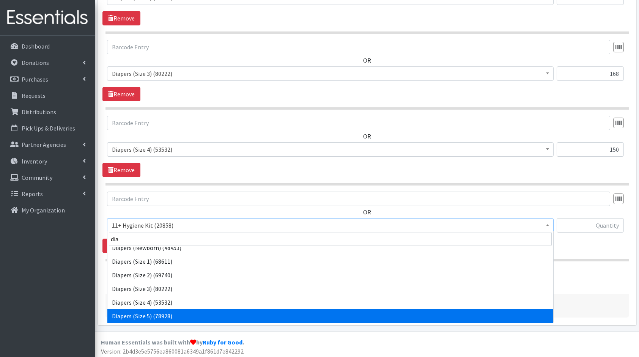
select select "5208"
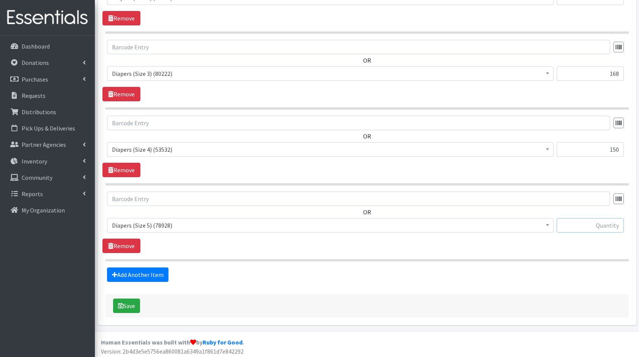
click at [587, 222] on input "text" at bounding box center [590, 225] width 67 height 14
type input "193"
click at [126, 279] on link "Add Another Item" at bounding box center [137, 275] width 61 height 14
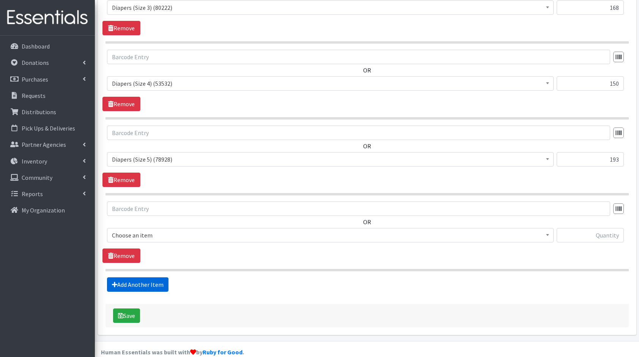
scroll to position [424, 0]
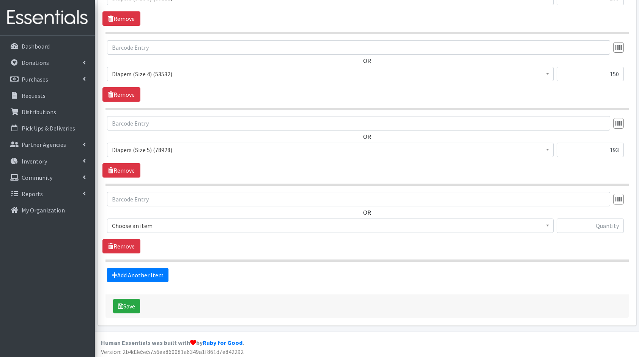
click at [156, 219] on span "Choose an item" at bounding box center [330, 226] width 447 height 14
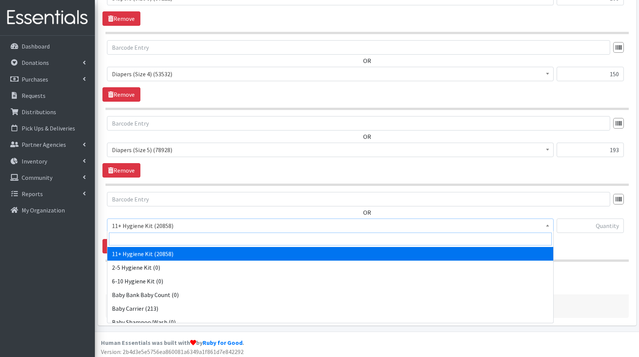
click at [172, 234] on input "search" at bounding box center [330, 239] width 443 height 13
type input "dia"
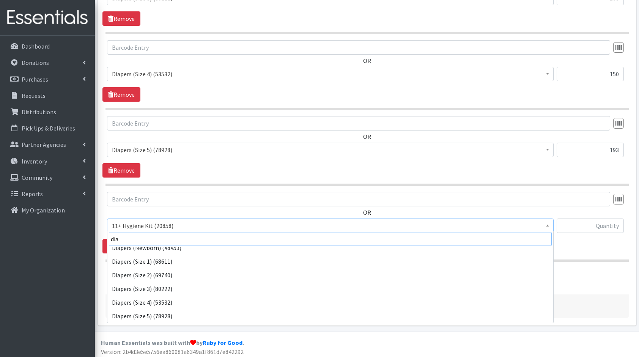
scroll to position [47, 0]
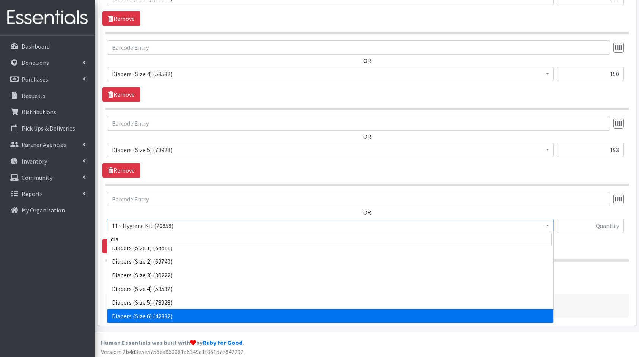
select select "5209"
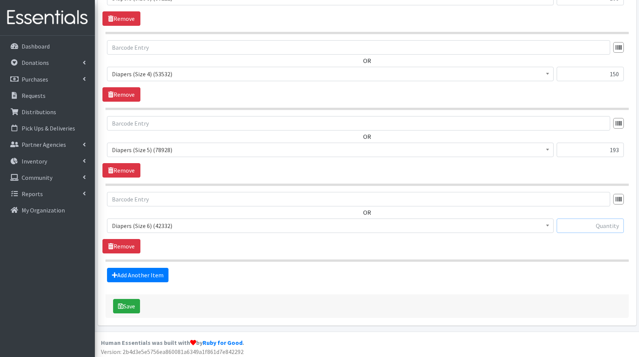
click at [575, 224] on input "text" at bounding box center [590, 226] width 67 height 14
type input "108"
click at [143, 272] on link "Add Another Item" at bounding box center [137, 275] width 61 height 14
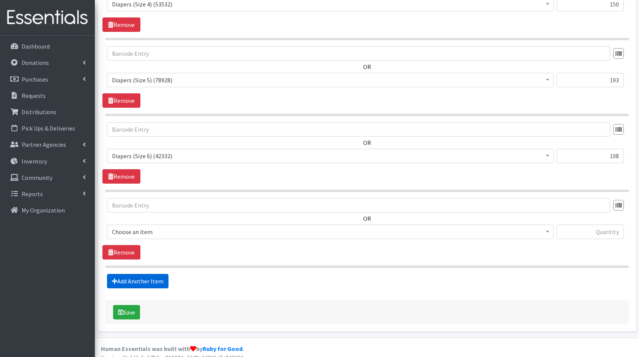
scroll to position [499, 0]
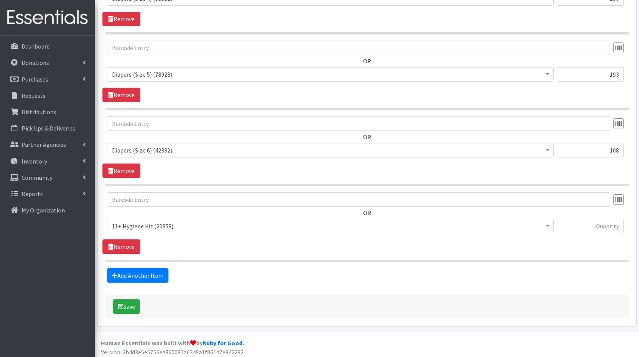
click at [168, 224] on span "11+ Hygiene Kit (20858)" at bounding box center [330, 226] width 437 height 11
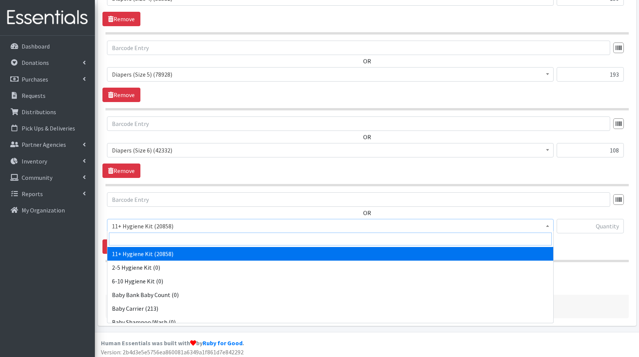
click at [197, 242] on input "search" at bounding box center [330, 239] width 443 height 13
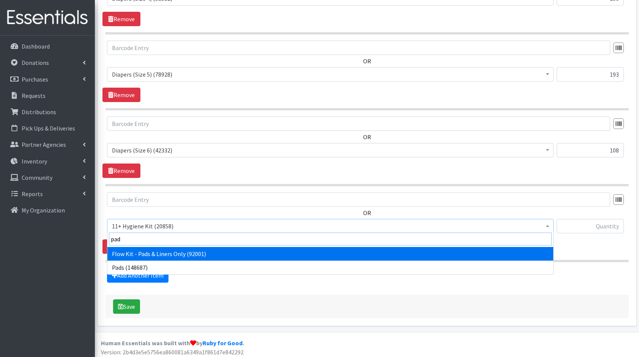
type input "pads"
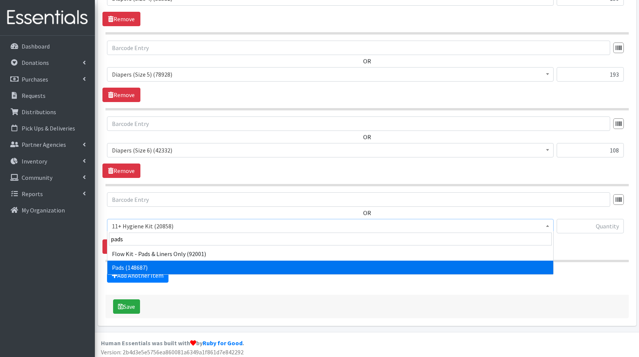
select select "5226"
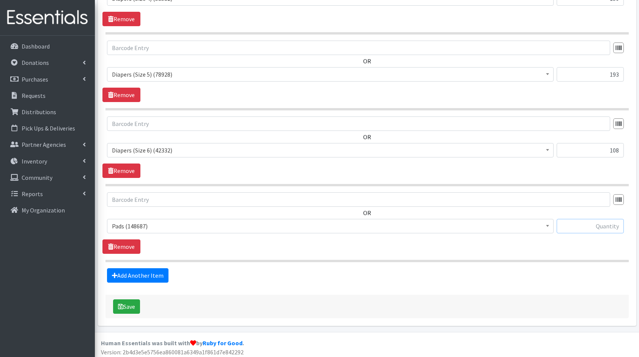
click at [582, 219] on input "text" at bounding box center [590, 226] width 67 height 14
type input "384"
click at [155, 272] on link "Add Another Item" at bounding box center [137, 275] width 61 height 14
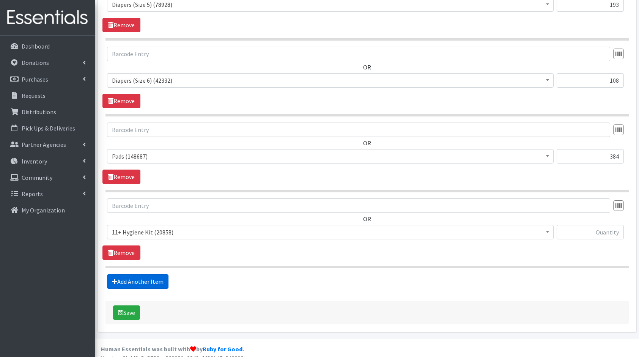
scroll to position [575, 0]
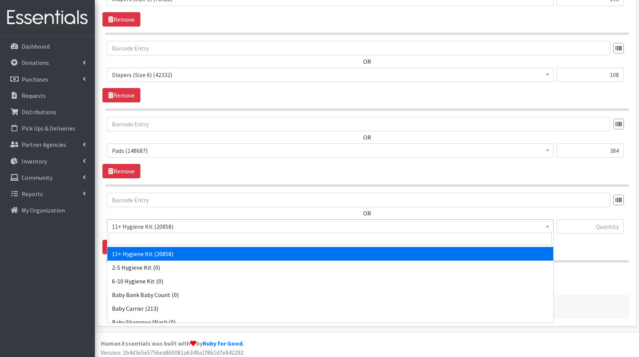
click at [154, 226] on span "11+ Hygiene Kit (20858)" at bounding box center [330, 226] width 437 height 11
click at [164, 243] on input "search" at bounding box center [330, 239] width 443 height 13
type input "boo"
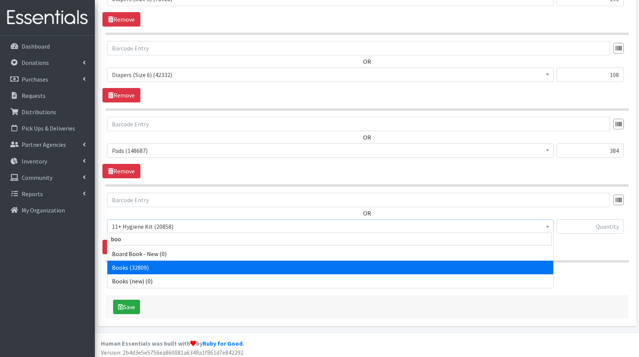
select select "10573"
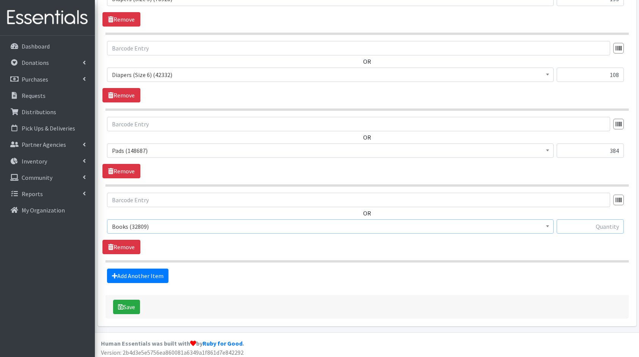
click at [594, 225] on input "text" at bounding box center [590, 226] width 67 height 14
type input "130"
click at [122, 272] on link "Add Another Item" at bounding box center [137, 276] width 61 height 14
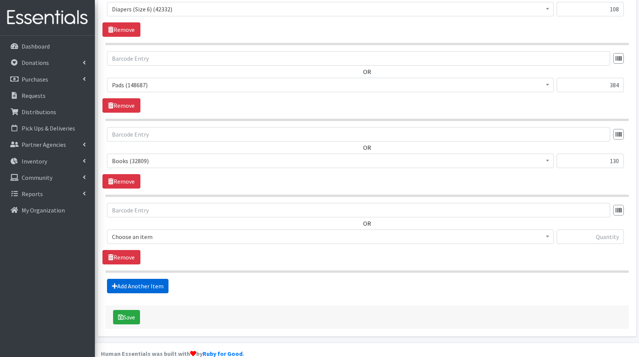
scroll to position [650, 0]
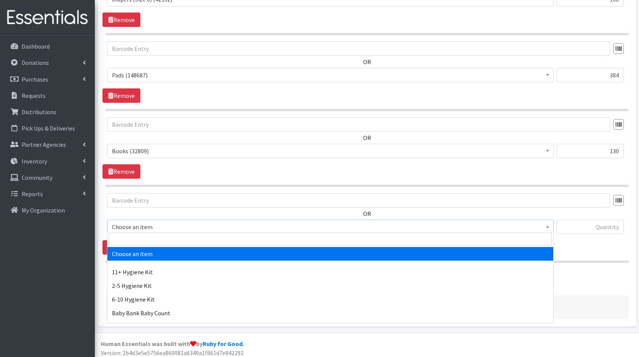
click at [132, 223] on span "Choose an item" at bounding box center [330, 227] width 437 height 11
click at [160, 235] on input "search" at bounding box center [330, 239] width 443 height 13
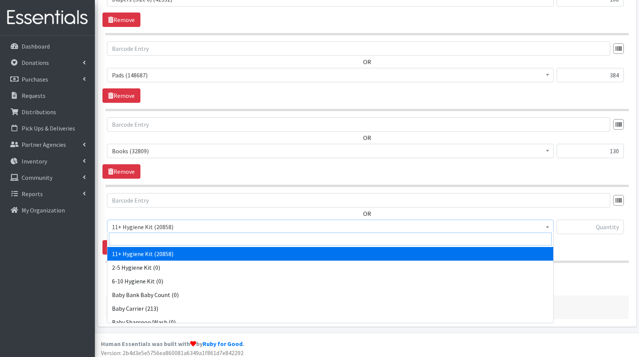
click at [160, 235] on input "search" at bounding box center [330, 239] width 443 height 13
type input "fam"
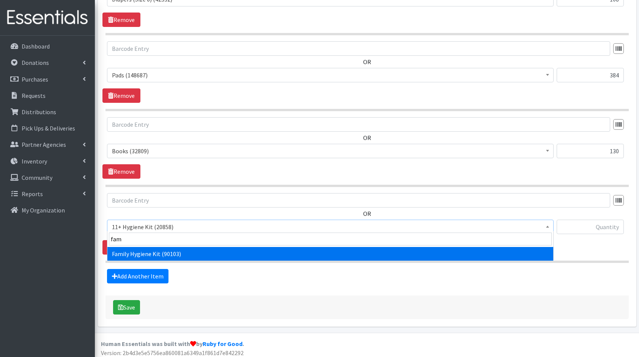
select select "14713"
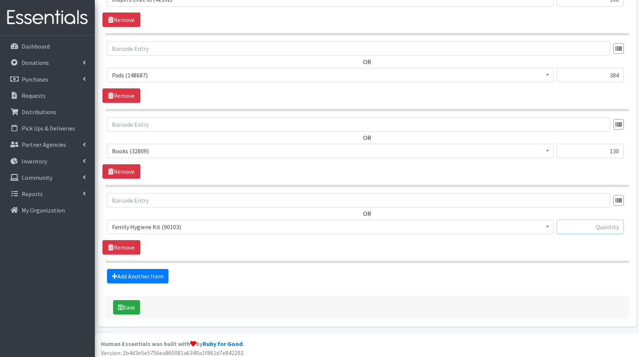
click at [575, 226] on input "text" at bounding box center [590, 227] width 67 height 14
type input "15"
click at [149, 279] on link "Add Another Item" at bounding box center [137, 276] width 61 height 14
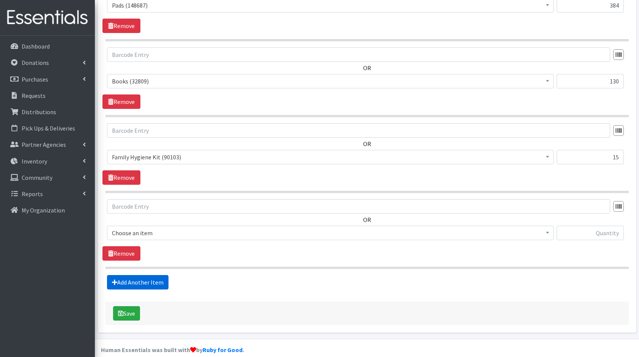
scroll to position [726, 0]
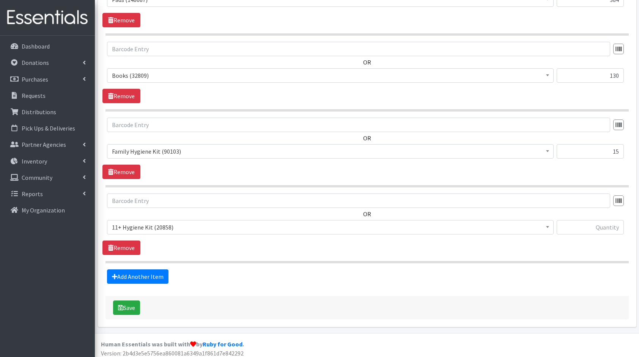
click at [135, 222] on span "11+ Hygiene Kit (20858)" at bounding box center [330, 227] width 437 height 11
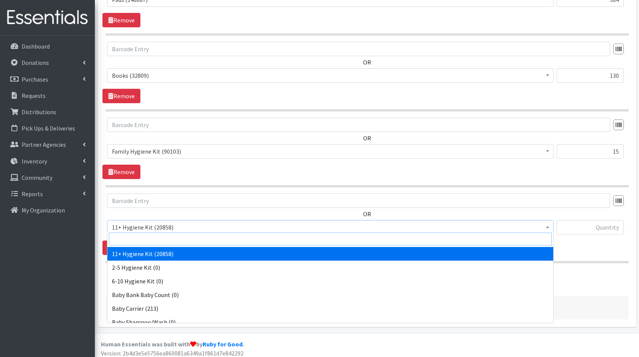
click at [174, 238] on input "search" at bounding box center [330, 239] width 443 height 13
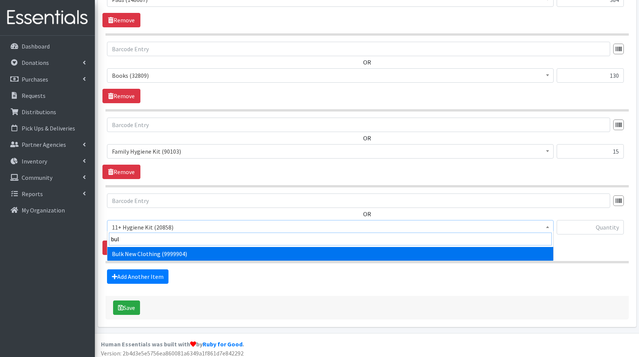
type input "bulk"
select select "13151"
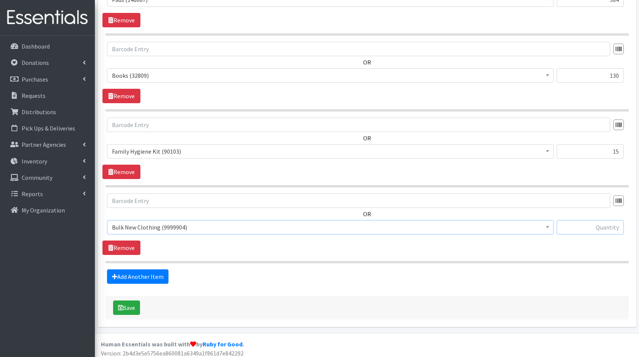
click at [584, 223] on input "text" at bounding box center [590, 227] width 67 height 14
type input "2"
click at [131, 305] on button "Save" at bounding box center [126, 308] width 27 height 14
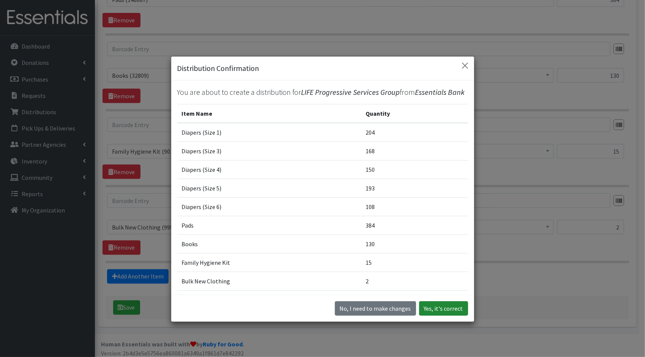
click at [440, 304] on button "Yes, it's correct" at bounding box center [443, 308] width 49 height 14
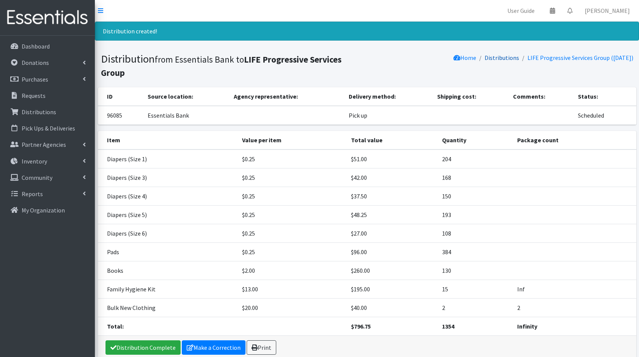
click at [497, 57] on link "Distributions" at bounding box center [502, 58] width 35 height 8
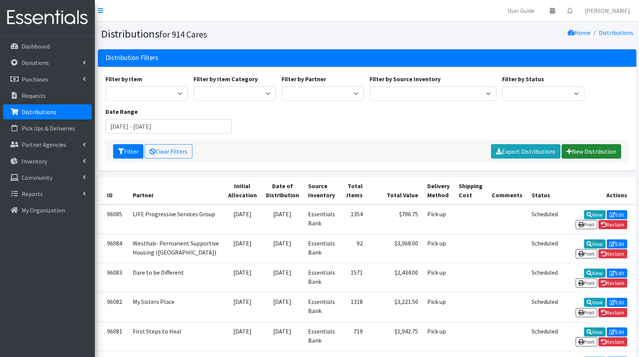
click at [600, 147] on link "New Distribution" at bounding box center [592, 151] width 60 height 14
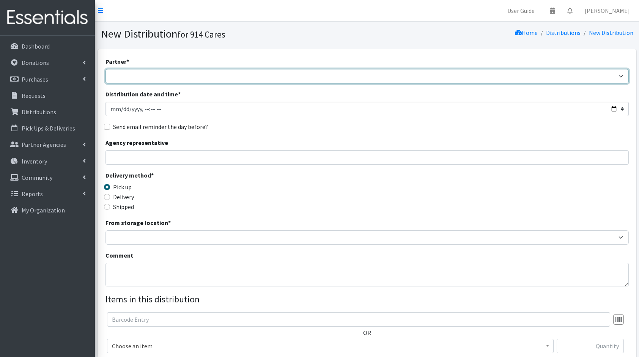
click at [496, 78] on select "4Communities 914United Abbot House Accompany Now All Access Yonkers, Inc All Or…" at bounding box center [366, 76] width 523 height 14
select select "5565"
